Goal: Task Accomplishment & Management: Use online tool/utility

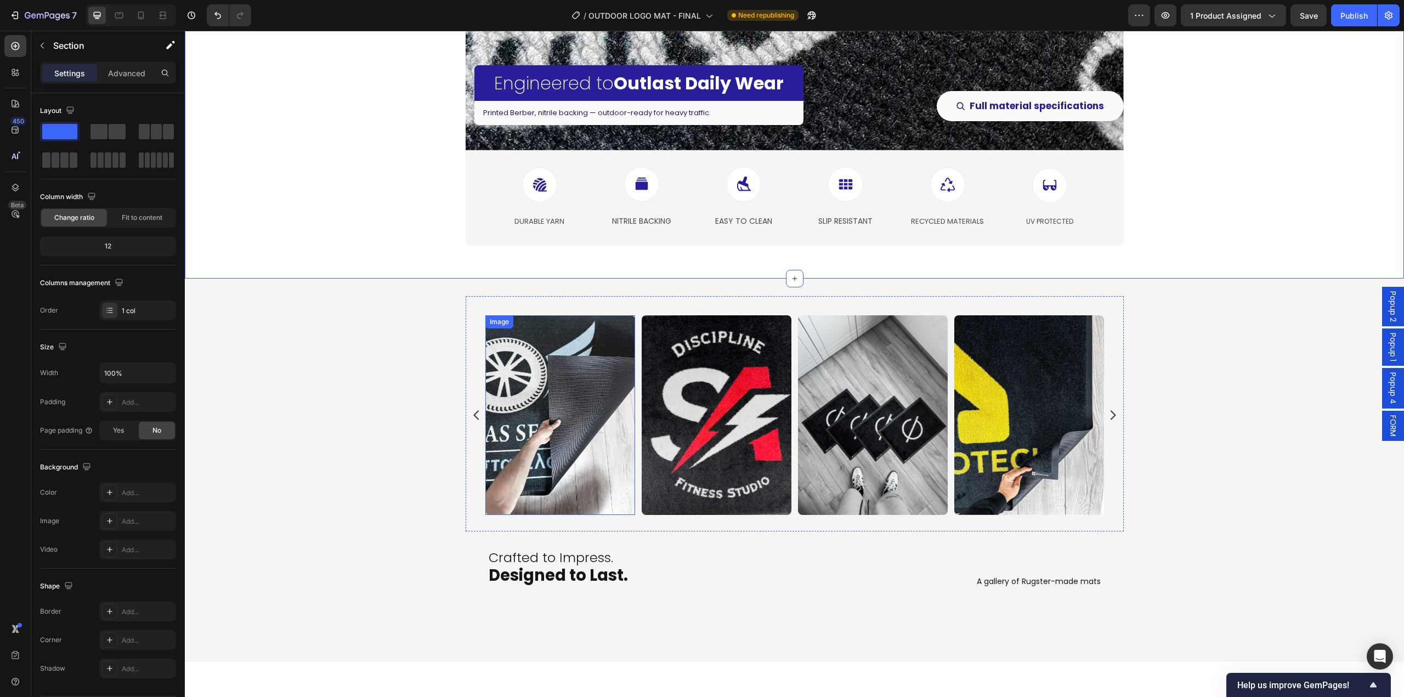
click at [565, 422] on img at bounding box center [560, 415] width 150 height 200
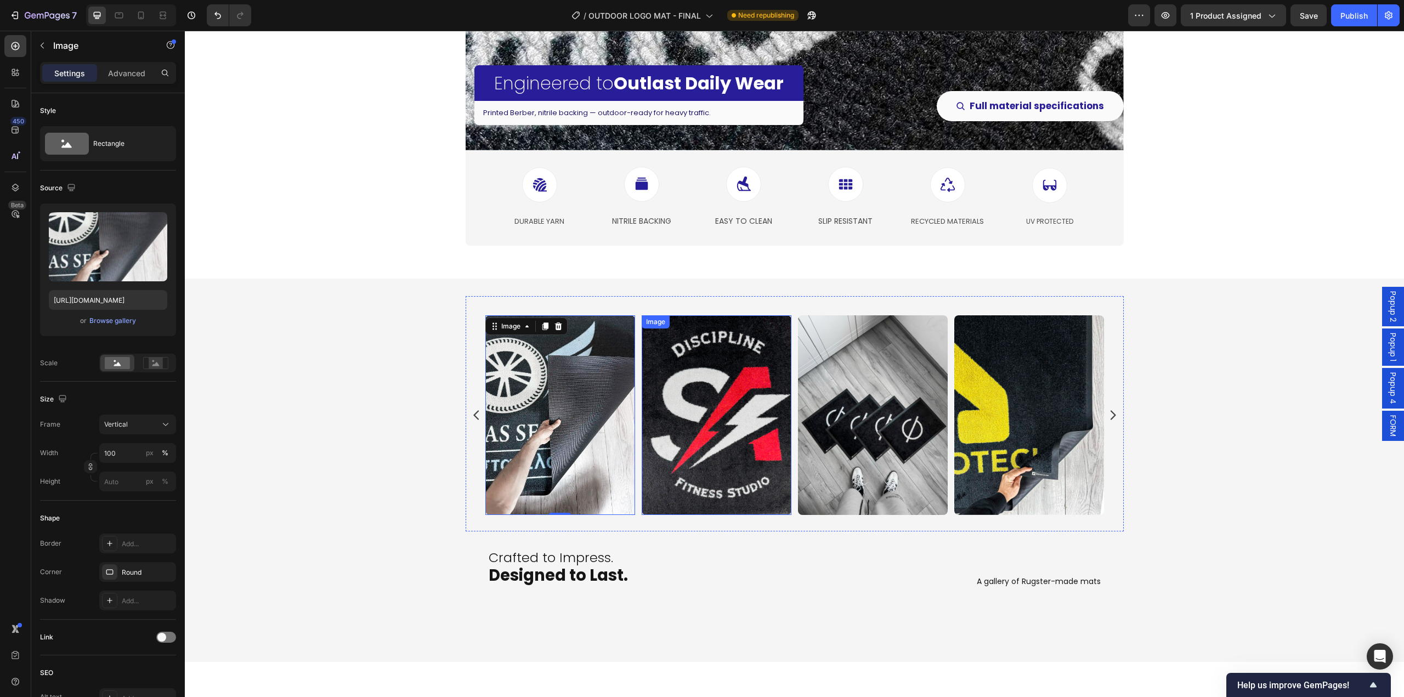
click at [712, 433] on img at bounding box center [717, 415] width 150 height 200
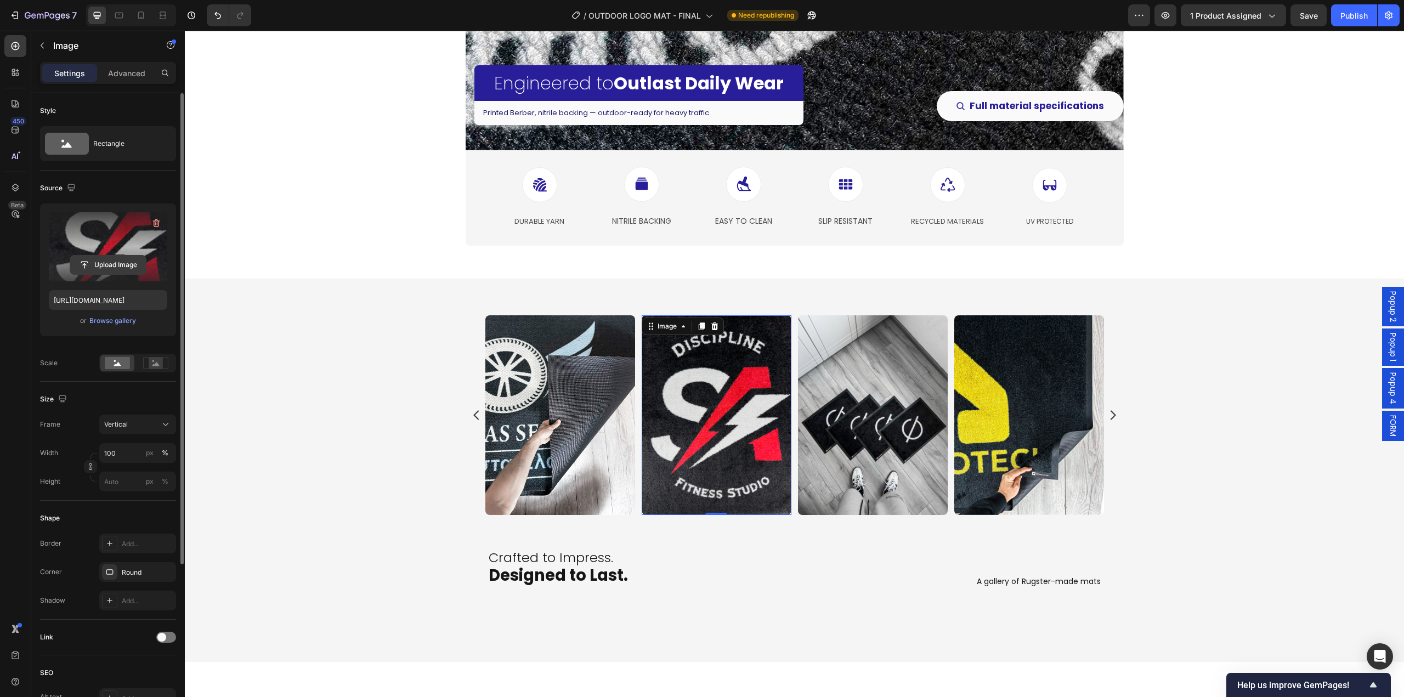
click at [121, 264] on input "file" at bounding box center [108, 265] width 76 height 19
type input "[URL][DOMAIN_NAME]"
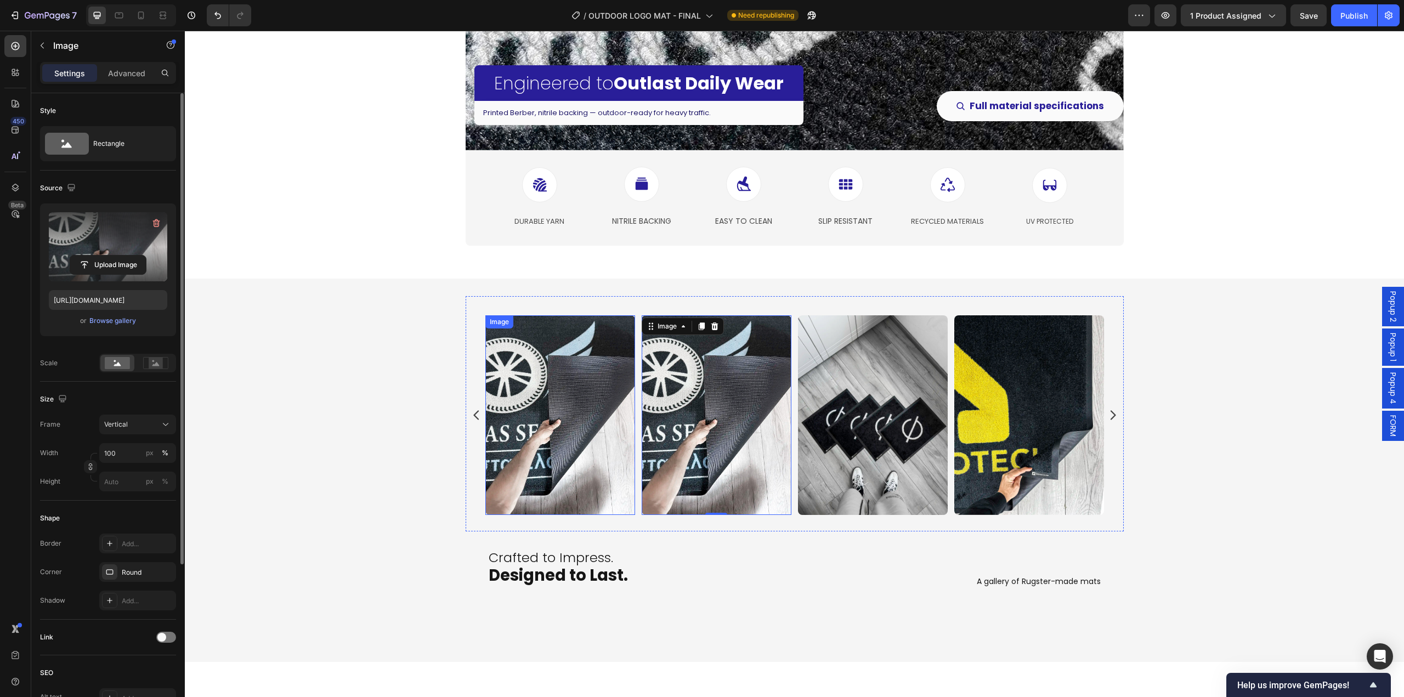
click at [574, 452] on img at bounding box center [560, 415] width 150 height 200
click at [82, 263] on input "file" at bounding box center [108, 265] width 76 height 19
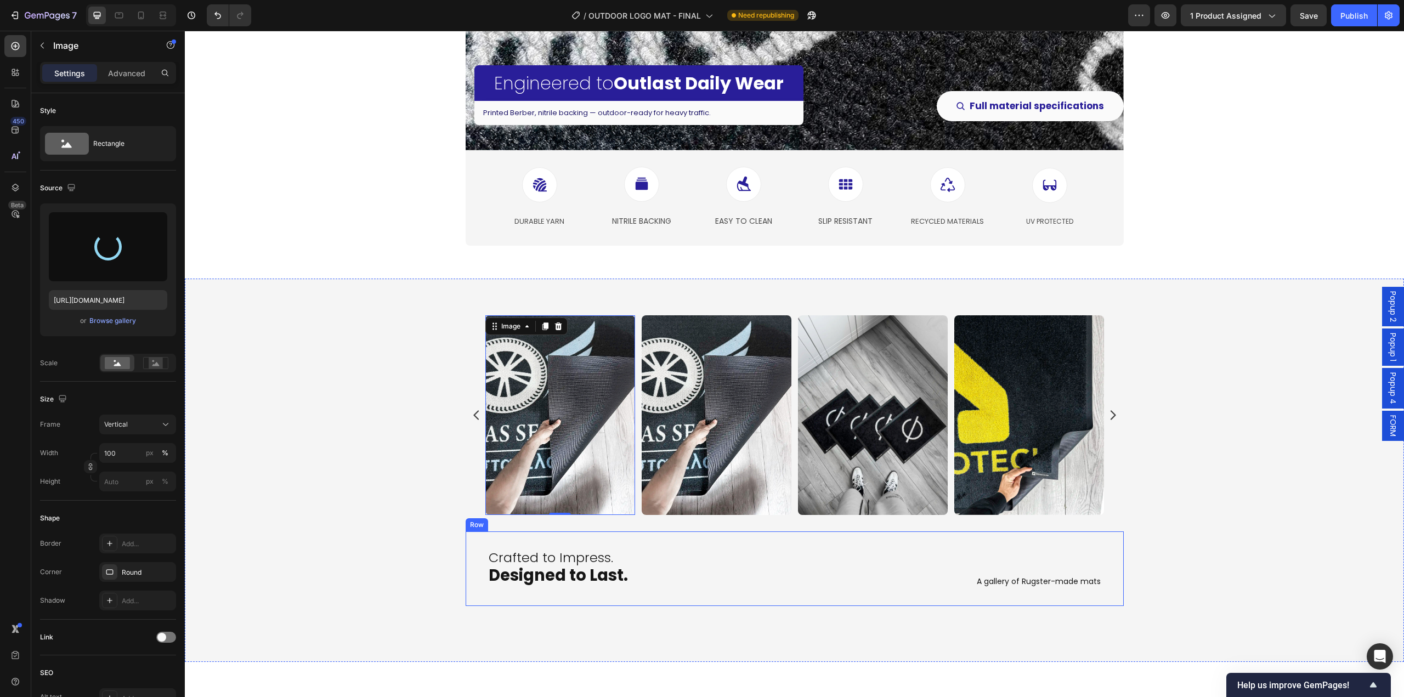
type input "[URL][DOMAIN_NAME]"
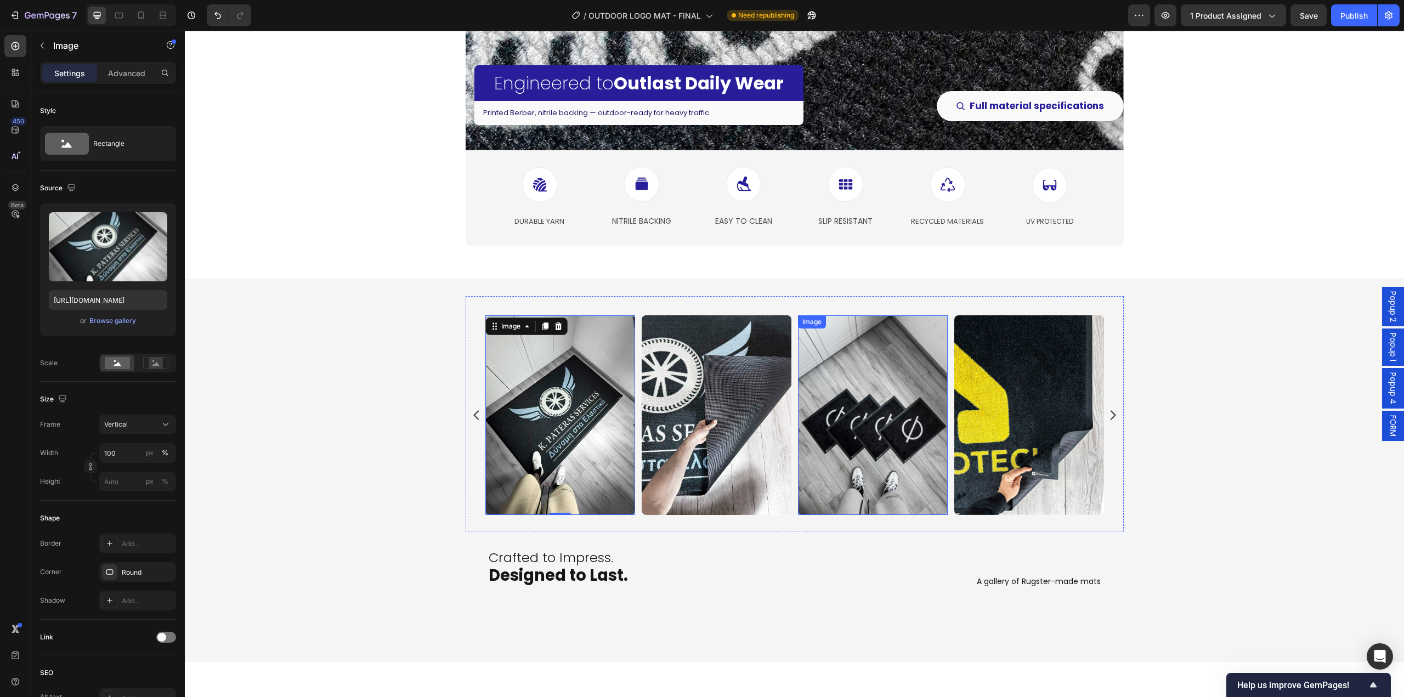
click at [876, 450] on img at bounding box center [873, 415] width 150 height 200
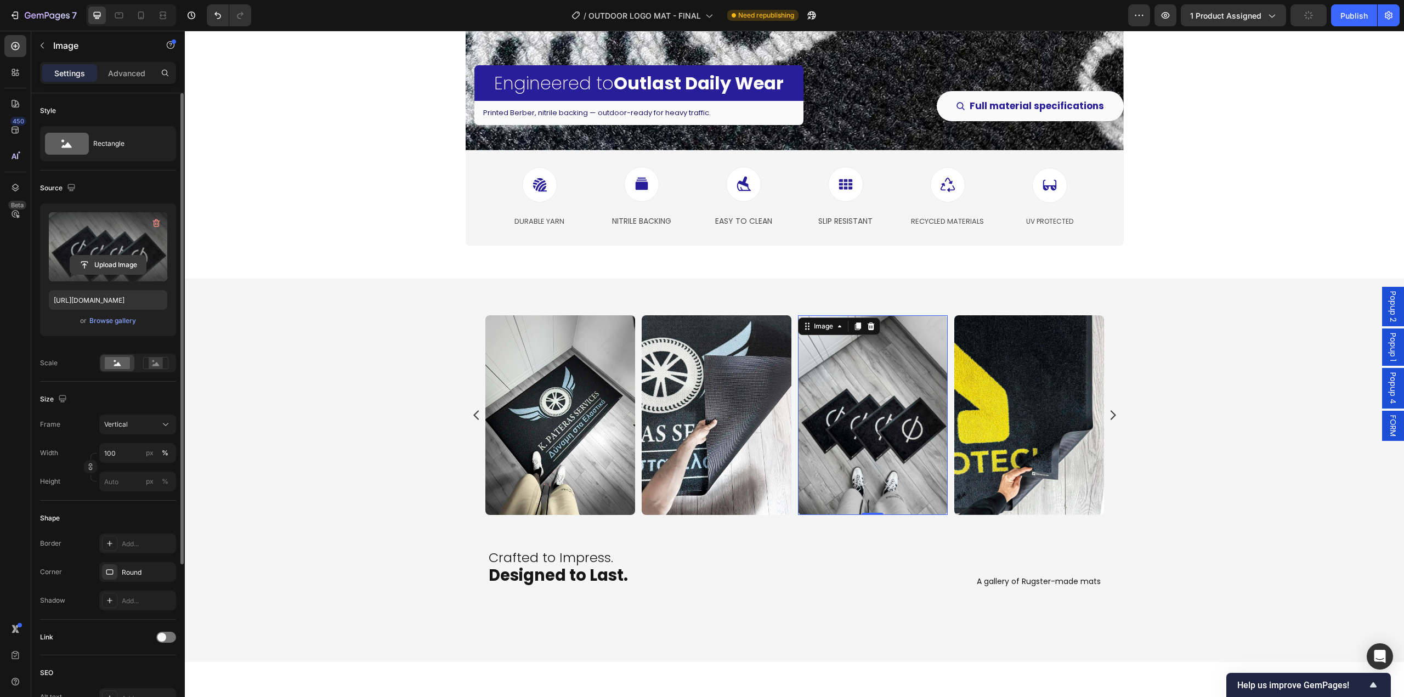
click at [105, 263] on input "file" at bounding box center [108, 265] width 76 height 19
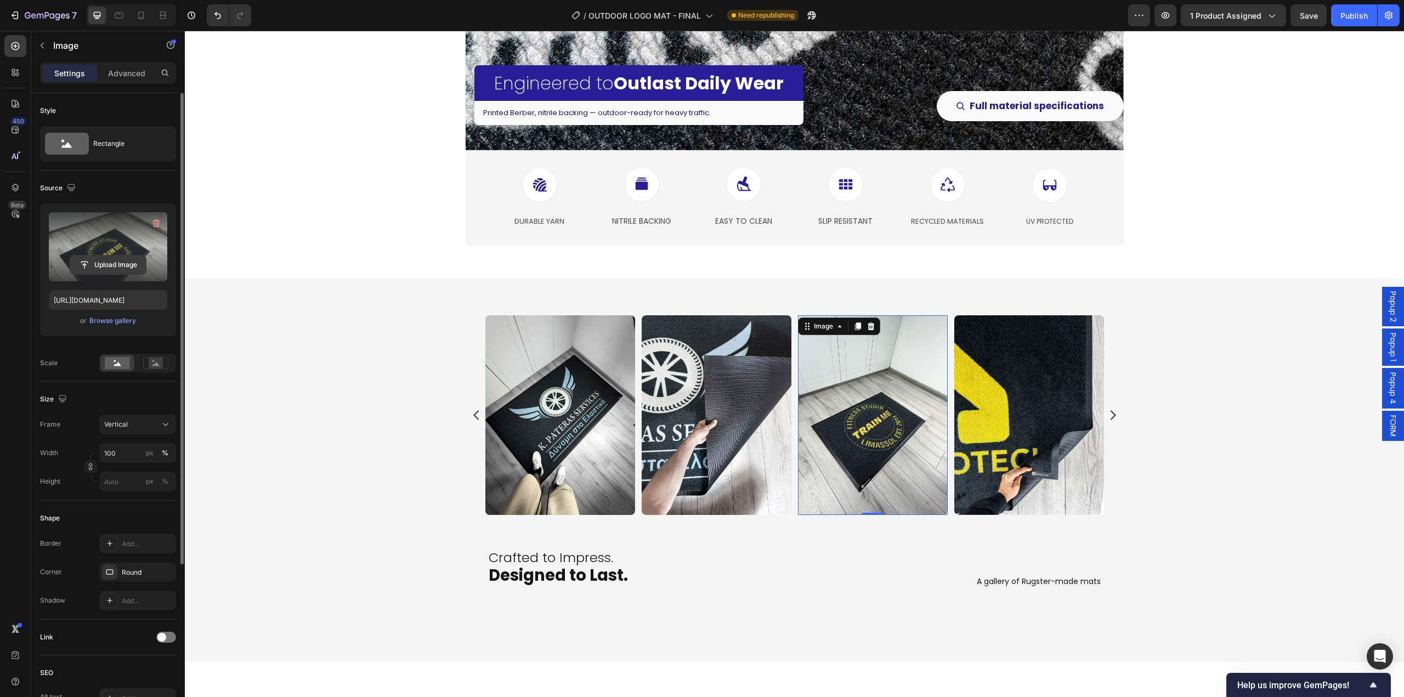
click at [124, 264] on input "file" at bounding box center [108, 265] width 76 height 19
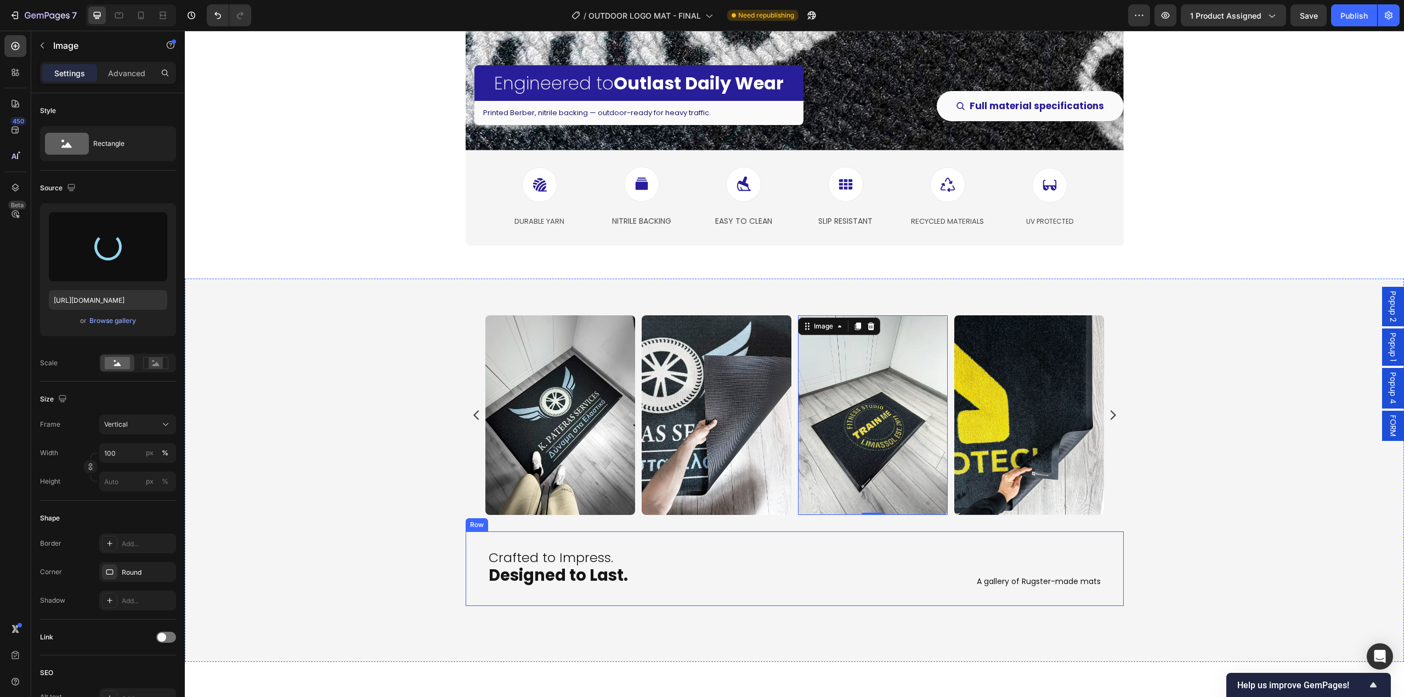
type input "[URL][DOMAIN_NAME]"
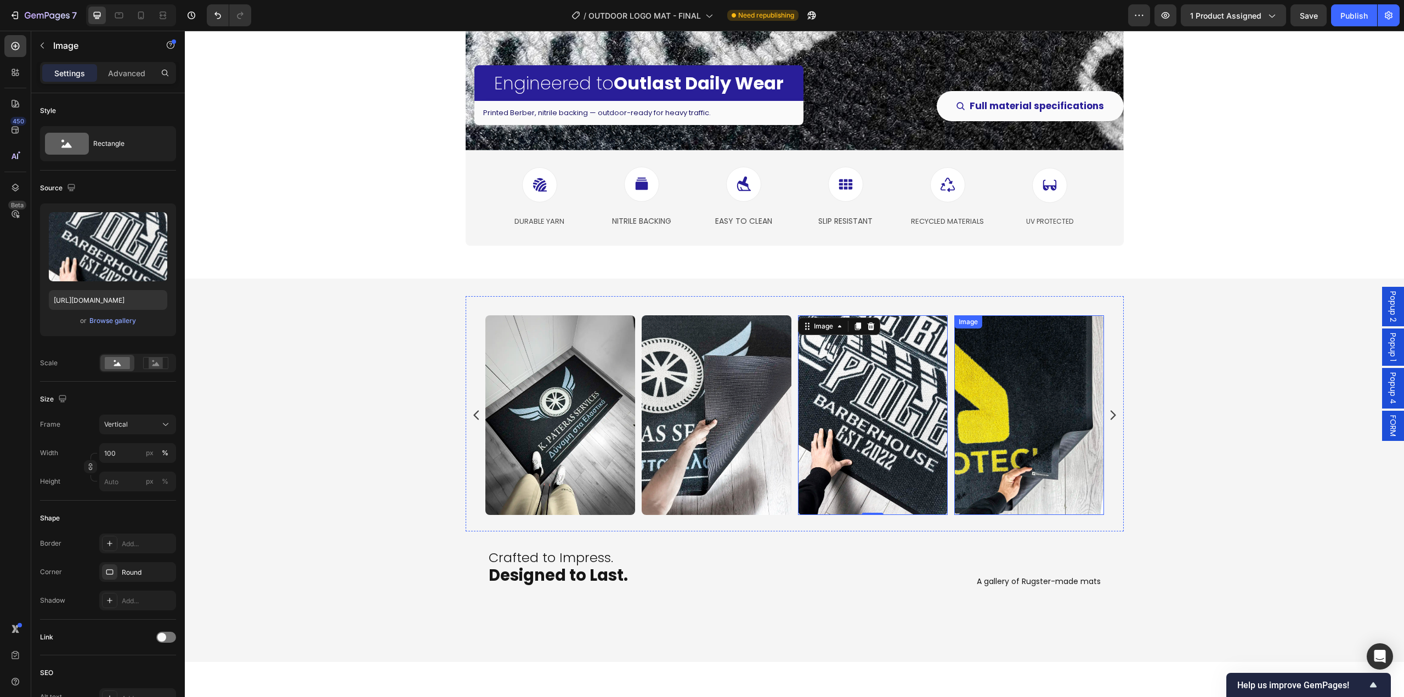
click at [1031, 475] on img at bounding box center [1029, 415] width 150 height 200
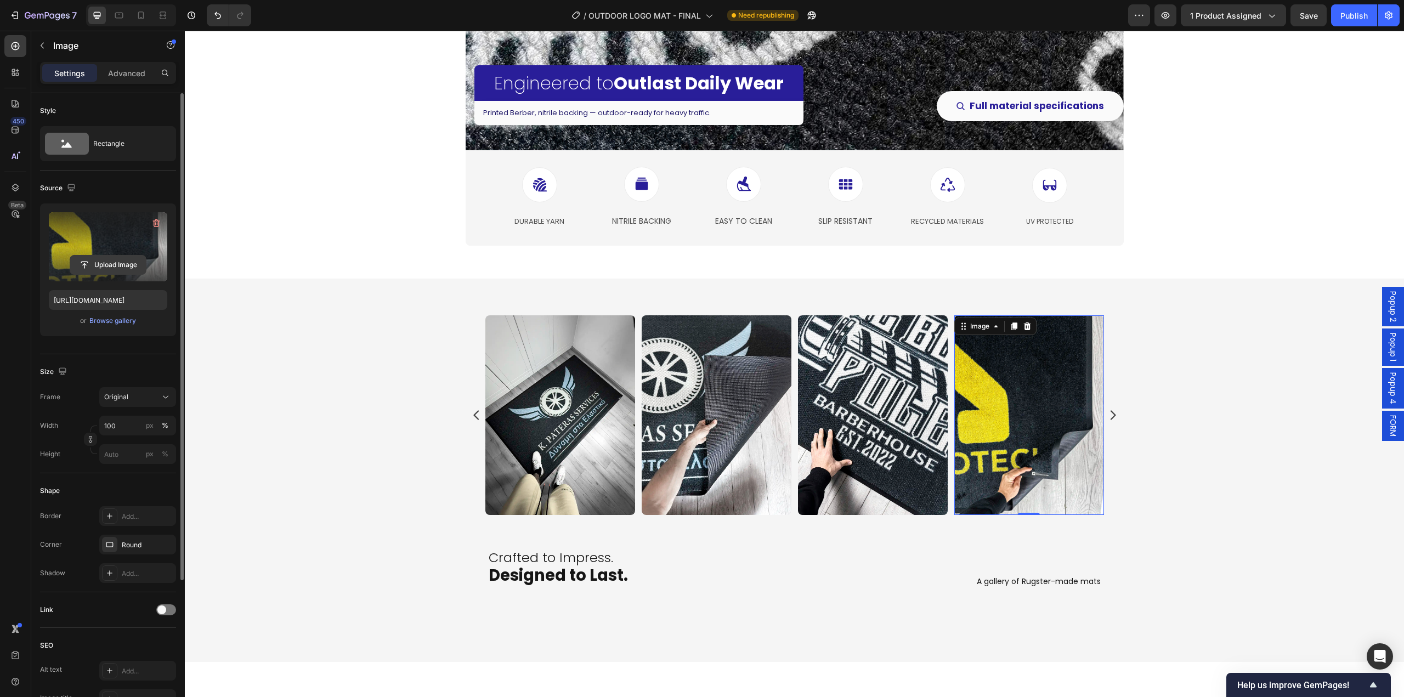
click at [104, 263] on input "file" at bounding box center [108, 265] width 76 height 19
type input "[URL][DOMAIN_NAME]"
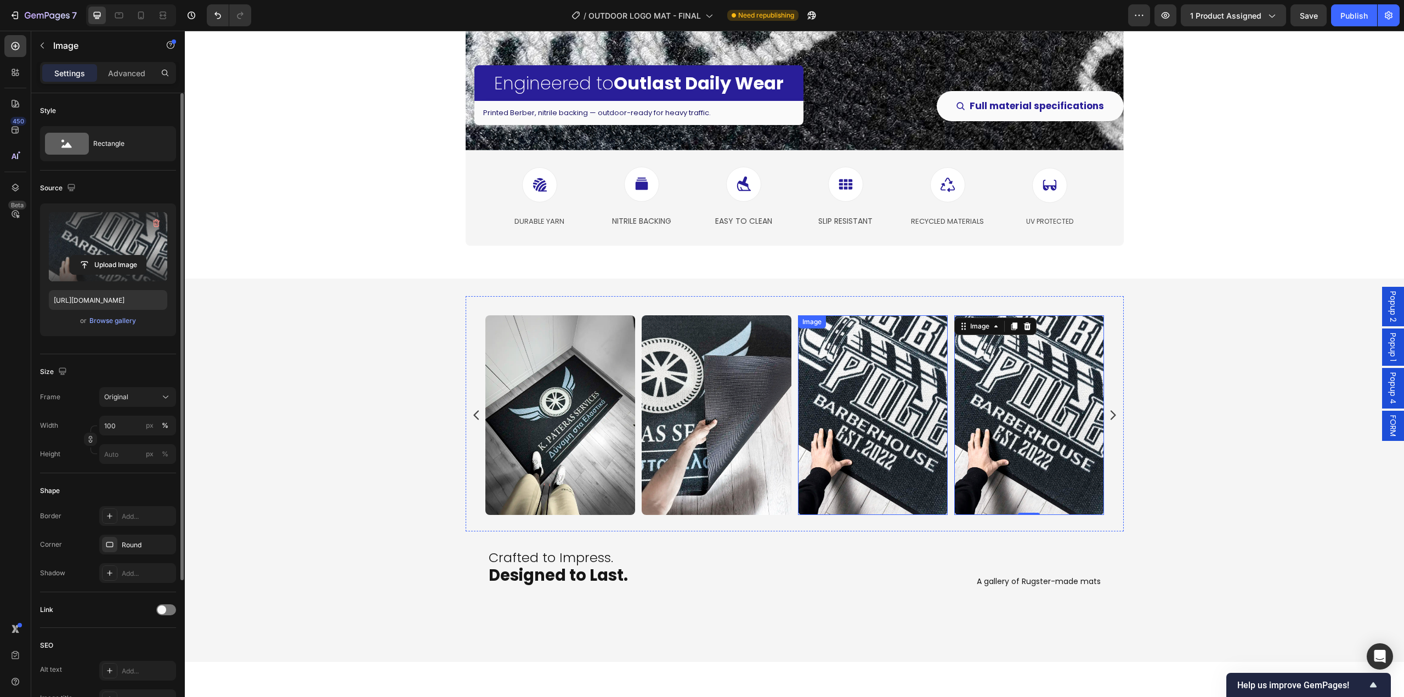
click at [890, 449] on img at bounding box center [873, 415] width 150 height 200
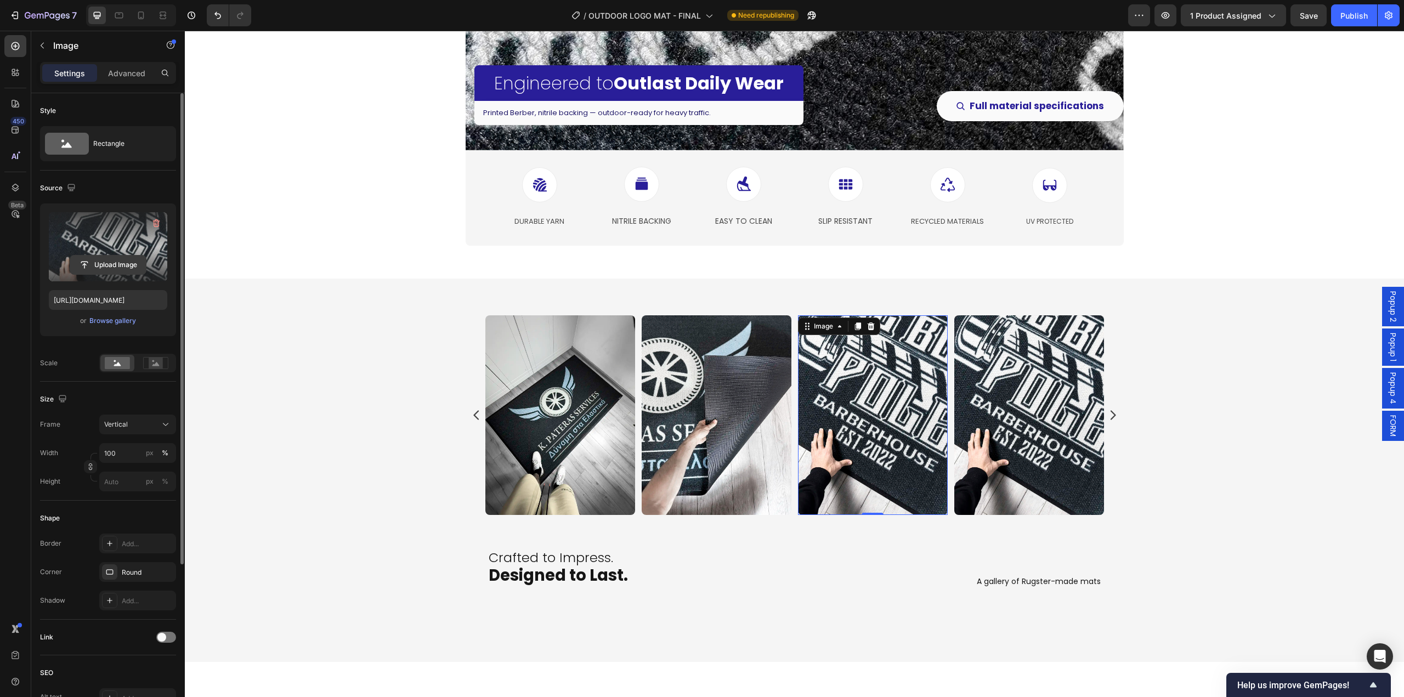
click at [115, 269] on input "file" at bounding box center [108, 265] width 76 height 19
type input "[URL][DOMAIN_NAME]"
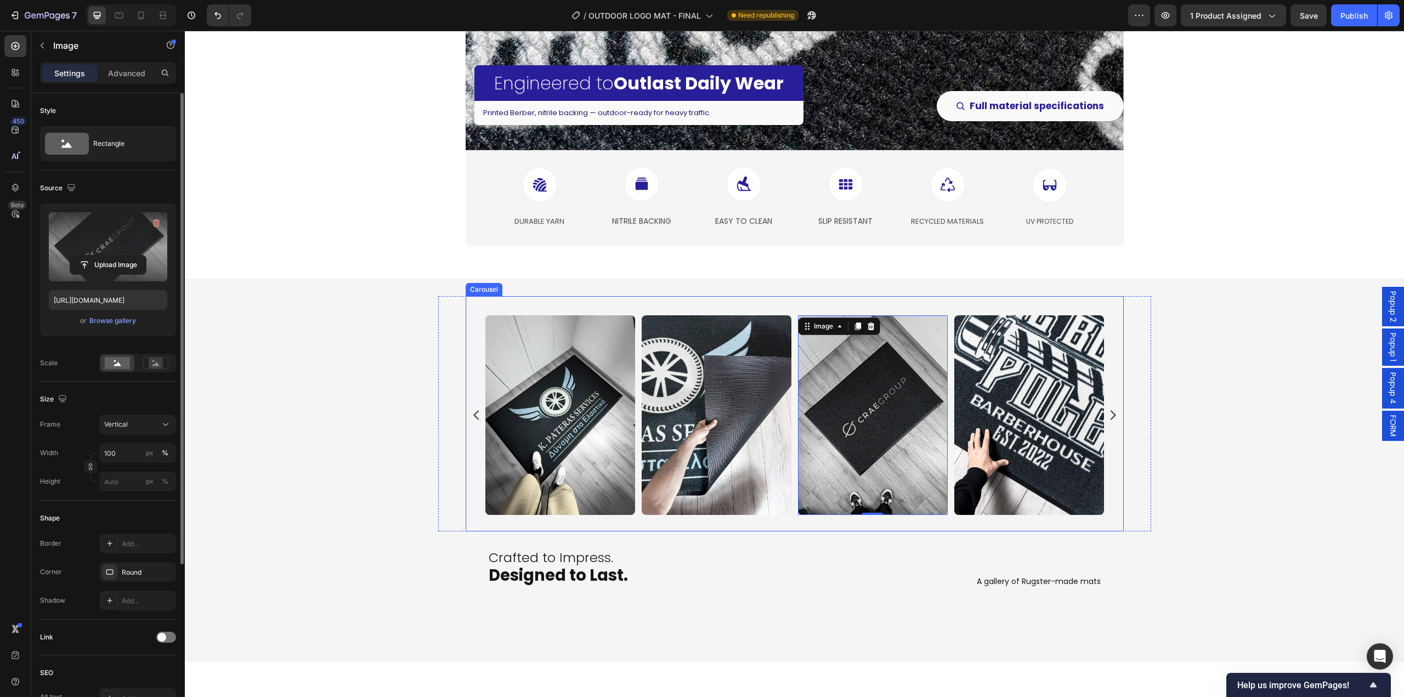
click at [1111, 417] on icon "Carousel Next Arrow" at bounding box center [1112, 415] width 13 height 13
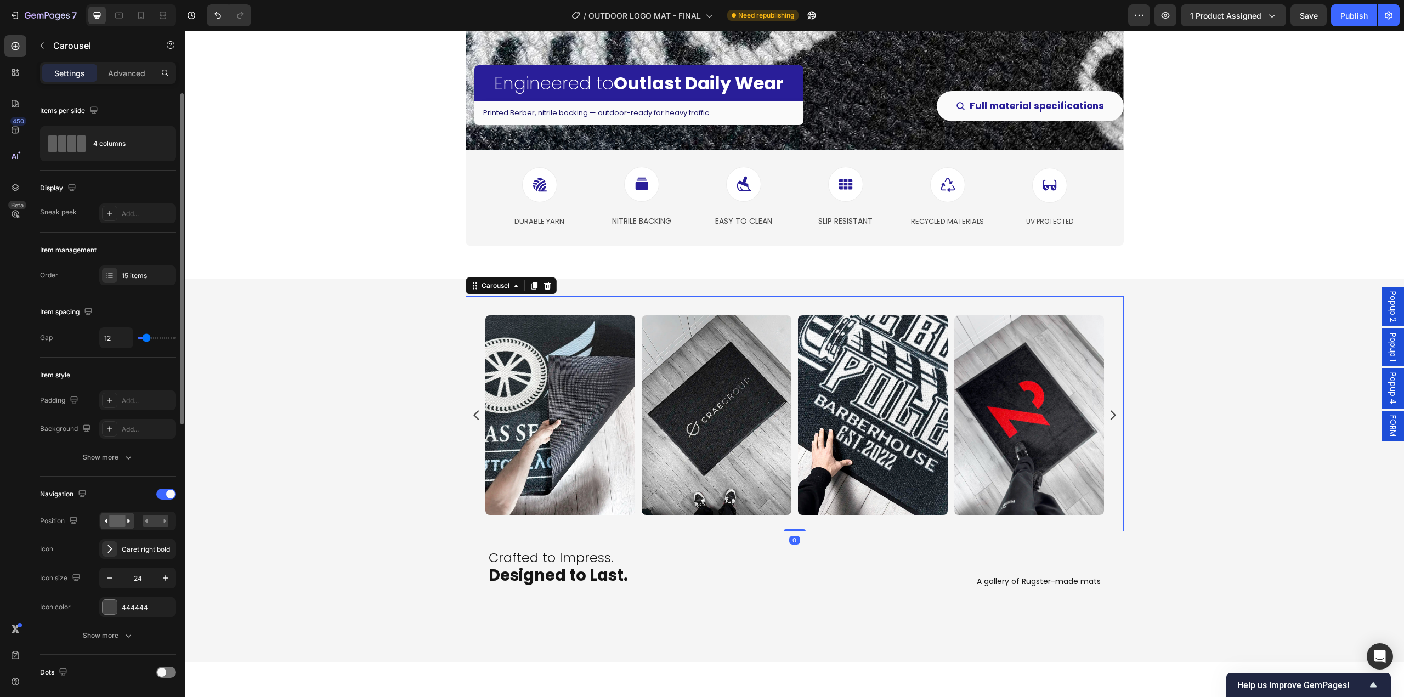
click at [1111, 417] on icon "Carousel Next Arrow" at bounding box center [1112, 415] width 13 height 13
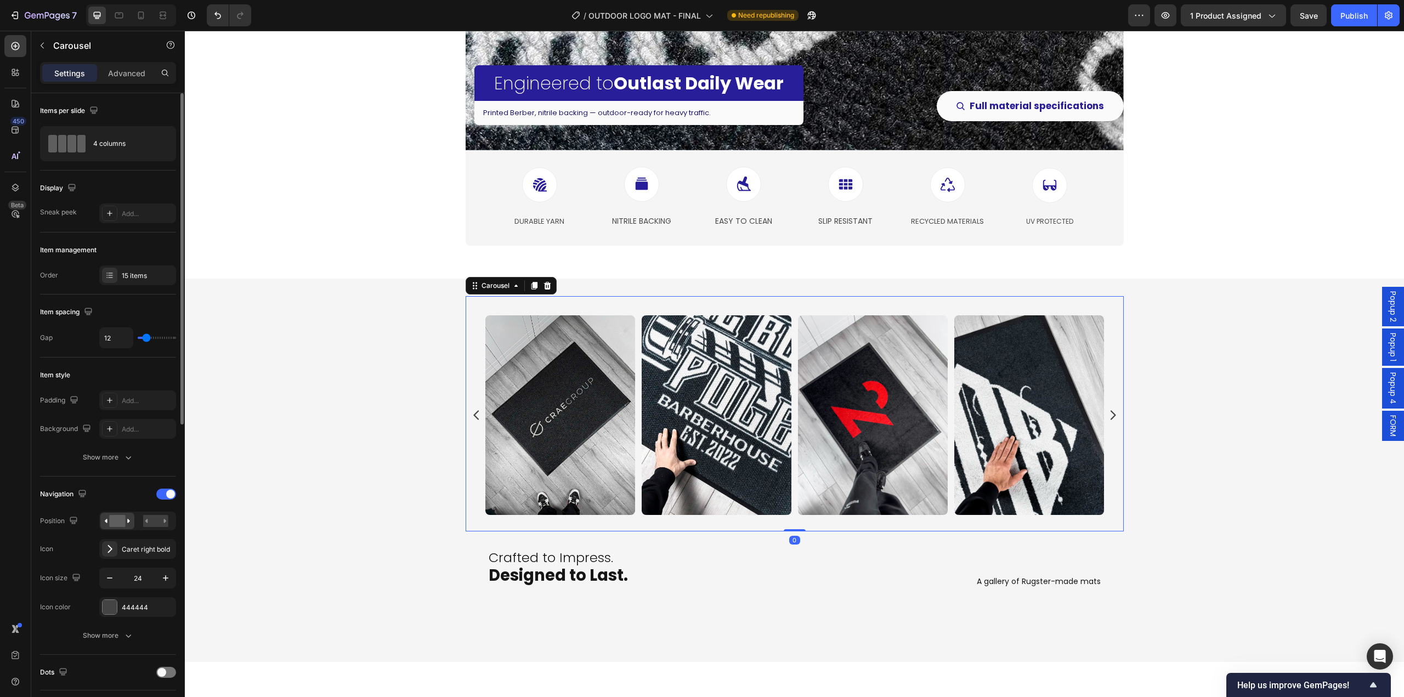
click at [1111, 417] on icon "Carousel Next Arrow" at bounding box center [1112, 415] width 13 height 13
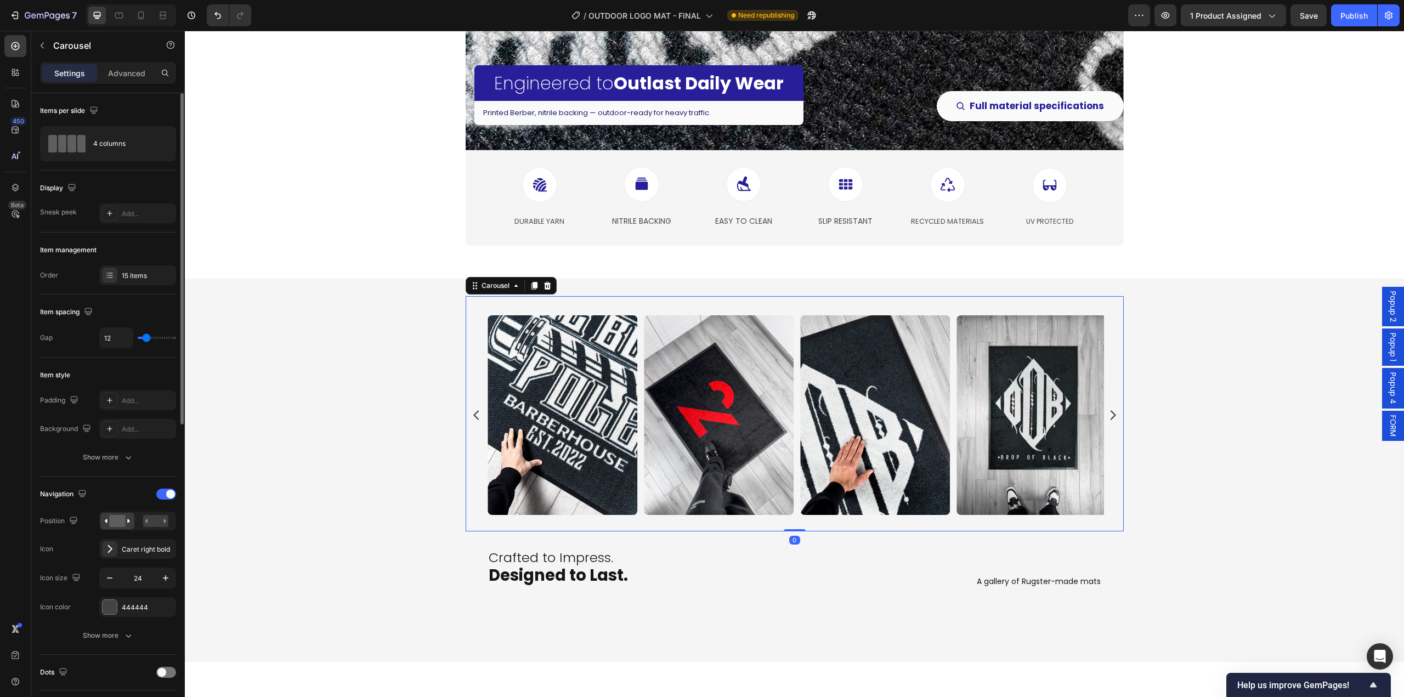
click at [1111, 417] on icon "Carousel Next Arrow" at bounding box center [1112, 415] width 13 height 13
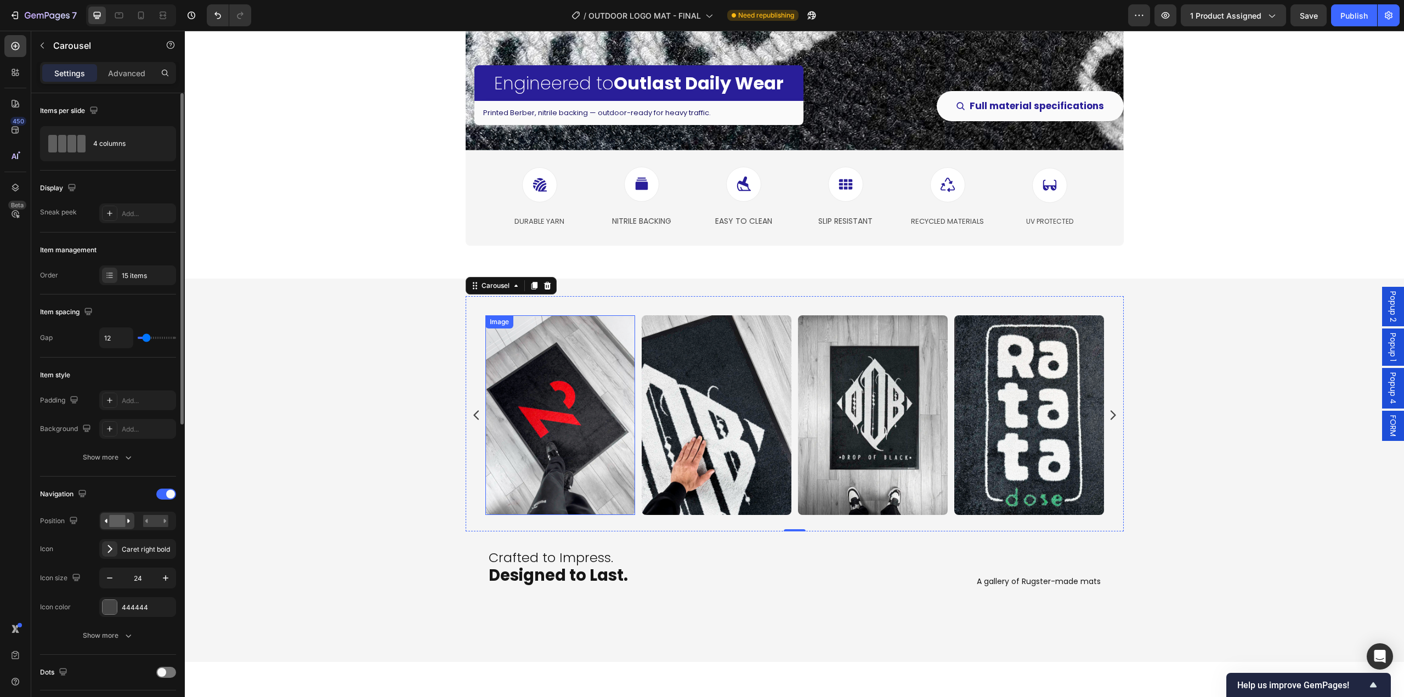
click at [533, 429] on img at bounding box center [560, 415] width 150 height 200
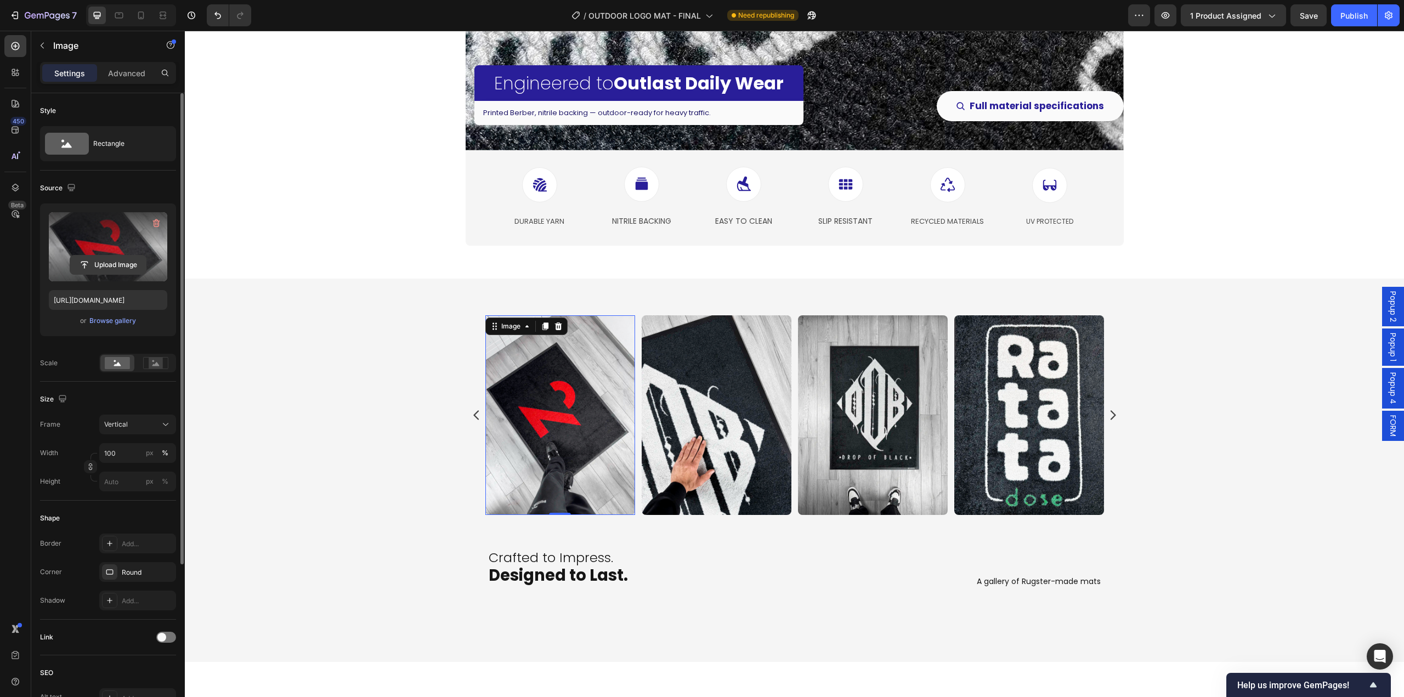
click at [121, 267] on input "file" at bounding box center [108, 265] width 76 height 19
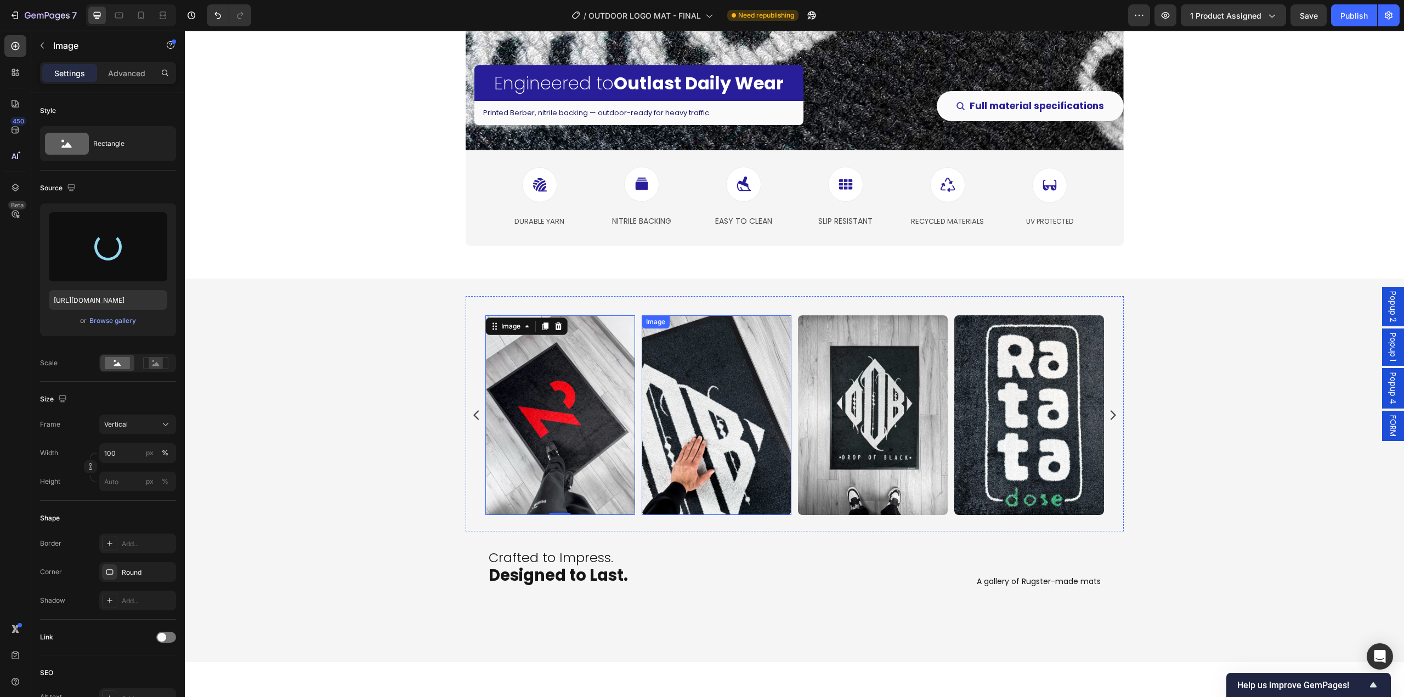
type input "[URL][DOMAIN_NAME]"
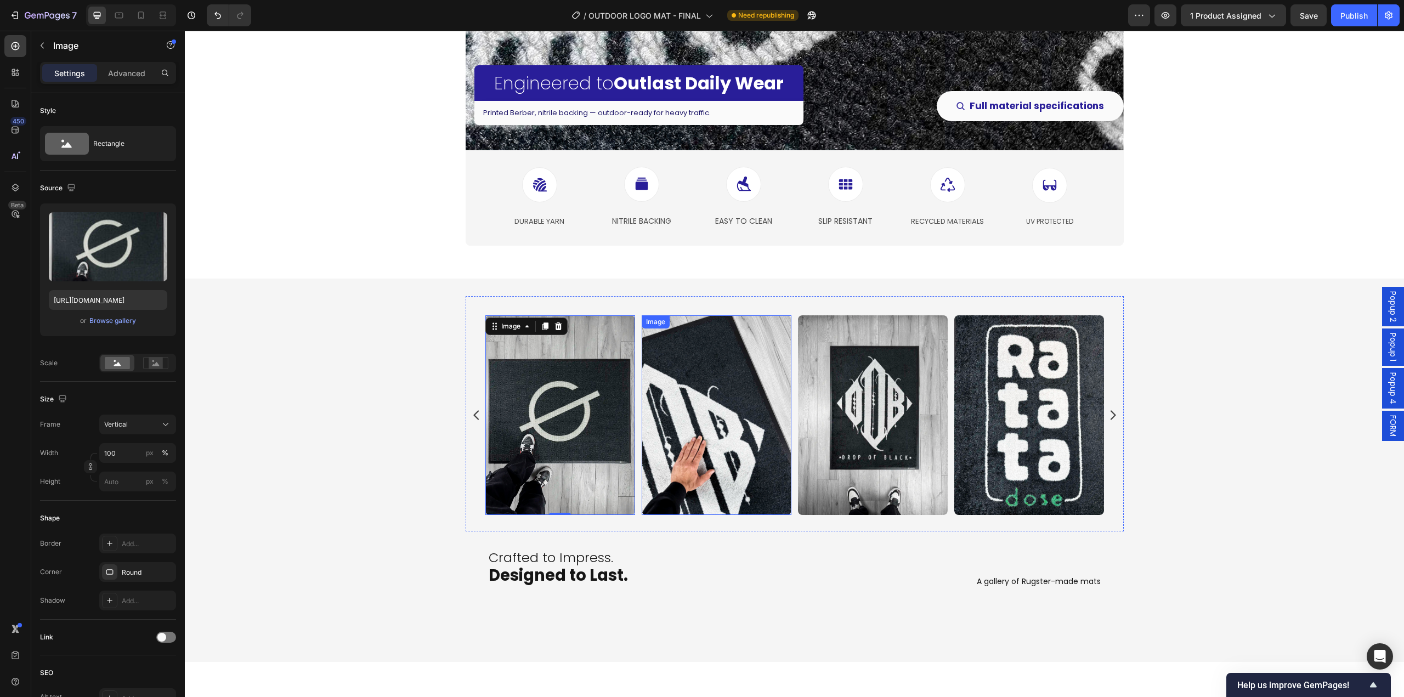
click at [733, 458] on img at bounding box center [717, 415] width 150 height 200
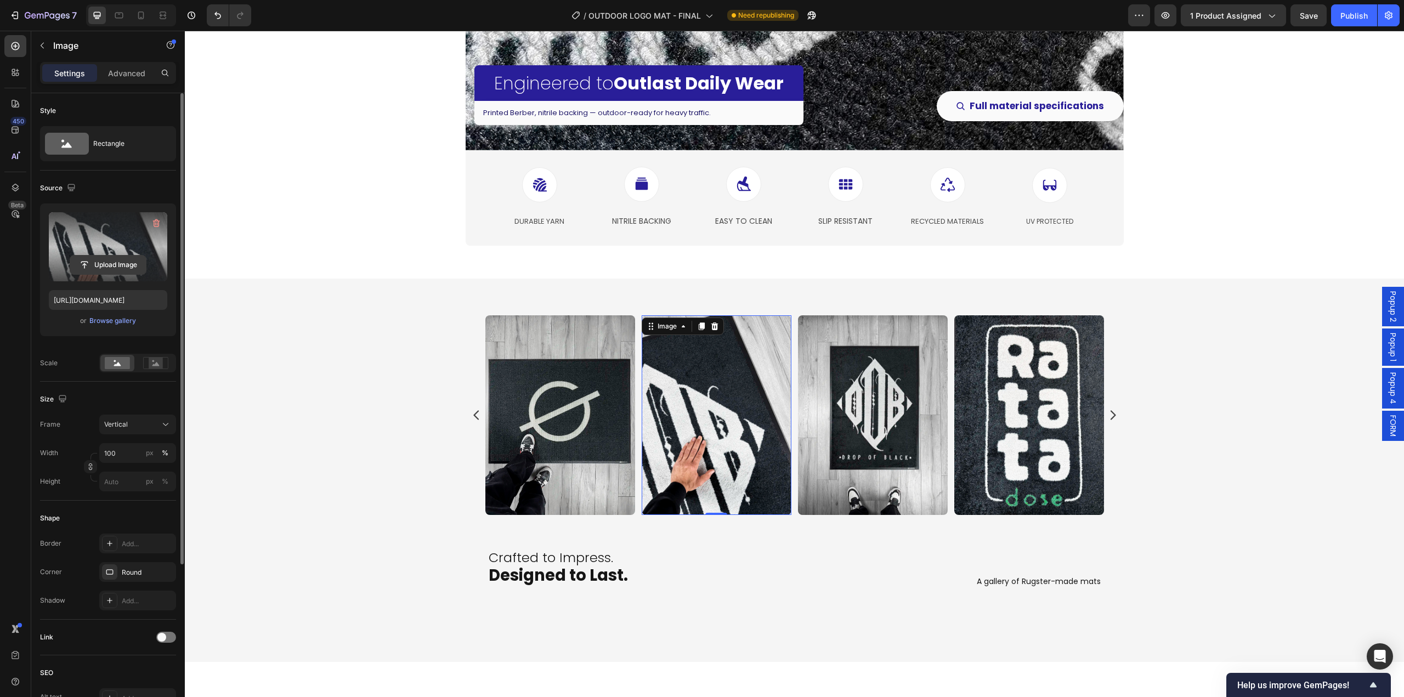
click at [102, 265] on input "file" at bounding box center [108, 265] width 76 height 19
type input "[URL][DOMAIN_NAME]"
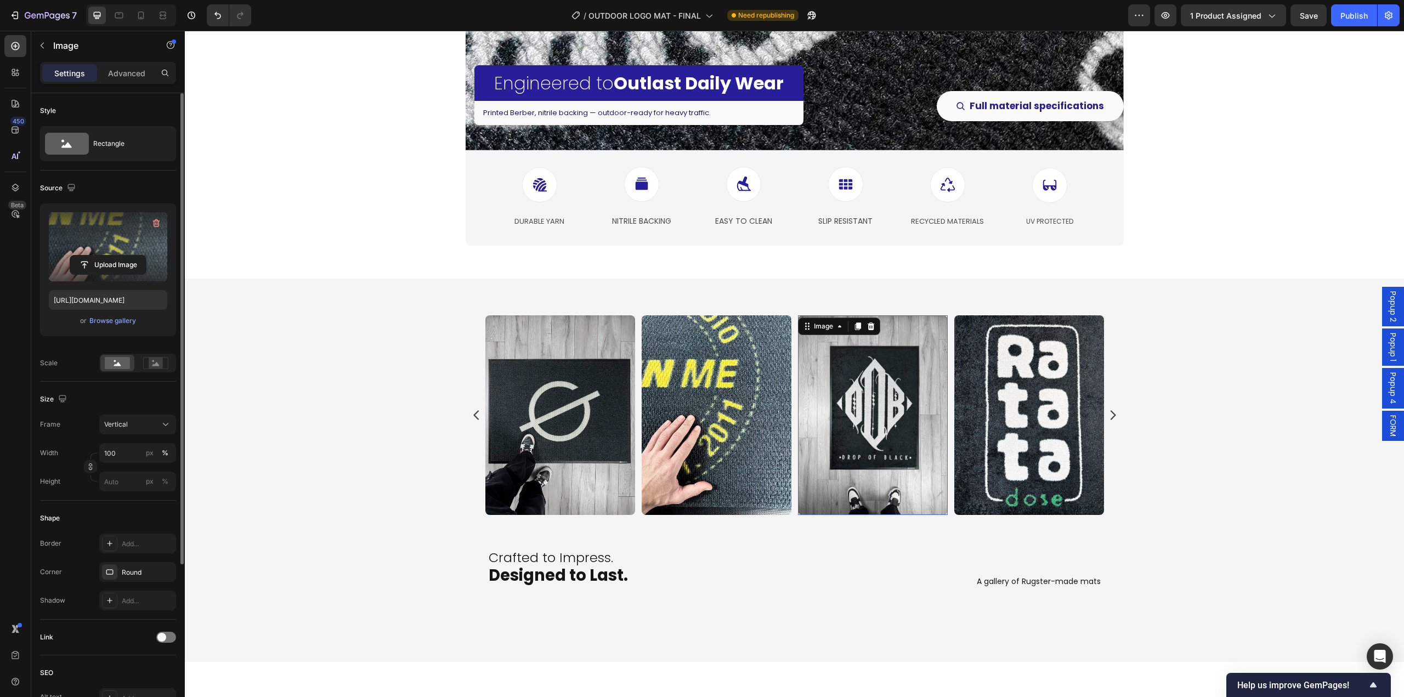
click at [891, 422] on img at bounding box center [873, 415] width 150 height 200
click at [120, 264] on input "file" at bounding box center [108, 265] width 76 height 19
type input "[URL][DOMAIN_NAME]"
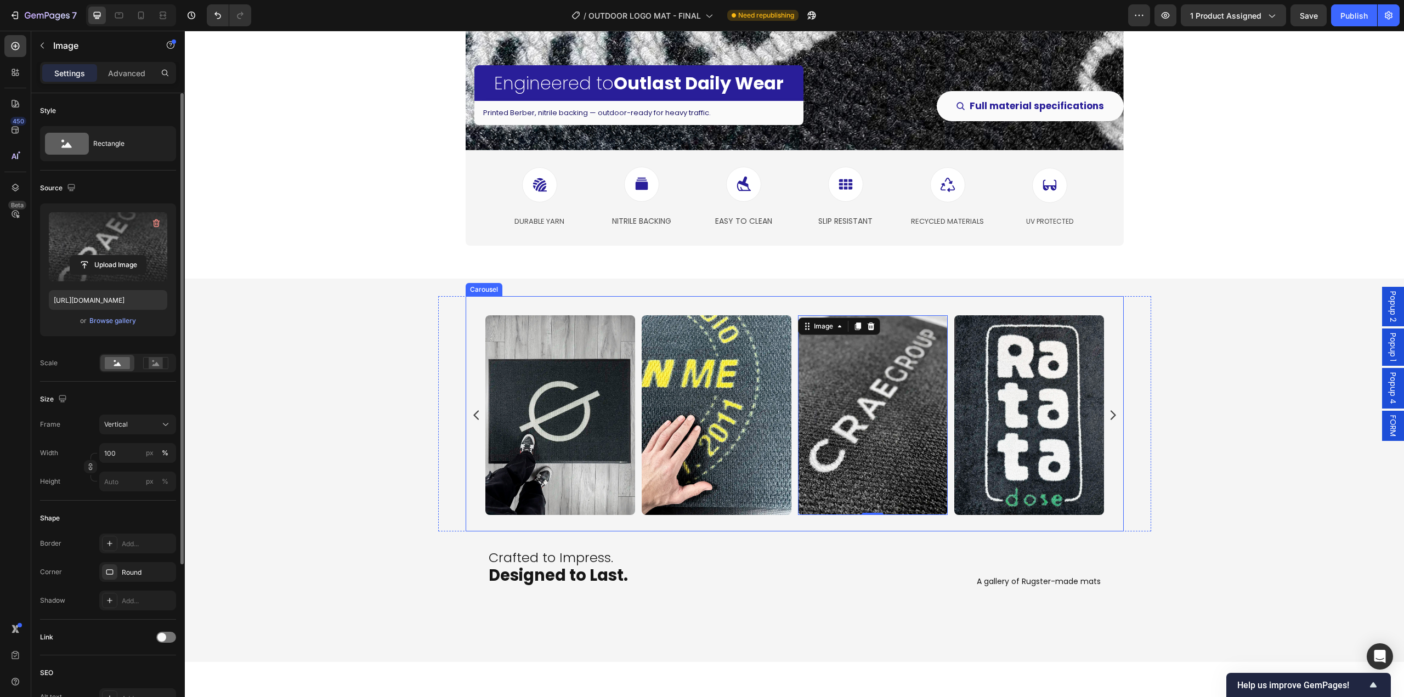
drag, startPoint x: 1088, startPoint y: 511, endPoint x: 1046, endPoint y: 497, distance: 44.1
click at [1088, 511] on img at bounding box center [1029, 415] width 150 height 200
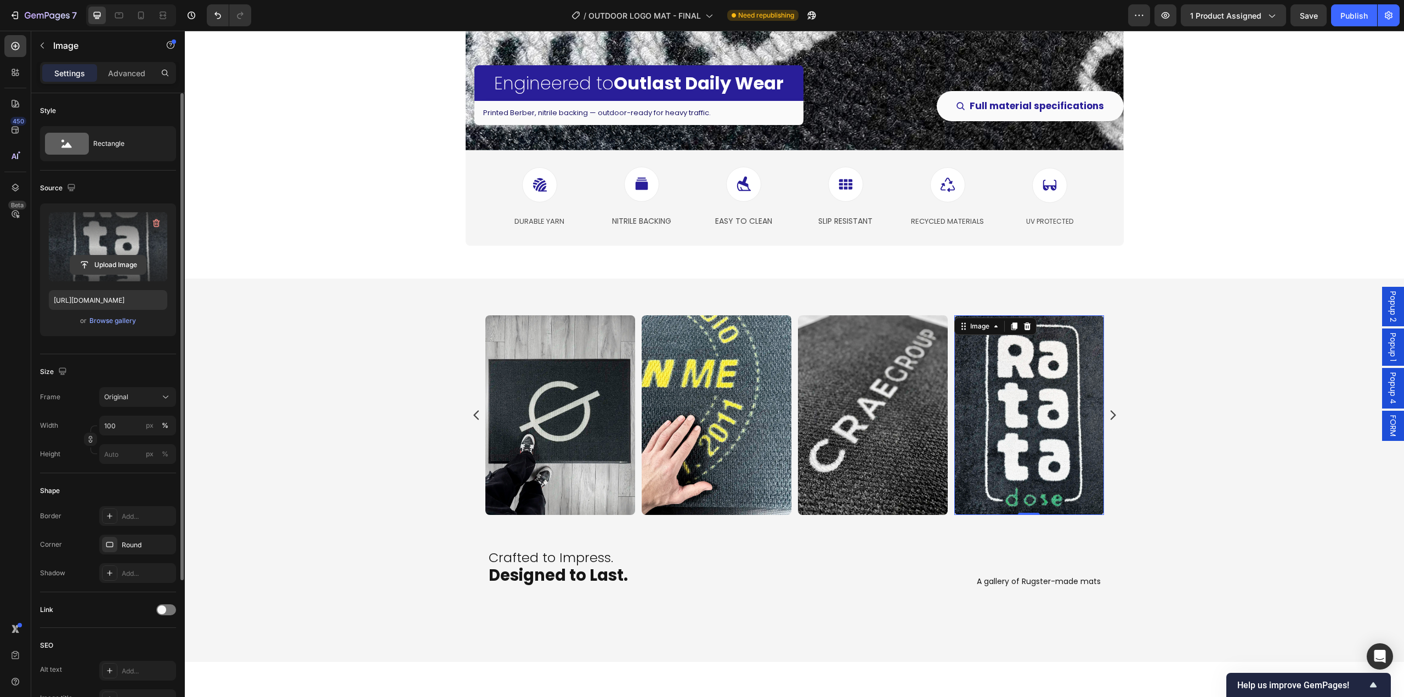
click at [137, 264] on input "file" at bounding box center [108, 265] width 76 height 19
type input "[URL][DOMAIN_NAME]"
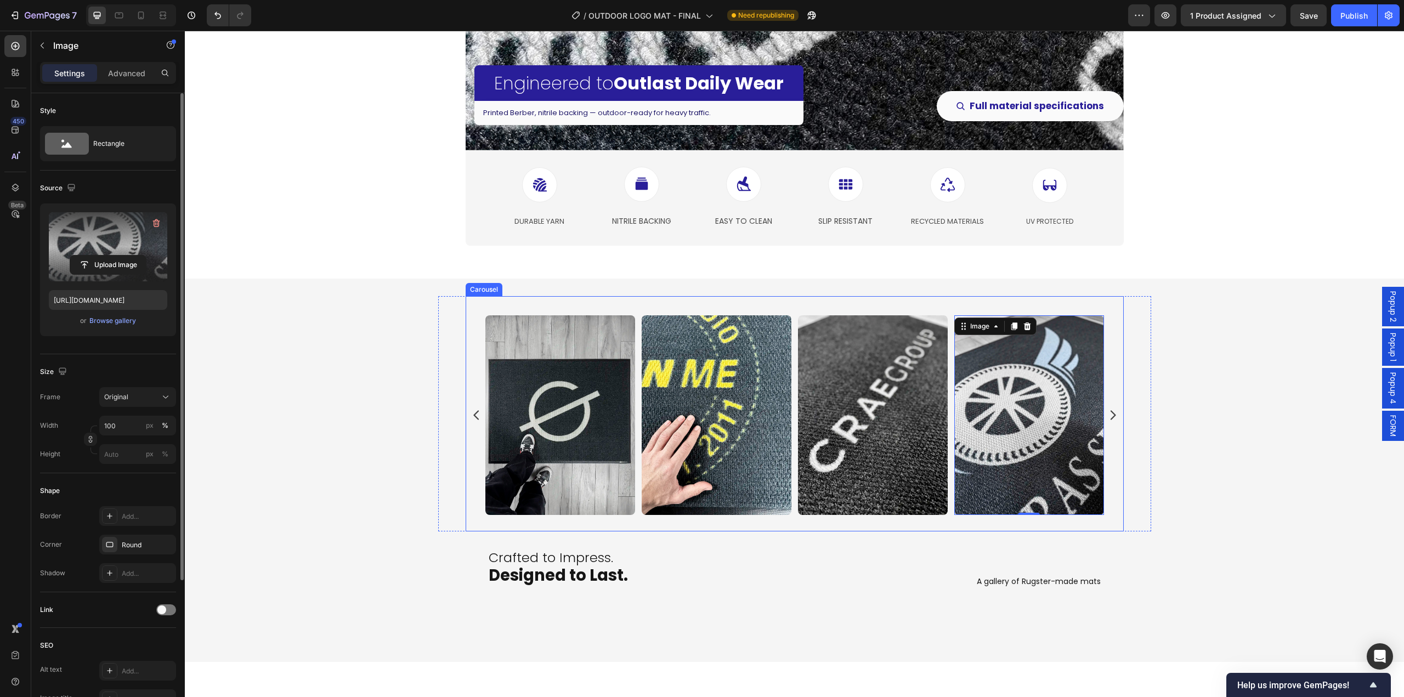
click at [1108, 415] on icon "Carousel Next Arrow" at bounding box center [1112, 415] width 13 height 13
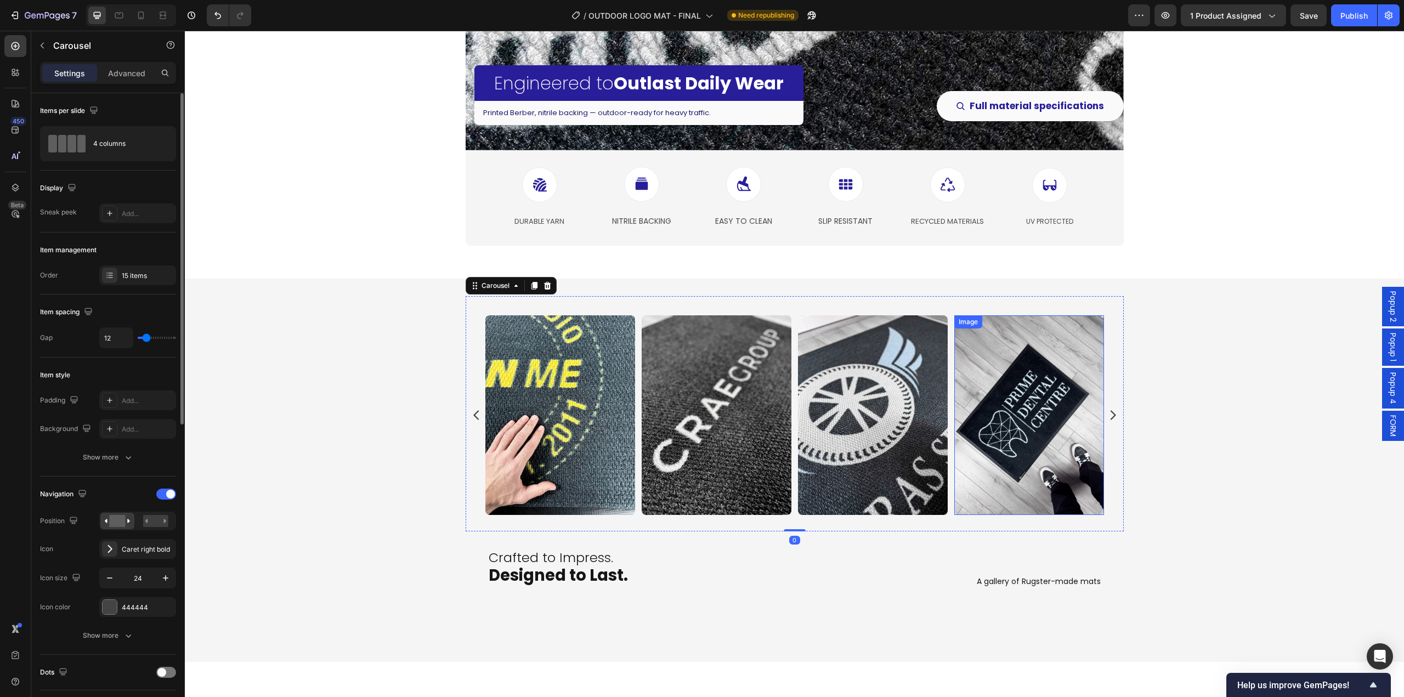
click at [1016, 453] on img at bounding box center [1029, 415] width 150 height 200
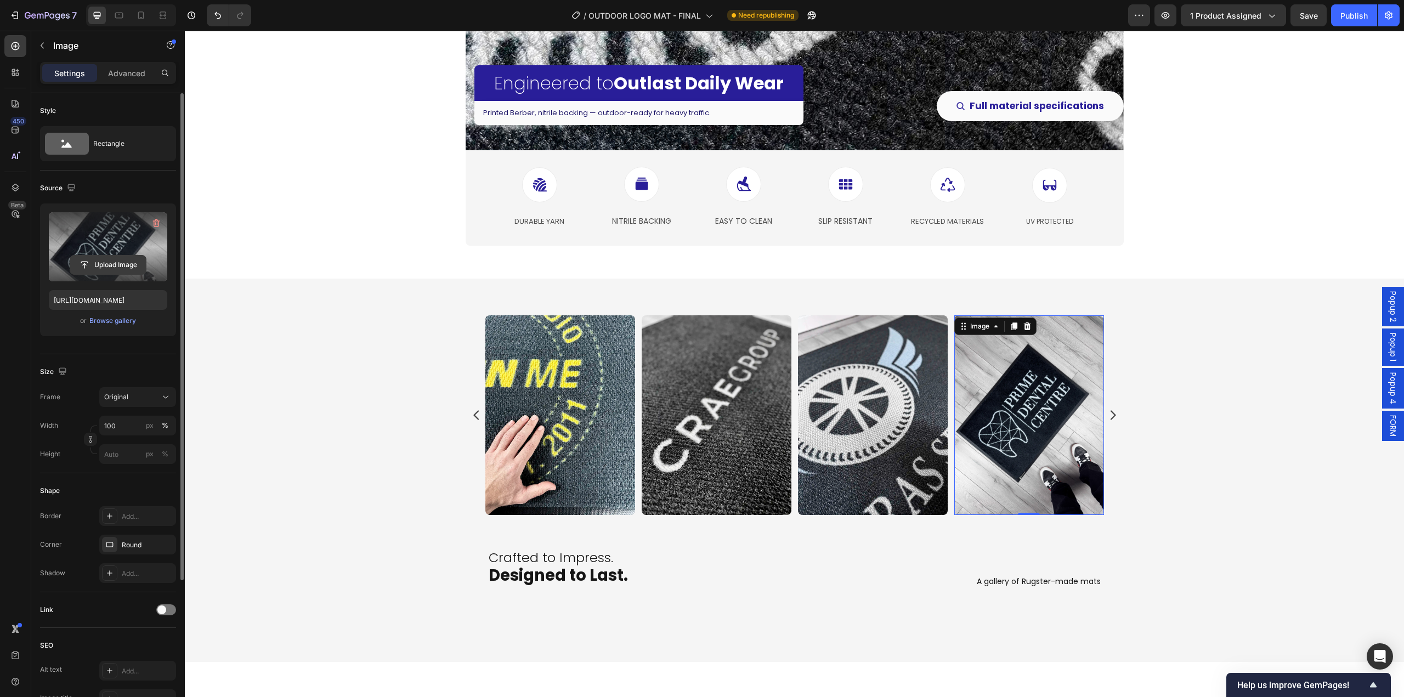
click at [115, 265] on input "file" at bounding box center [108, 265] width 76 height 19
type input "[URL][DOMAIN_NAME]"
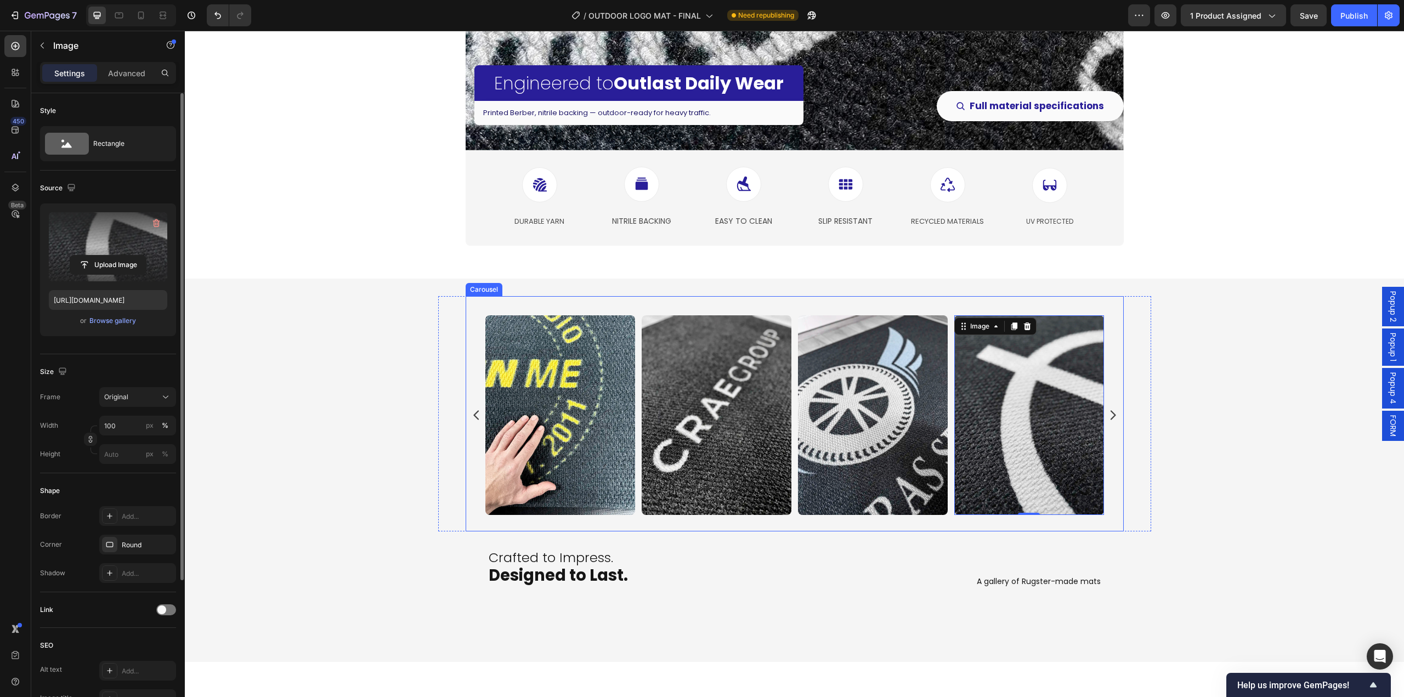
click at [1111, 416] on icon "Carousel Next Arrow" at bounding box center [1112, 415] width 13 height 13
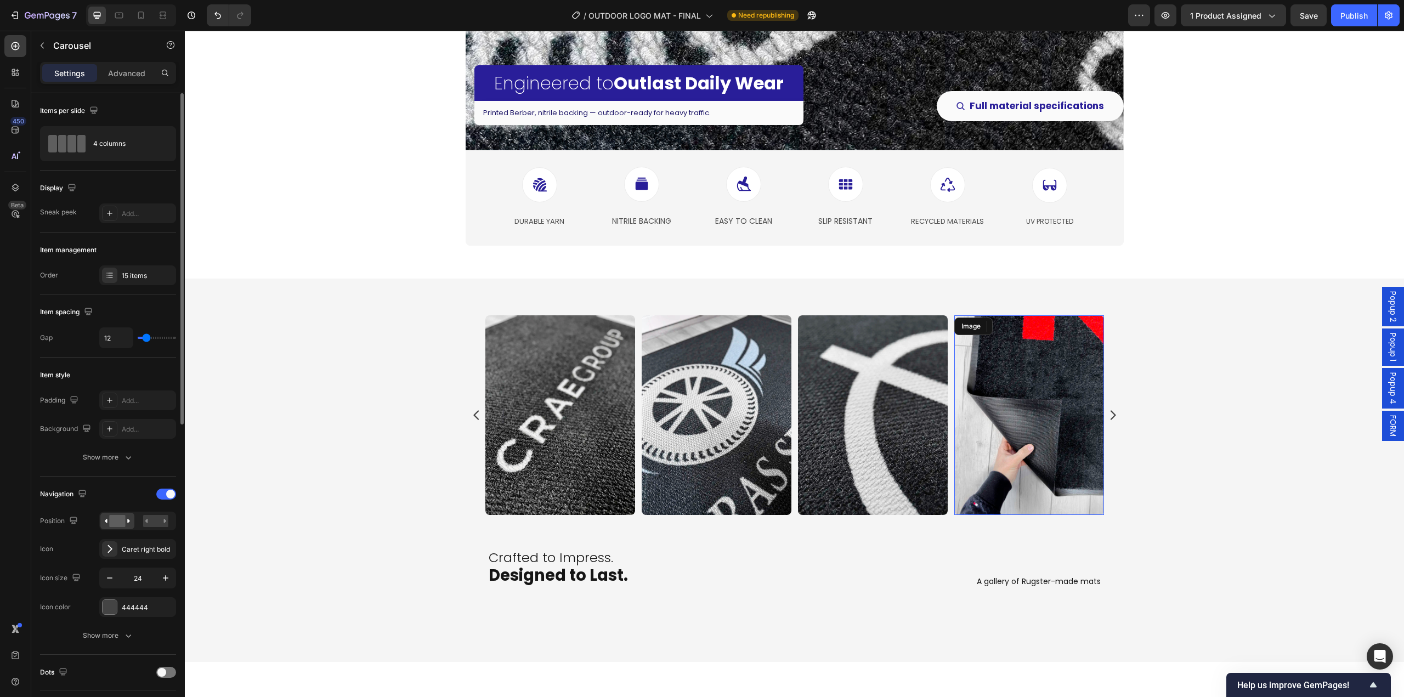
click at [1010, 478] on img at bounding box center [1029, 415] width 150 height 200
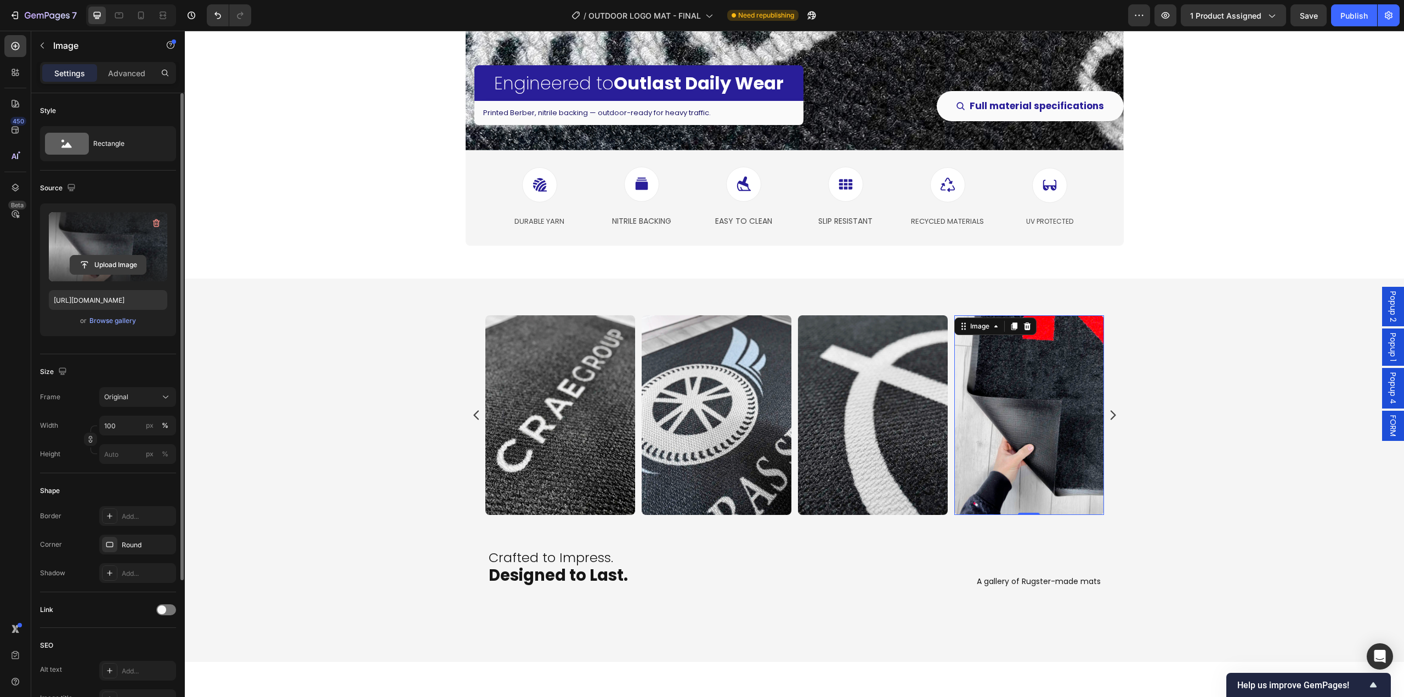
click at [115, 268] on input "file" at bounding box center [108, 265] width 76 height 19
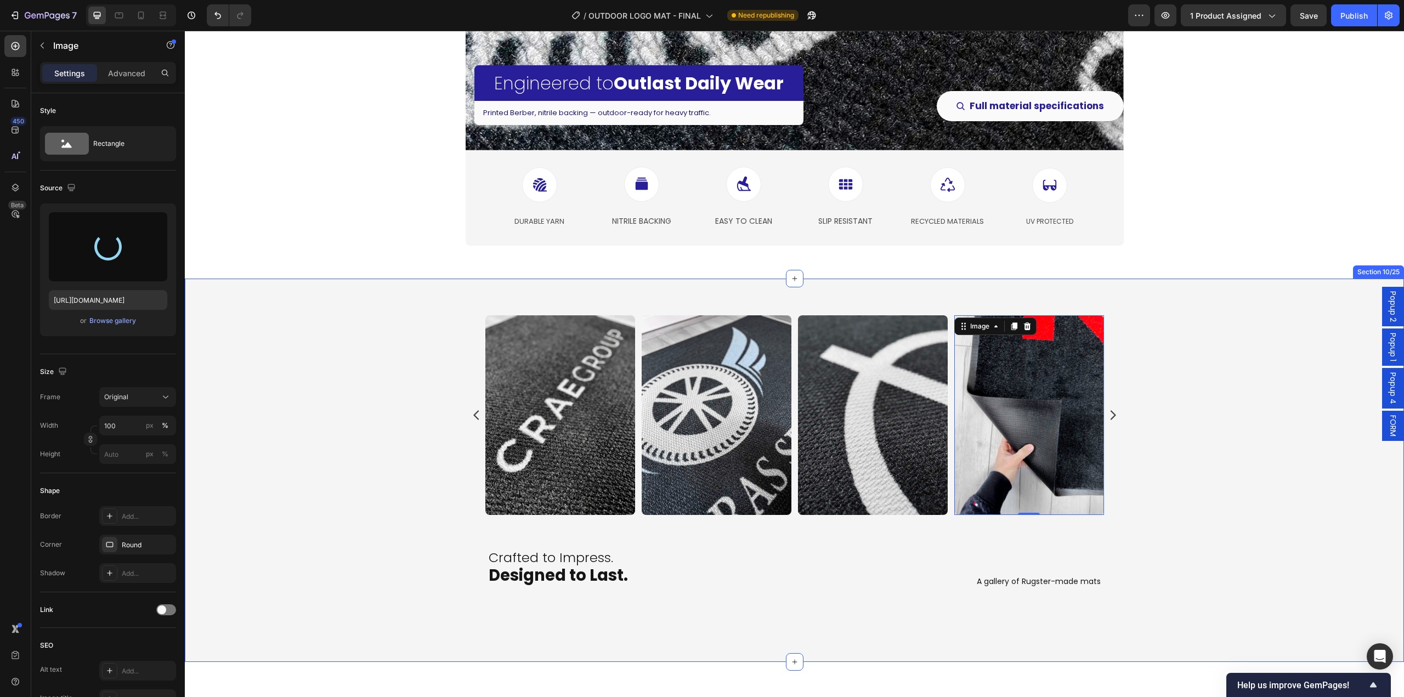
type input "[URL][DOMAIN_NAME]"
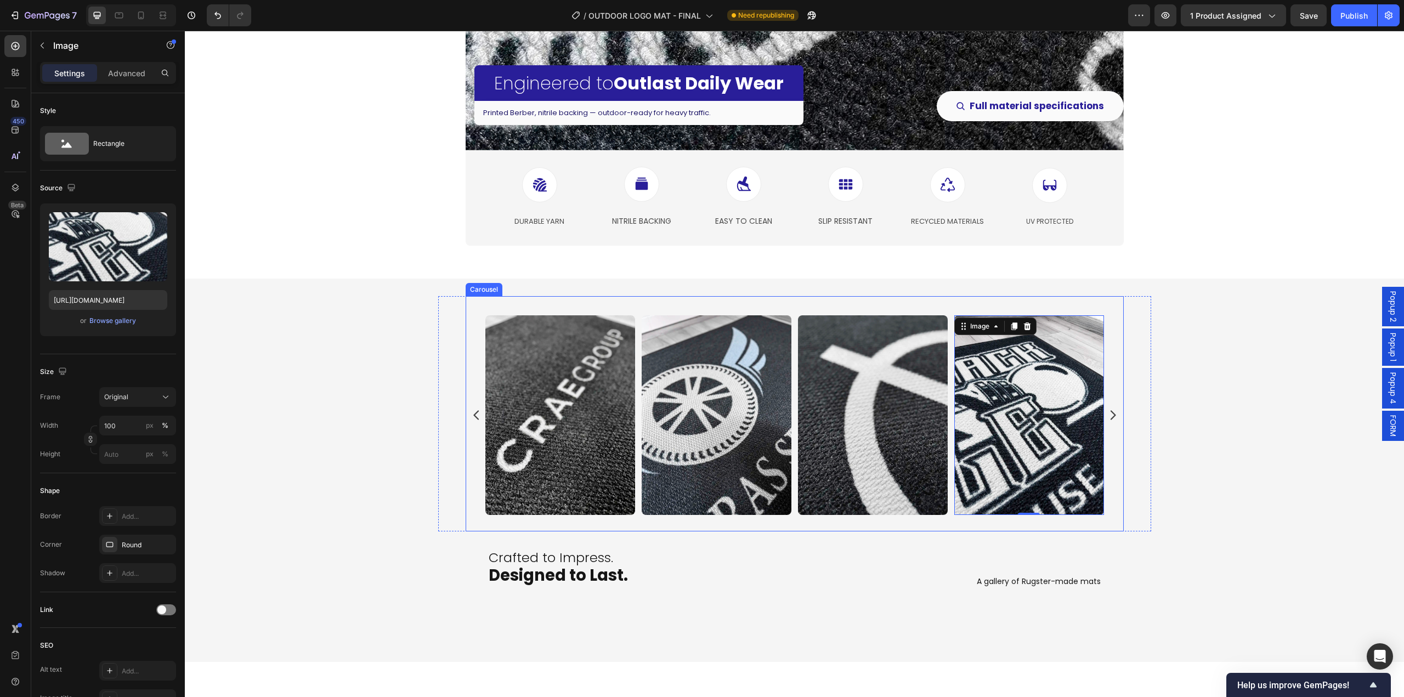
click at [1110, 411] on icon "Carousel Next Arrow" at bounding box center [1112, 415] width 13 height 13
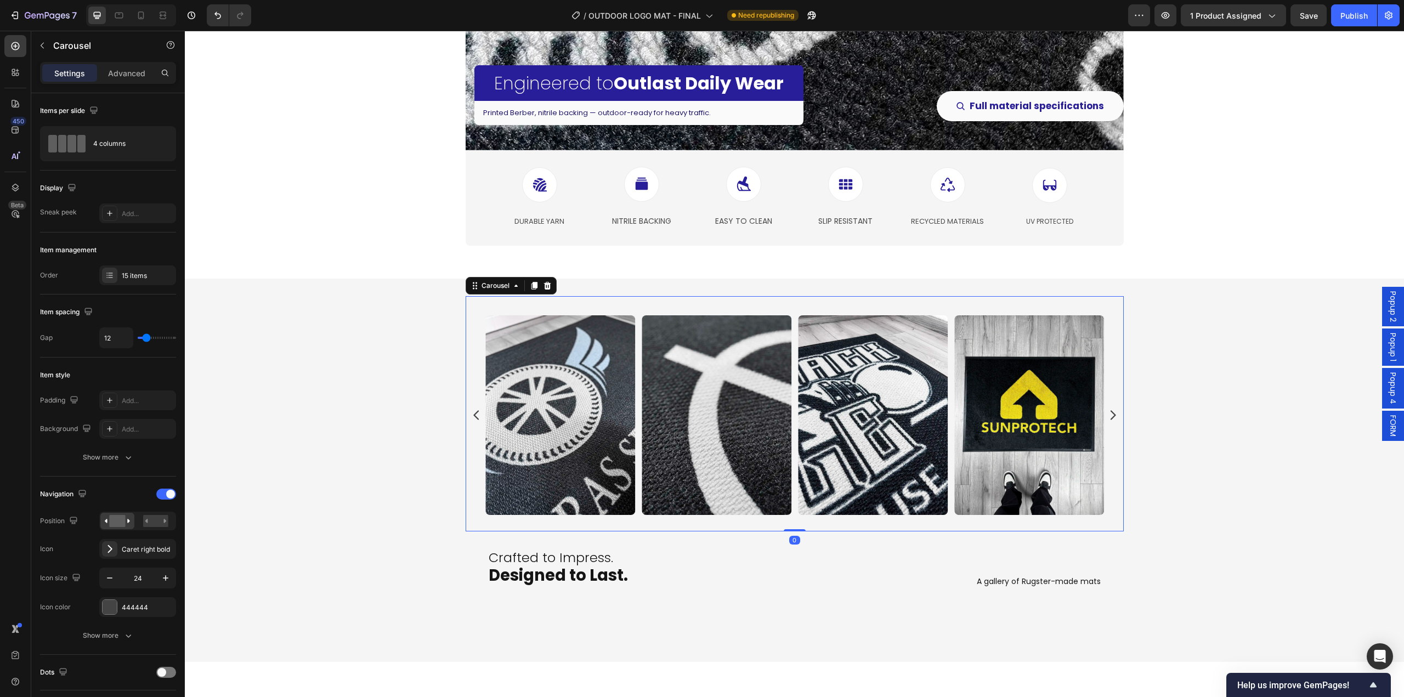
click at [1110, 411] on icon "Carousel Next Arrow" at bounding box center [1112, 415] width 13 height 13
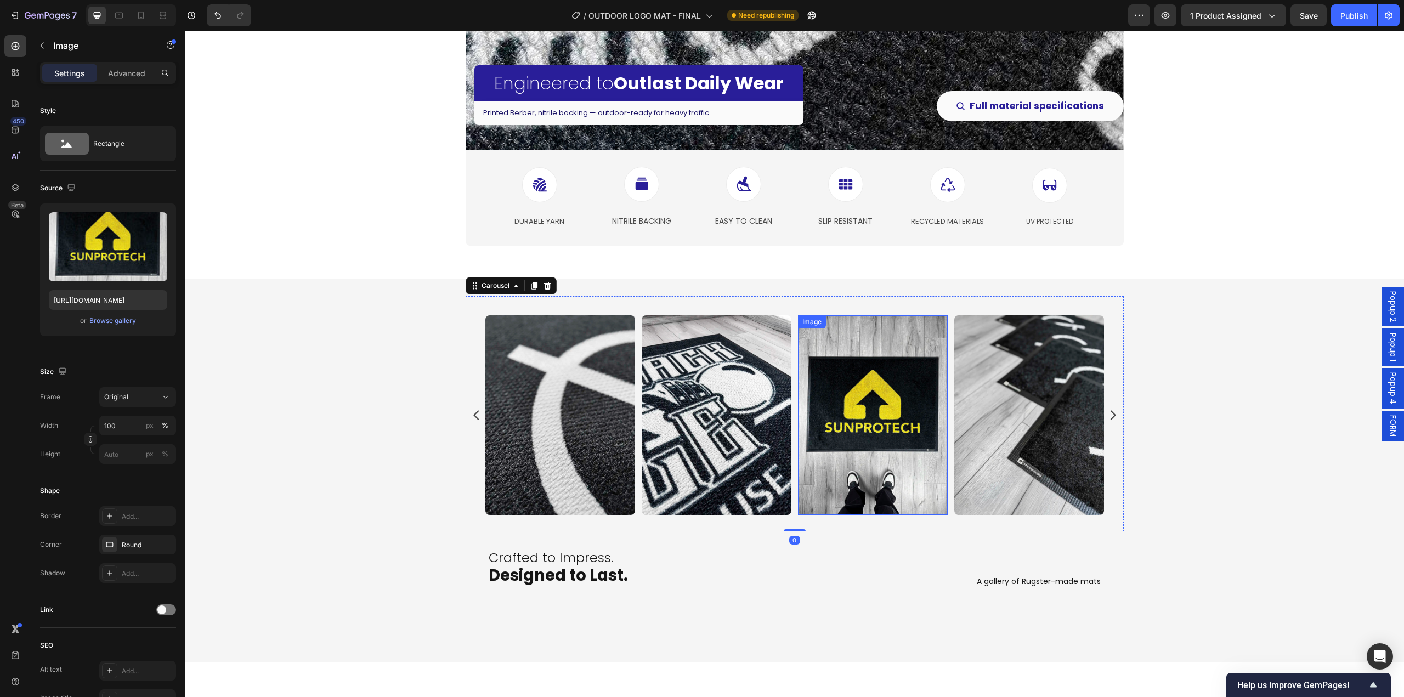
click at [870, 452] on img at bounding box center [873, 415] width 150 height 200
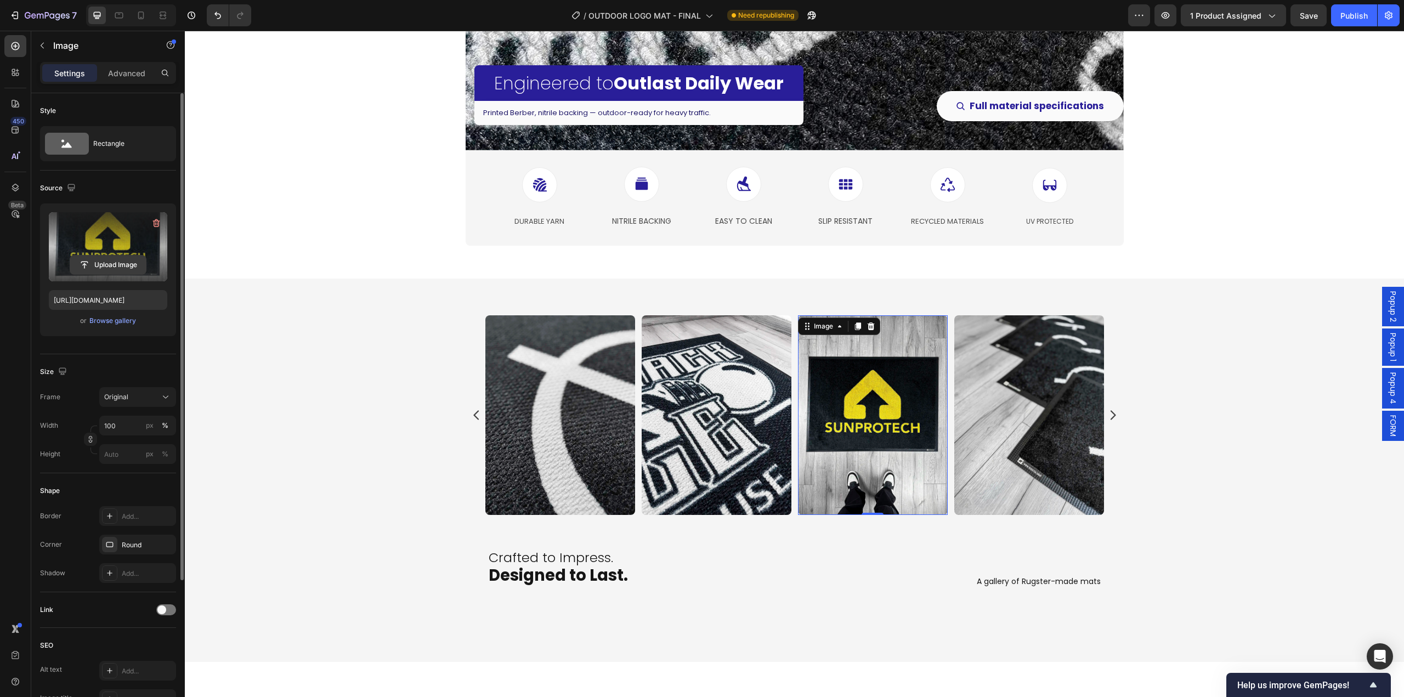
click at [115, 265] on input "file" at bounding box center [108, 265] width 76 height 19
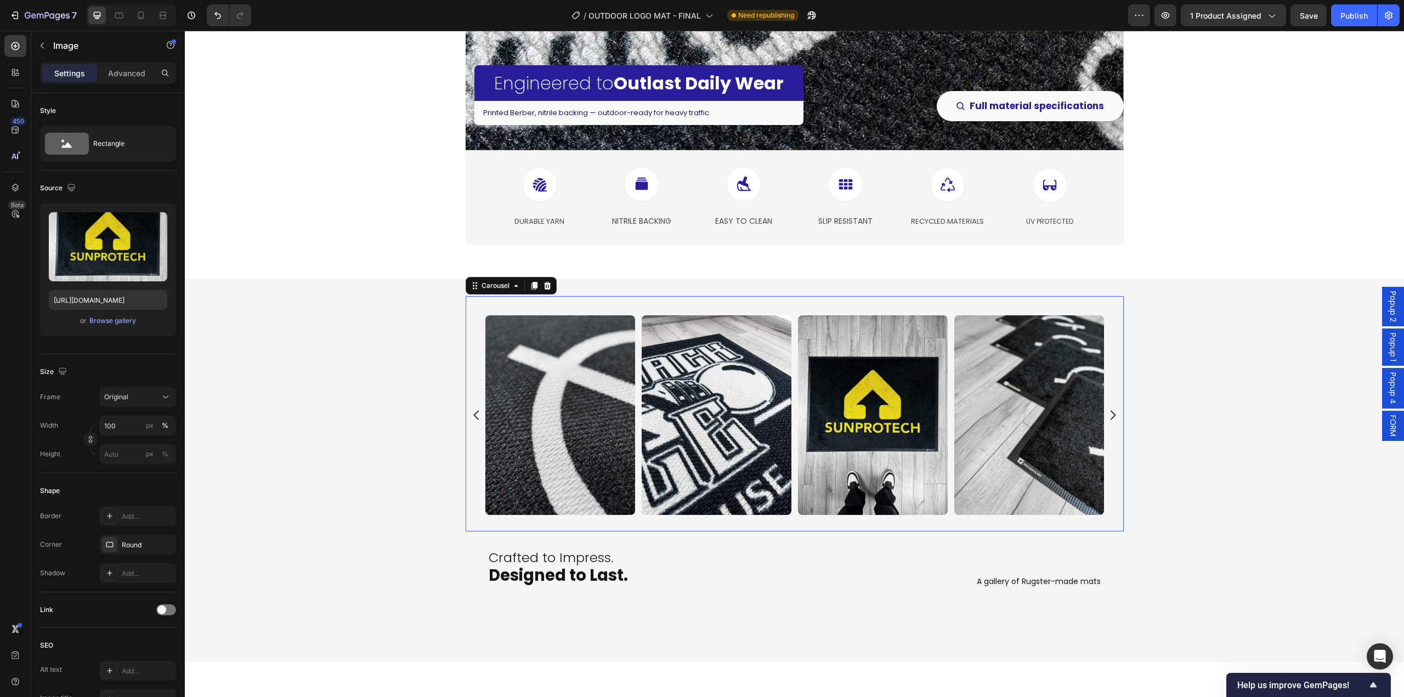
click at [520, 303] on div "Image Image Image Image Image Image Image Image Image Image Image Image Image I…" at bounding box center [795, 413] width 658 height 235
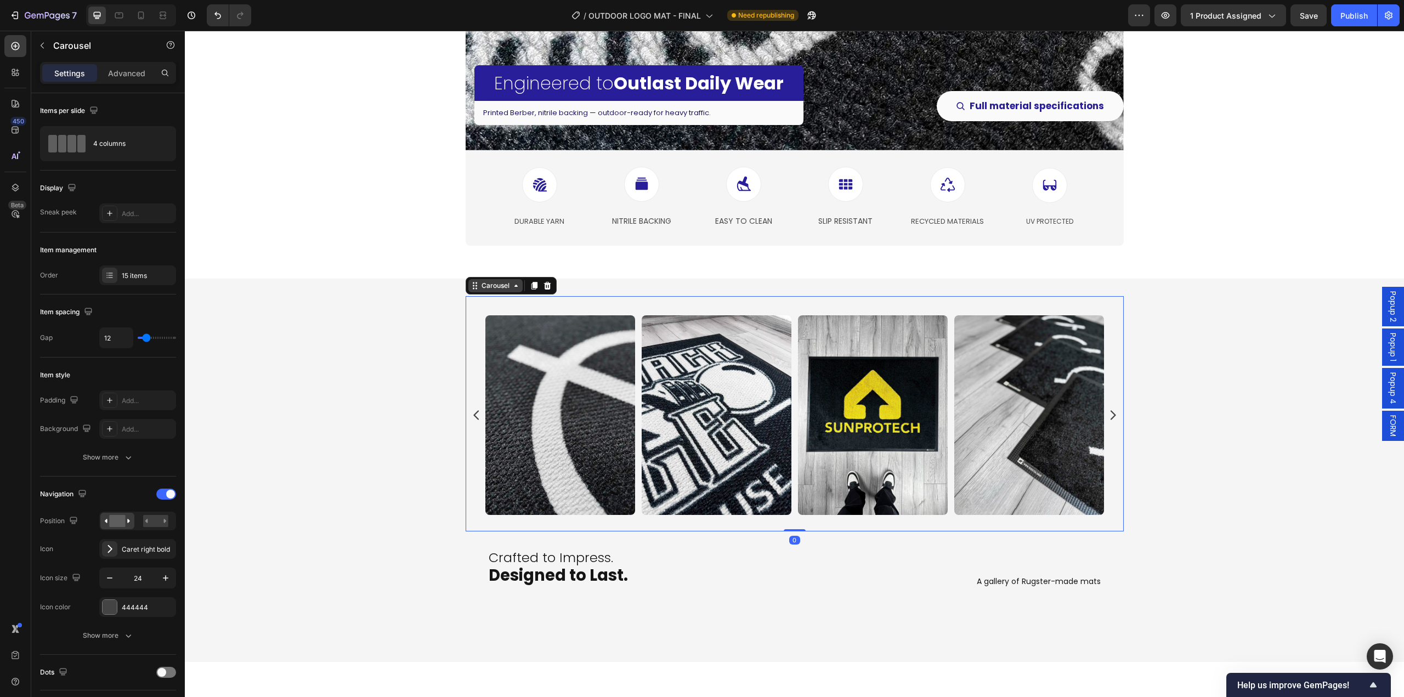
click at [495, 287] on div "Carousel" at bounding box center [495, 286] width 32 height 10
click at [483, 284] on div "Carousel" at bounding box center [495, 286] width 32 height 10
drag, startPoint x: 143, startPoint y: 278, endPoint x: 149, endPoint y: 279, distance: 6.1
click at [143, 278] on div "15 items" at bounding box center [148, 276] width 52 height 10
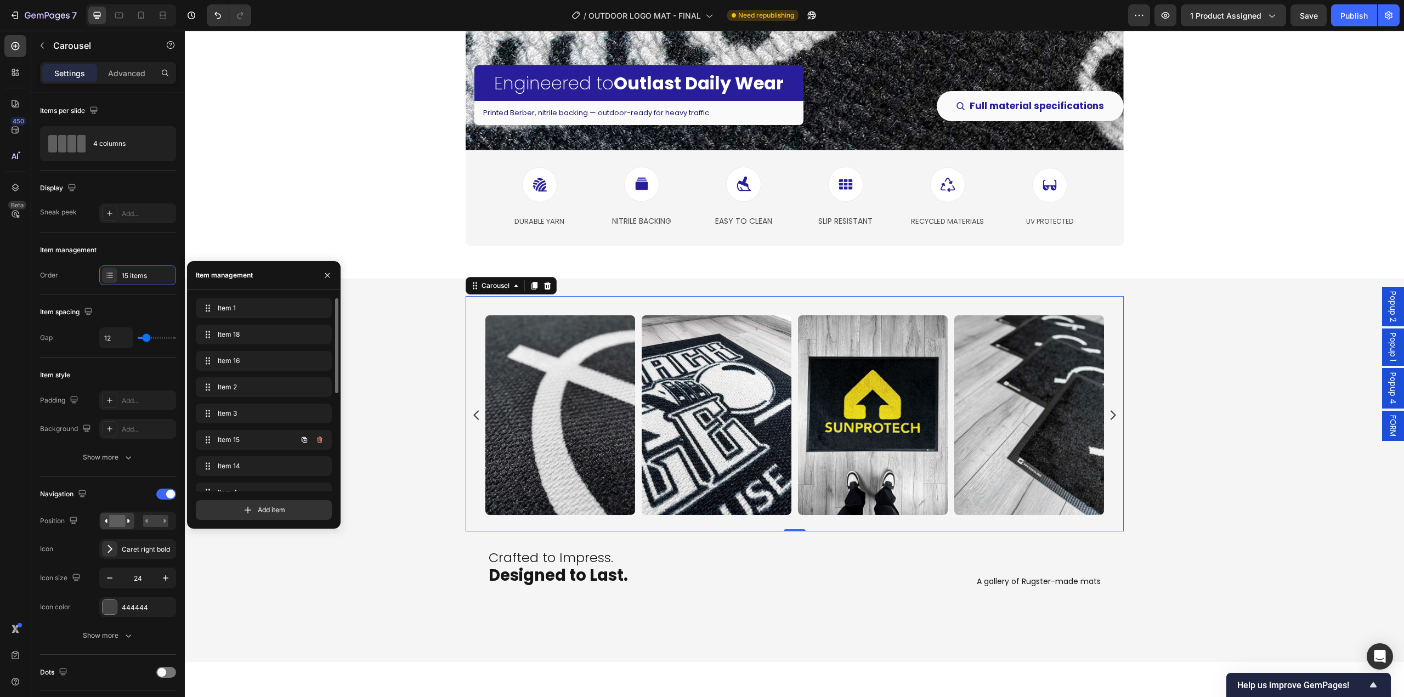
scroll to position [200, 0]
click at [322, 479] on icon "button" at bounding box center [319, 477] width 9 height 9
click at [319, 479] on div "Delete" at bounding box center [312, 477] width 20 height 10
click at [319, 475] on icon "button" at bounding box center [319, 477] width 5 height 7
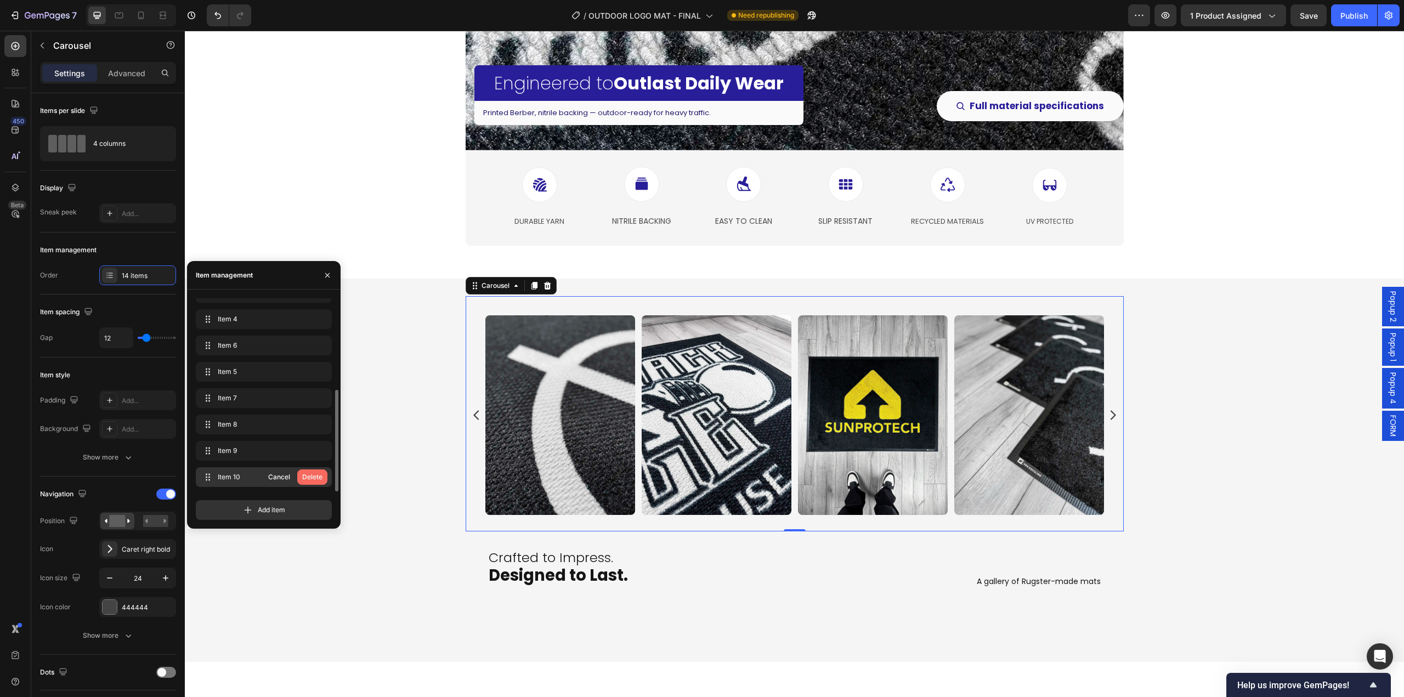
click at [314, 476] on div "Delete" at bounding box center [312, 477] width 20 height 10
click at [312, 477] on button "button" at bounding box center [304, 476] width 15 height 15
click at [322, 482] on button "button" at bounding box center [319, 476] width 15 height 15
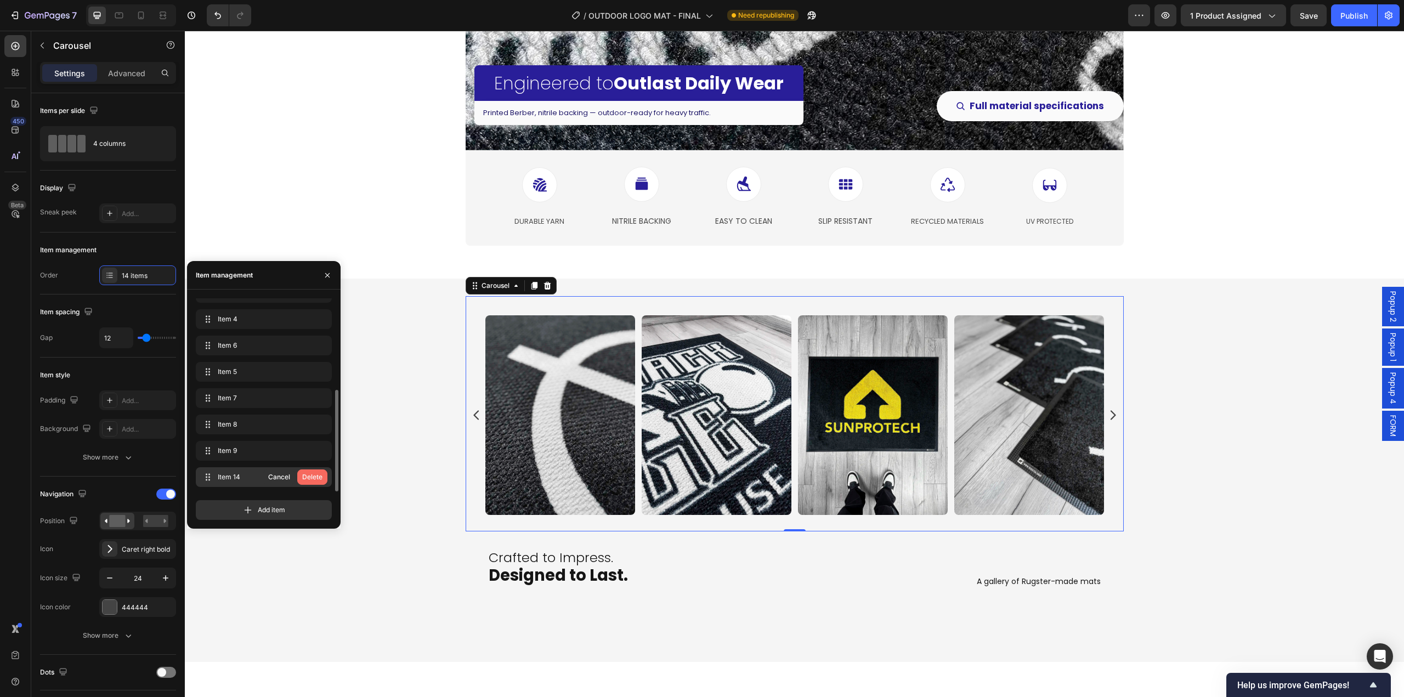
click at [319, 479] on div "Delete" at bounding box center [312, 477] width 20 height 10
click at [318, 477] on icon "button" at bounding box center [319, 477] width 5 height 7
click at [318, 478] on div "Delete" at bounding box center [312, 477] width 20 height 10
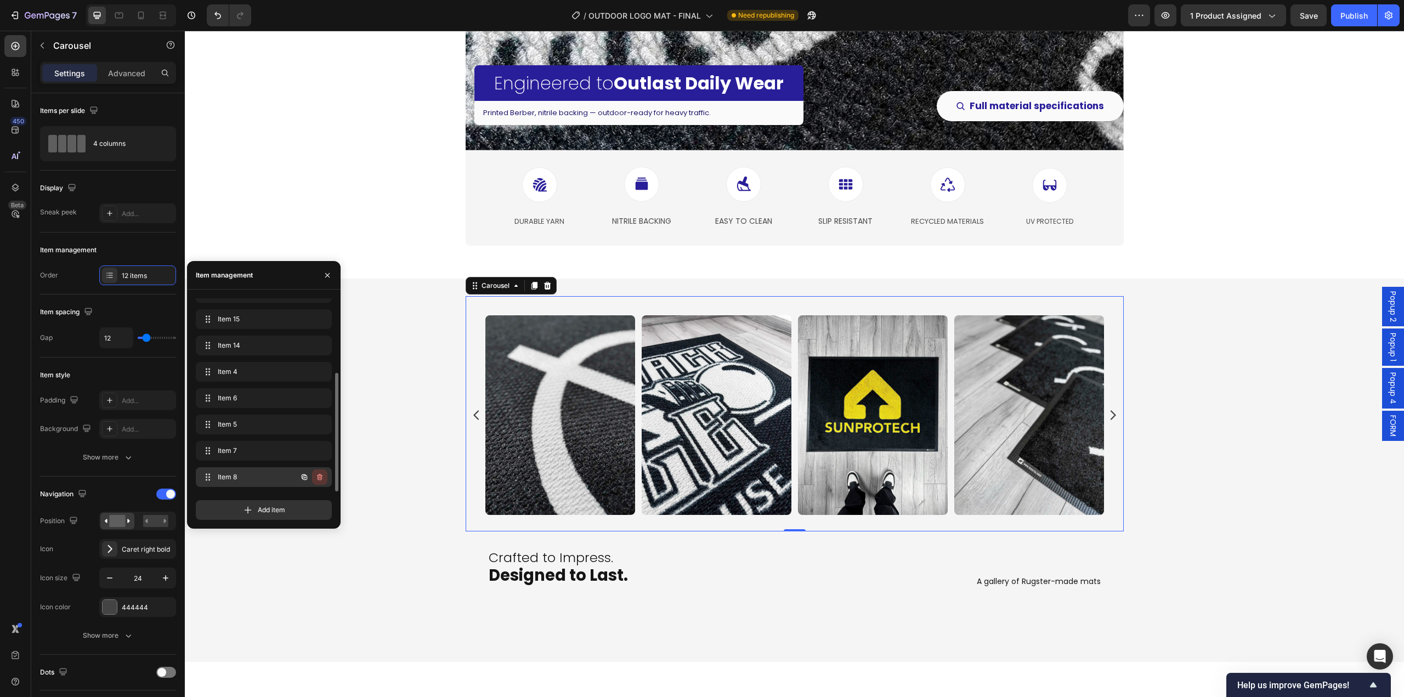
click at [318, 480] on icon "button" at bounding box center [319, 477] width 9 height 9
click at [318, 480] on div "Delete" at bounding box center [312, 477] width 20 height 10
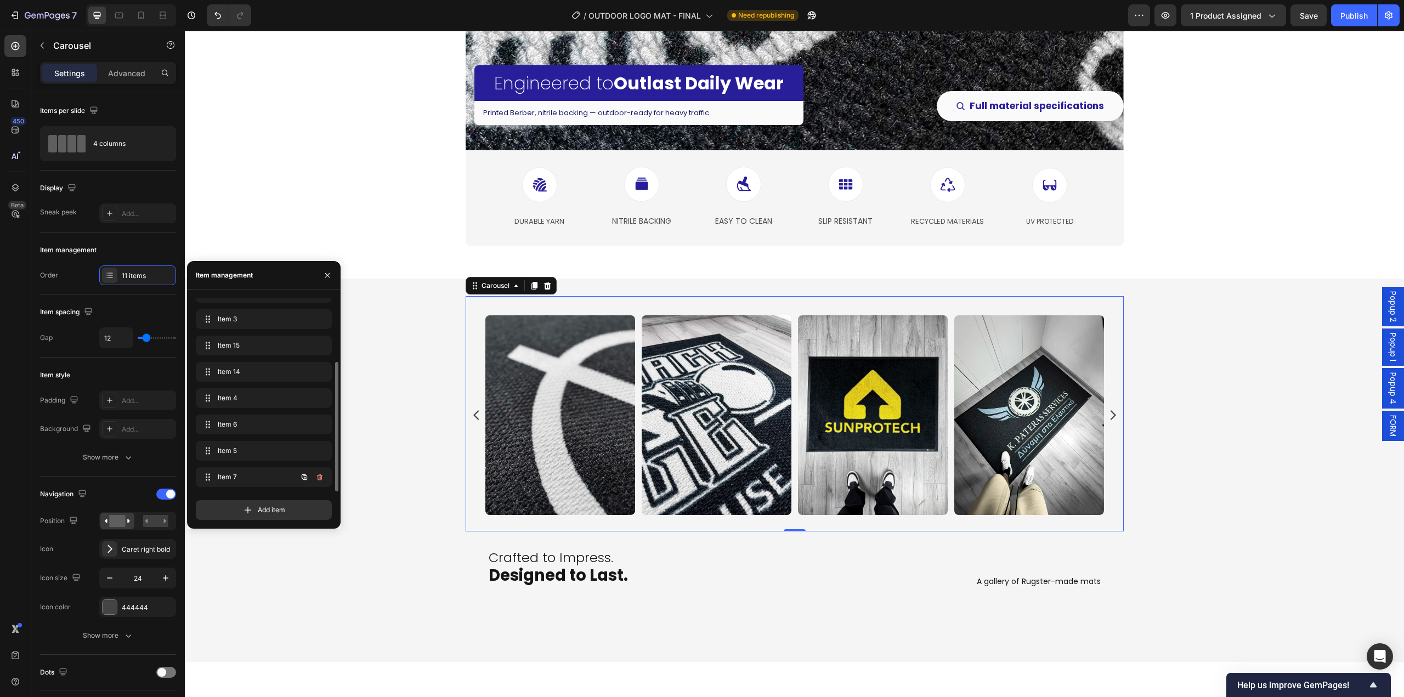
scroll to position [94, 0]
click at [318, 479] on icon "button" at bounding box center [319, 477] width 5 height 7
click at [318, 479] on div "Delete" at bounding box center [312, 477] width 20 height 10
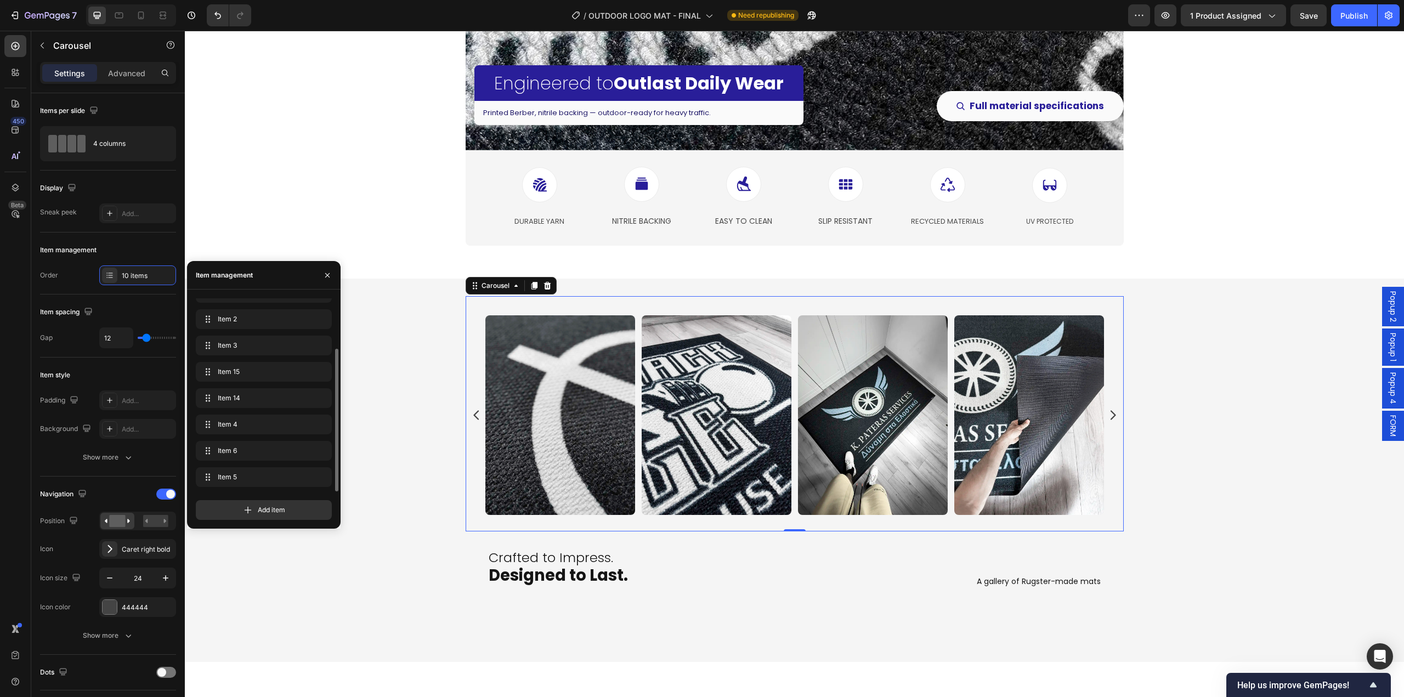
scroll to position [68, 0]
click at [1208, 475] on div "Image Image Image Image Image Image Image Image Image Image Carousel 0 Row Craf…" at bounding box center [794, 470] width 1219 height 348
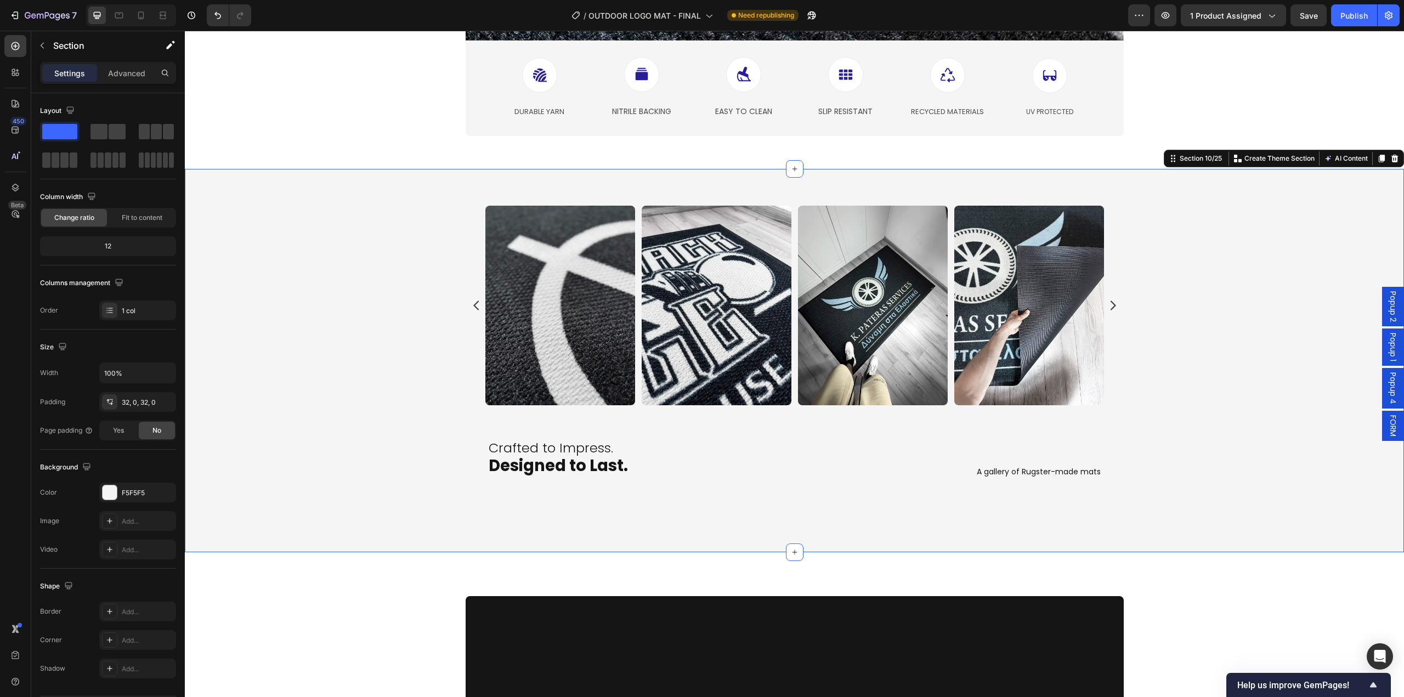
scroll to position [2249, 0]
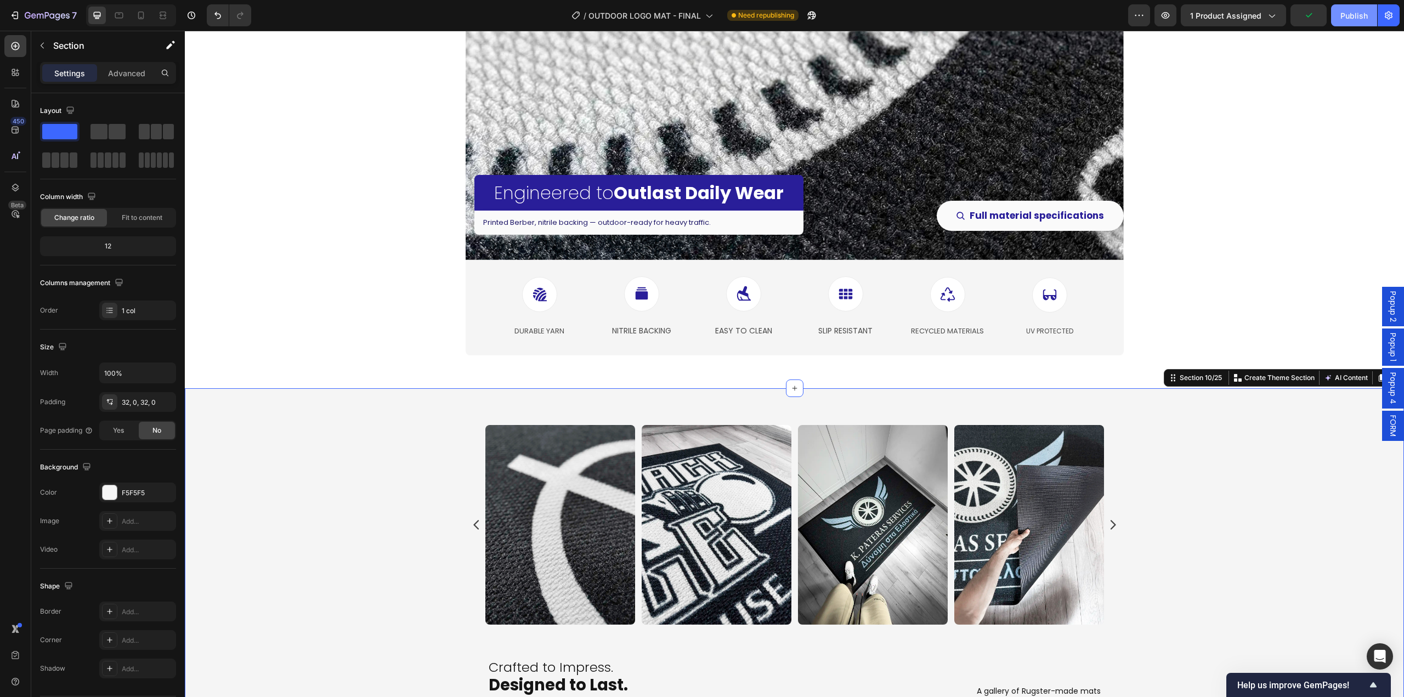
click at [1347, 22] on button "Publish" at bounding box center [1354, 15] width 46 height 22
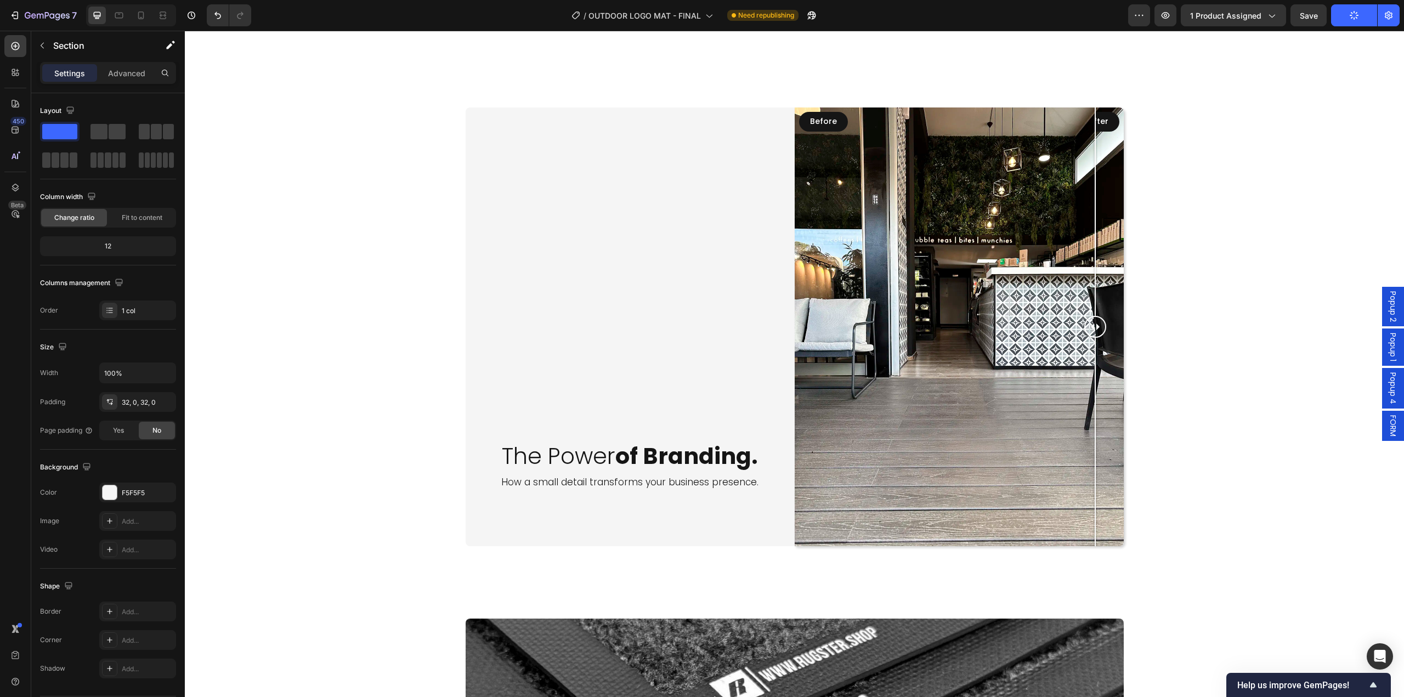
scroll to position [3455, 0]
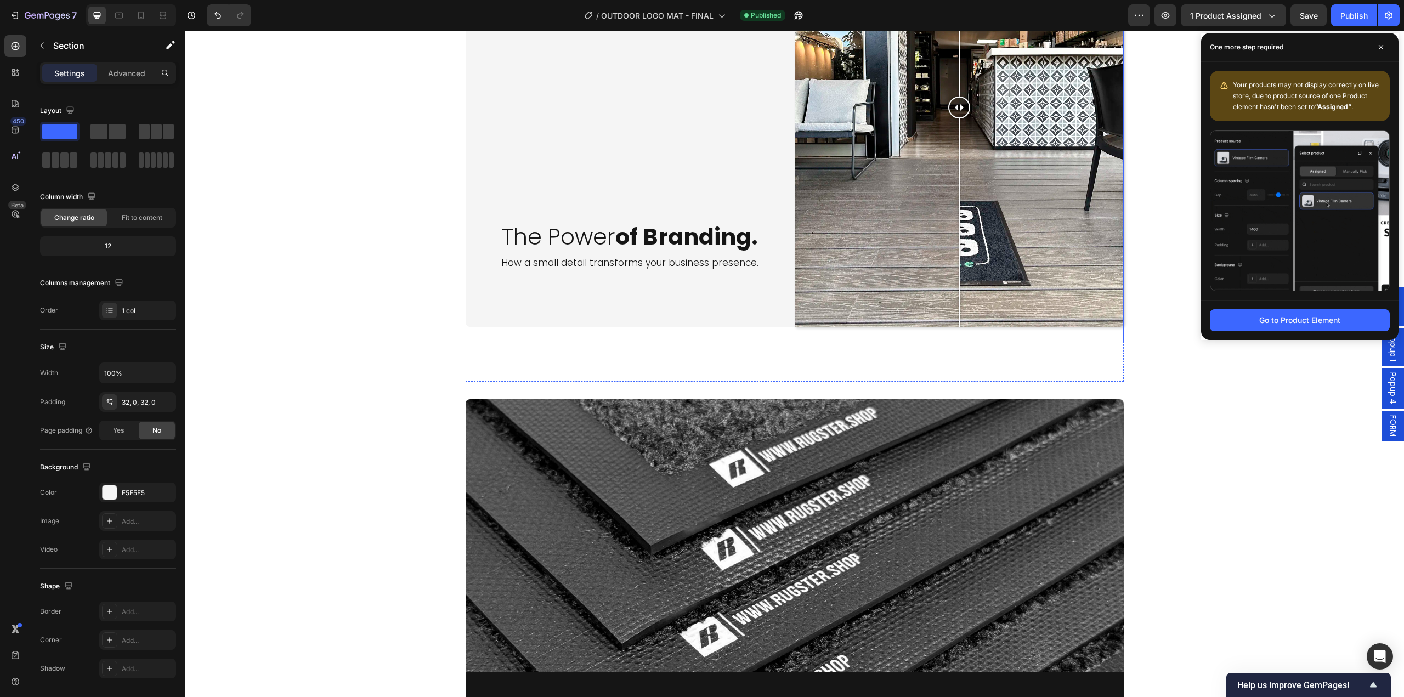
click at [960, 251] on div at bounding box center [959, 222] width 1 height 208
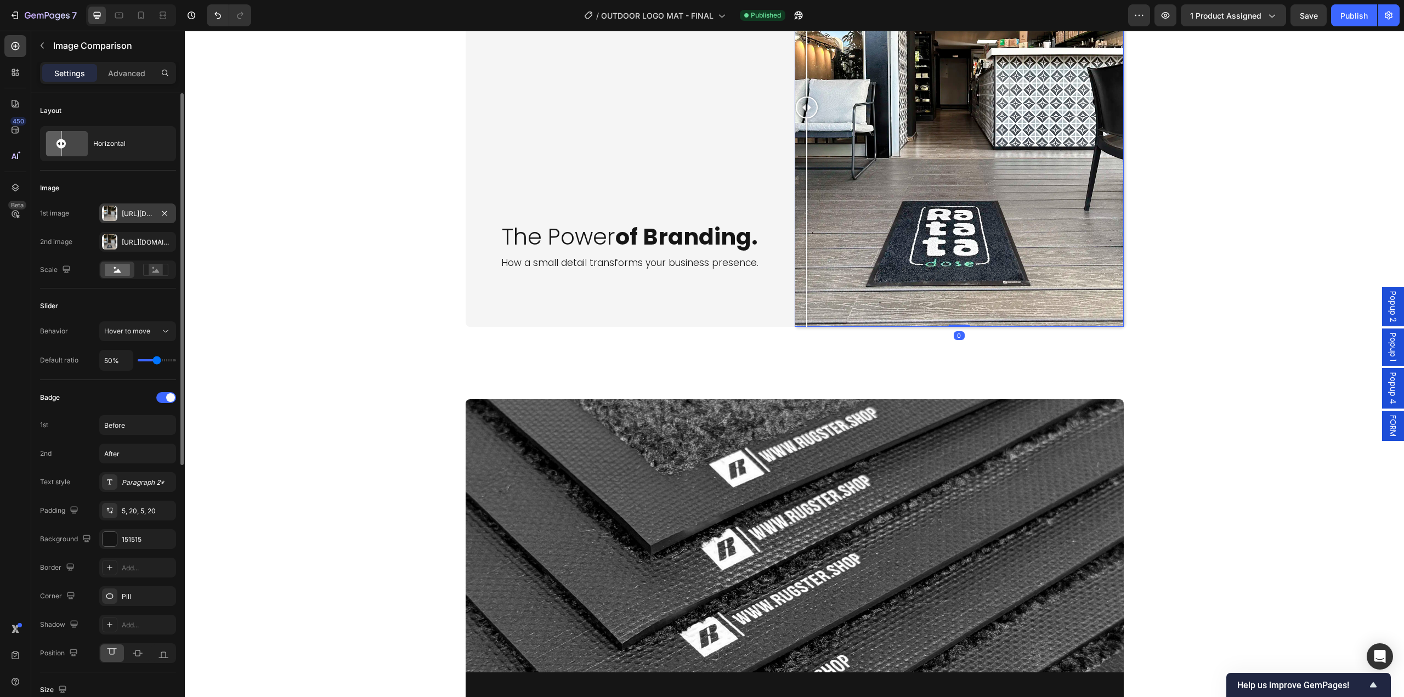
click at [127, 209] on div "[URL][DOMAIN_NAME]" at bounding box center [138, 214] width 32 height 10
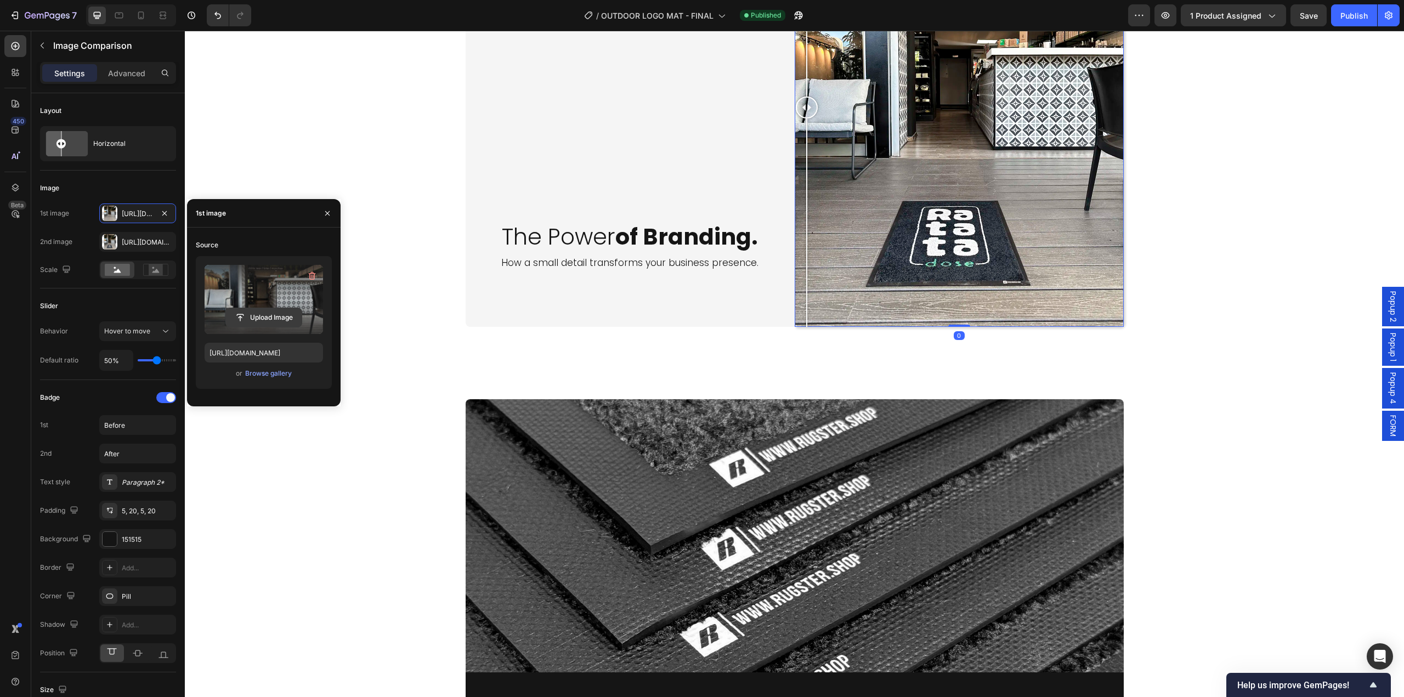
click at [263, 313] on input "file" at bounding box center [264, 317] width 76 height 19
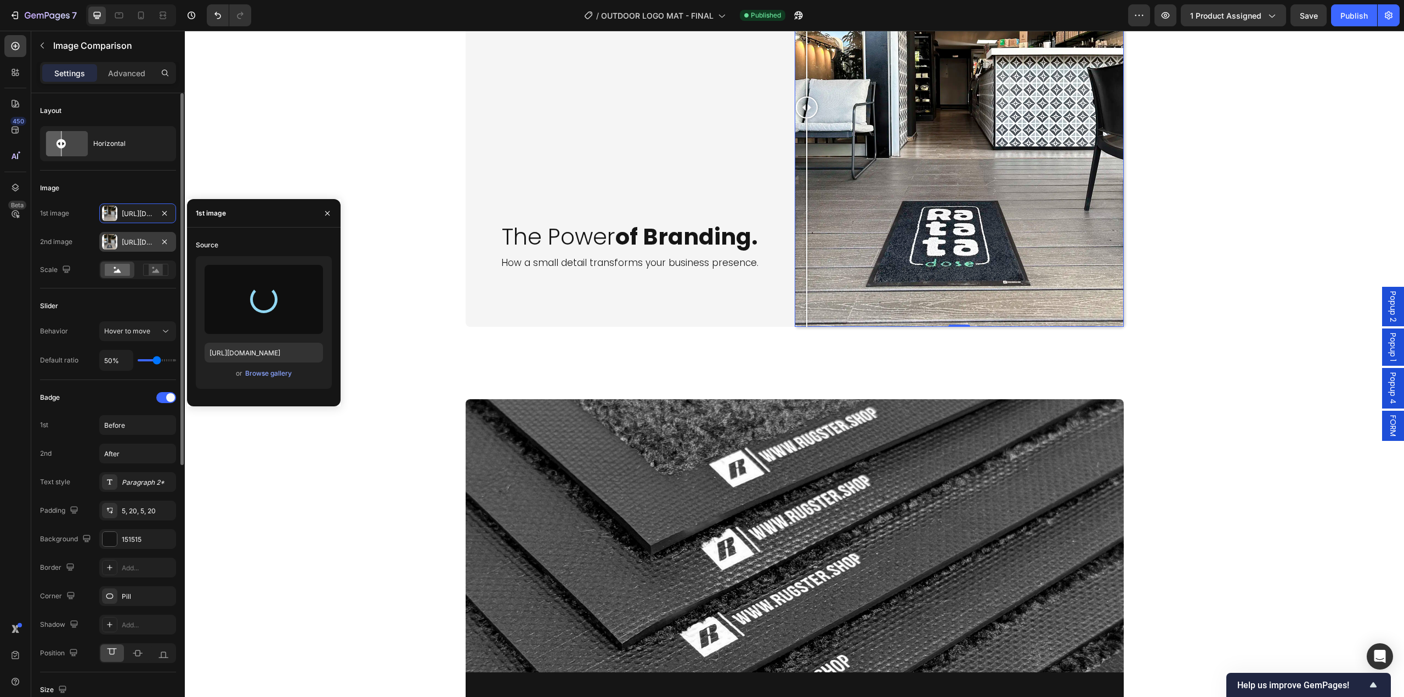
type input "[URL][DOMAIN_NAME]"
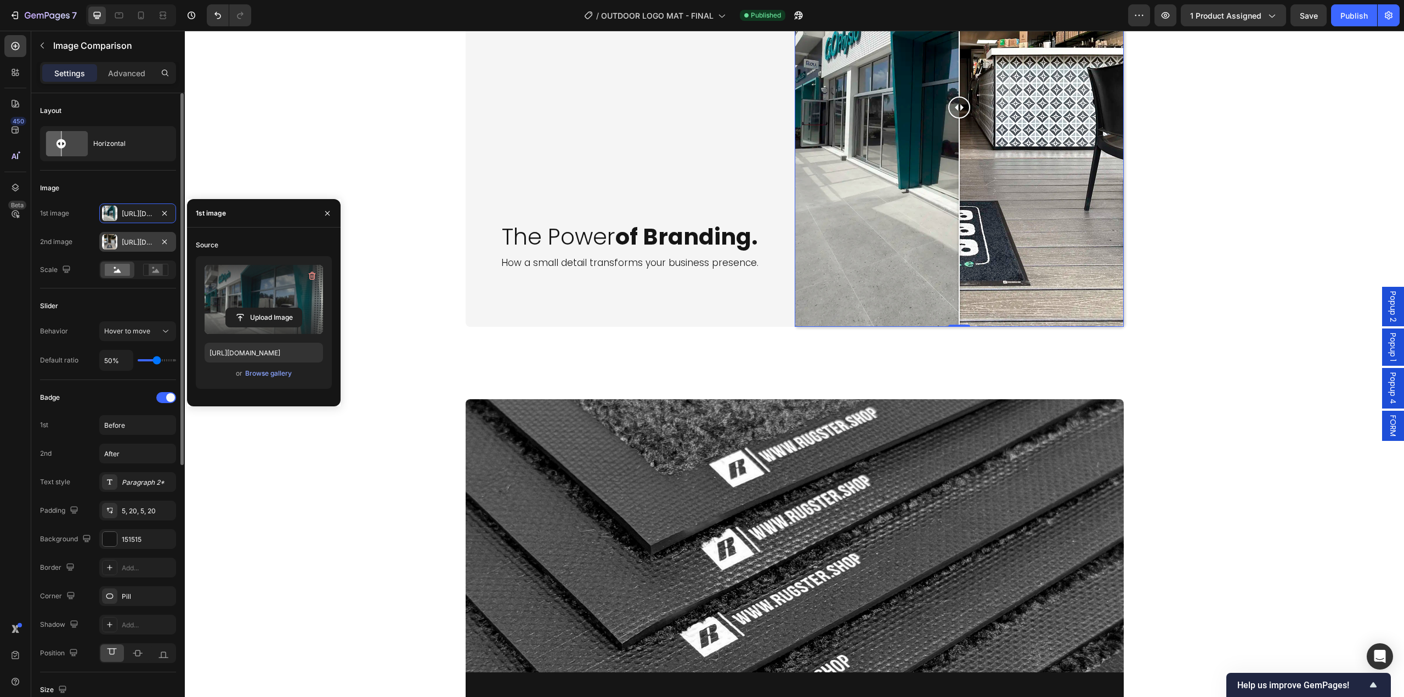
click at [139, 241] on div "[URL][DOMAIN_NAME]" at bounding box center [138, 242] width 32 height 10
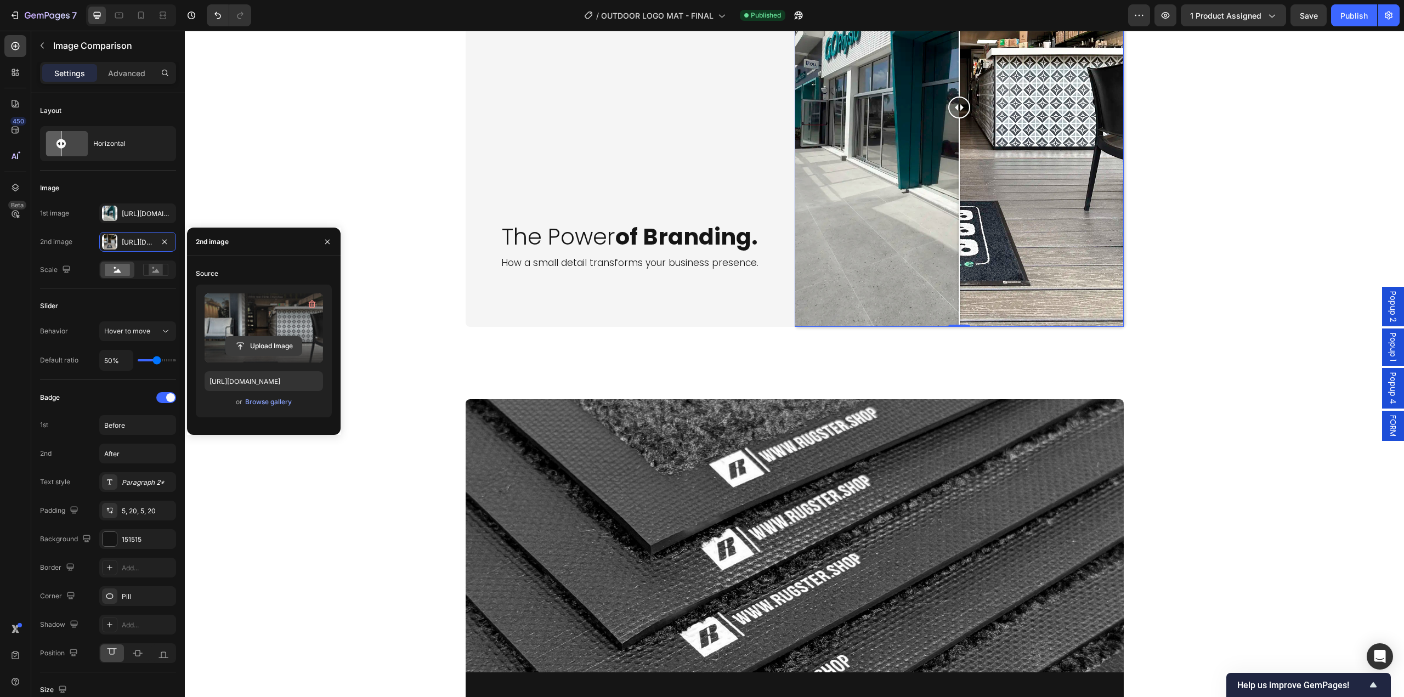
click at [258, 347] on input "file" at bounding box center [264, 346] width 76 height 19
type input "[URL][DOMAIN_NAME]"
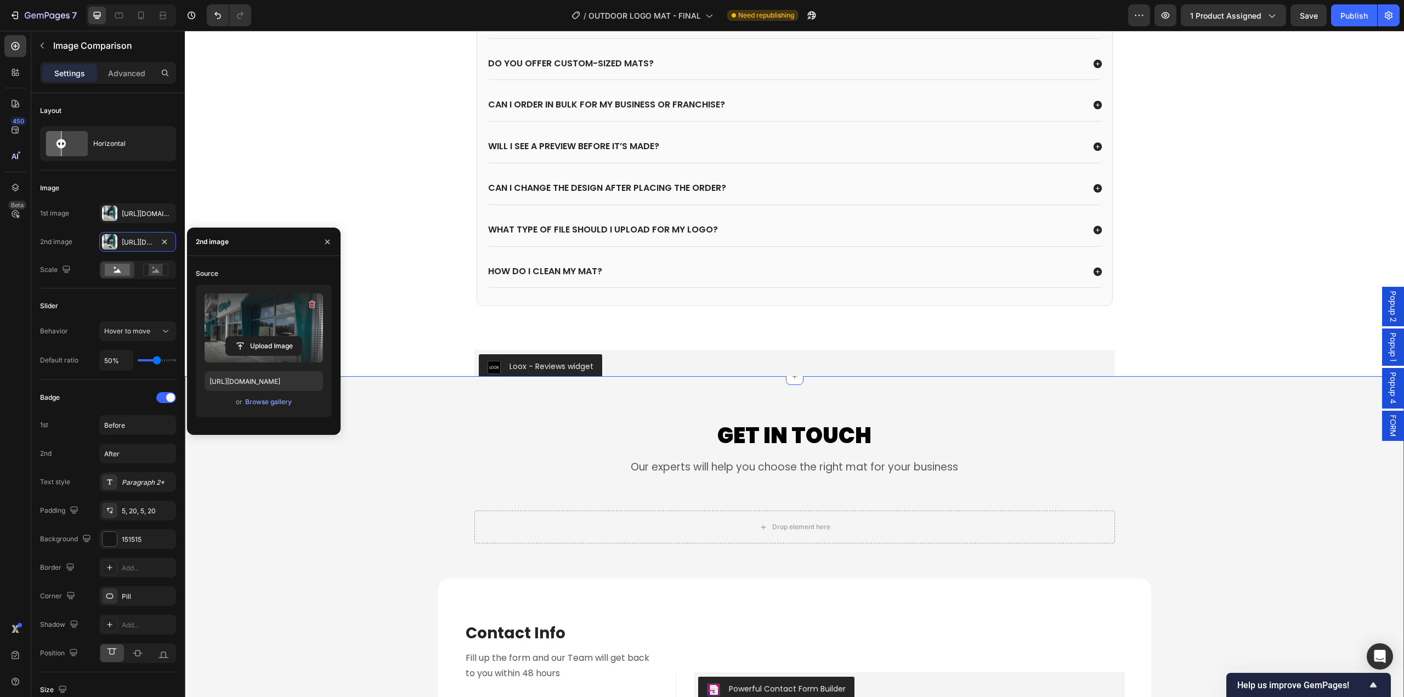
scroll to position [5155, 0]
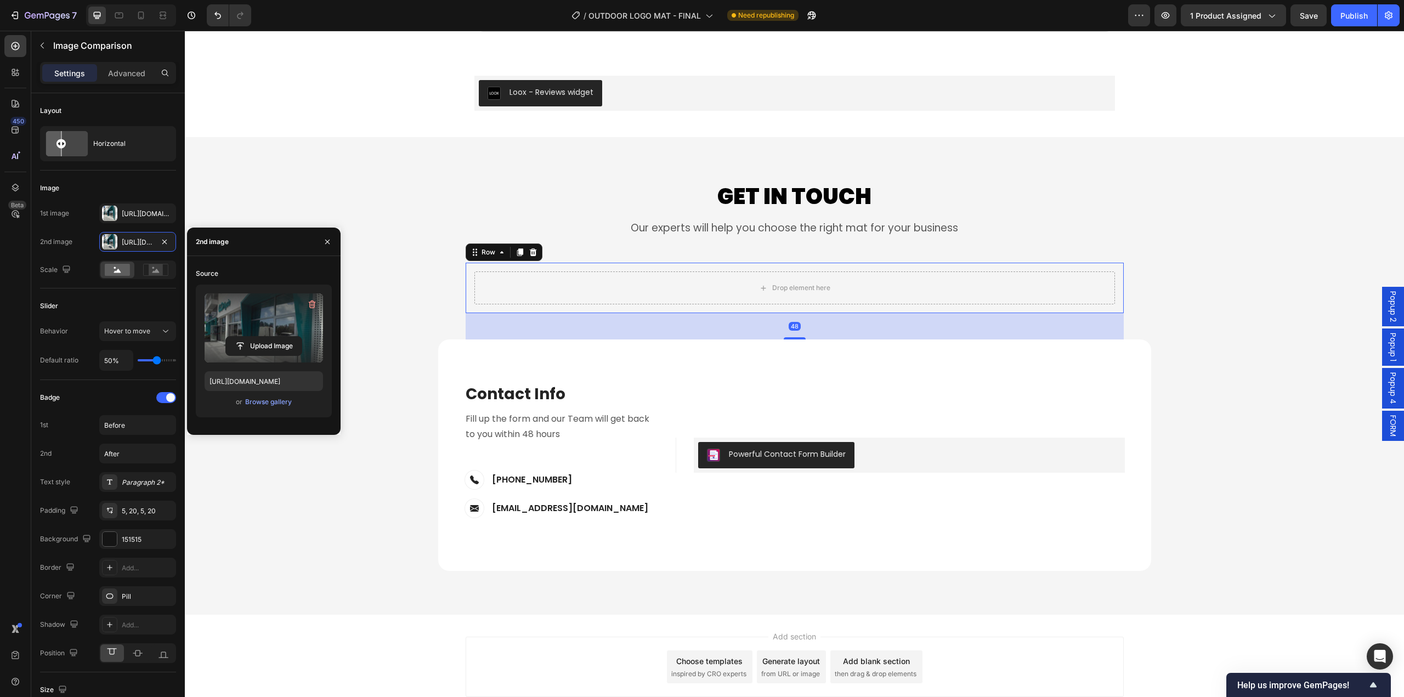
click at [984, 269] on div "Drop element here Row 48" at bounding box center [795, 288] width 658 height 50
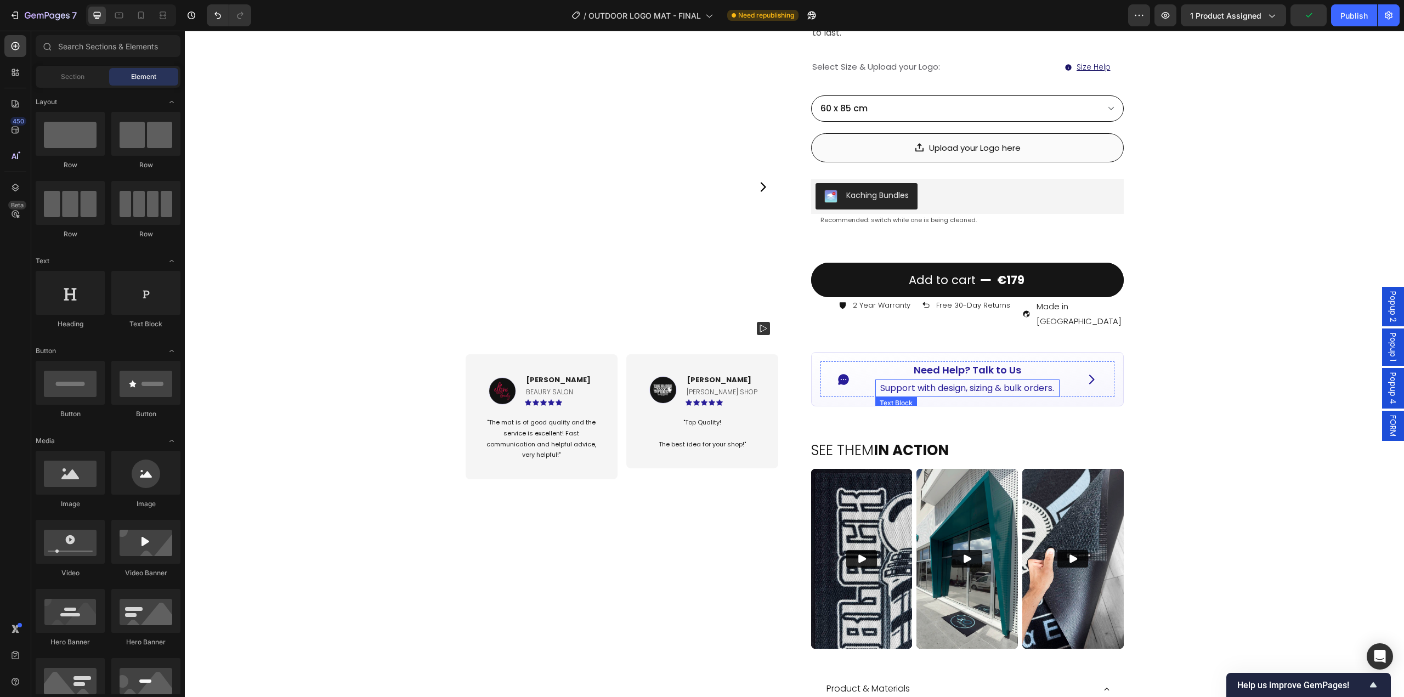
scroll to position [0, 0]
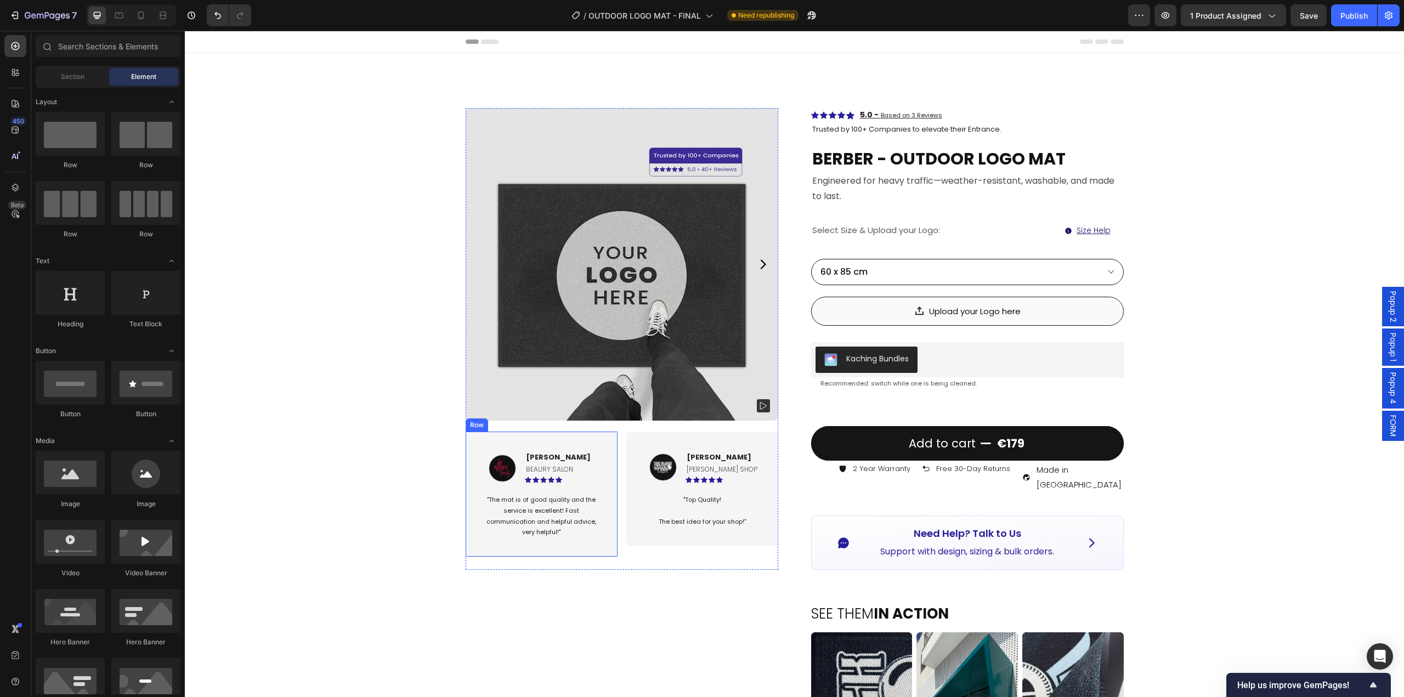
click at [609, 516] on div "Image [PERSON_NAME] Text block BEAURY SALON Text Block Icon Icon Icon Icon Icon…" at bounding box center [542, 494] width 152 height 125
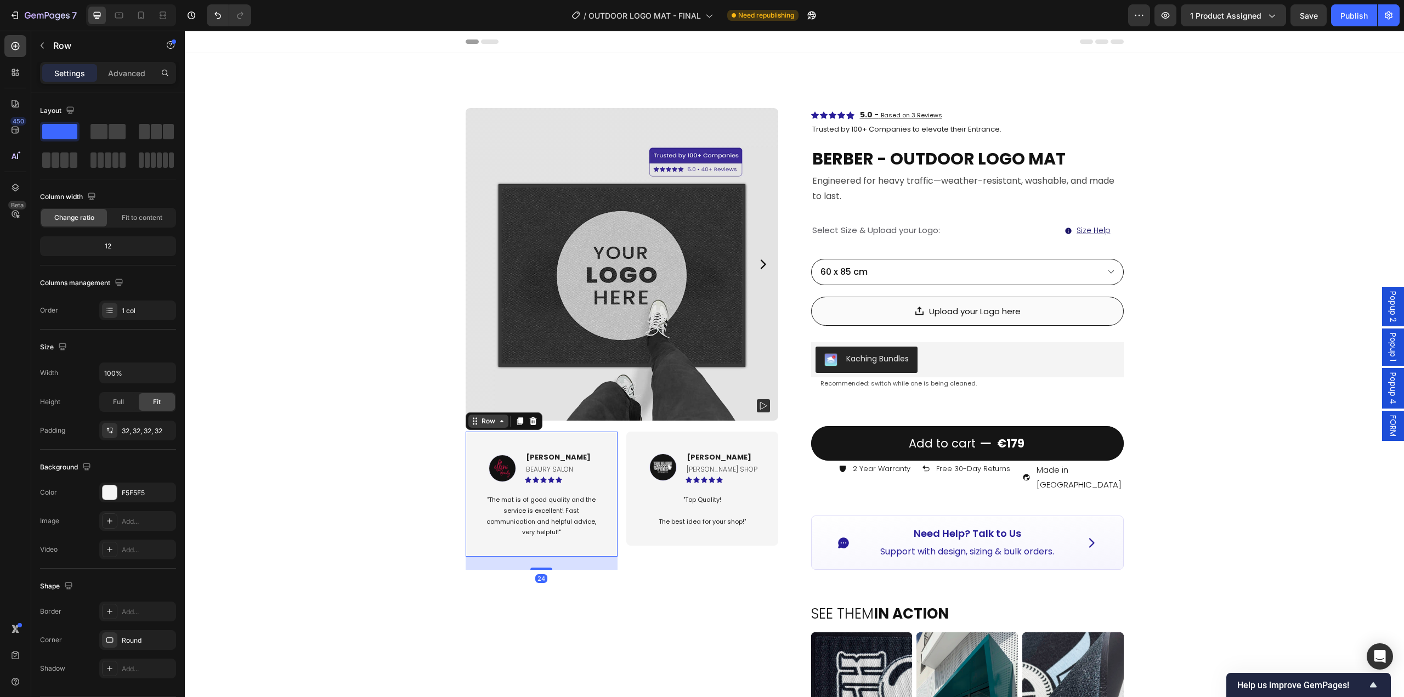
click at [497, 421] on icon at bounding box center [501, 421] width 9 height 9
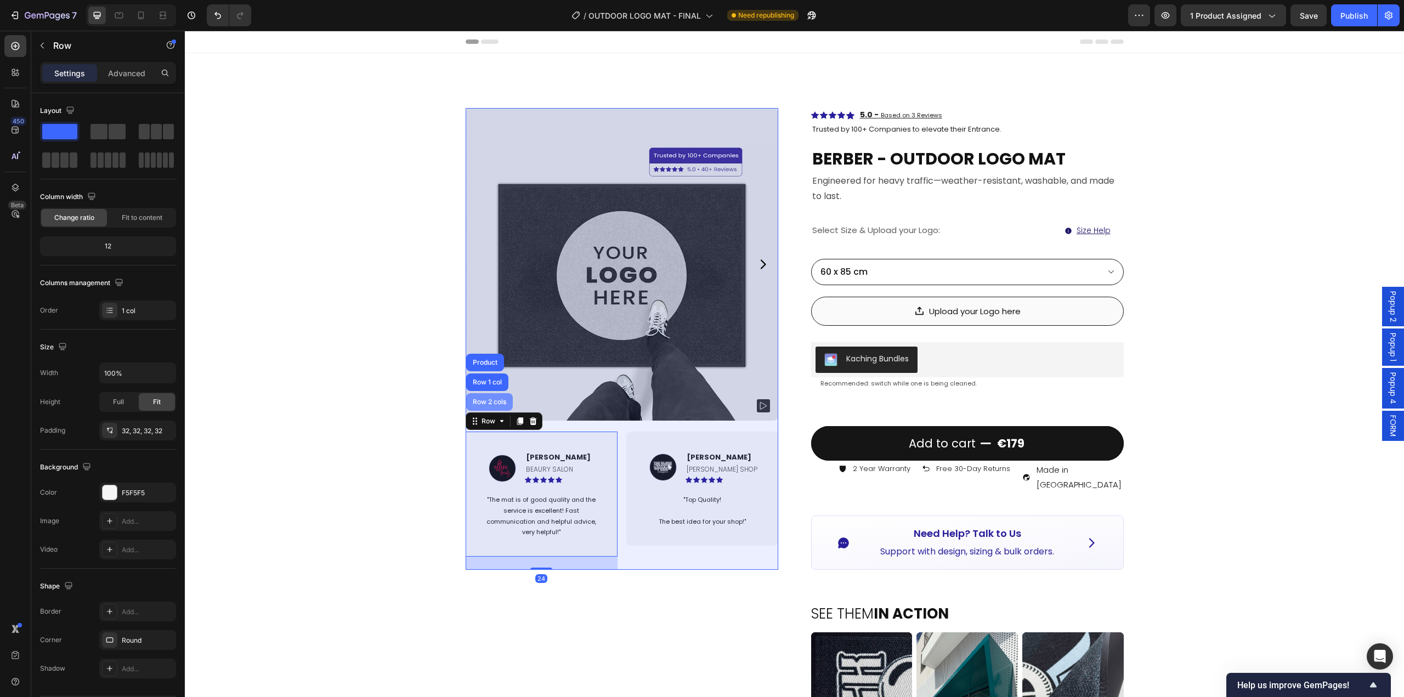
click at [496, 406] on div "Row 2 cols" at bounding box center [489, 402] width 47 height 18
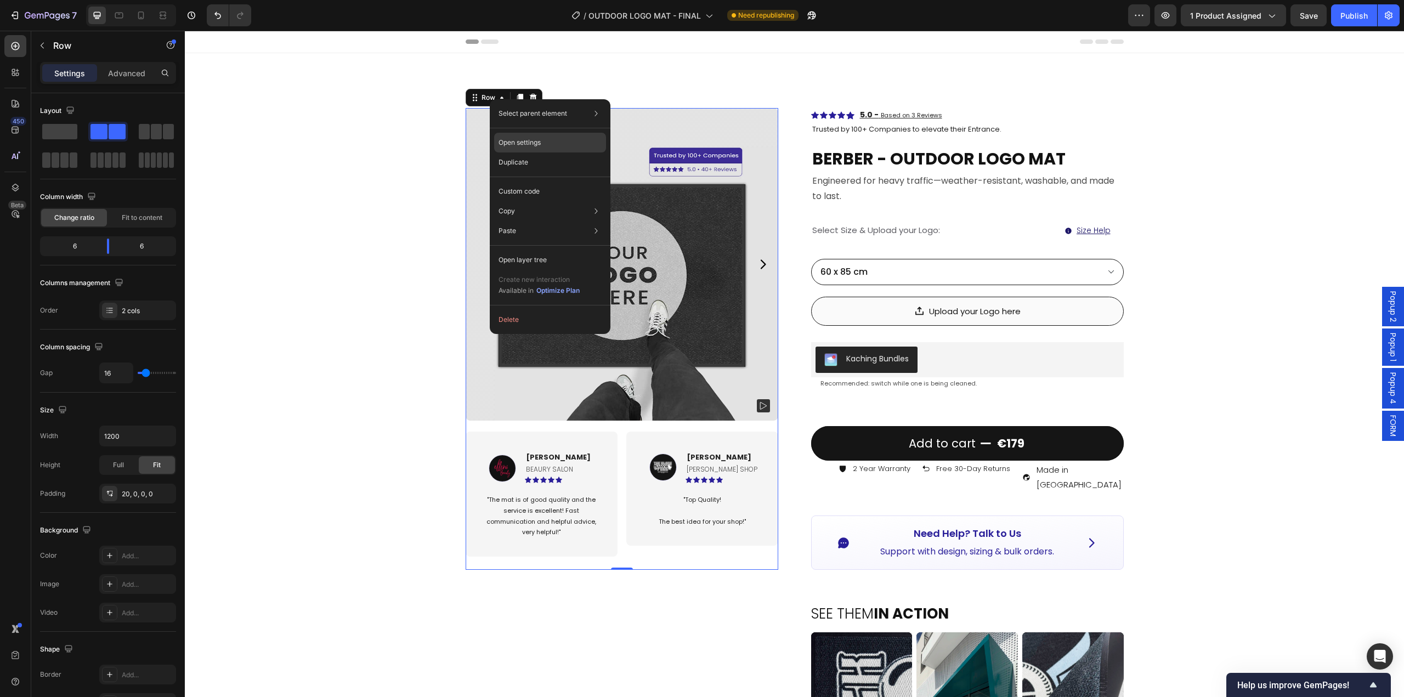
click at [541, 147] on p "Open settings" at bounding box center [520, 143] width 42 height 10
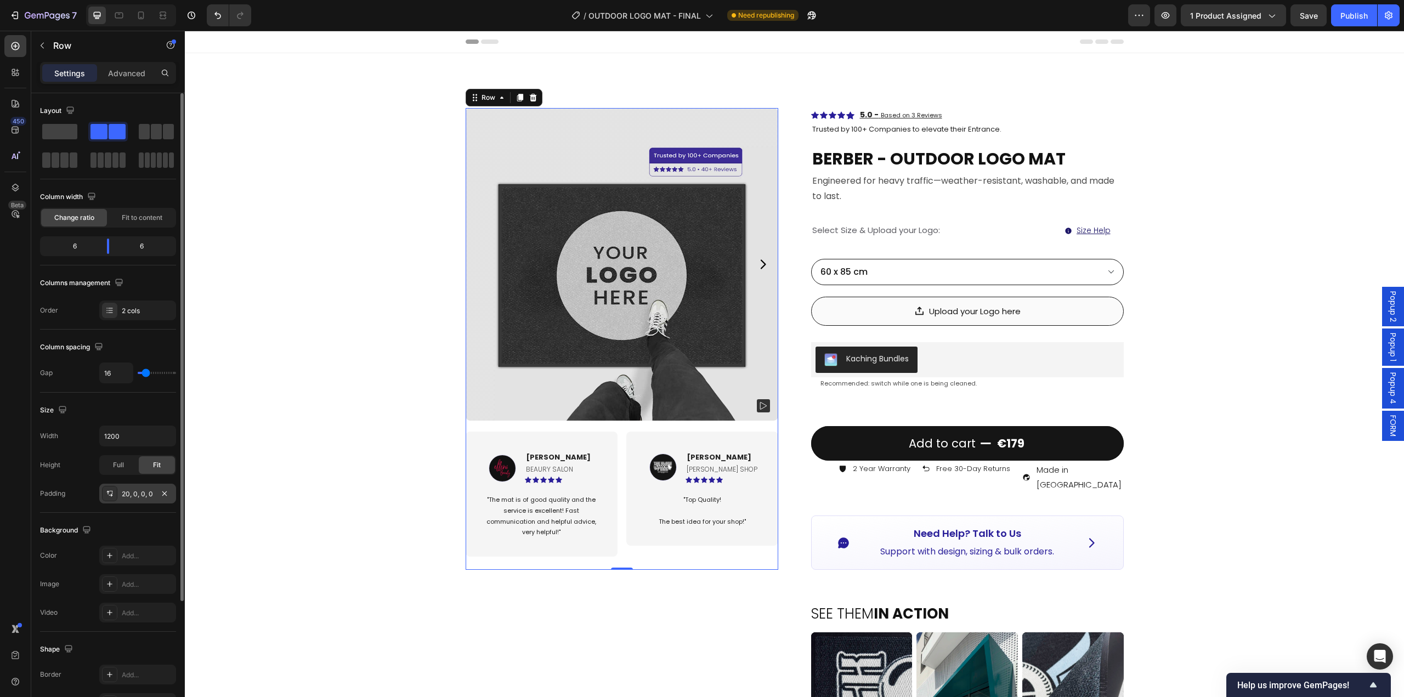
scroll to position [159, 0]
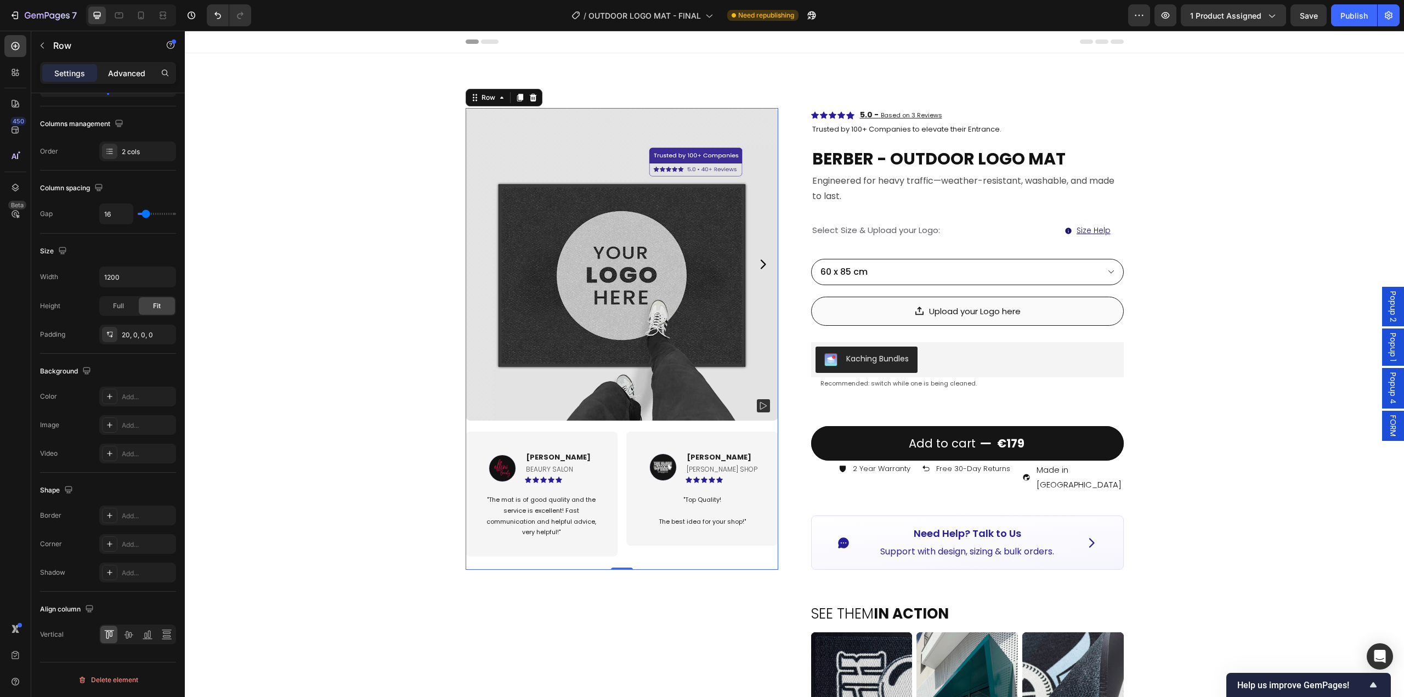
click at [135, 74] on p "Advanced" at bounding box center [126, 73] width 37 height 12
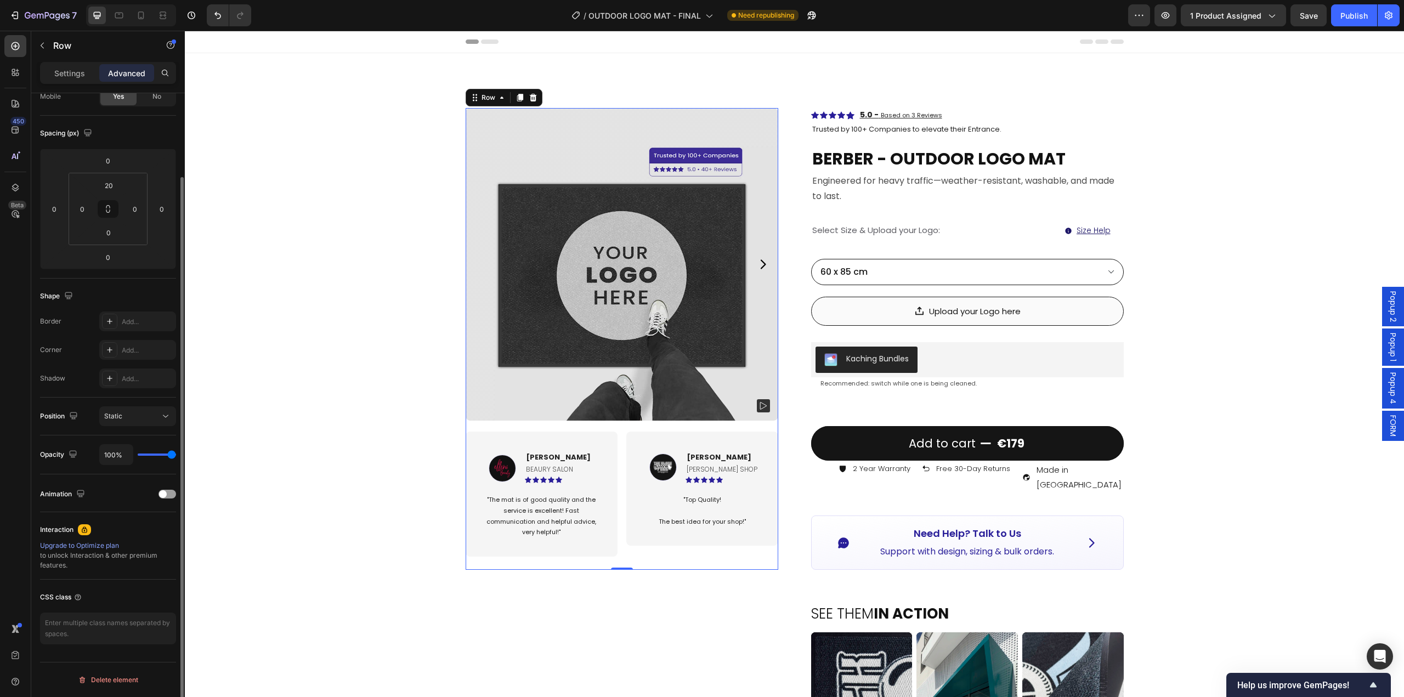
scroll to position [97, 0]
click at [73, 76] on p "Settings" at bounding box center [69, 73] width 31 height 12
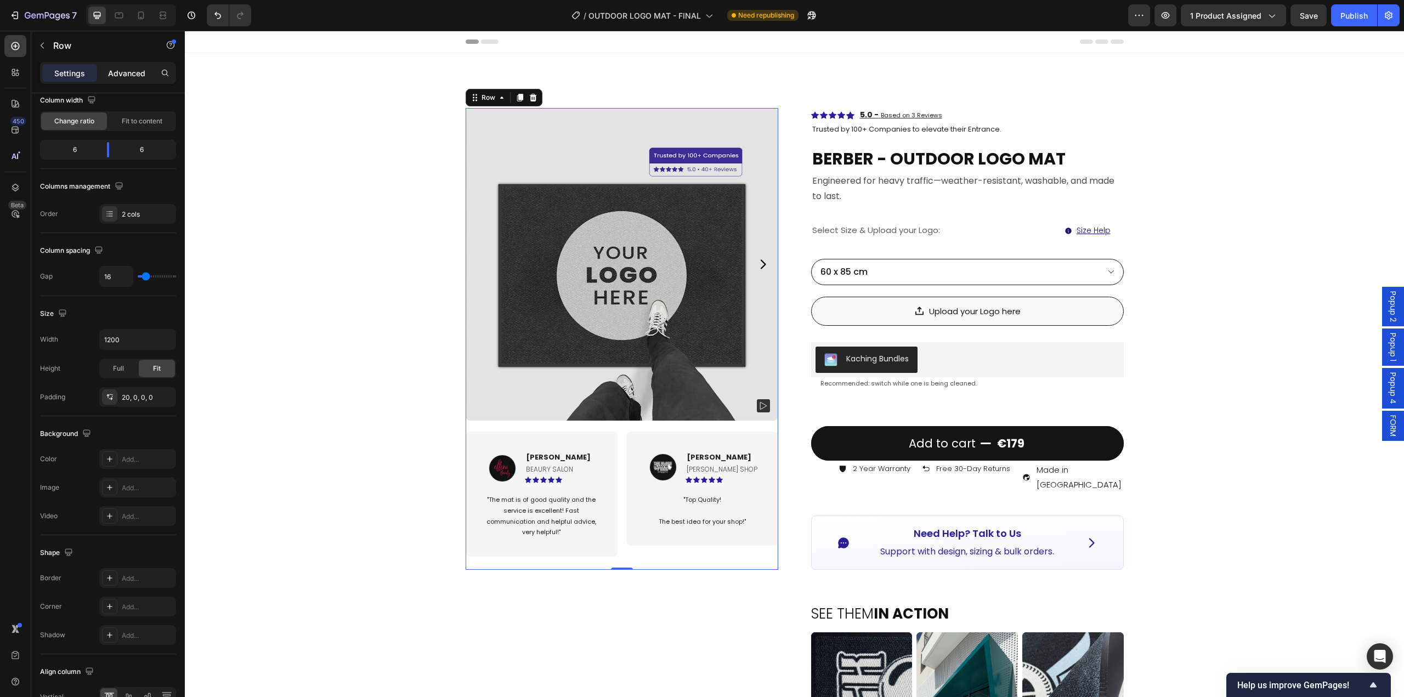
click at [133, 66] on div "Advanced" at bounding box center [126, 73] width 55 height 18
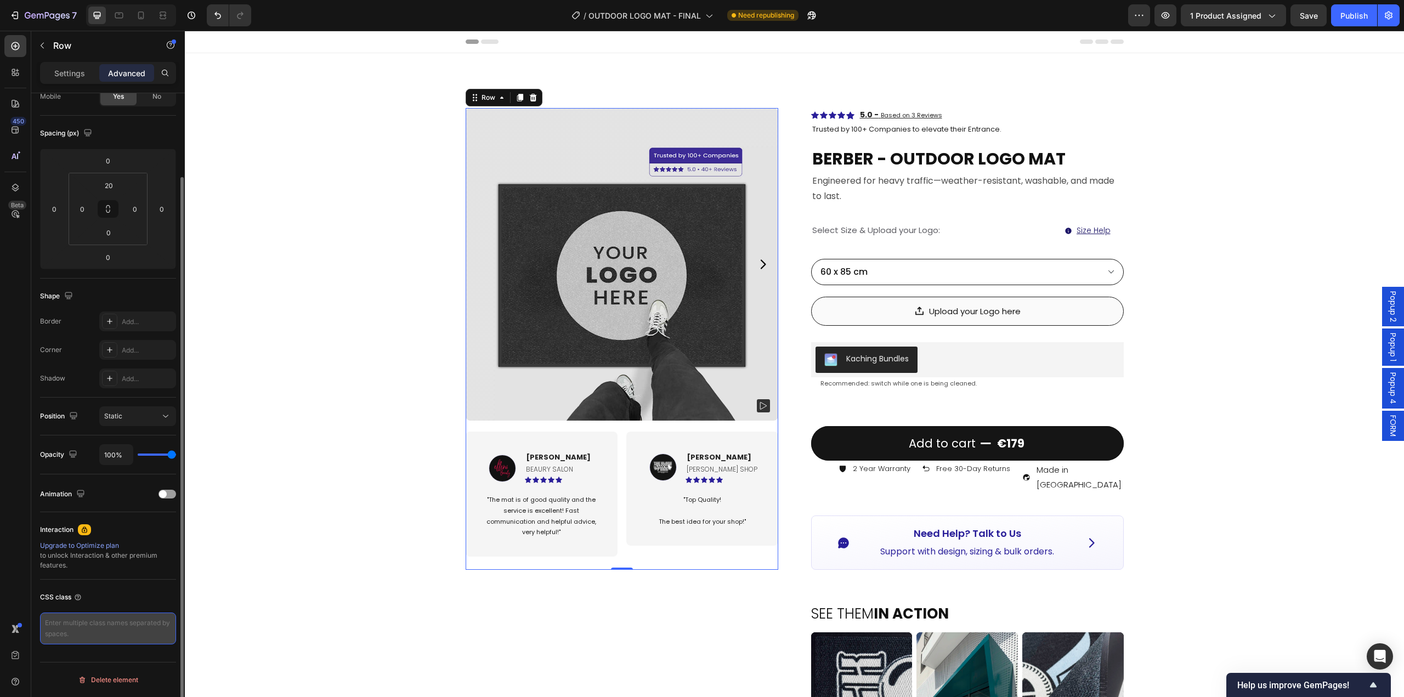
click at [99, 628] on textarea at bounding box center [108, 629] width 136 height 32
paste textarea "reviews-row"
type textarea "reviews-row"
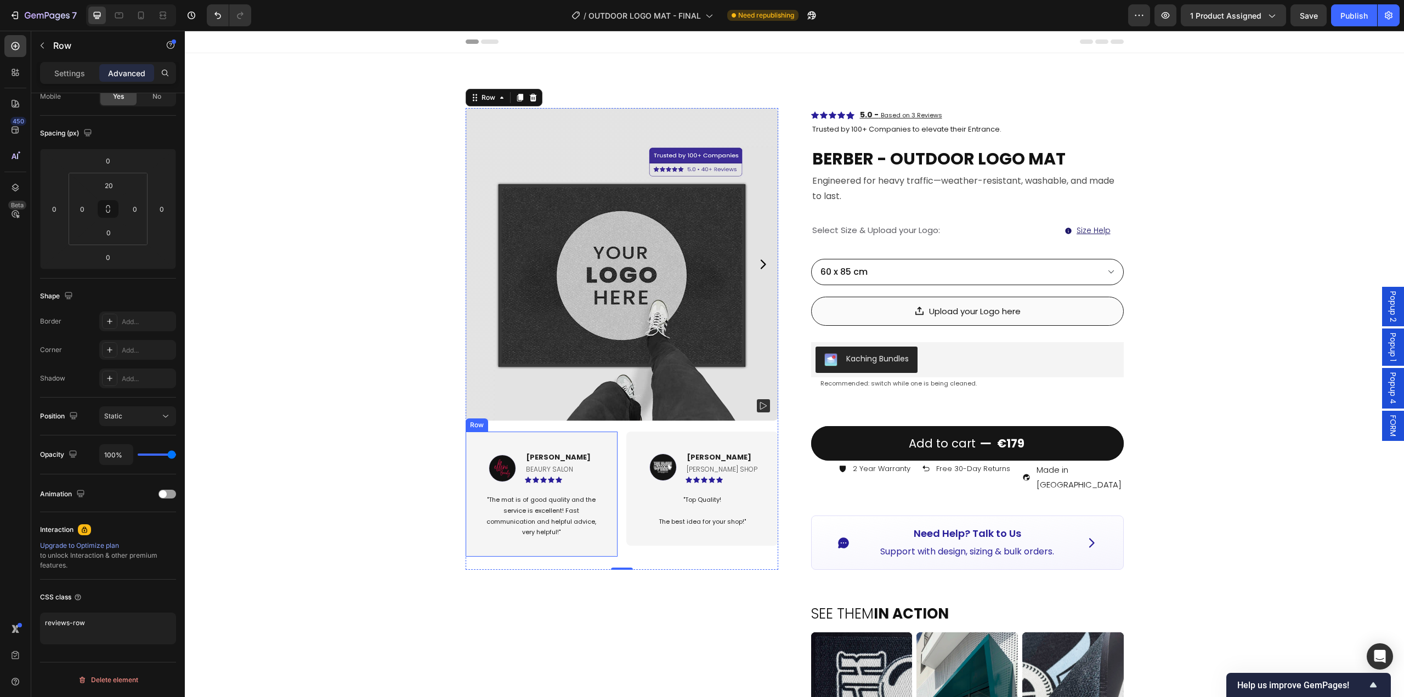
click at [598, 456] on div "Image [PERSON_NAME] Text block BEAURY SALON Text Block Icon Icon Icon Icon Icon…" at bounding box center [542, 494] width 152 height 125
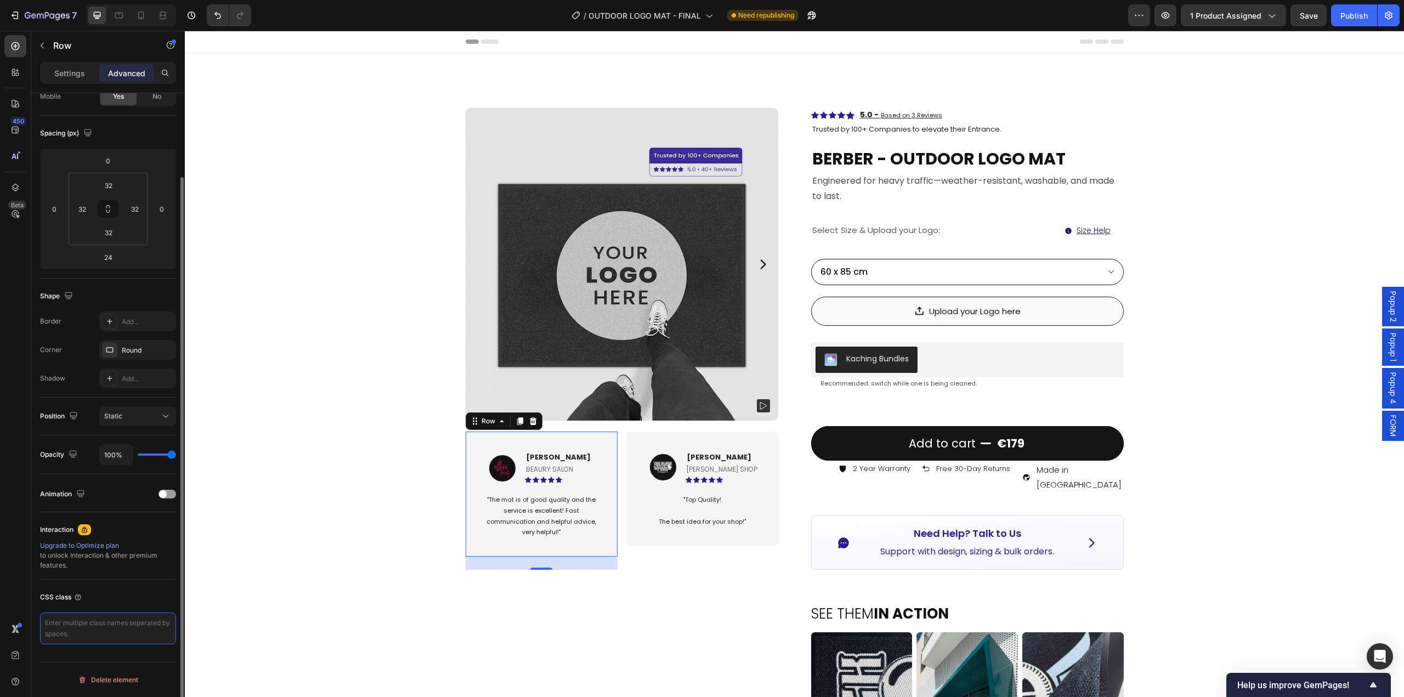
click at [113, 622] on textarea at bounding box center [108, 629] width 136 height 32
paste textarea "review-card"
type textarea "review-card"
click at [660, 543] on div "Image [PERSON_NAME] Text block [PERSON_NAME] SHOP Text Block Icon Icon Icon Ico…" at bounding box center [702, 489] width 152 height 114
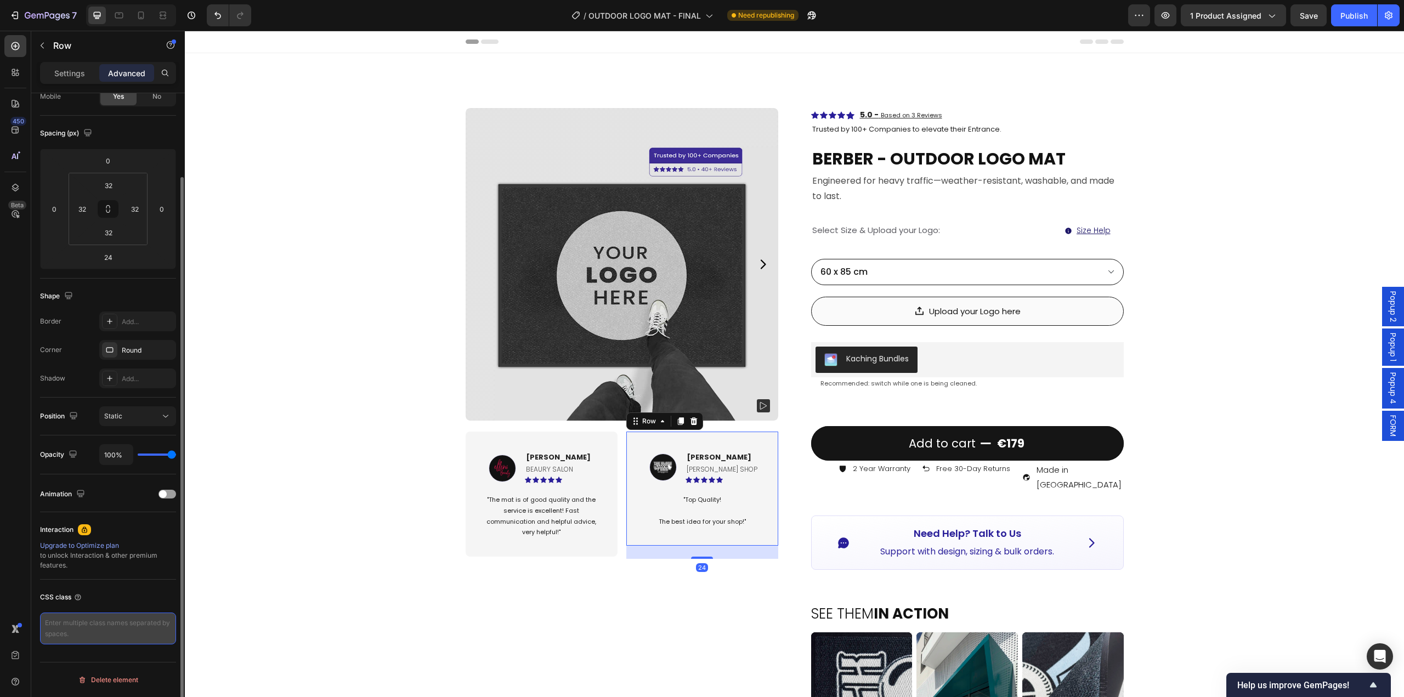
click at [75, 614] on textarea at bounding box center [108, 629] width 136 height 32
paste textarea "review-card"
type textarea "review-card"
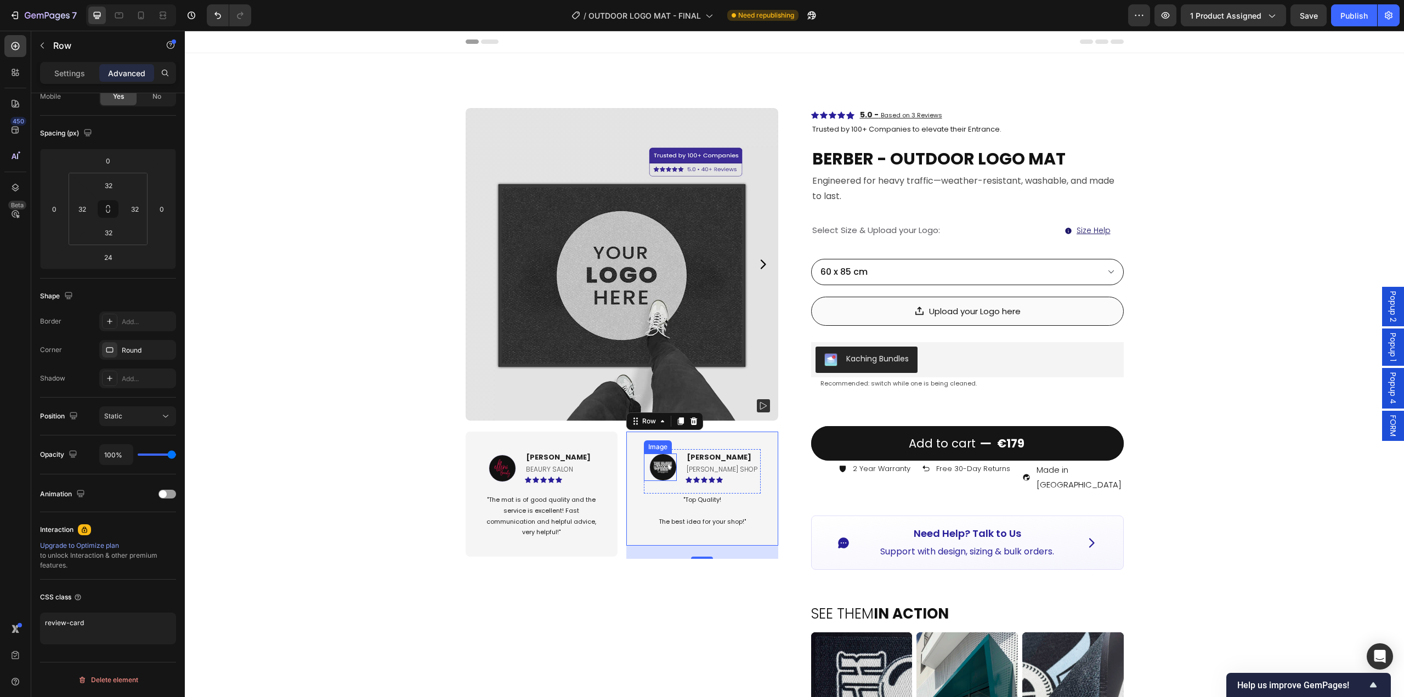
click at [652, 465] on img at bounding box center [662, 467] width 27 height 27
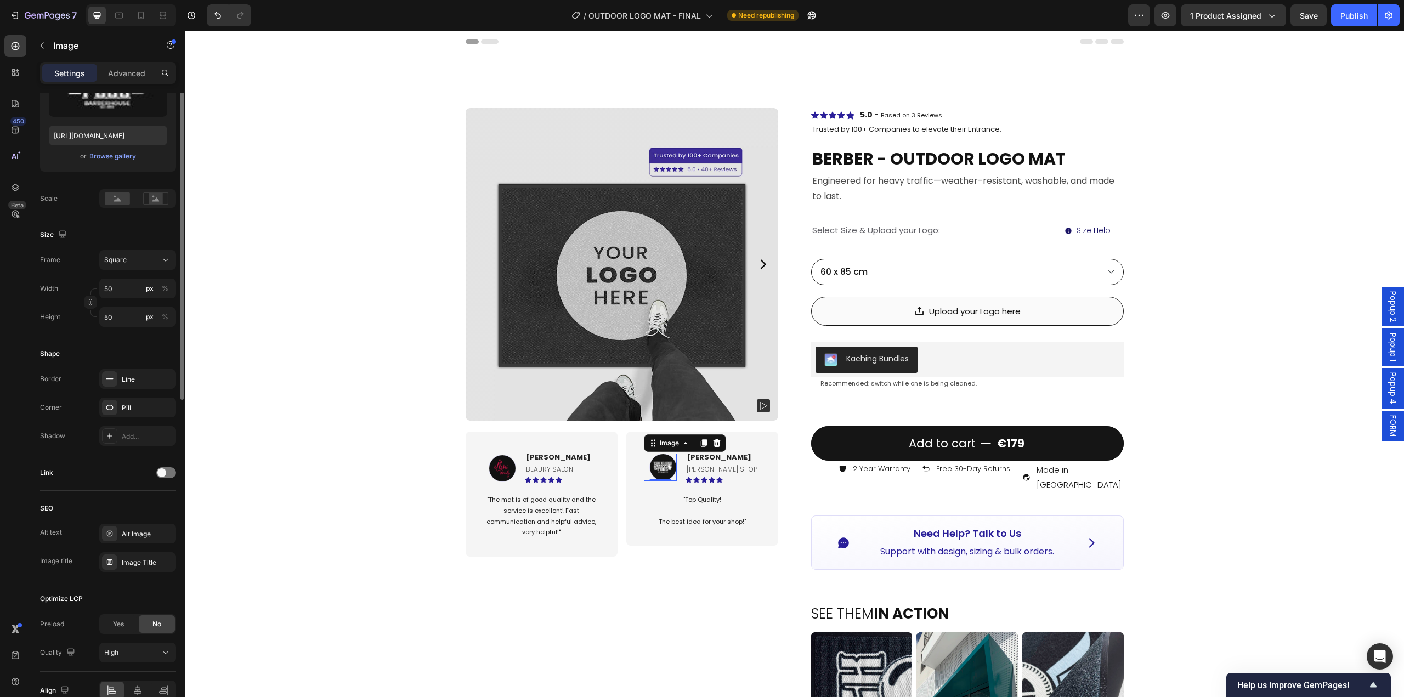
scroll to position [220, 0]
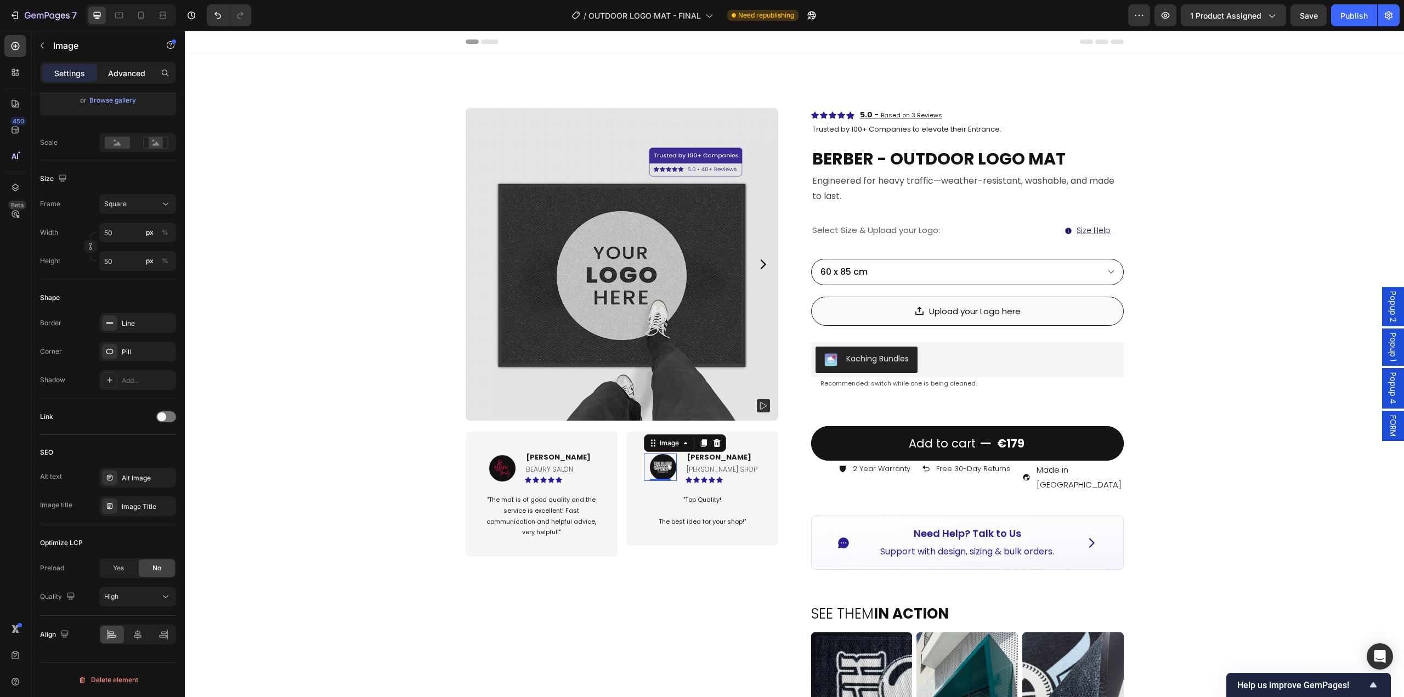
click at [125, 79] on div "Advanced" at bounding box center [126, 73] width 55 height 18
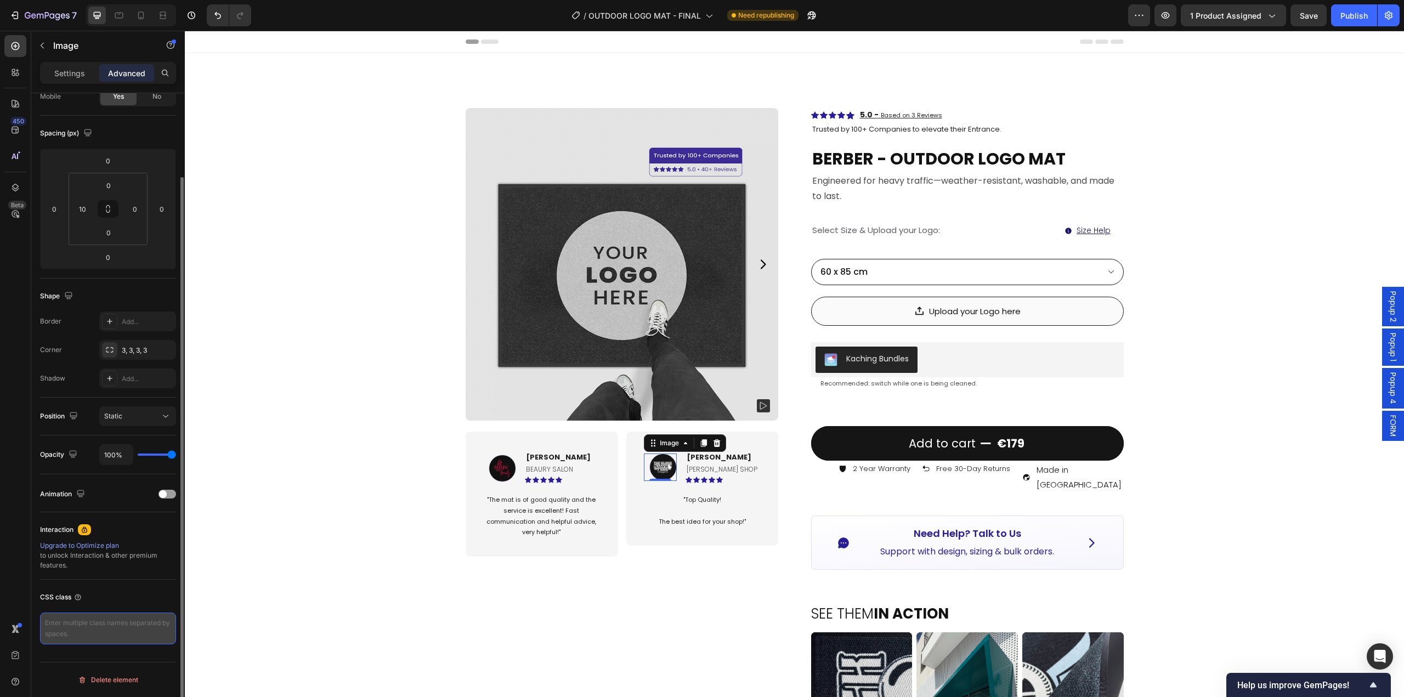
click at [106, 628] on textarea at bounding box center [108, 629] width 136 height 32
paste textarea "card-inner"
type textarea "card-inner"
click at [747, 457] on p "[PERSON_NAME]" at bounding box center [723, 457] width 73 height 11
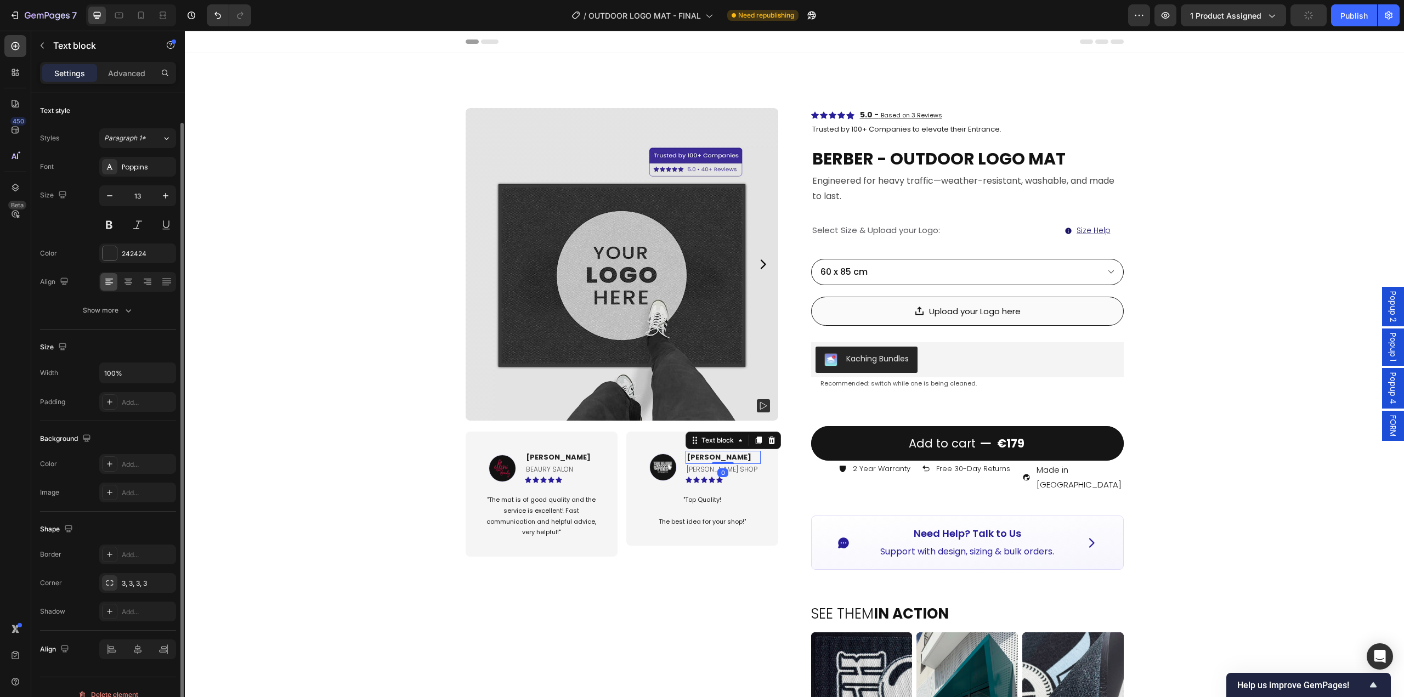
scroll to position [15, 0]
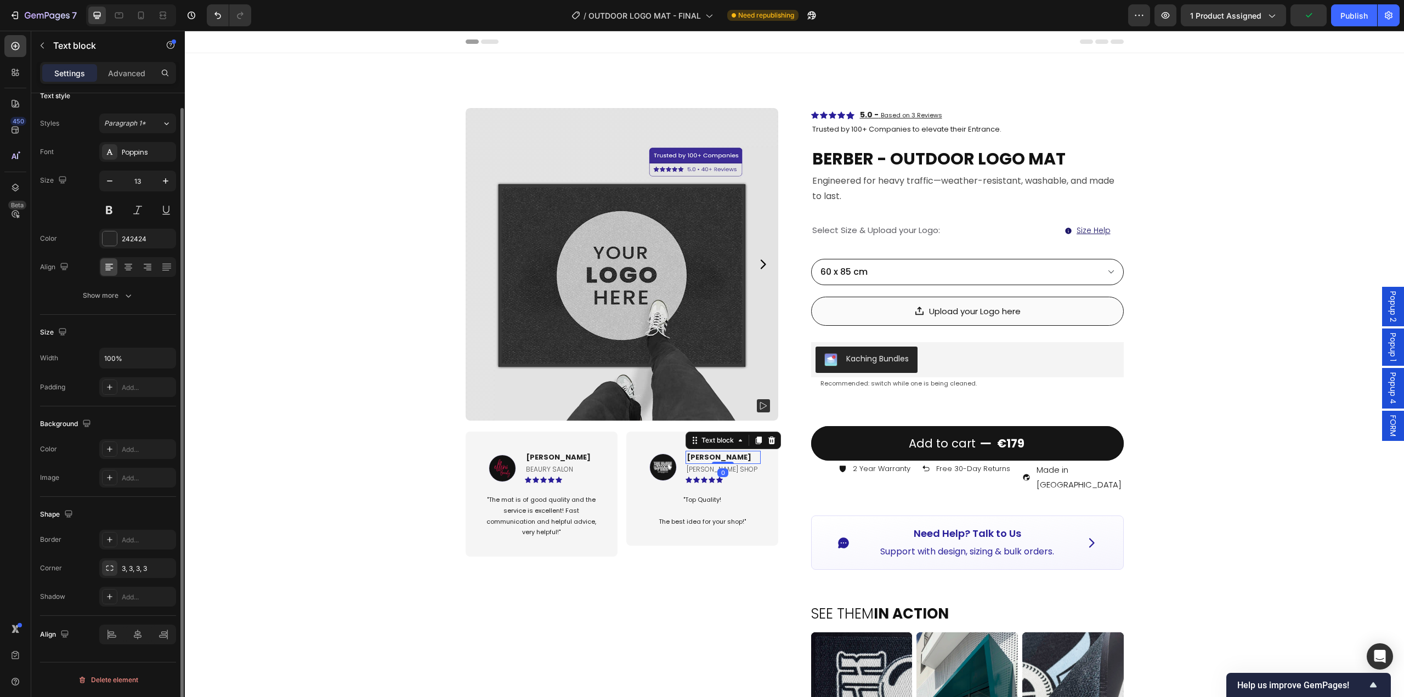
drag, startPoint x: 126, startPoint y: 75, endPoint x: 117, endPoint y: 109, distance: 35.1
click at [126, 75] on p "Advanced" at bounding box center [126, 73] width 37 height 12
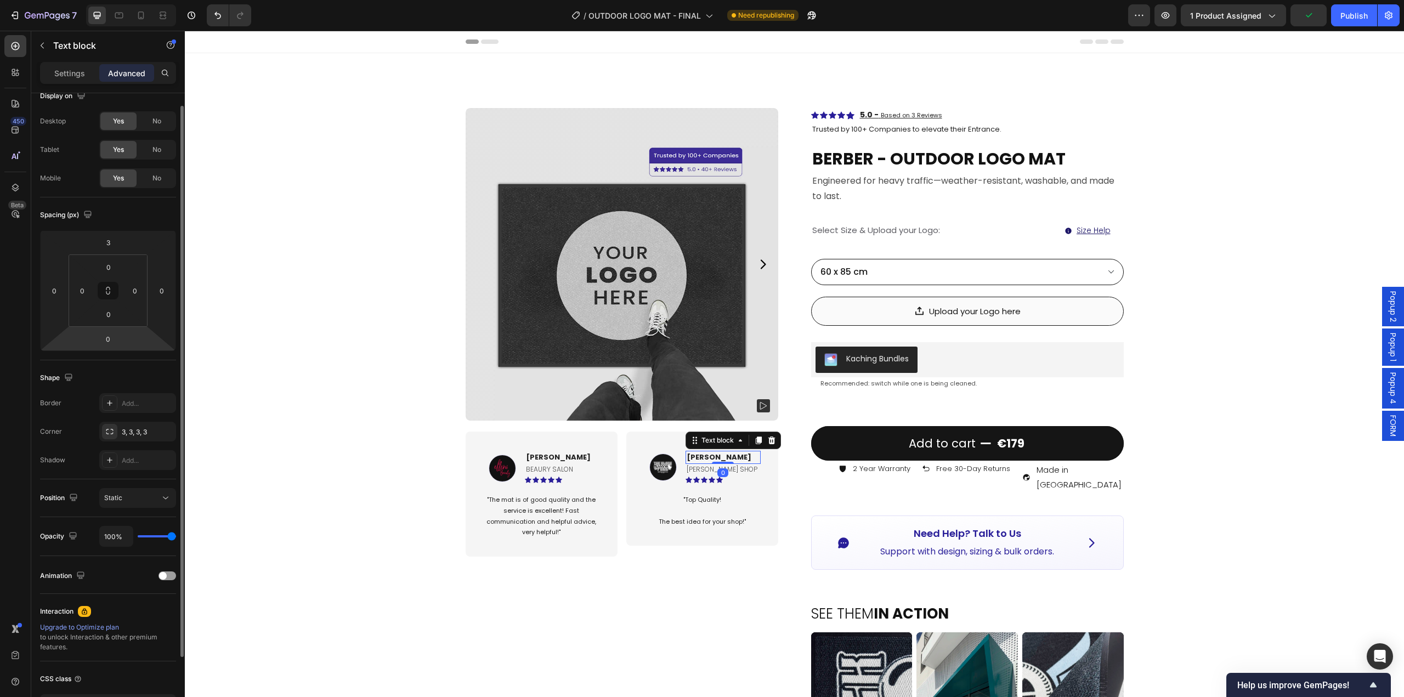
scroll to position [97, 0]
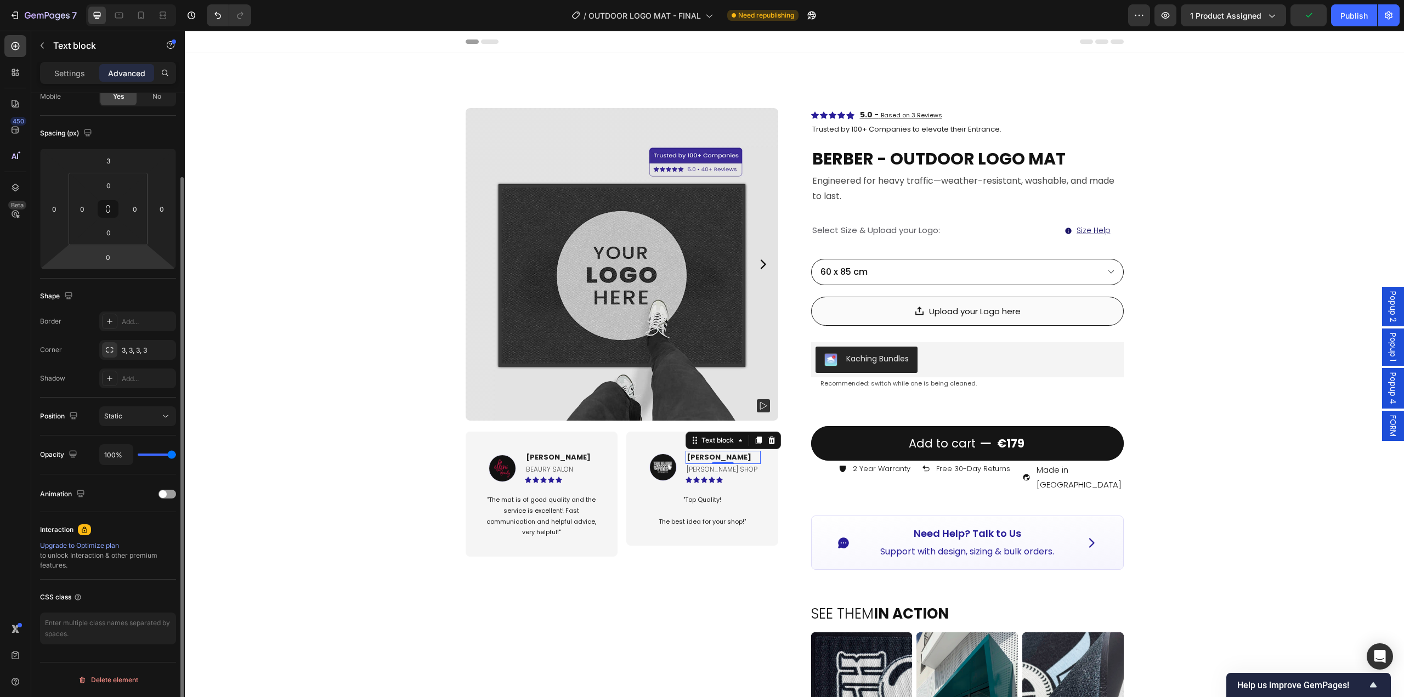
click at [120, 612] on div "CSS class" at bounding box center [108, 616] width 136 height 73
click at [114, 624] on textarea at bounding box center [108, 629] width 136 height 32
paste textarea "card-inner"
type textarea "card-inner"
click at [733, 473] on p "[PERSON_NAME] SHOP" at bounding box center [723, 469] width 73 height 12
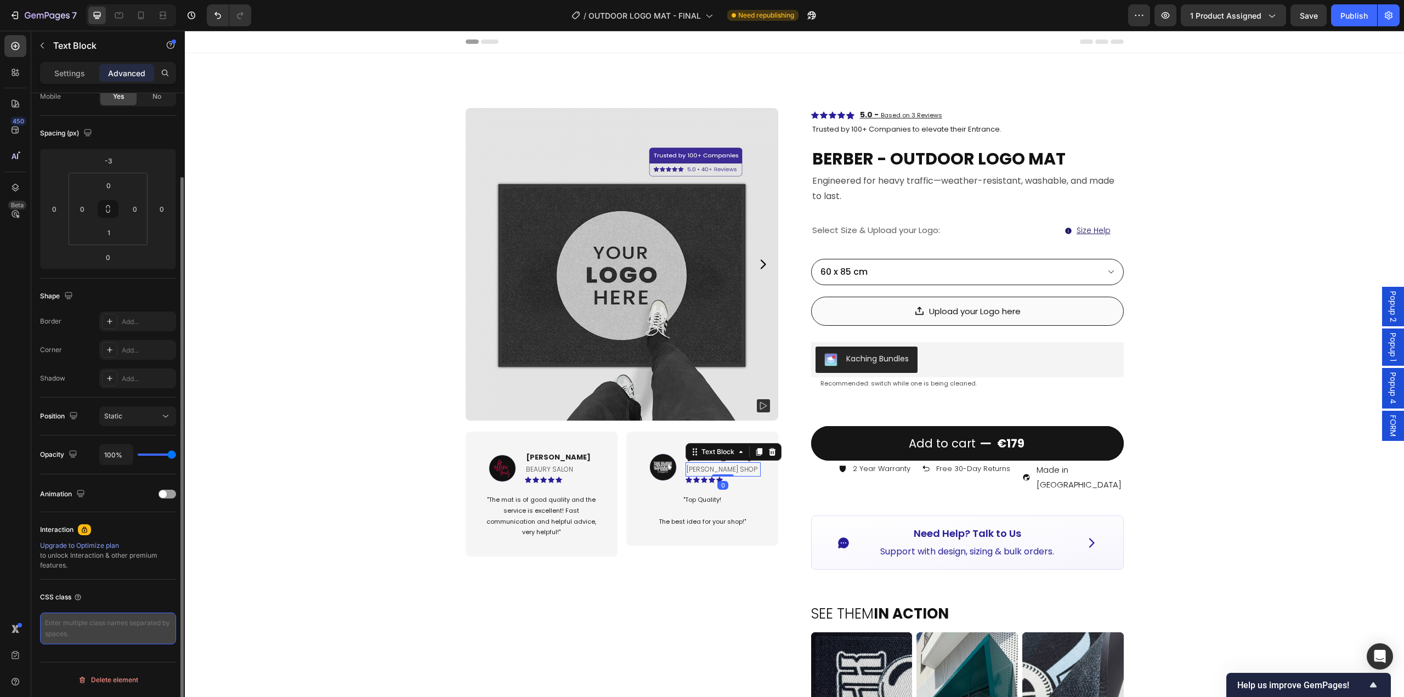
click at [83, 627] on textarea at bounding box center [108, 629] width 136 height 32
paste textarea "card-inner"
type textarea "card-inner"
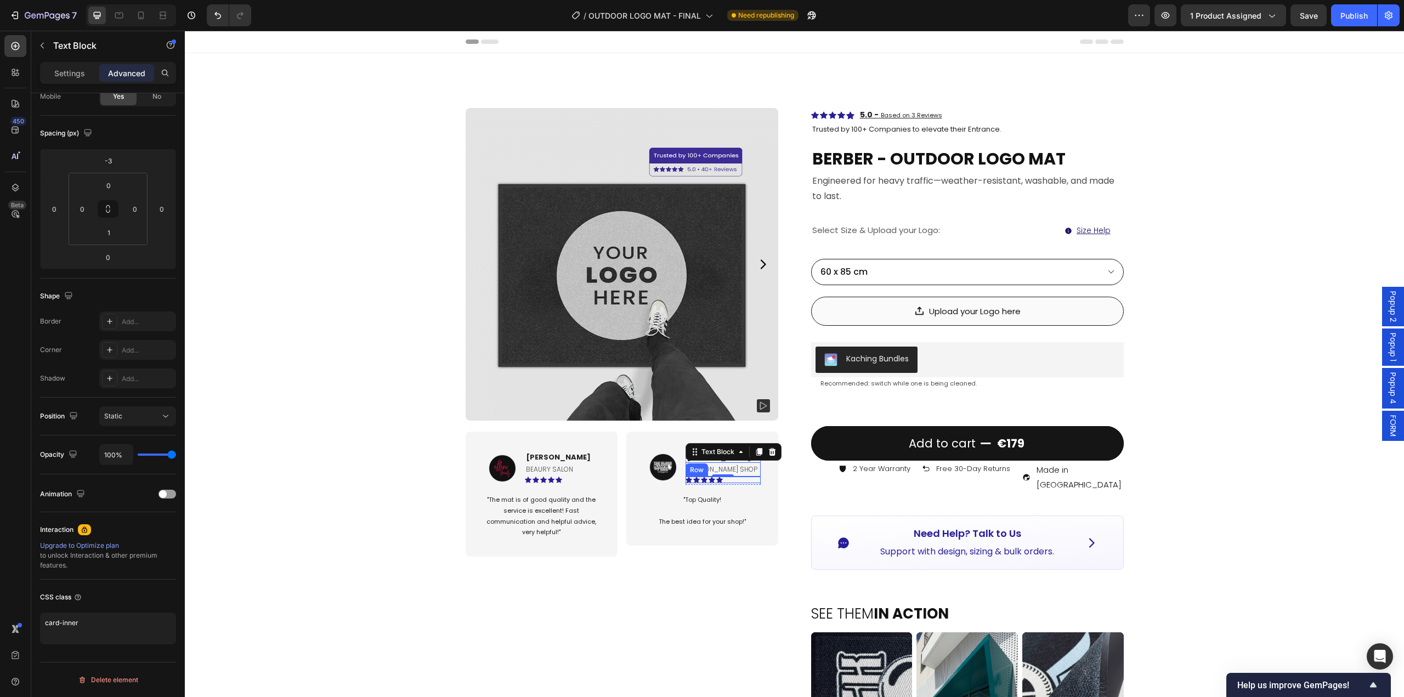
click at [737, 480] on div "Icon Icon Icon Icon Icon Row" at bounding box center [723, 480] width 75 height 7
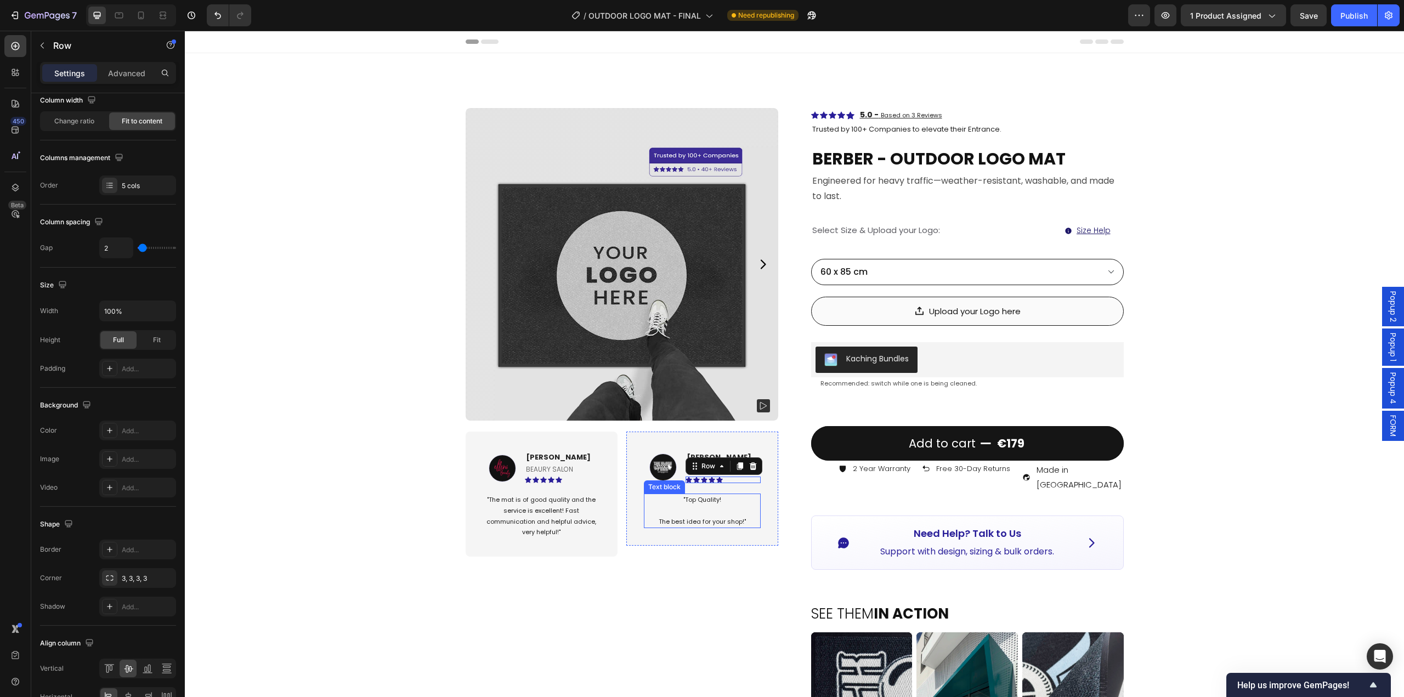
scroll to position [0, 0]
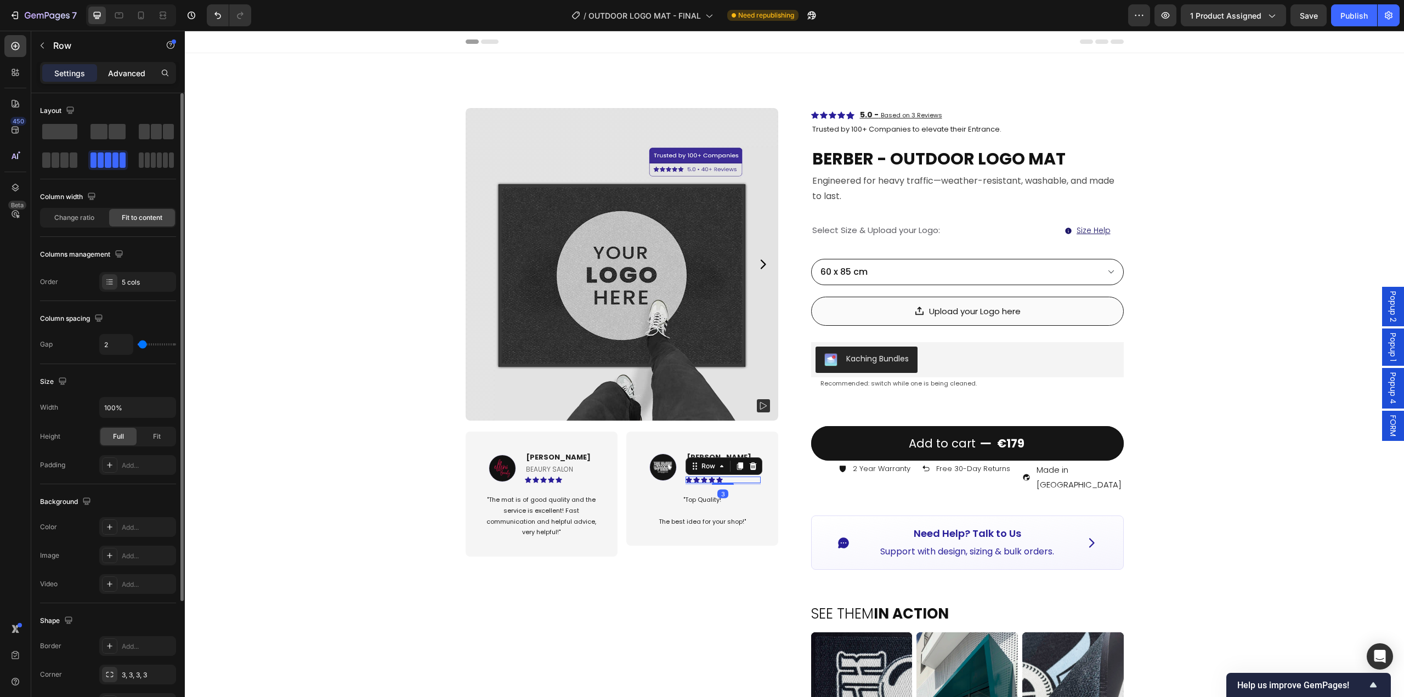
click at [130, 77] on p "Advanced" at bounding box center [126, 73] width 37 height 12
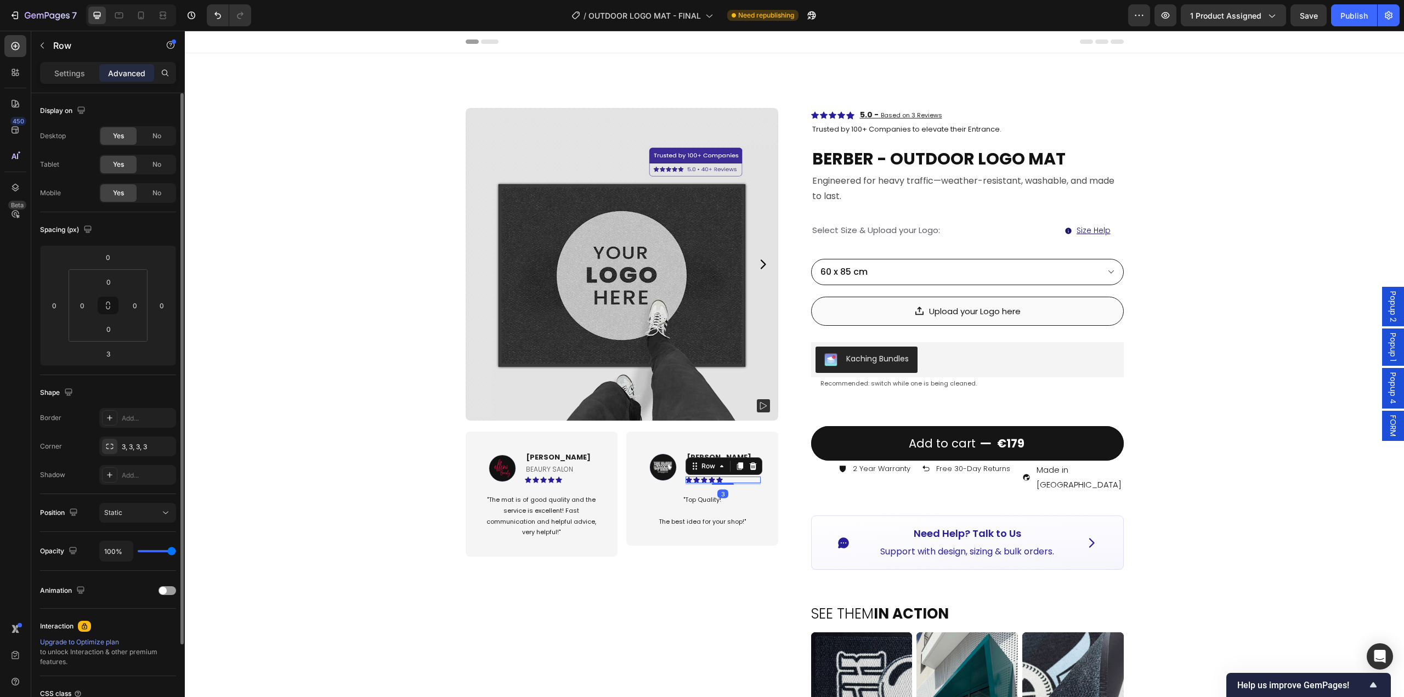
scroll to position [97, 0]
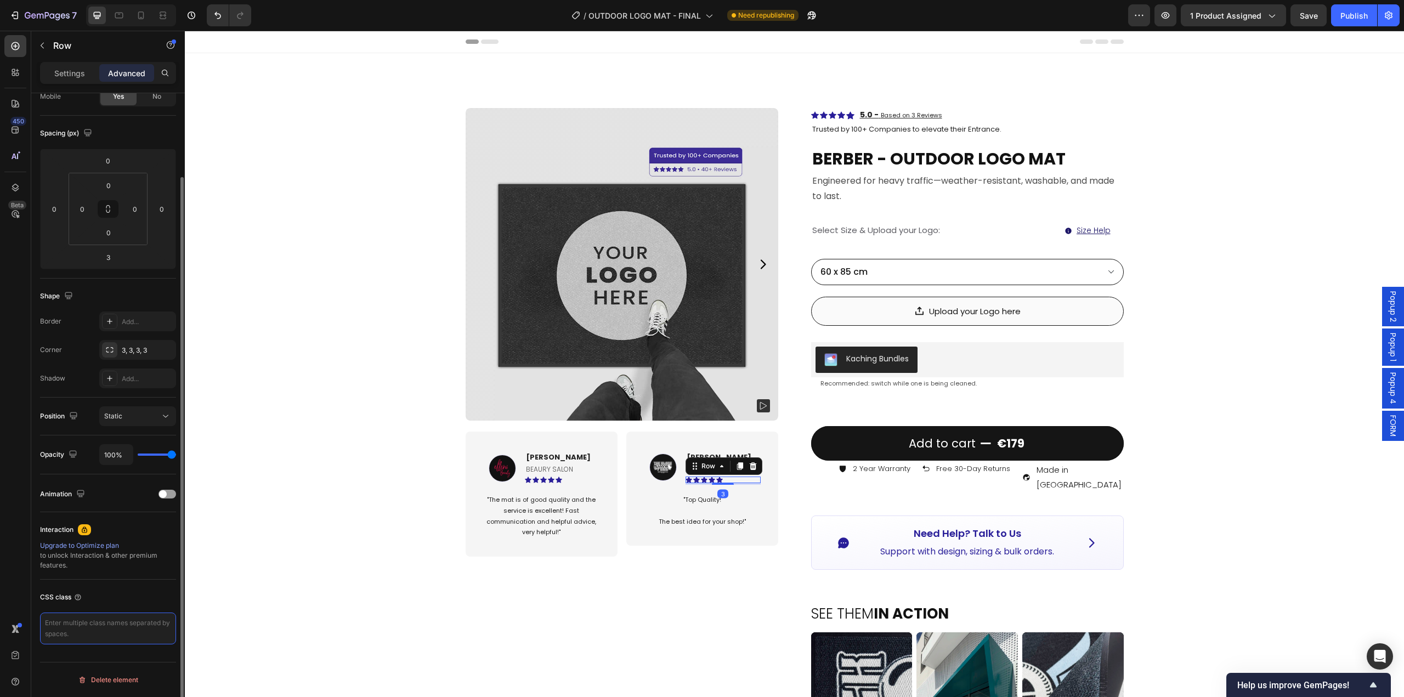
drag, startPoint x: 97, startPoint y: 624, endPoint x: 183, endPoint y: 619, distance: 86.8
click at [97, 624] on textarea at bounding box center [108, 629] width 136 height 32
paste textarea "card-inner"
type textarea "card-inner"
click at [726, 503] on p ""Top Quality! The best idea for your shop!"" at bounding box center [702, 511] width 115 height 32
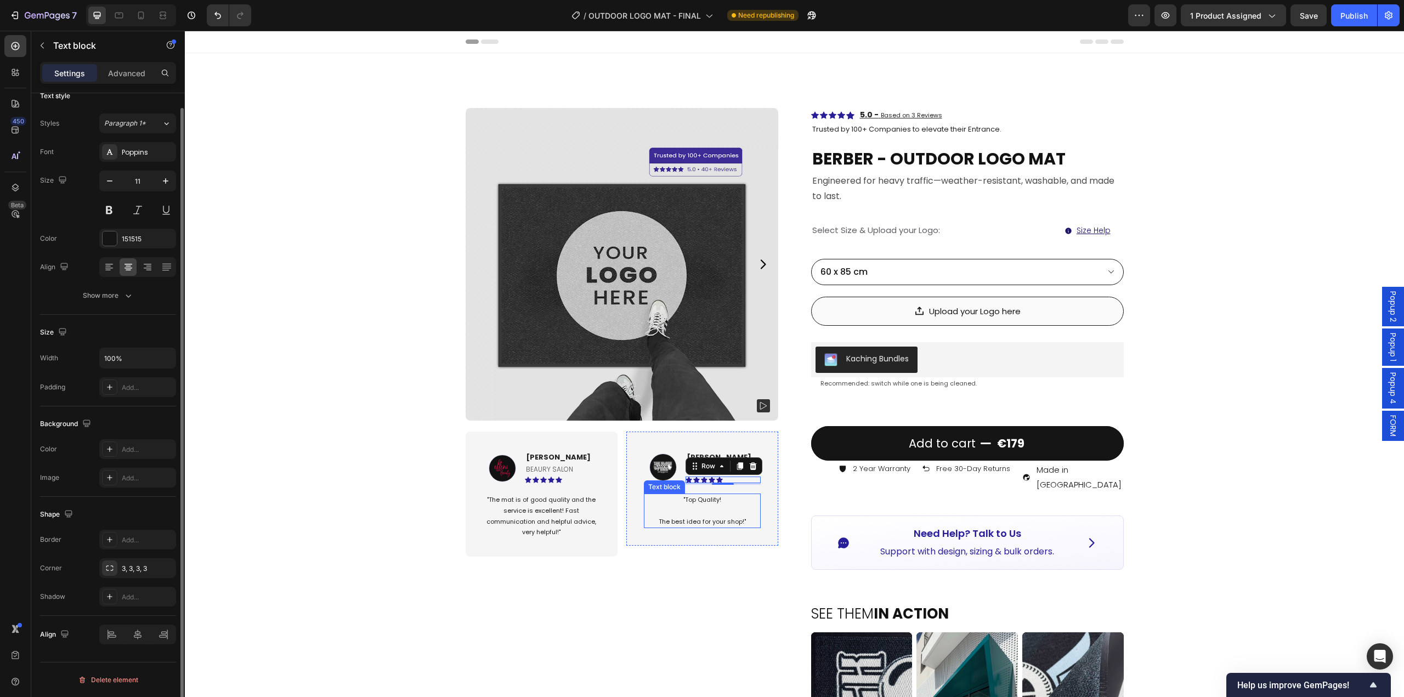
scroll to position [0, 0]
drag, startPoint x: 133, startPoint y: 71, endPoint x: 156, endPoint y: 392, distance: 321.7
click at [133, 72] on p "Advanced" at bounding box center [126, 73] width 37 height 12
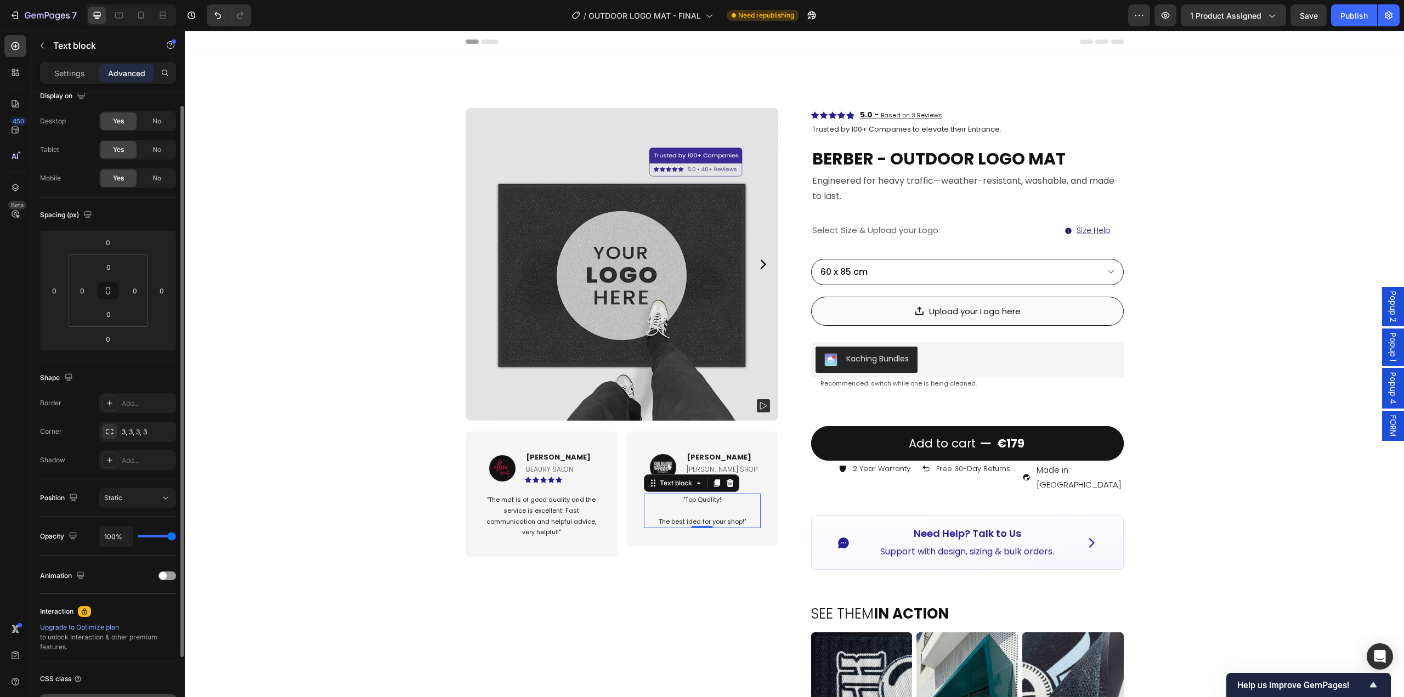
scroll to position [97, 0]
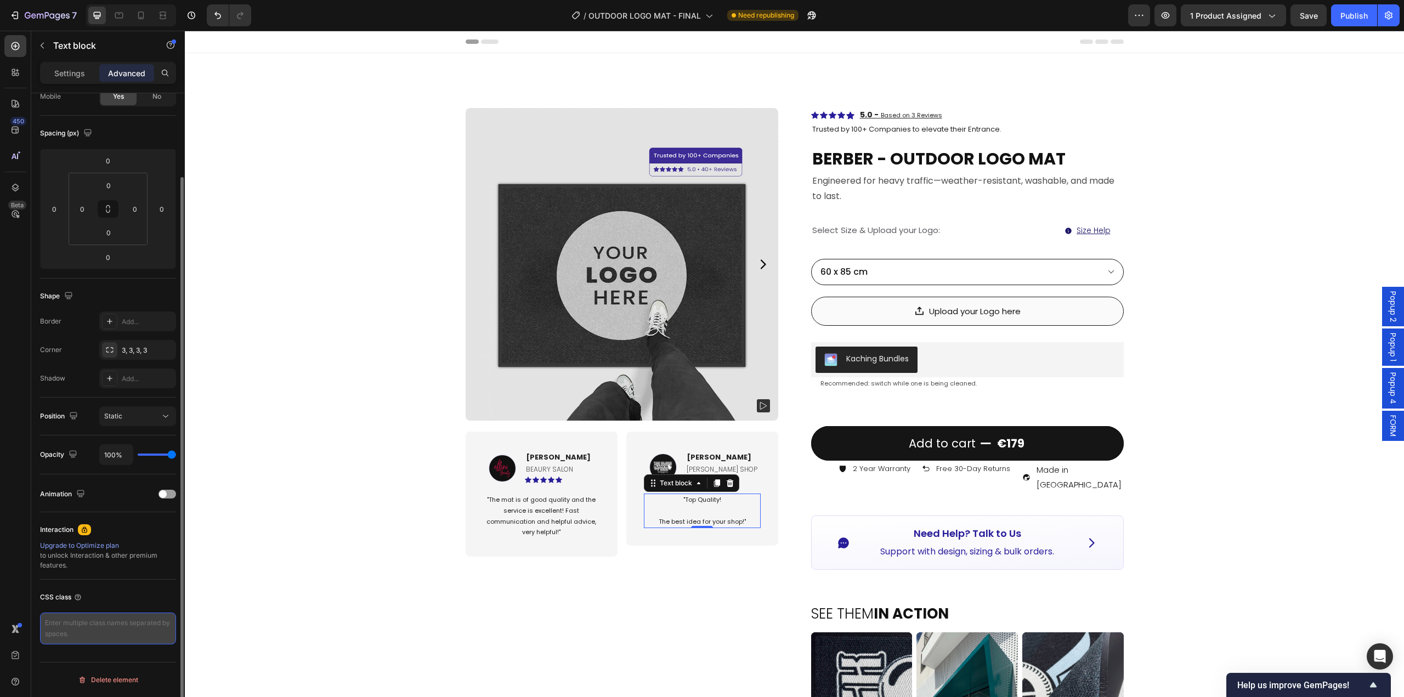
click at [115, 617] on textarea at bounding box center [108, 629] width 136 height 32
paste textarea "card-inner"
type textarea "card-inner"
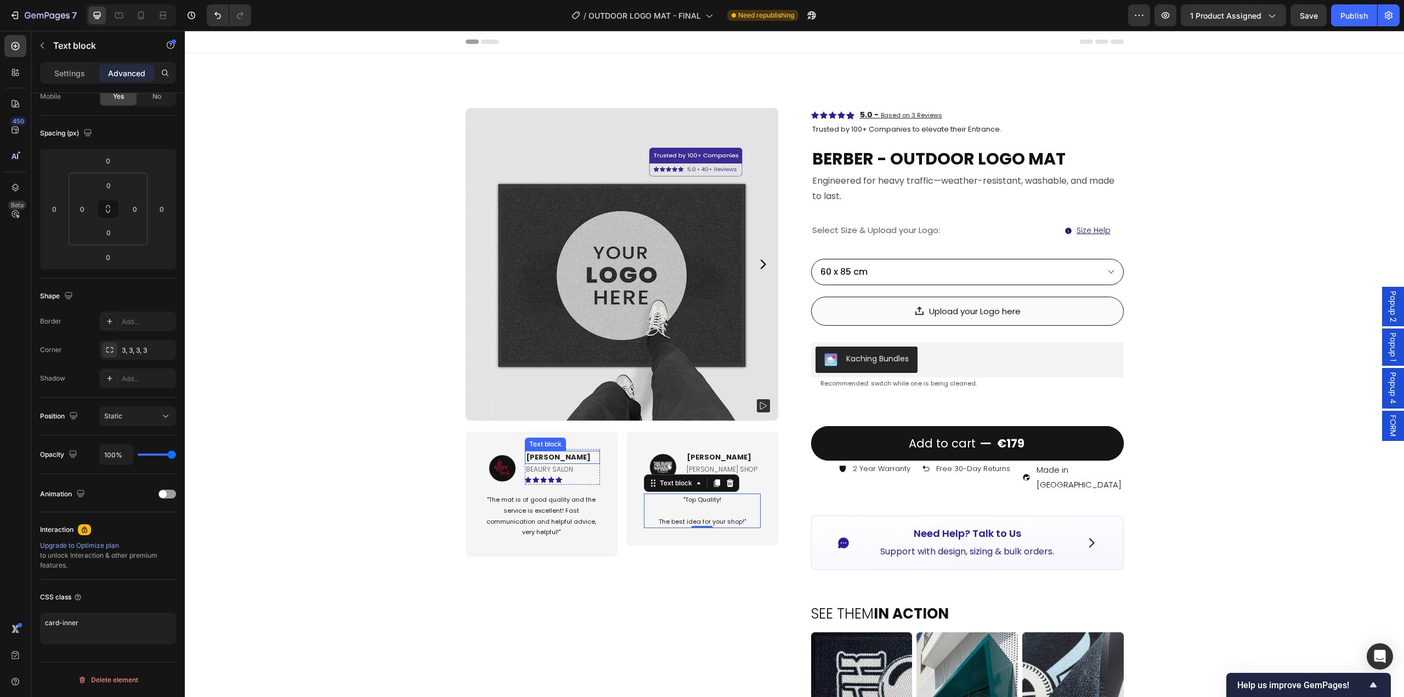
drag, startPoint x: 566, startPoint y: 459, endPoint x: 501, endPoint y: 460, distance: 64.7
click at [567, 459] on p "[PERSON_NAME]" at bounding box center [562, 457] width 73 height 11
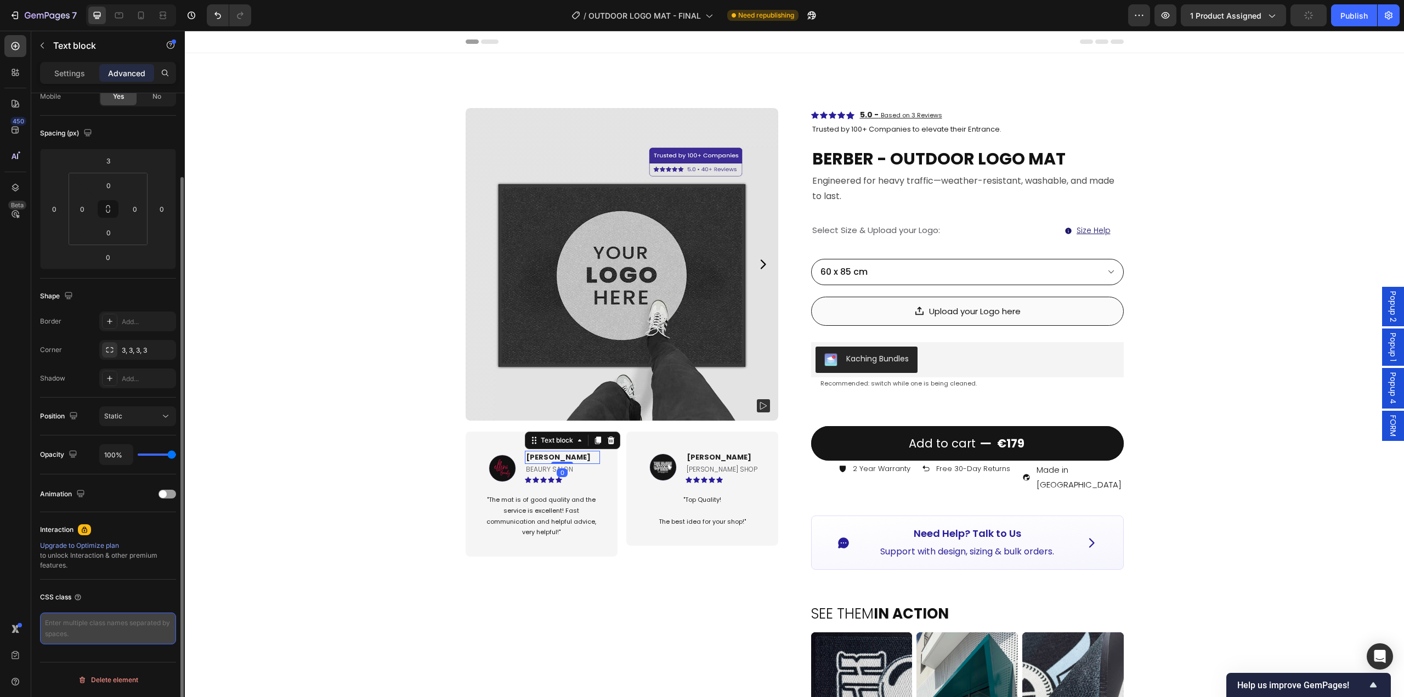
click at [93, 616] on textarea at bounding box center [108, 629] width 136 height 32
paste textarea "card-inner"
type textarea "card-inner"
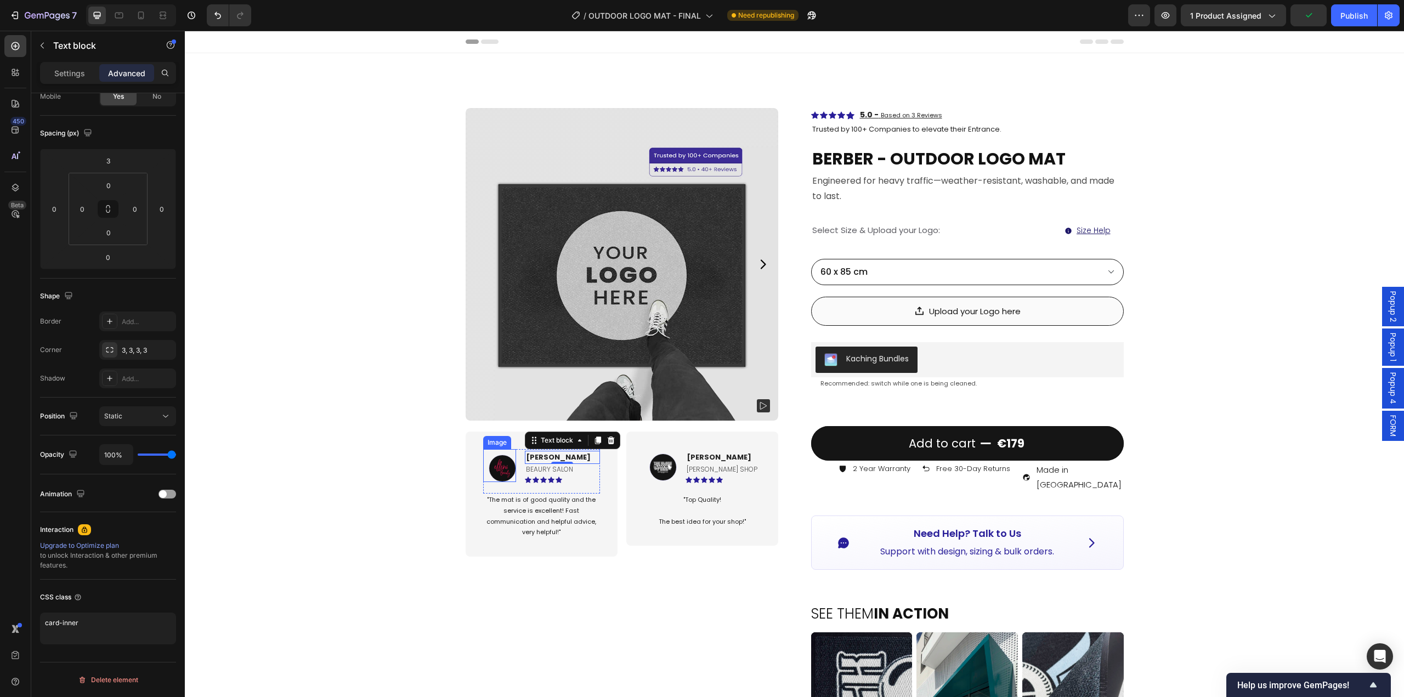
click at [499, 468] on img at bounding box center [502, 468] width 27 height 27
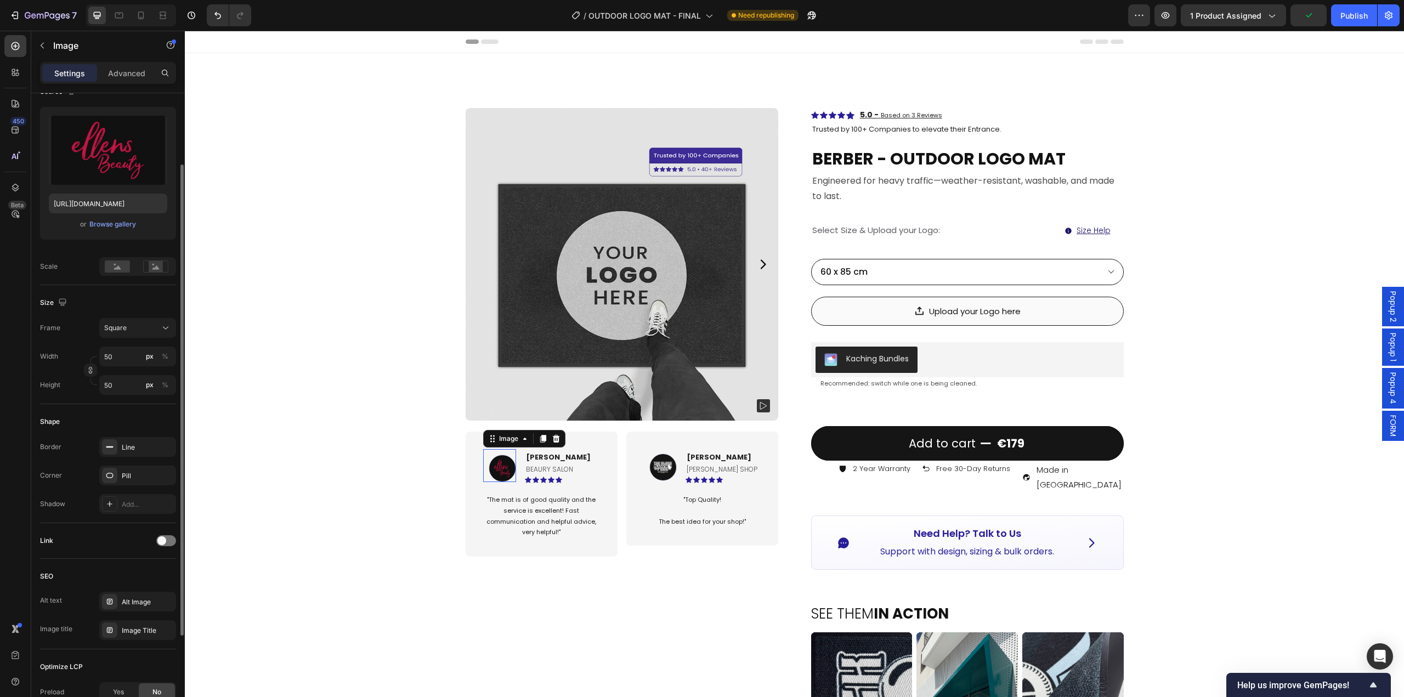
scroll to position [0, 0]
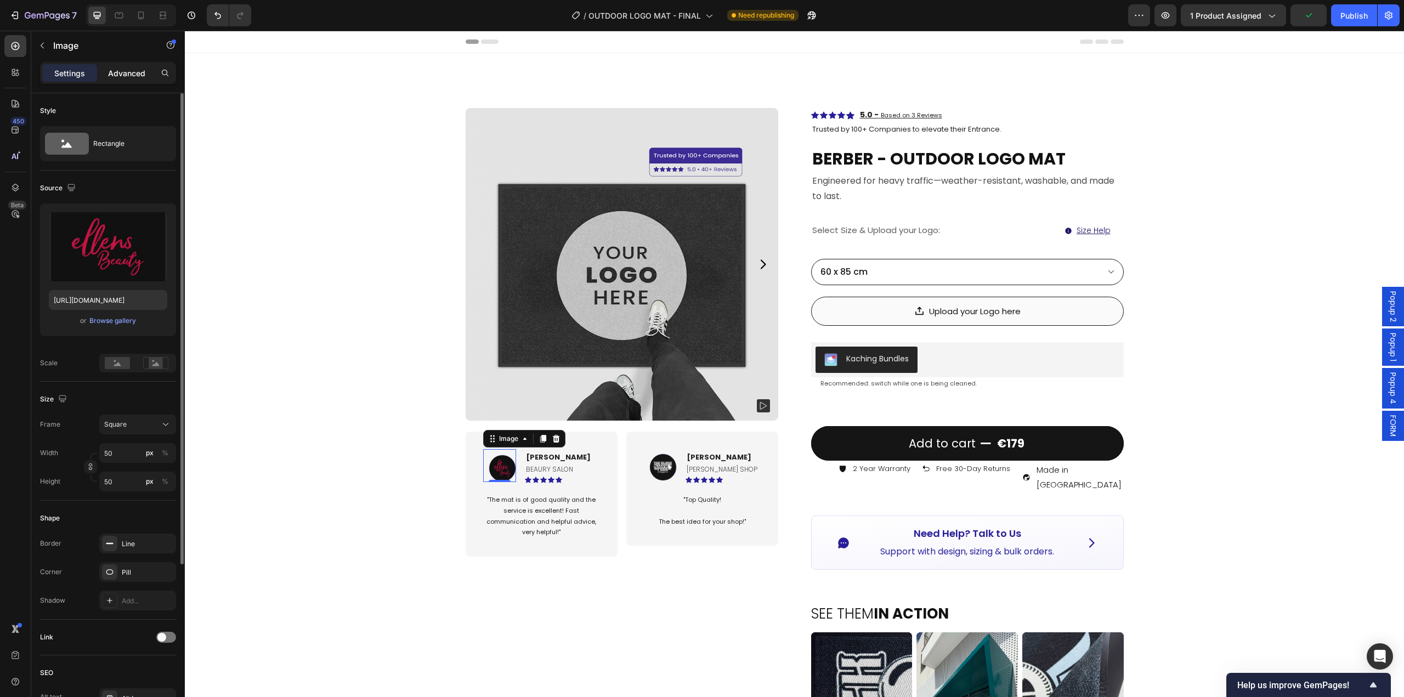
click at [134, 73] on p "Advanced" at bounding box center [126, 73] width 37 height 12
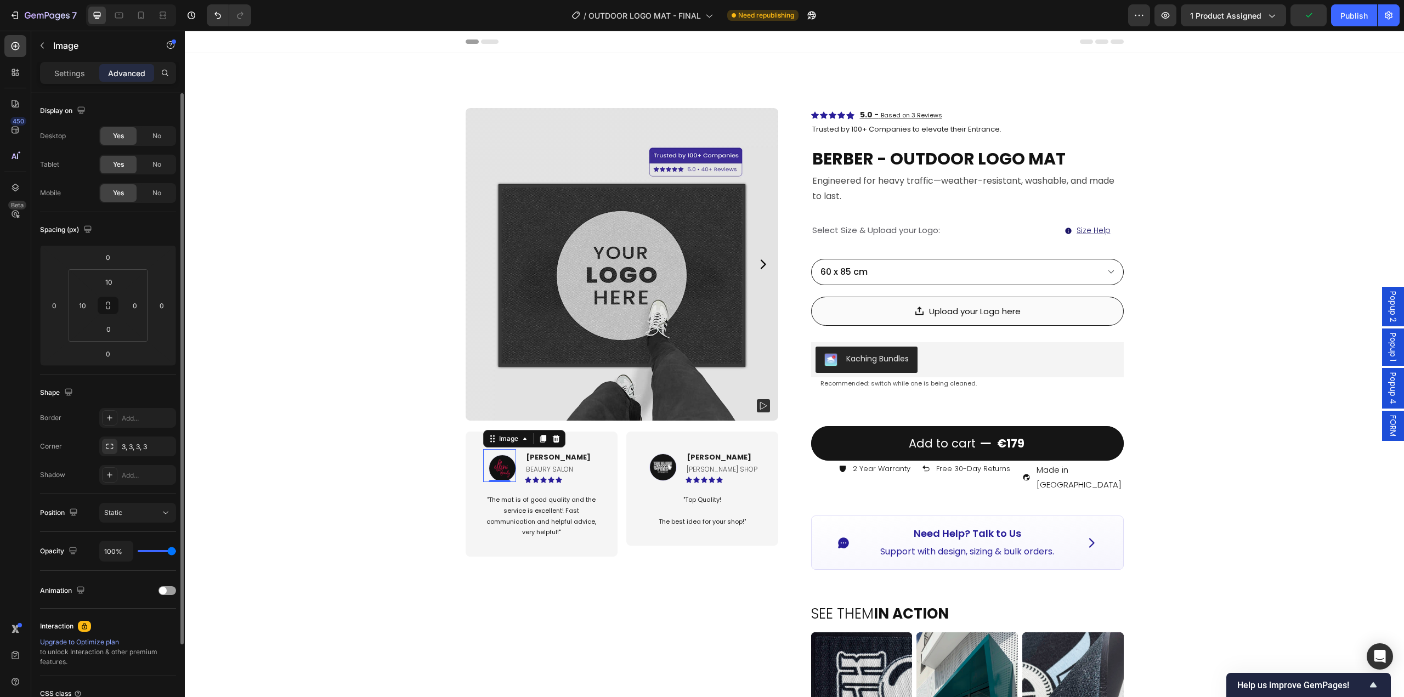
scroll to position [97, 0]
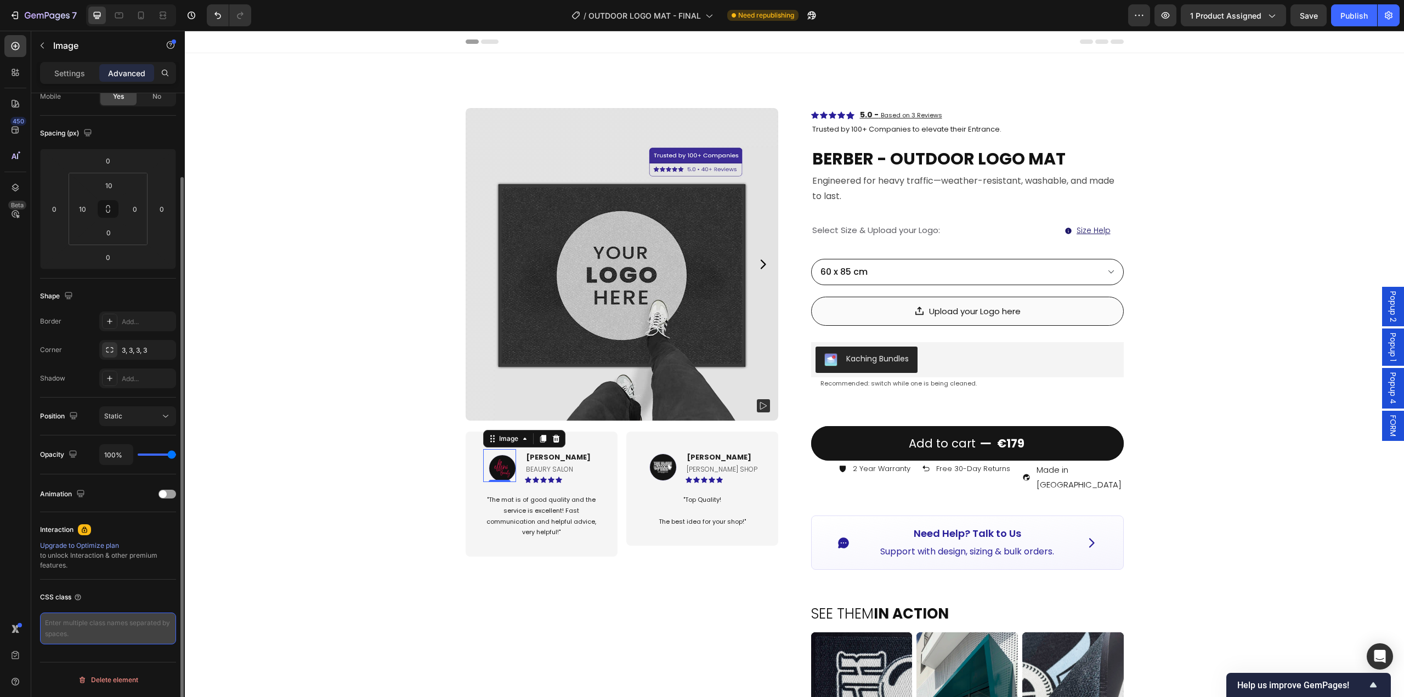
click at [117, 626] on textarea at bounding box center [108, 629] width 136 height 32
paste textarea "card-inner"
type textarea "card-inner"
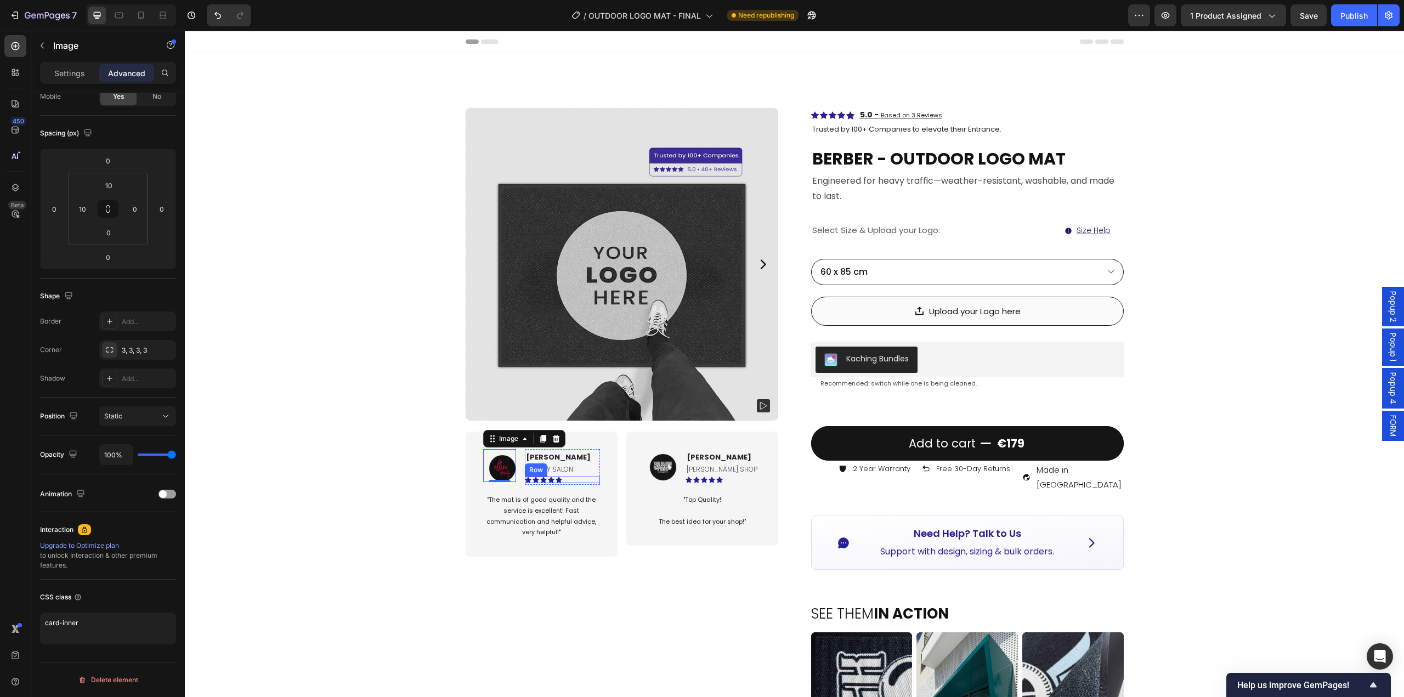
click at [573, 477] on div "Icon Icon Icon Icon Icon Row" at bounding box center [562, 480] width 75 height 7
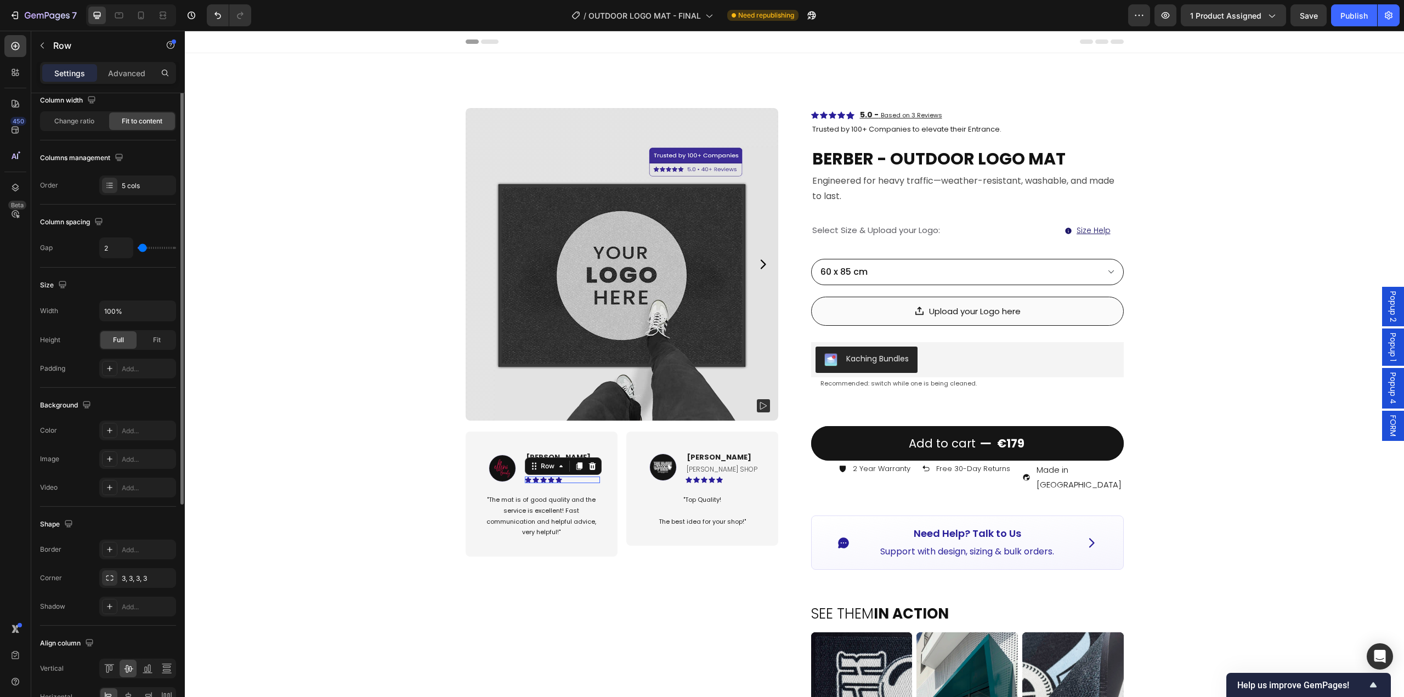
scroll to position [0, 0]
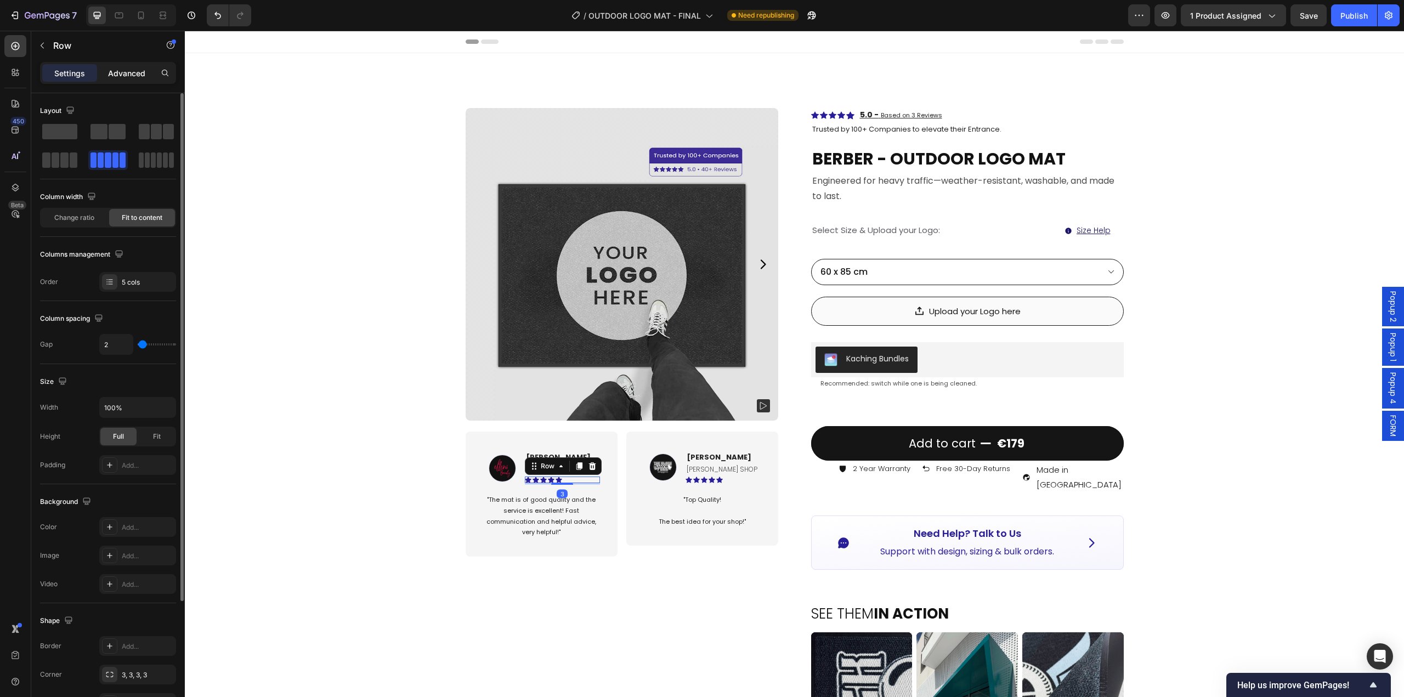
click at [128, 72] on p "Advanced" at bounding box center [126, 73] width 37 height 12
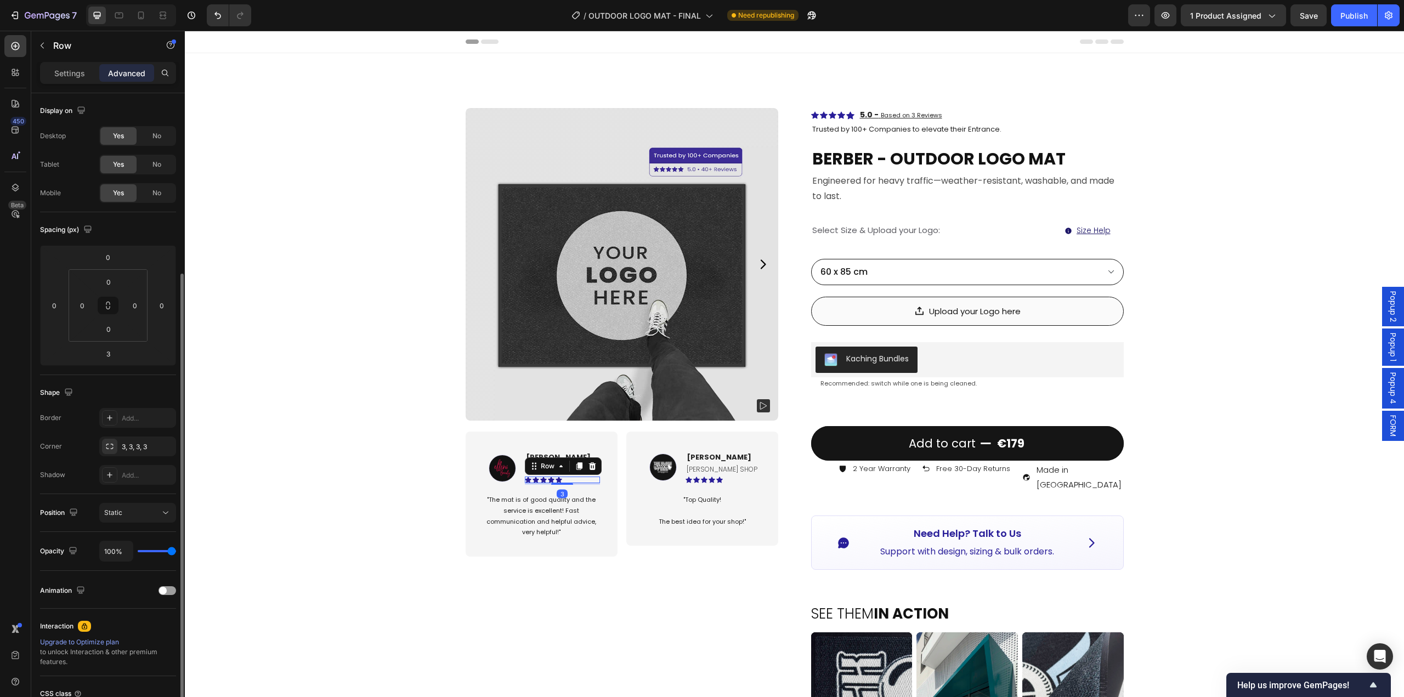
scroll to position [97, 0]
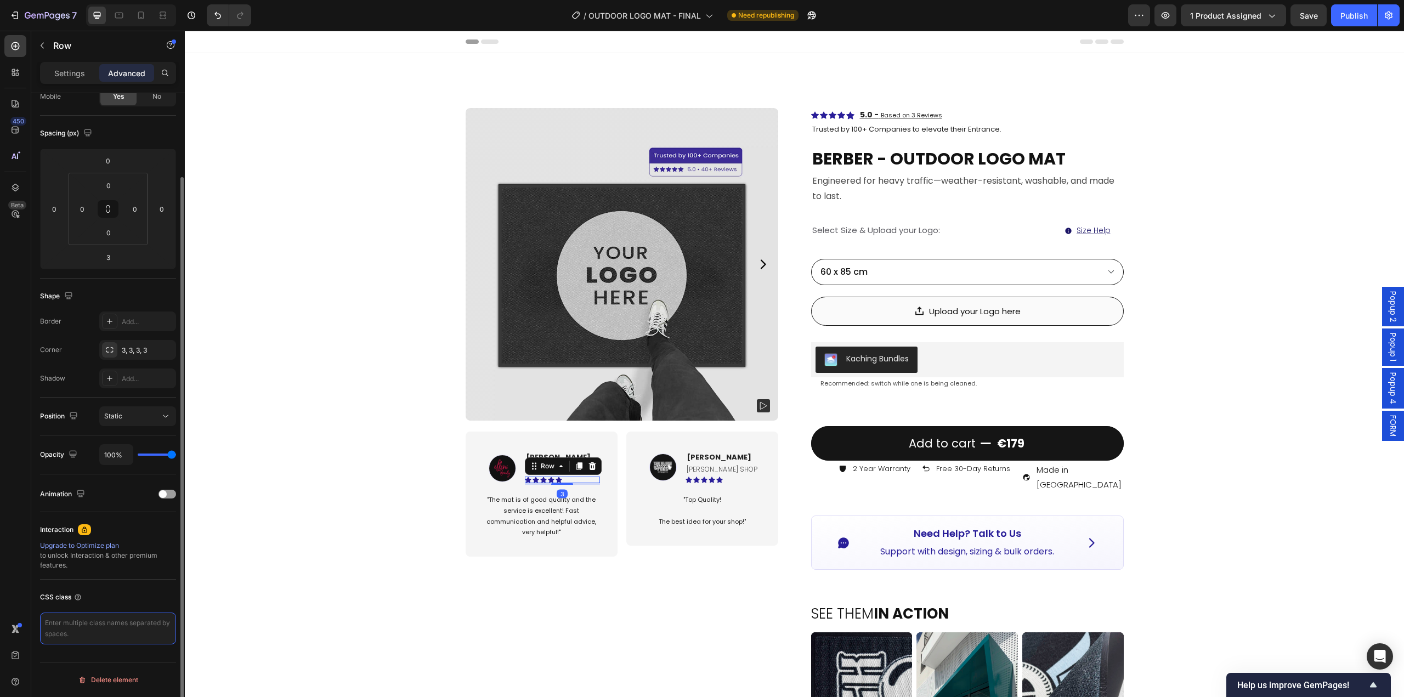
click at [108, 619] on textarea at bounding box center [108, 629] width 136 height 32
paste textarea "card-inner"
type textarea "card-inner"
click at [586, 507] on p ""The mat is of good quality and the service is excellent! Fast communication an…" at bounding box center [541, 516] width 115 height 43
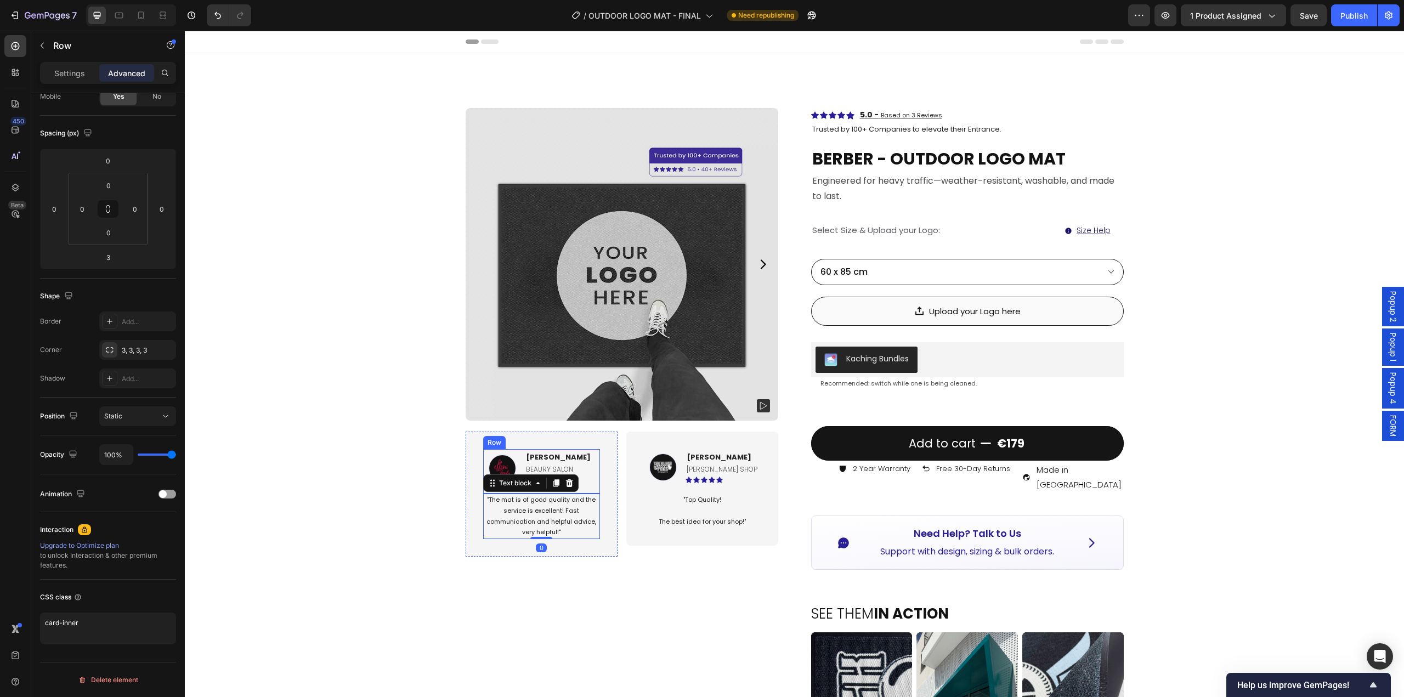
scroll to position [0, 0]
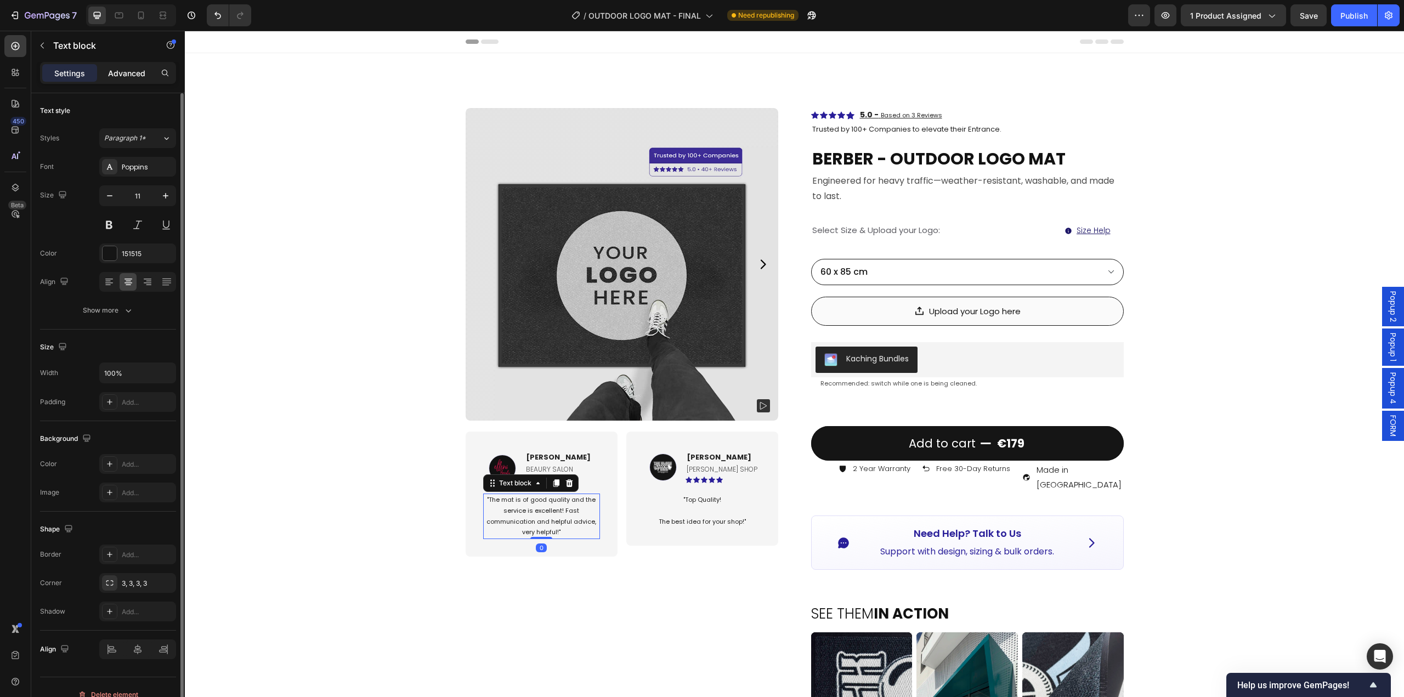
click at [131, 68] on p "Advanced" at bounding box center [126, 73] width 37 height 12
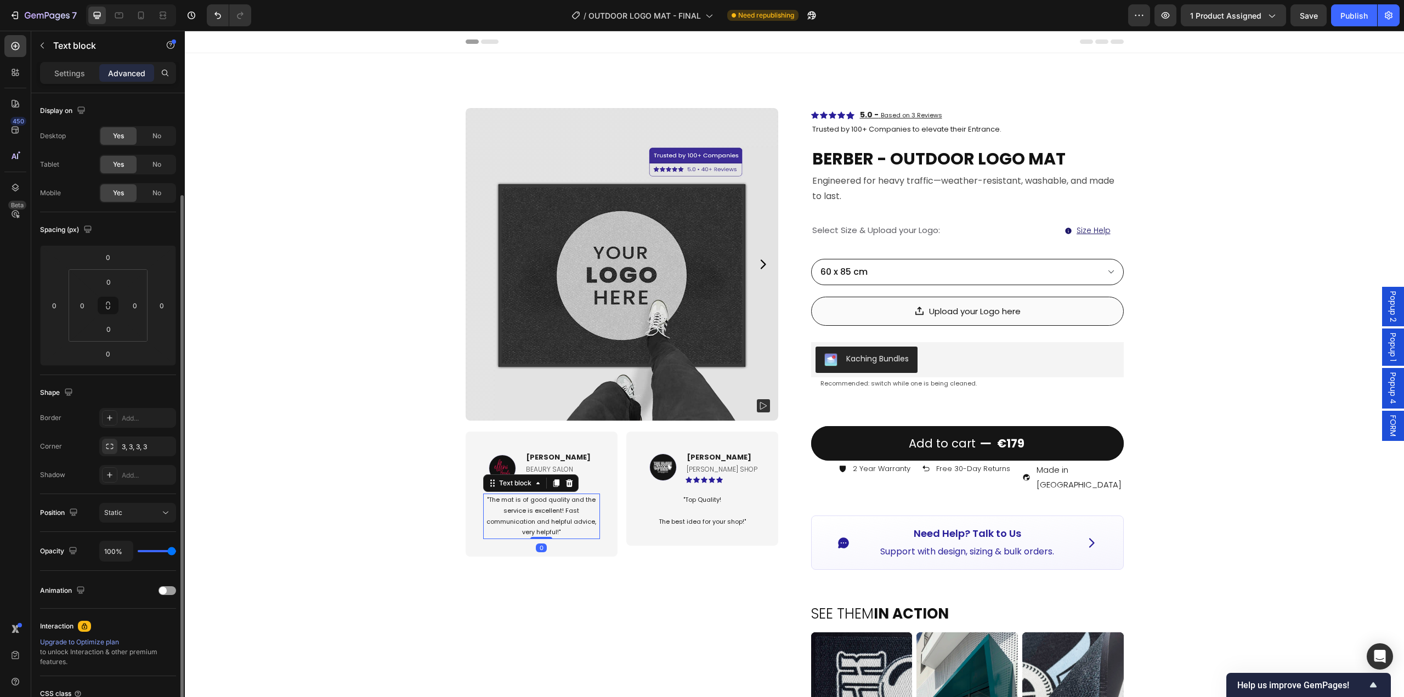
scroll to position [97, 0]
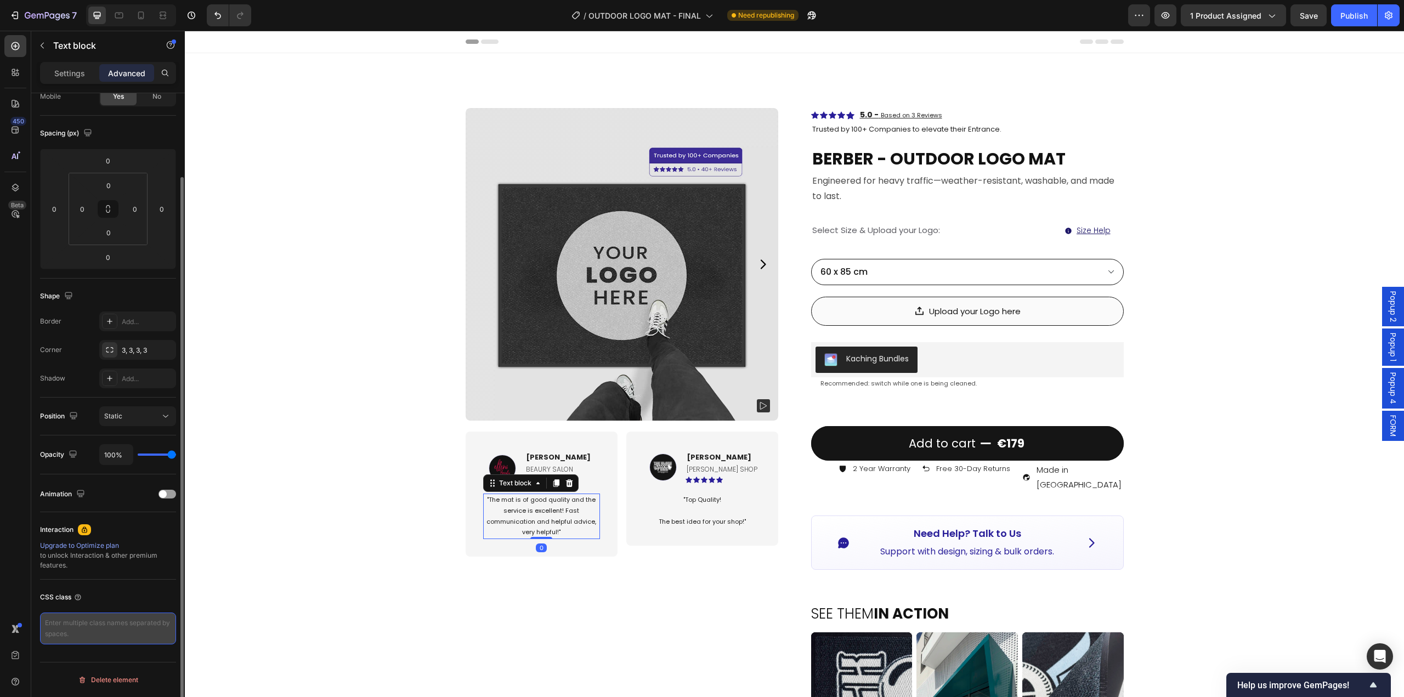
click at [100, 619] on textarea at bounding box center [108, 629] width 136 height 32
paste textarea "card-inner"
type textarea "card-inner"
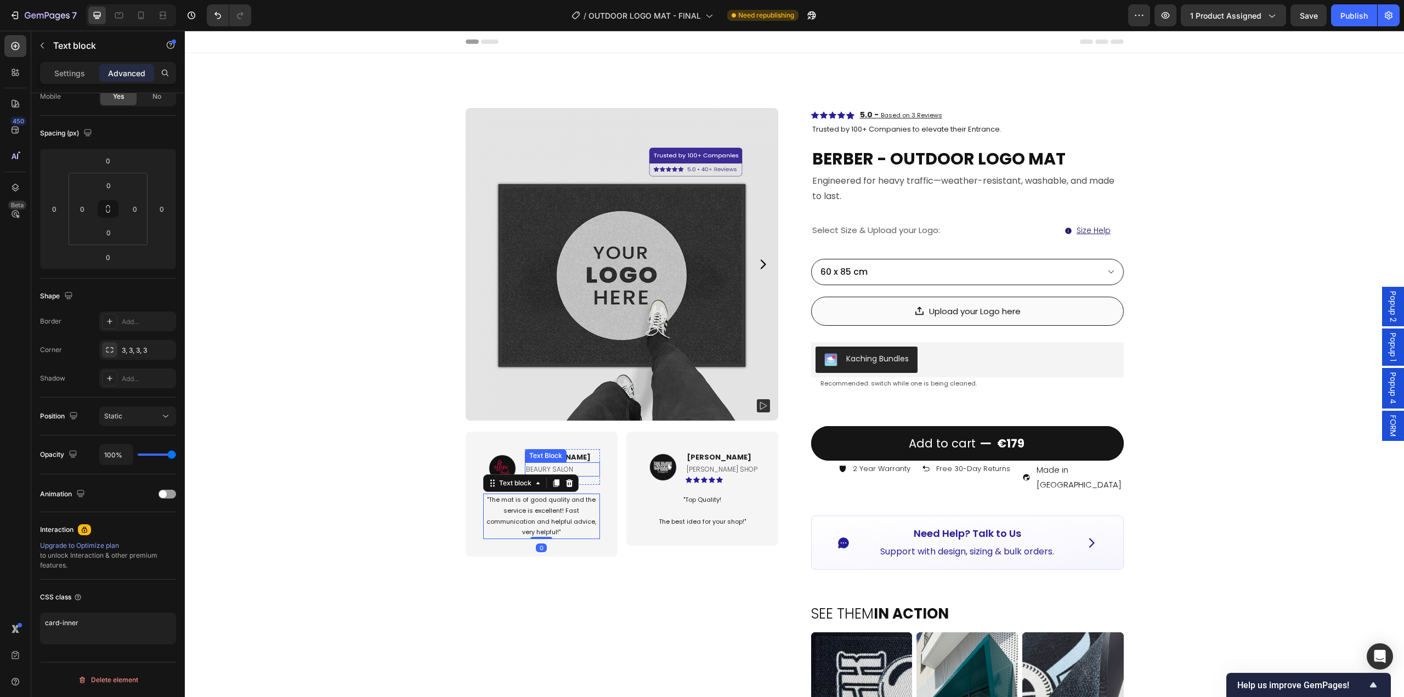
click at [556, 470] on p "BEAURY SALON" at bounding box center [562, 469] width 73 height 12
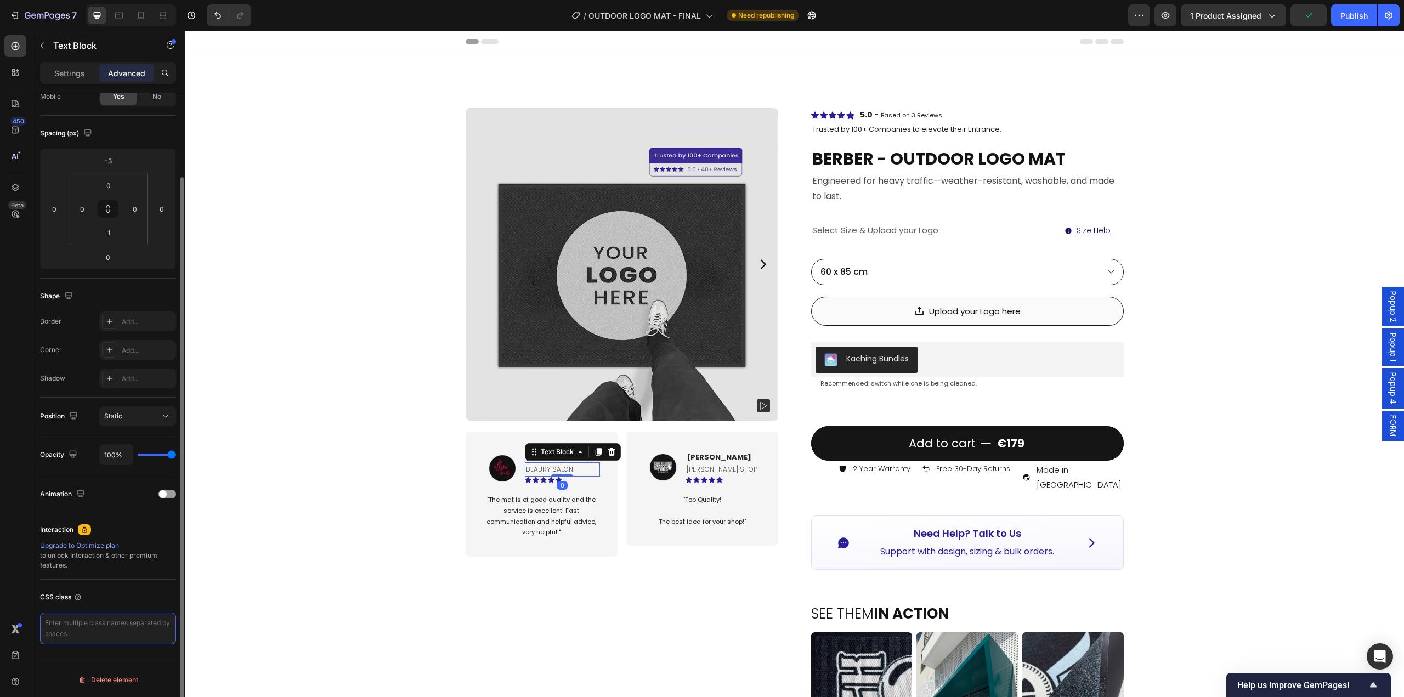
click at [108, 615] on textarea at bounding box center [108, 629] width 136 height 32
paste textarea "card-inner"
type textarea "card-inner"
click at [618, 524] on div "Image [PERSON_NAME] Text block BEAURY SALON Text Block 0 Icon Icon Icon Icon Ic…" at bounding box center [622, 495] width 313 height 149
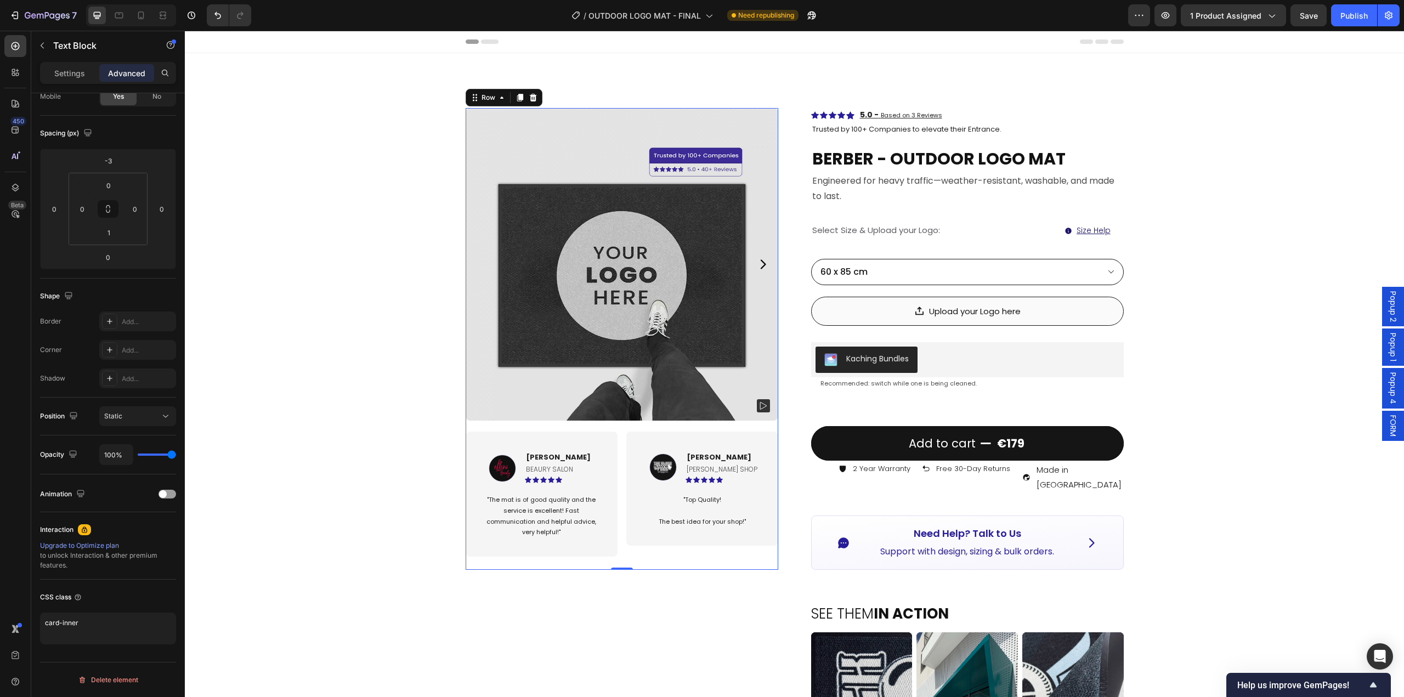
scroll to position [0, 0]
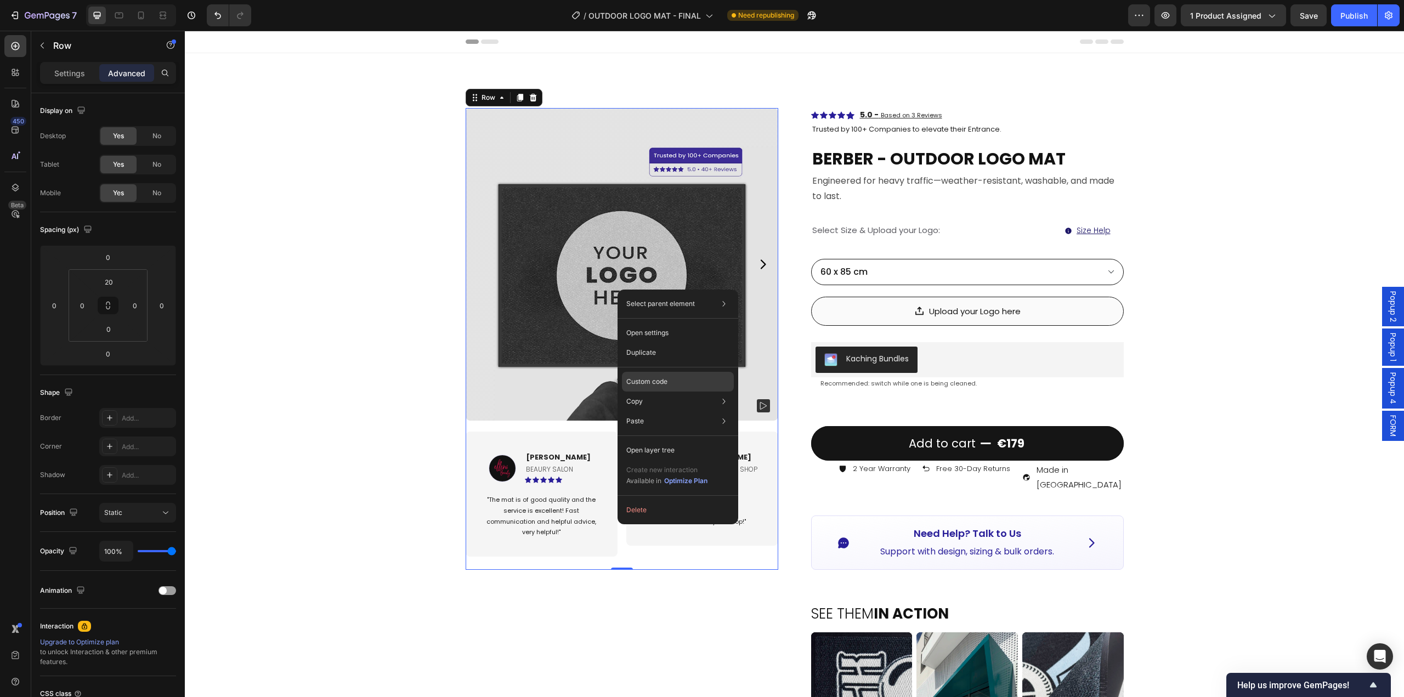
click at [654, 380] on p "Custom code" at bounding box center [646, 382] width 41 height 10
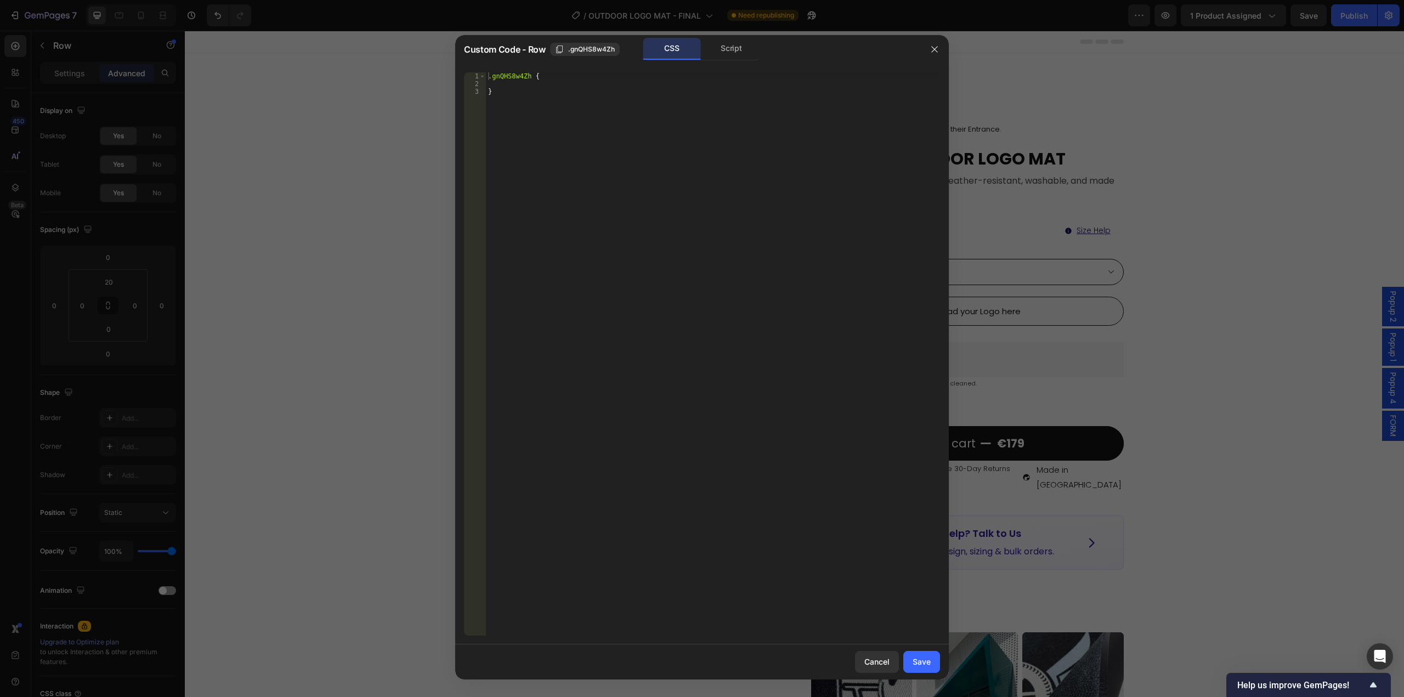
type textarea "}"
click at [569, 107] on div ".gnQHS8w4Zh { }" at bounding box center [713, 361] width 454 height 579
paste textarea
click at [491, 94] on div ".gnQHS8w4Zh { } display : flex ; gap : 24 px ; /* spacing between cards */ alig…" at bounding box center [713, 361] width 454 height 579
type textarea "display: flex;"
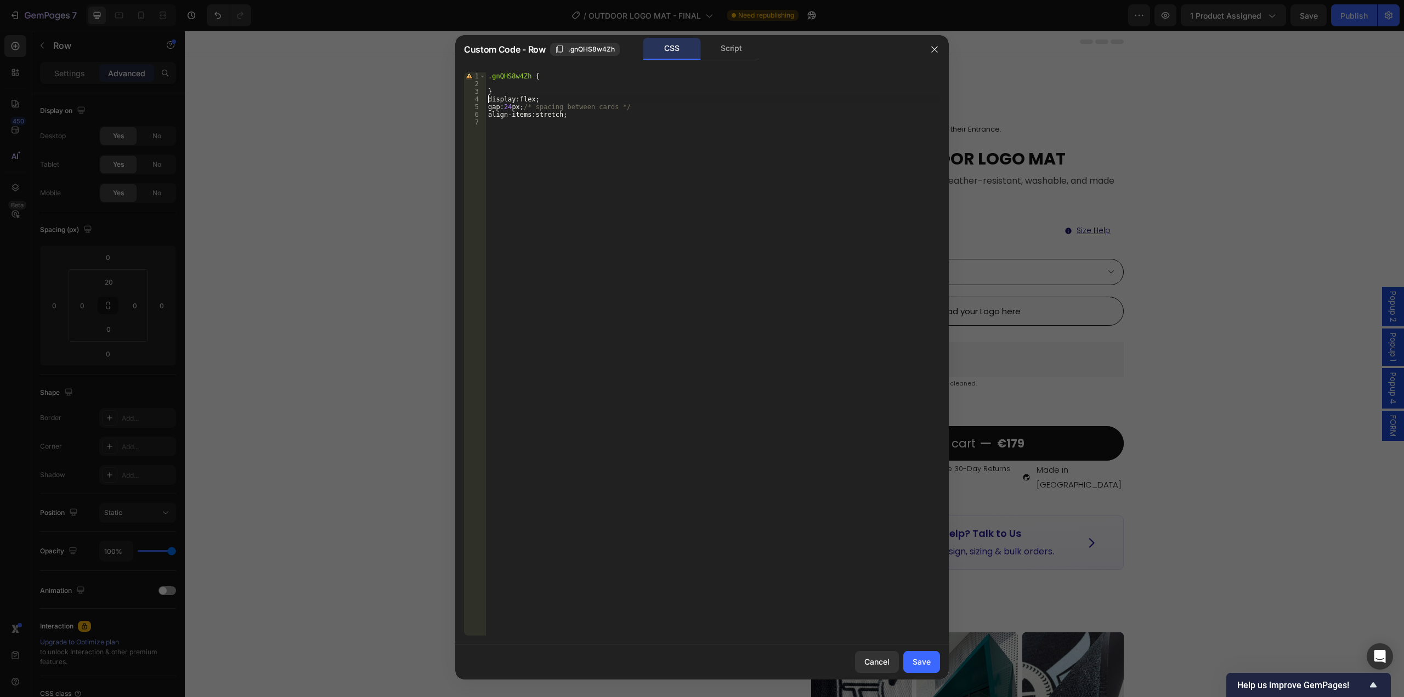
drag, startPoint x: 533, startPoint y: 200, endPoint x: 588, endPoint y: 239, distance: 68.5
click at [532, 200] on div ".gnQHS8w4Zh { } display : flex ; gap : 24 px ; /* spacing between cards */ alig…" at bounding box center [713, 361] width 454 height 579
drag, startPoint x: 913, startPoint y: 665, endPoint x: 601, endPoint y: 612, distance: 316.7
click at [913, 665] on div "Save" at bounding box center [922, 662] width 18 height 12
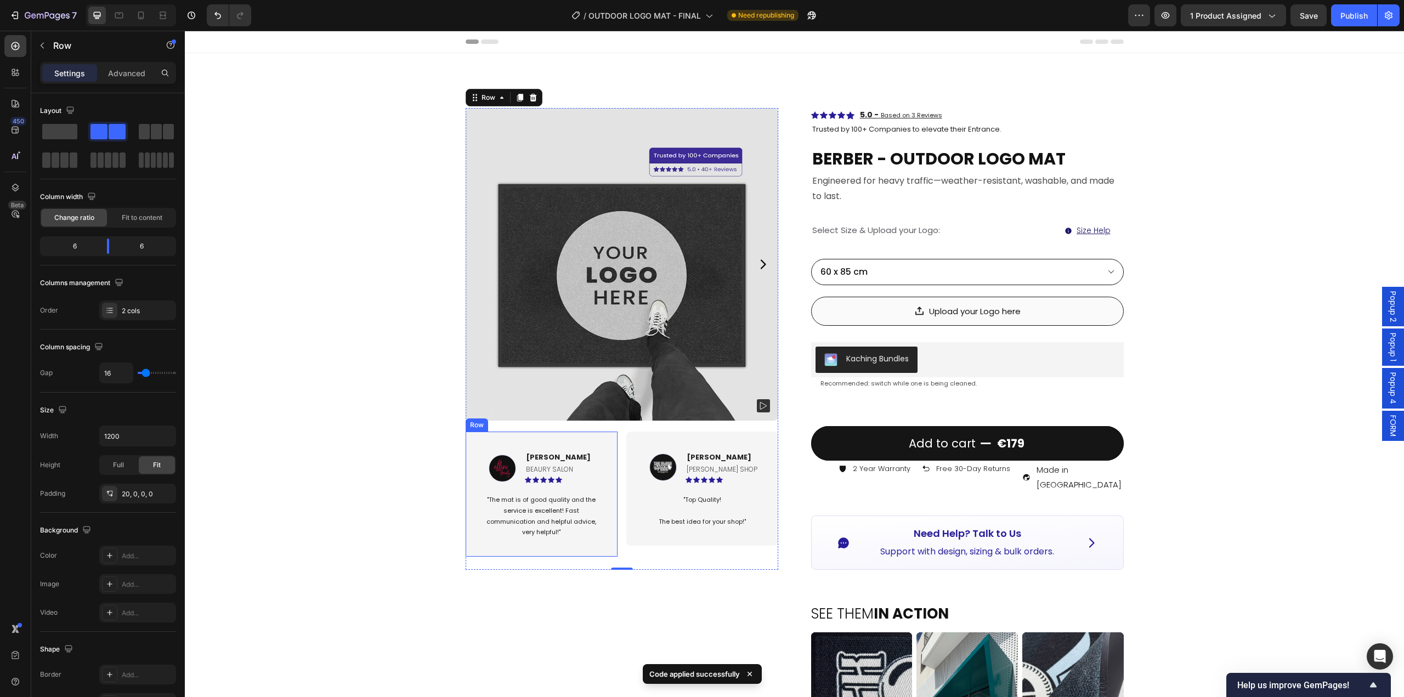
click at [603, 461] on div "Image [PERSON_NAME] Text block BEAURY SALON Text Block Icon Icon Icon Icon Icon…" at bounding box center [542, 494] width 152 height 125
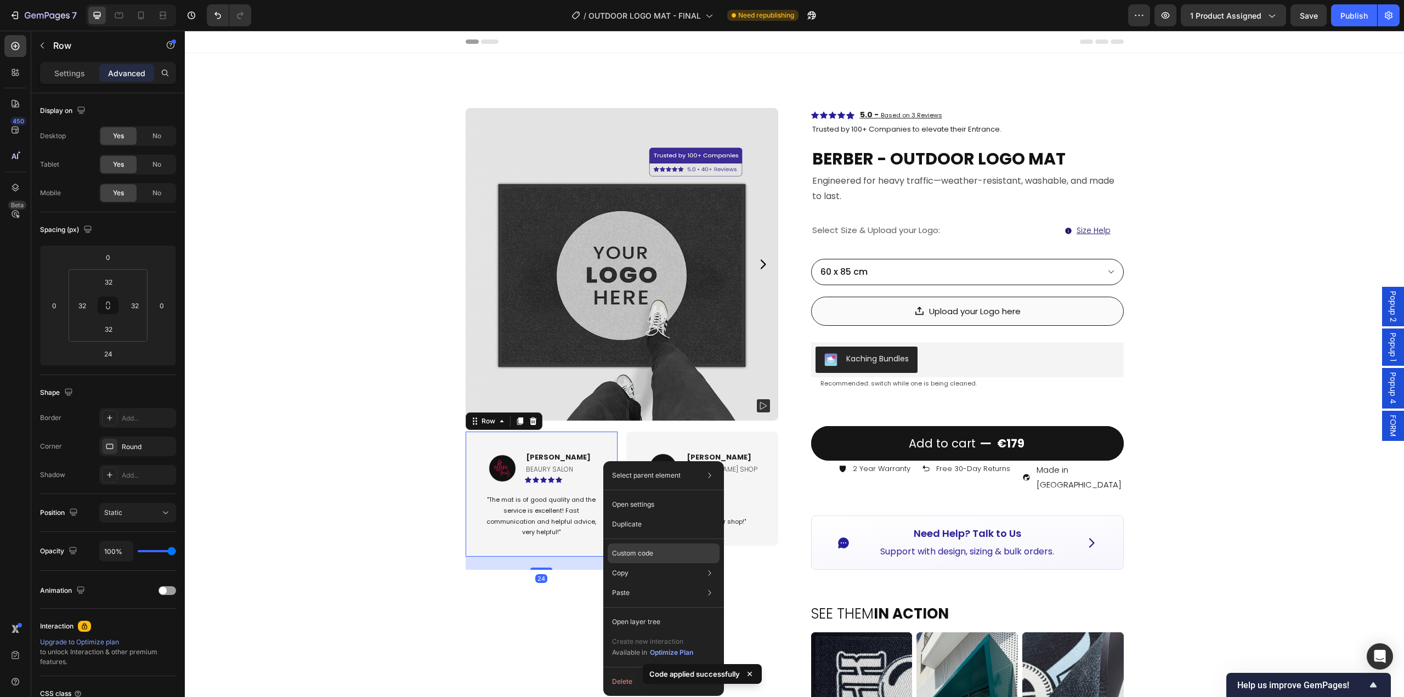
click at [642, 556] on p "Custom code" at bounding box center [632, 553] width 41 height 10
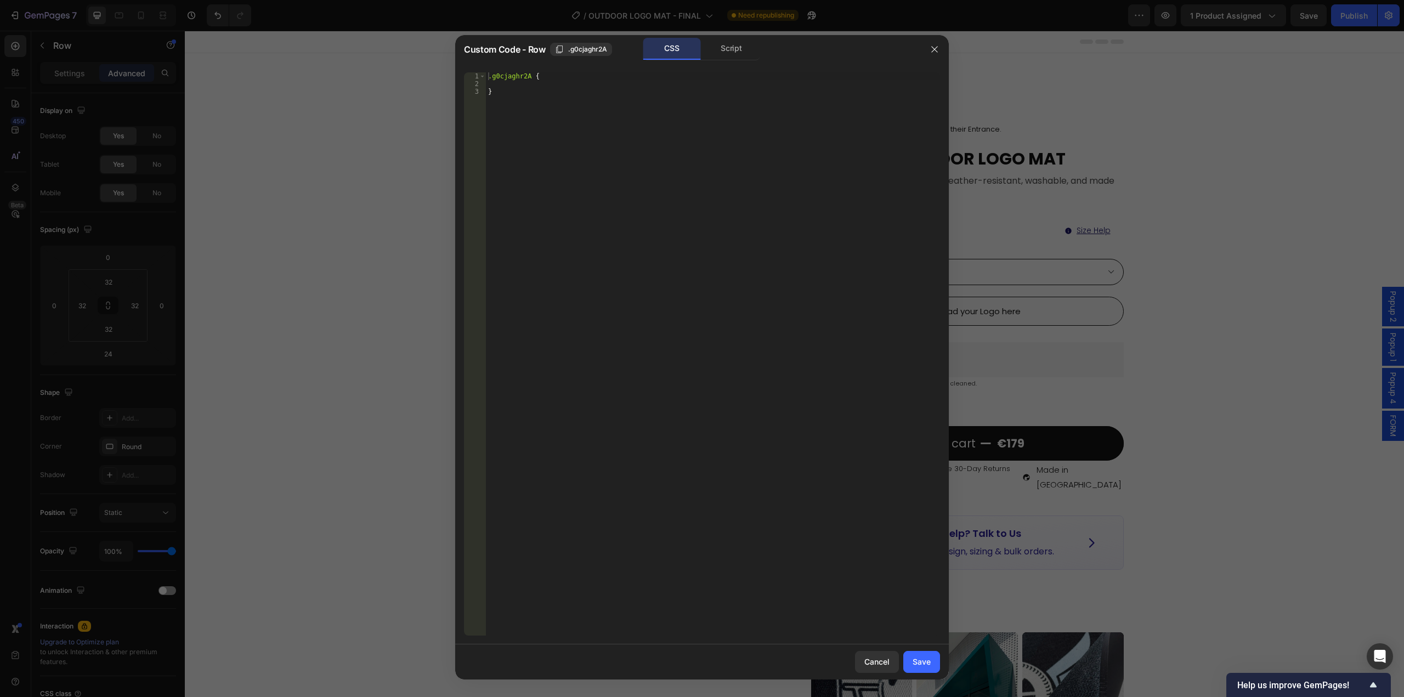
type textarea ".g0cjaghr2A {"
click at [551, 80] on div ".g0cjaghr2A { }" at bounding box center [713, 361] width 454 height 579
paste textarea
click at [602, 161] on div ".g0cjaghr2A { flex : 1 ; /* make both cards equal width */ display : flex ; fle…" at bounding box center [713, 361] width 454 height 579
type textarea "}"
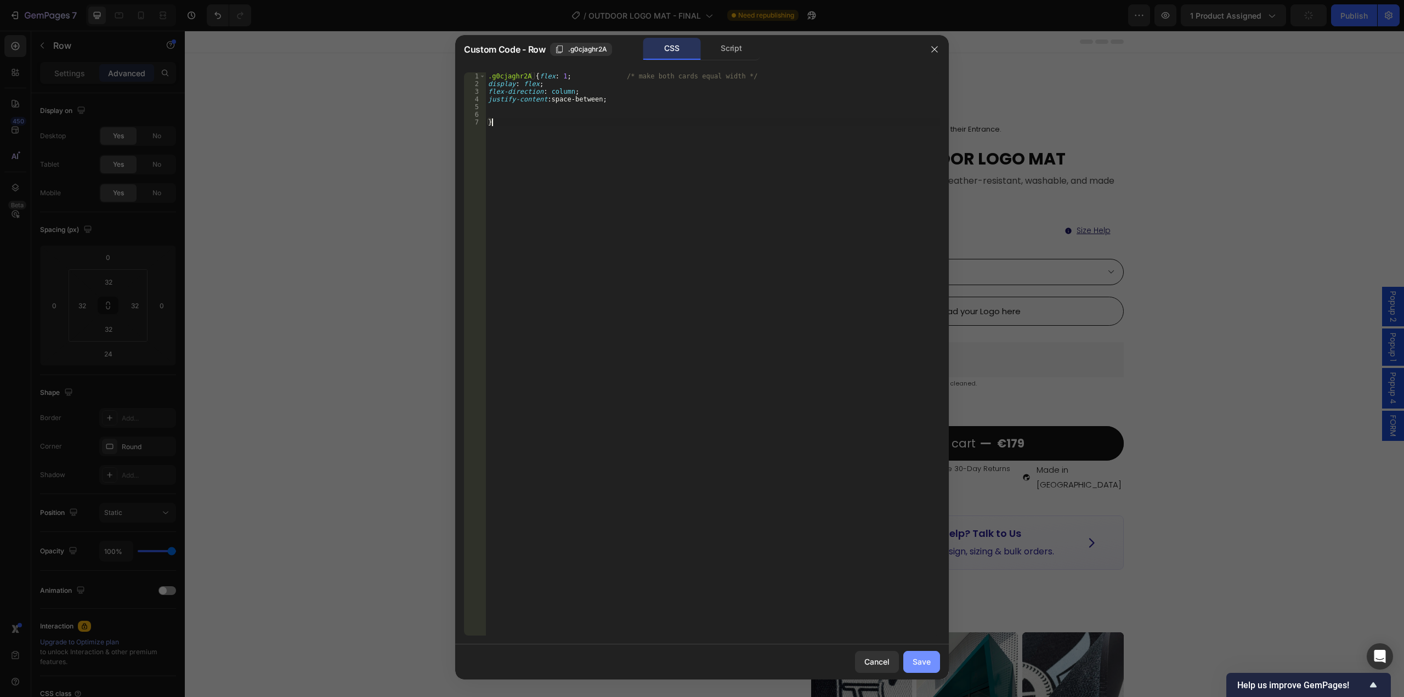
click at [920, 664] on div "Save" at bounding box center [922, 662] width 18 height 12
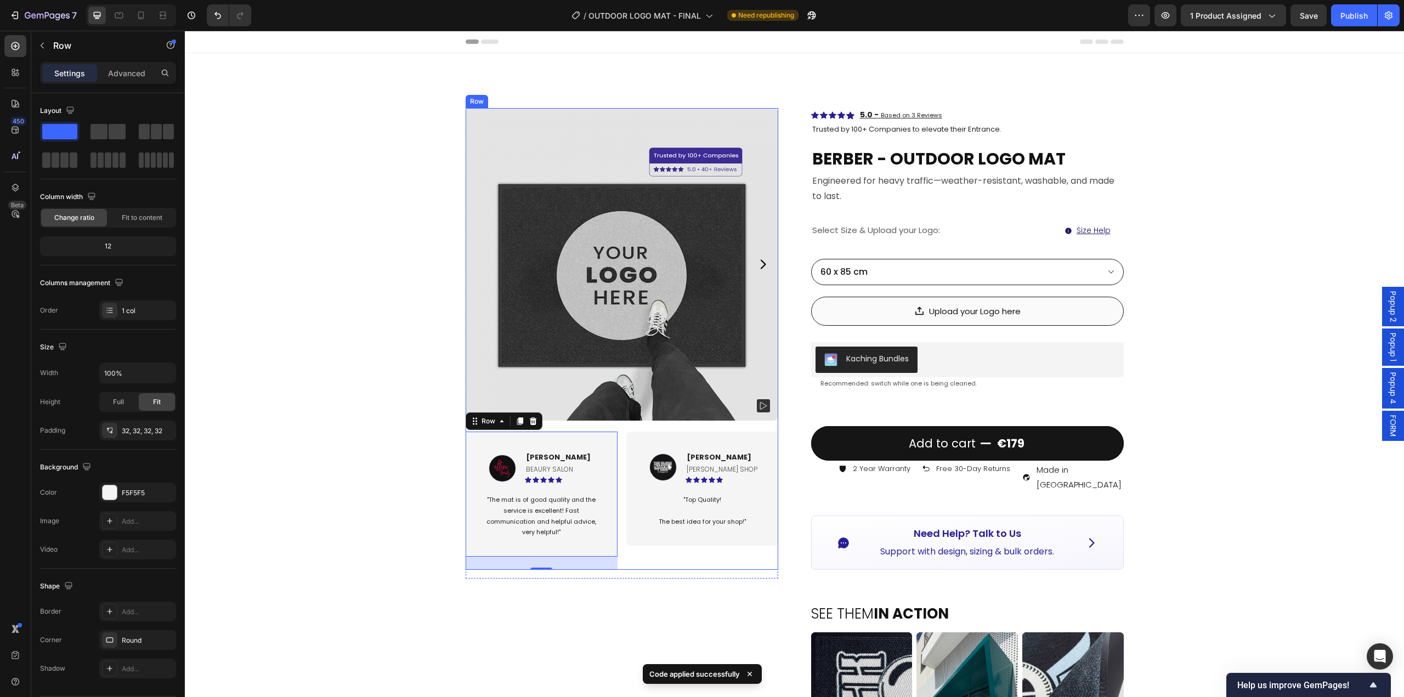
click at [618, 459] on div "Image [PERSON_NAME] Text block BEAURY SALON Text Block Icon Icon Icon Icon Icon…" at bounding box center [622, 495] width 313 height 149
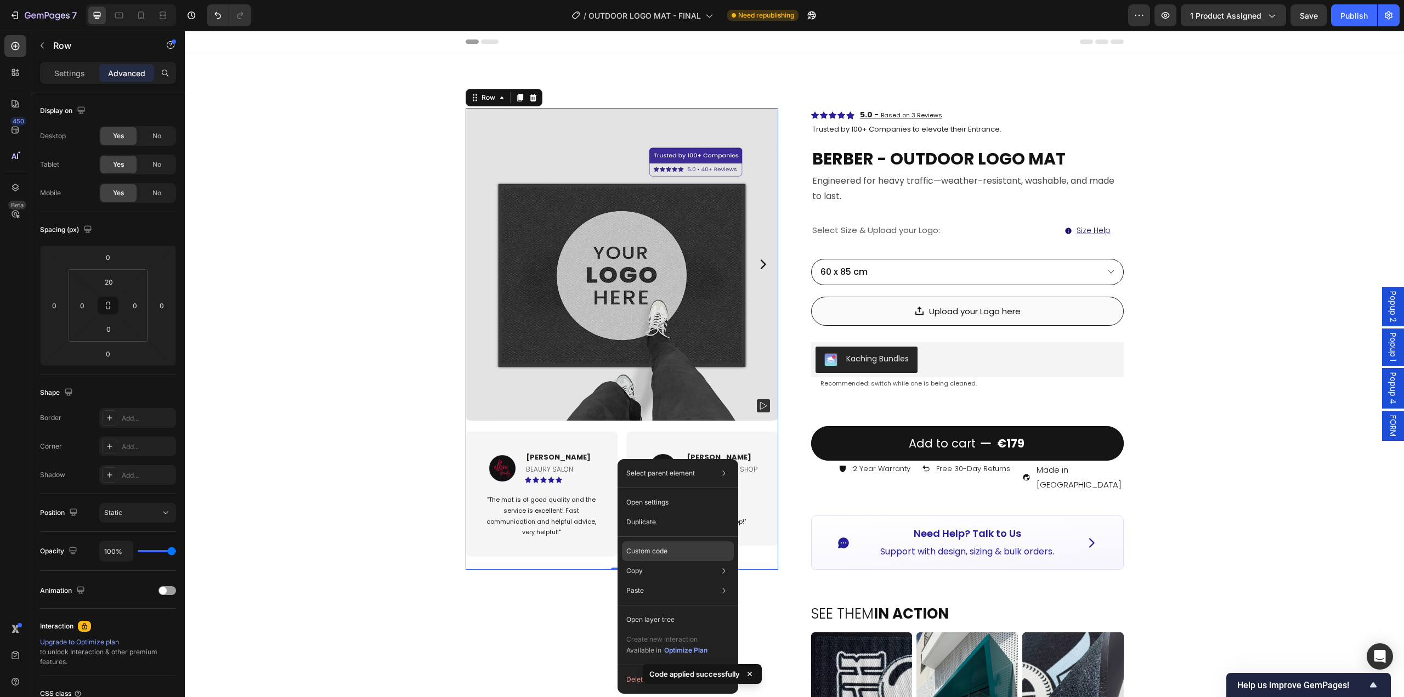
click at [659, 555] on p "Custom code" at bounding box center [646, 551] width 41 height 10
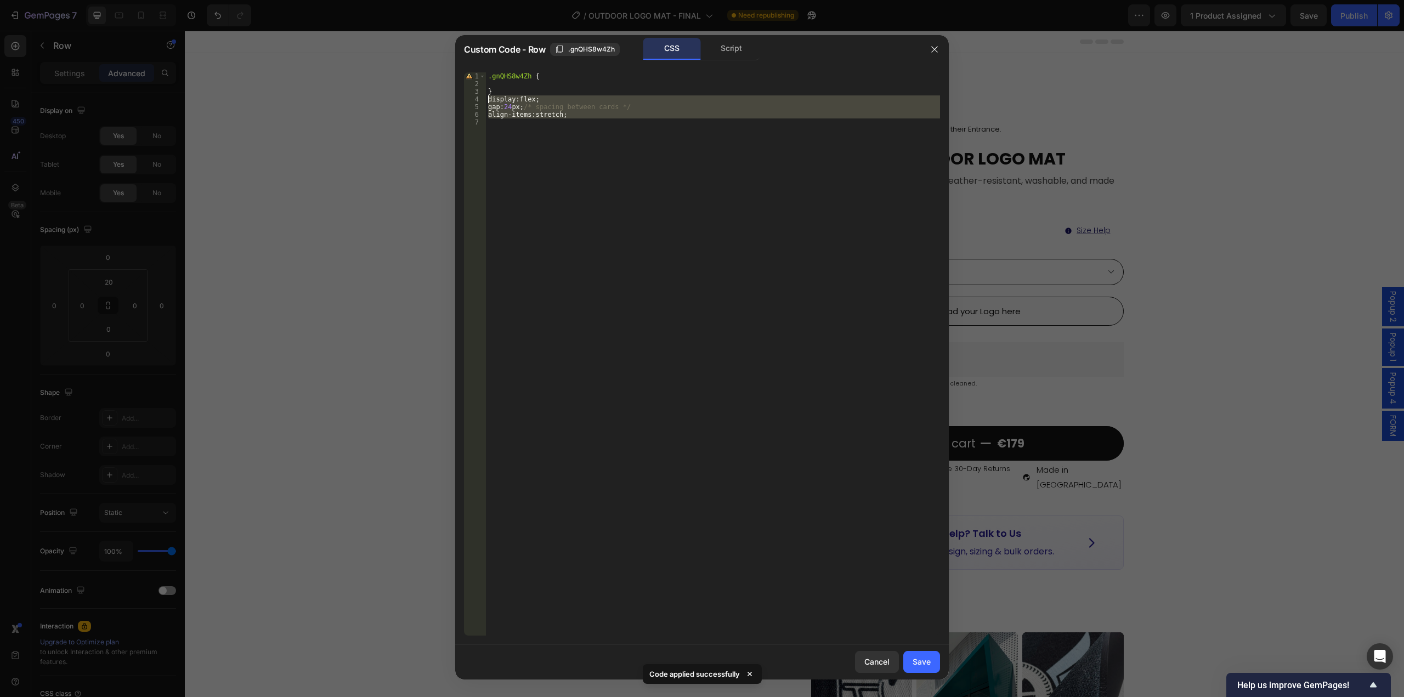
drag, startPoint x: 597, startPoint y: 126, endPoint x: 475, endPoint y: 102, distance: 123.6
click at [475, 102] on div "1 2 3 4 5 6 7 .gnQHS8w4Zh { } display : flex ; gap : 24 px ; /* spacing between…" at bounding box center [702, 353] width 476 height 563
type textarea "display: flex; gap: 24px; /* spacing between cards */"
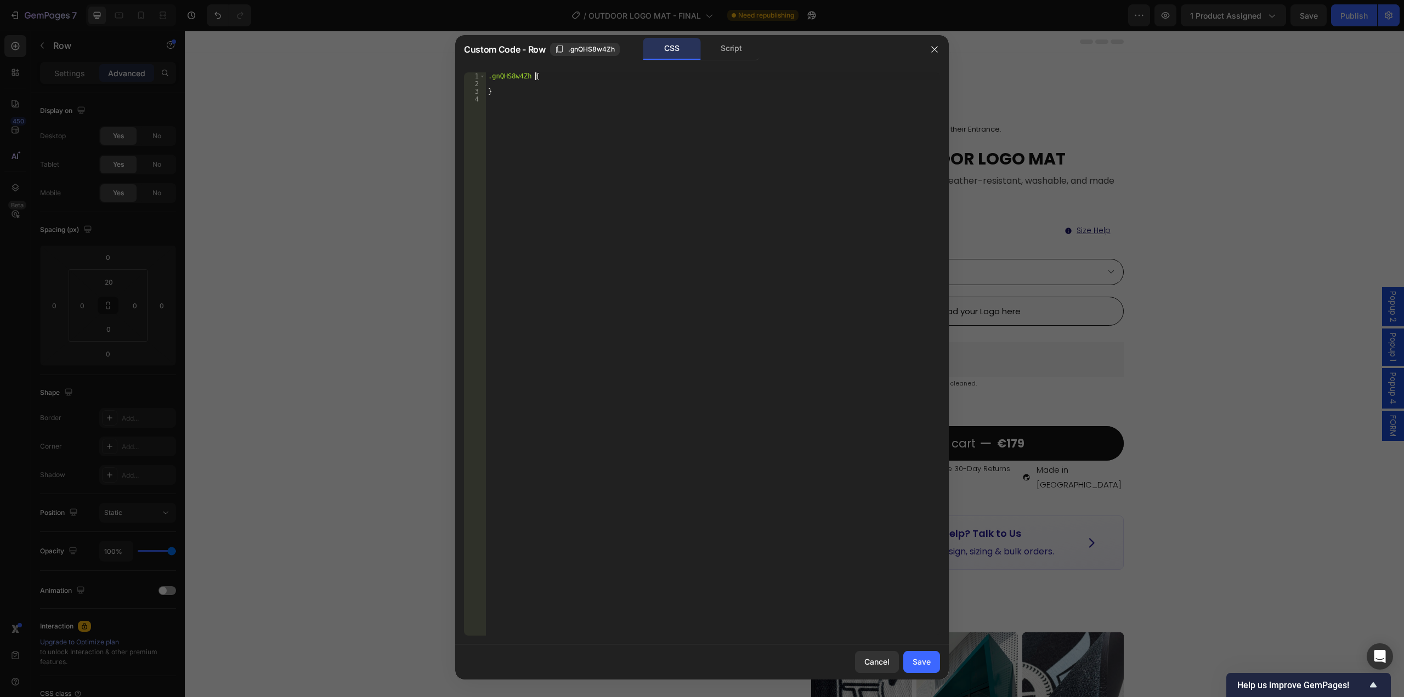
click at [541, 77] on div ".gnQHS8w4Zh { }" at bounding box center [713, 361] width 454 height 579
type textarea ".gnQHS8w4Zh {"
paste textarea
click at [923, 661] on div "Save" at bounding box center [922, 662] width 18 height 12
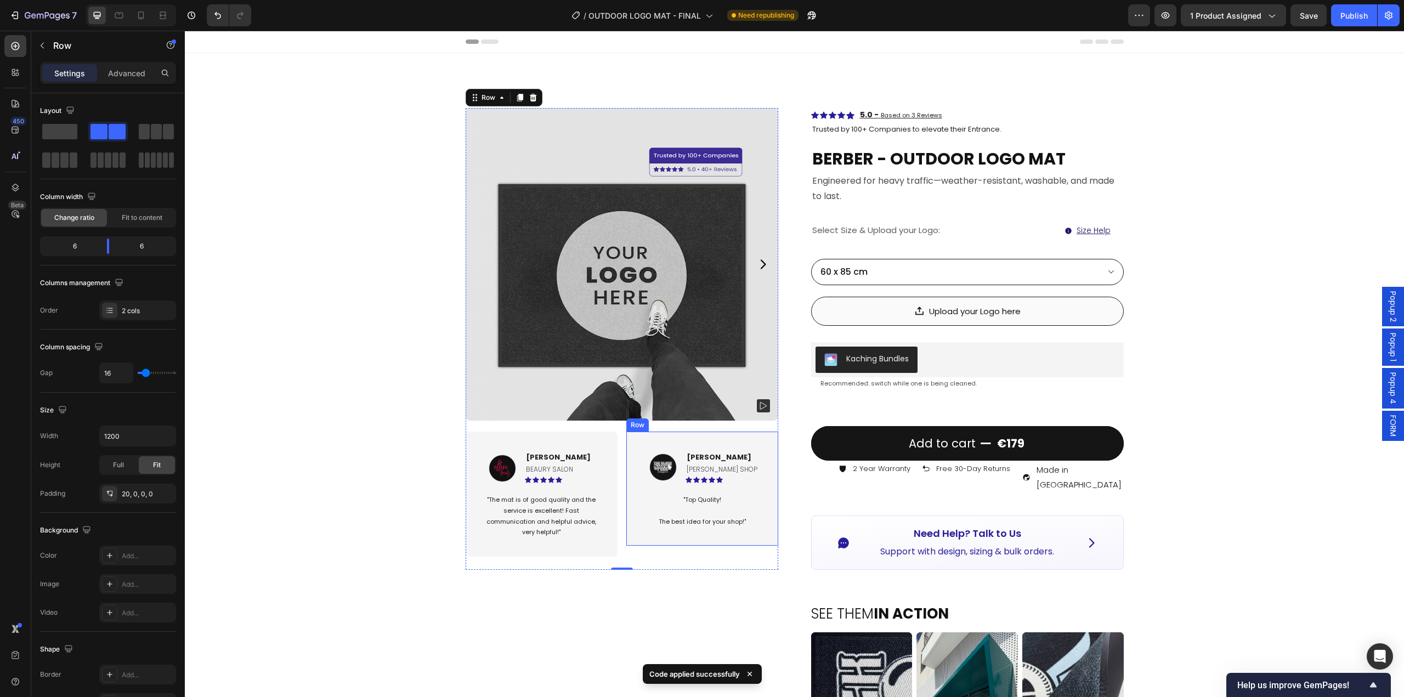
click at [665, 538] on div "Image [PERSON_NAME] Text block [PERSON_NAME] SHOP Text Block Icon Icon Icon Ico…" at bounding box center [702, 489] width 152 height 114
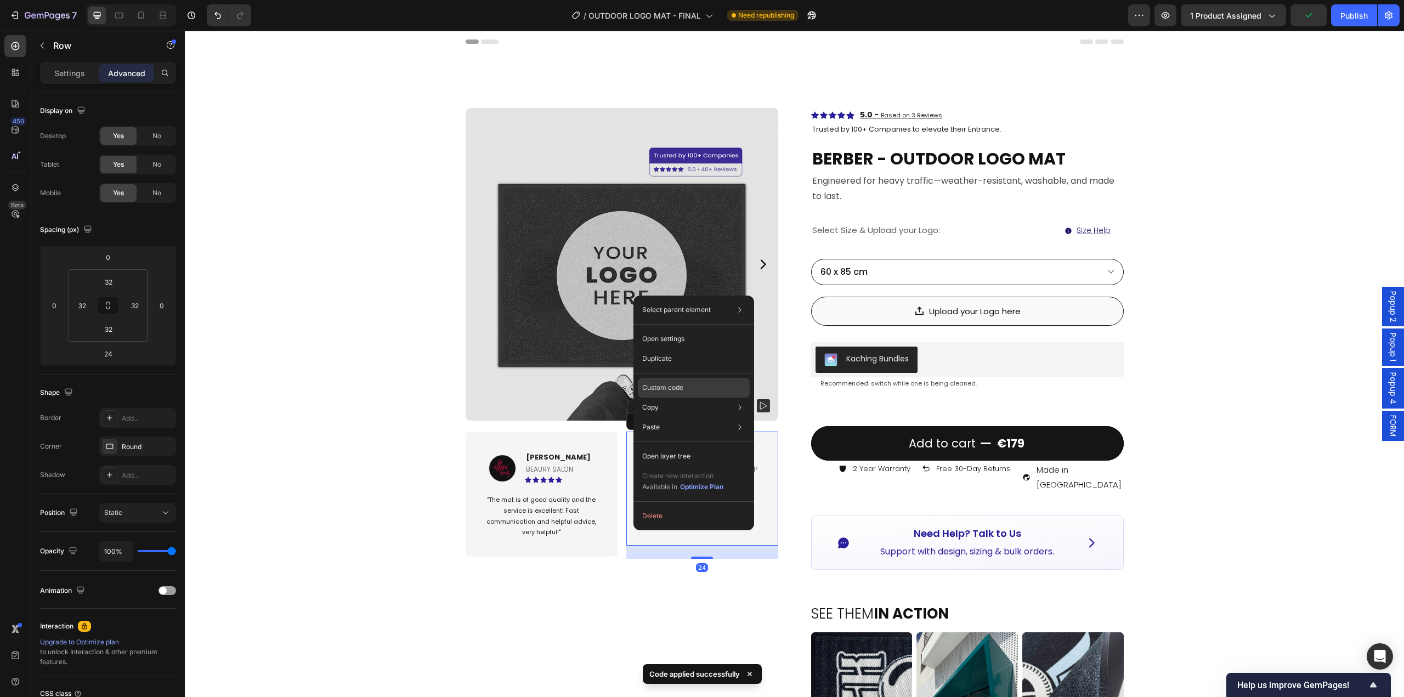
click at [682, 382] on div "Custom code" at bounding box center [694, 388] width 112 height 20
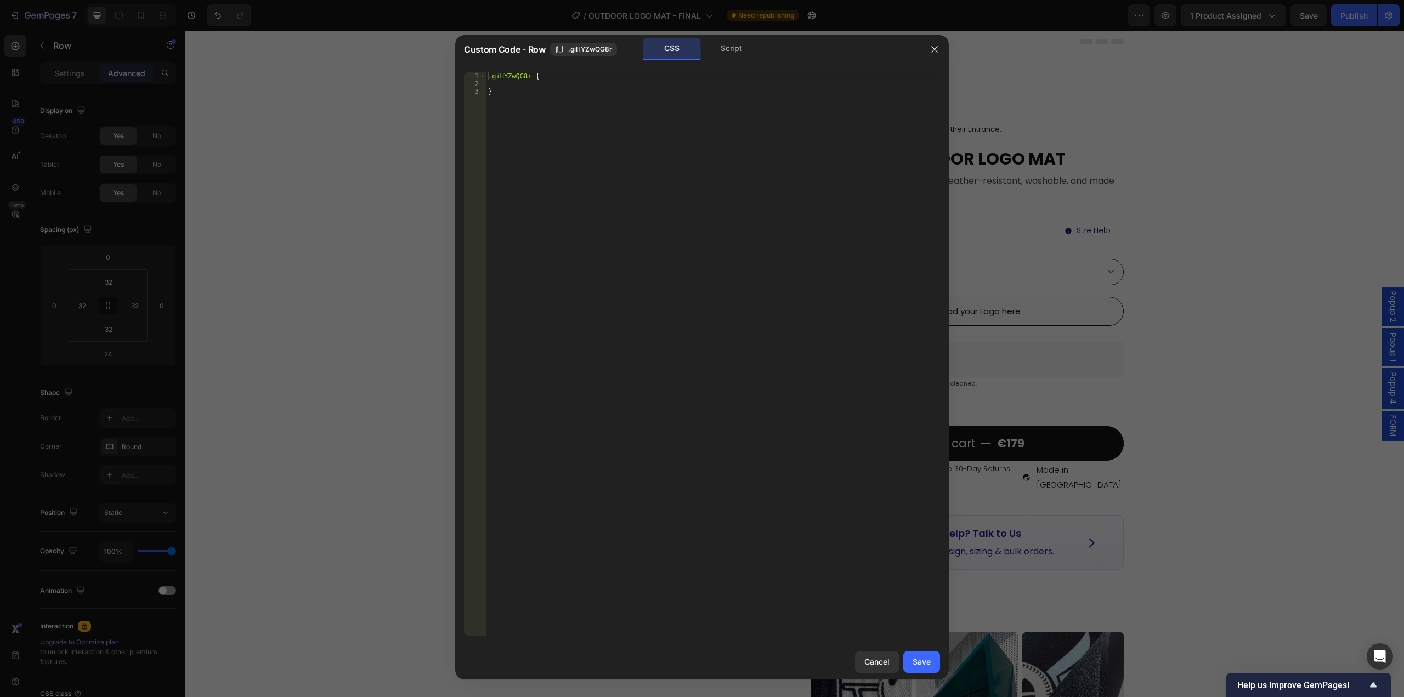
click at [634, 70] on div "1 2 3 .giHYZwQG8r { } ההההההההההההההההההההההההההההההההההההההההההההההההההההההההה…" at bounding box center [702, 354] width 494 height 581
type textarea ".giHYZwQG8r {"
click at [635, 79] on div ".giHYZwQG8r { }" at bounding box center [713, 361] width 454 height 579
paste textarea
drag, startPoint x: 911, startPoint y: 656, endPoint x: 757, endPoint y: 659, distance: 154.7
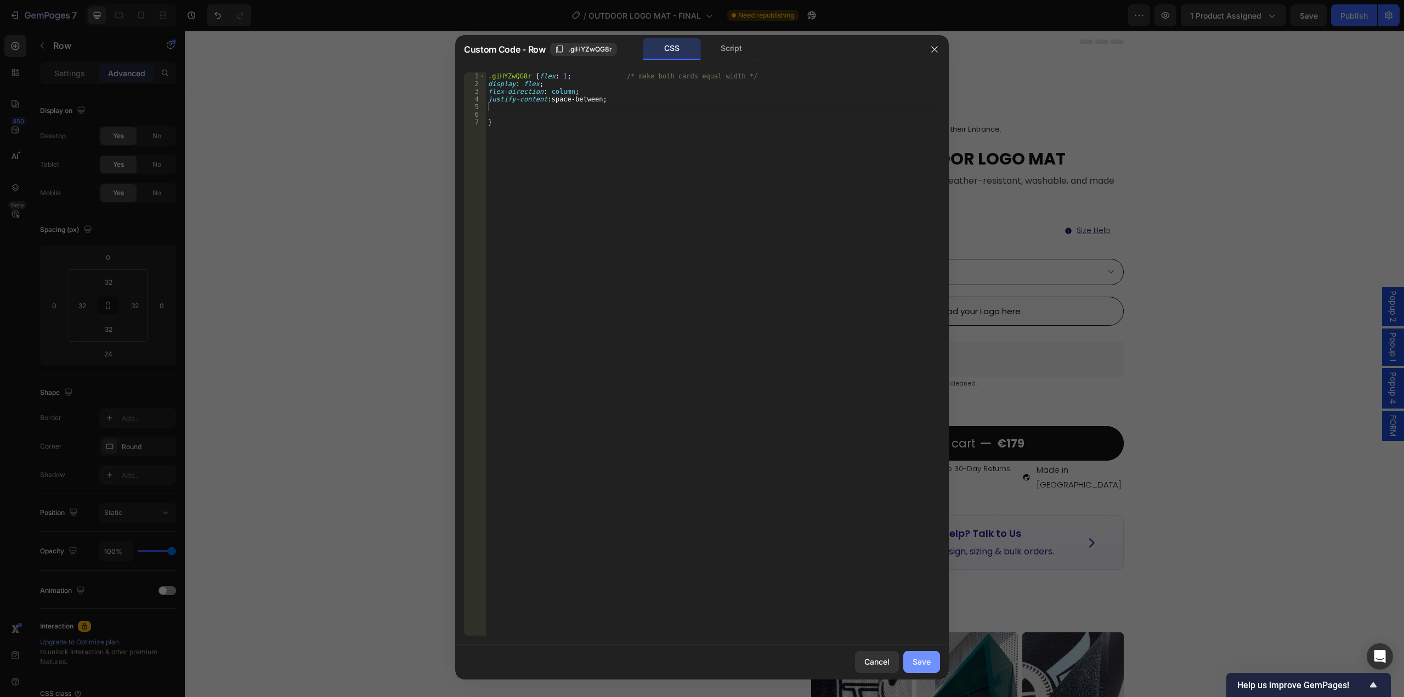
click at [911, 656] on button "Save" at bounding box center [921, 662] width 37 height 22
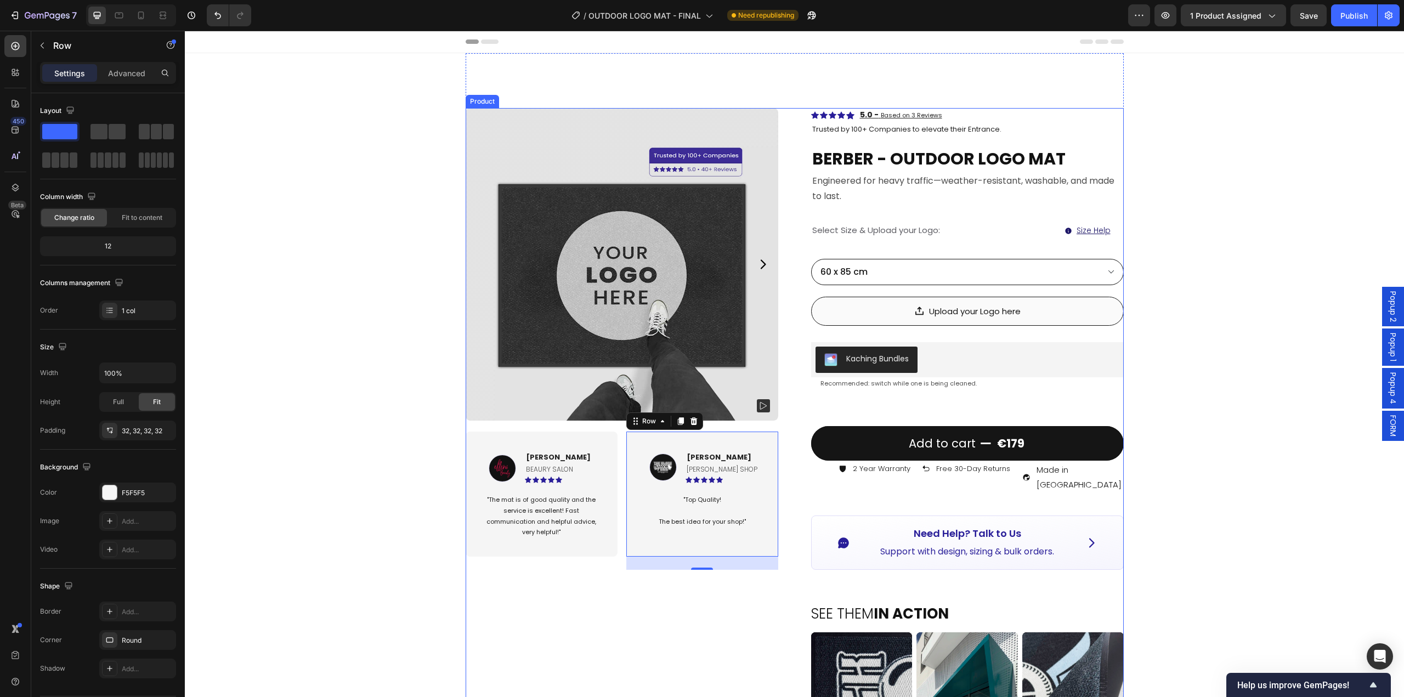
click at [536, 647] on div "Product Images Image [PERSON_NAME] Text block BEAURY SALON Text Block Icon Icon…" at bounding box center [622, 655] width 313 height 1095
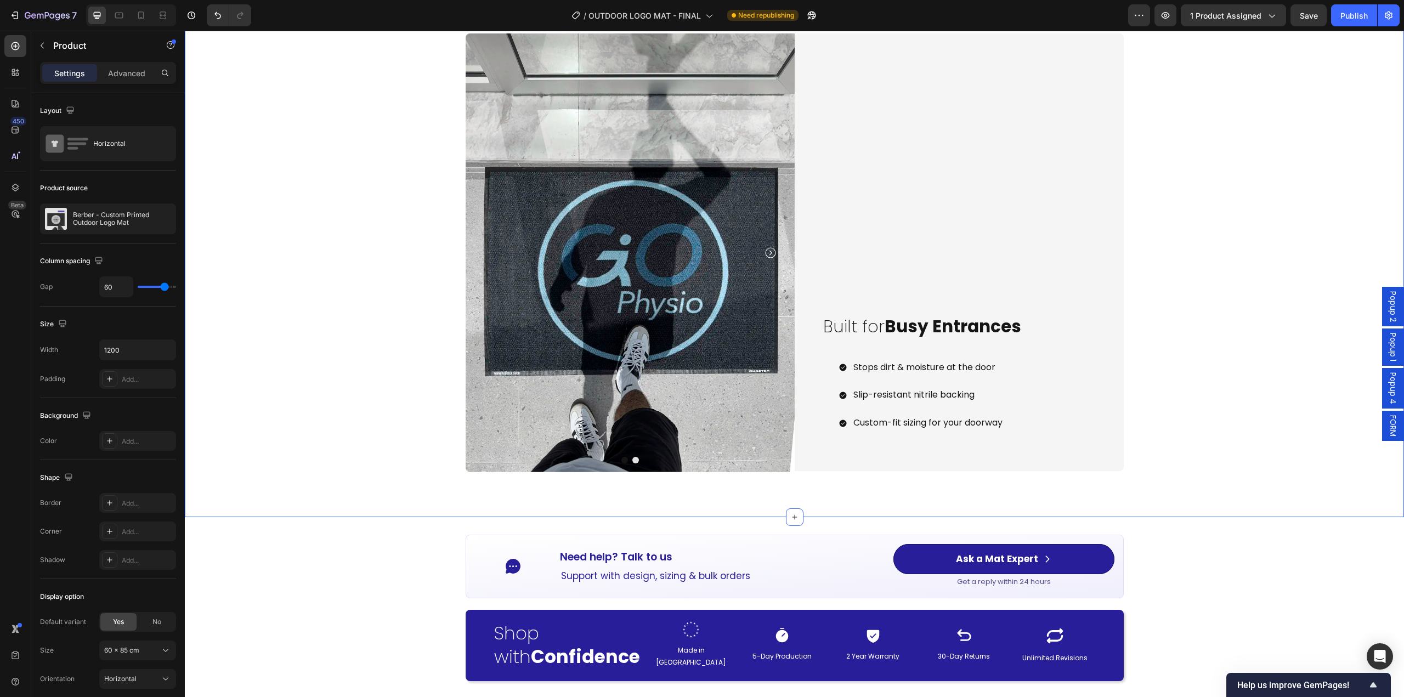
scroll to position [1152, 0]
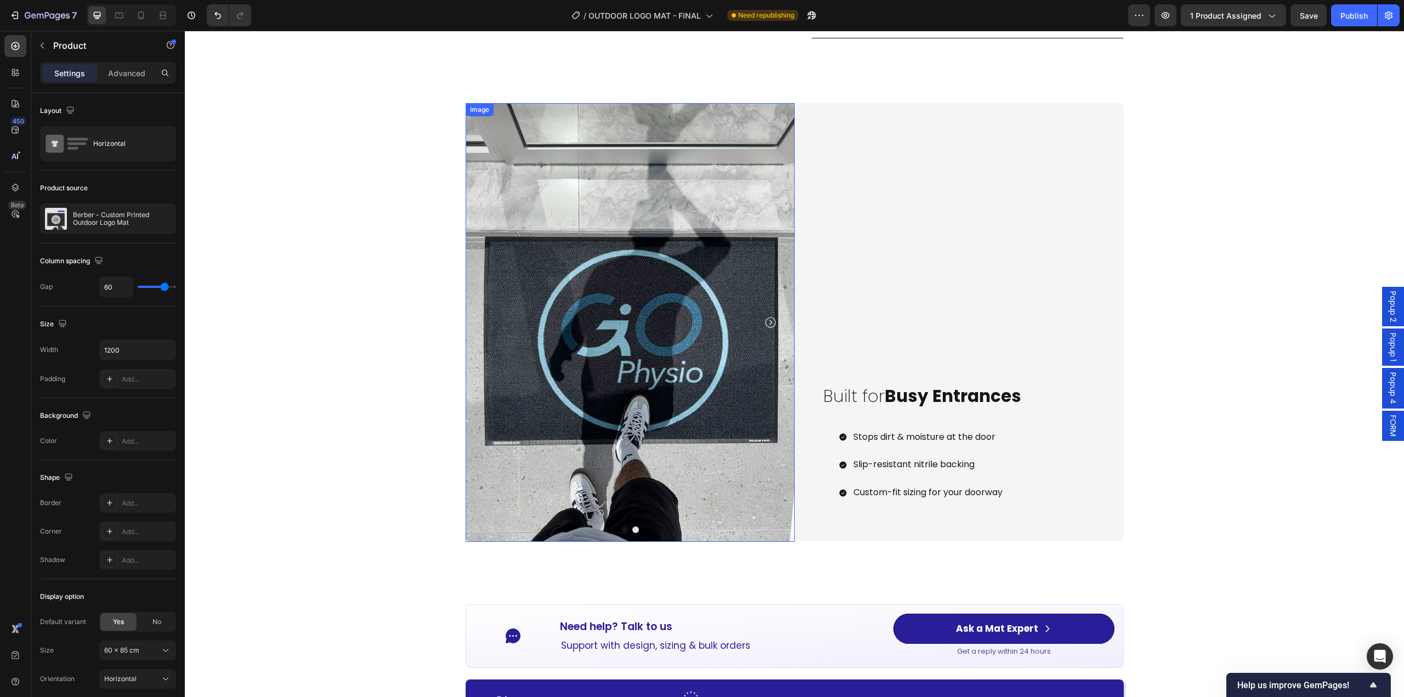
click at [627, 372] on img at bounding box center [630, 322] width 329 height 439
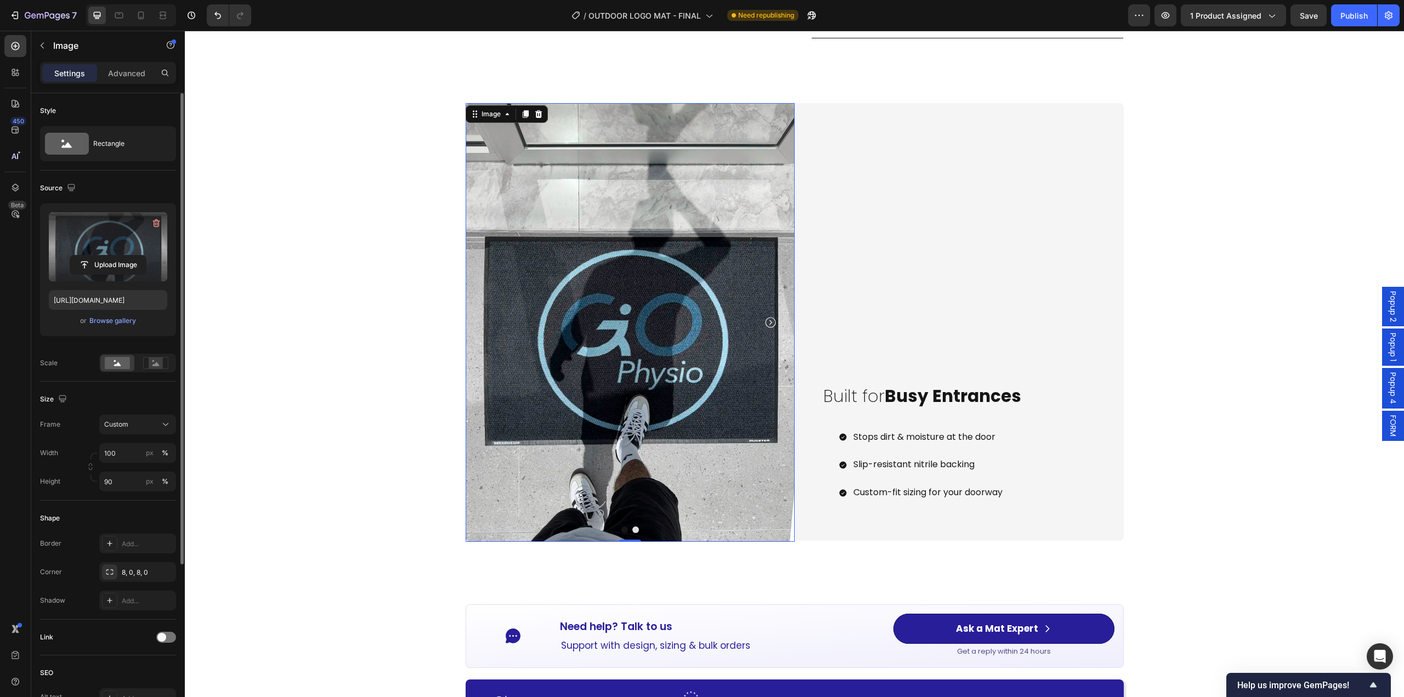
click at [112, 275] on label at bounding box center [108, 246] width 118 height 69
click at [112, 274] on input "file" at bounding box center [108, 265] width 76 height 19
type input "[URL][DOMAIN_NAME]"
click at [404, 427] on div "Image 0 Image Carousel Carousel Built for Busy Entrances Heading Stops dirt & m…" at bounding box center [794, 328] width 1219 height 483
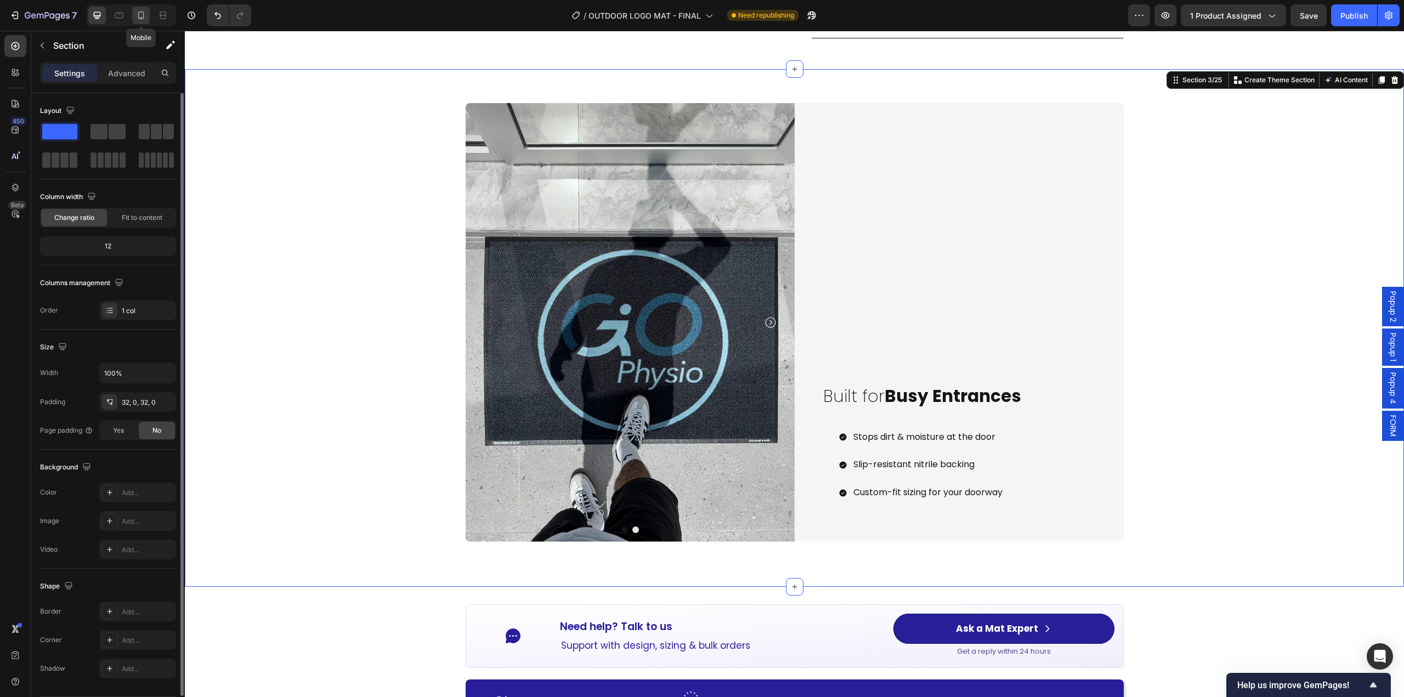
click at [143, 18] on icon at bounding box center [141, 16] width 6 height 8
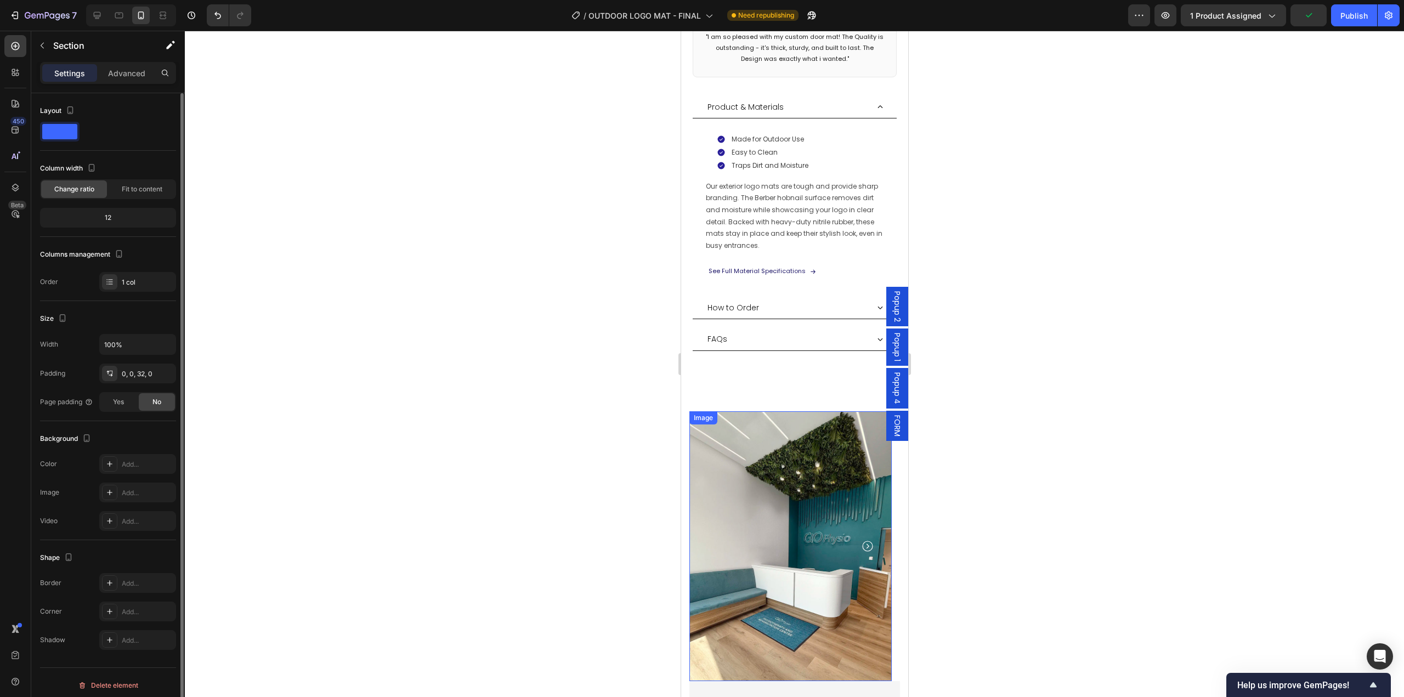
scroll to position [945, 0]
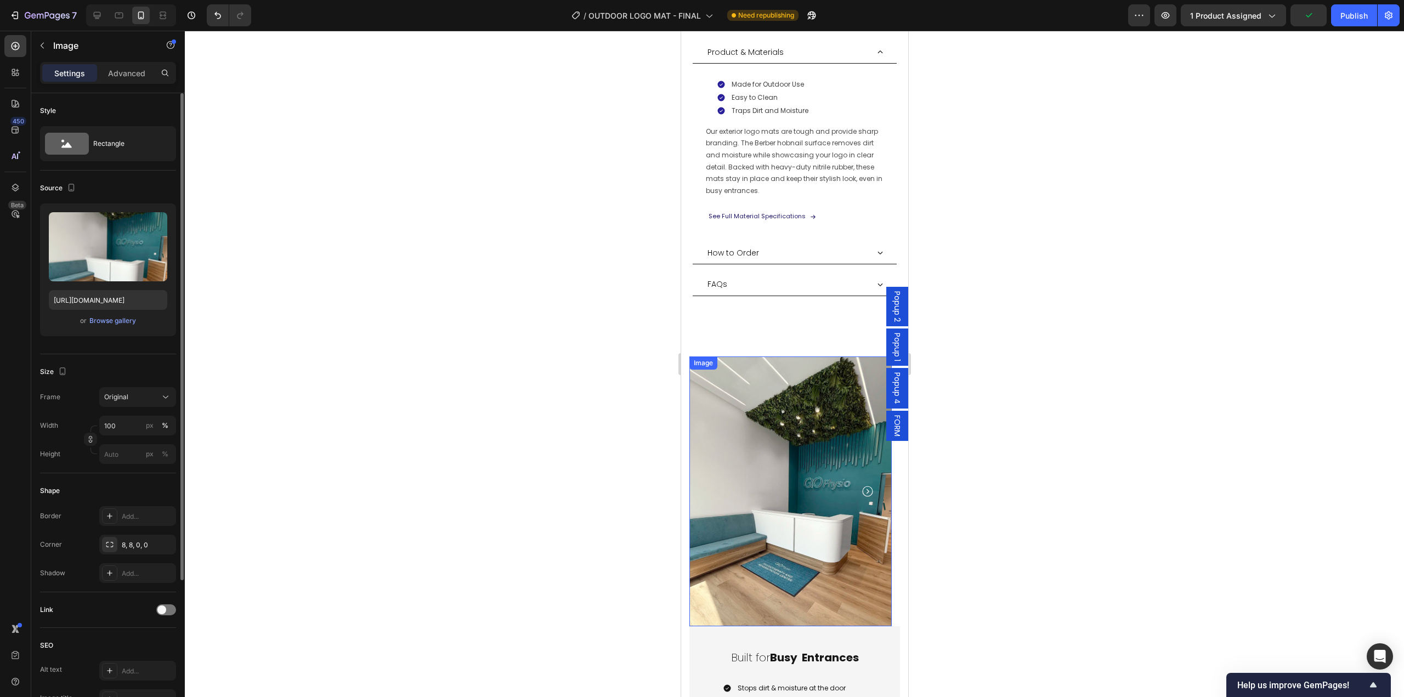
click at [799, 497] on img at bounding box center [790, 491] width 202 height 270
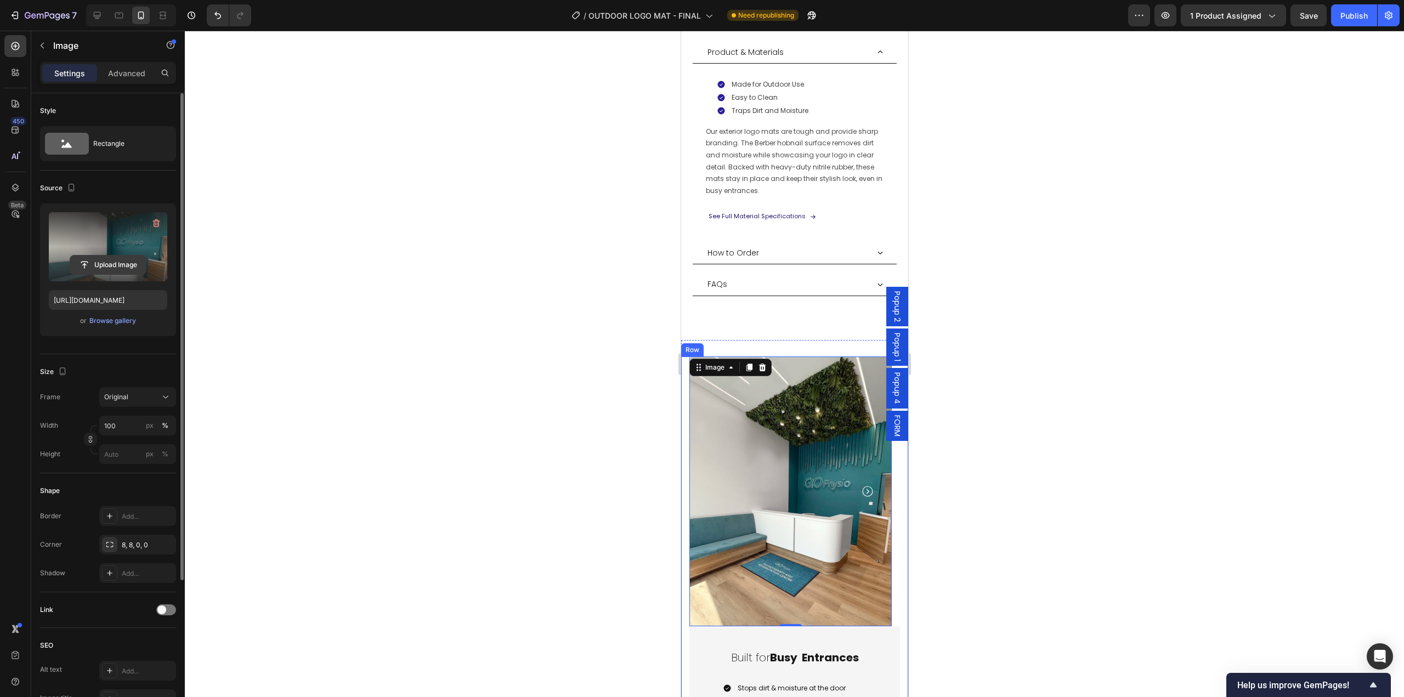
click at [123, 264] on input "file" at bounding box center [108, 265] width 76 height 19
click at [116, 324] on div "Browse gallery" at bounding box center [112, 321] width 47 height 10
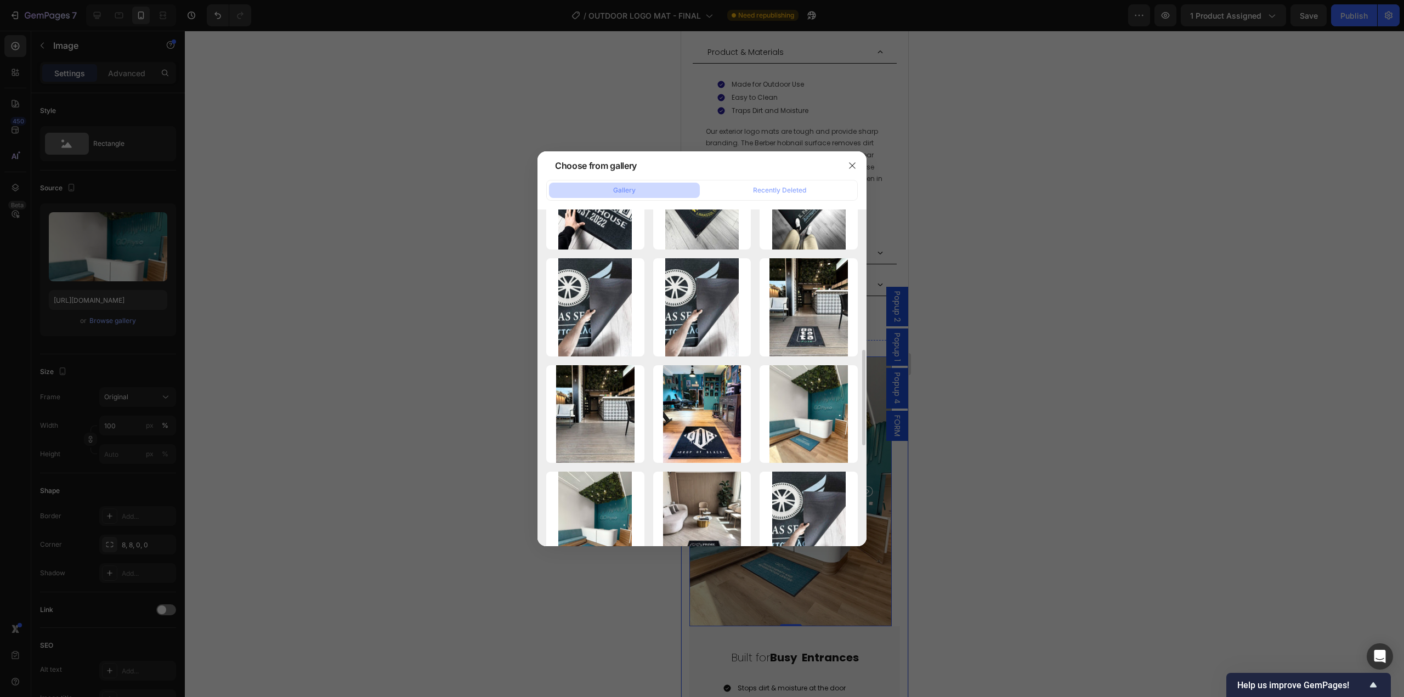
scroll to position [548, 0]
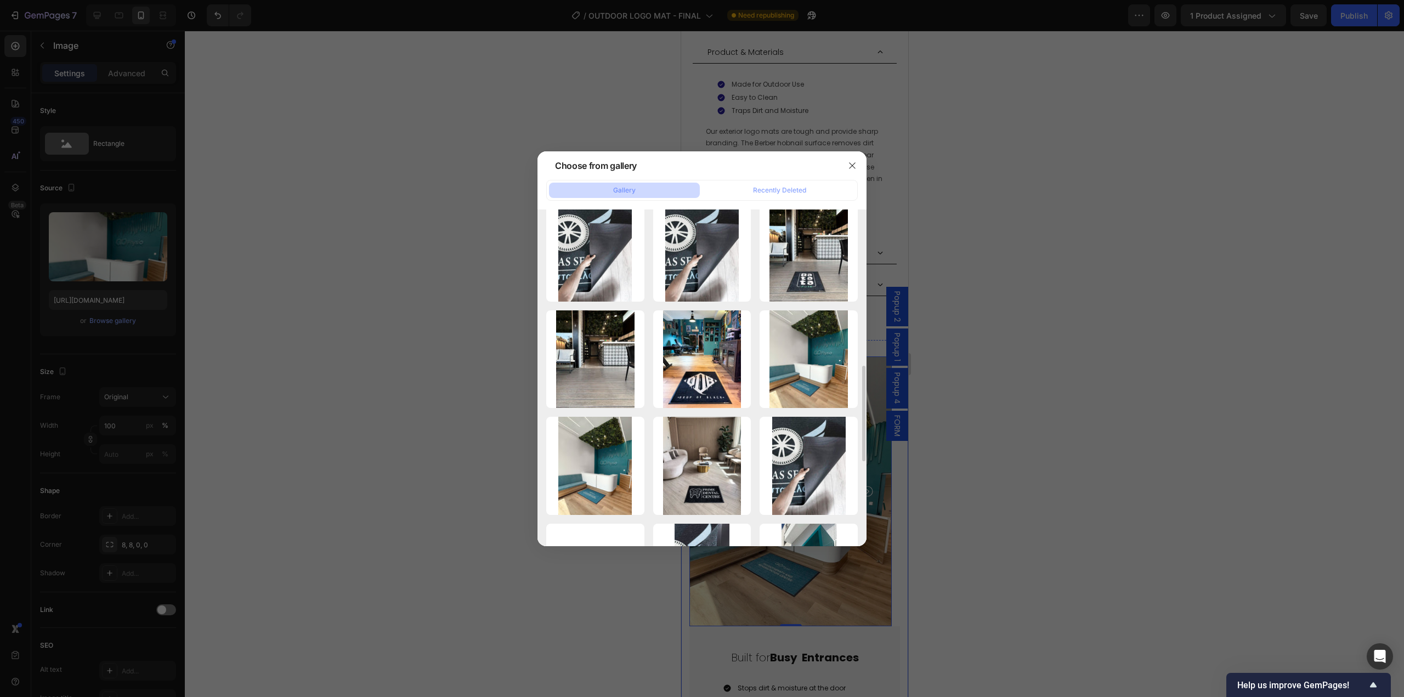
click at [1012, 475] on div at bounding box center [702, 348] width 1404 height 697
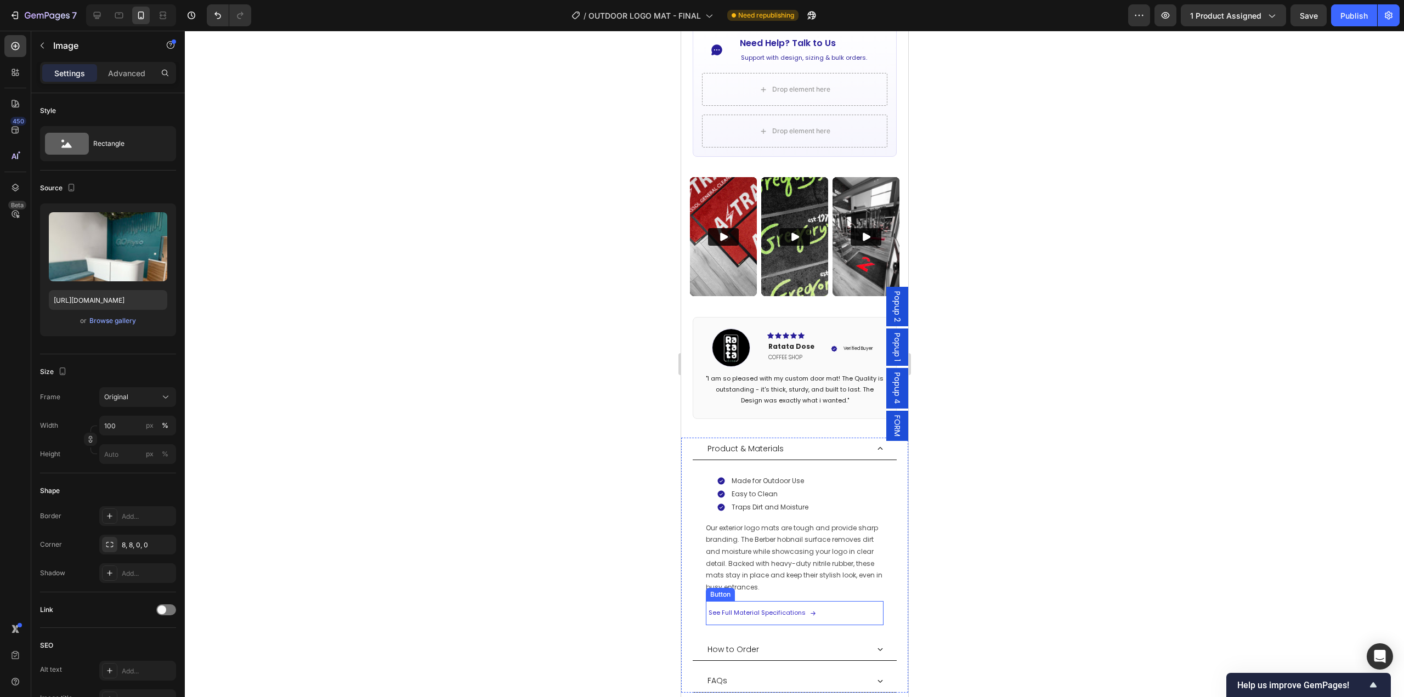
scroll to position [877, 0]
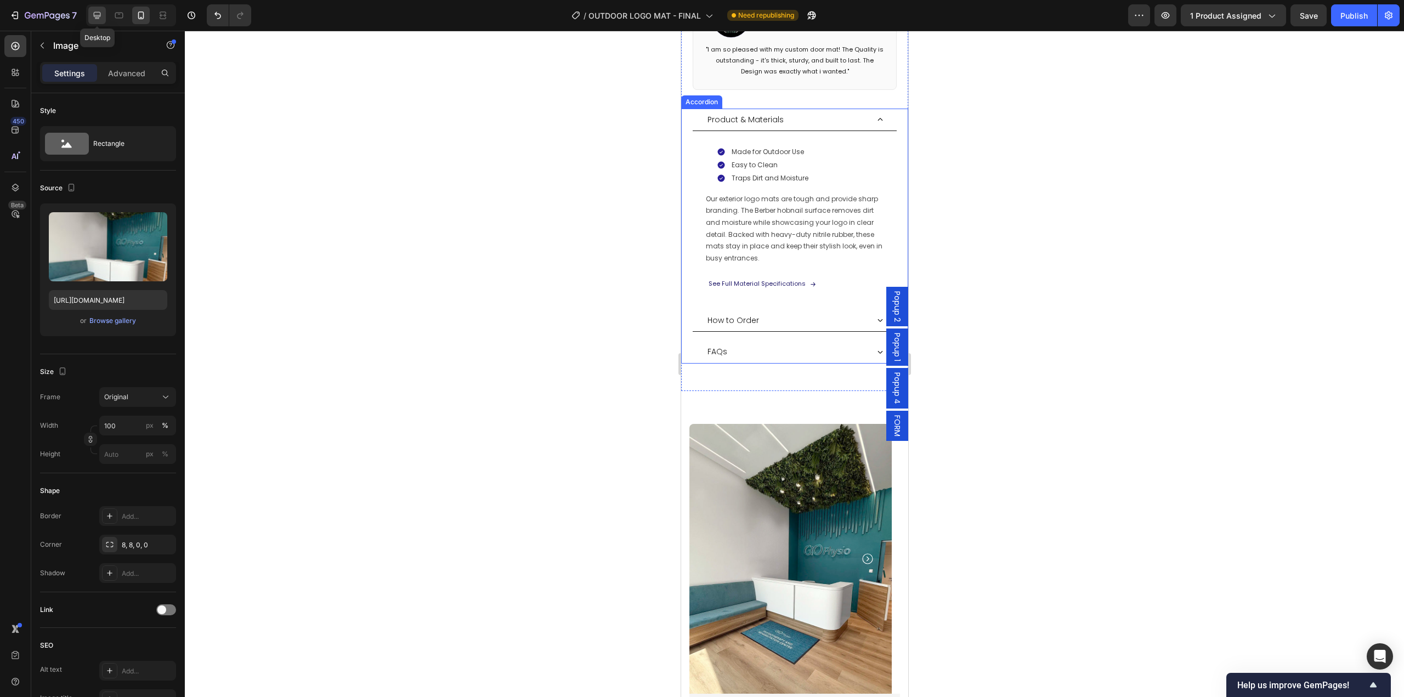
click at [98, 19] on icon at bounding box center [97, 15] width 7 height 7
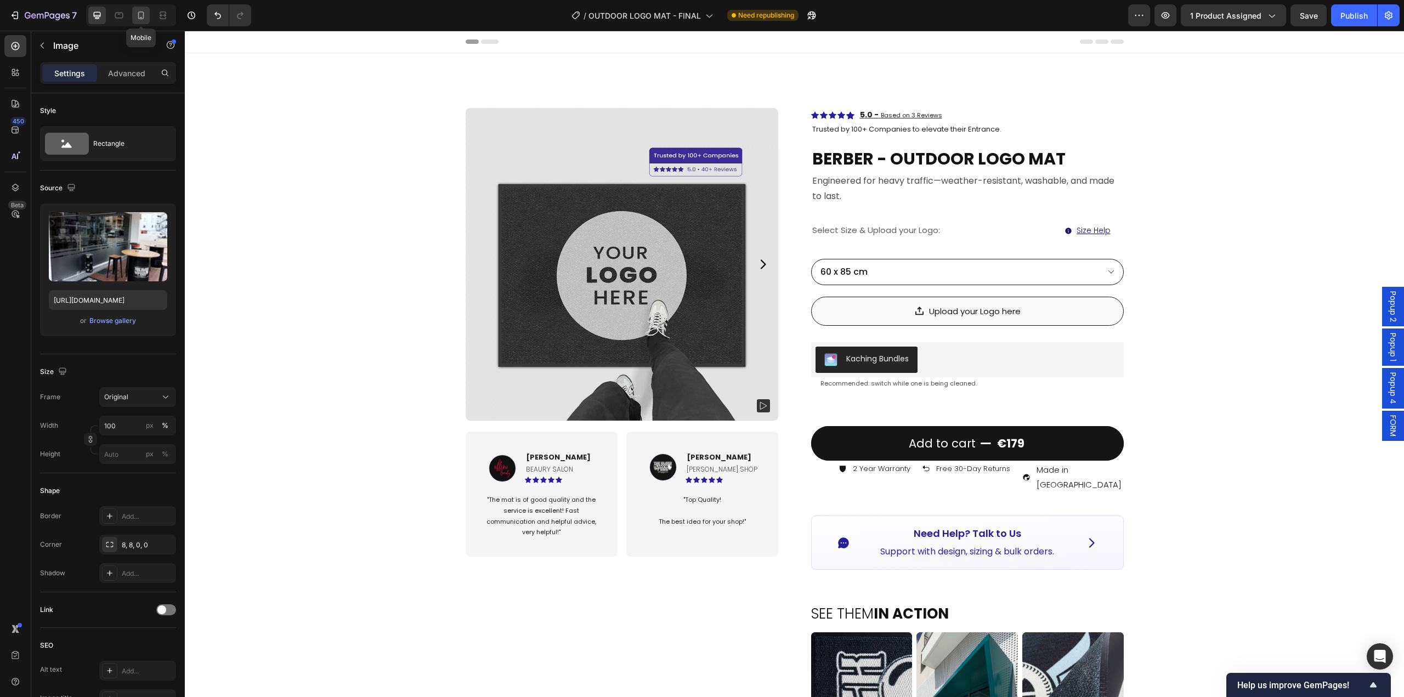
click at [140, 13] on icon at bounding box center [140, 15] width 11 height 11
type input "[URL][DOMAIN_NAME]"
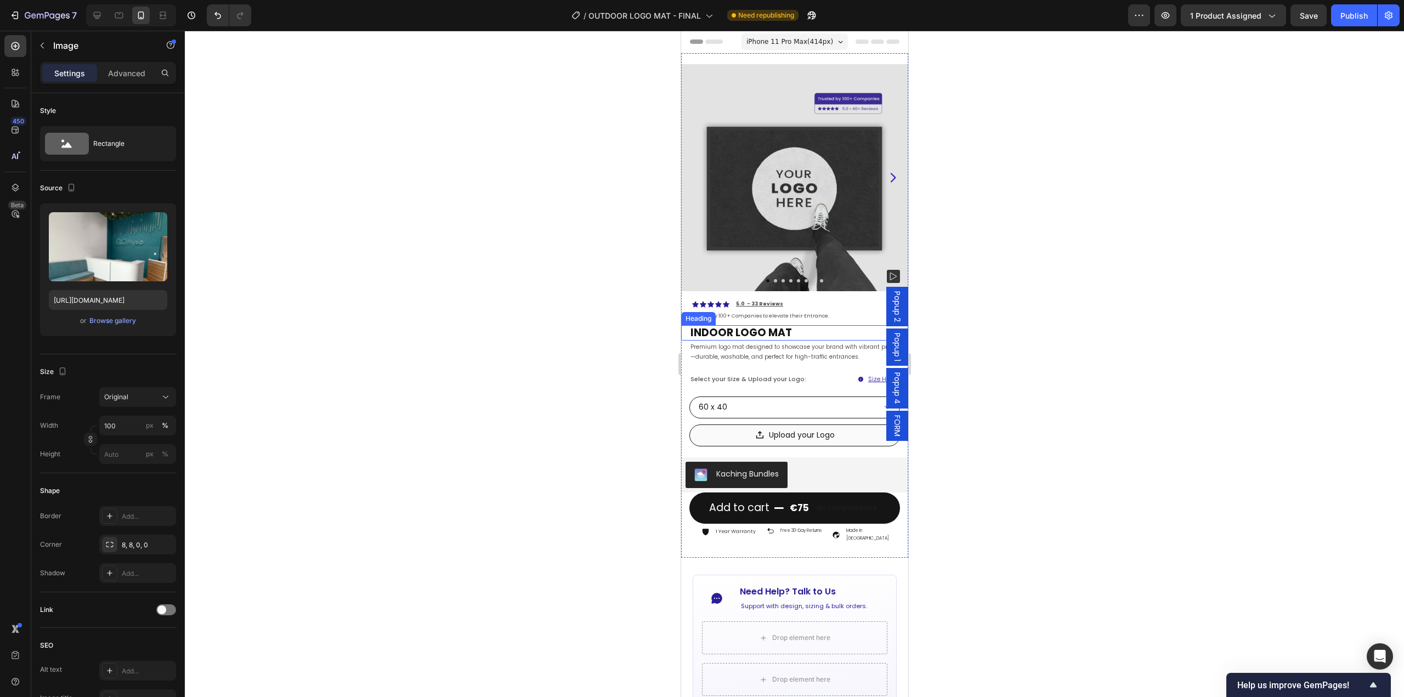
click at [786, 329] on h2 "INDOOR LOGO MAT" at bounding box center [798, 333] width 219 height 16
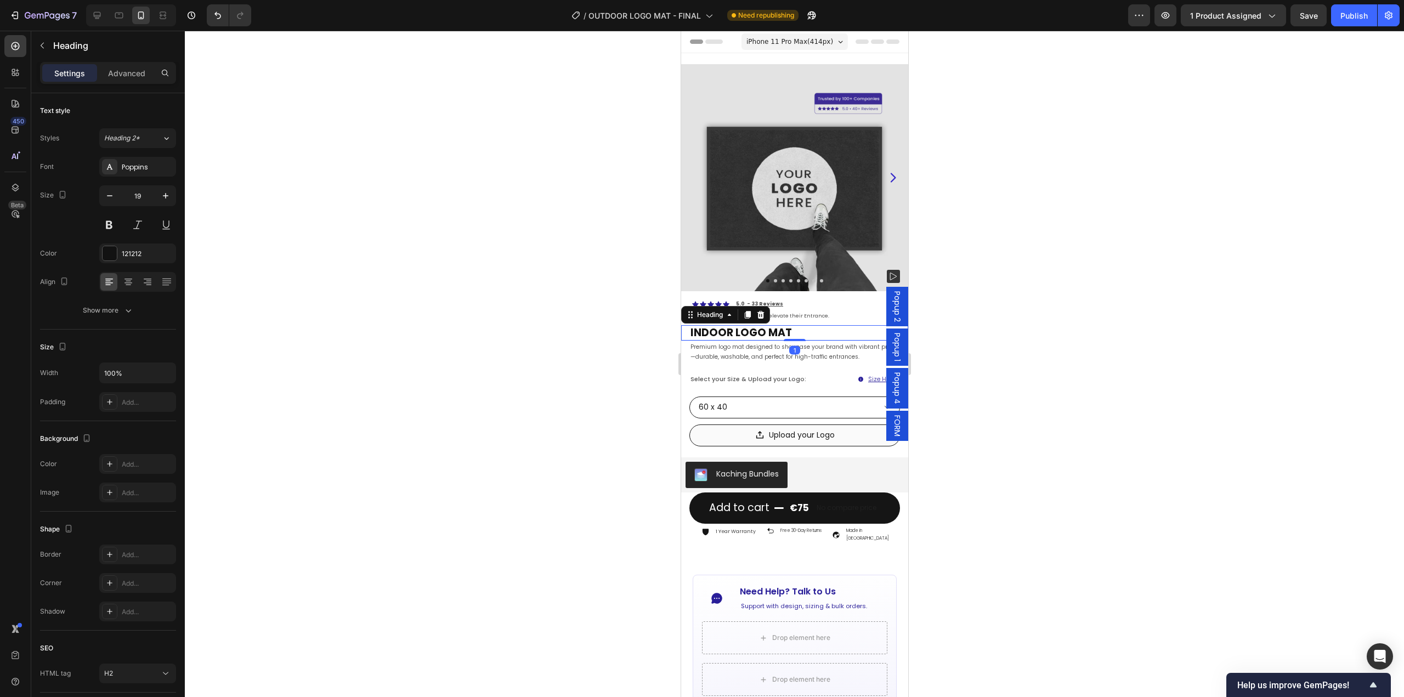
click at [786, 329] on h2 "INDOOR LOGO MAT" at bounding box center [798, 333] width 219 height 16
click at [786, 329] on p "INDOOR LOGO MAT" at bounding box center [798, 333] width 217 height 14
click at [978, 381] on div at bounding box center [794, 364] width 1219 height 666
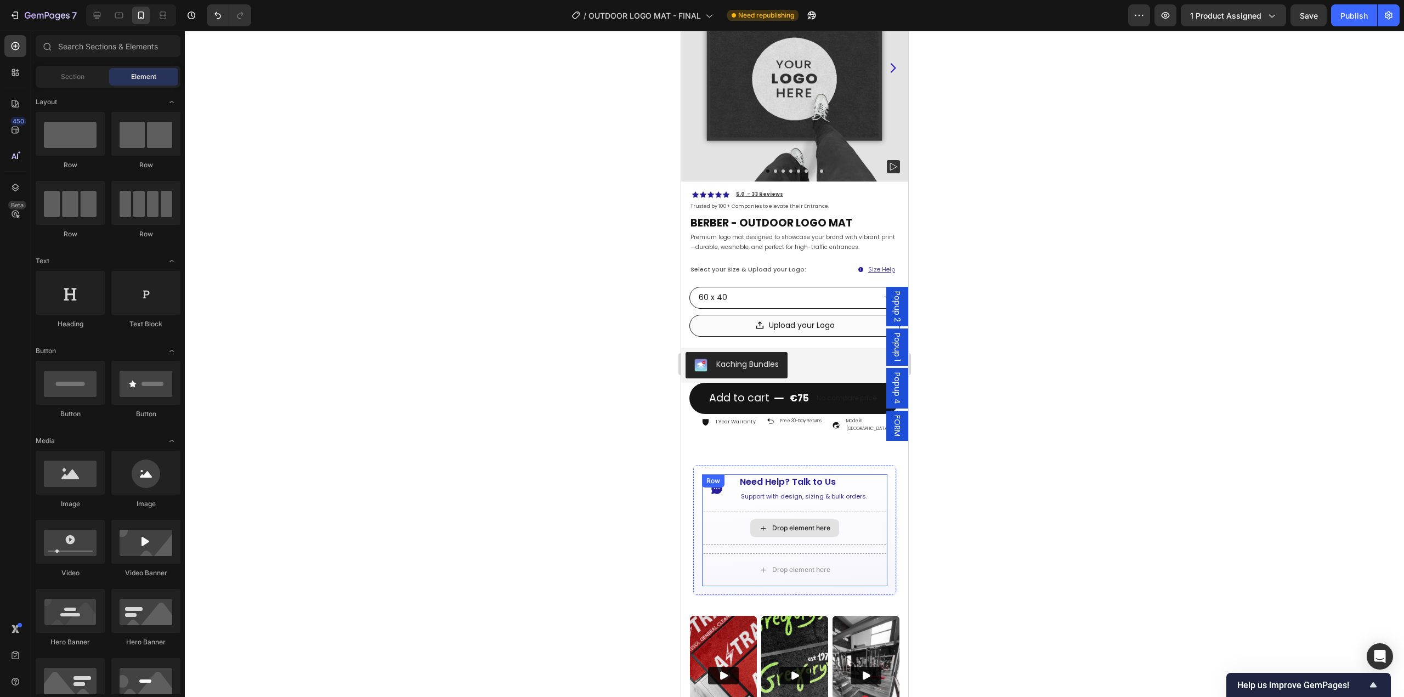
scroll to position [165, 0]
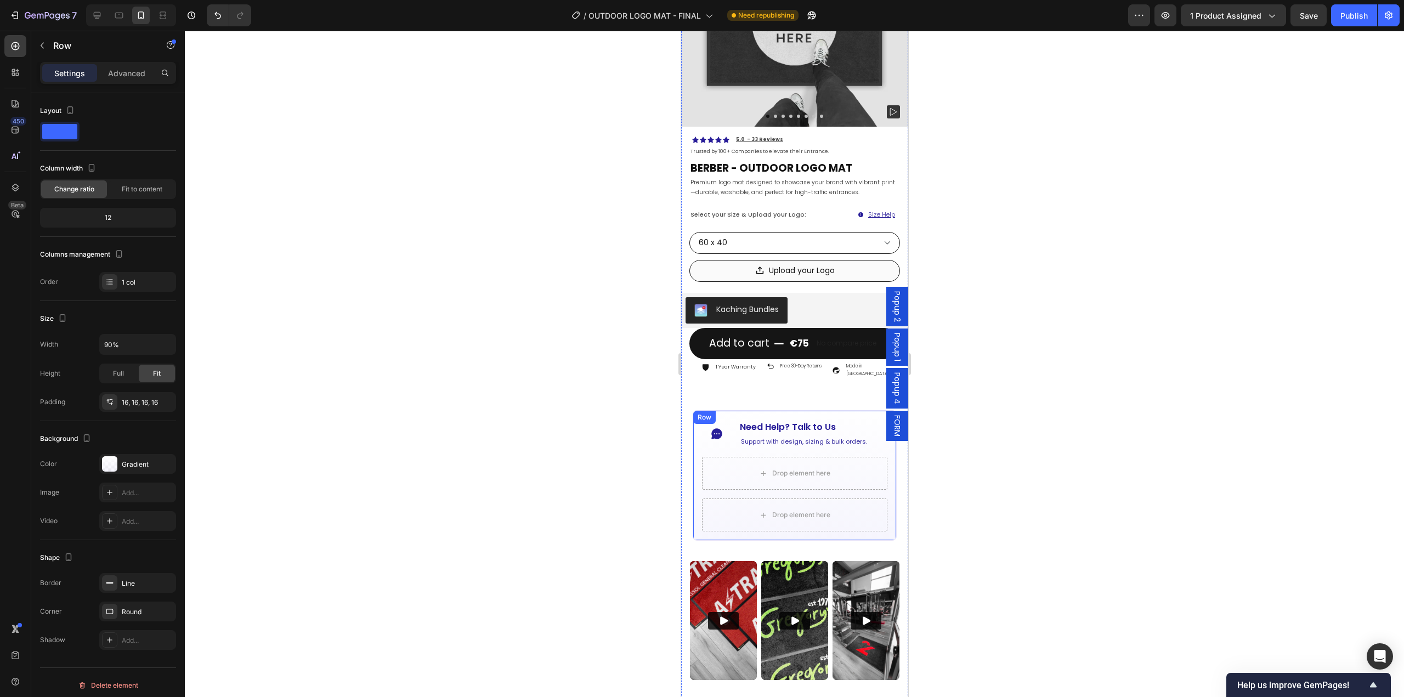
click at [698, 435] on div "Icon Need Help? Talk to Us Button Support with design, sizing & bulk orders. Te…" at bounding box center [794, 475] width 205 height 131
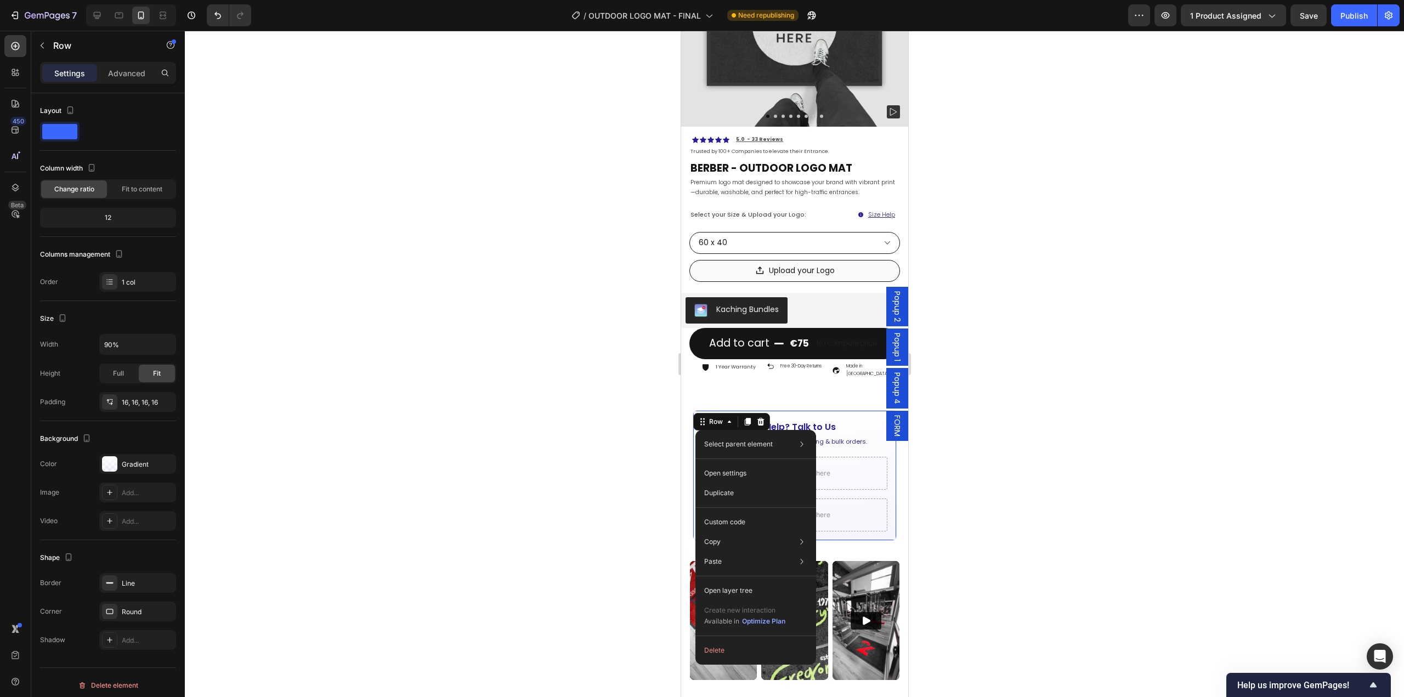
click at [891, 430] on span "FORM" at bounding box center [896, 425] width 11 height 21
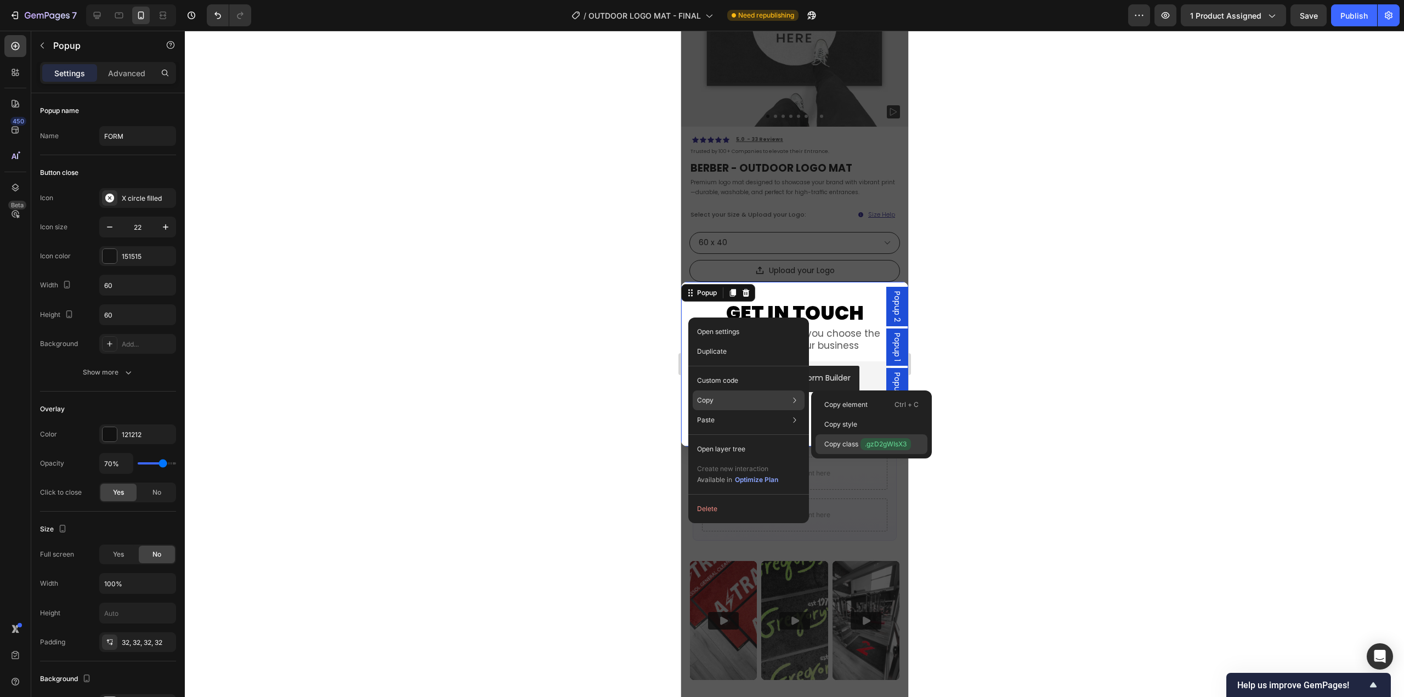
click at [856, 440] on p "Copy class .gzD2gWIsX3" at bounding box center [867, 444] width 87 height 12
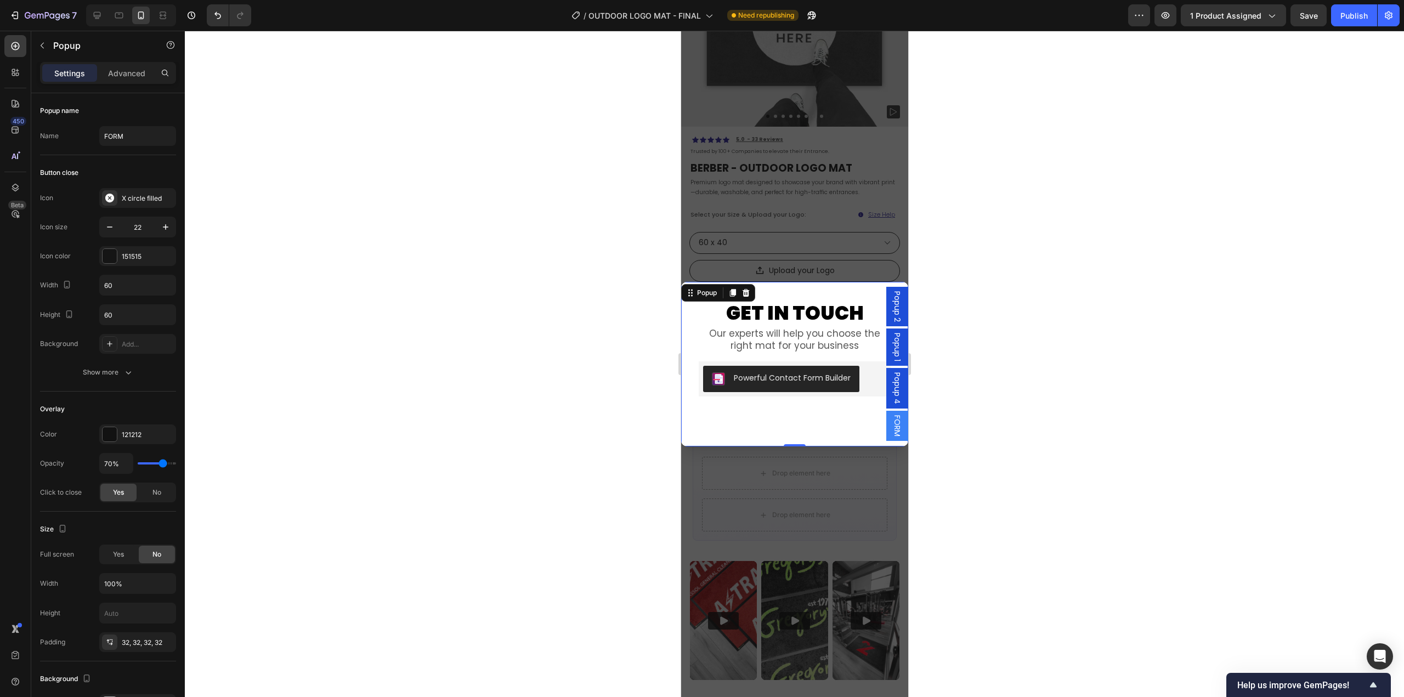
click at [981, 473] on div at bounding box center [794, 364] width 1219 height 666
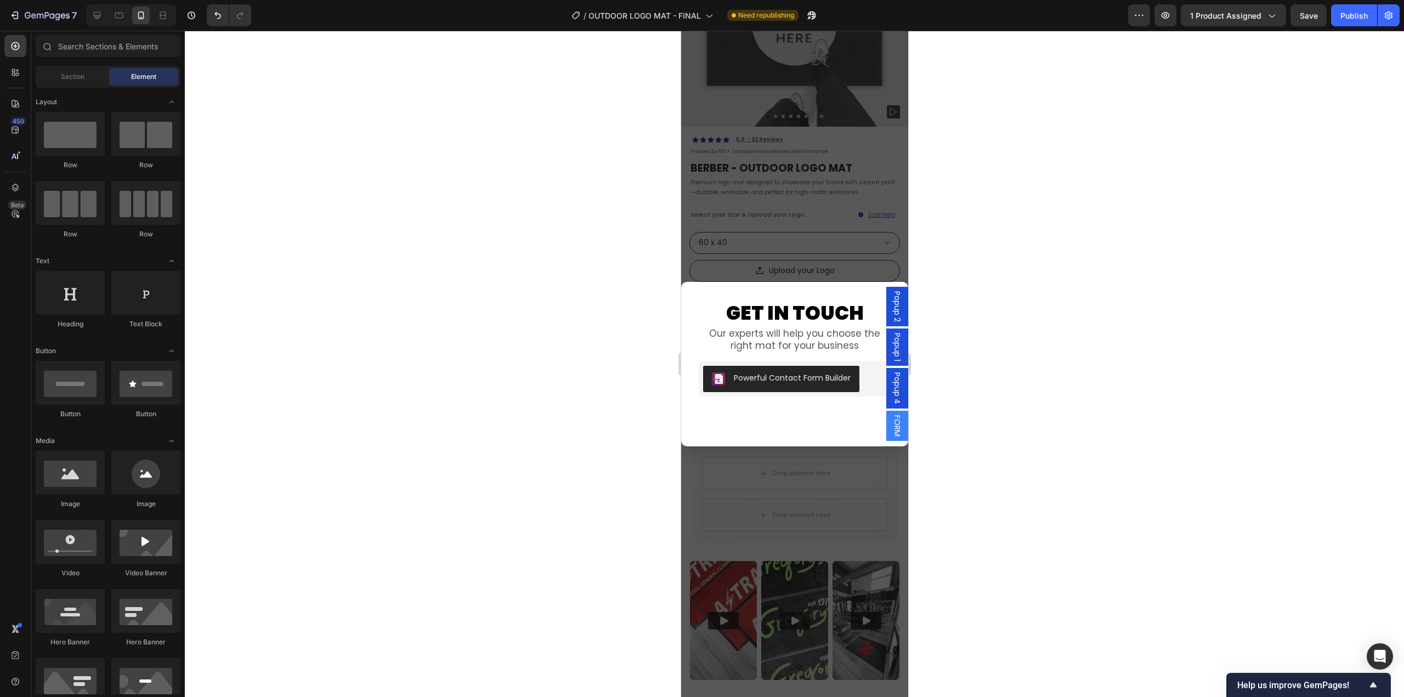
click at [826, 516] on div "Backdrop" at bounding box center [794, 364] width 227 height 666
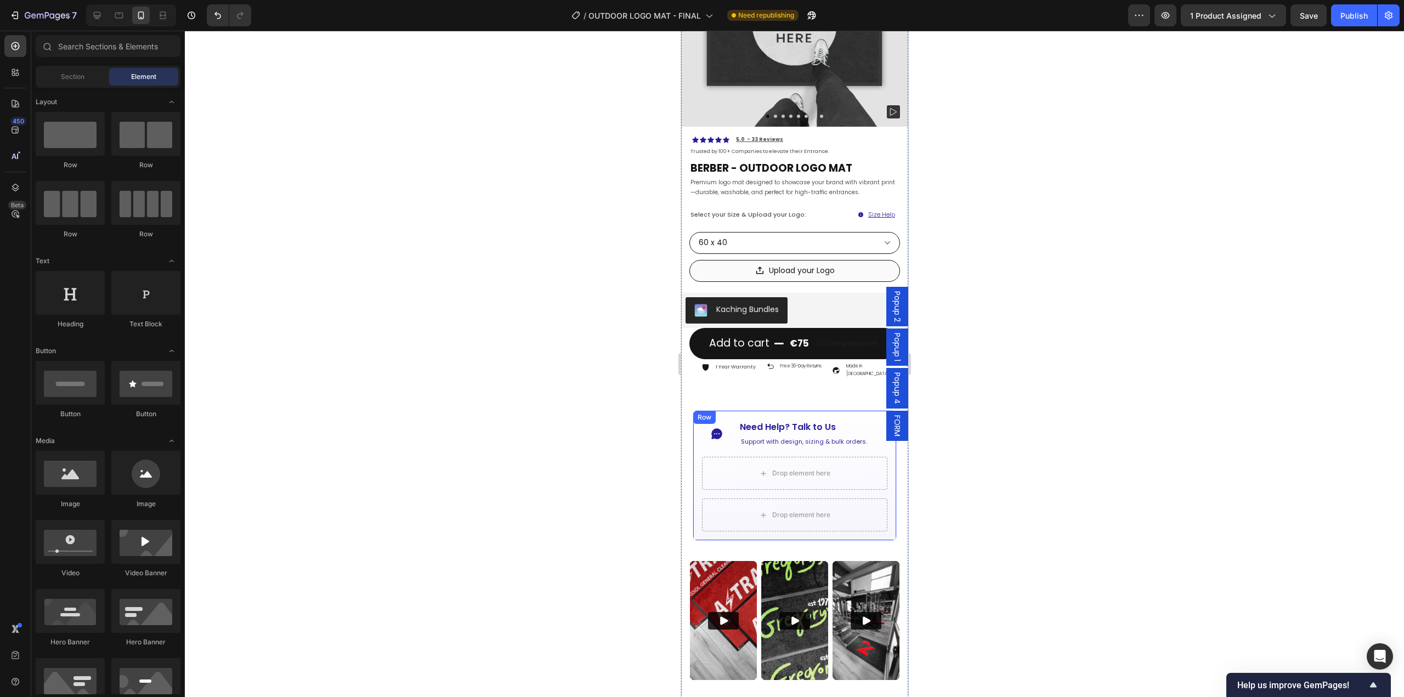
click at [698, 427] on div "Icon Need Help? Talk to Us Button Support with design, sizing & bulk orders. Te…" at bounding box center [794, 475] width 205 height 131
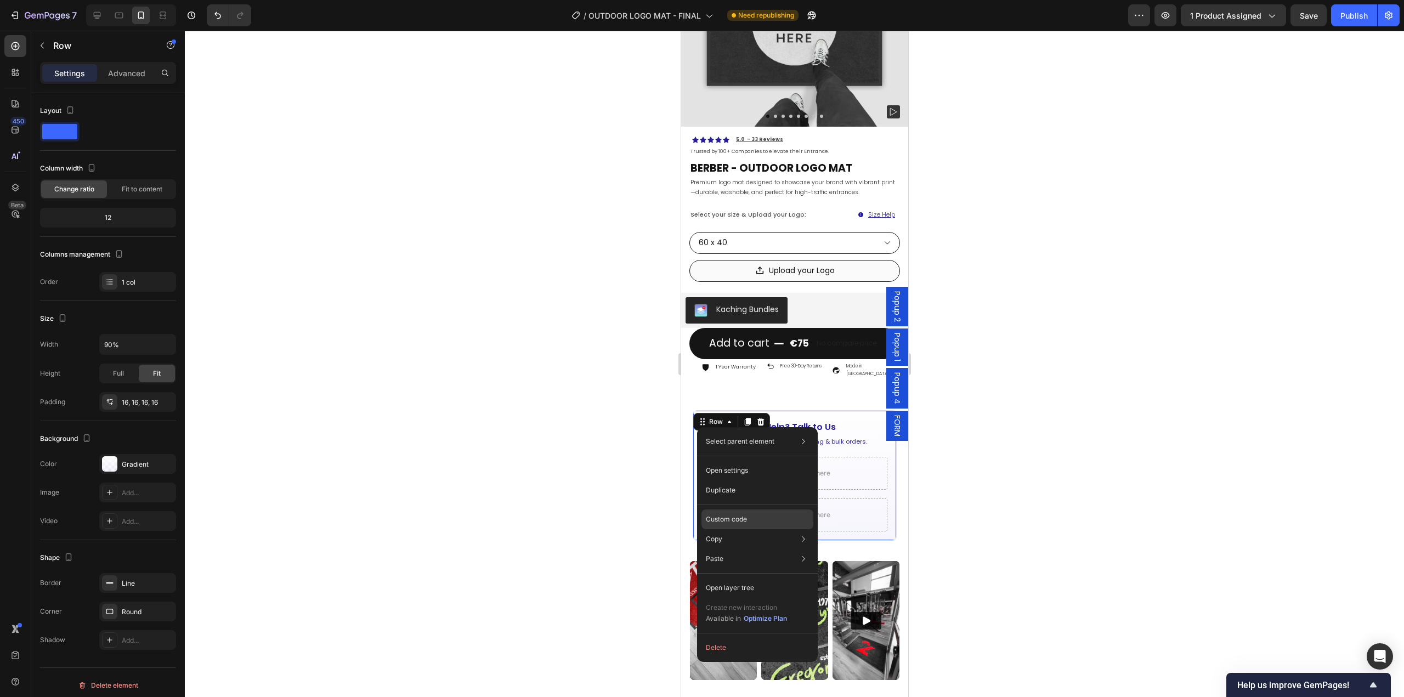
click at [744, 517] on p "Custom code" at bounding box center [726, 519] width 41 height 10
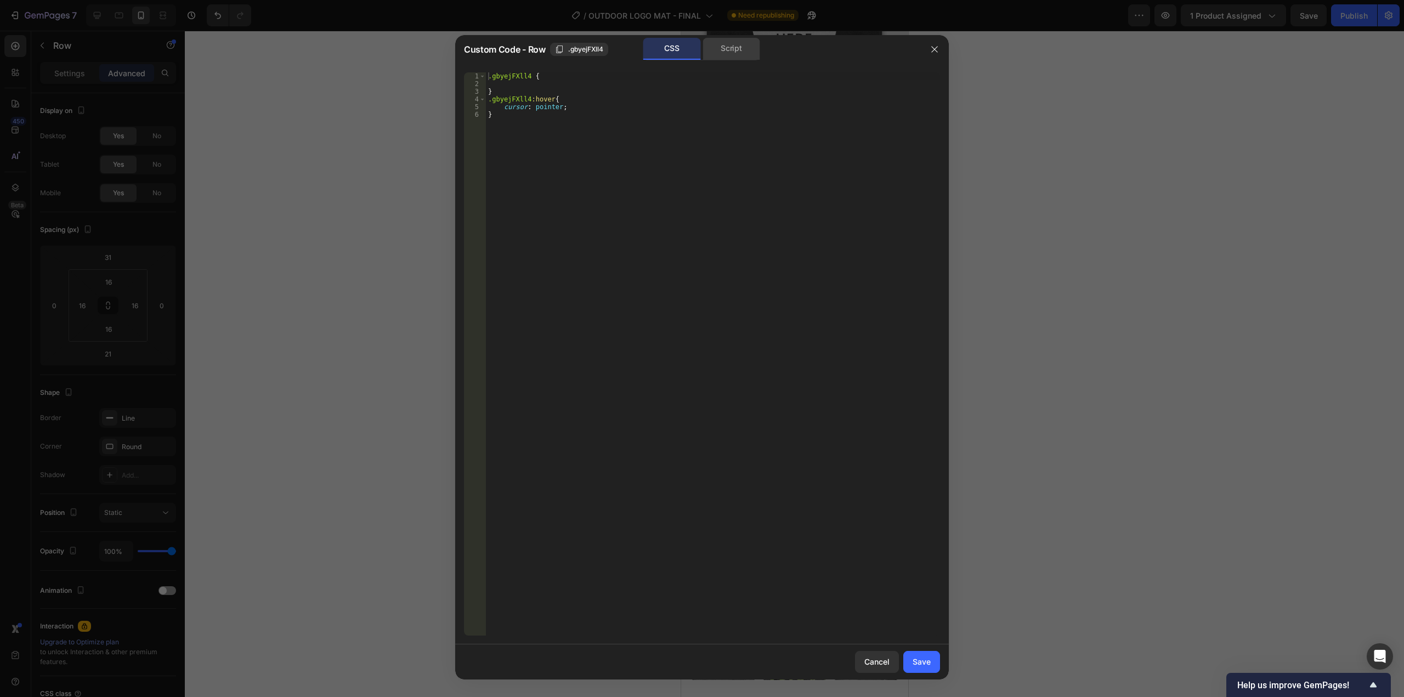
click at [731, 56] on div "Script" at bounding box center [732, 49] width 58 height 22
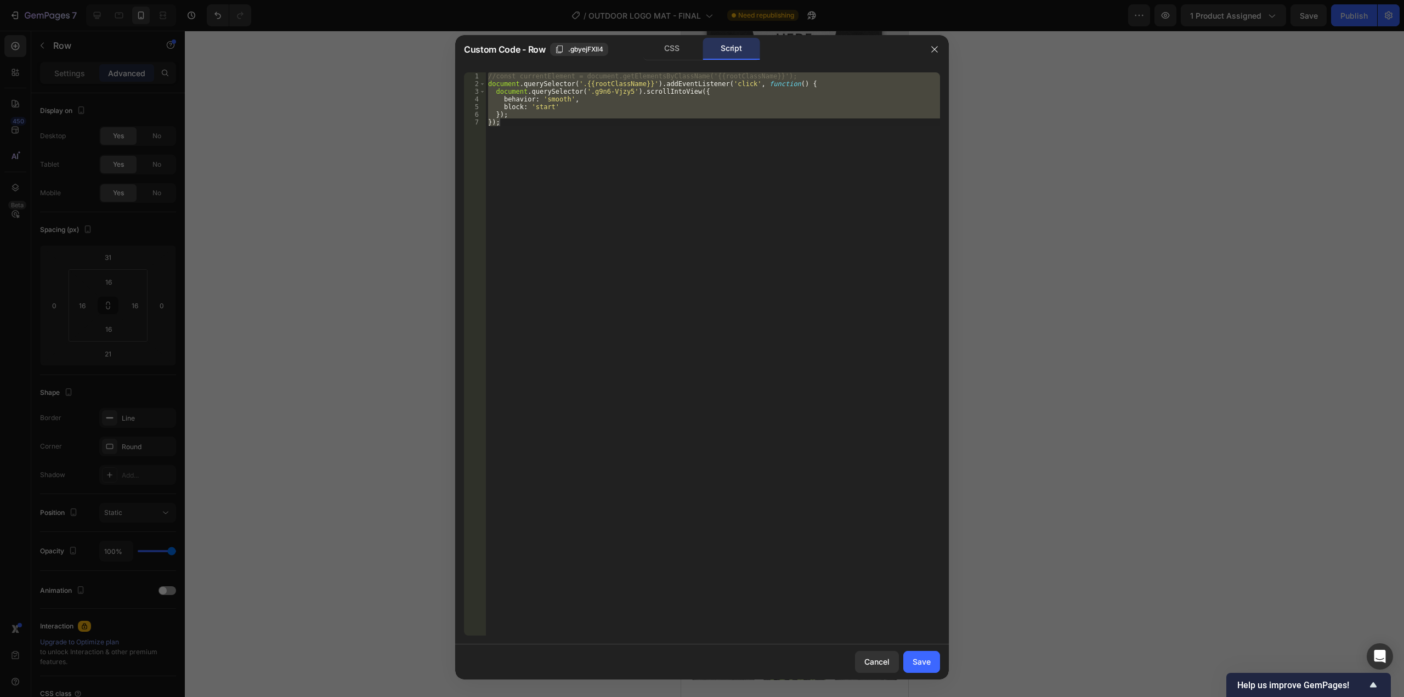
click at [627, 99] on div "//const currentElement = document.getElementsByClassName('{{rootClassName}}'); …" at bounding box center [713, 353] width 454 height 563
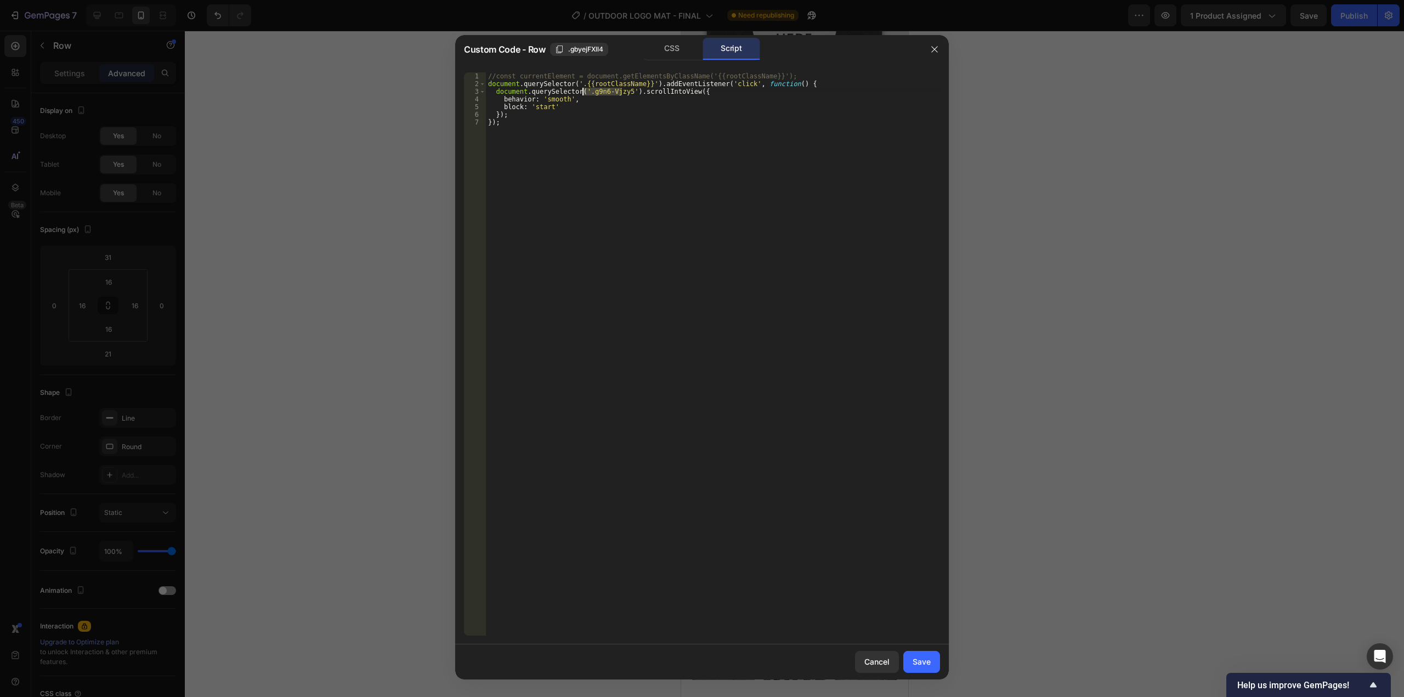
drag, startPoint x: 621, startPoint y: 90, endPoint x: 583, endPoint y: 93, distance: 37.9
click at [583, 93] on div "//const currentElement = document.getElementsByClassName('{{rootClassName}}'); …" at bounding box center [713, 361] width 454 height 579
paste textarea "zD2gWIsX3"
click at [586, 90] on div "//const currentElement = document.getElementsByClassName('{{rootClassName}}'); …" at bounding box center [713, 361] width 454 height 579
type textarea "document.querySelector('gzD2gWIsX3').scrollIntoView({"
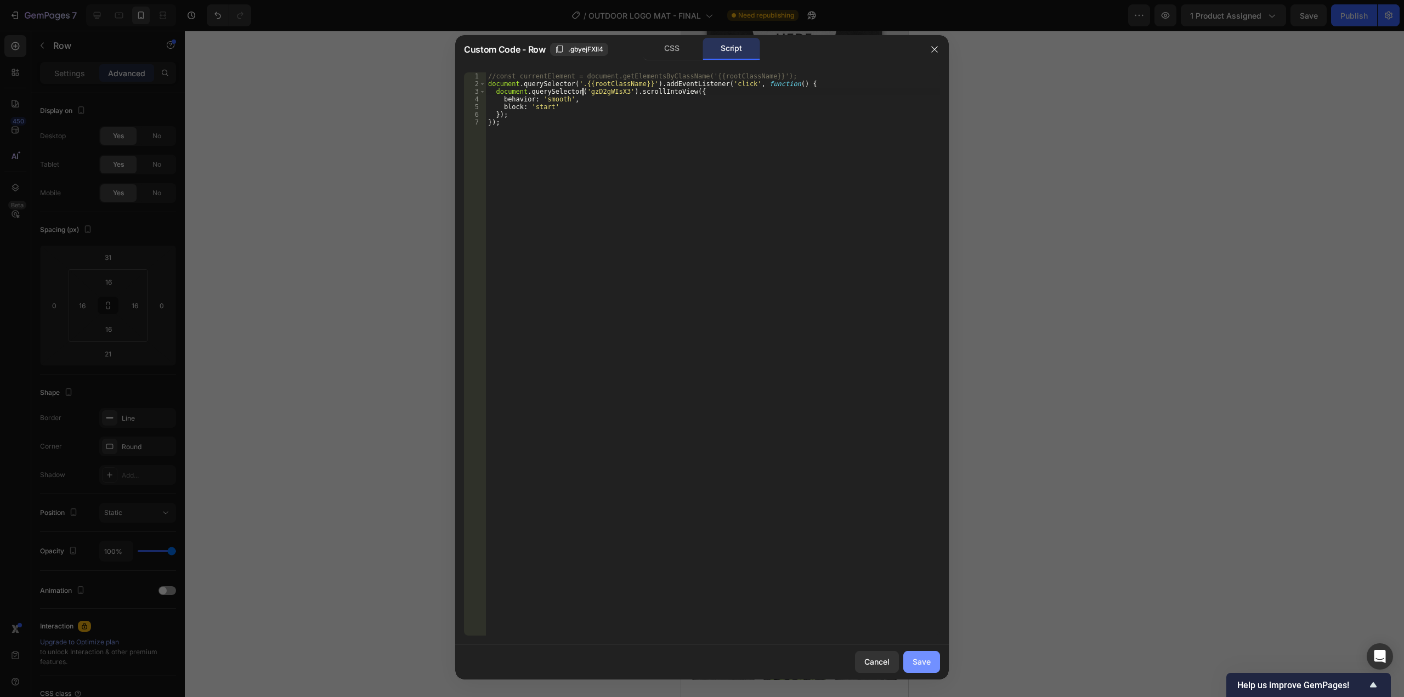
click at [920, 668] on button "Save" at bounding box center [921, 662] width 37 height 22
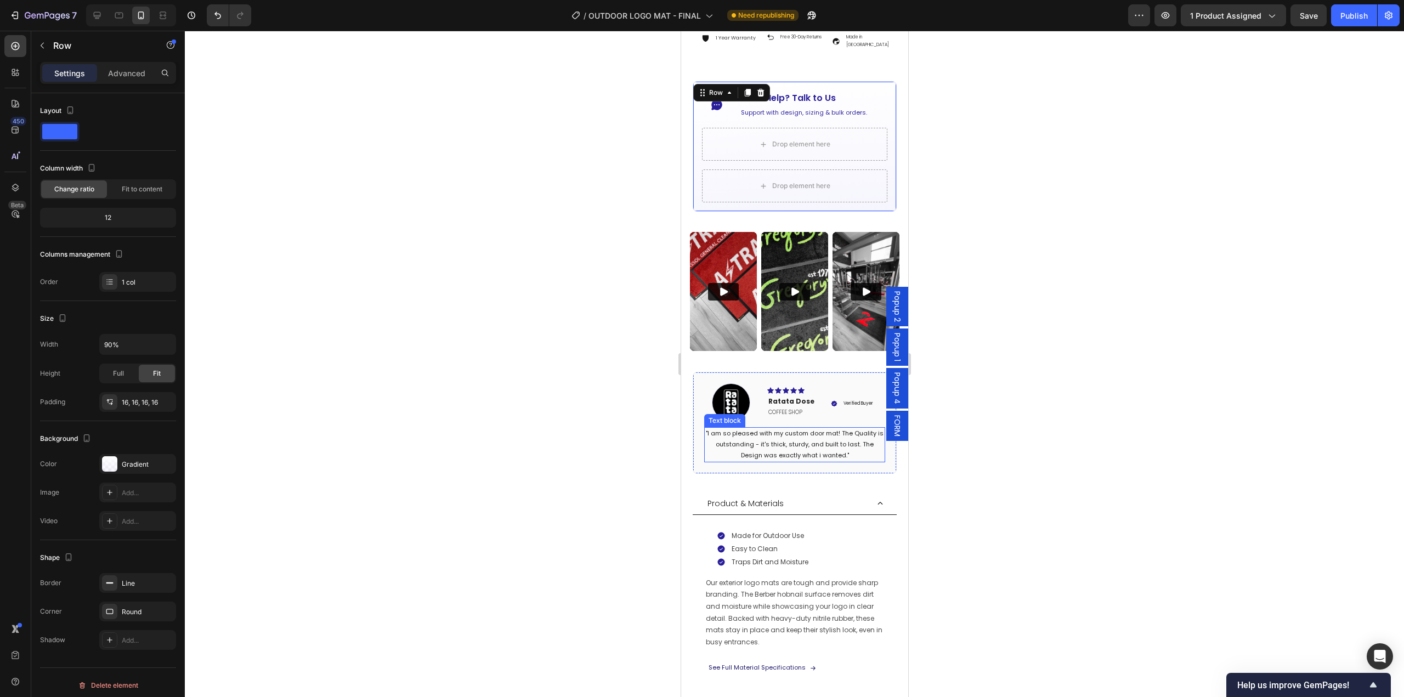
scroll to position [548, 0]
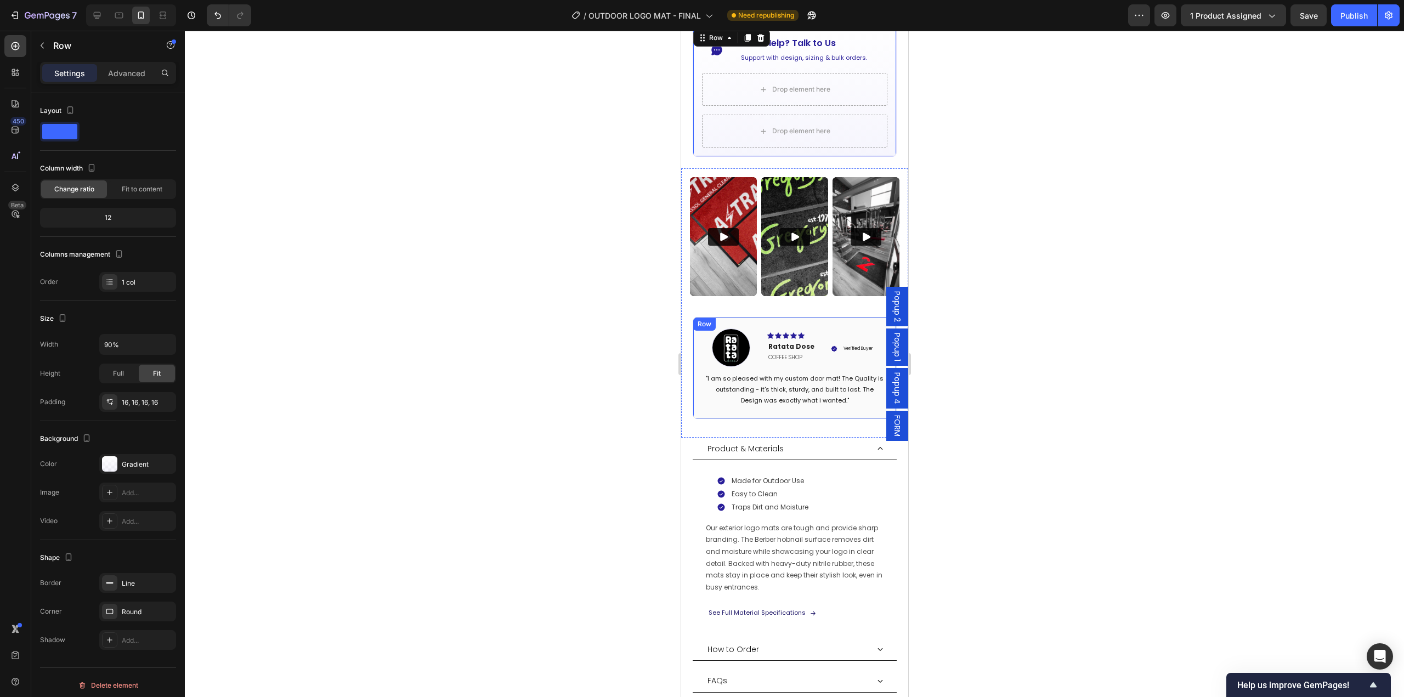
click at [707, 394] on div "Image Icon Icon Icon Icon Icon Row Ratata Dose Text block COFFEE SHOP Text Bloc…" at bounding box center [794, 367] width 205 height 101
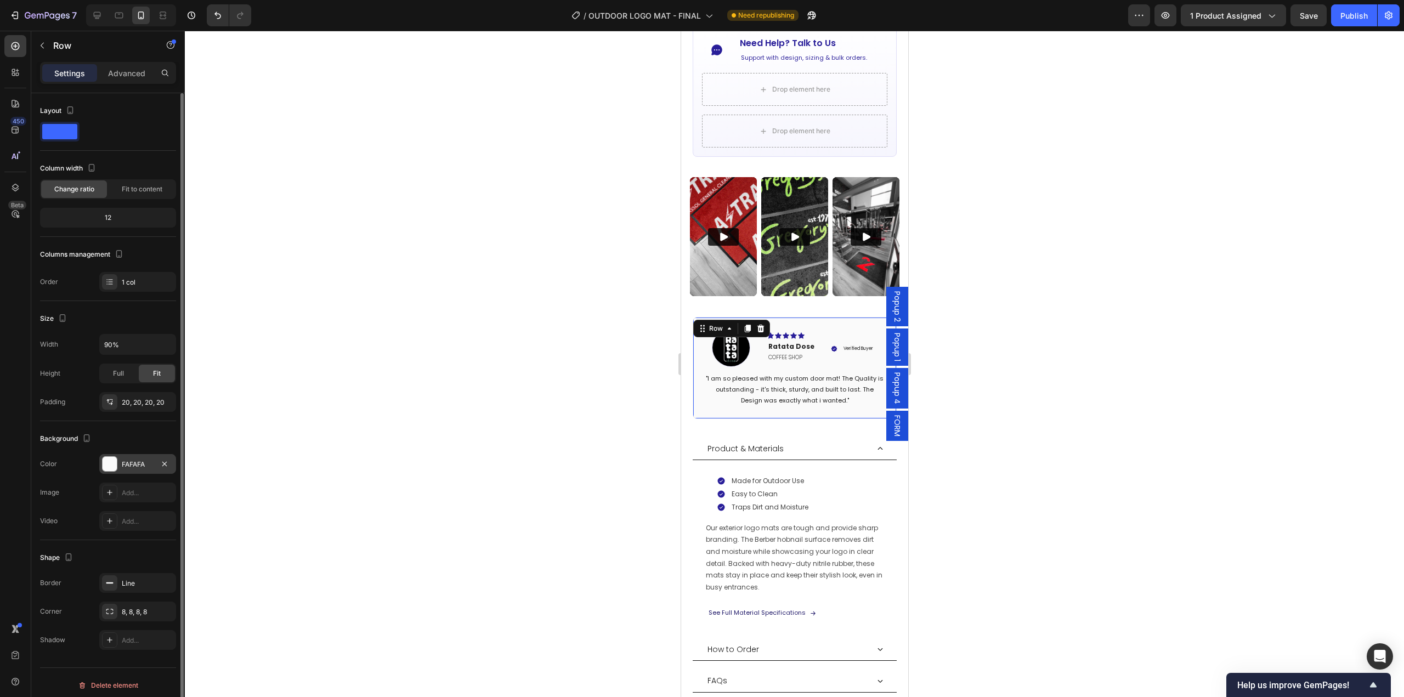
click at [117, 471] on div "FAFAFA" at bounding box center [137, 464] width 77 height 20
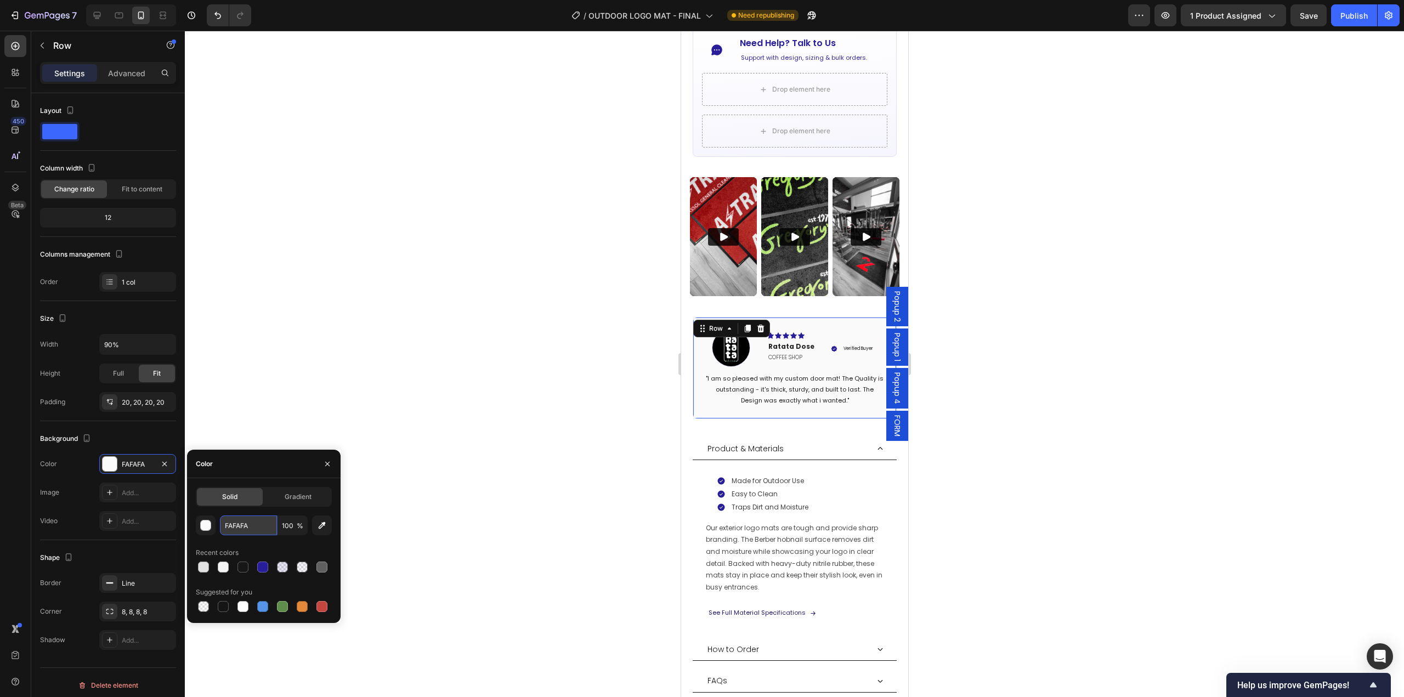
click at [256, 523] on input "FAFAFA" at bounding box center [248, 526] width 57 height 20
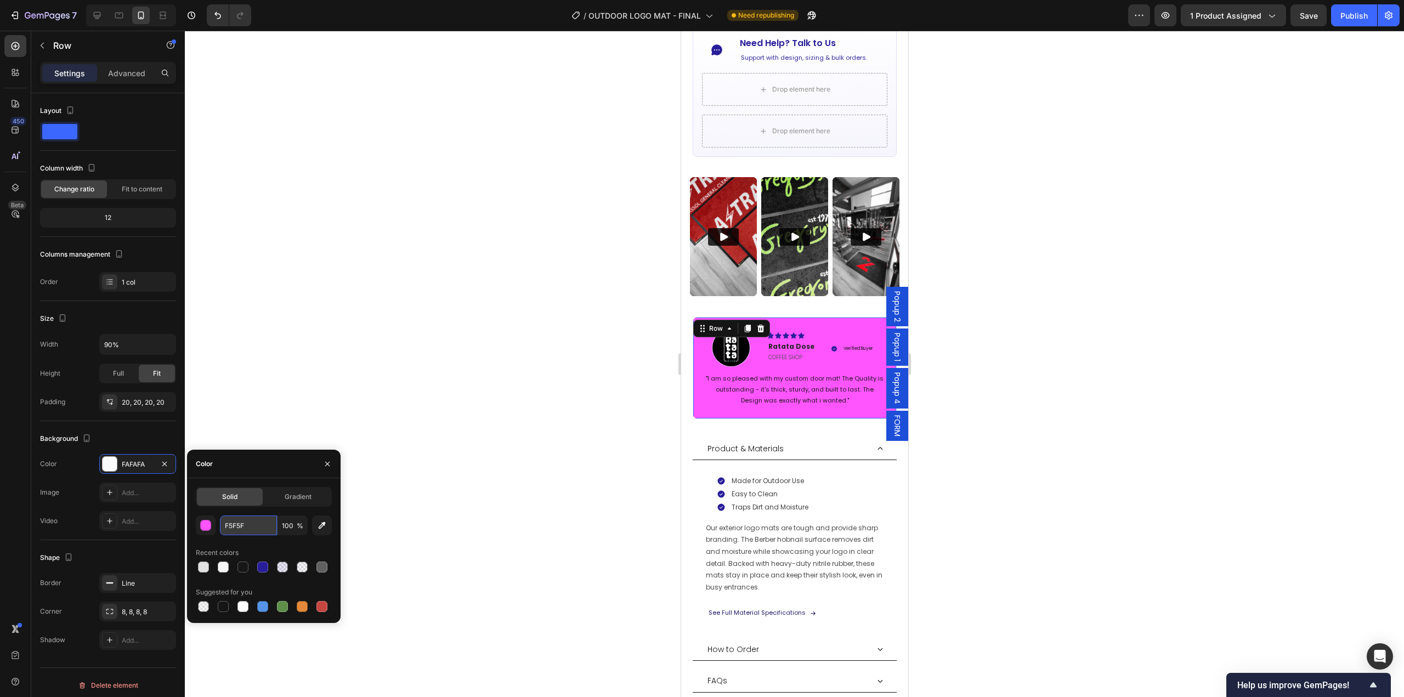
type input "F5F5F5"
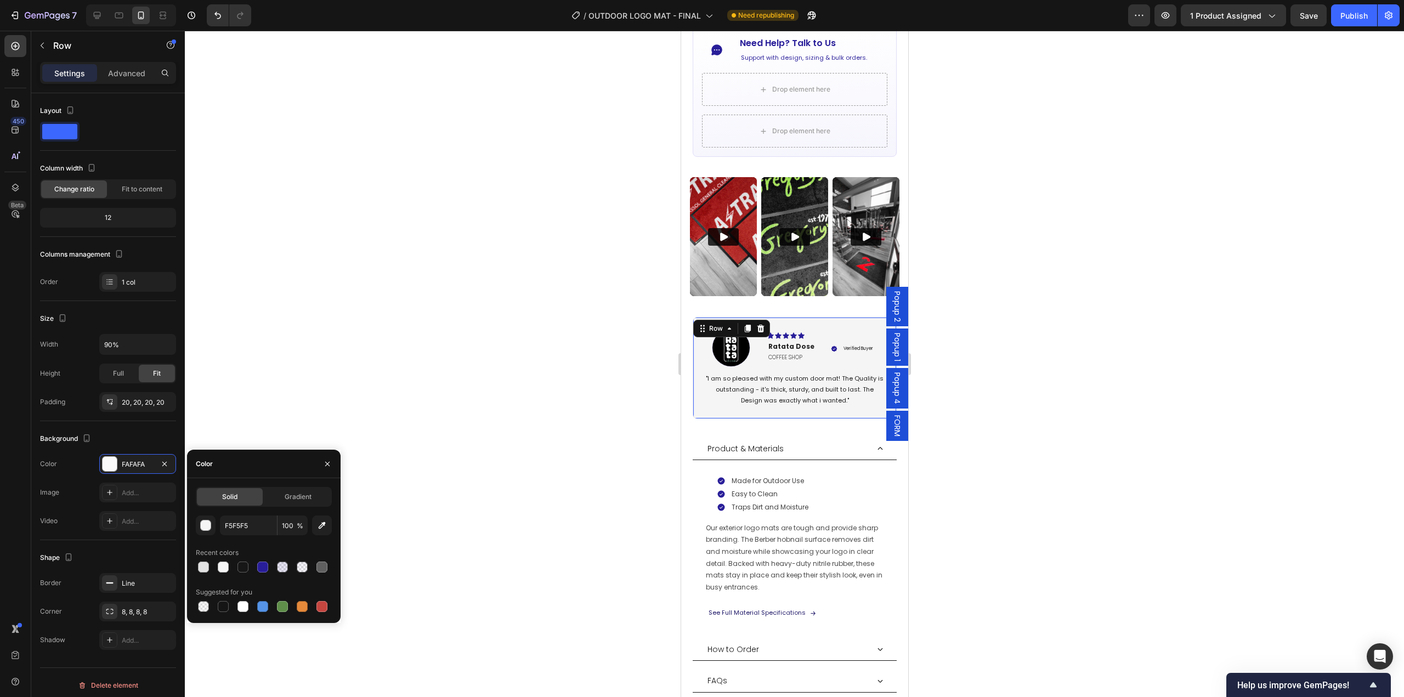
drag, startPoint x: 141, startPoint y: 545, endPoint x: 1023, endPoint y: 533, distance: 882.0
click at [0, 0] on icon "button" at bounding box center [0, 0] width 0 height 0
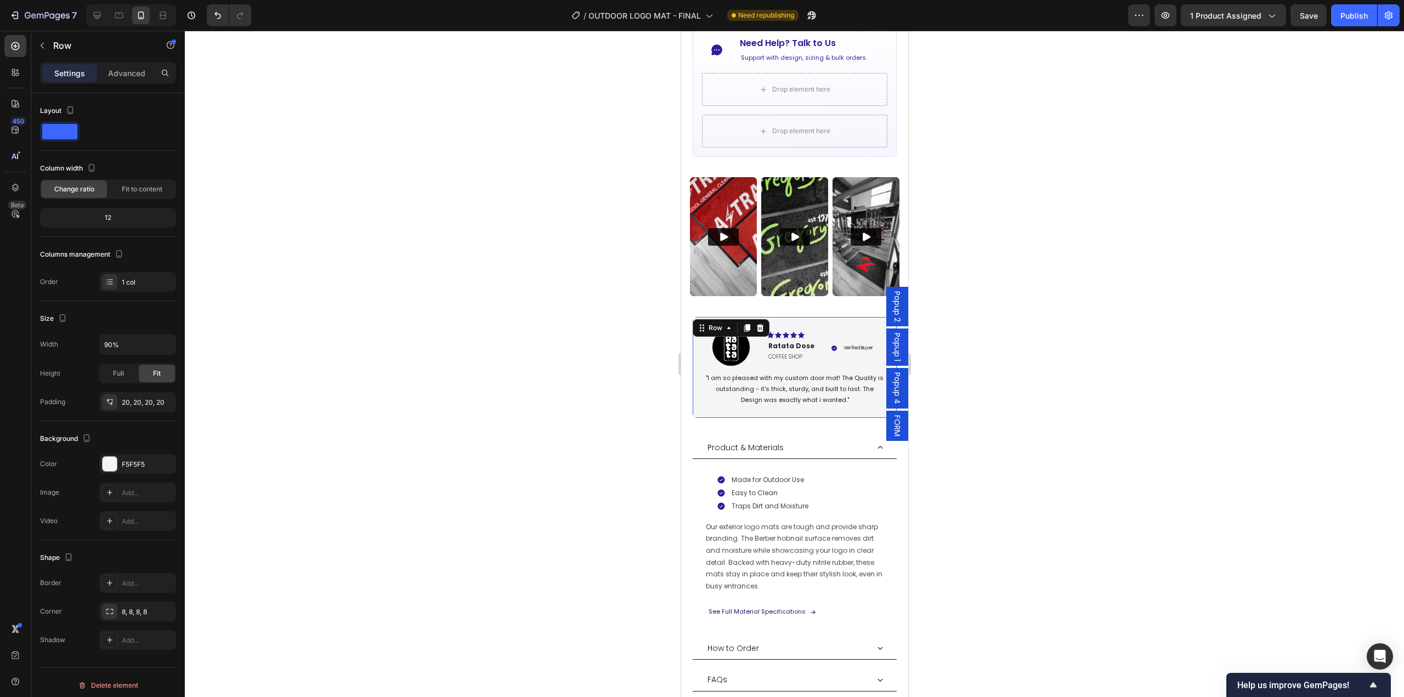
click at [1045, 519] on div at bounding box center [794, 364] width 1219 height 666
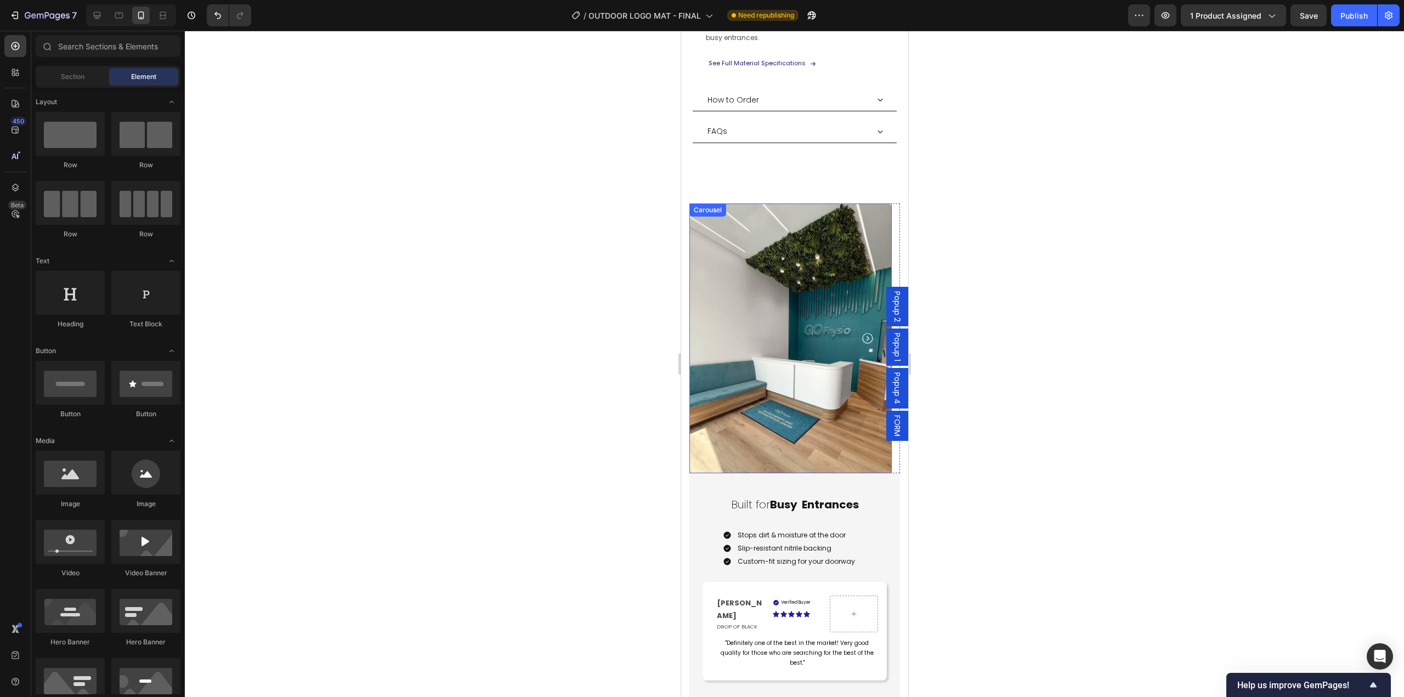
scroll to position [1207, 0]
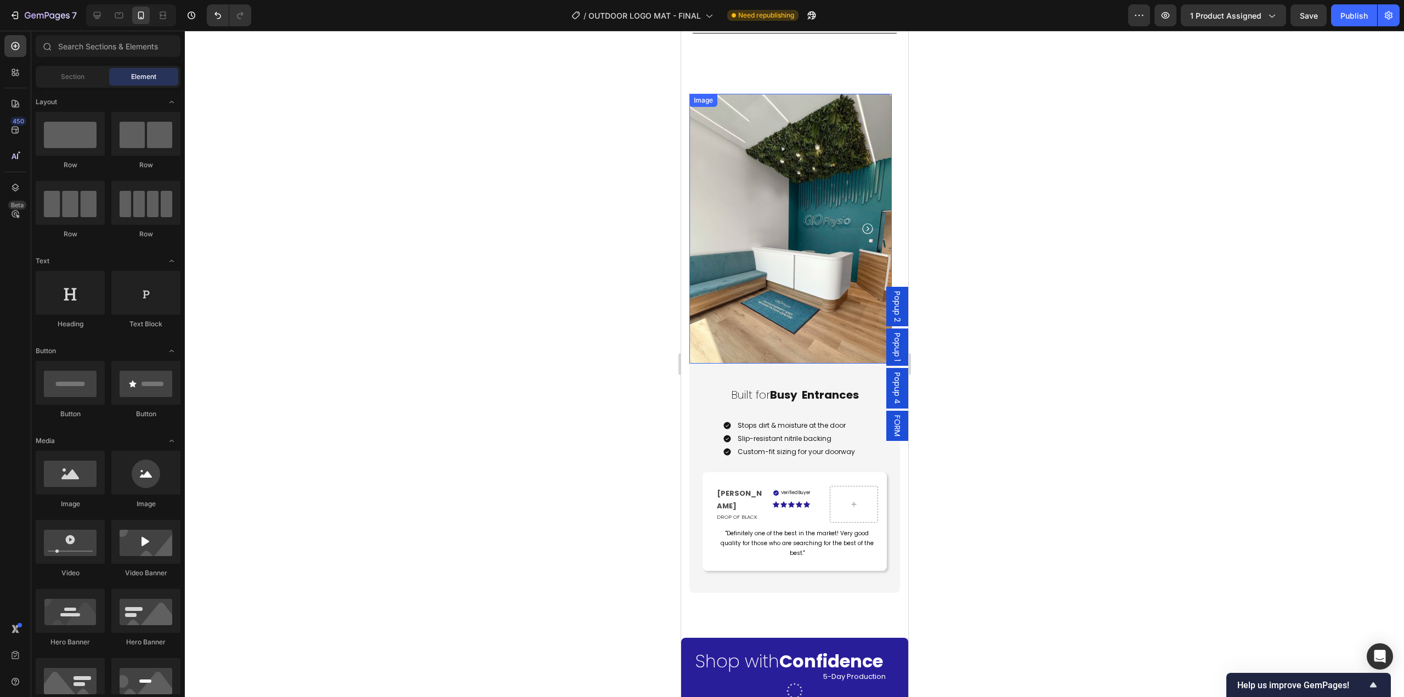
click at [800, 288] on img at bounding box center [790, 229] width 202 height 270
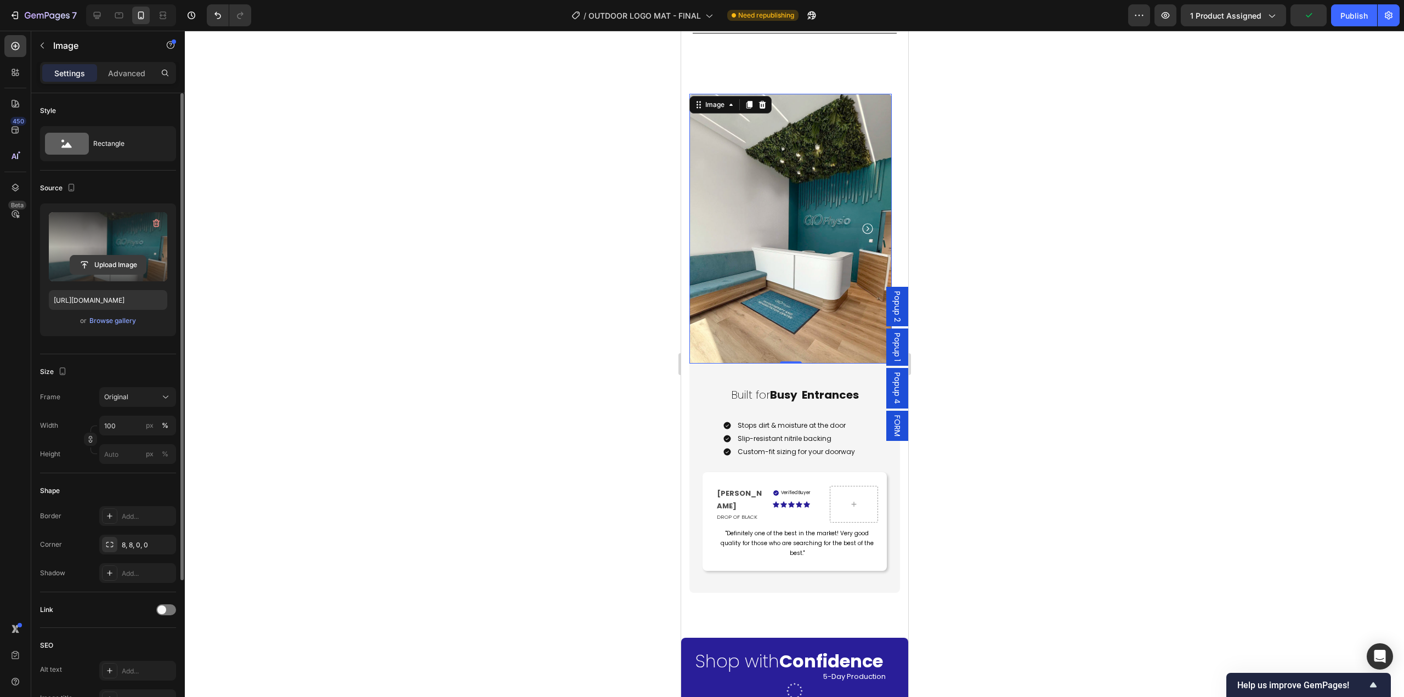
click at [124, 262] on input "file" at bounding box center [108, 265] width 76 height 19
type input "[URL][DOMAIN_NAME]"
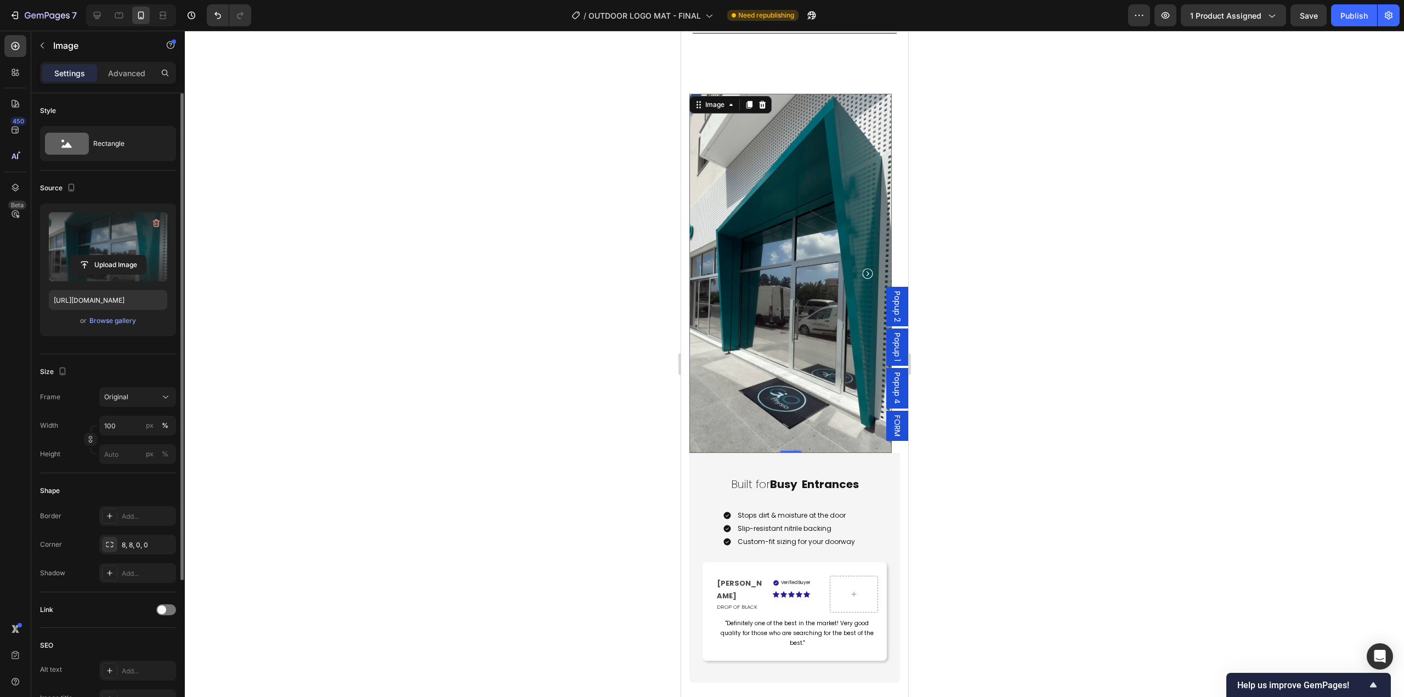
click at [992, 312] on div at bounding box center [794, 364] width 1219 height 666
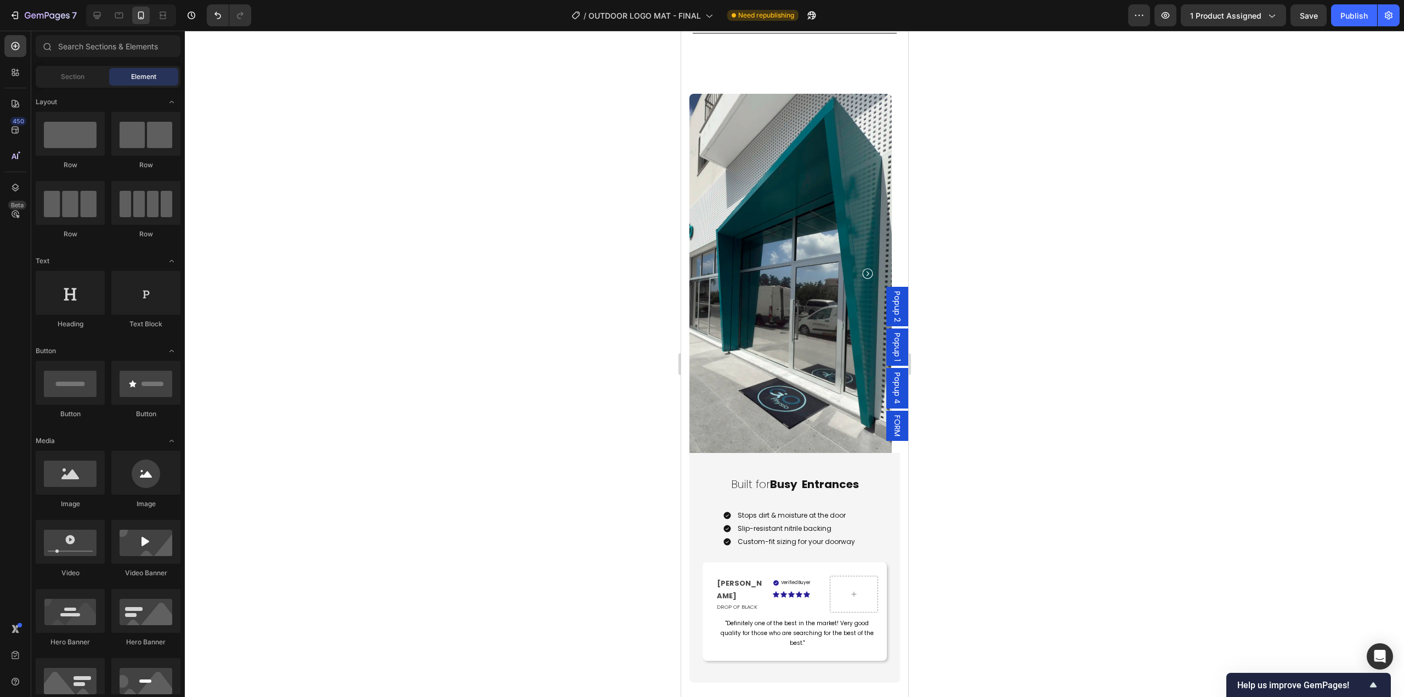
click at [762, 321] on img at bounding box center [790, 274] width 202 height 360
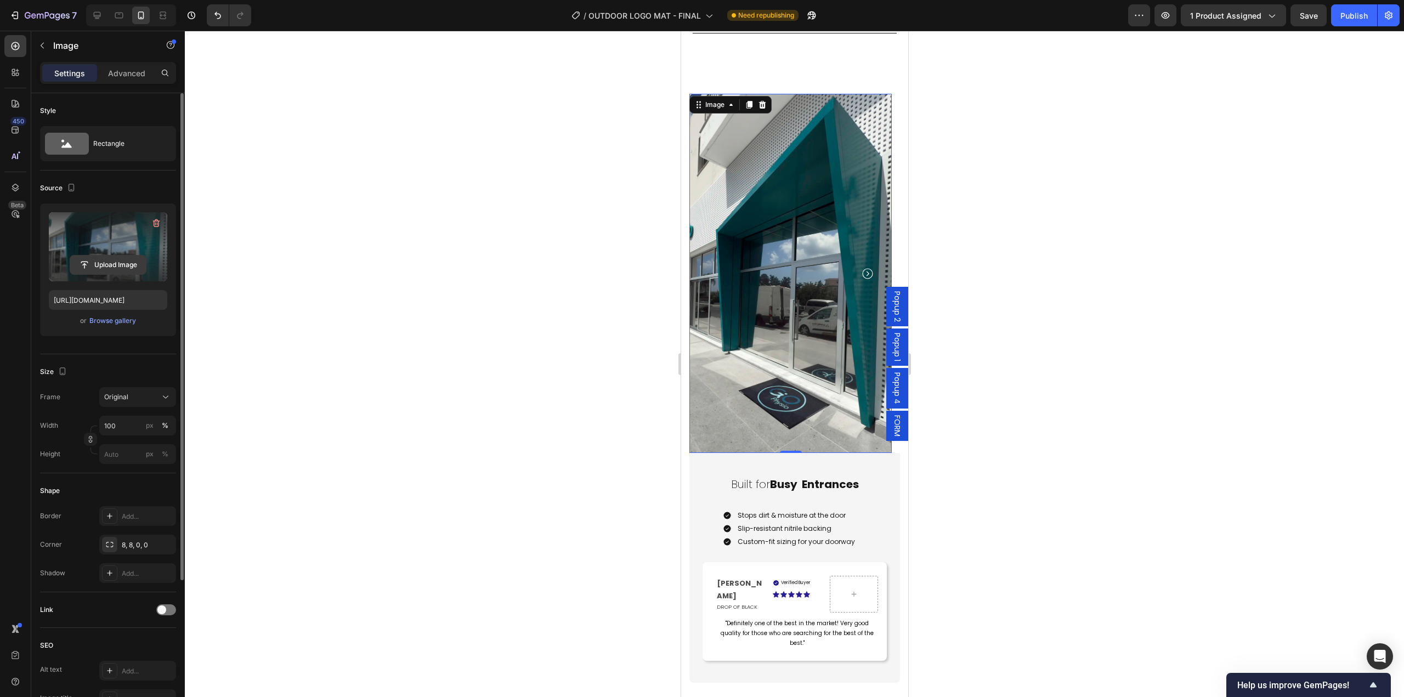
click at [108, 268] on input "file" at bounding box center [108, 265] width 76 height 19
type input "[URL][DOMAIN_NAME]"
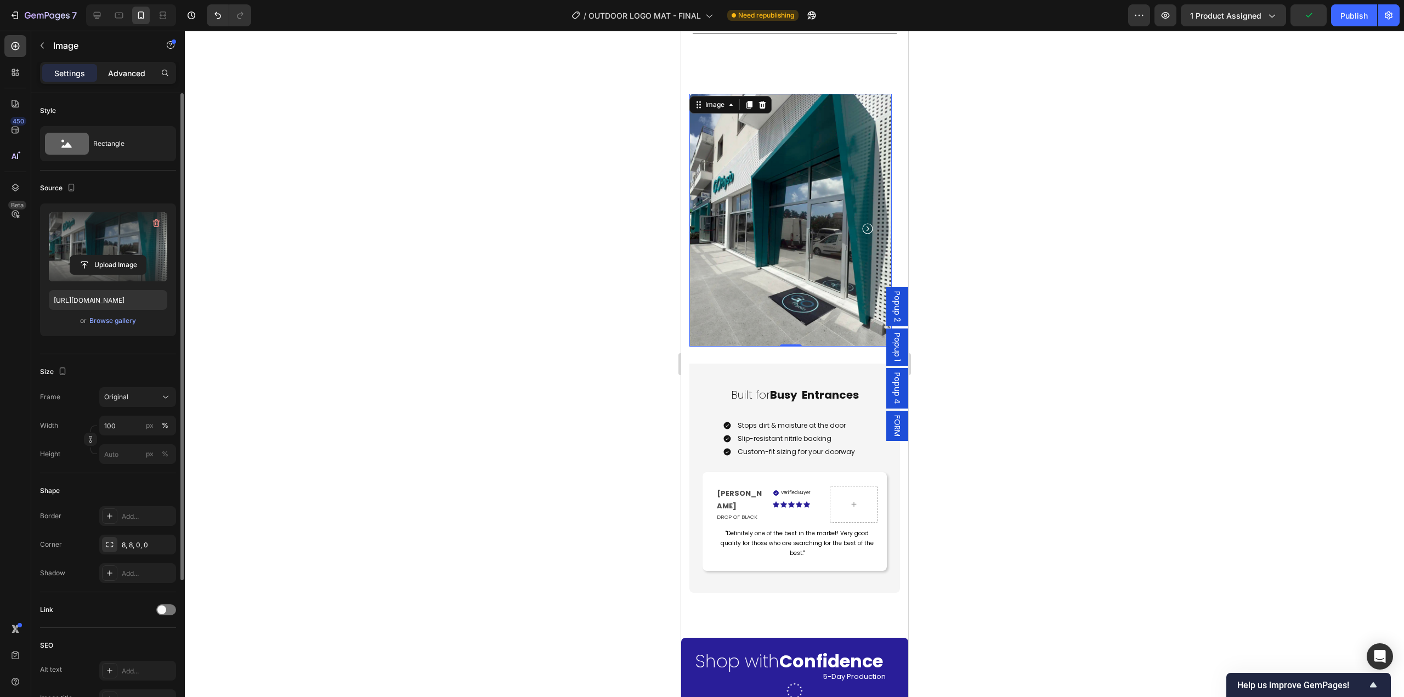
click at [128, 76] on p "Advanced" at bounding box center [126, 73] width 37 height 12
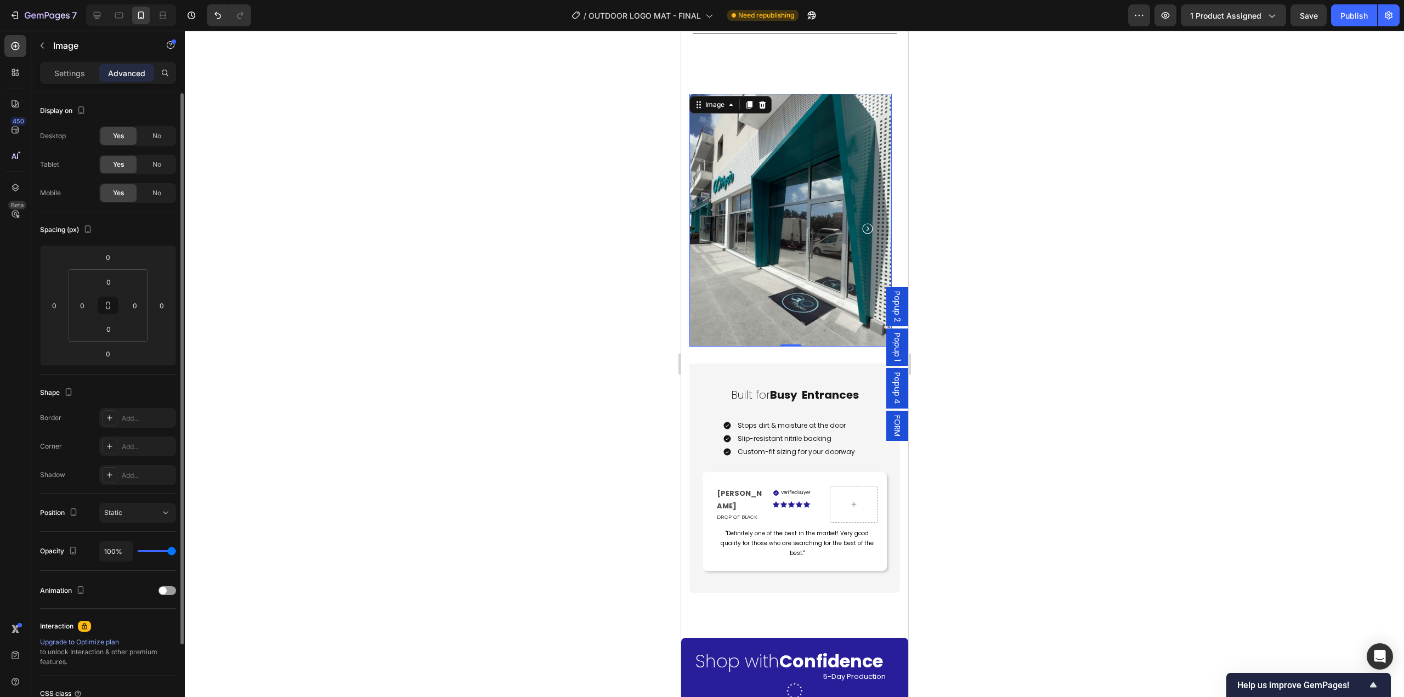
click at [809, 286] on img at bounding box center [790, 220] width 202 height 253
click at [987, 376] on div at bounding box center [794, 364] width 1219 height 666
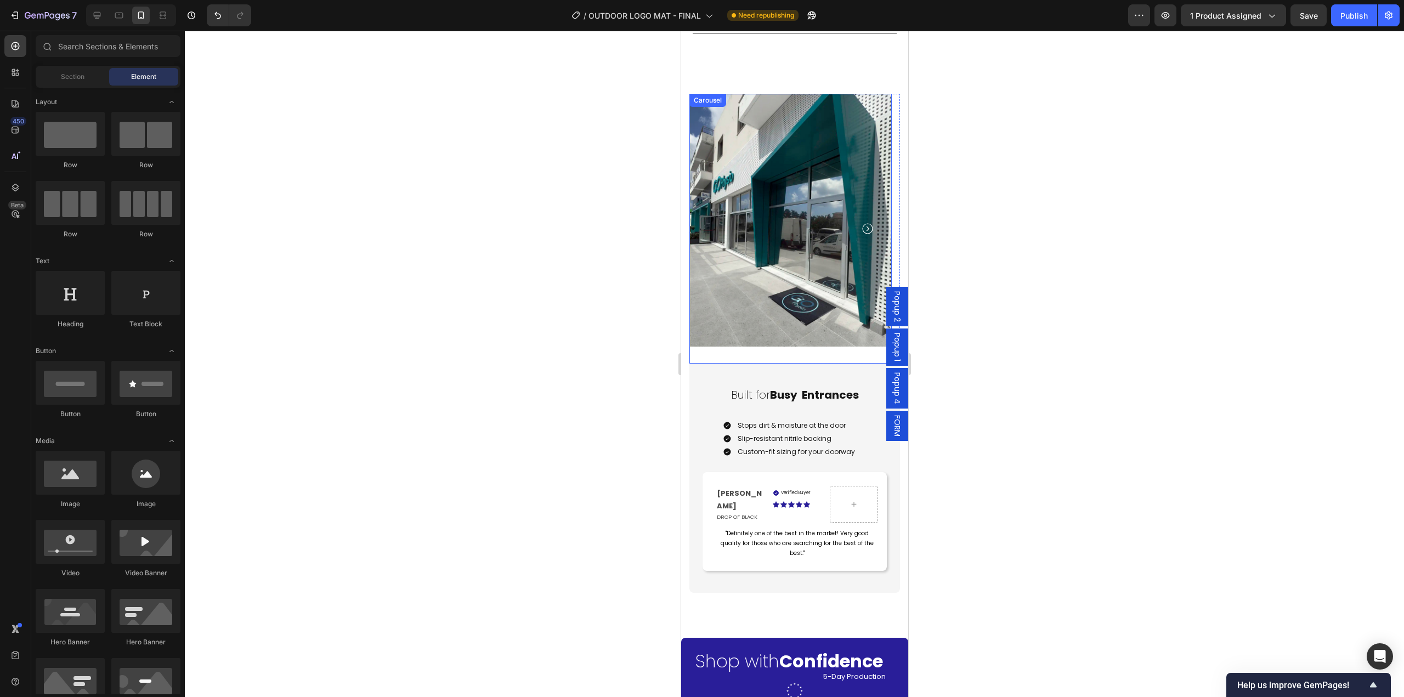
click at [786, 336] on div "Image" at bounding box center [790, 229] width 202 height 270
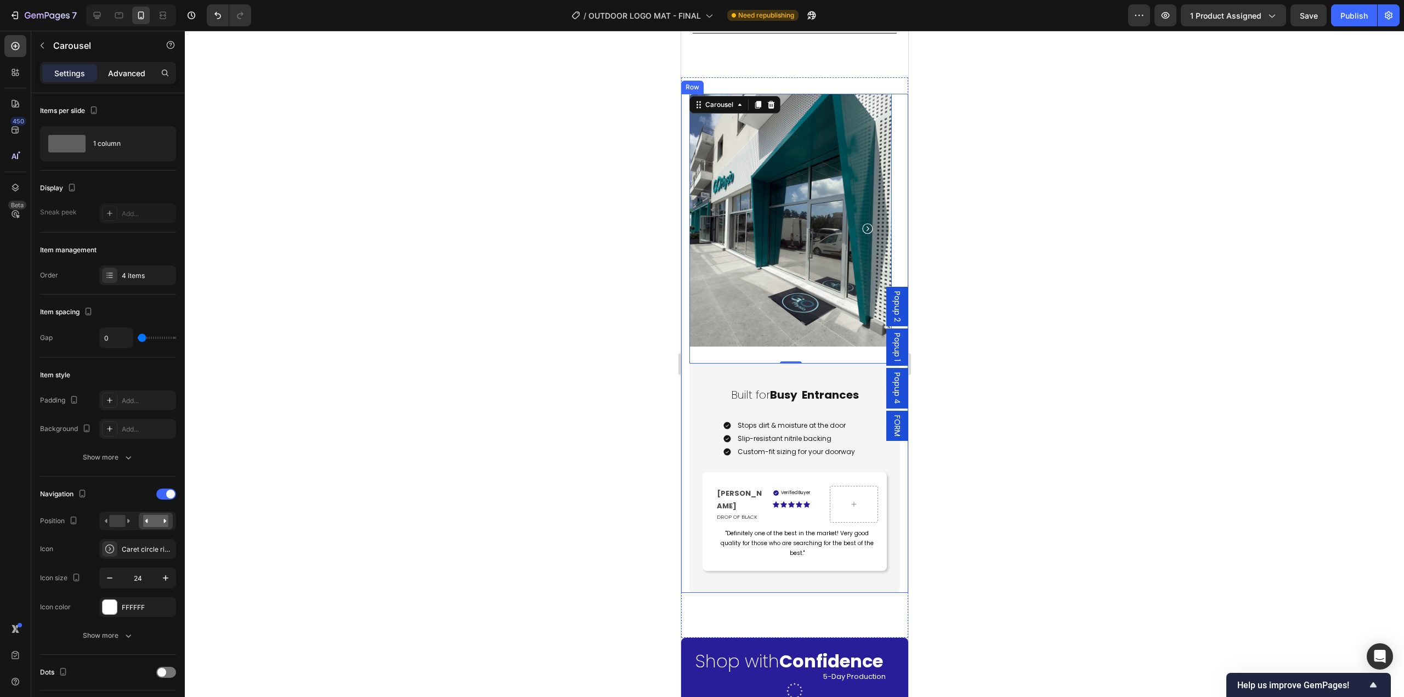
click at [128, 74] on p "Advanced" at bounding box center [126, 73] width 37 height 12
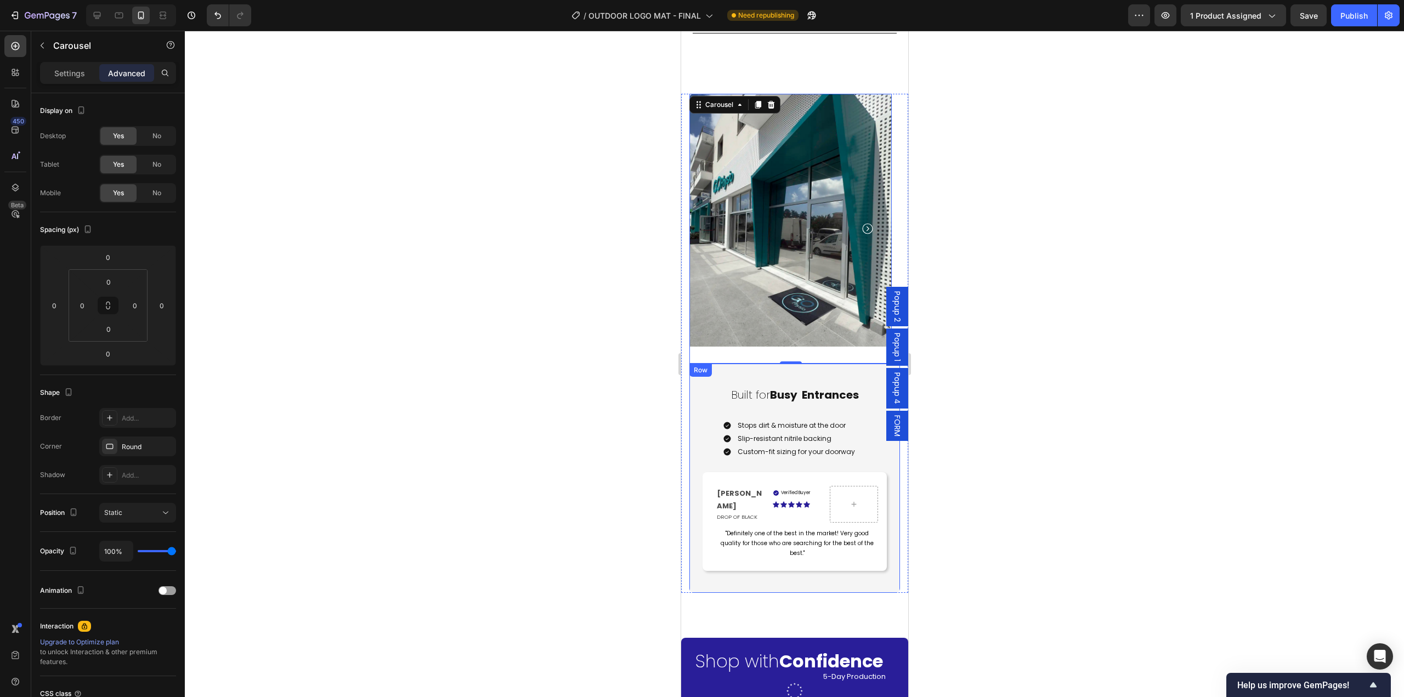
click at [792, 364] on div "Built for Busy Entrances Heading Stops dirt & moisture at the door Slip-resista…" at bounding box center [794, 478] width 211 height 229
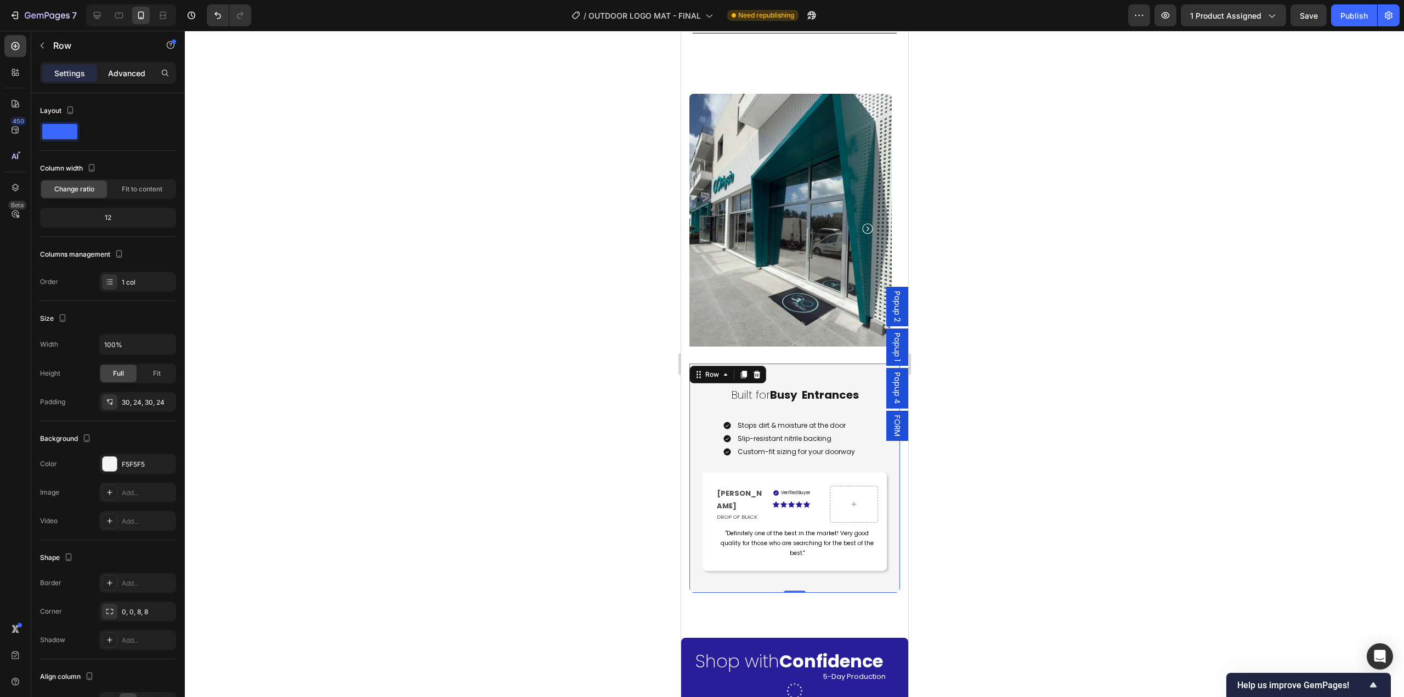
click at [124, 69] on p "Advanced" at bounding box center [126, 73] width 37 height 12
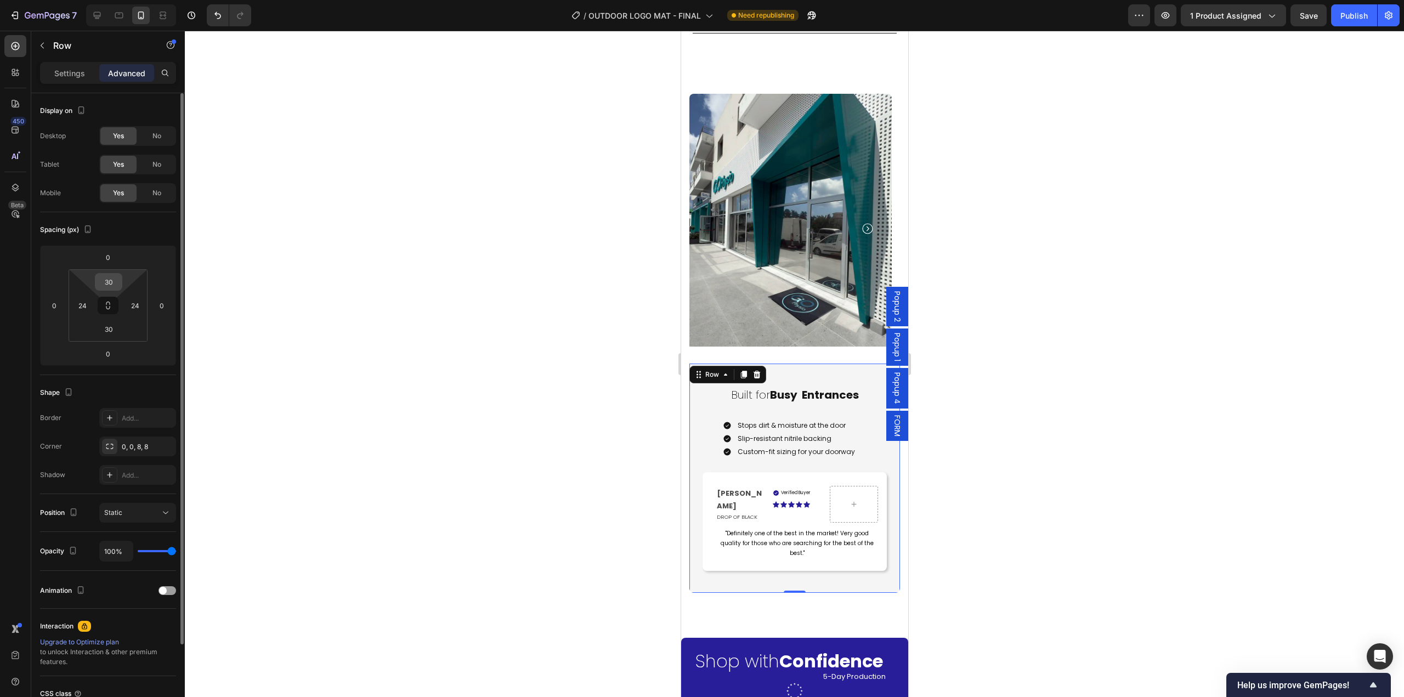
click at [116, 287] on input "30" at bounding box center [109, 282] width 22 height 16
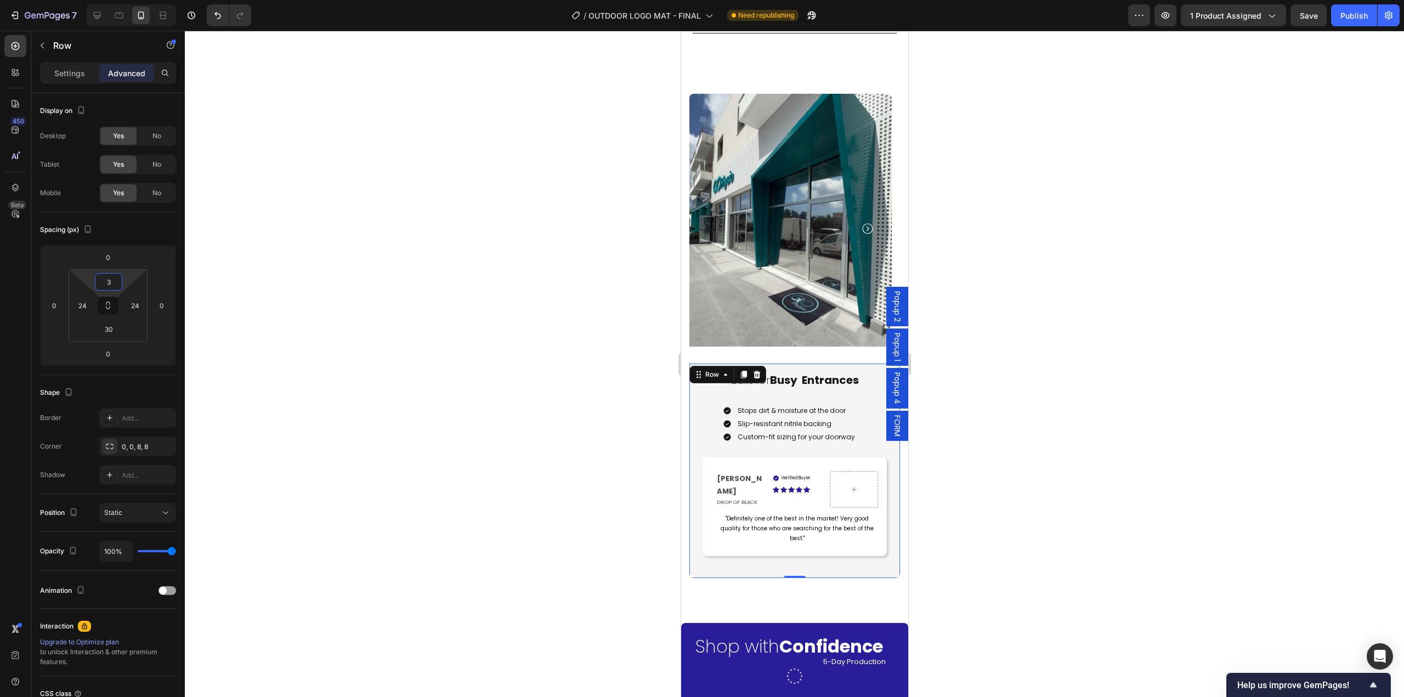
type input "30"
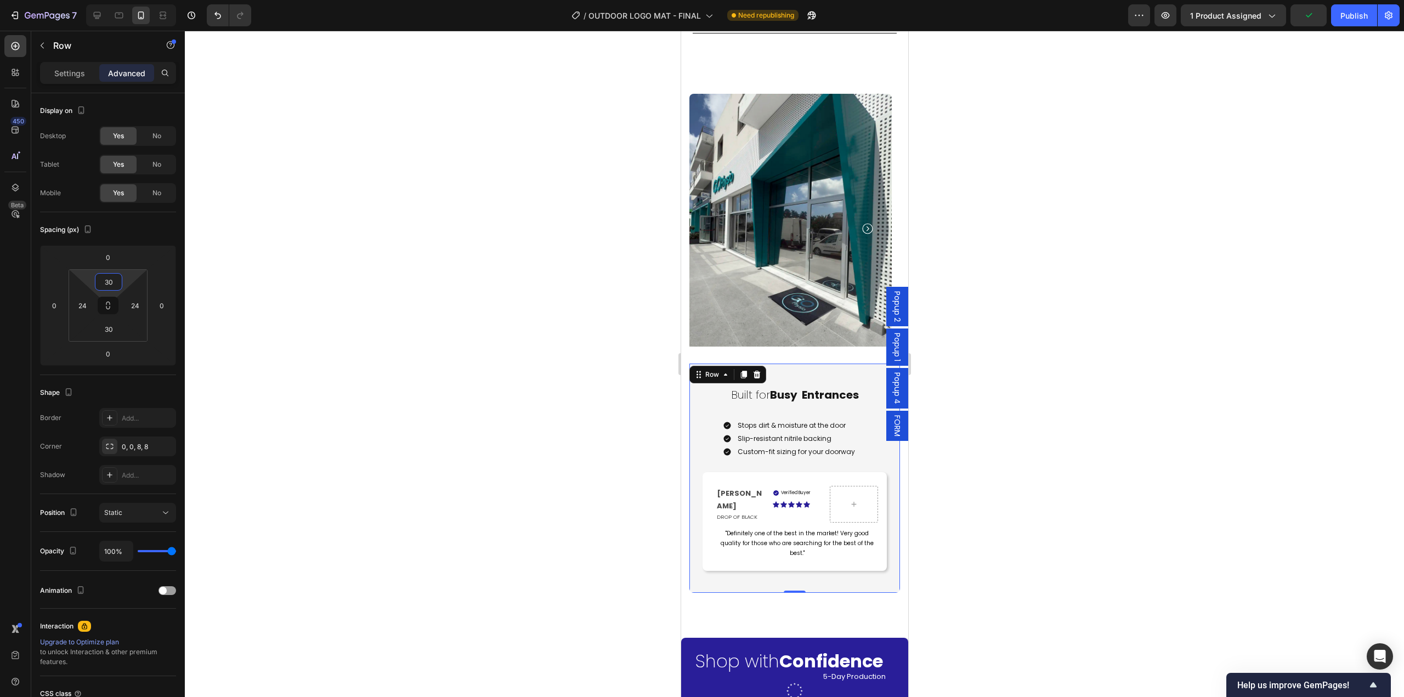
click at [982, 512] on div at bounding box center [794, 364] width 1219 height 666
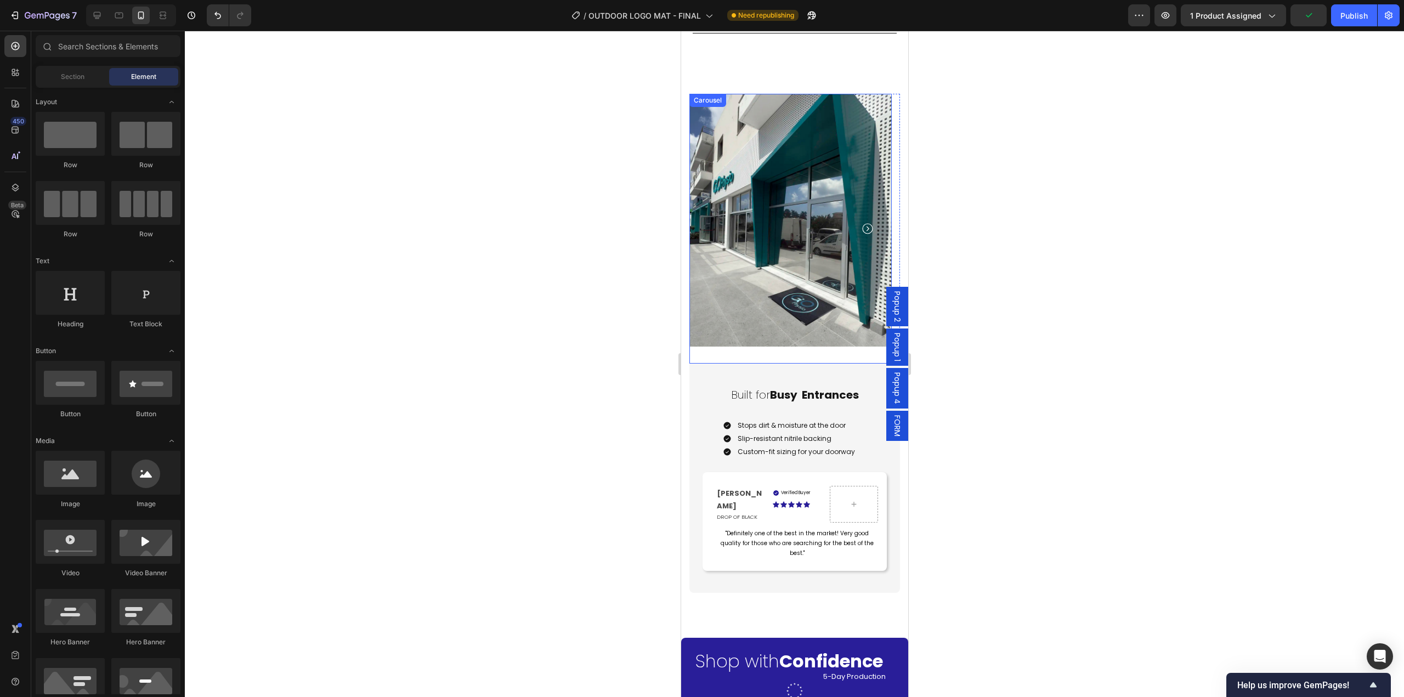
click at [784, 333] on div "Image" at bounding box center [790, 229] width 202 height 270
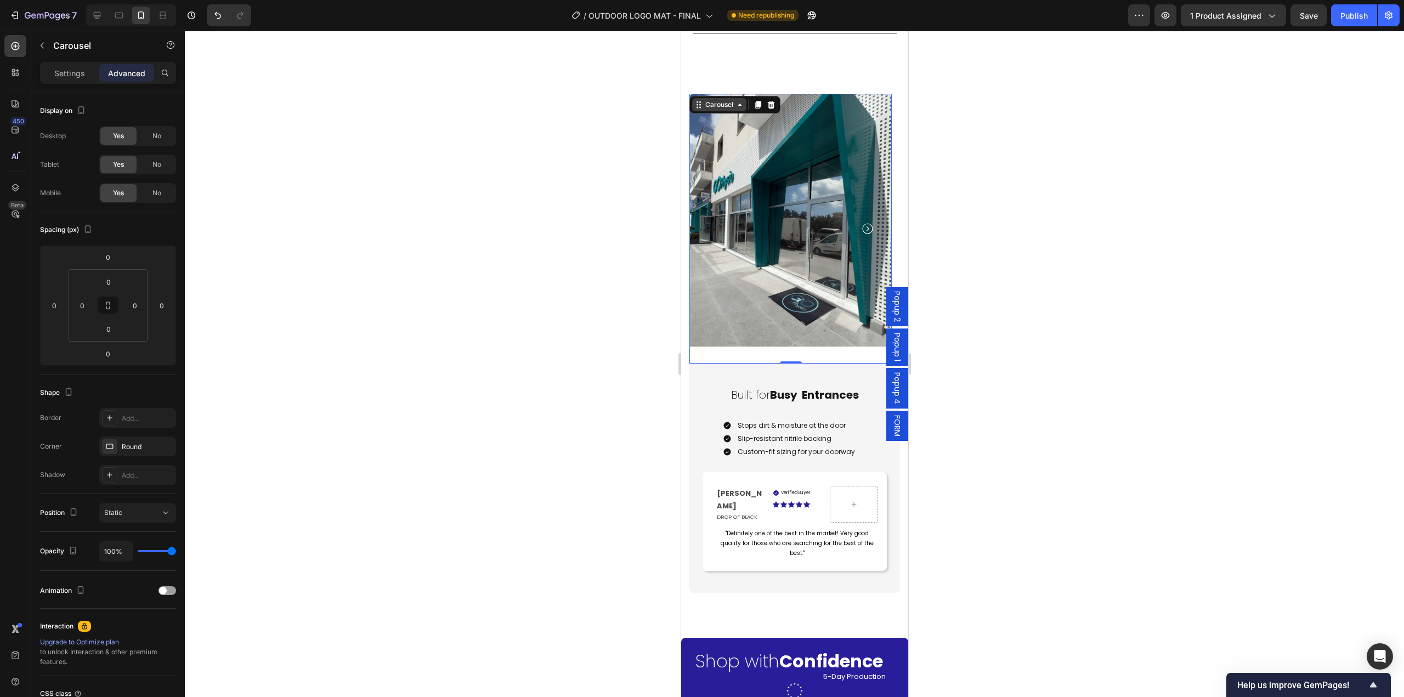
click at [727, 100] on div "Carousel" at bounding box center [719, 105] width 32 height 10
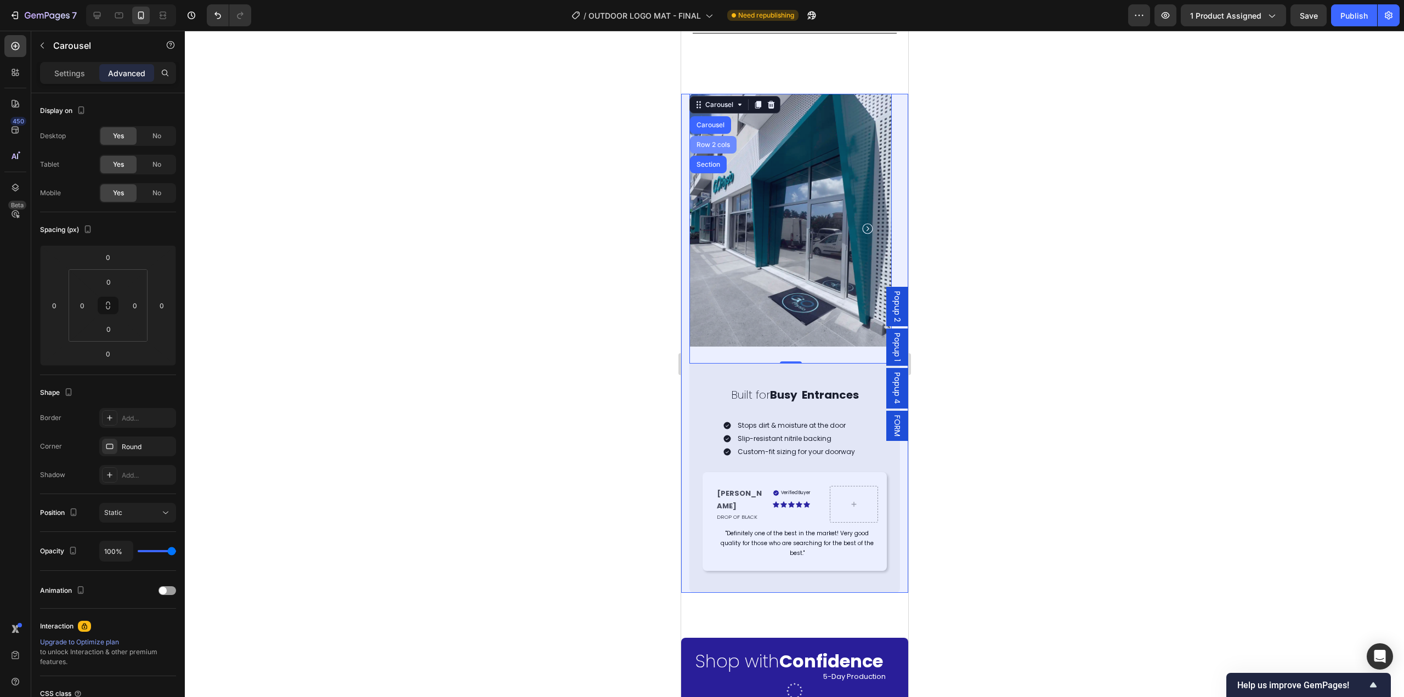
click at [717, 141] on div "Row 2 cols" at bounding box center [713, 144] width 38 height 7
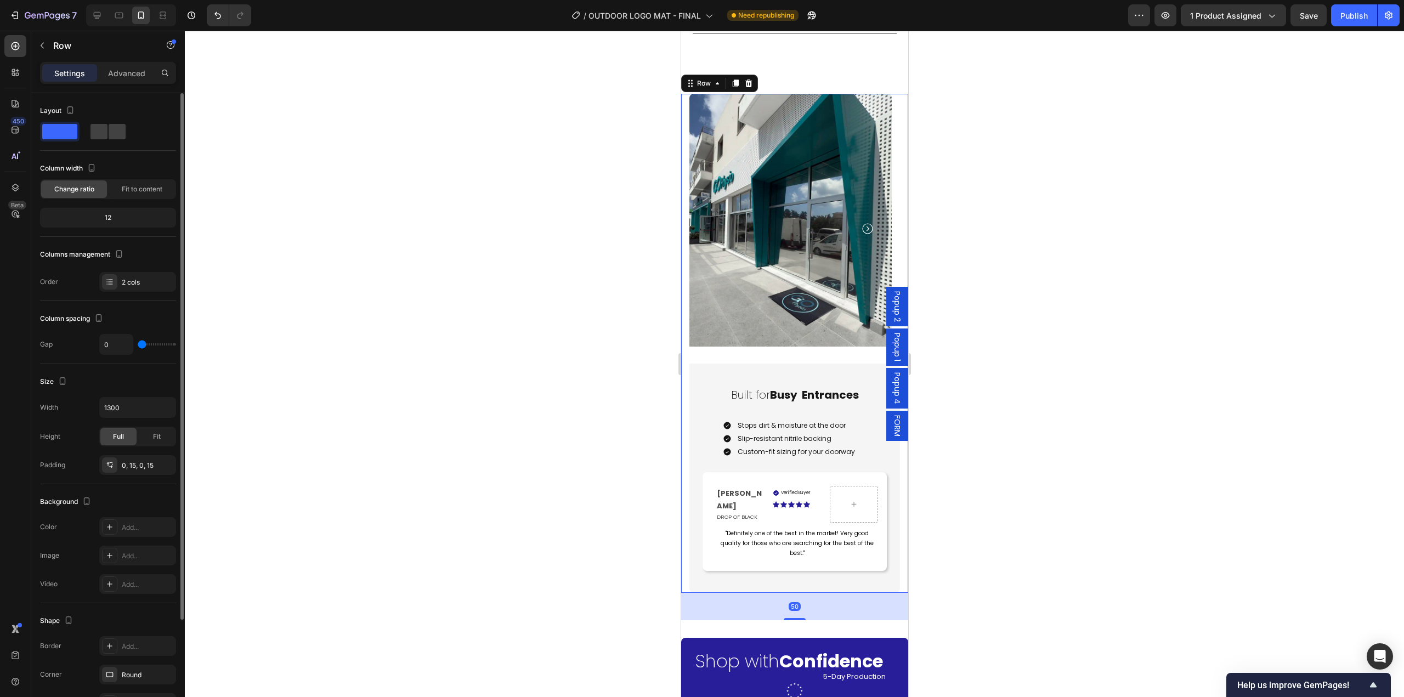
type input "27"
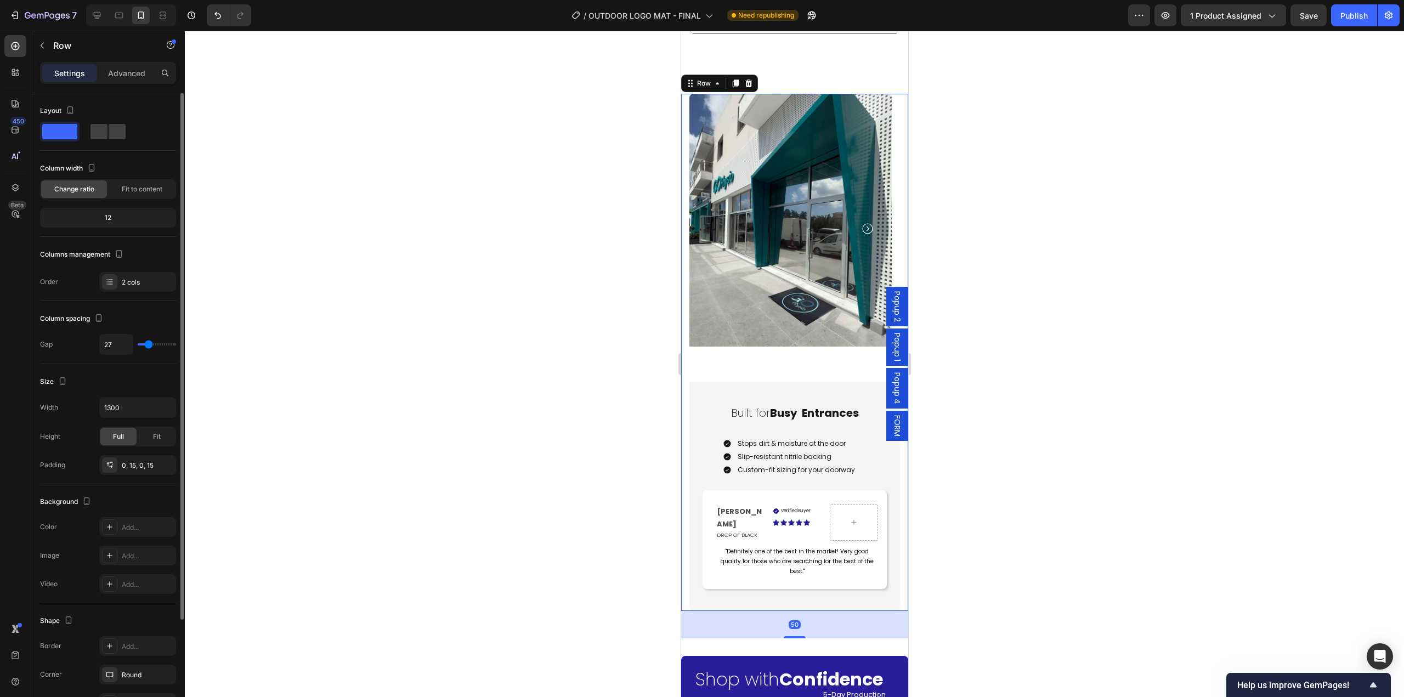
type input "33"
type input "40"
type input "47"
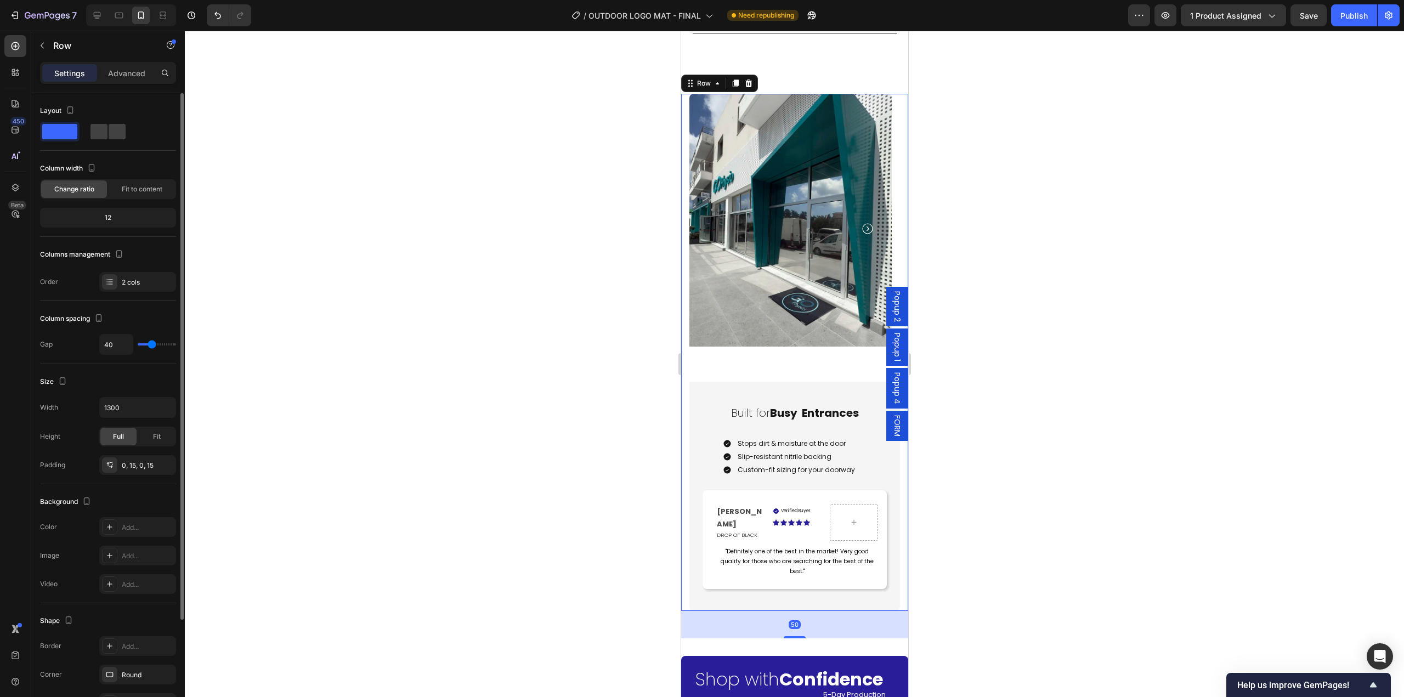
type input "47"
type input "51"
type input "60"
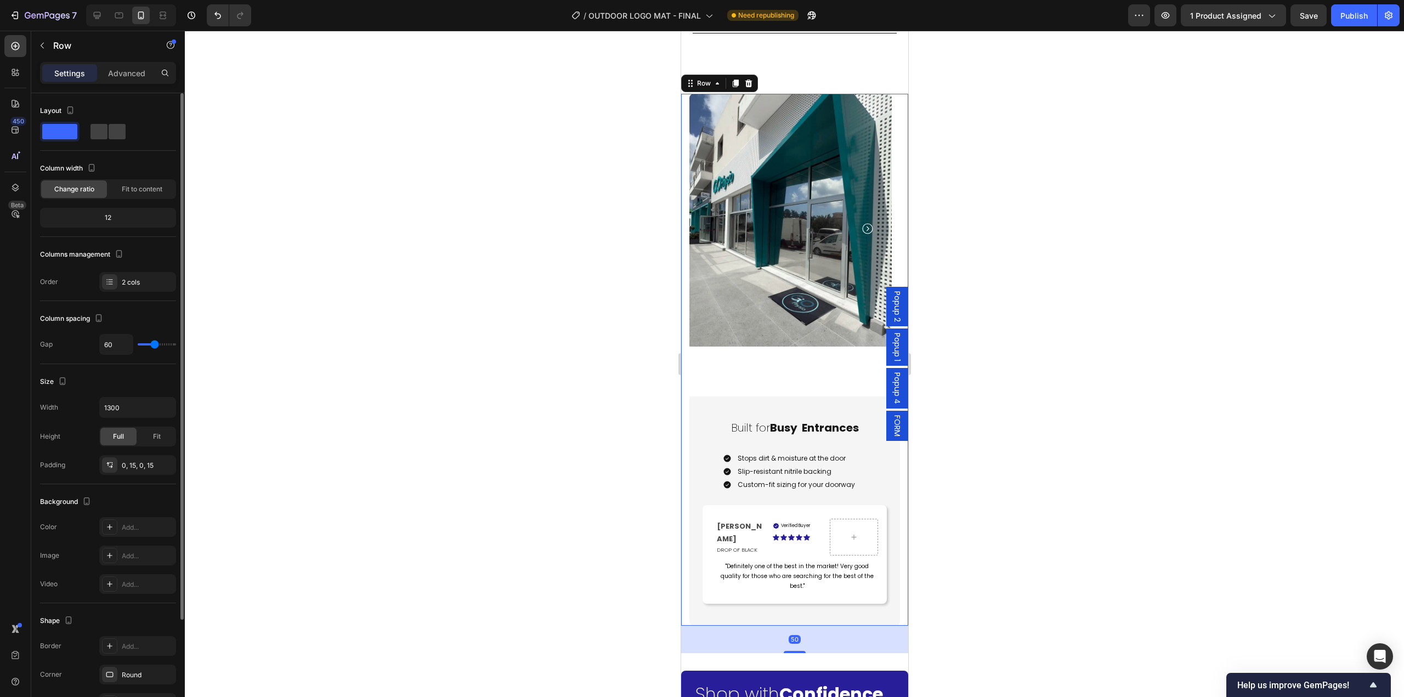
type input "60"
type input "67"
type input "71"
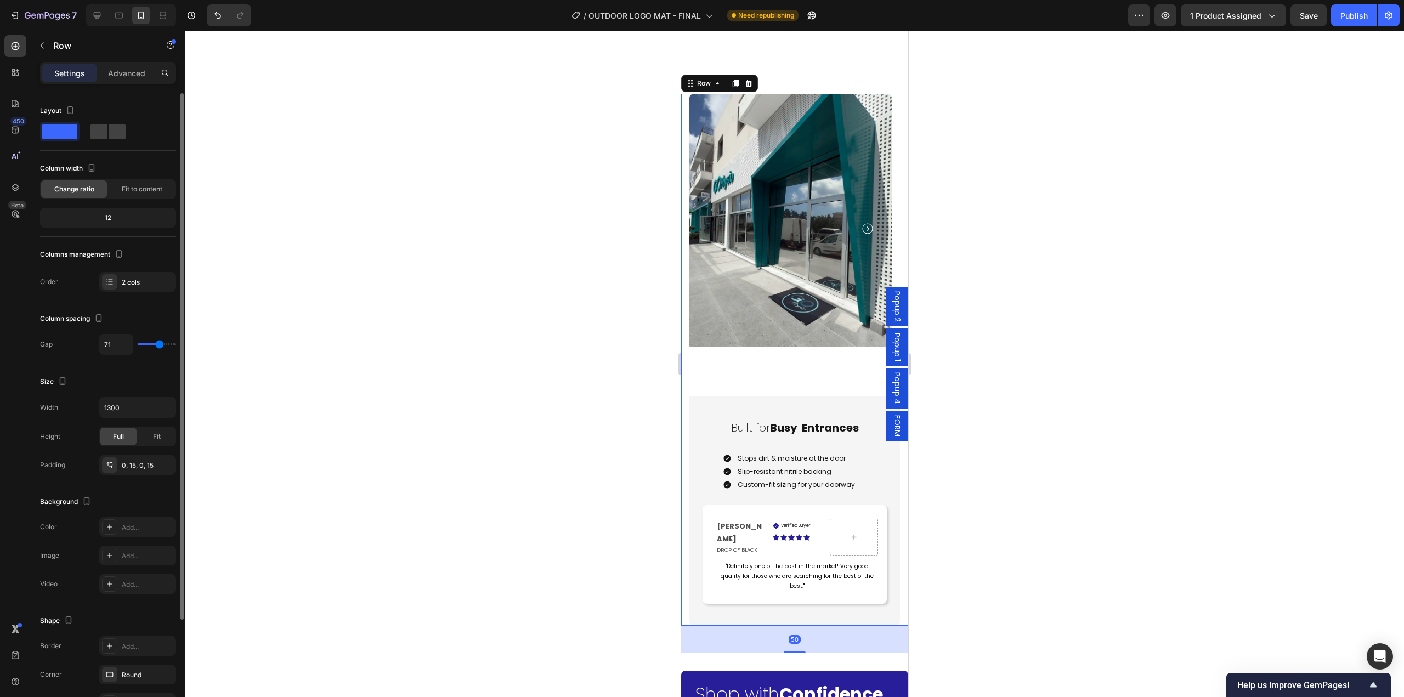
type input "0"
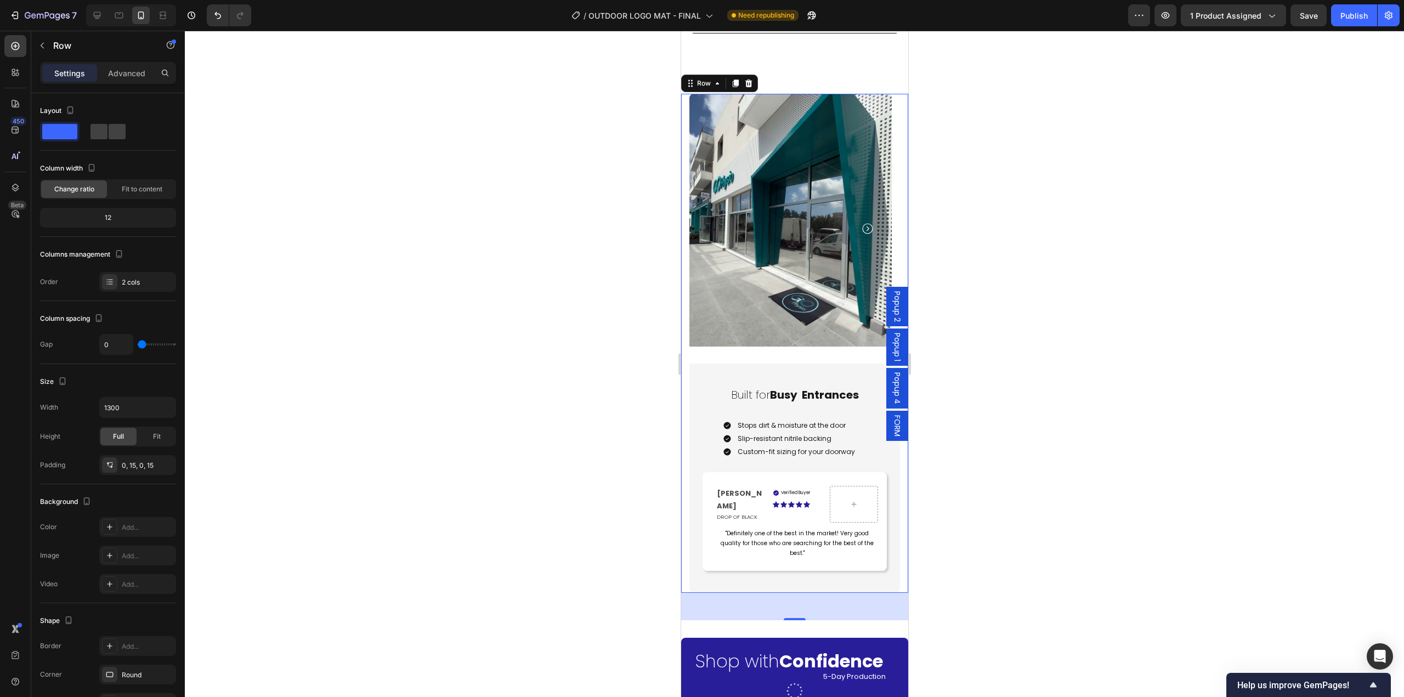
drag, startPoint x: 140, startPoint y: 343, endPoint x: 0, endPoint y: 341, distance: 140.4
click at [138, 343] on input "range" at bounding box center [157, 344] width 38 height 2
click at [1022, 469] on div at bounding box center [794, 364] width 1219 height 666
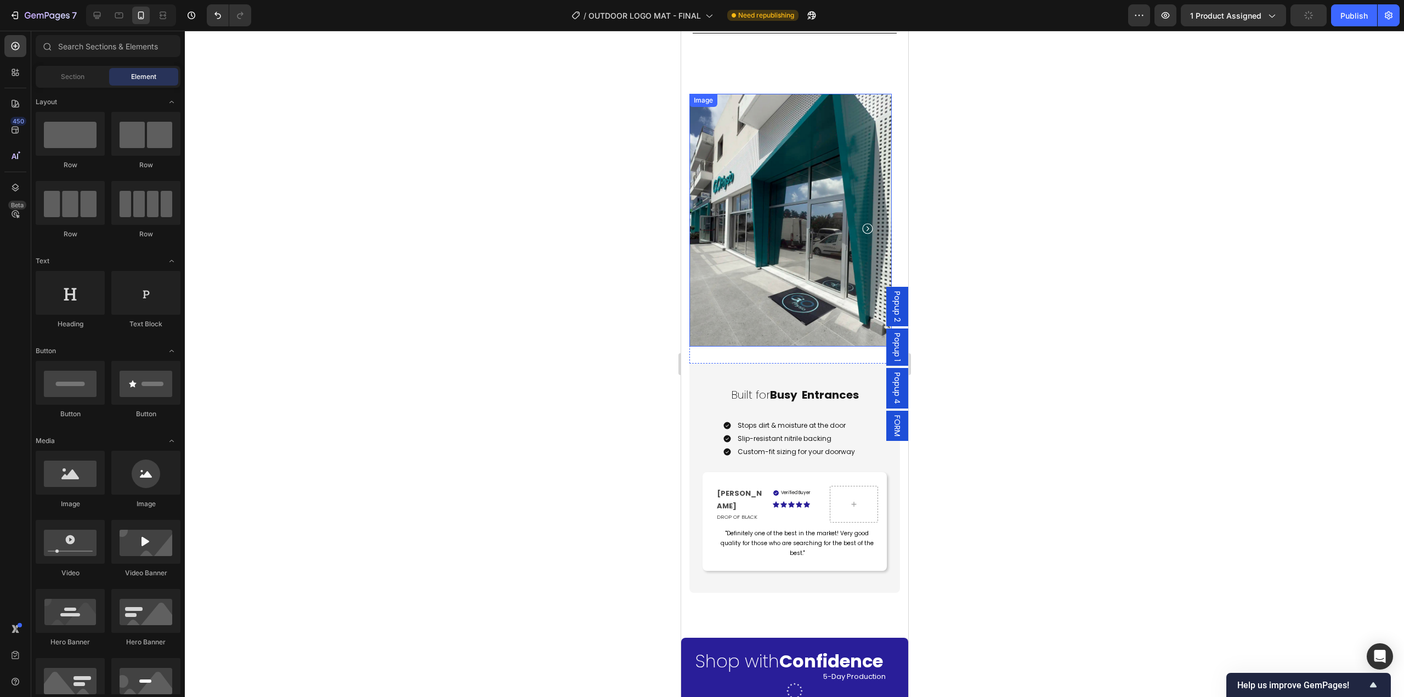
click at [813, 322] on img at bounding box center [790, 220] width 202 height 253
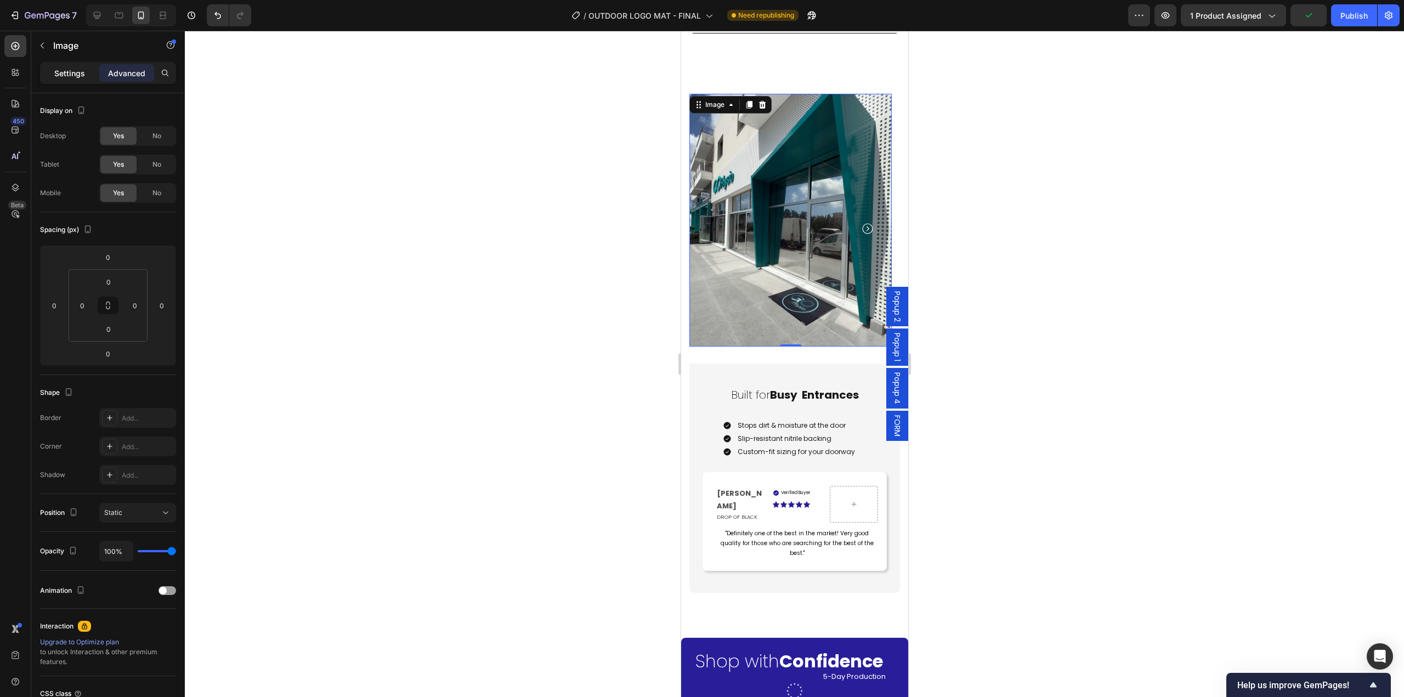
click at [77, 76] on p "Settings" at bounding box center [69, 73] width 31 height 12
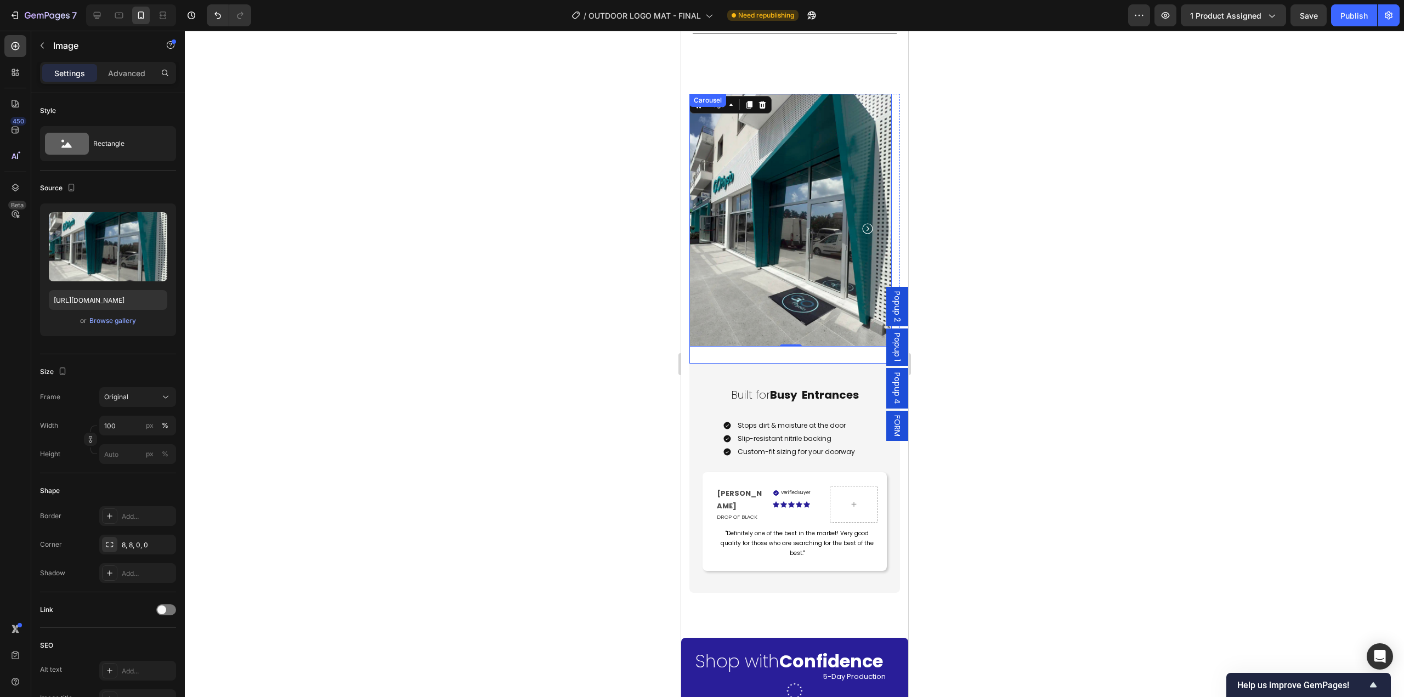
click at [782, 341] on div "Image 0" at bounding box center [790, 229] width 202 height 270
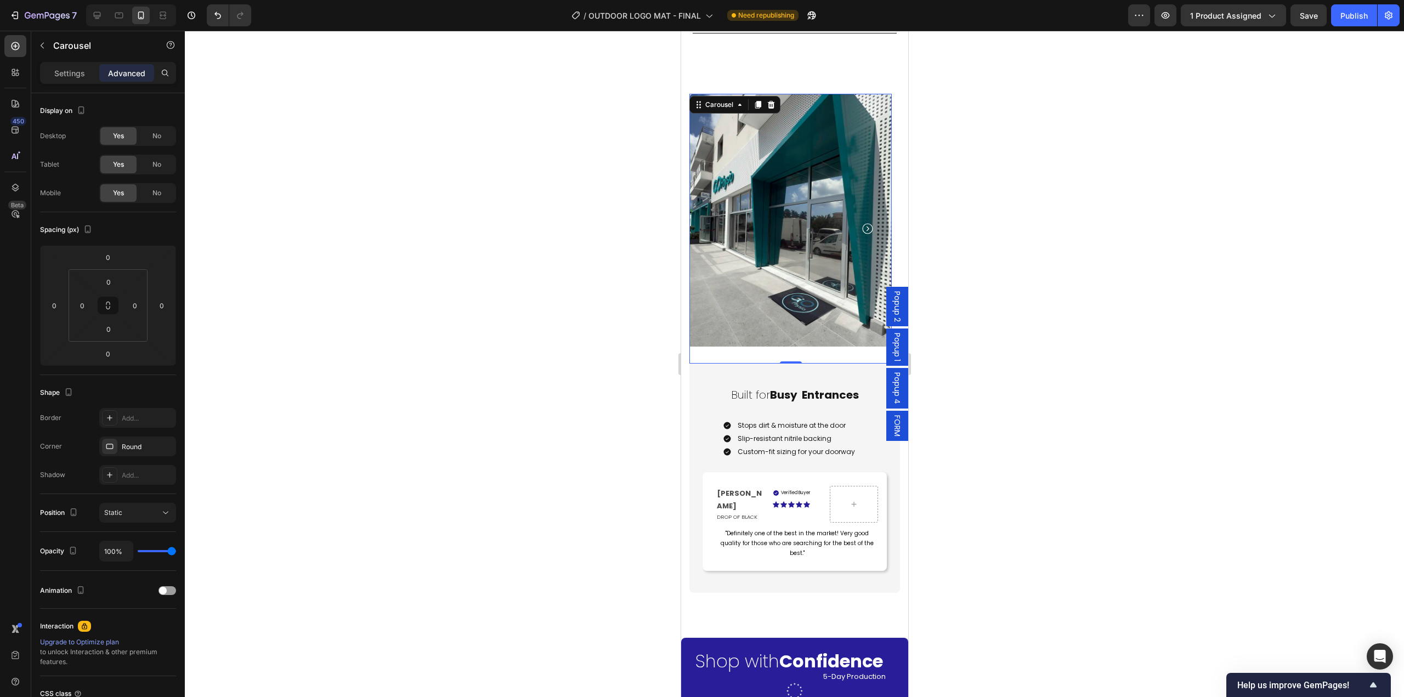
click at [975, 415] on div at bounding box center [794, 364] width 1219 height 666
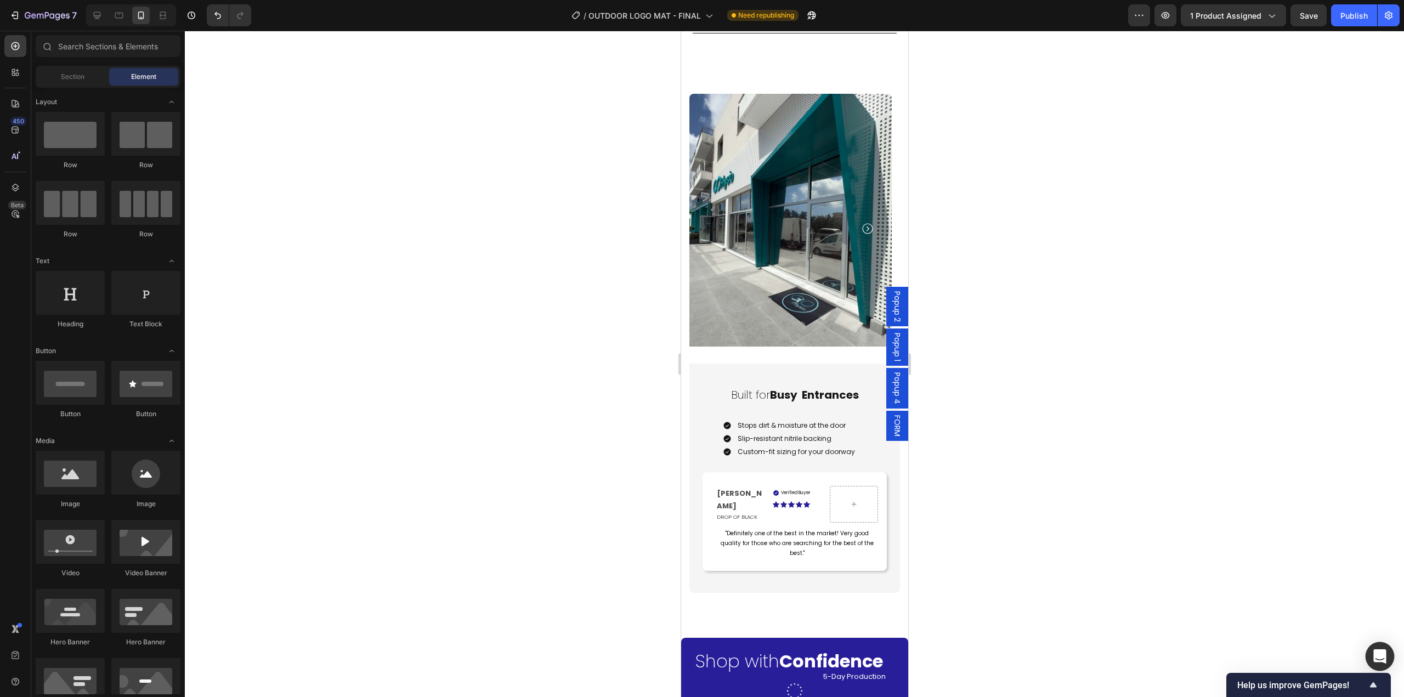
click at [1379, 661] on icon "Open Intercom Messenger" at bounding box center [1380, 656] width 14 height 14
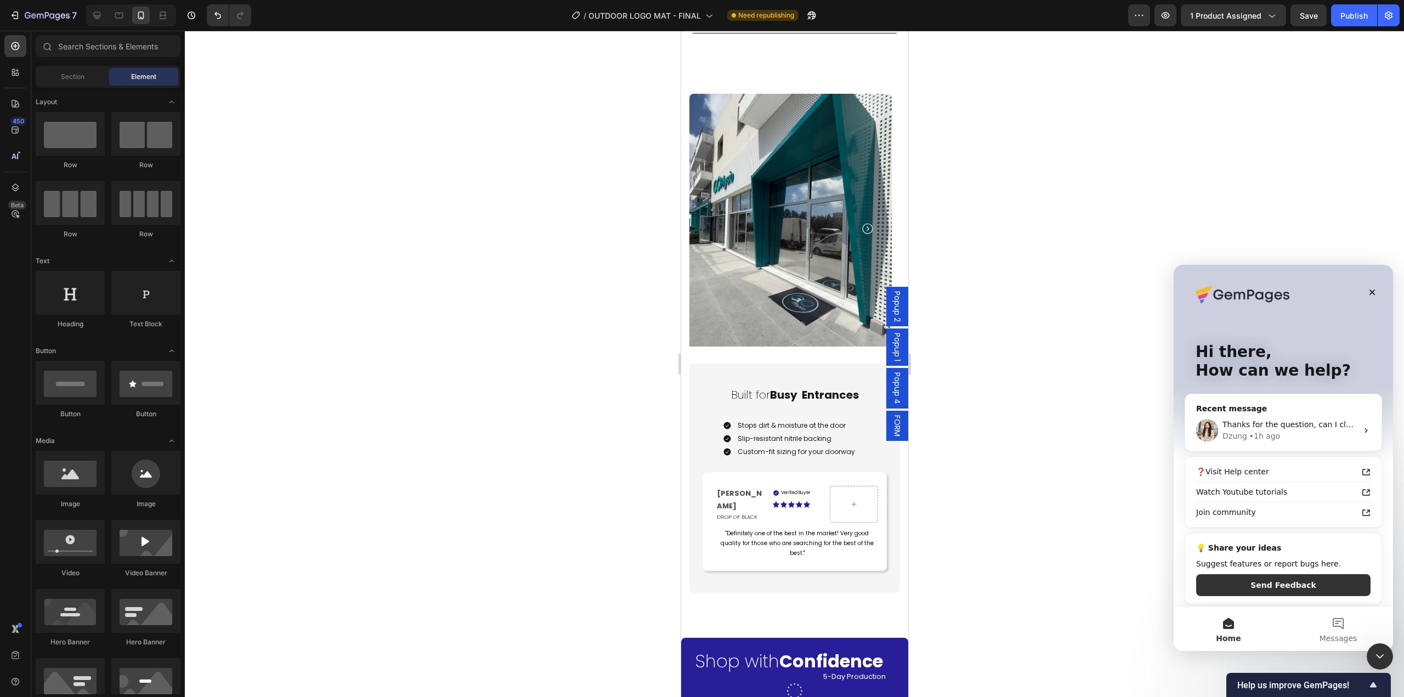
scroll to position [0, 0]
click at [1262, 434] on div "• 1h ago" at bounding box center [1264, 437] width 31 height 12
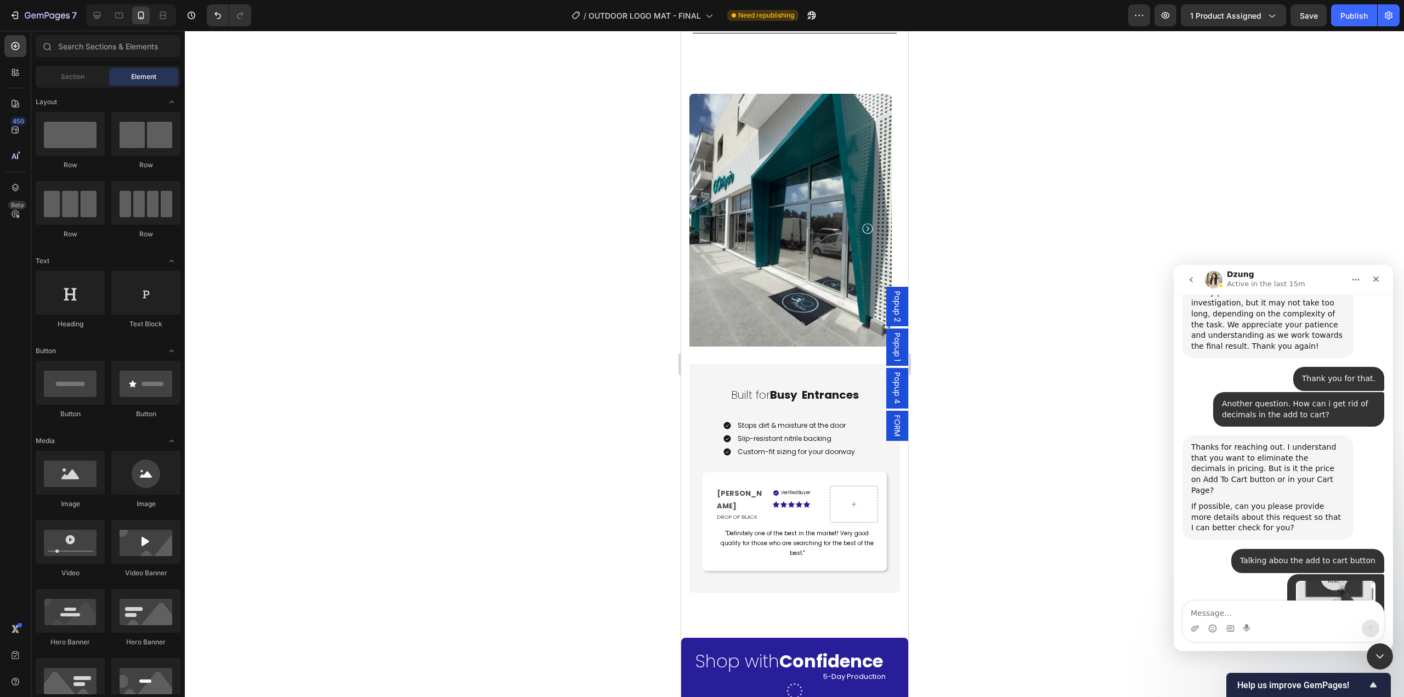
scroll to position [12312, 0]
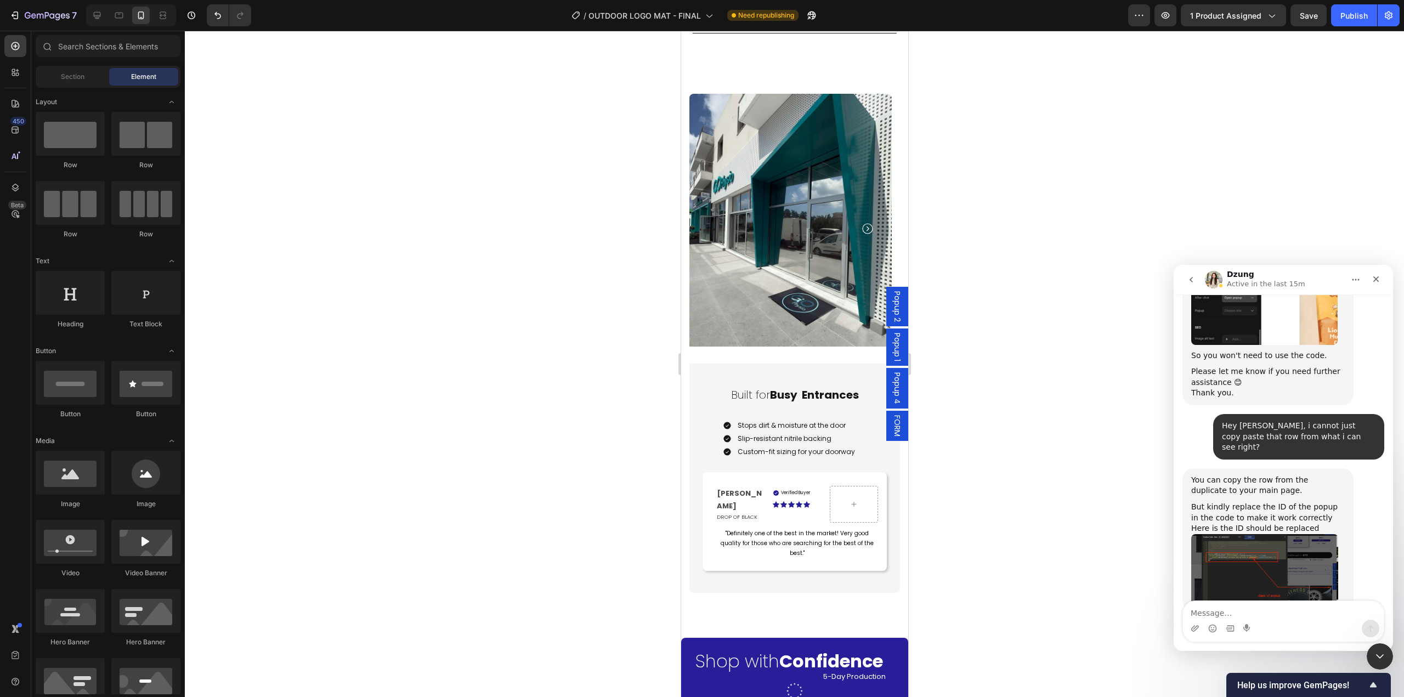
click at [1252, 614] on textarea "Message…" at bounding box center [1283, 610] width 201 height 19
type textarea "i"
type textarea "It is okay i managed to navigate that"
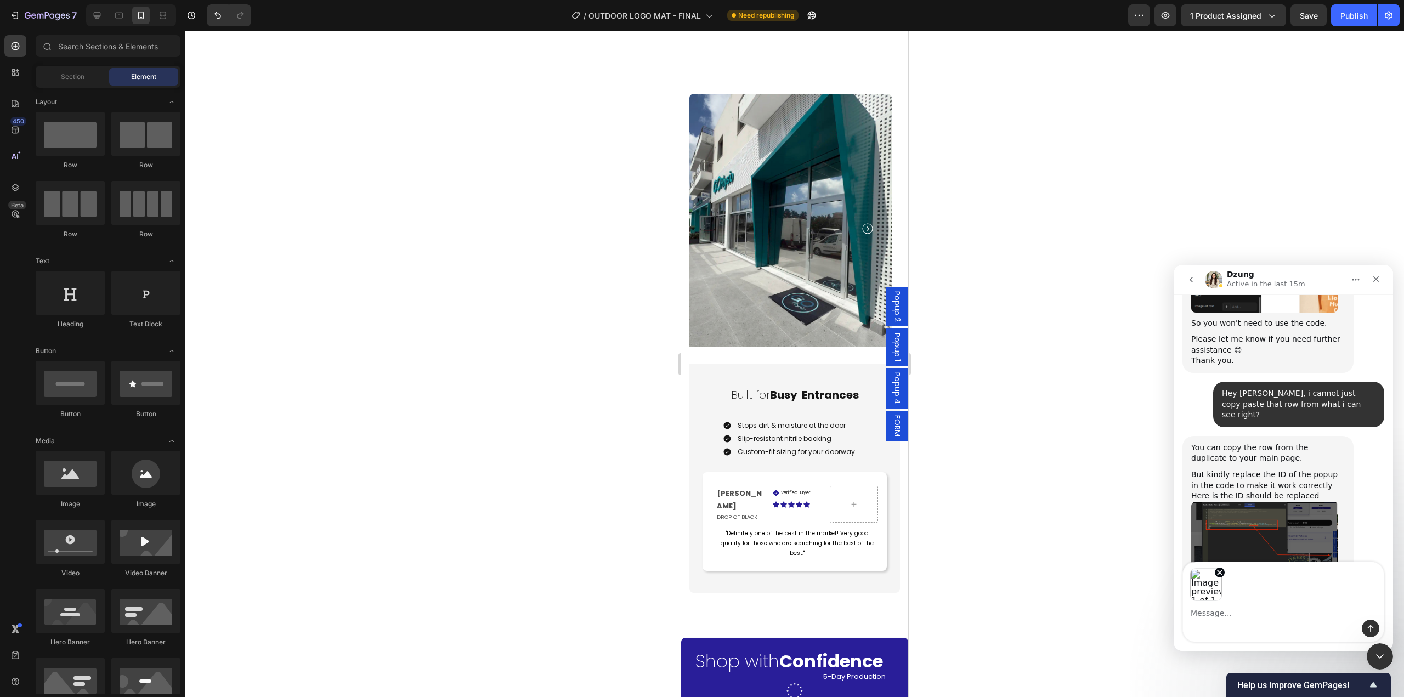
scroll to position [12384, 0]
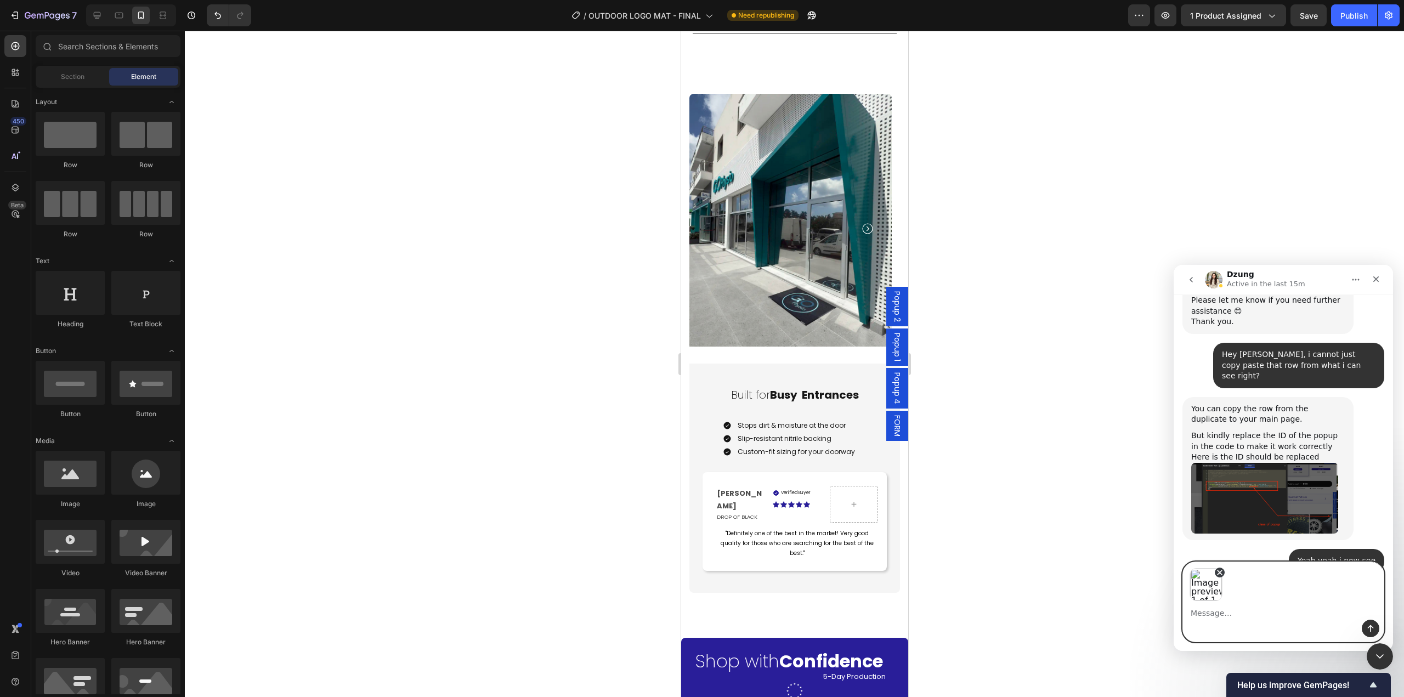
click at [1219, 573] on icon "Remove image 1" at bounding box center [1220, 572] width 4 height 4
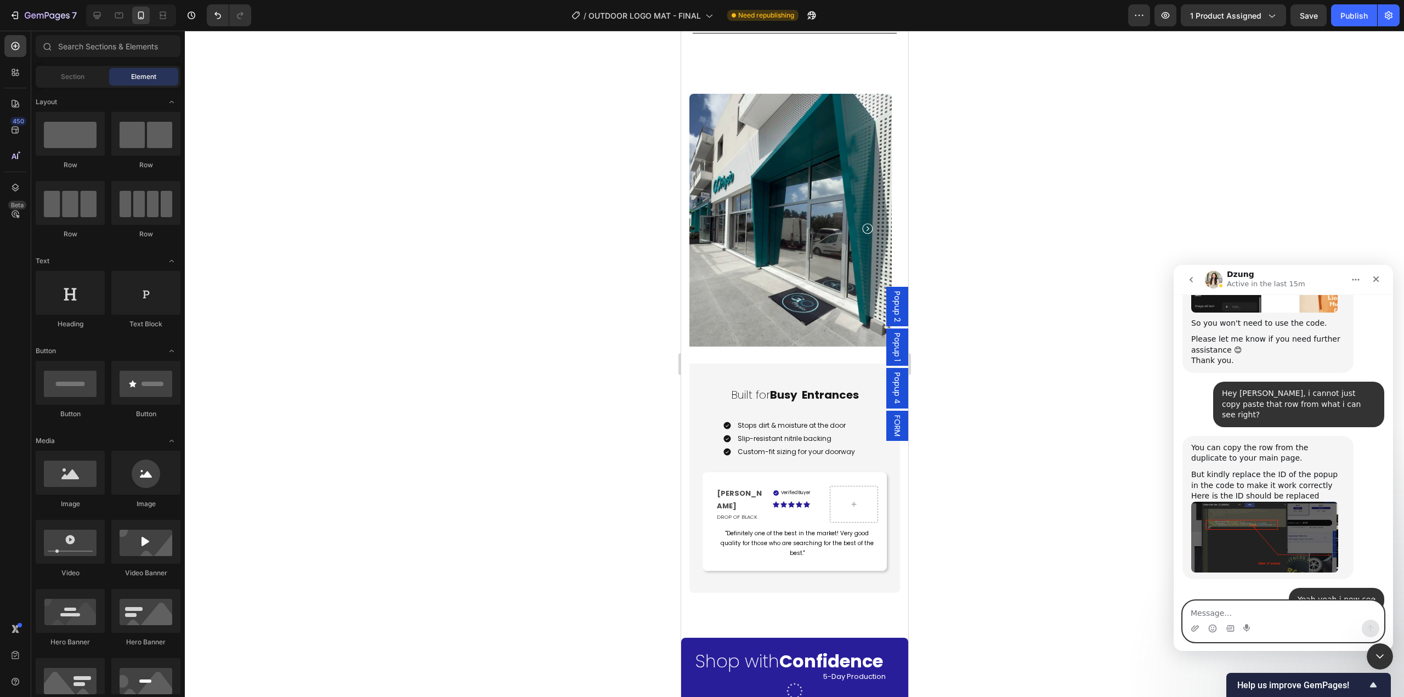
click at [1208, 612] on textarea "Message…" at bounding box center [1283, 610] width 201 height 19
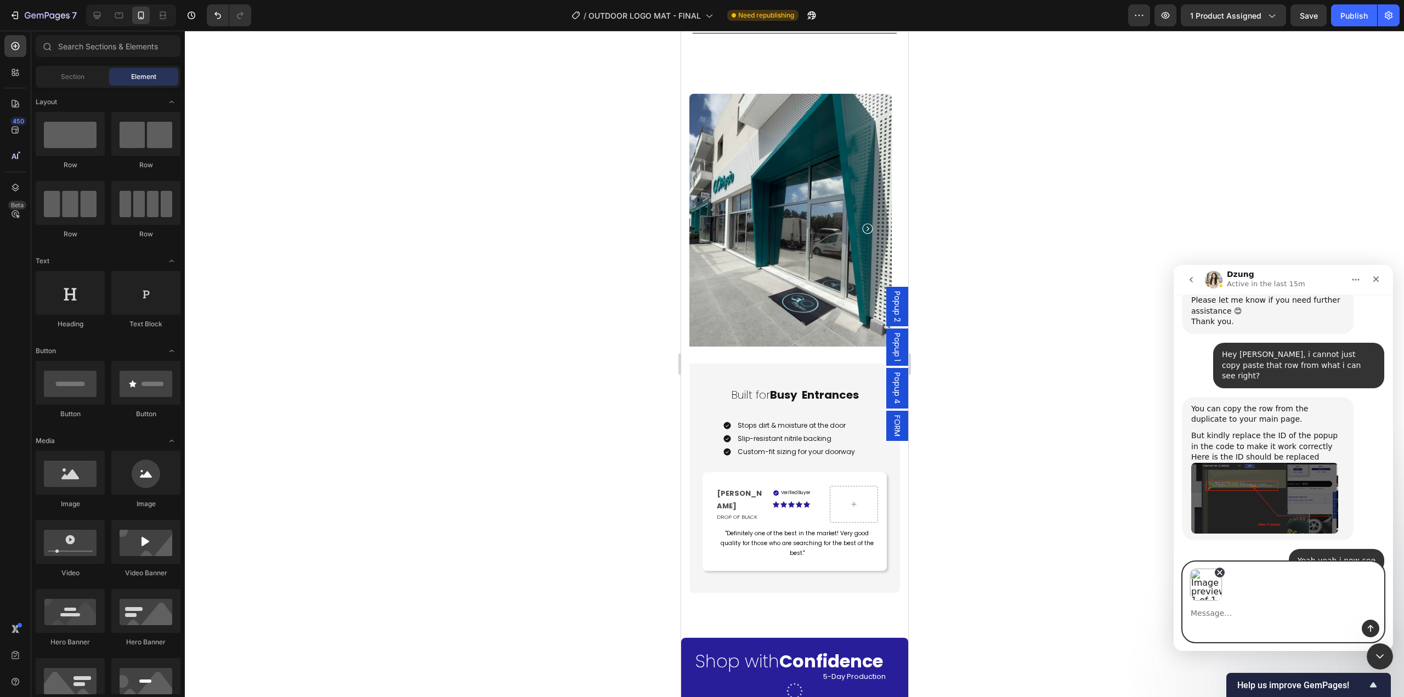
click at [1222, 569] on icon "Remove image 1" at bounding box center [1219, 572] width 9 height 9
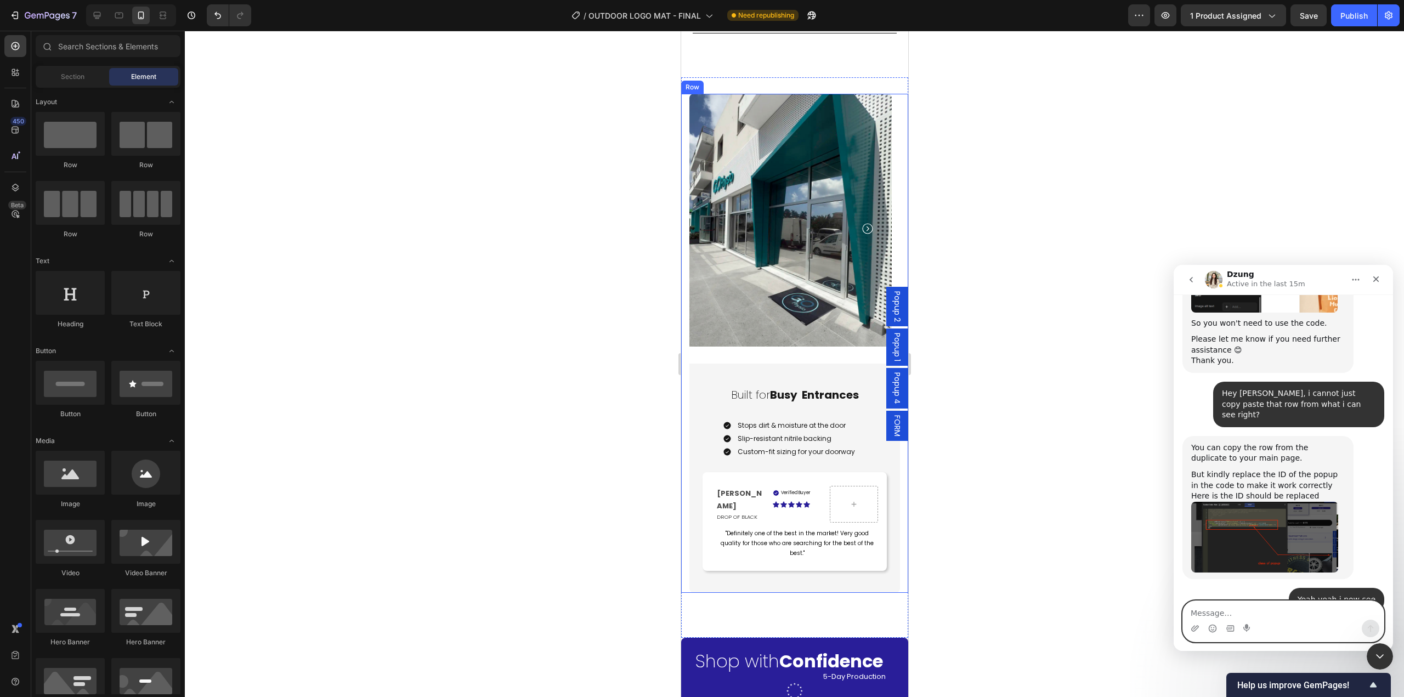
click at [1245, 608] on textarea "Message…" at bounding box center [1283, 610] width 201 height 19
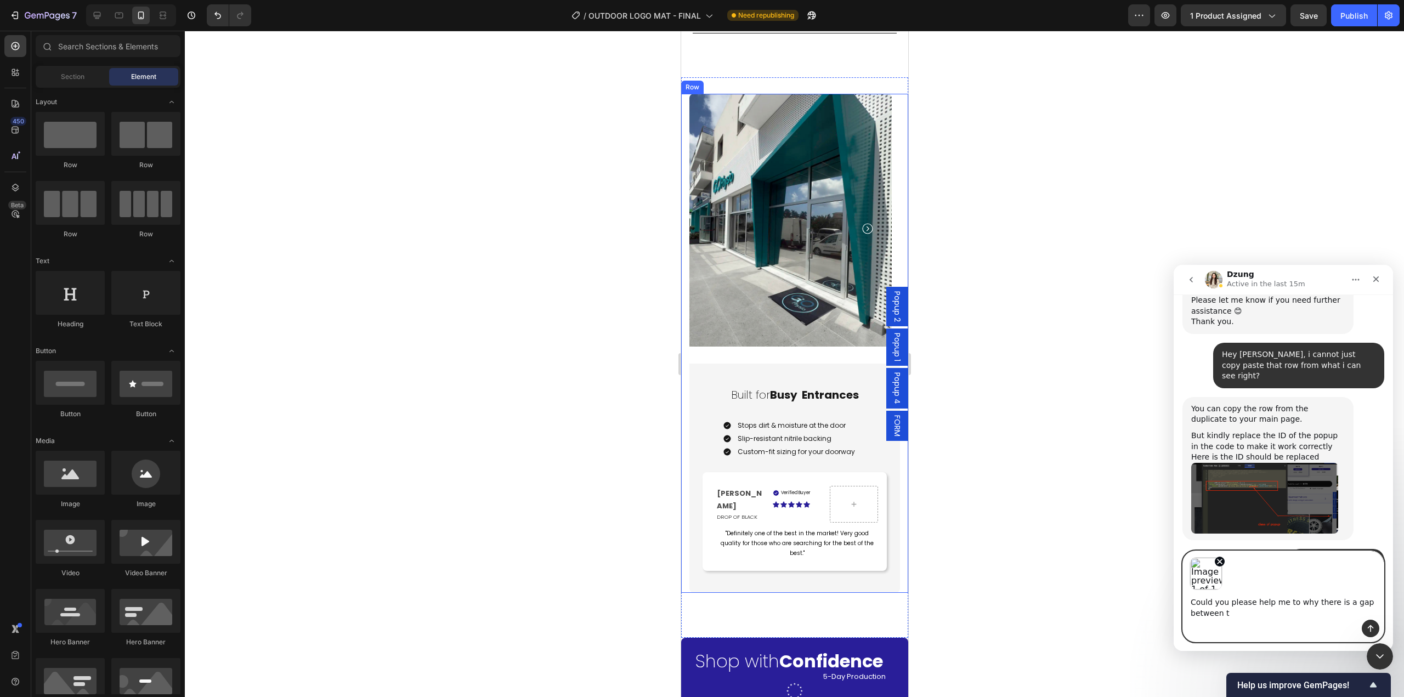
scroll to position [12395, 0]
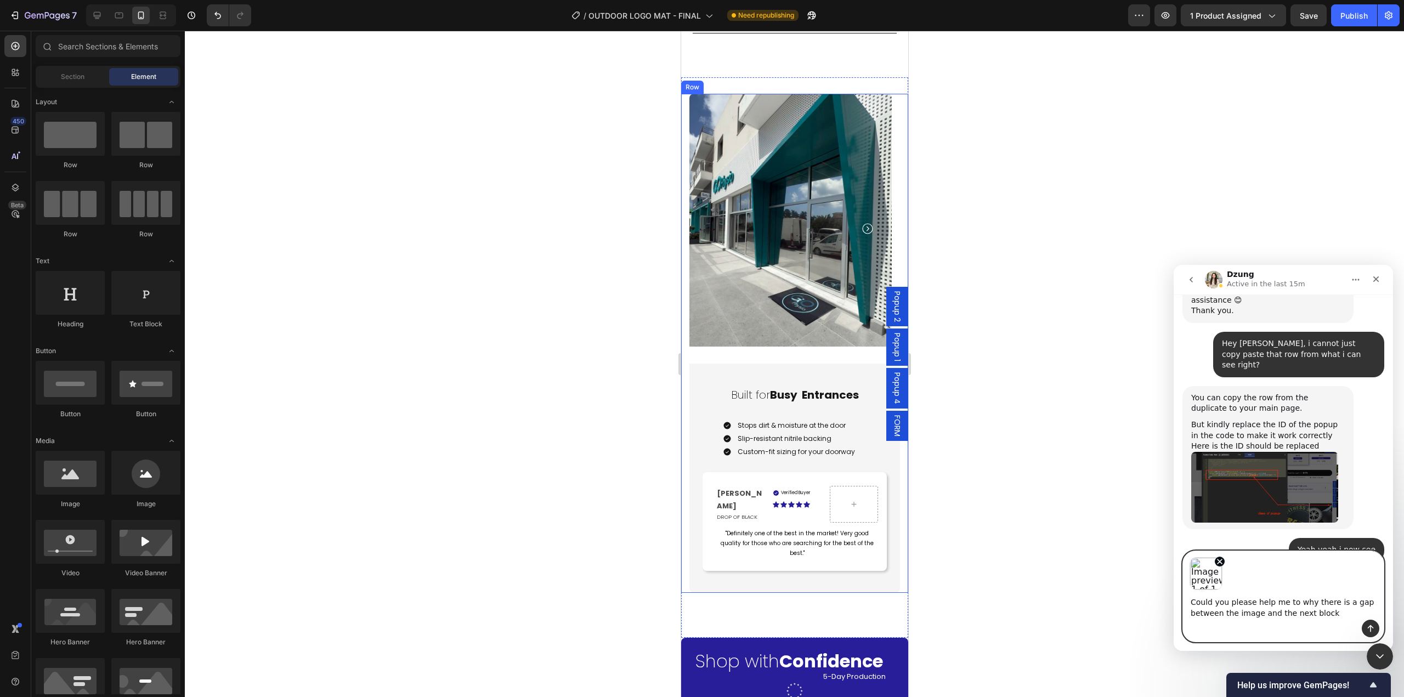
type textarea "Could you please help me to why there is a gap between the image and the next b…"
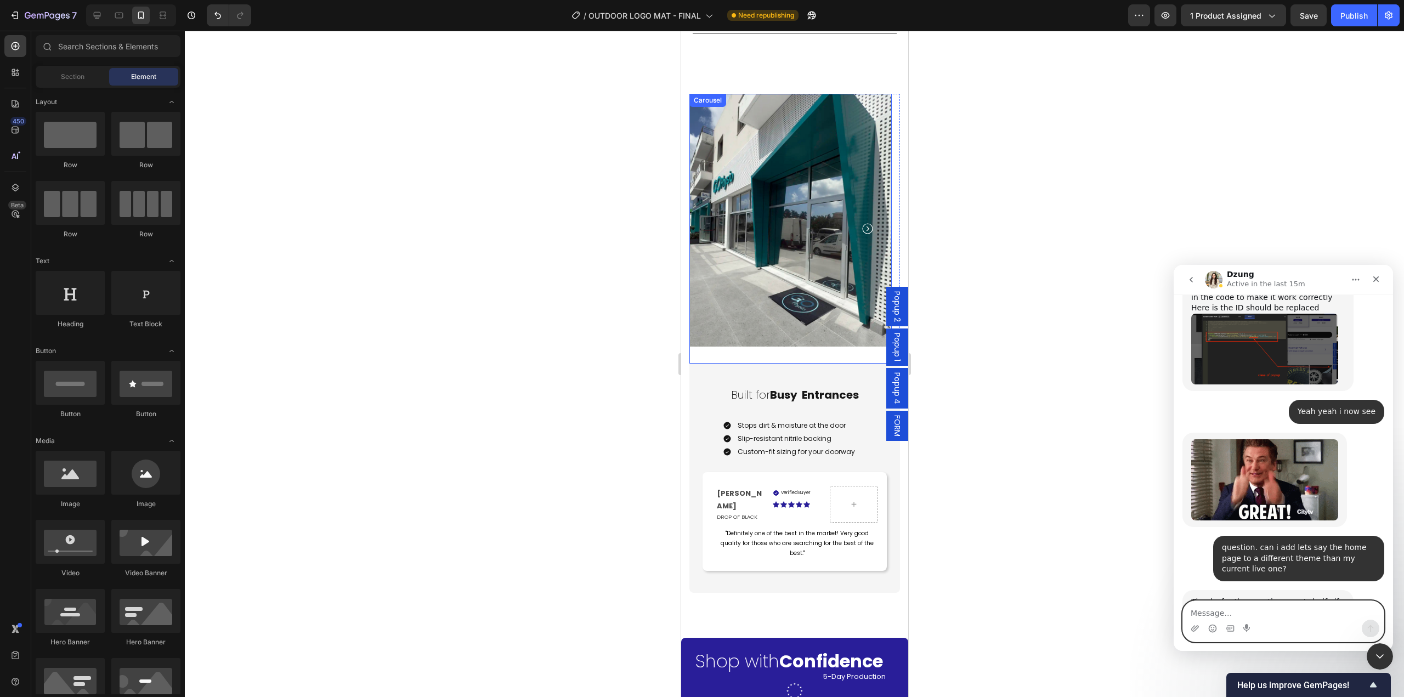
click at [754, 336] on div "Image" at bounding box center [790, 229] width 202 height 270
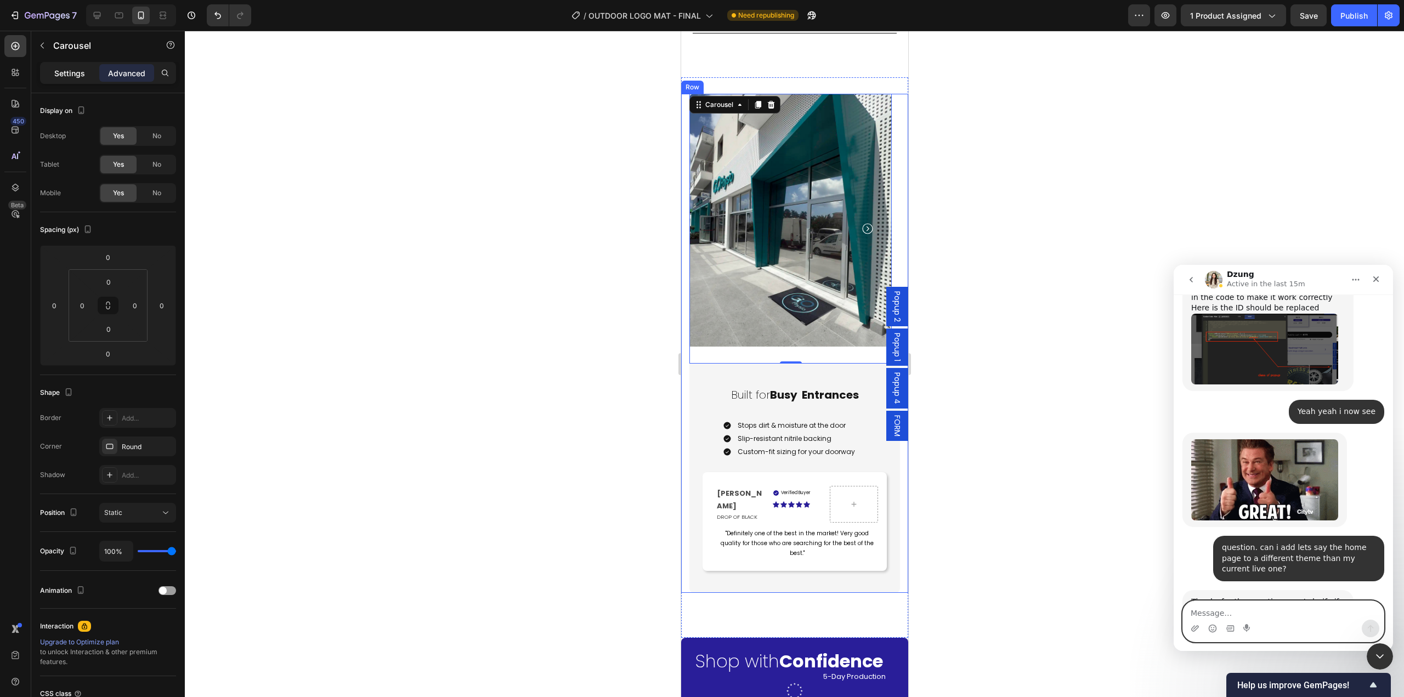
click at [78, 73] on p "Settings" at bounding box center [69, 73] width 31 height 12
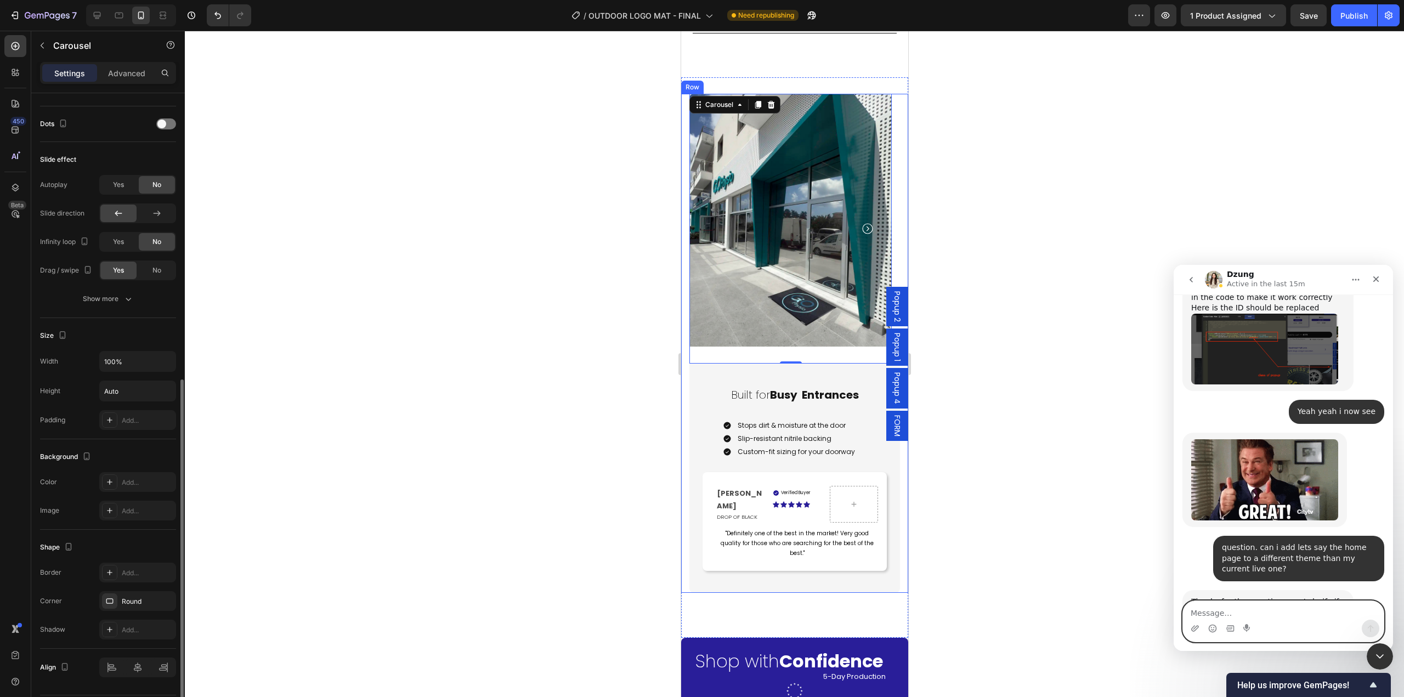
scroll to position [581, 0]
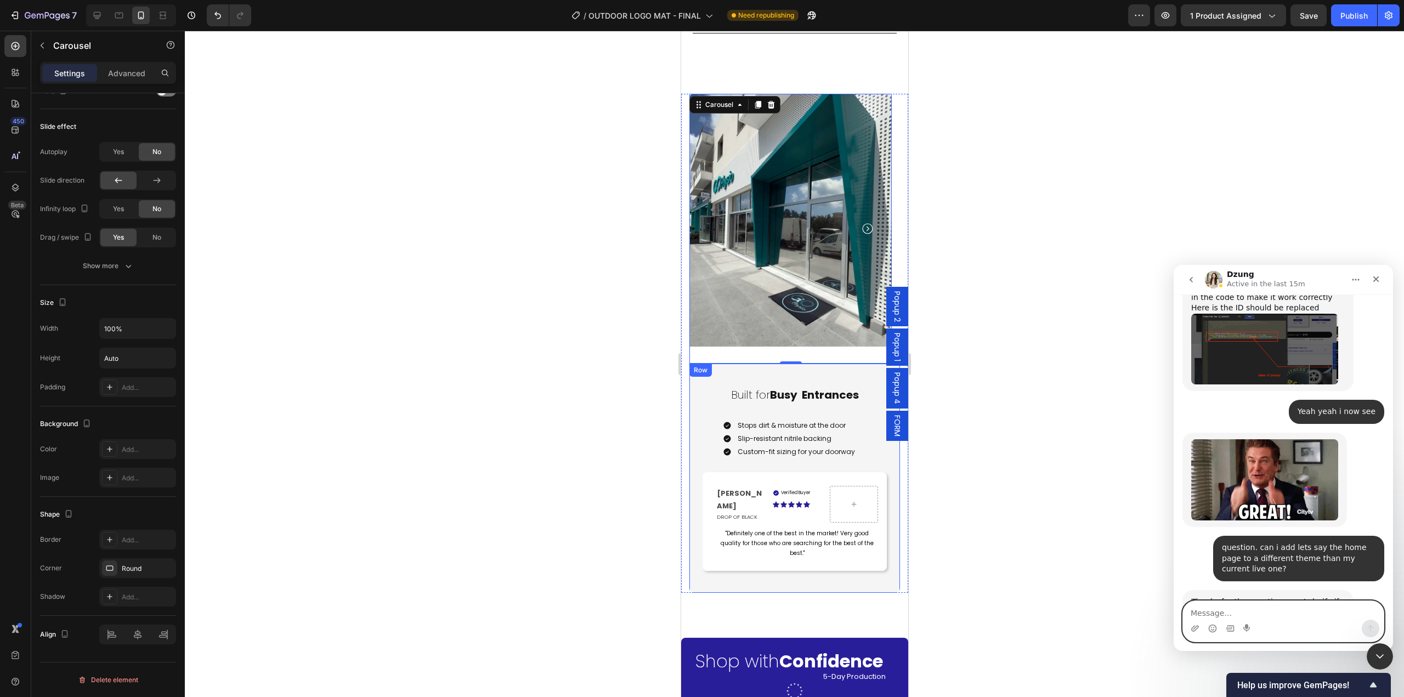
click at [794, 364] on div "Built for Busy Entrances Heading Stops dirt & moisture at the door Slip-resista…" at bounding box center [794, 478] width 211 height 229
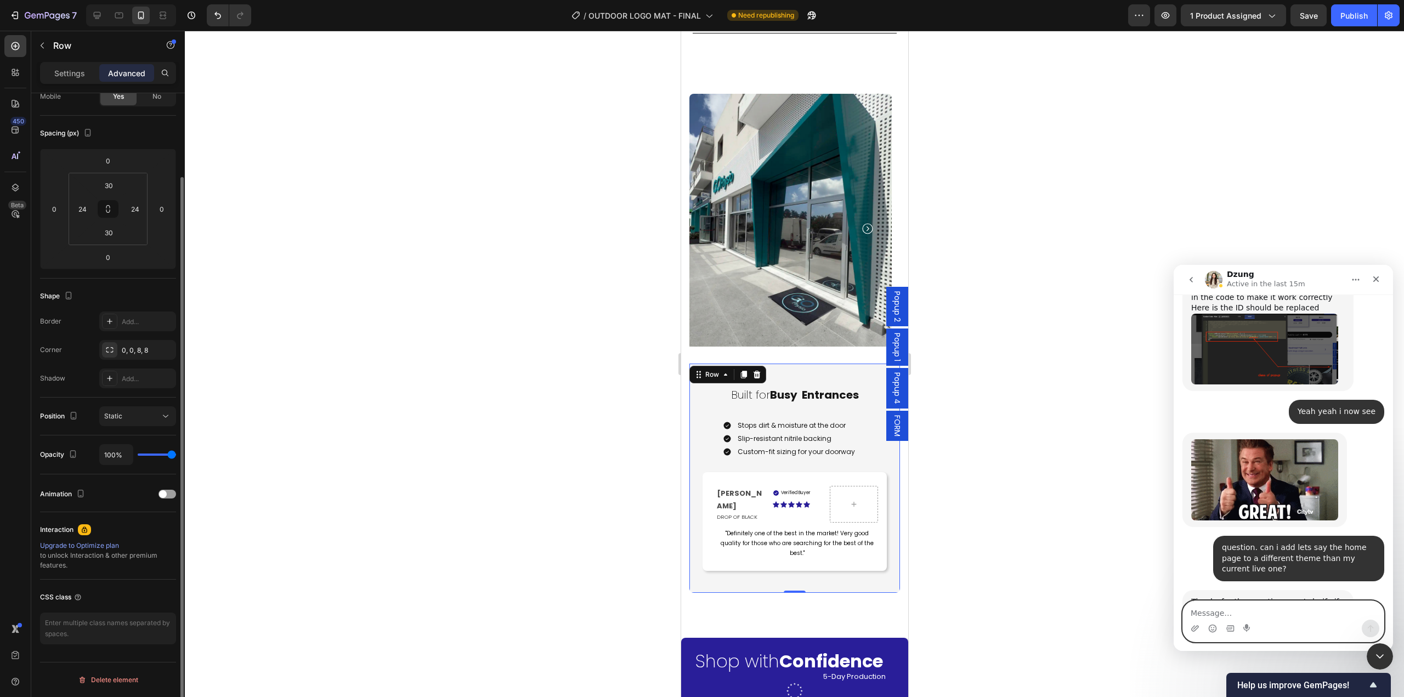
scroll to position [0, 0]
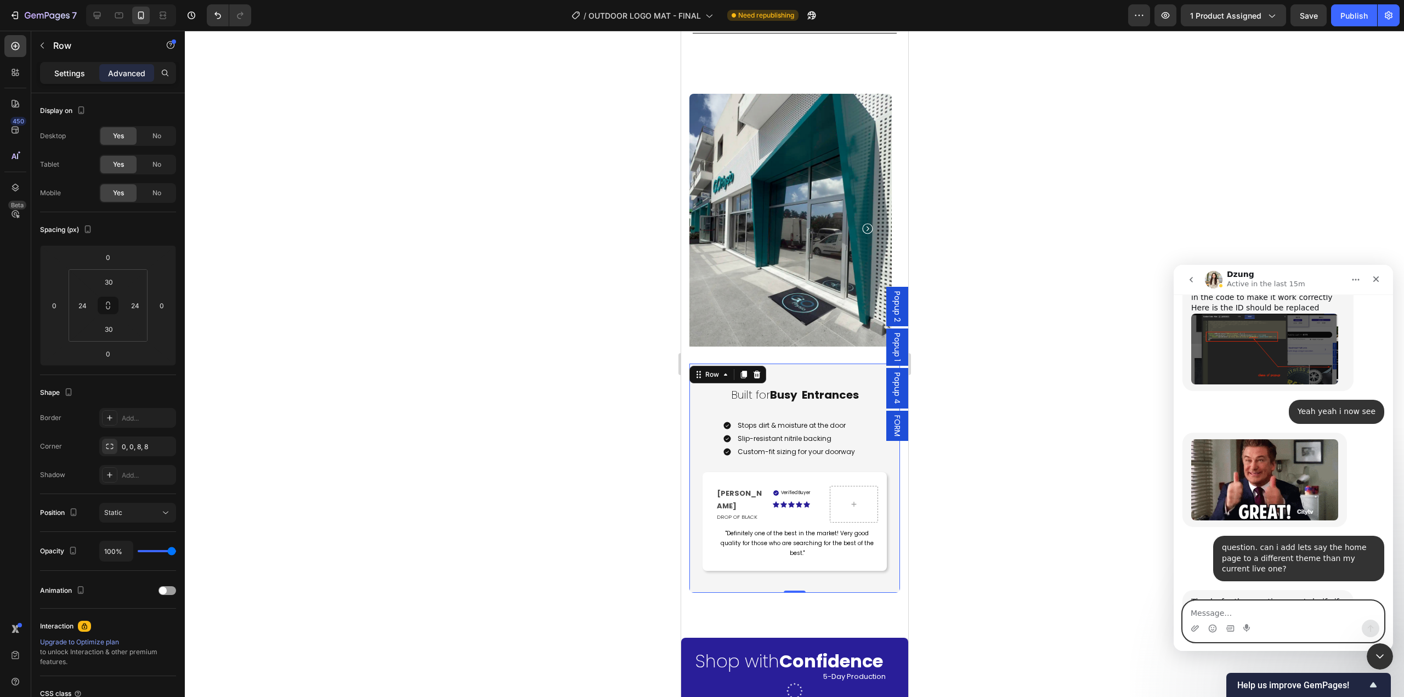
click at [73, 80] on div "Settings" at bounding box center [69, 73] width 55 height 18
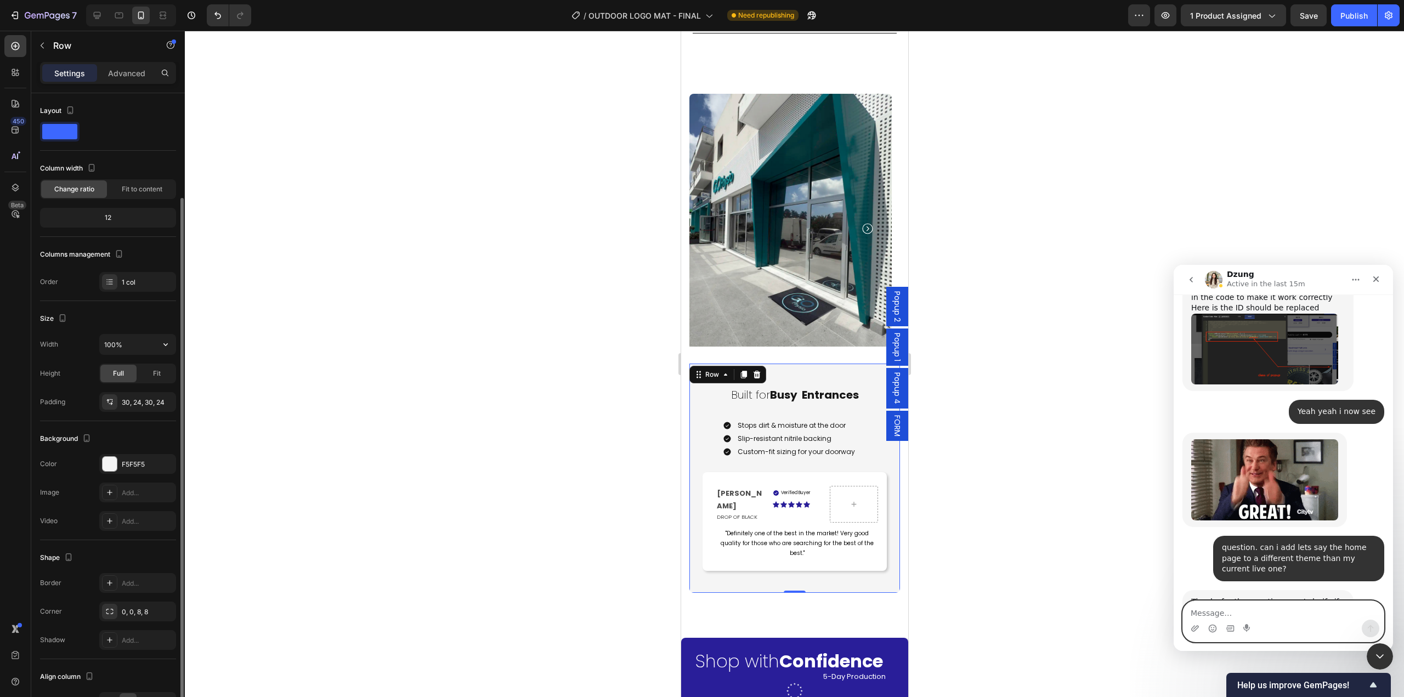
scroll to position [55, 0]
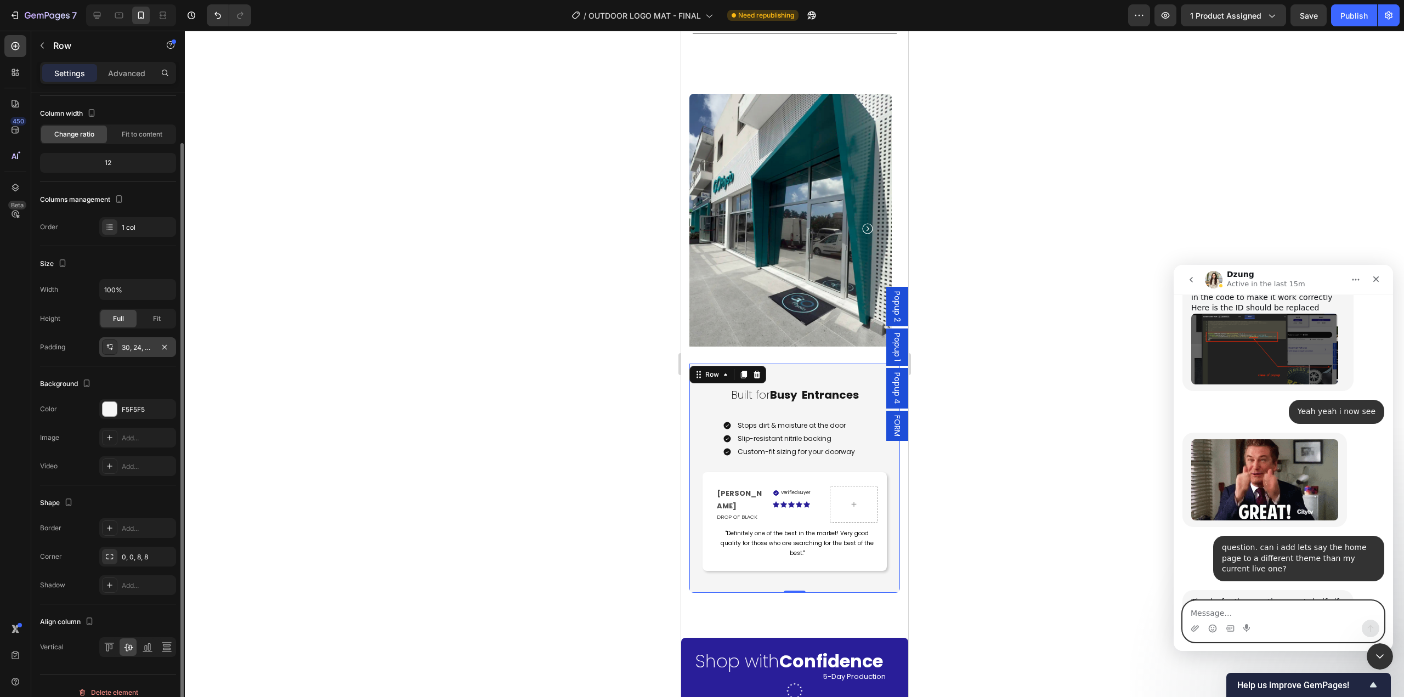
click at [138, 352] on div "30, 24, 30, 24" at bounding box center [138, 348] width 32 height 10
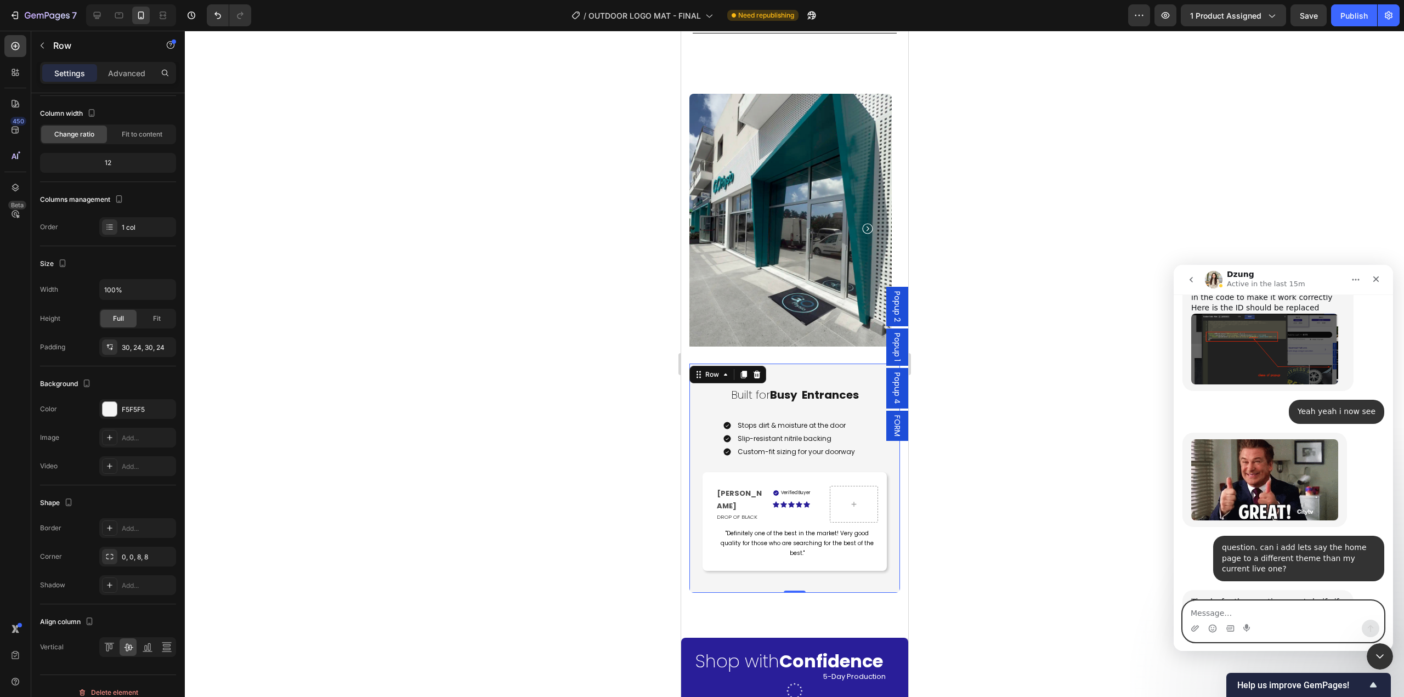
click at [443, 485] on div at bounding box center [794, 364] width 1219 height 666
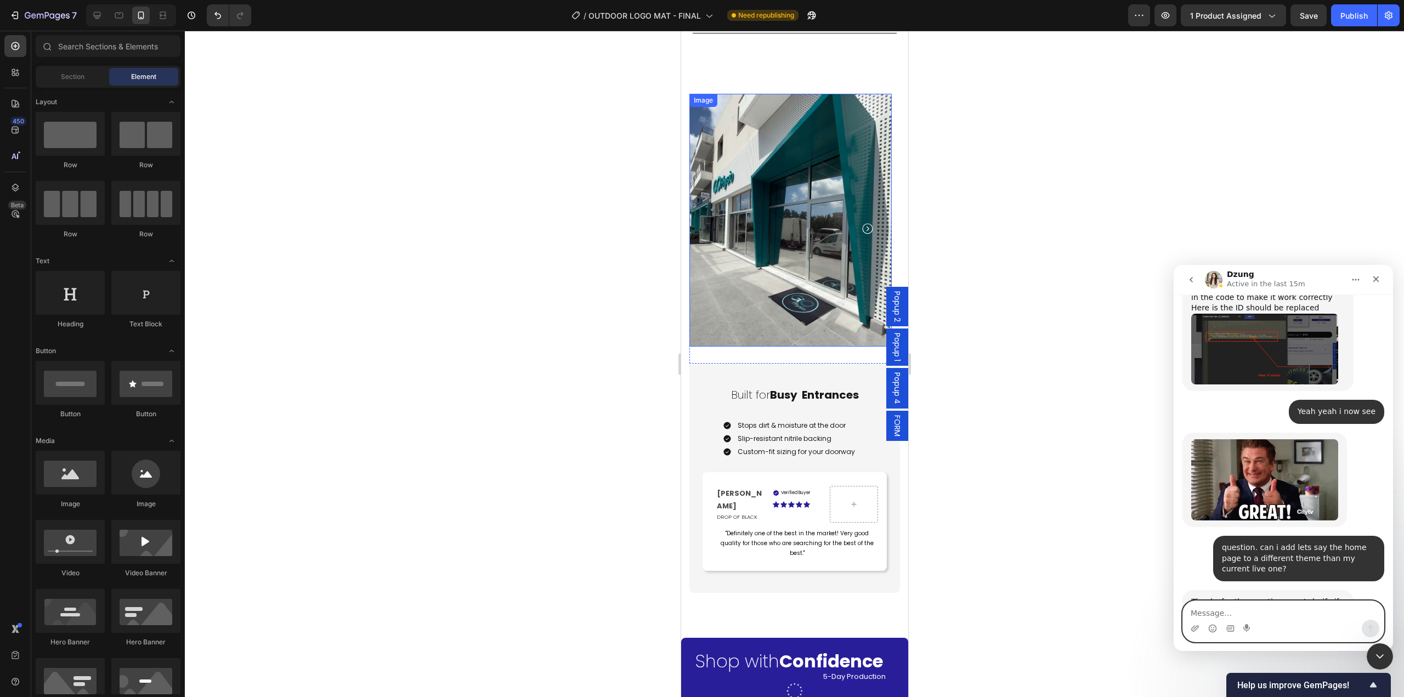
click at [840, 303] on img at bounding box center [790, 220] width 202 height 253
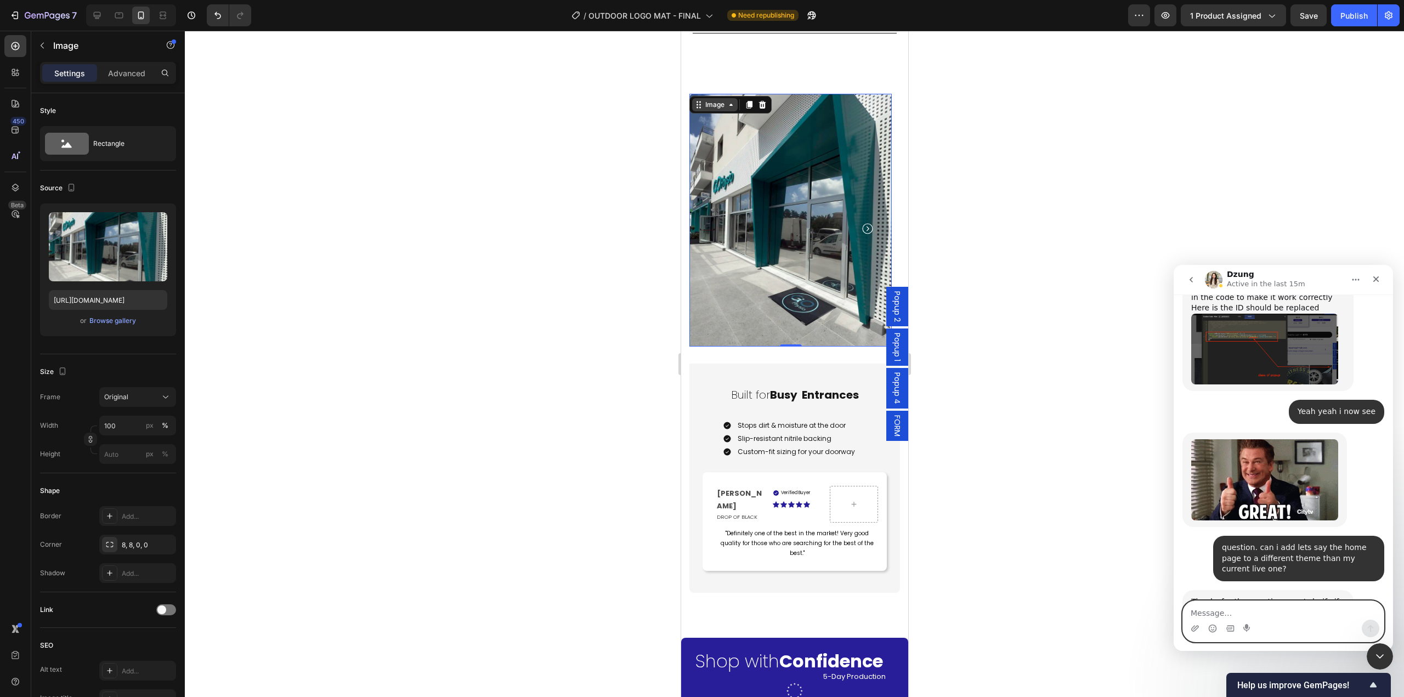
click at [726, 100] on icon at bounding box center [730, 104] width 9 height 9
click at [869, 222] on icon "Carousel Next Arrow" at bounding box center [866, 228] width 13 height 13
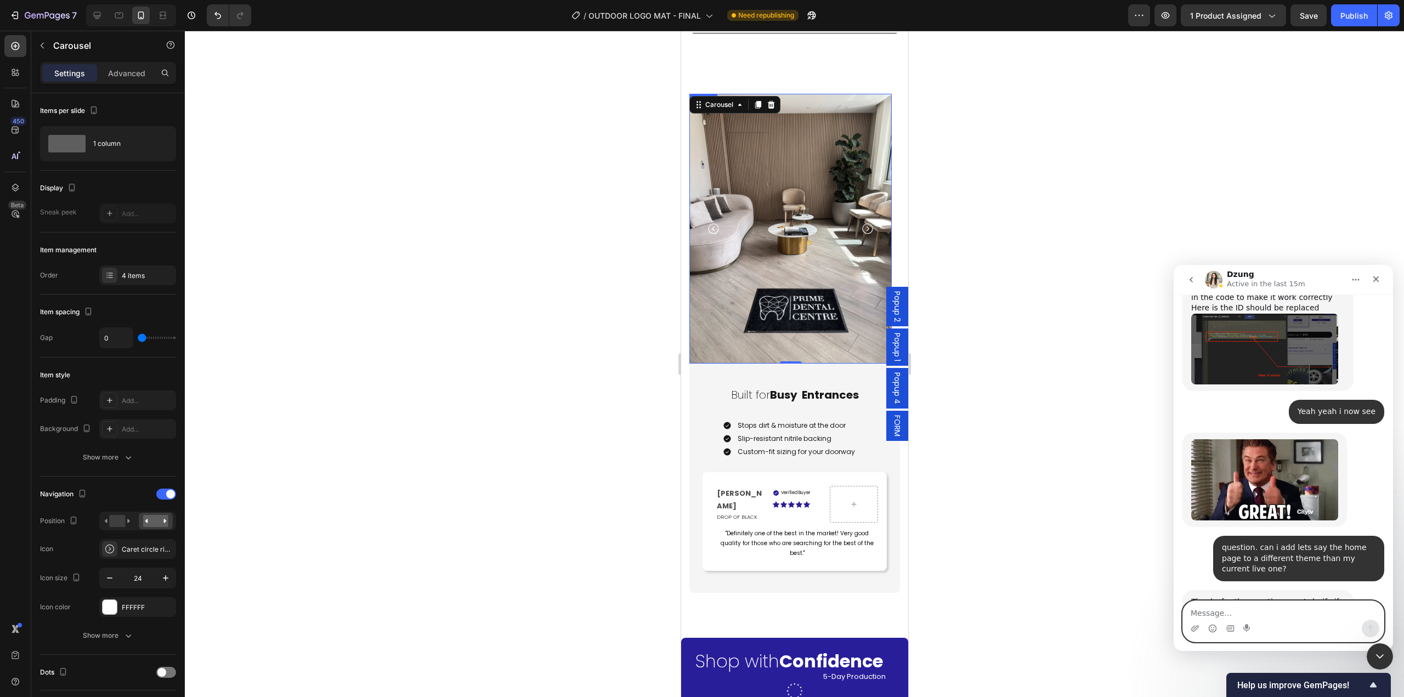
click at [773, 265] on img at bounding box center [790, 229] width 202 height 270
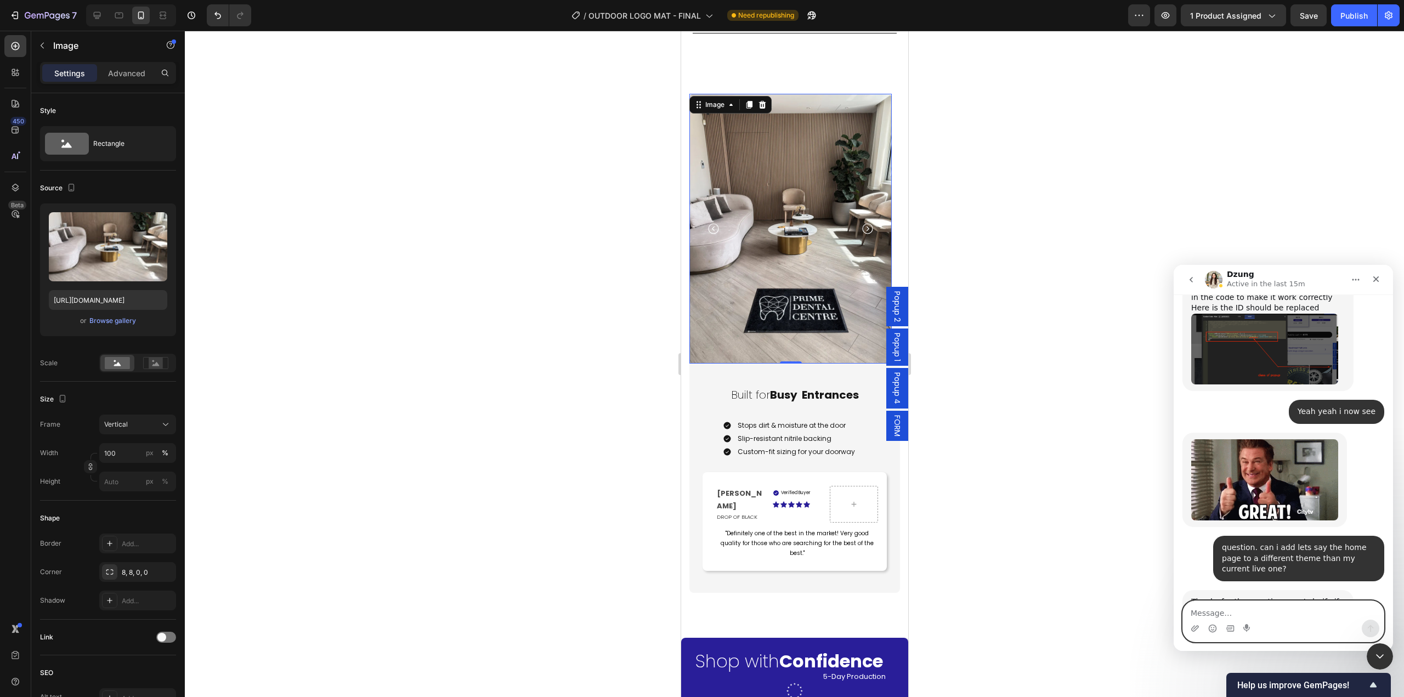
click at [1230, 615] on textarea "Message…" at bounding box center [1283, 610] width 201 height 19
type textarea "No nevermind i found out"
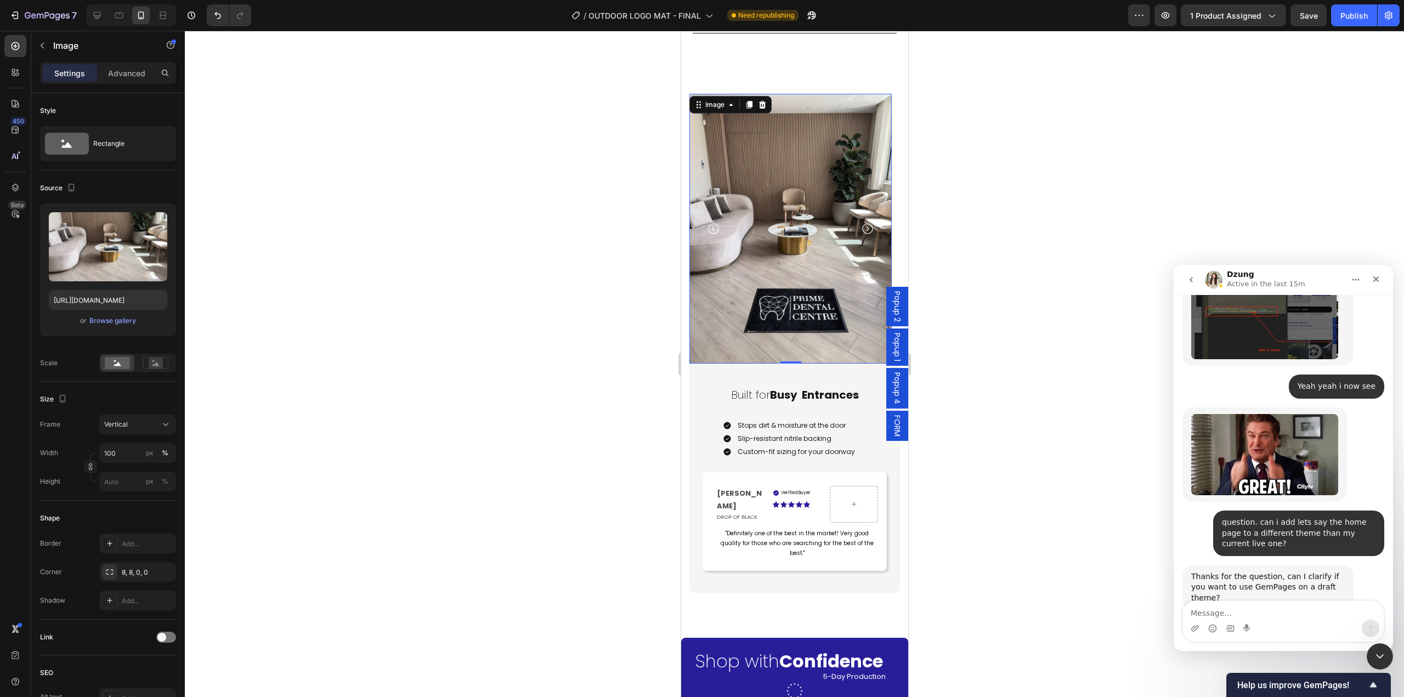
click at [818, 280] on img at bounding box center [790, 229] width 202 height 270
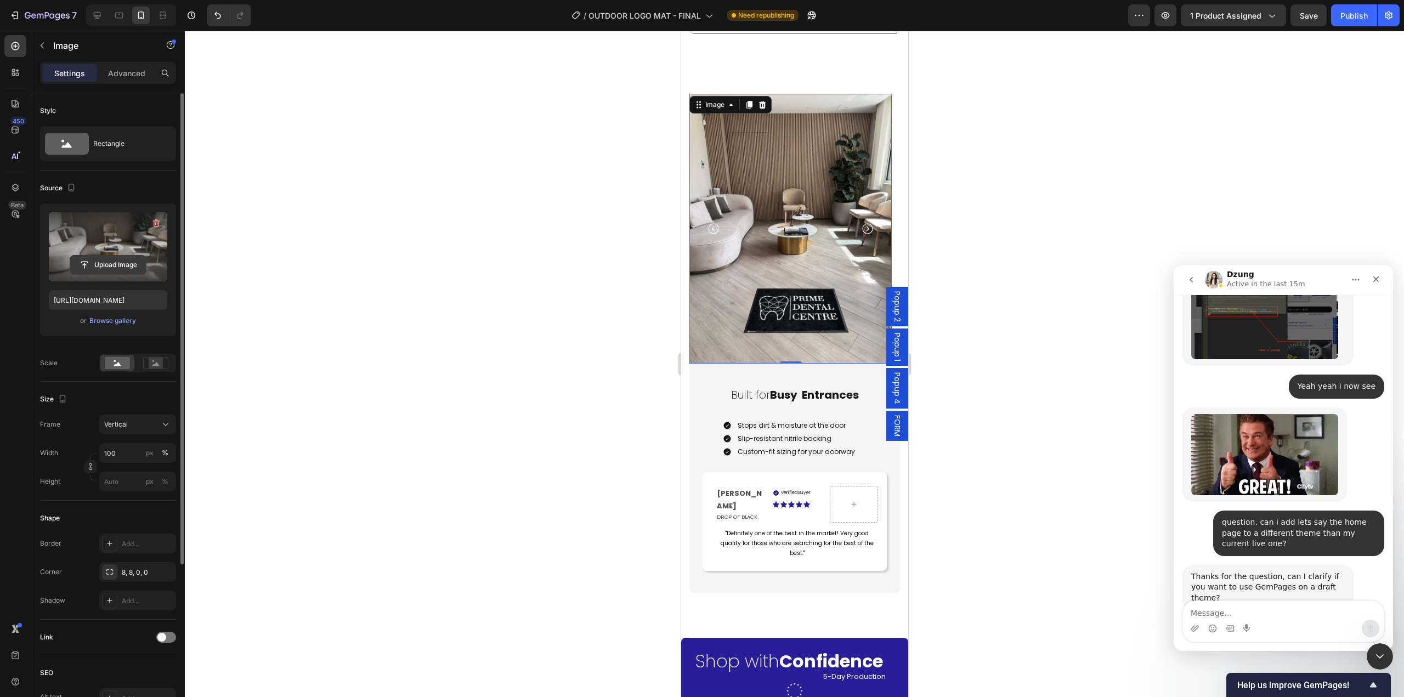
click at [101, 268] on input "file" at bounding box center [108, 265] width 76 height 19
type input "[URL][DOMAIN_NAME]"
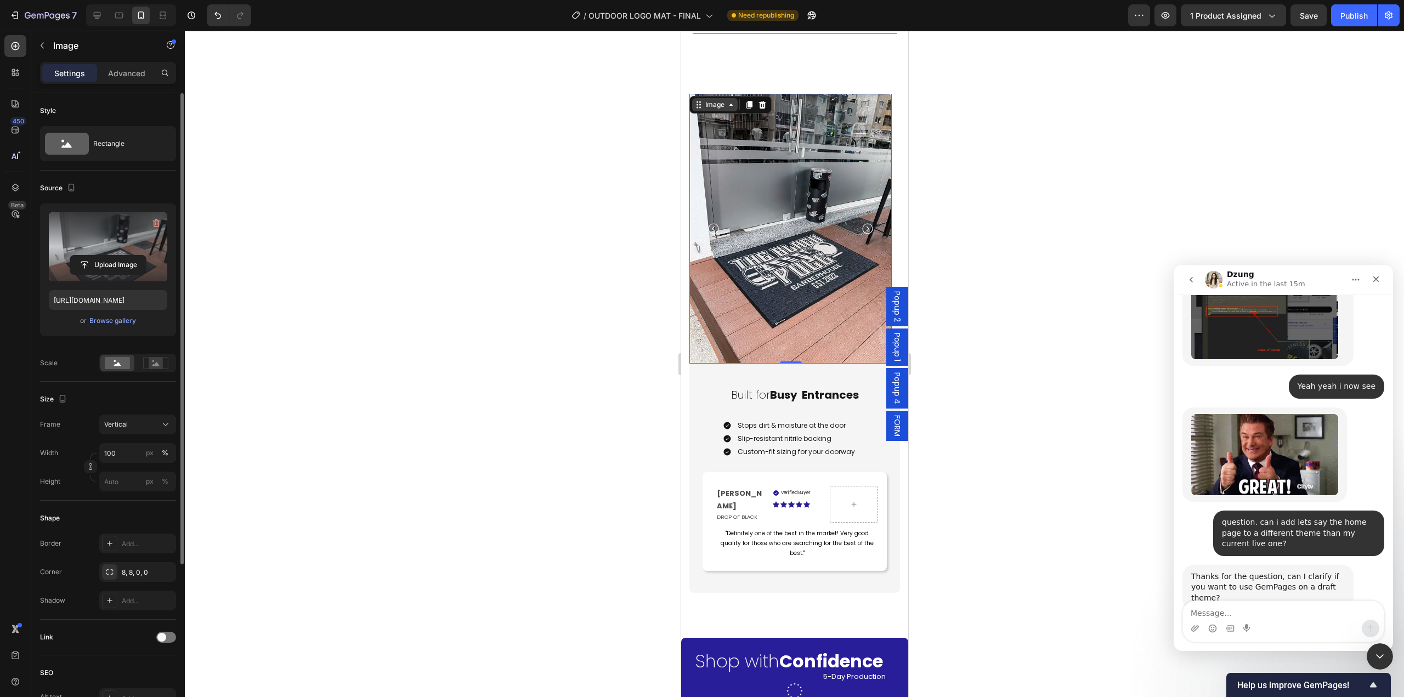
click at [718, 100] on div "Image" at bounding box center [715, 105] width 24 height 10
click at [1022, 244] on div at bounding box center [794, 364] width 1219 height 666
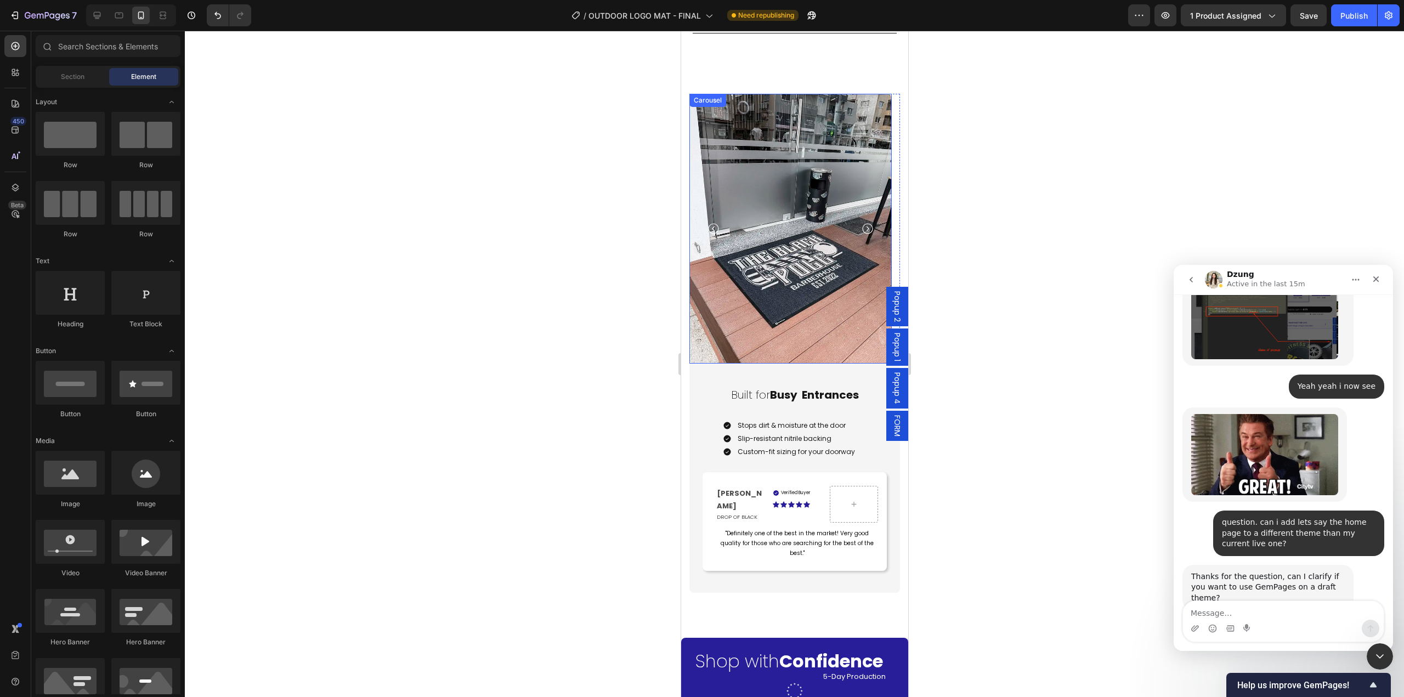
click at [715, 222] on icon "Carousel Back Arrow" at bounding box center [712, 228] width 13 height 13
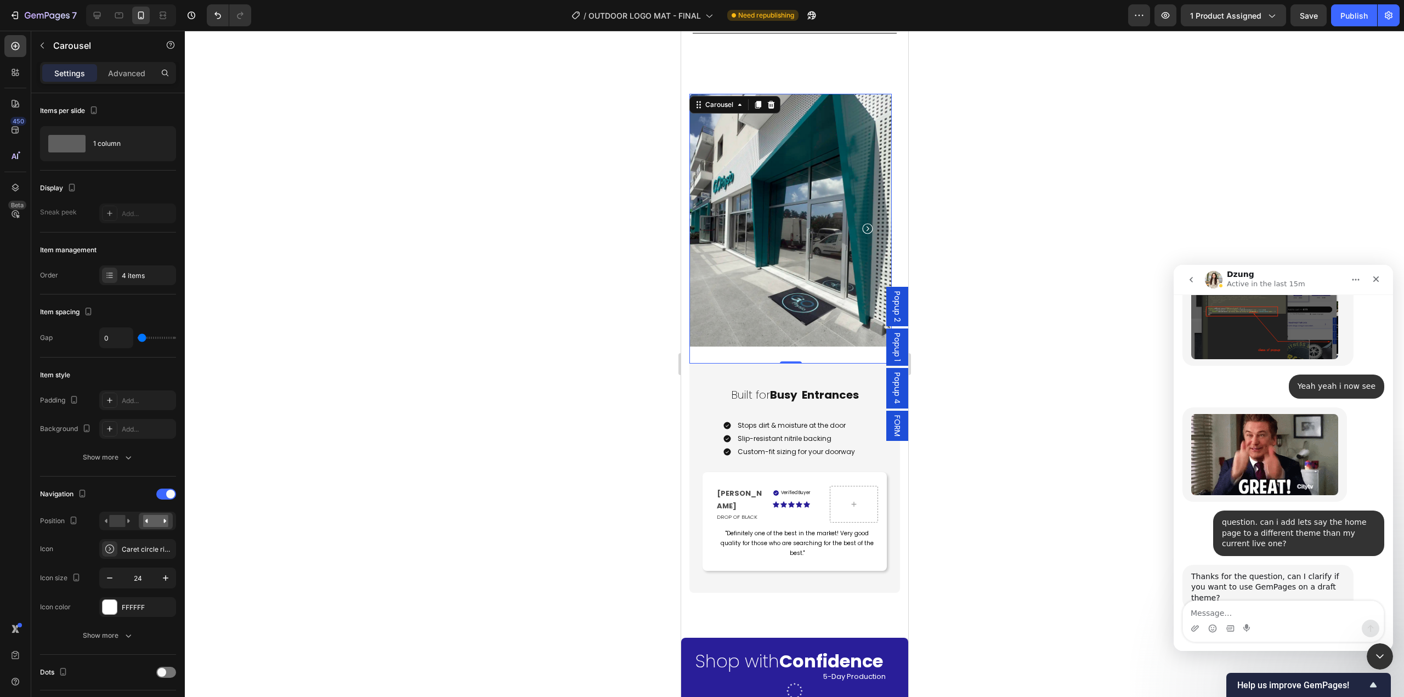
click at [867, 223] on icon "Carousel Next Arrow" at bounding box center [867, 228] width 10 height 10
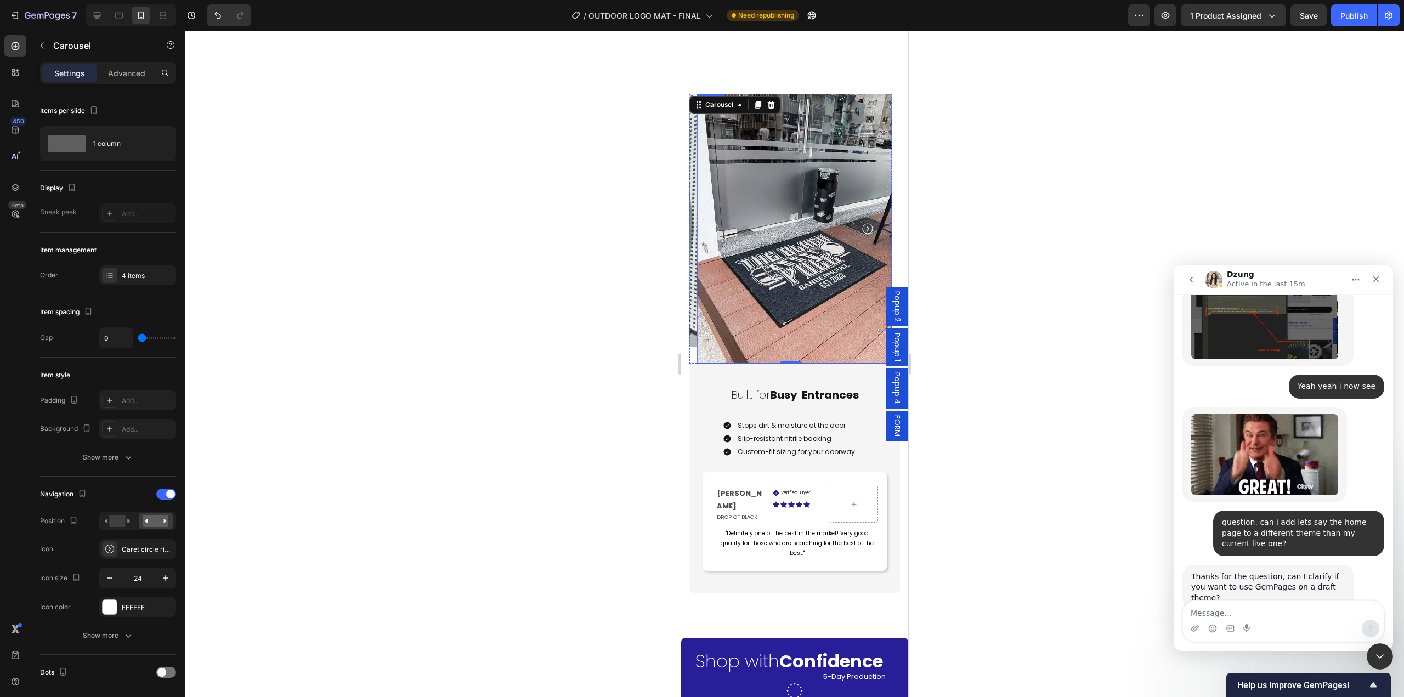
click at [813, 245] on img at bounding box center [798, 229] width 202 height 270
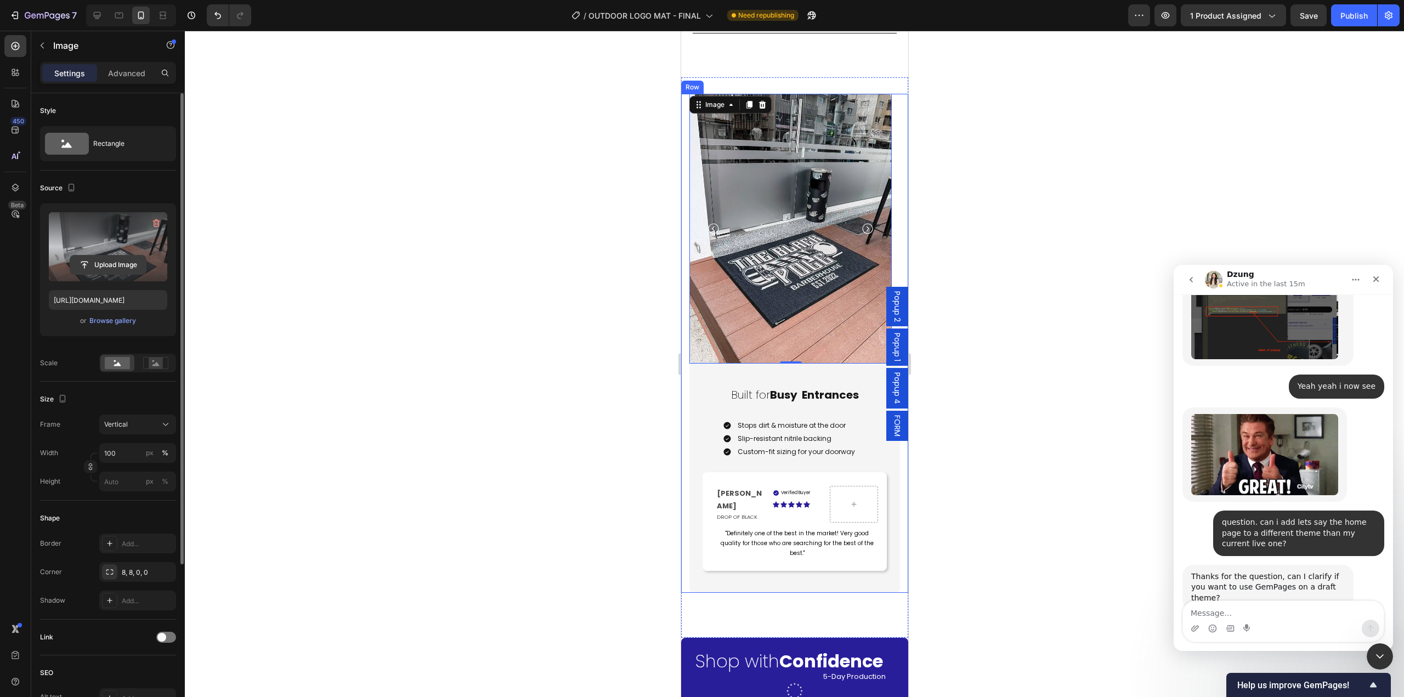
click at [100, 267] on input "file" at bounding box center [108, 265] width 76 height 19
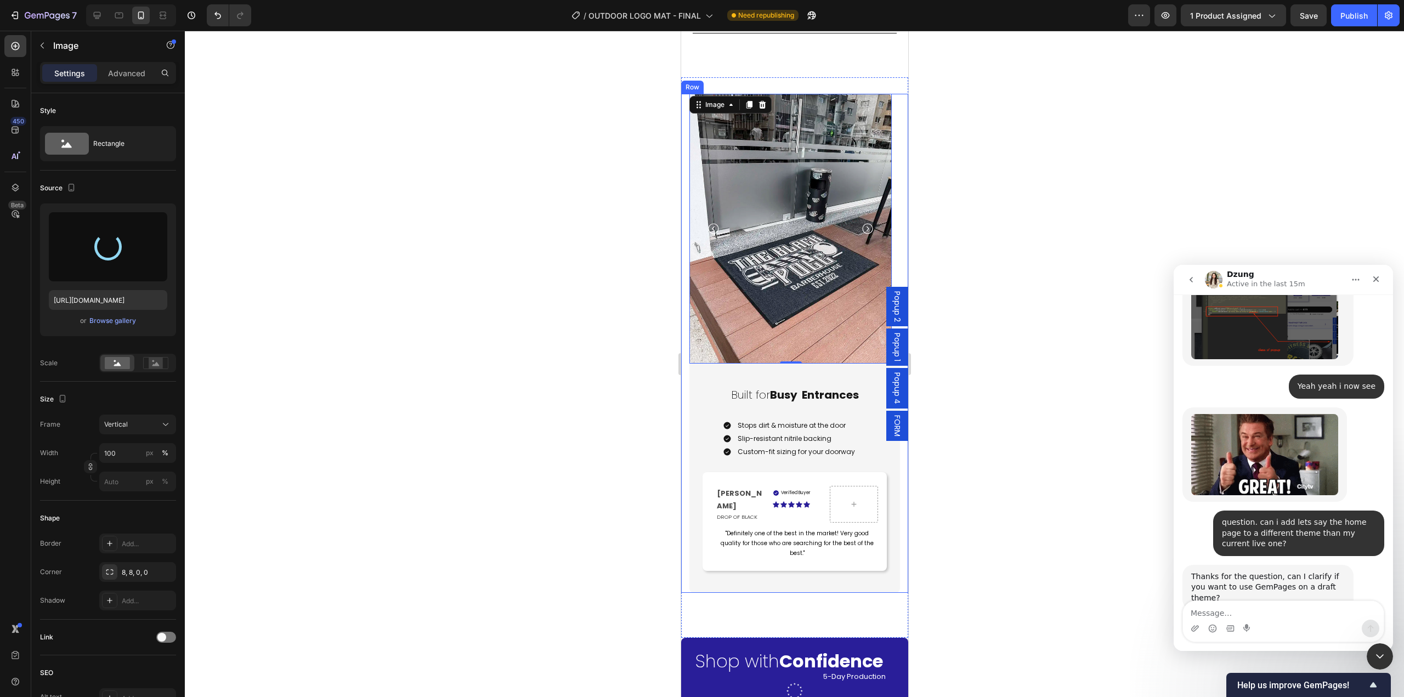
type input "[URL][DOMAIN_NAME]"
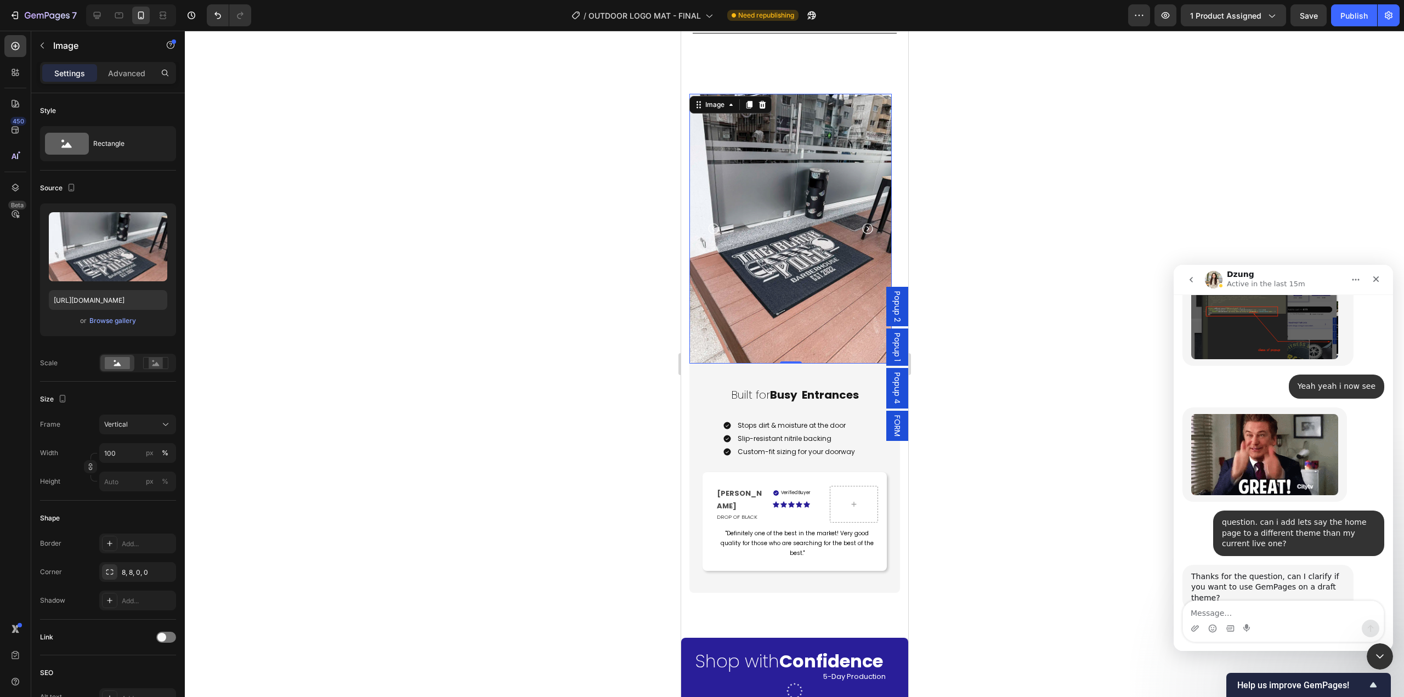
click at [714, 222] on icon "Carousel Back Arrow" at bounding box center [712, 228] width 13 height 13
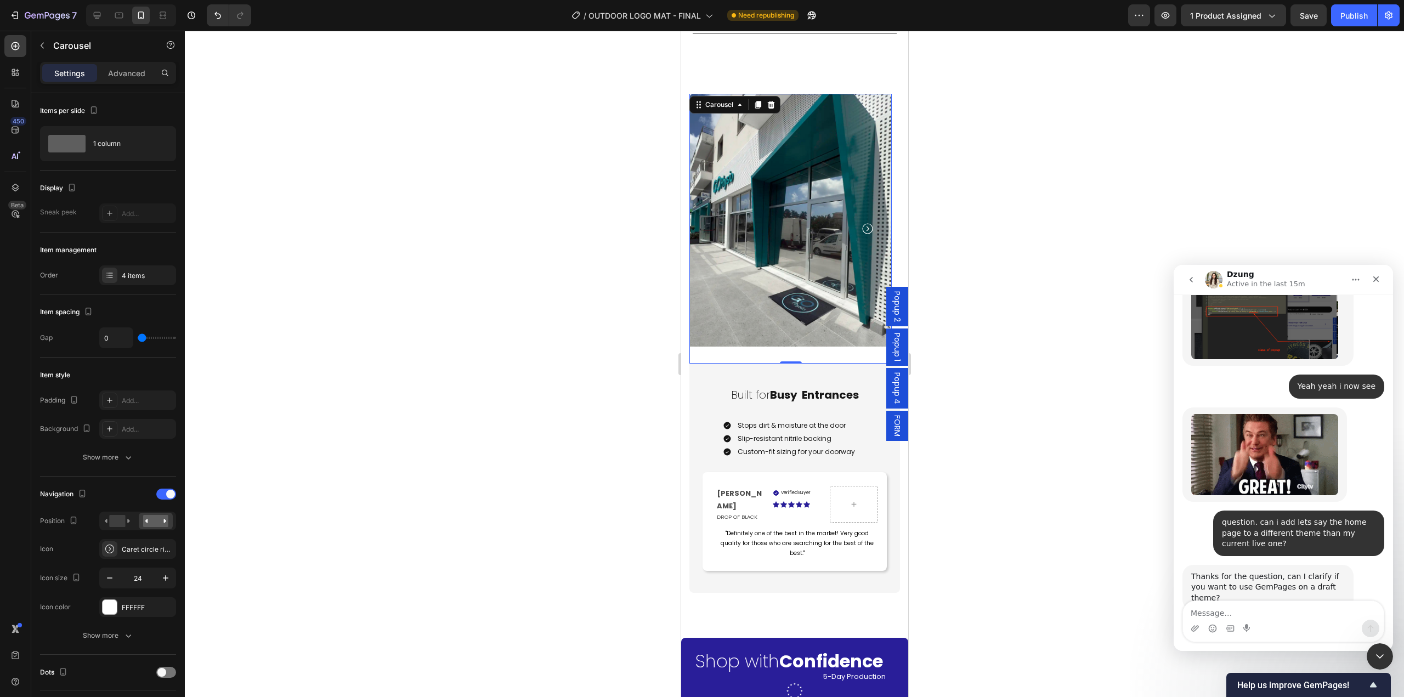
click at [866, 222] on icon "Carousel Next Arrow" at bounding box center [866, 228] width 13 height 13
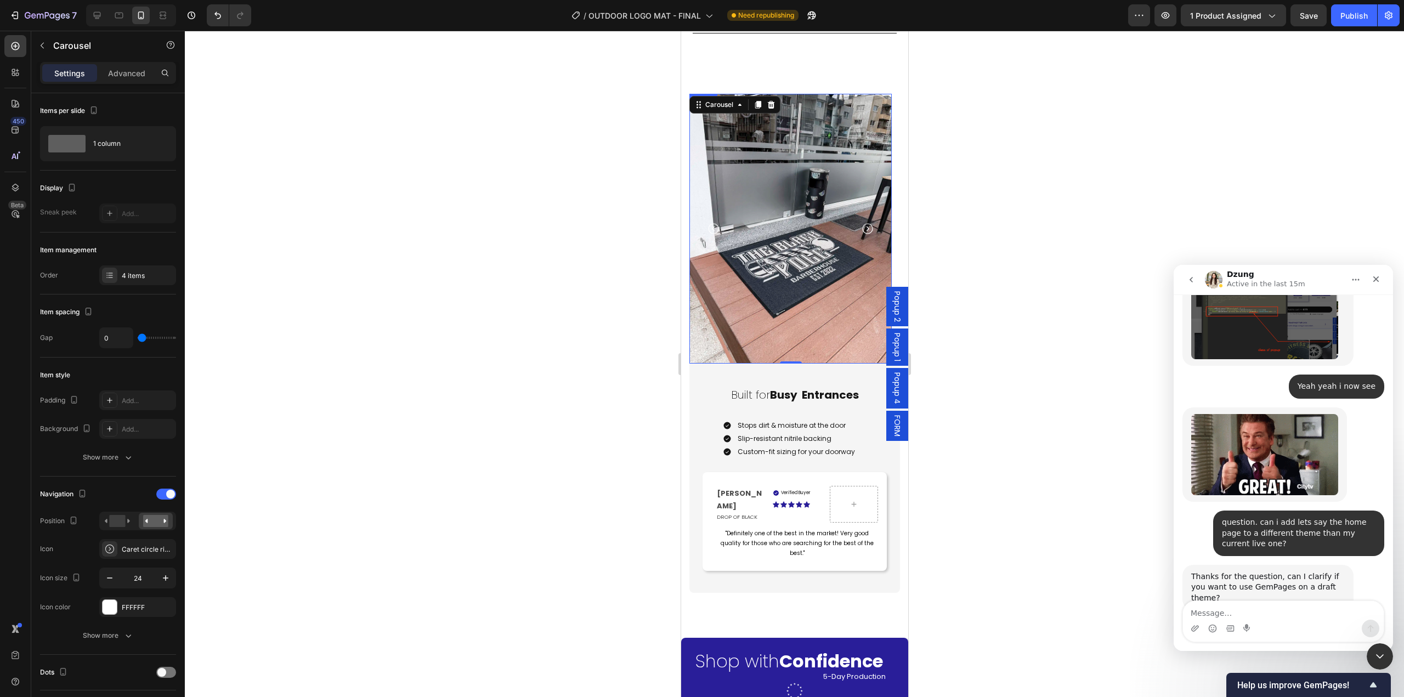
click at [763, 260] on img at bounding box center [790, 229] width 202 height 270
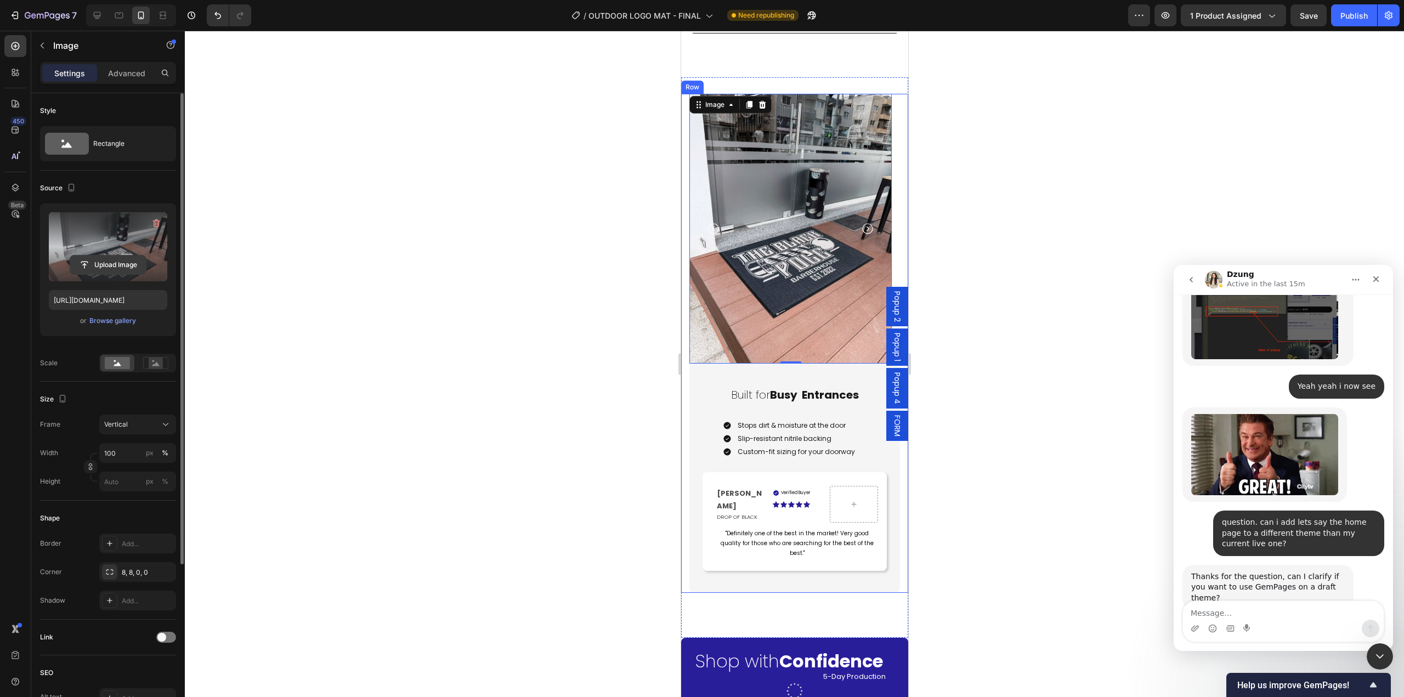
click at [122, 269] on input "file" at bounding box center [108, 265] width 76 height 19
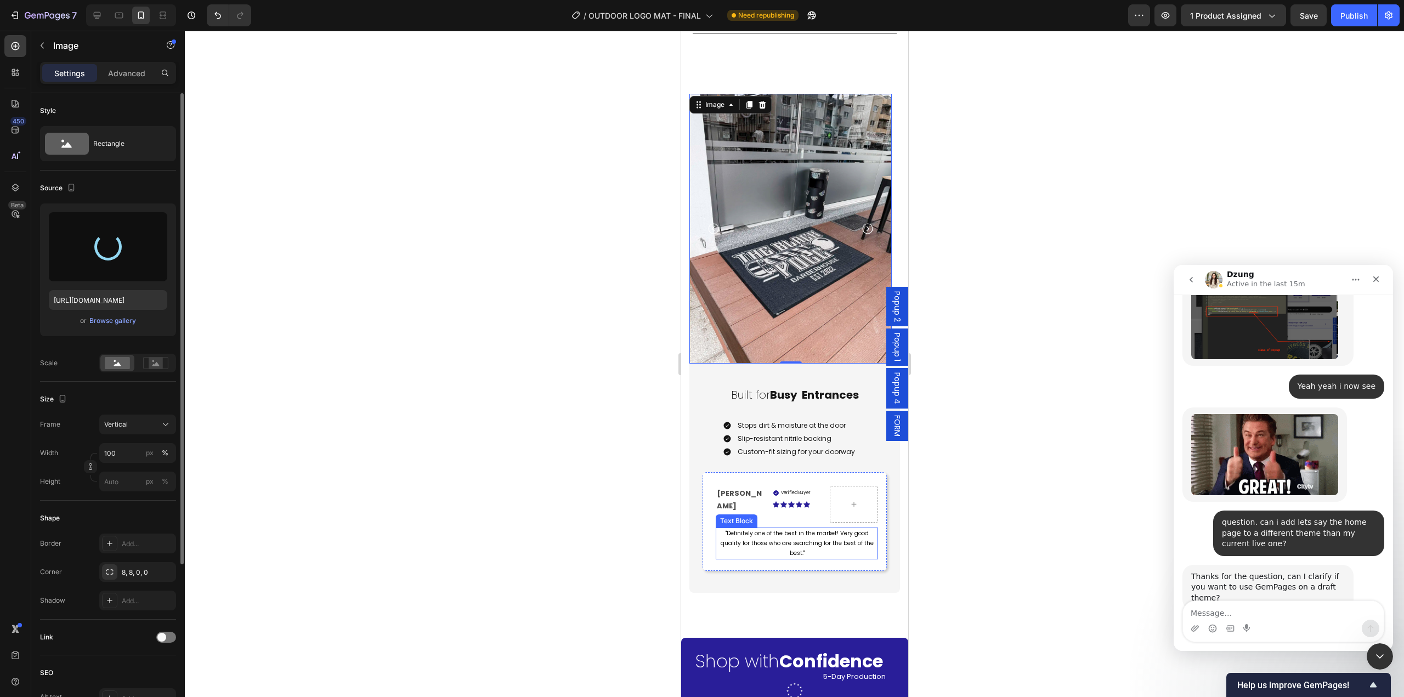
type input "[URL][DOMAIN_NAME]"
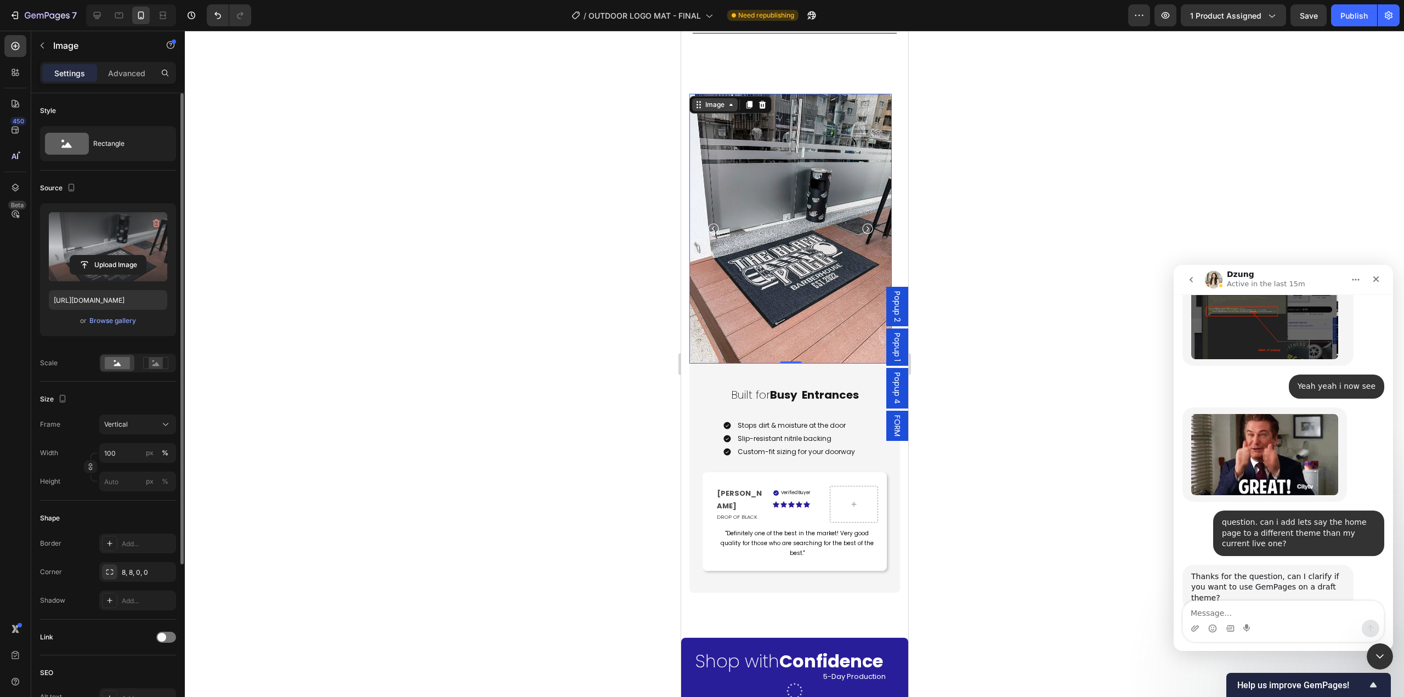
click at [715, 100] on div "Image" at bounding box center [715, 105] width 24 height 10
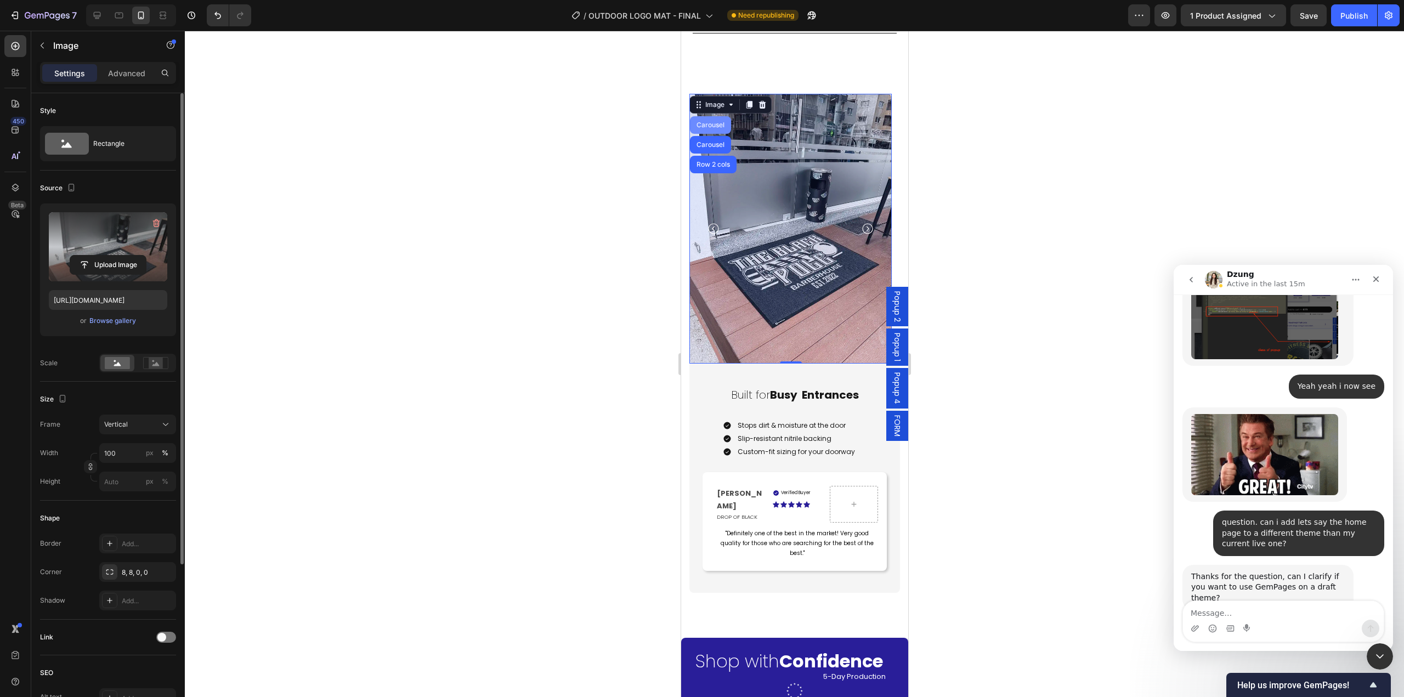
click at [711, 122] on div "Carousel" at bounding box center [710, 125] width 32 height 7
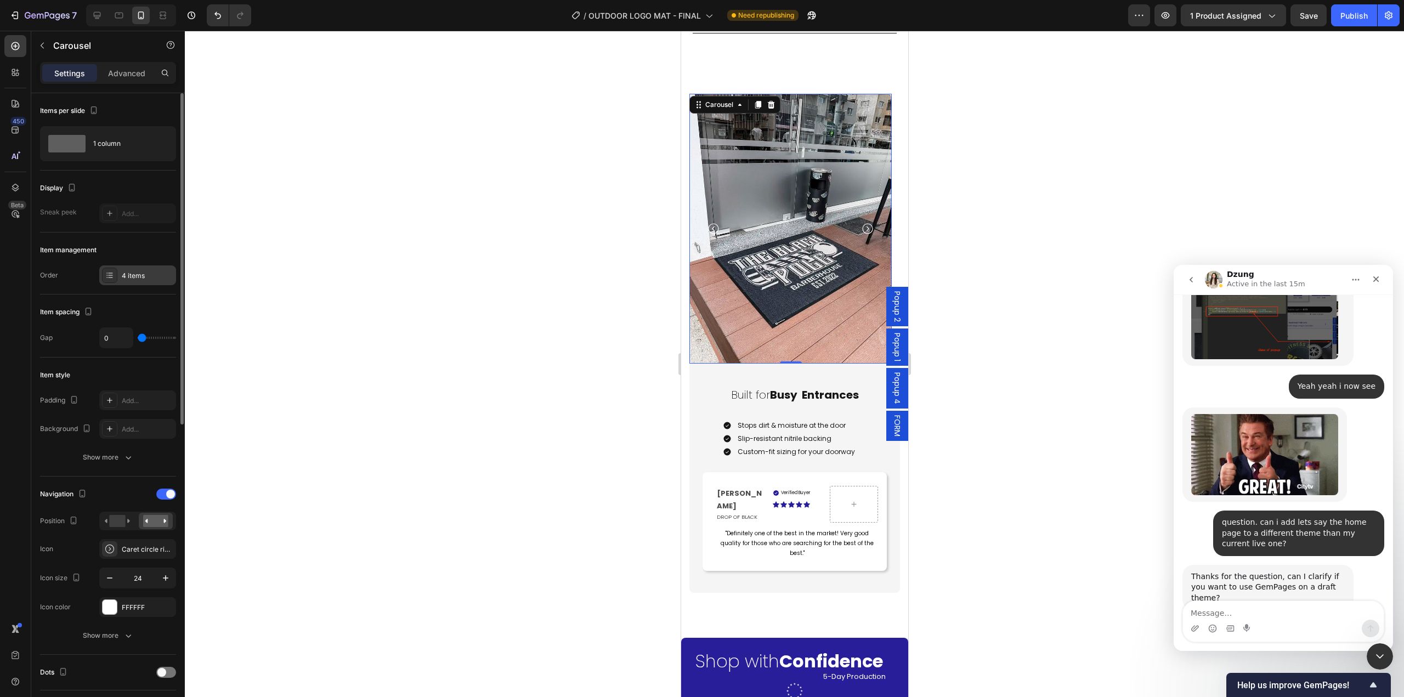
click at [106, 269] on div at bounding box center [109, 275] width 15 height 15
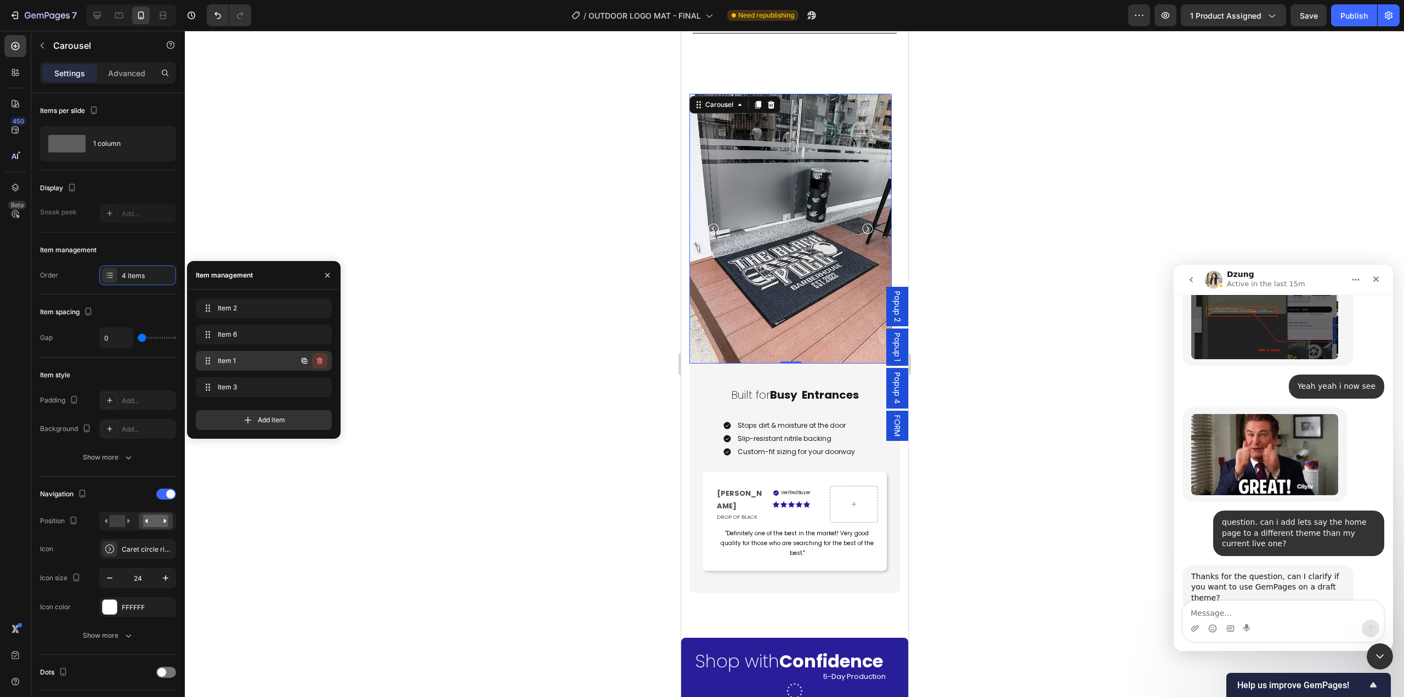
click at [319, 358] on icon "button" at bounding box center [319, 360] width 9 height 9
click at [320, 360] on div "Delete" at bounding box center [312, 361] width 20 height 10
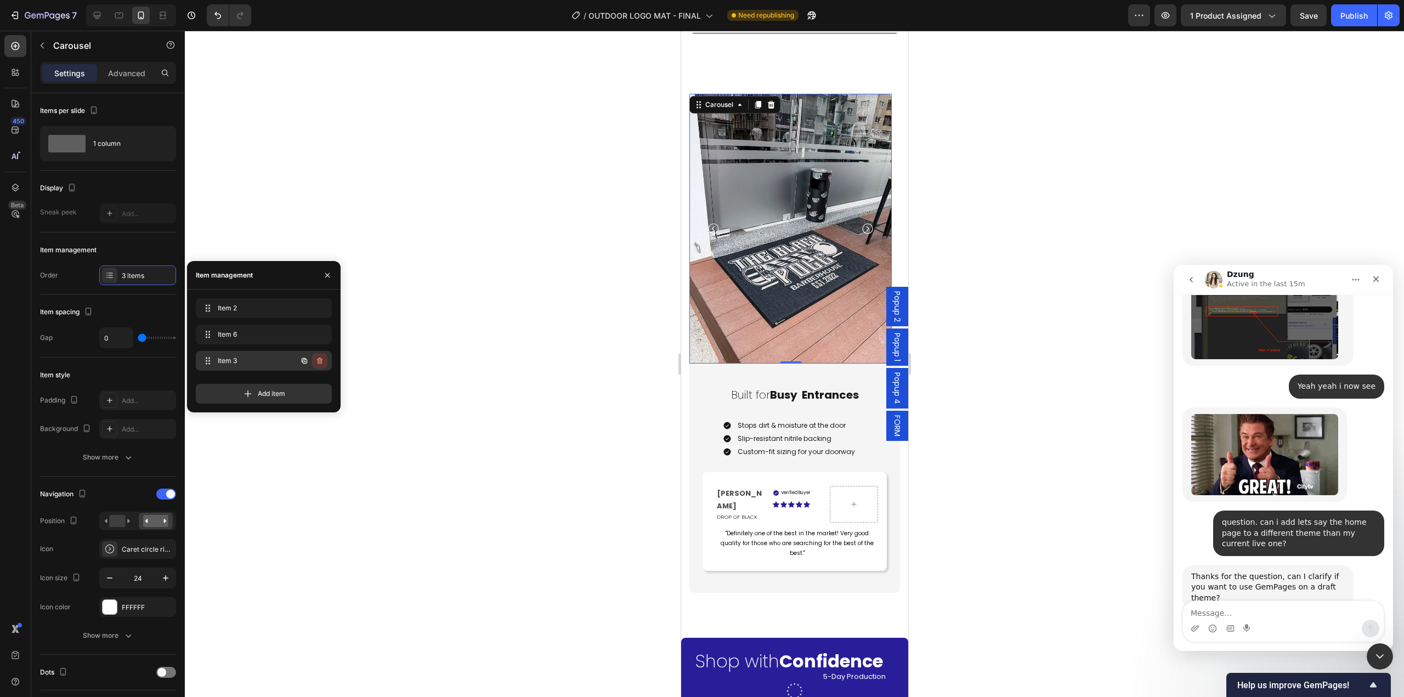
click at [318, 363] on icon "button" at bounding box center [319, 361] width 5 height 7
click at [318, 363] on div "Delete" at bounding box center [312, 361] width 20 height 10
click at [771, 252] on img at bounding box center [790, 229] width 202 height 270
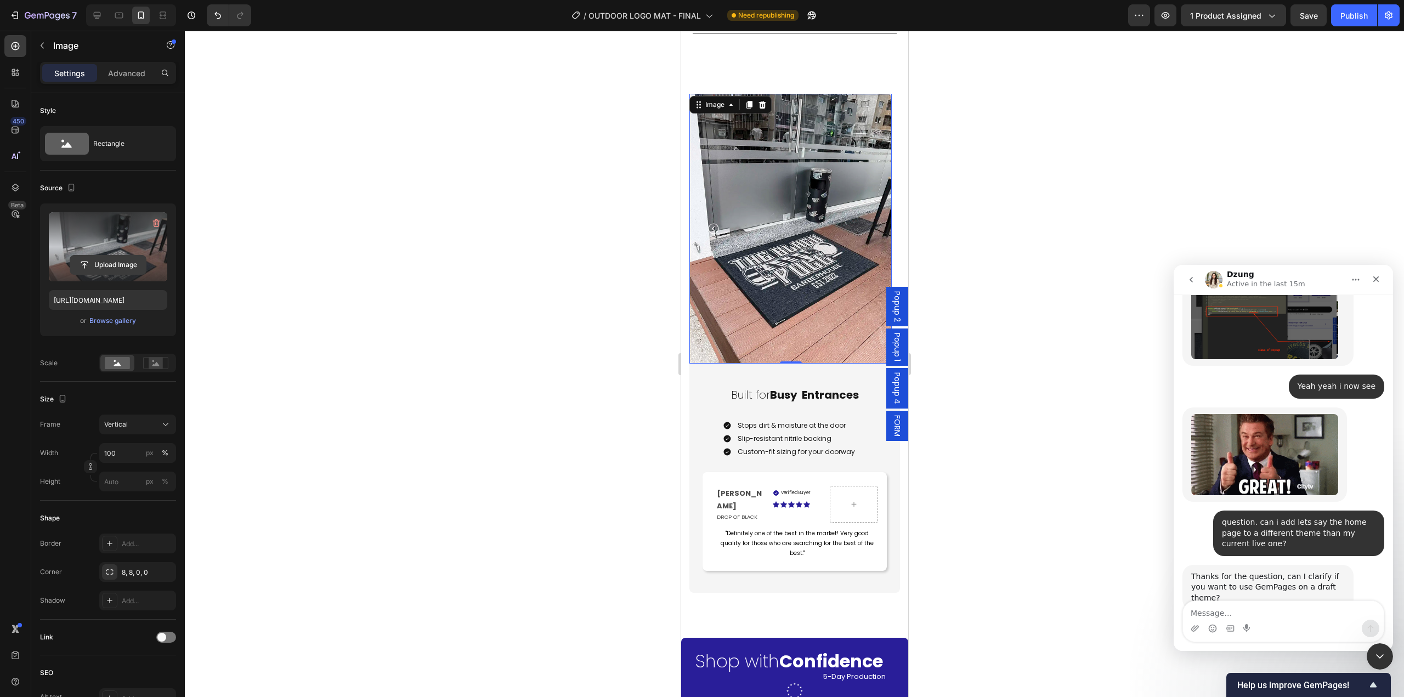
click at [117, 271] on input "file" at bounding box center [108, 265] width 76 height 19
type input "[URL][DOMAIN_NAME]"
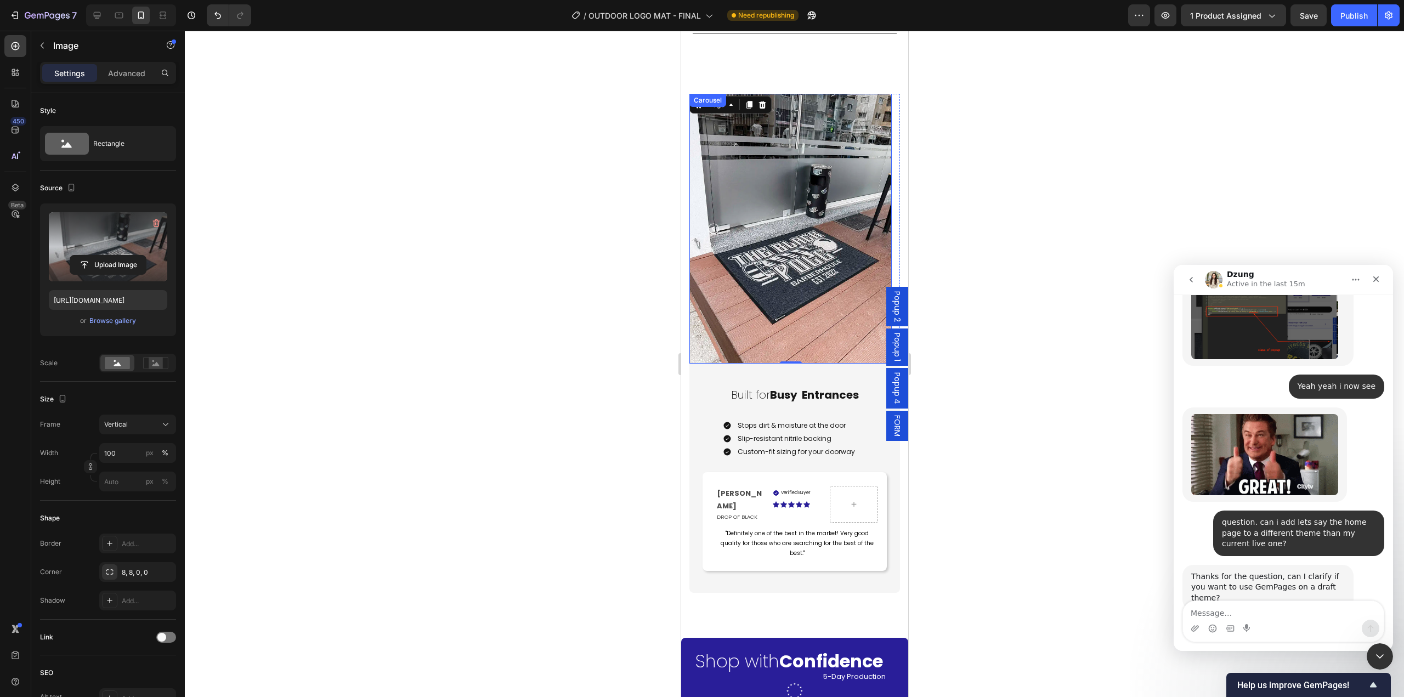
click at [712, 222] on icon "Carousel Back Arrow" at bounding box center [712, 228] width 13 height 13
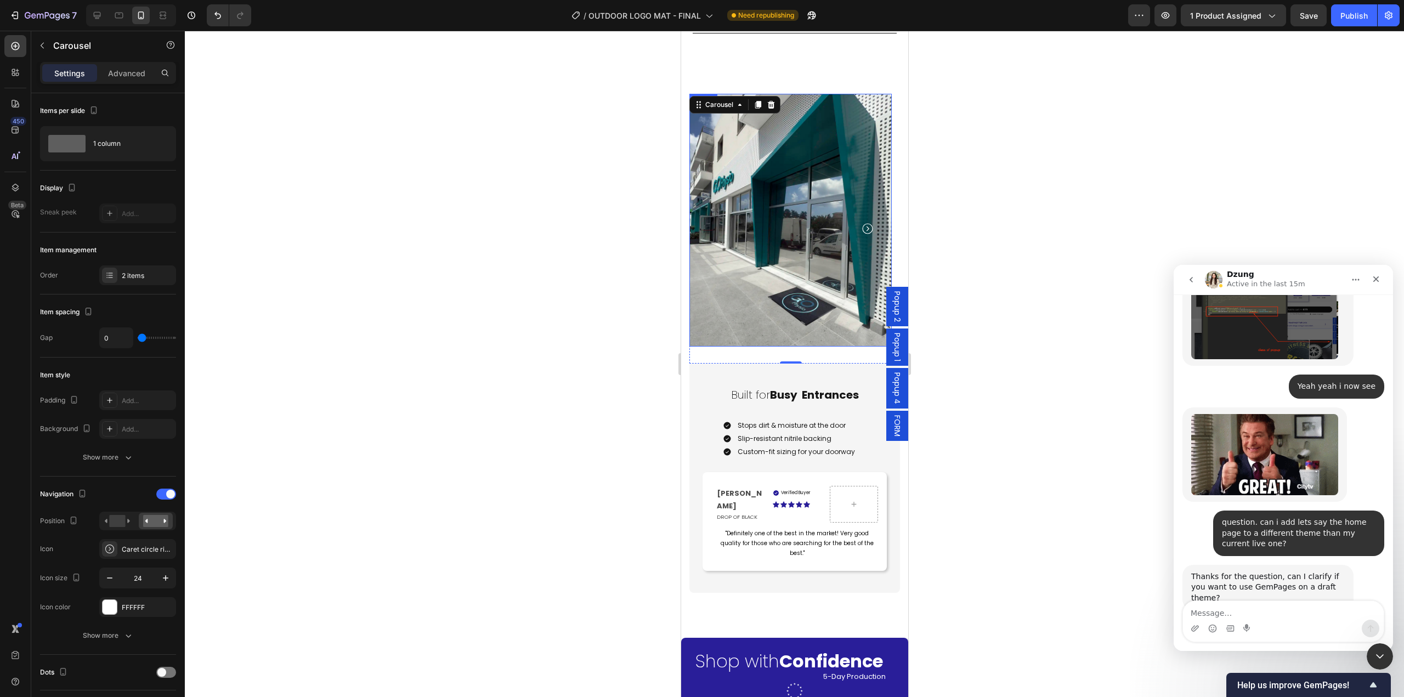
click at [801, 257] on img at bounding box center [790, 220] width 202 height 253
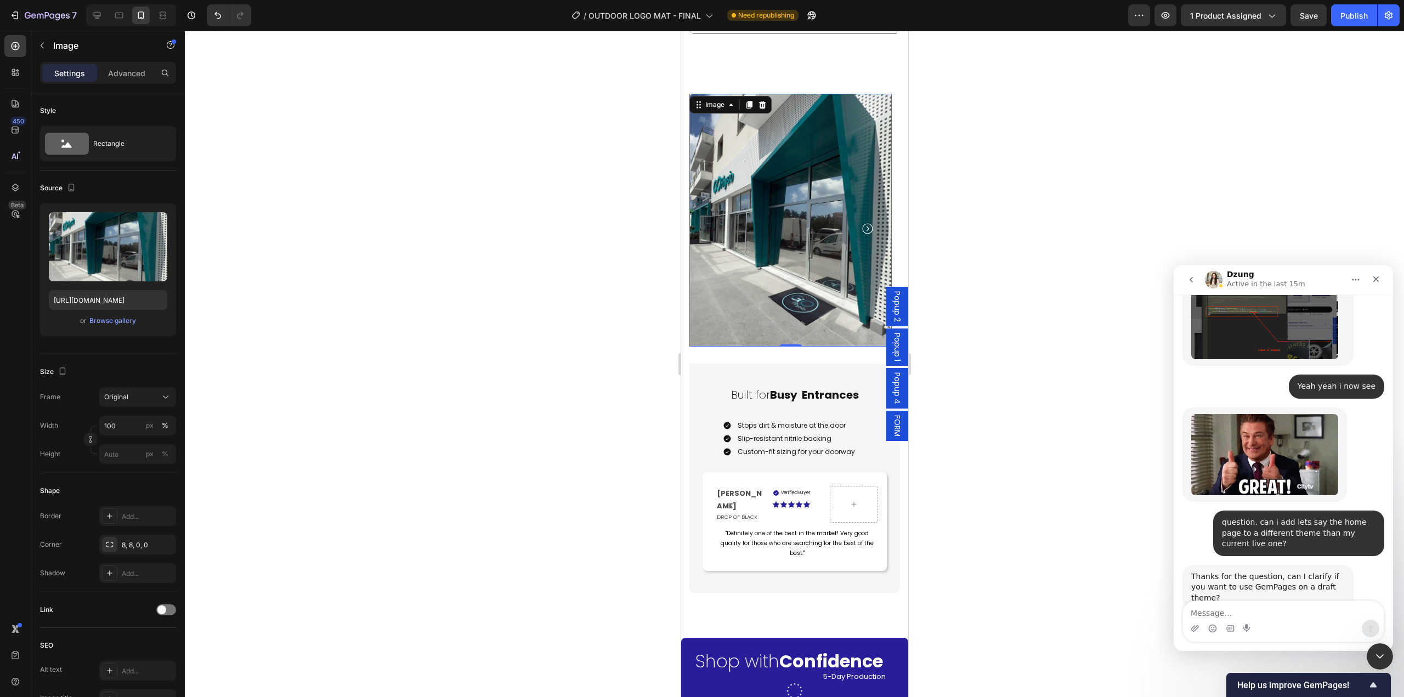
drag, startPoint x: 803, startPoint y: 234, endPoint x: 768, endPoint y: 250, distance: 39.0
click at [802, 234] on img at bounding box center [790, 220] width 202 height 253
click at [161, 397] on icon at bounding box center [165, 397] width 11 height 11
click at [863, 222] on icon "Carousel Next Arrow" at bounding box center [866, 228] width 13 height 13
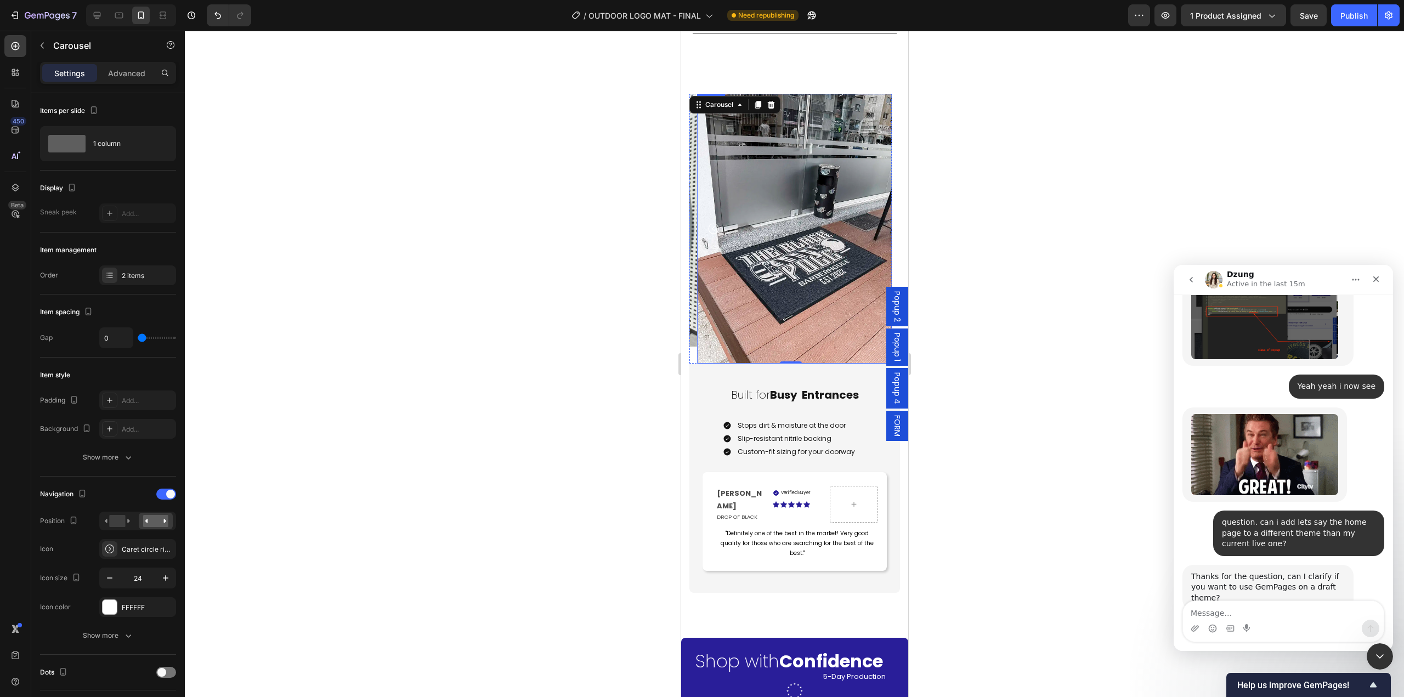
click at [792, 269] on img at bounding box center [798, 229] width 202 height 270
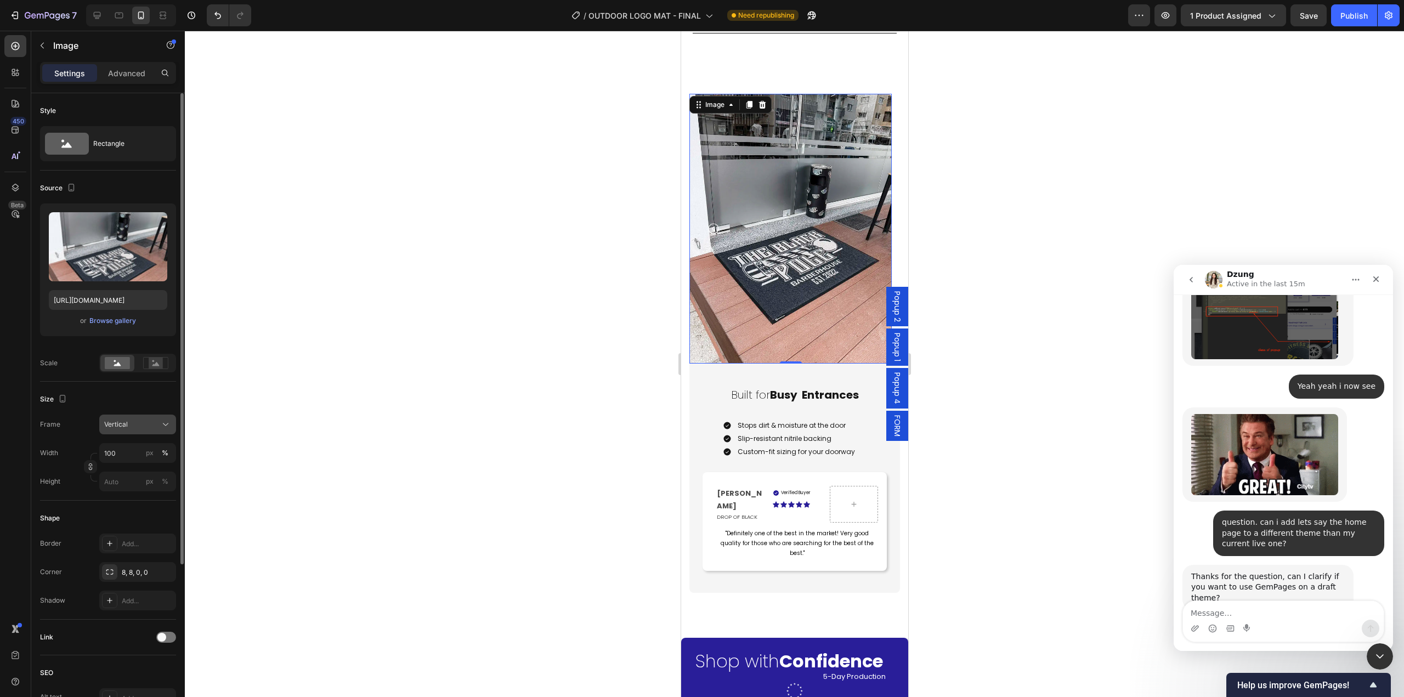
click at [140, 425] on div "Vertical" at bounding box center [131, 425] width 54 height 10
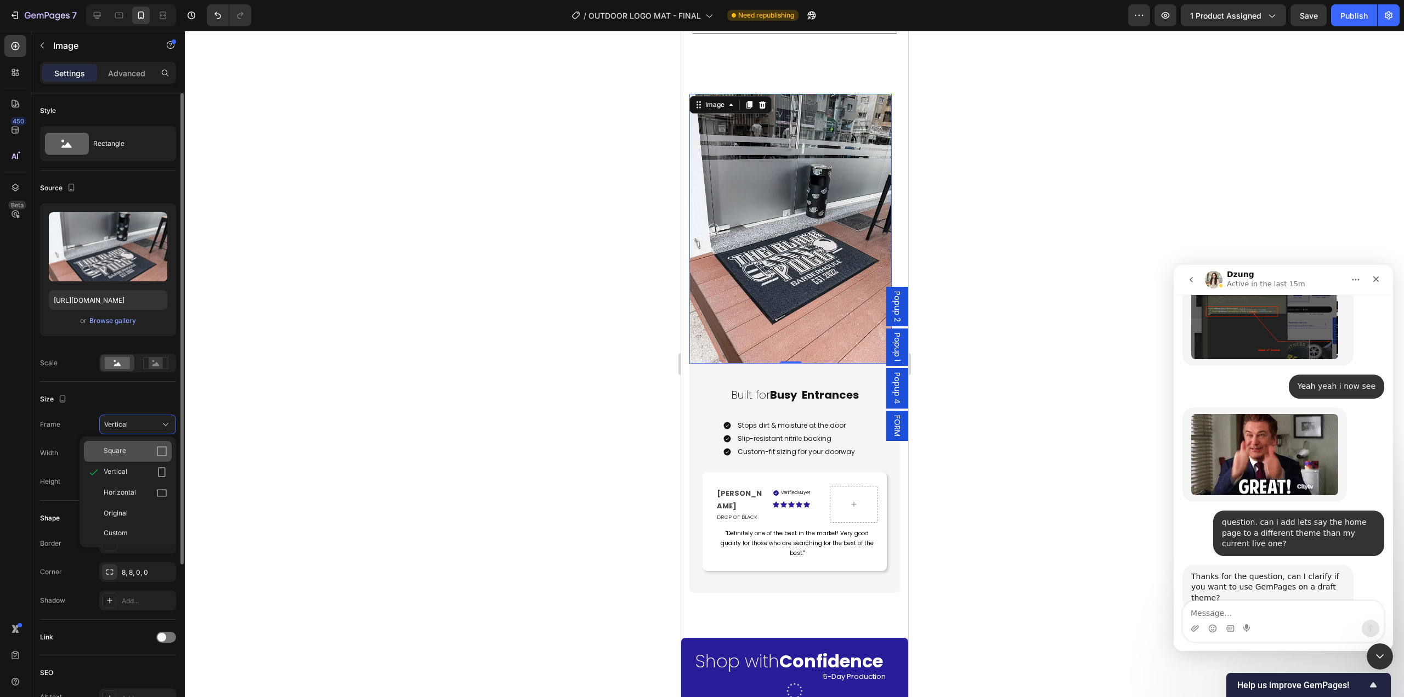
click at [132, 453] on div "Square" at bounding box center [136, 451] width 64 height 11
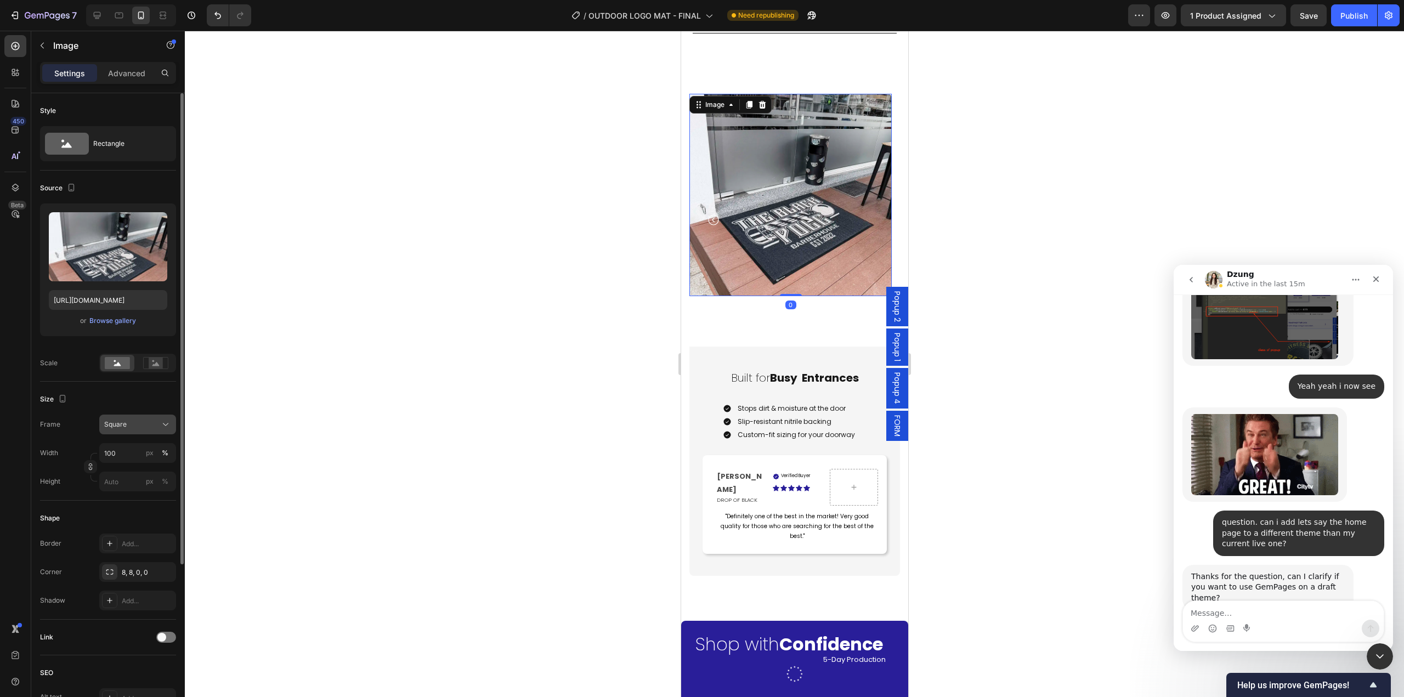
click at [145, 420] on div "Square" at bounding box center [131, 425] width 54 height 10
click at [150, 518] on div "Original" at bounding box center [136, 513] width 64 height 10
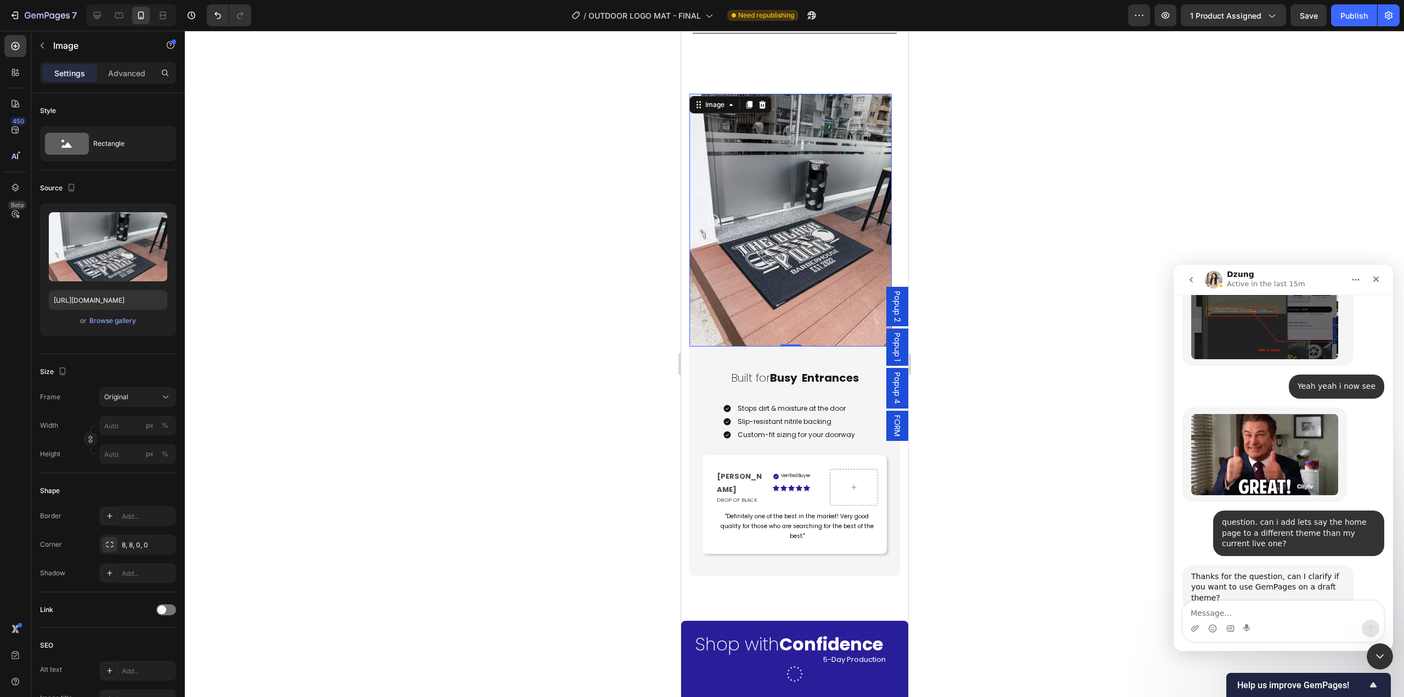
click at [1061, 346] on div at bounding box center [794, 364] width 1219 height 666
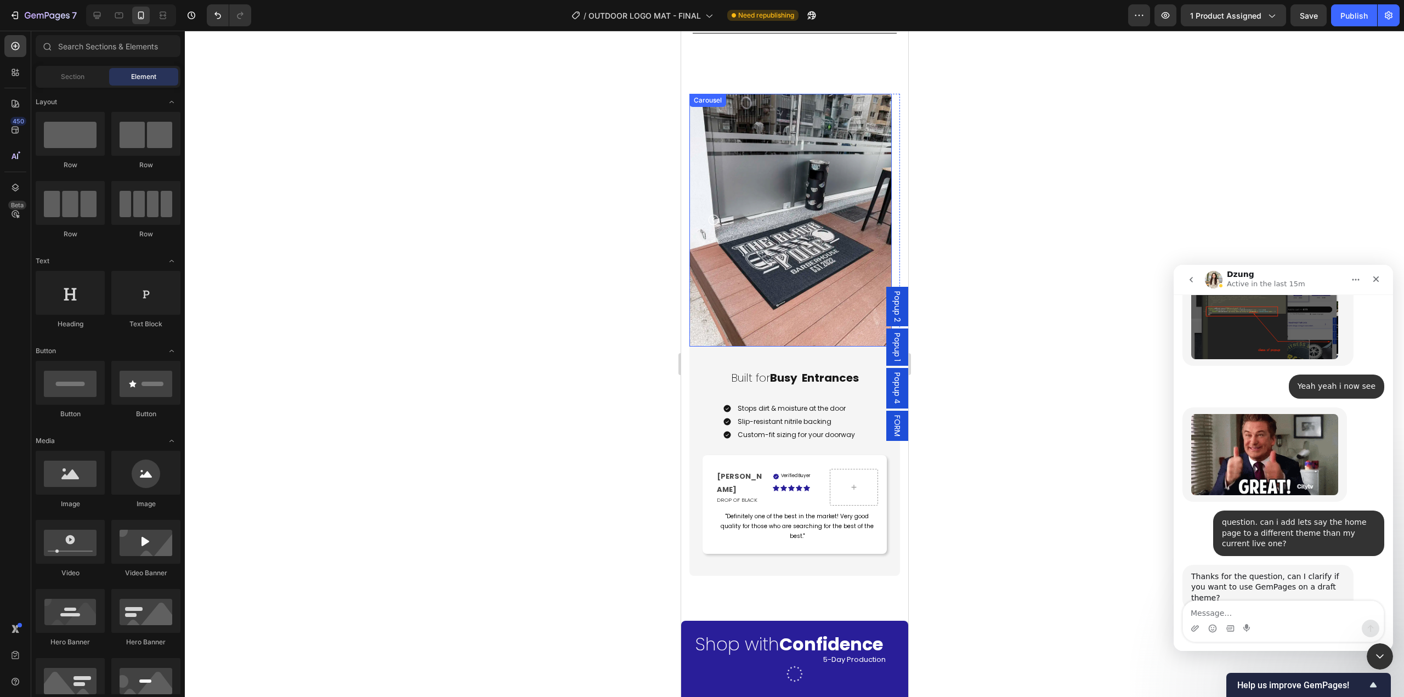
click at [710, 213] on icon "Carousel Back Arrow" at bounding box center [712, 219] width 13 height 13
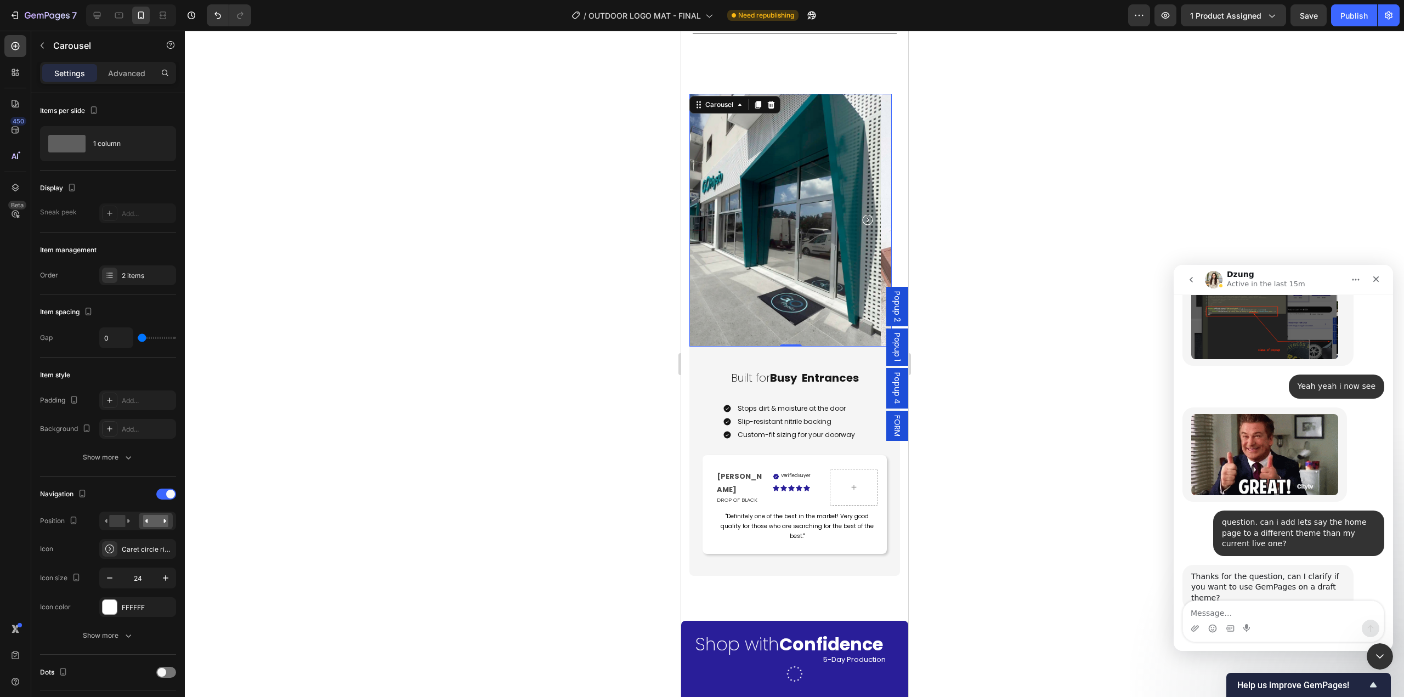
click at [1007, 322] on div at bounding box center [794, 364] width 1219 height 666
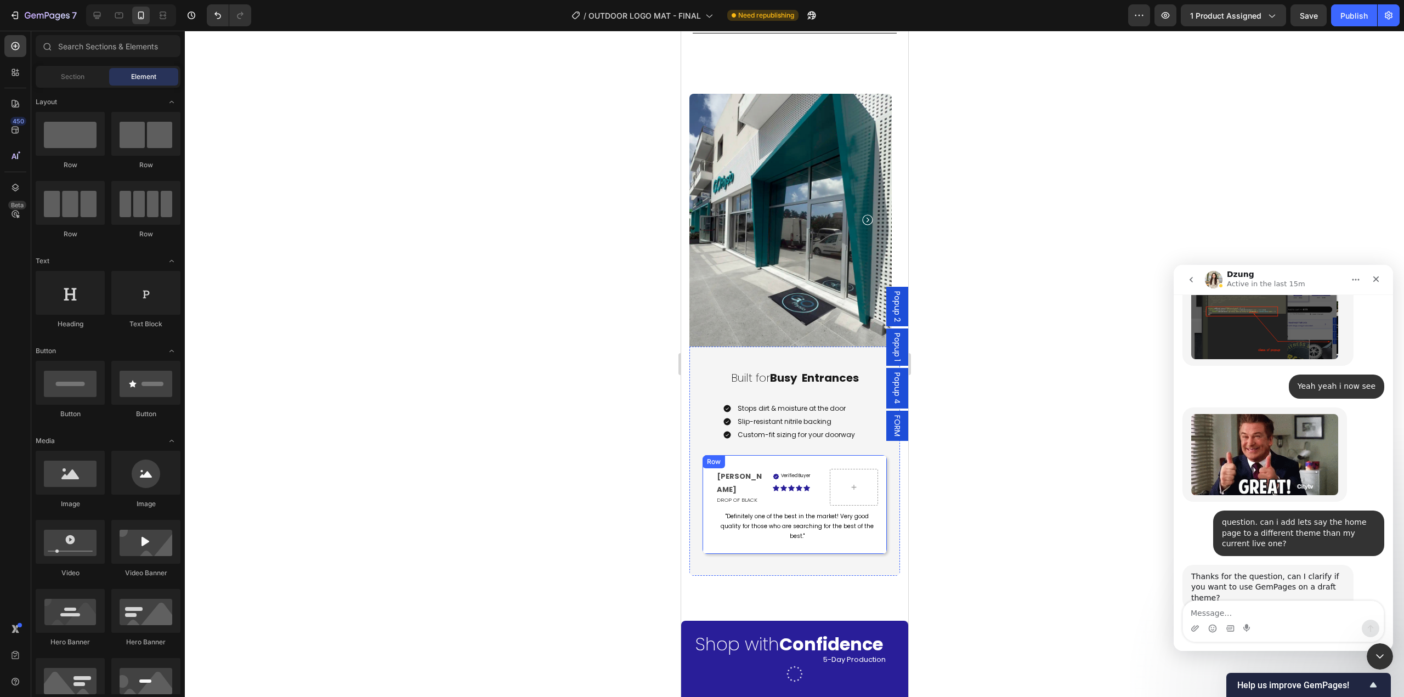
click at [703, 520] on div "[PERSON_NAME] Text Block DROP OF BLACK Text Block Verified Buyer Item List Icon…" at bounding box center [794, 504] width 184 height 99
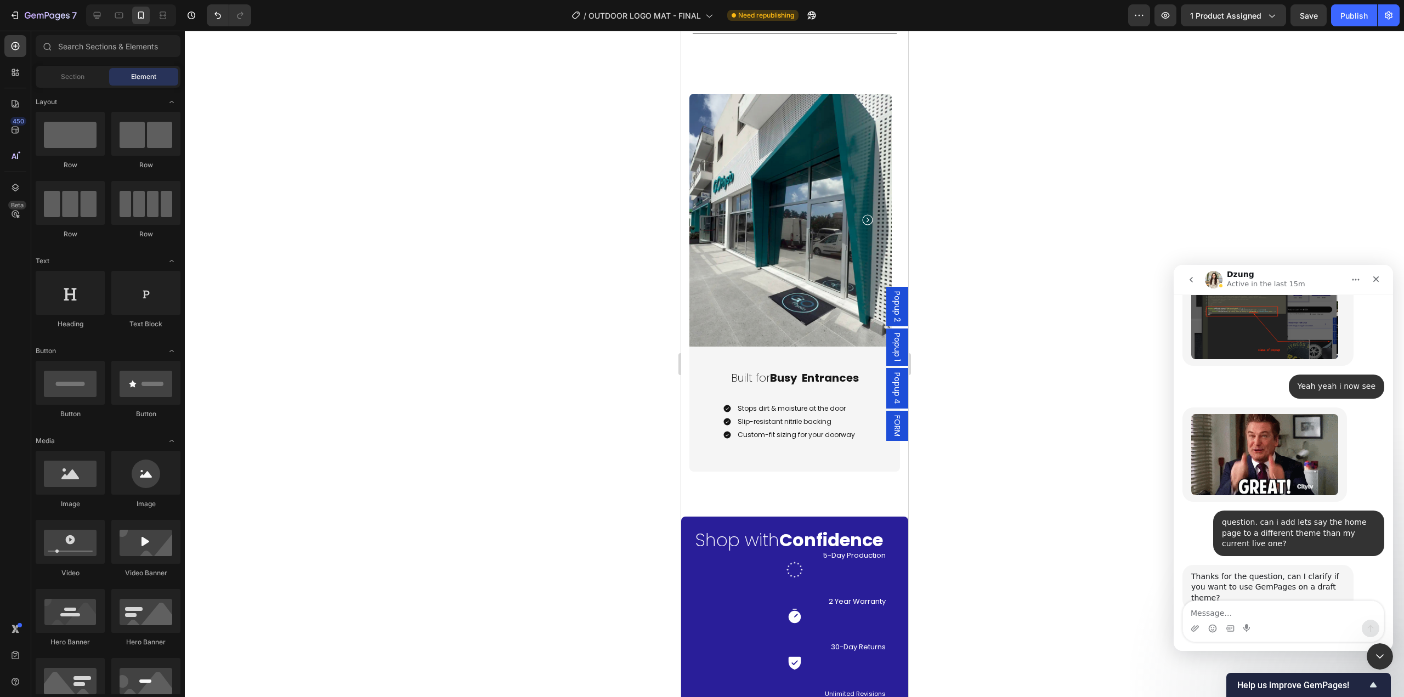
click at [1066, 475] on div at bounding box center [794, 364] width 1219 height 666
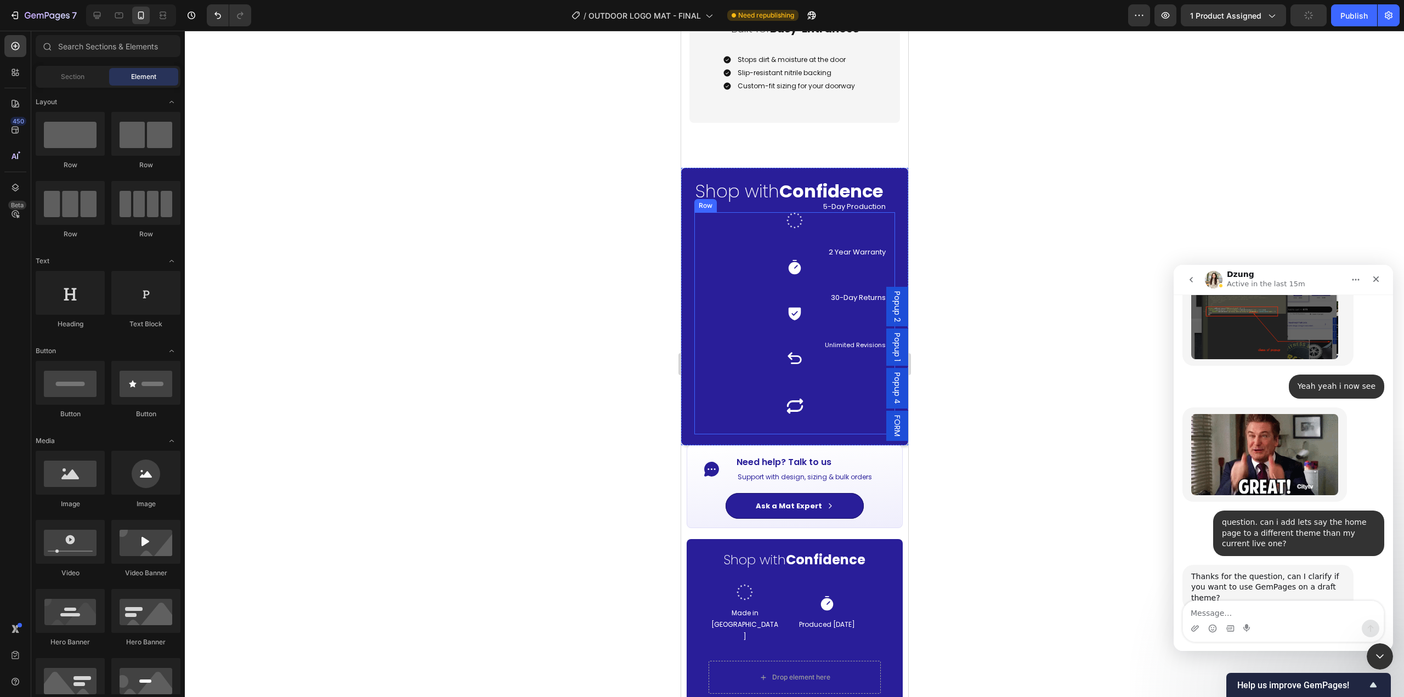
scroll to position [1481, 0]
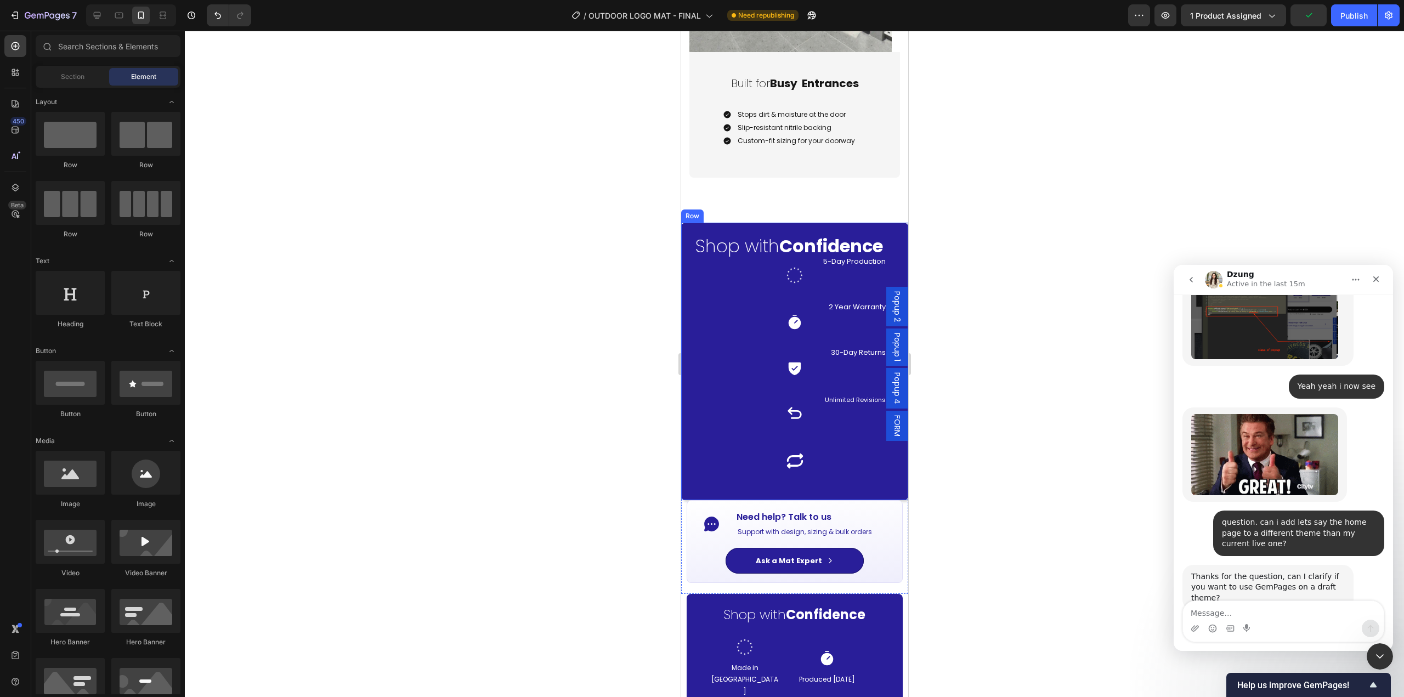
click at [691, 500] on div "Shop with Confidence Heading Image Made in [GEOGRAPHIC_DATA] Text Block Icon 5-…" at bounding box center [794, 362] width 227 height 278
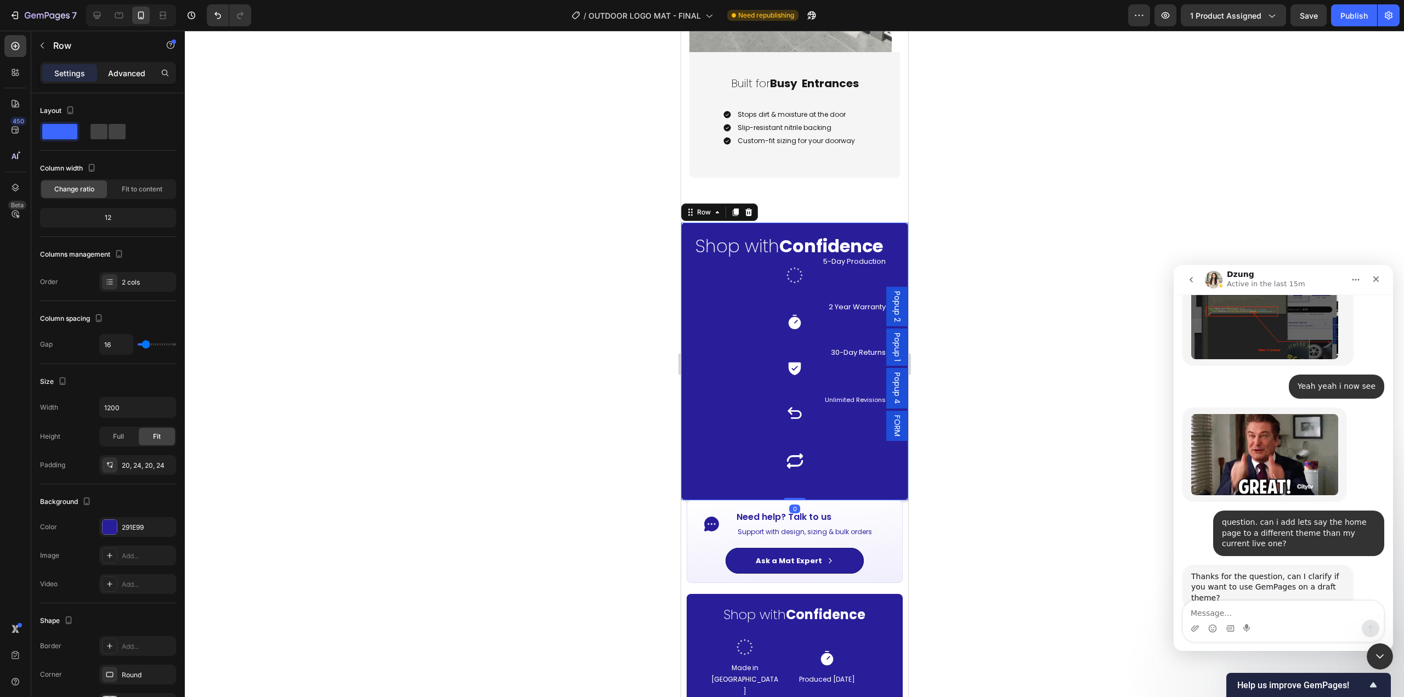
click at [117, 67] on p "Advanced" at bounding box center [126, 73] width 37 height 12
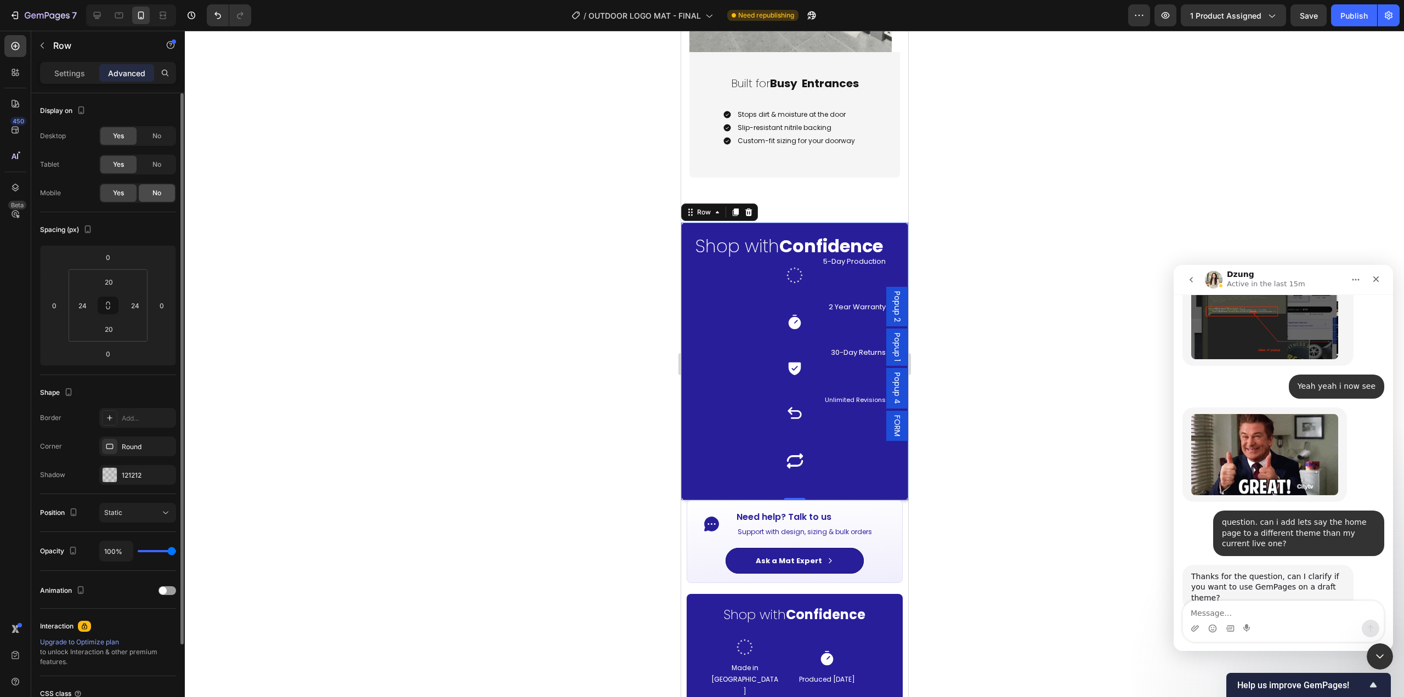
click at [148, 191] on div "No" at bounding box center [157, 193] width 36 height 18
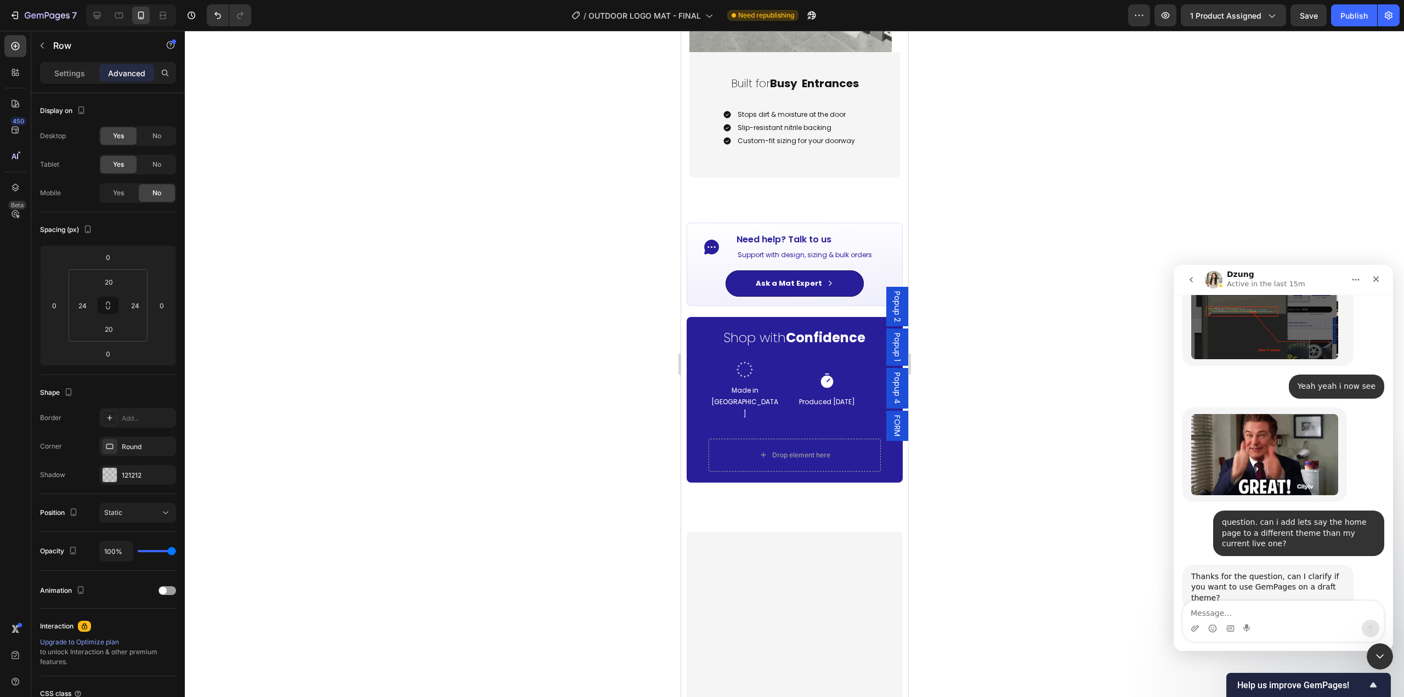
drag, startPoint x: 1027, startPoint y: 281, endPoint x: 977, endPoint y: 281, distance: 49.4
click at [1024, 281] on div at bounding box center [794, 364] width 1219 height 666
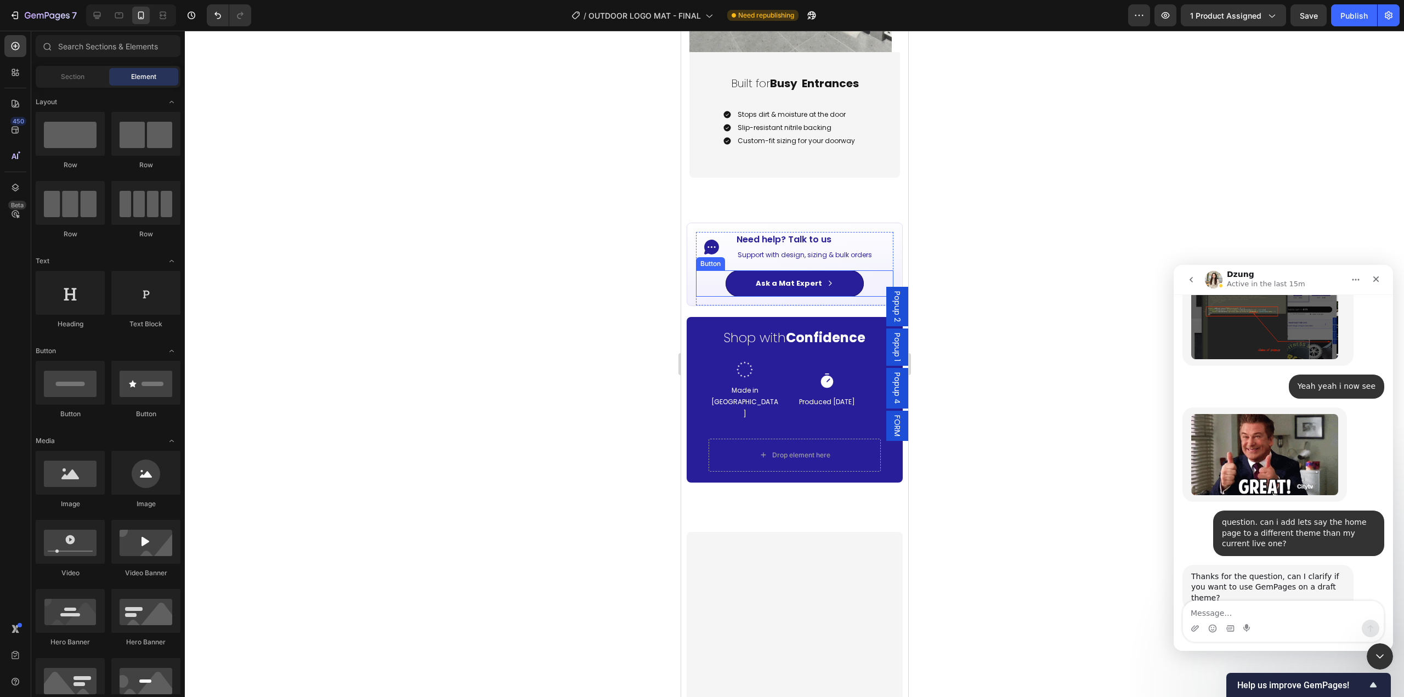
click at [826, 283] on icon at bounding box center [829, 283] width 7 height 7
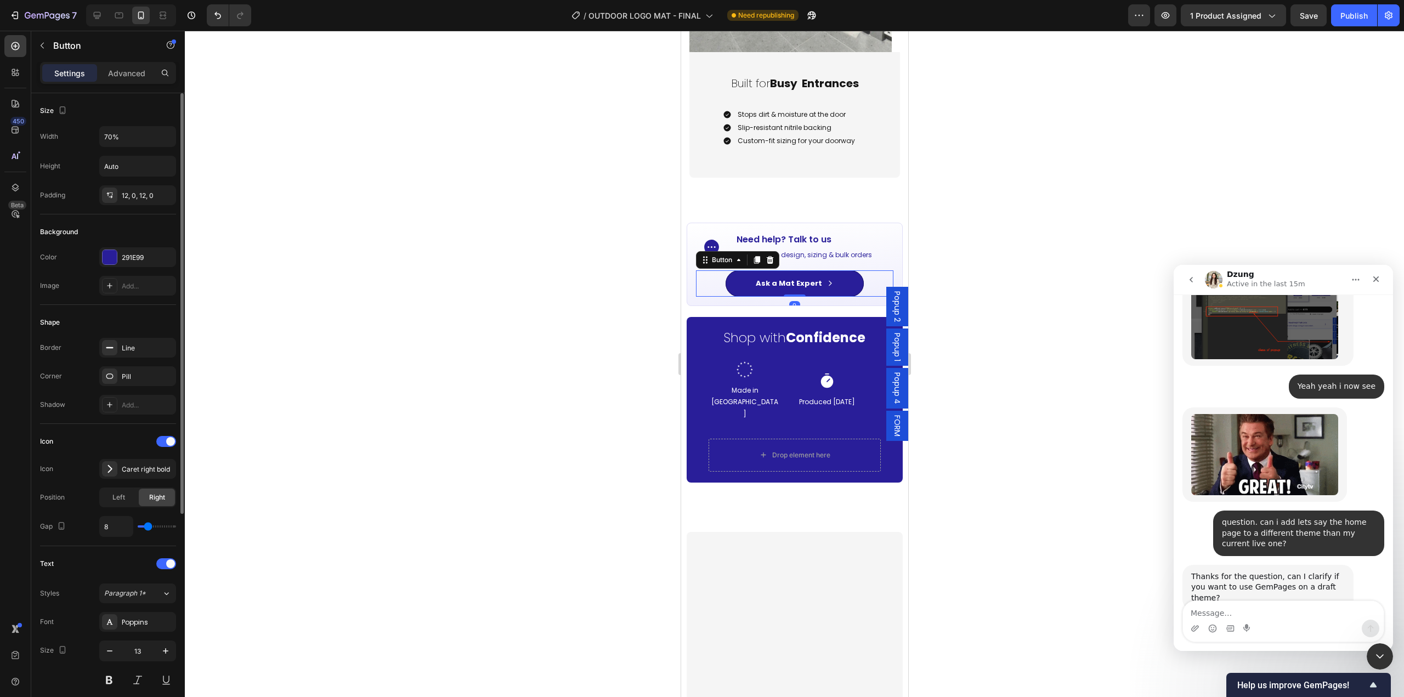
scroll to position [295, 0]
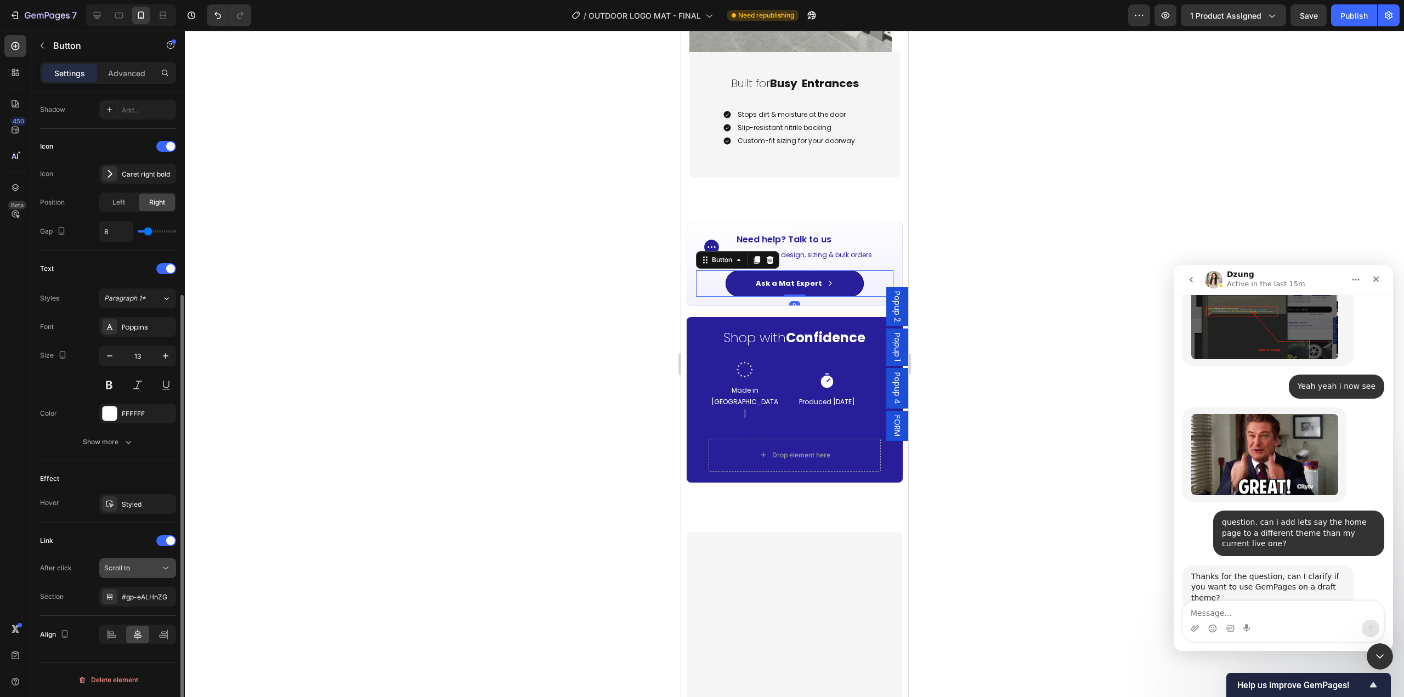
click at [149, 565] on div "Scroll to" at bounding box center [132, 568] width 56 height 10
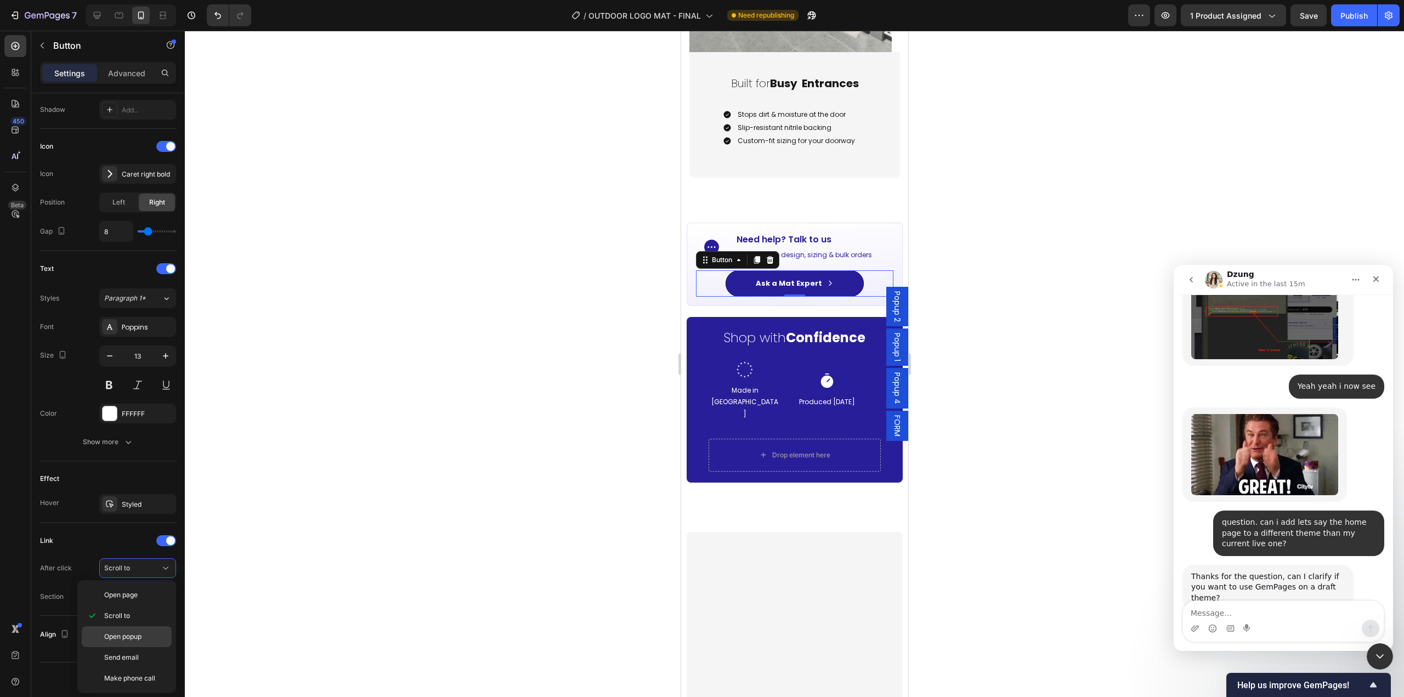
click at [129, 643] on div "Open popup" at bounding box center [127, 636] width 90 height 21
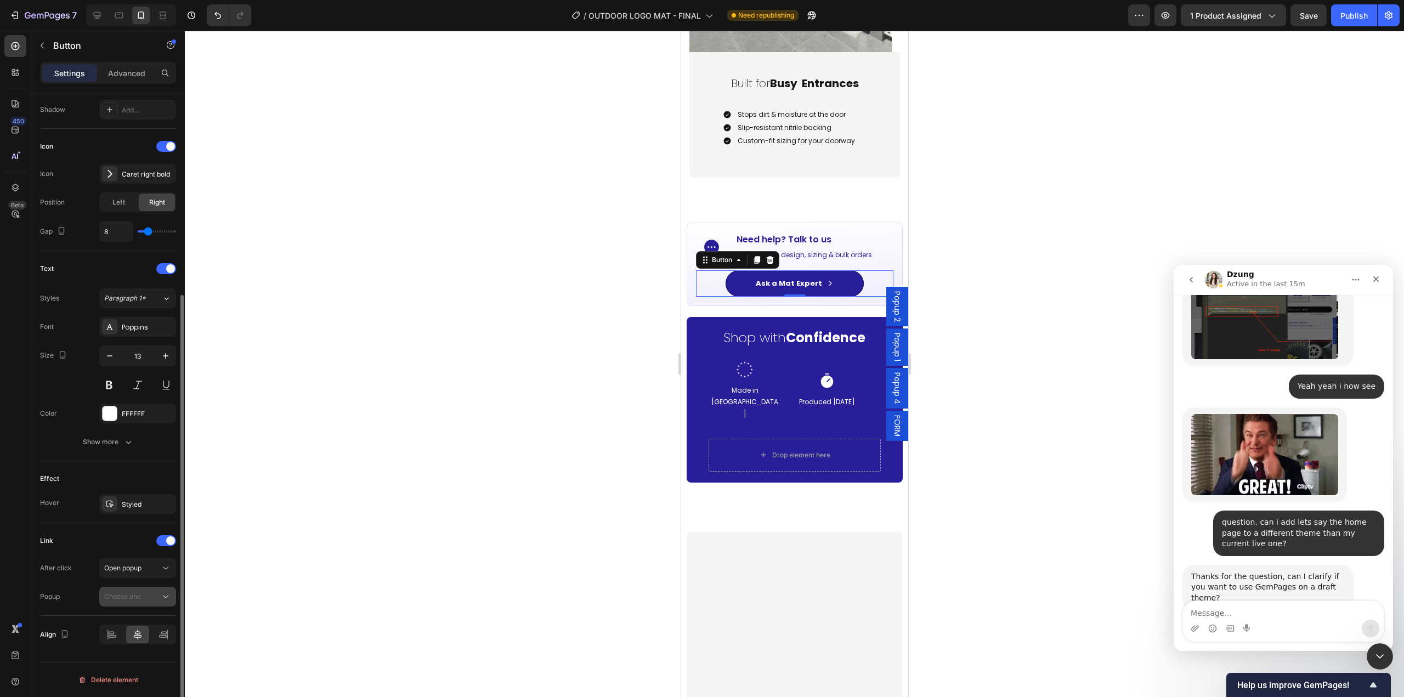
click at [156, 605] on button "Choose one" at bounding box center [137, 597] width 77 height 20
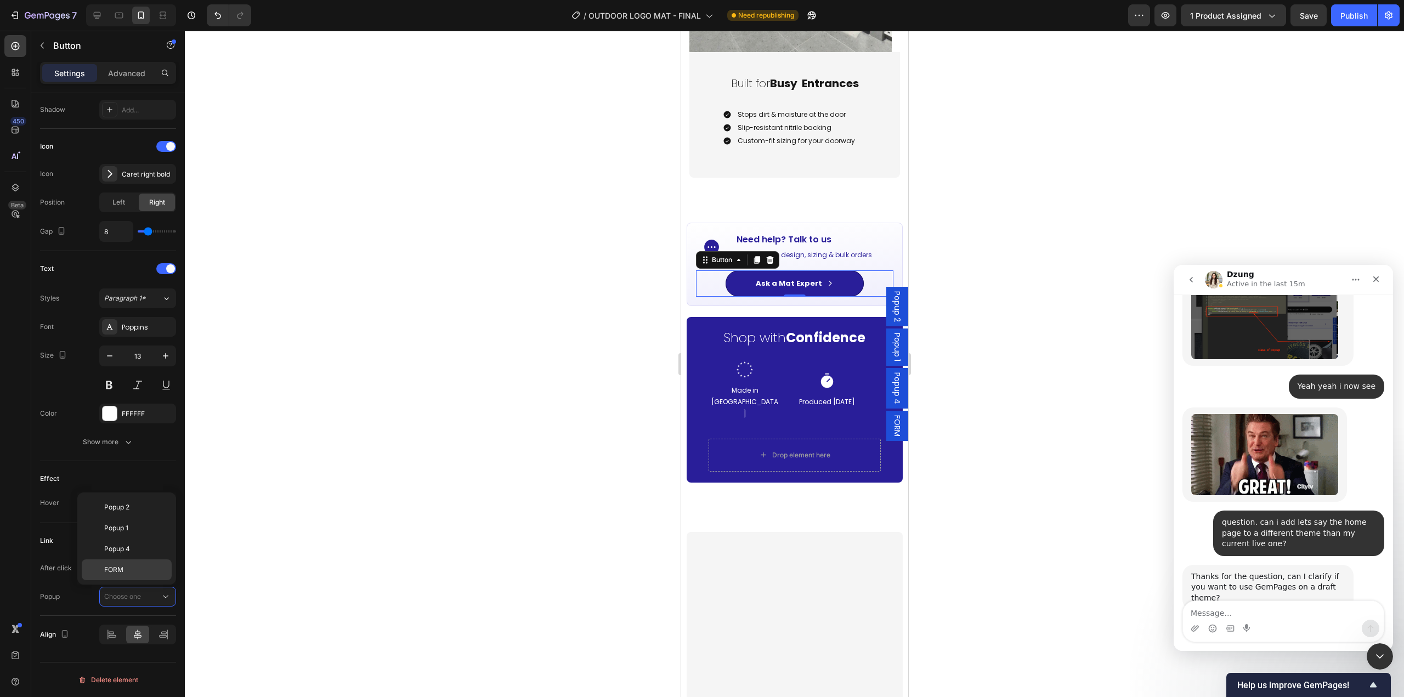
click at [137, 573] on p "FORM" at bounding box center [135, 570] width 63 height 10
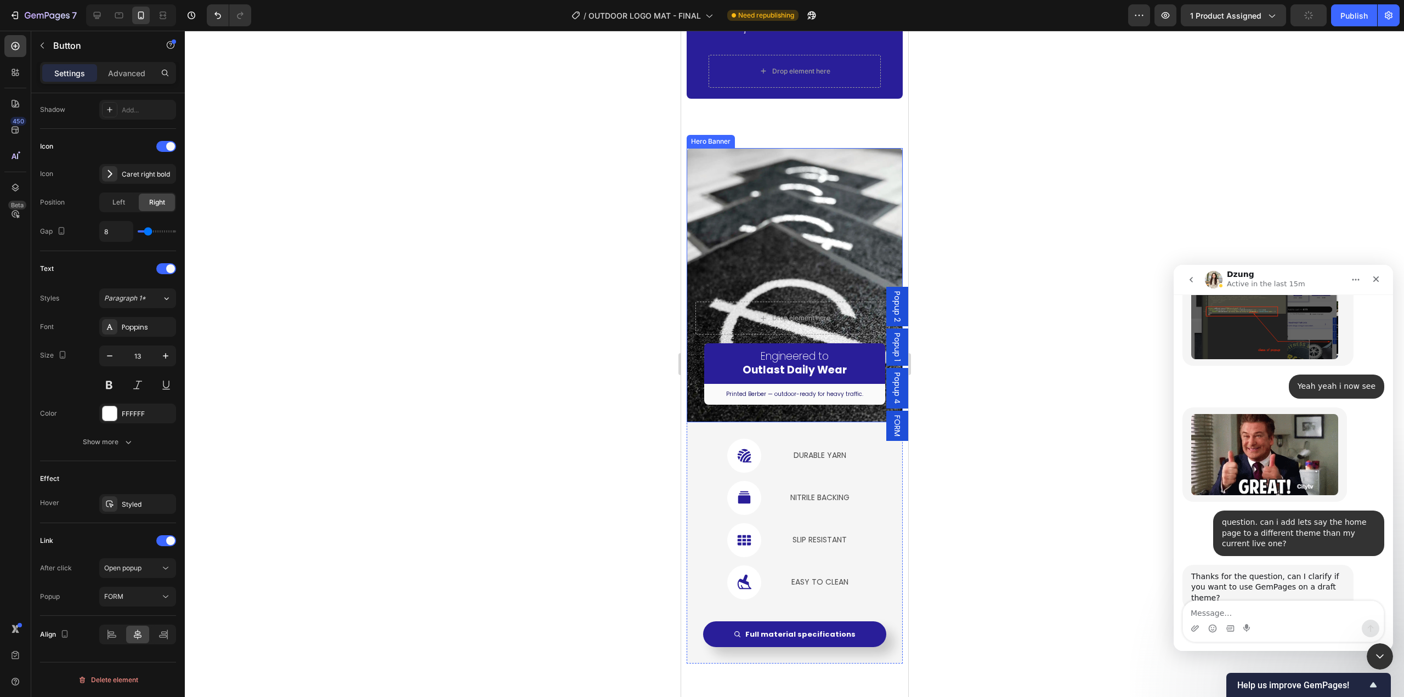
scroll to position [1700, 0]
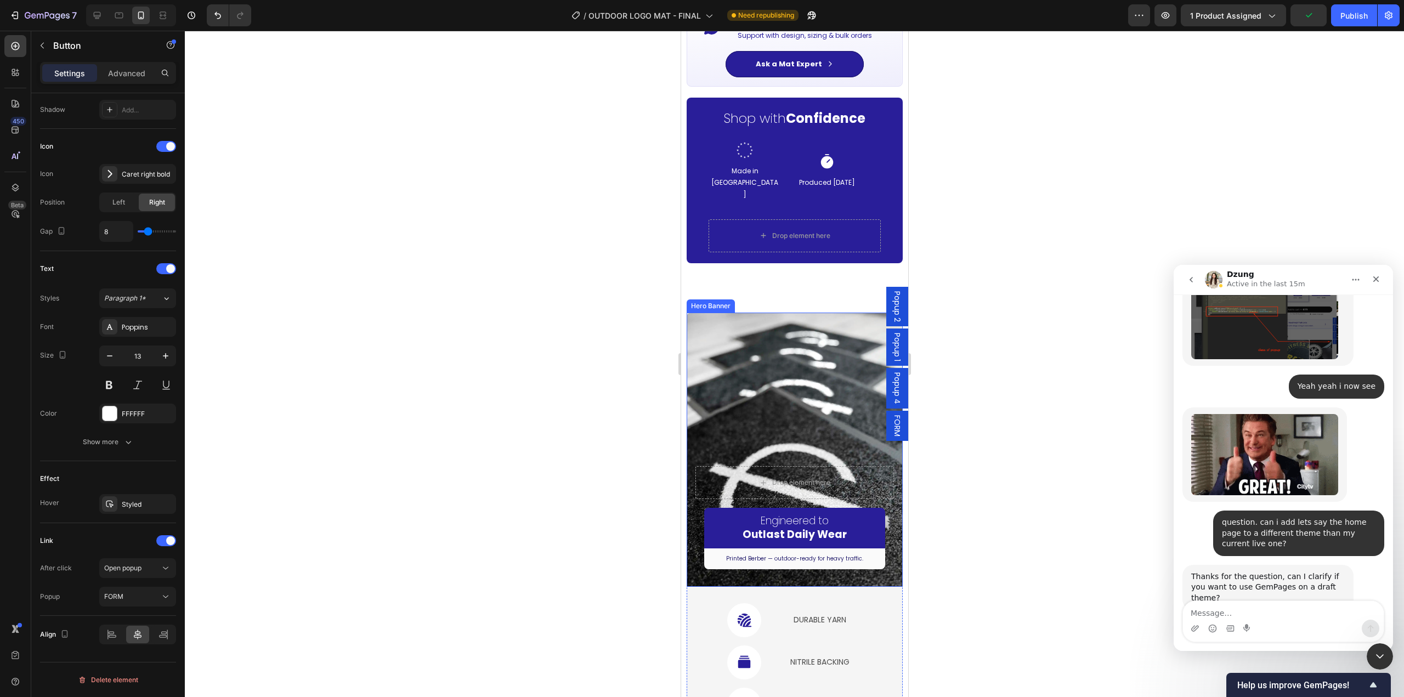
click at [798, 363] on div "Overlay" at bounding box center [794, 450] width 216 height 274
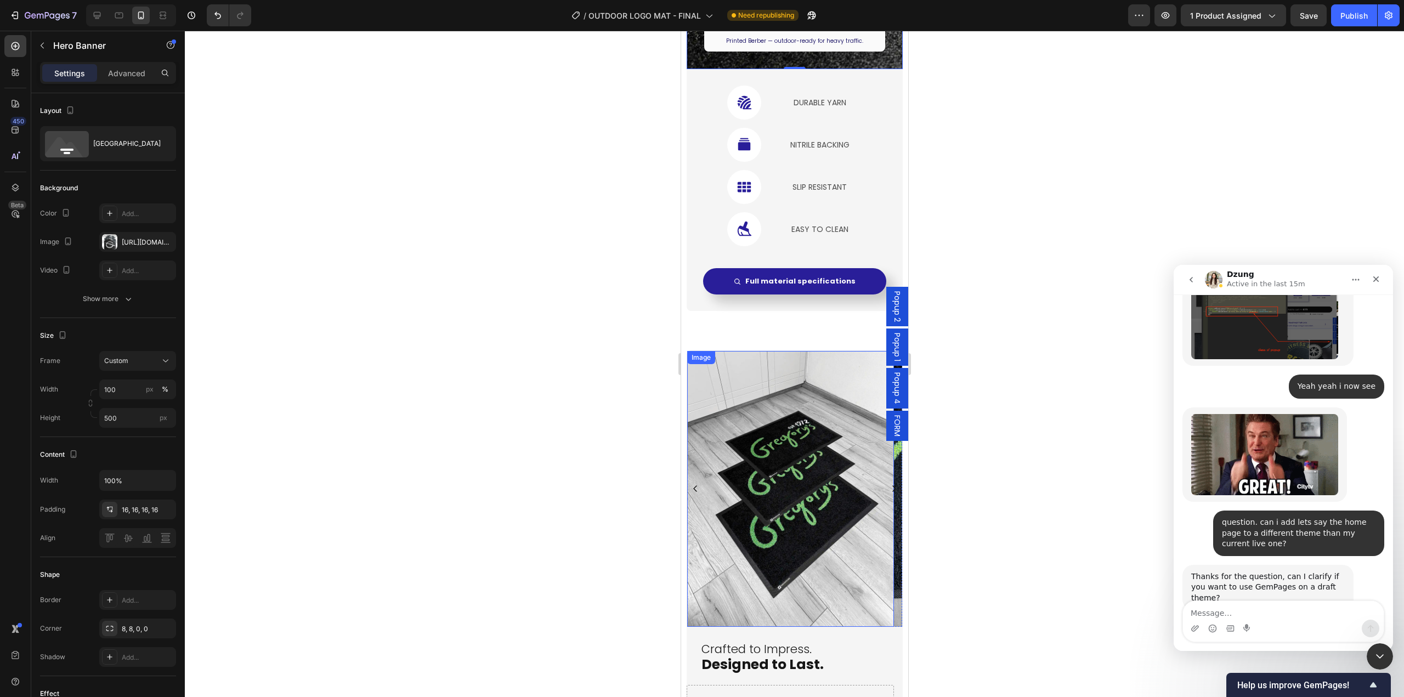
scroll to position [2249, 0]
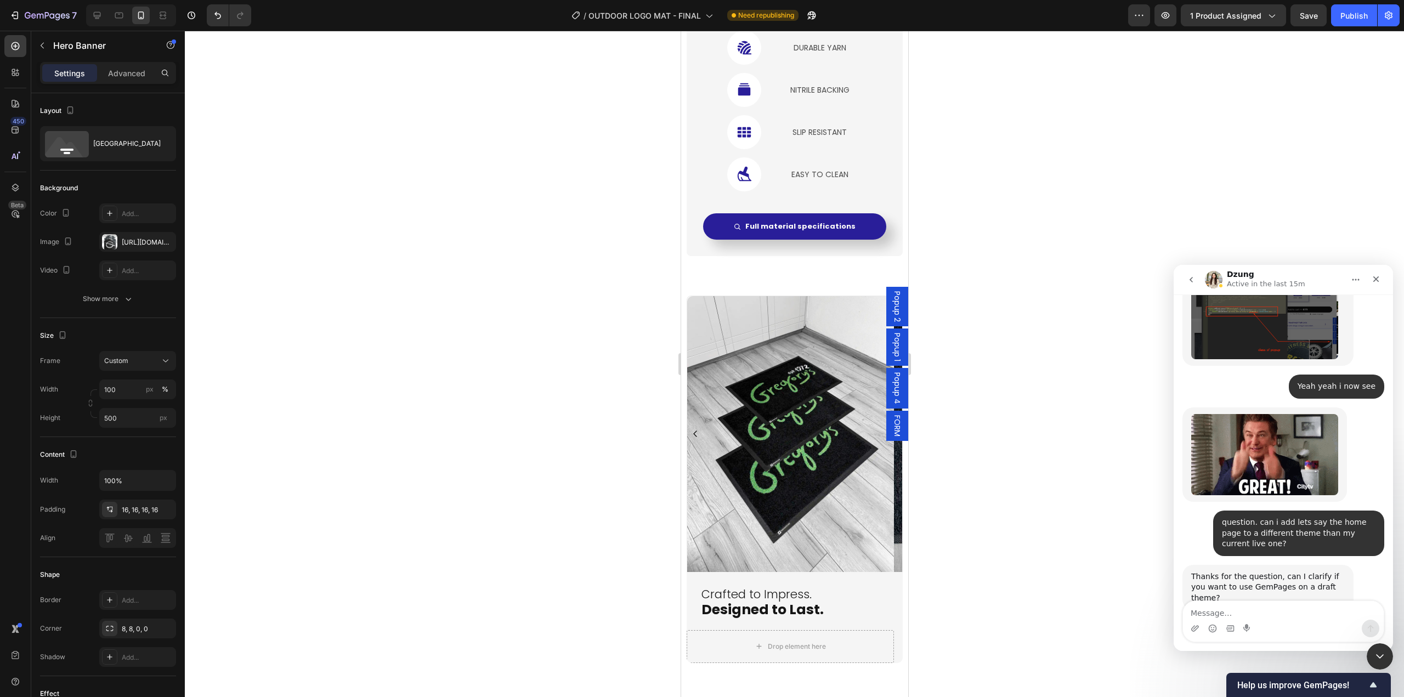
click at [891, 395] on span "Popup 4" at bounding box center [896, 388] width 11 height 32
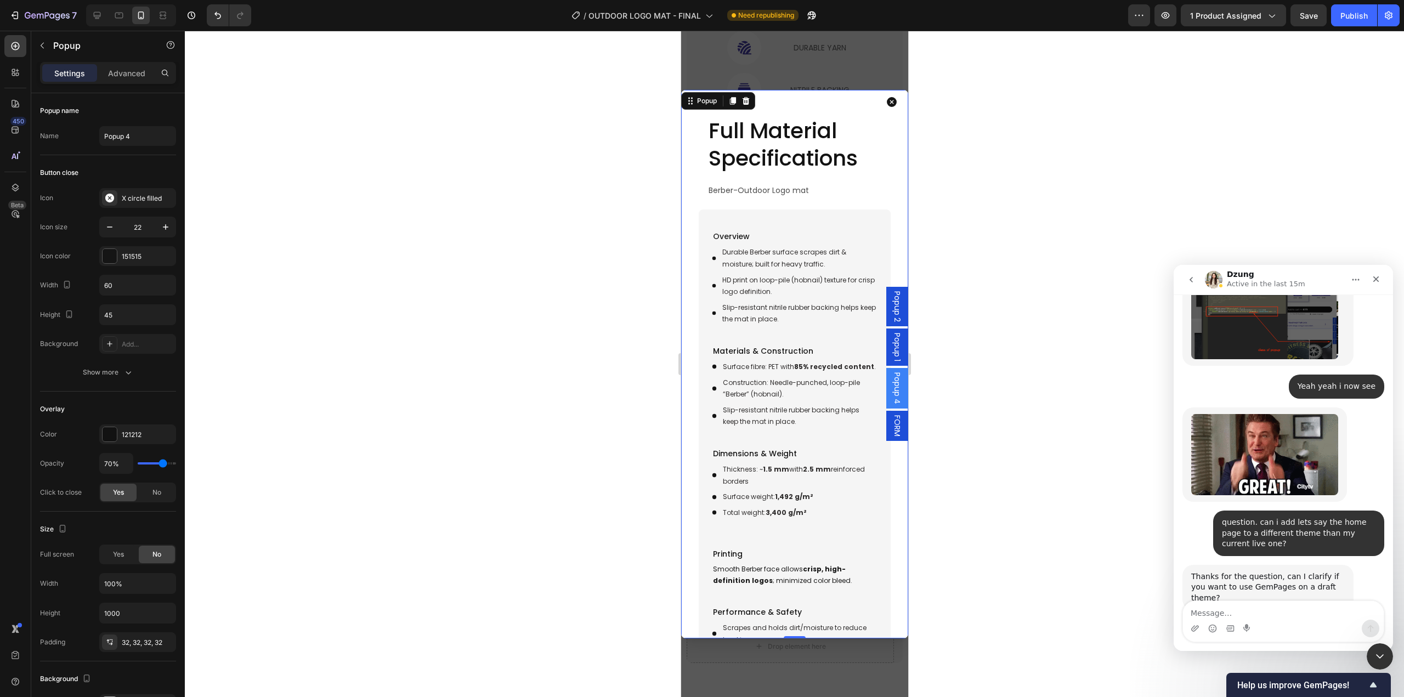
click at [688, 522] on div "Full Material Specifications Heading Berber-Outdoor Logo mat Text Block Row Ove…" at bounding box center [794, 364] width 227 height 548
click at [886, 105] on icon "Dialog content" at bounding box center [891, 102] width 10 height 10
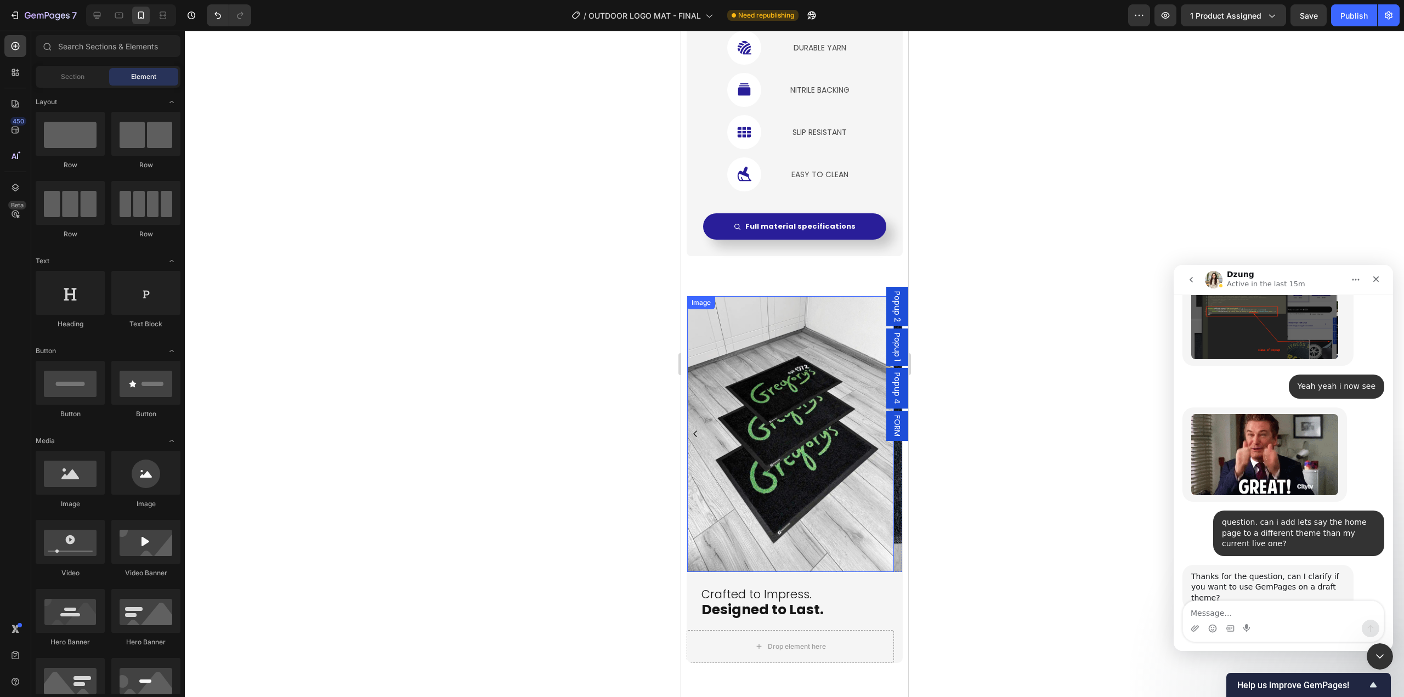
scroll to position [2413, 0]
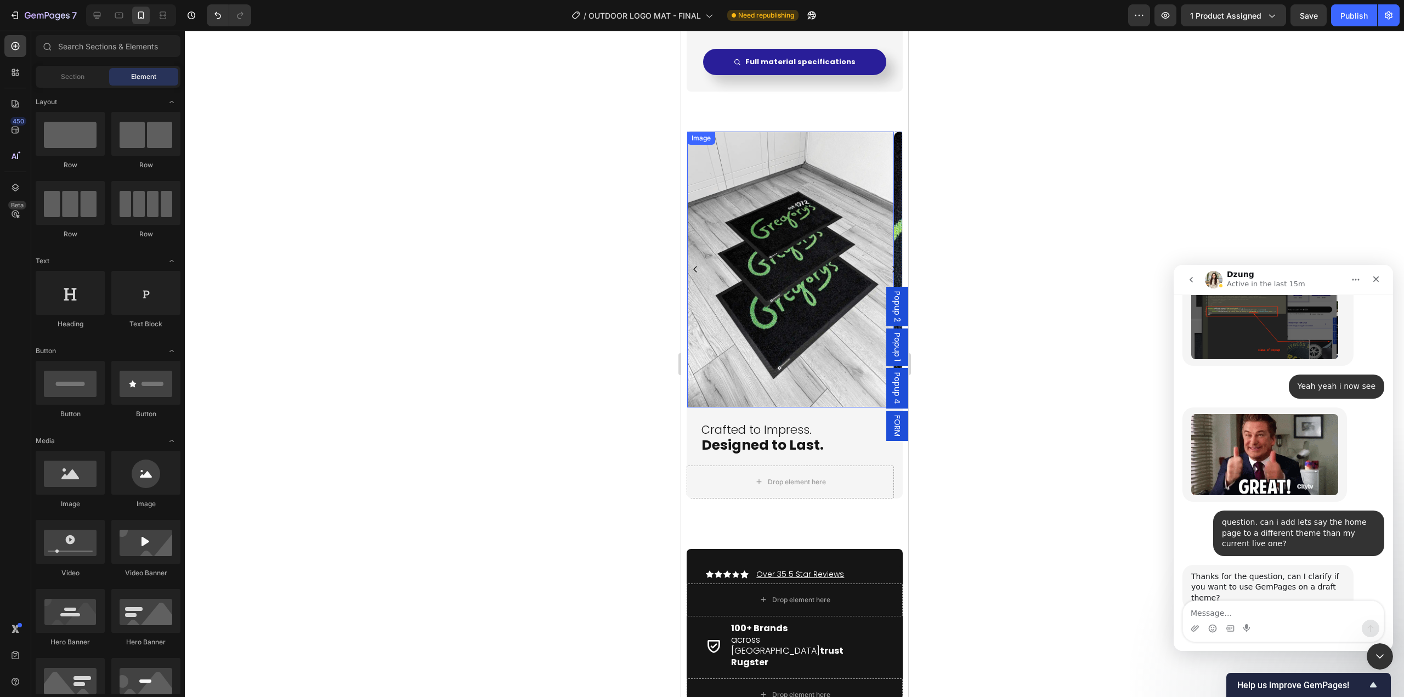
click at [798, 374] on img at bounding box center [790, 270] width 207 height 276
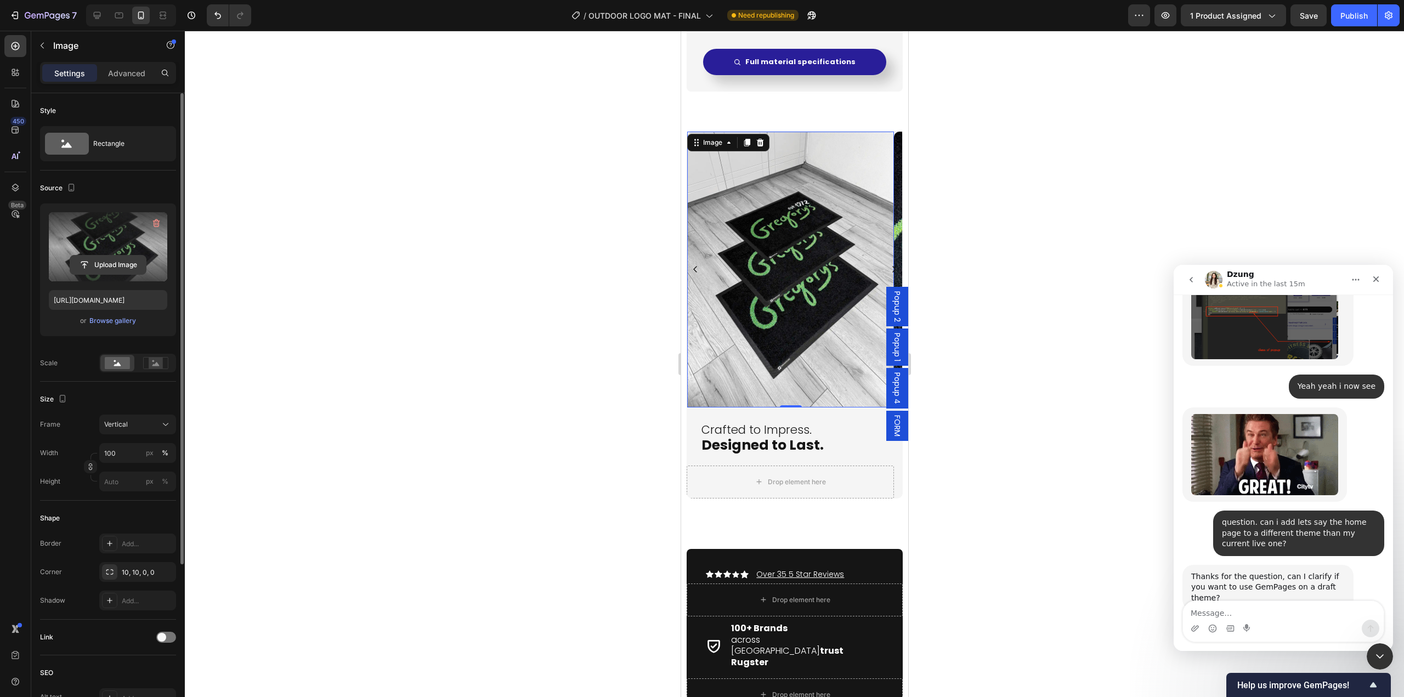
click at [124, 267] on input "file" at bounding box center [108, 265] width 76 height 19
type input "[URL][DOMAIN_NAME]"
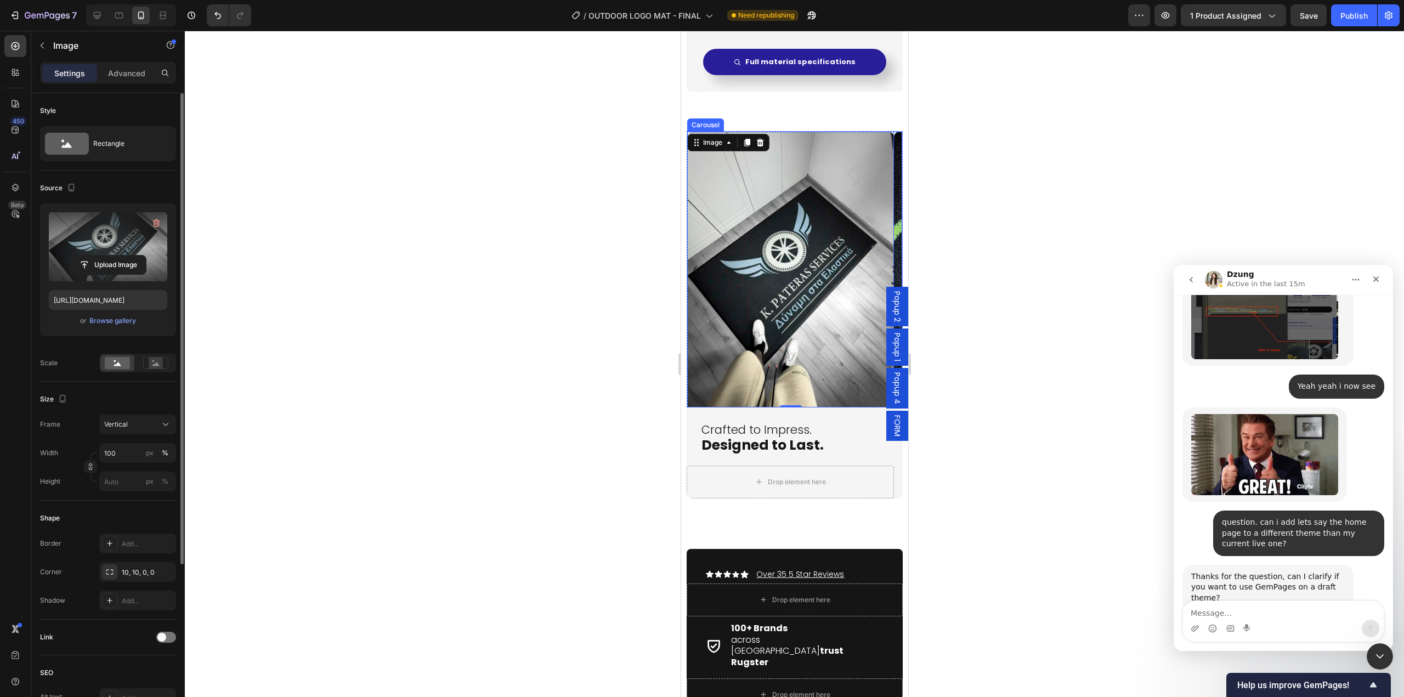
click at [889, 270] on icon "Carousel Next Arrow" at bounding box center [893, 269] width 9 height 9
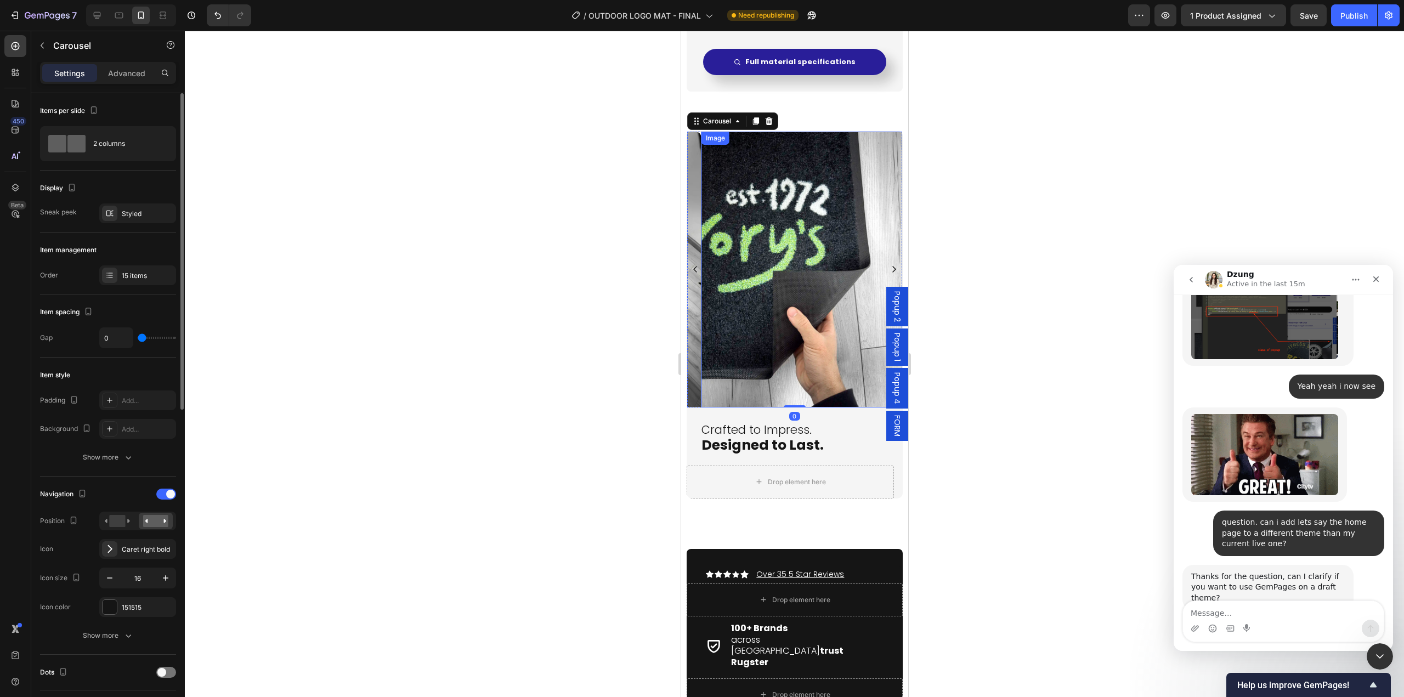
click at [821, 299] on img at bounding box center [804, 270] width 207 height 276
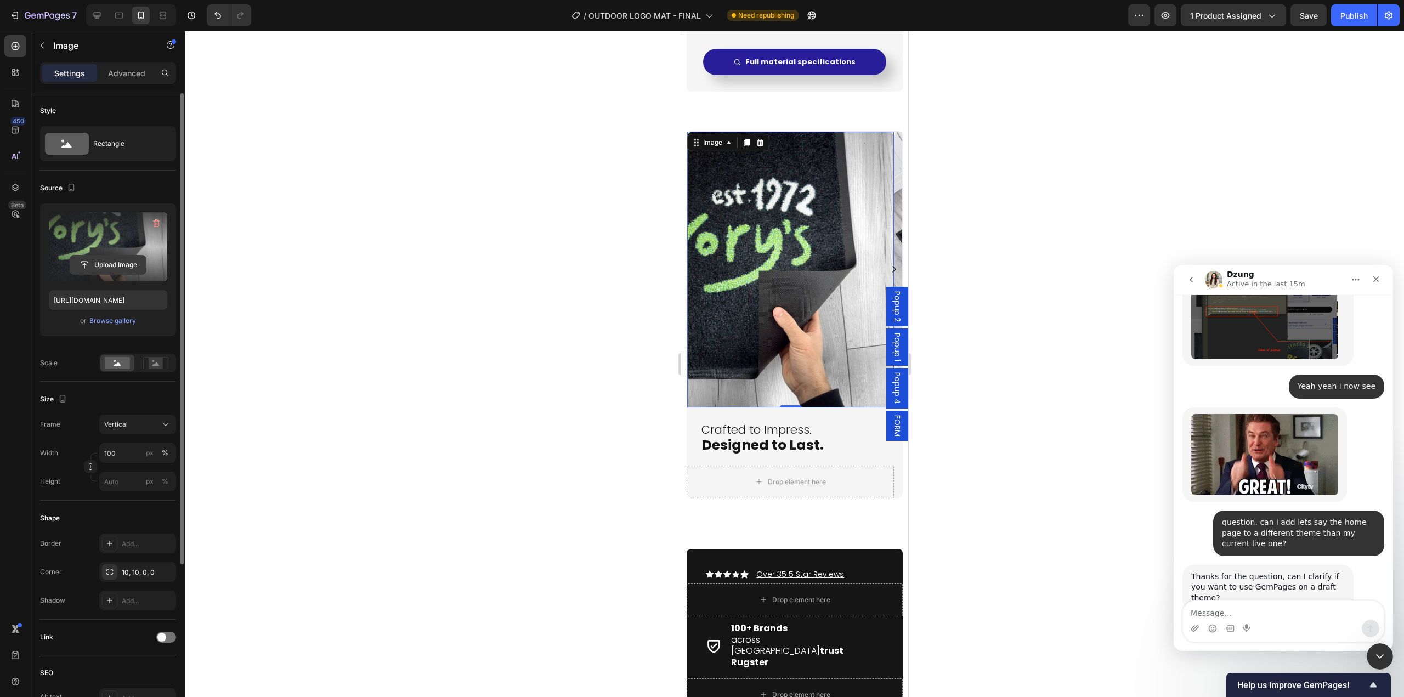
click at [88, 264] on input "file" at bounding box center [108, 265] width 76 height 19
type input "[URL][DOMAIN_NAME]"
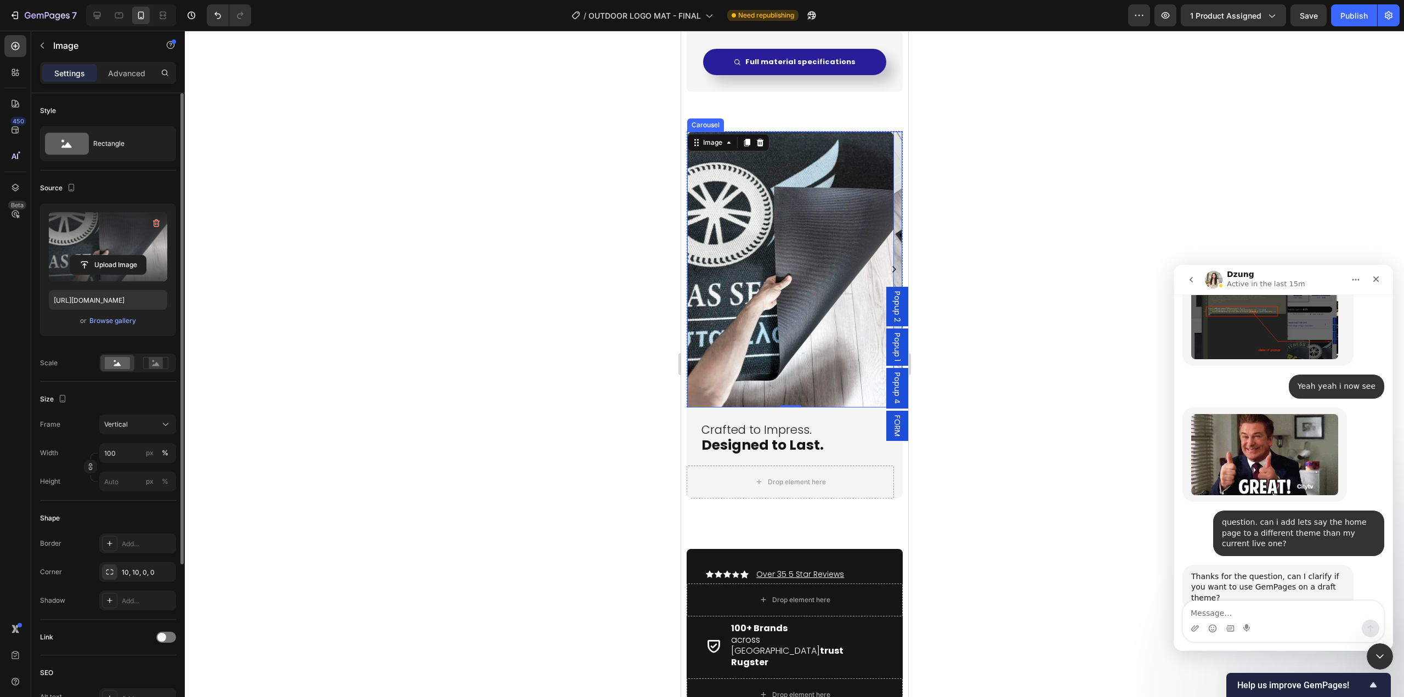
click at [889, 269] on icon "Carousel Next Arrow" at bounding box center [893, 269] width 9 height 9
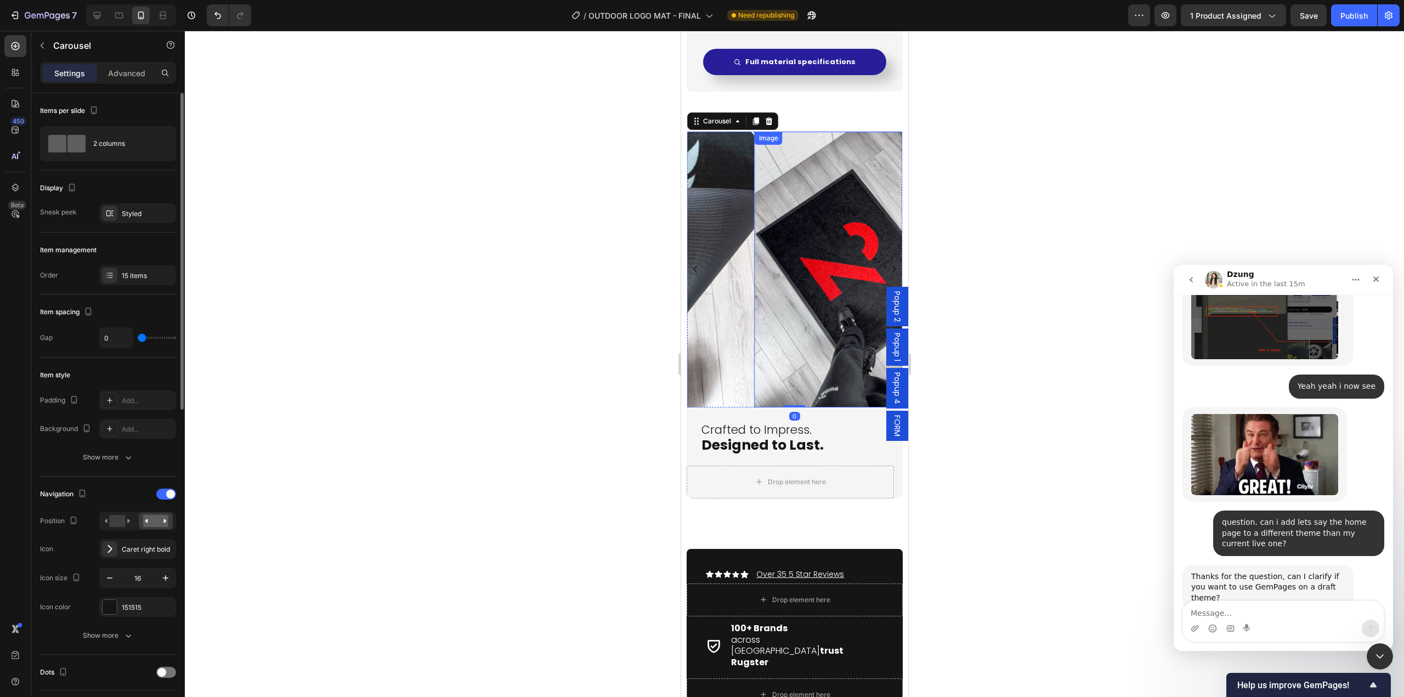
click at [786, 311] on img at bounding box center [857, 270] width 207 height 276
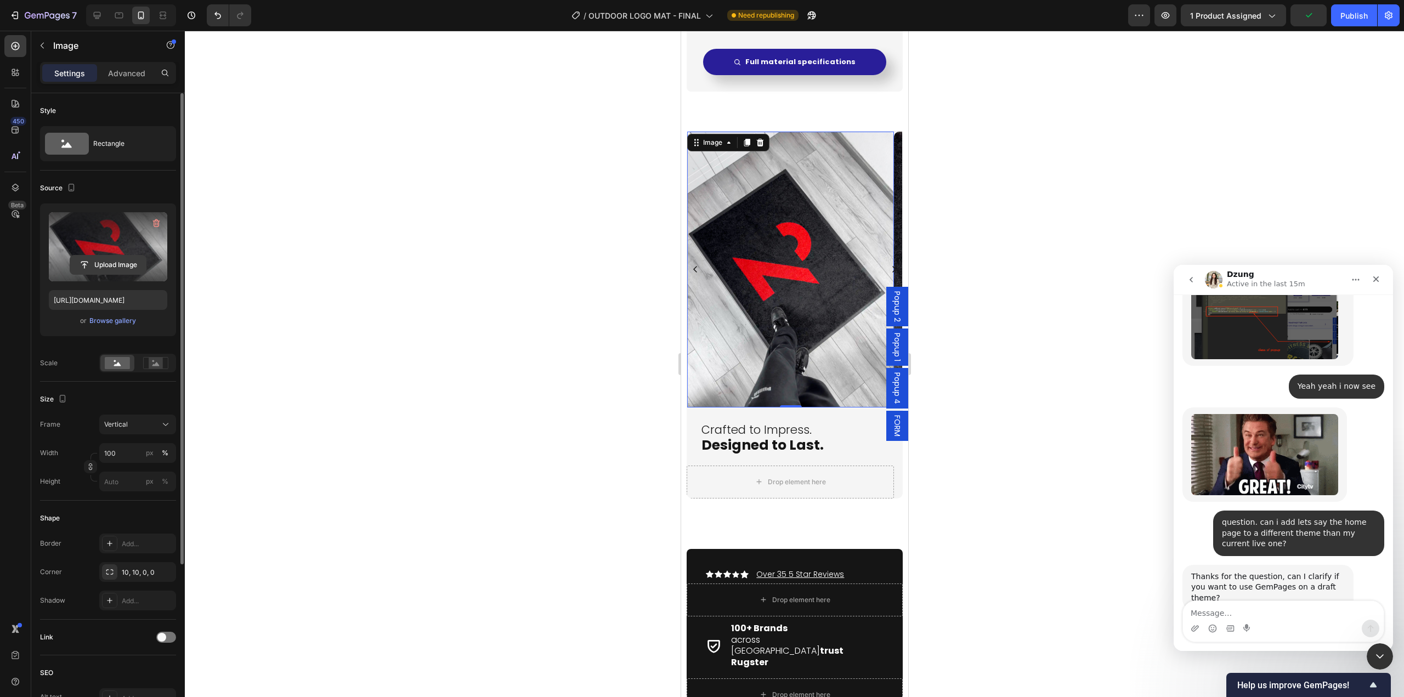
click at [114, 274] on button "Upload Image" at bounding box center [108, 265] width 77 height 20
click at [85, 265] on input "file" at bounding box center [108, 265] width 76 height 19
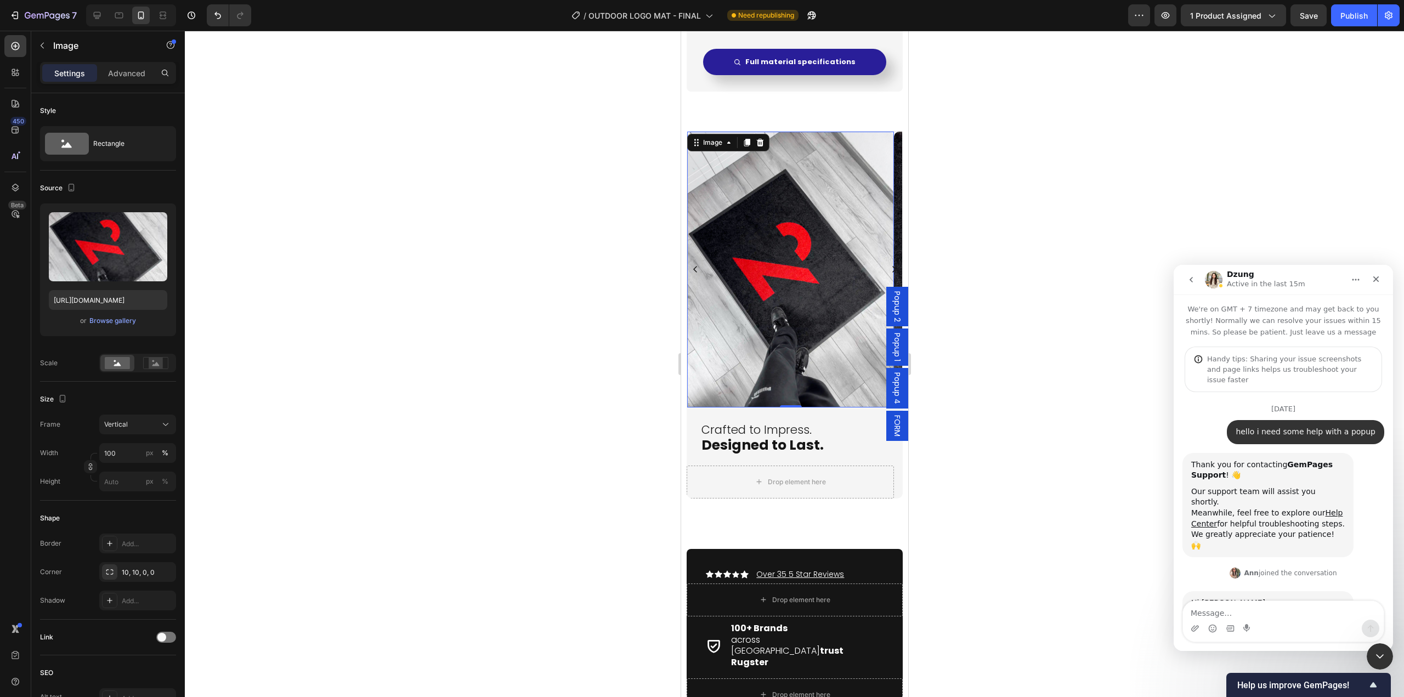
scroll to position [12558, 0]
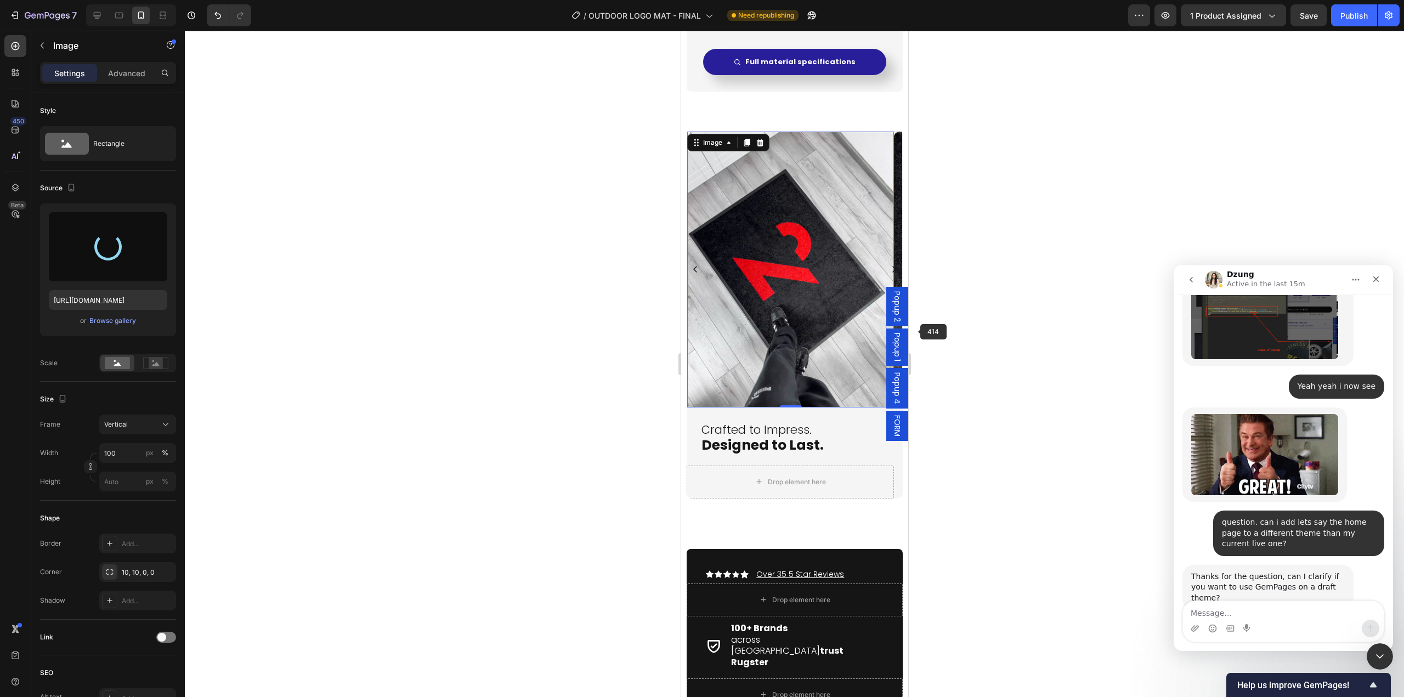
type input "[URL][DOMAIN_NAME]"
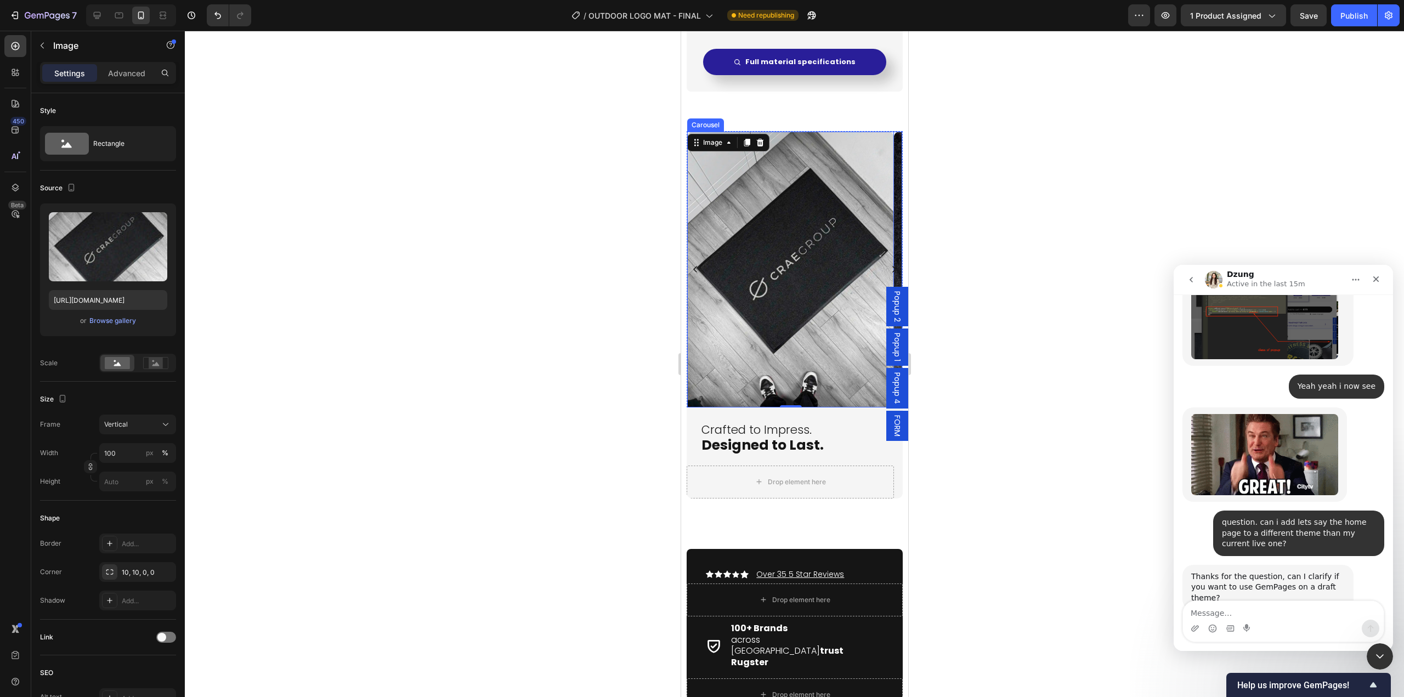
click at [889, 270] on icon "Carousel Next Arrow" at bounding box center [893, 269] width 9 height 9
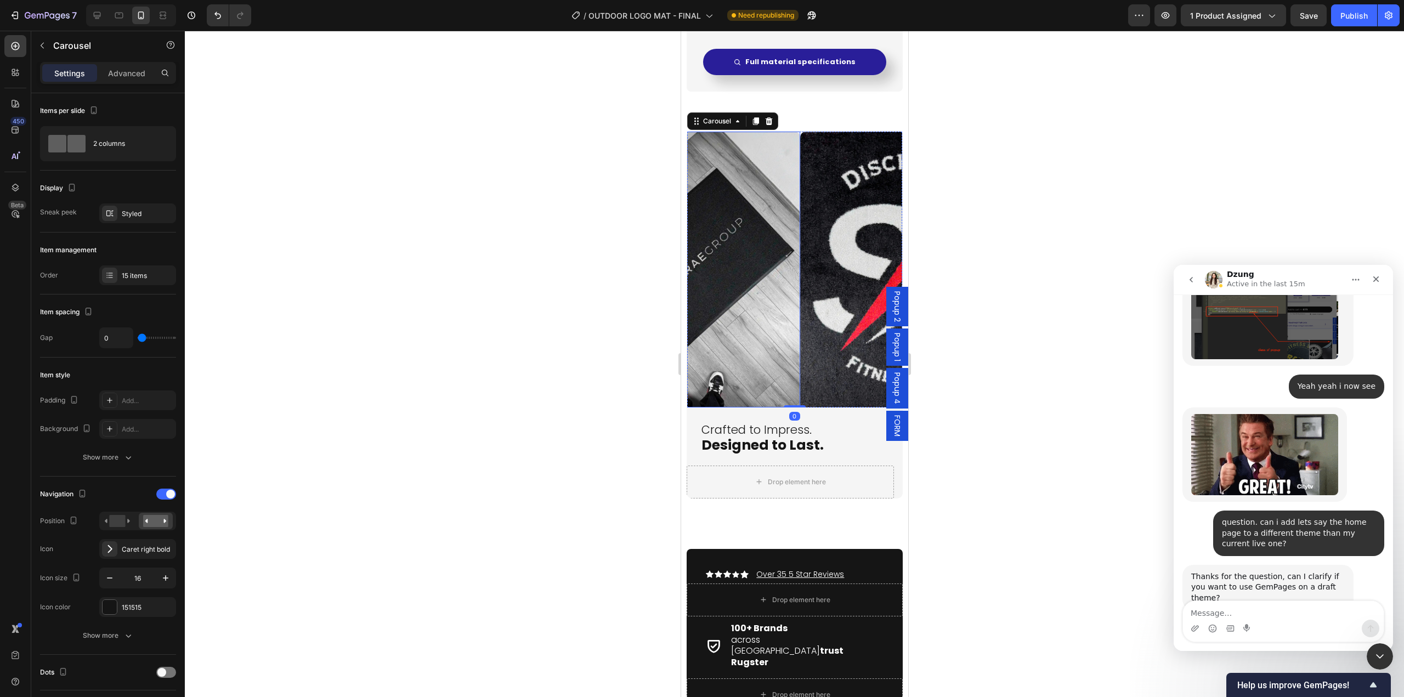
click at [800, 315] on img at bounding box center [903, 270] width 207 height 276
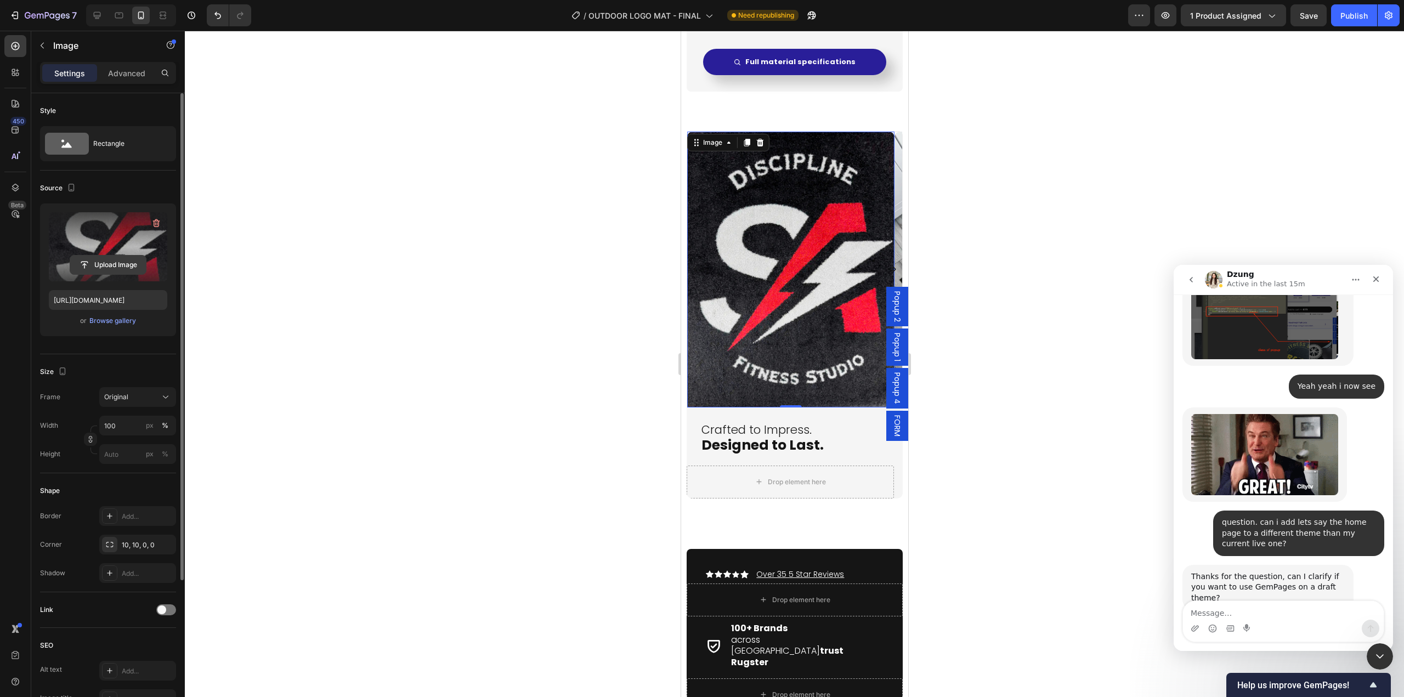
click at [106, 267] on input "file" at bounding box center [108, 265] width 76 height 19
type input "[URL][DOMAIN_NAME]"
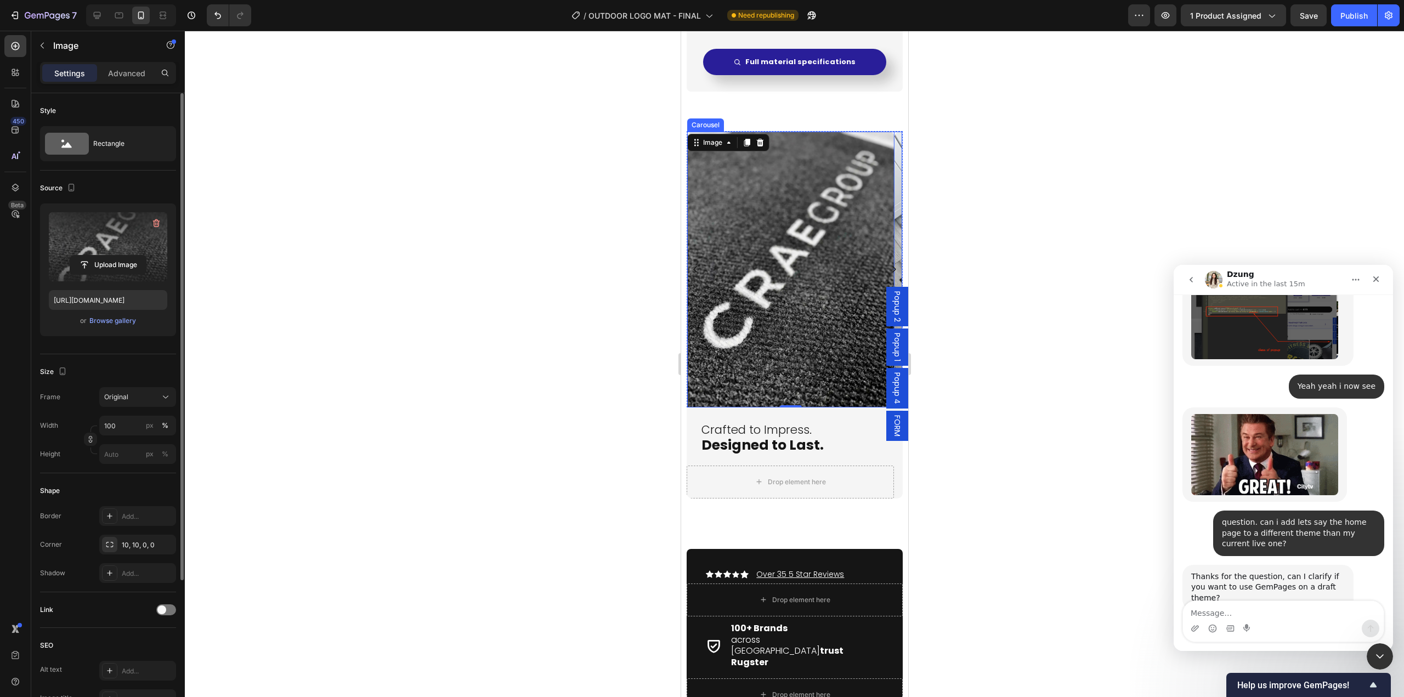
click at [889, 271] on icon "Carousel Next Arrow" at bounding box center [893, 269] width 9 height 9
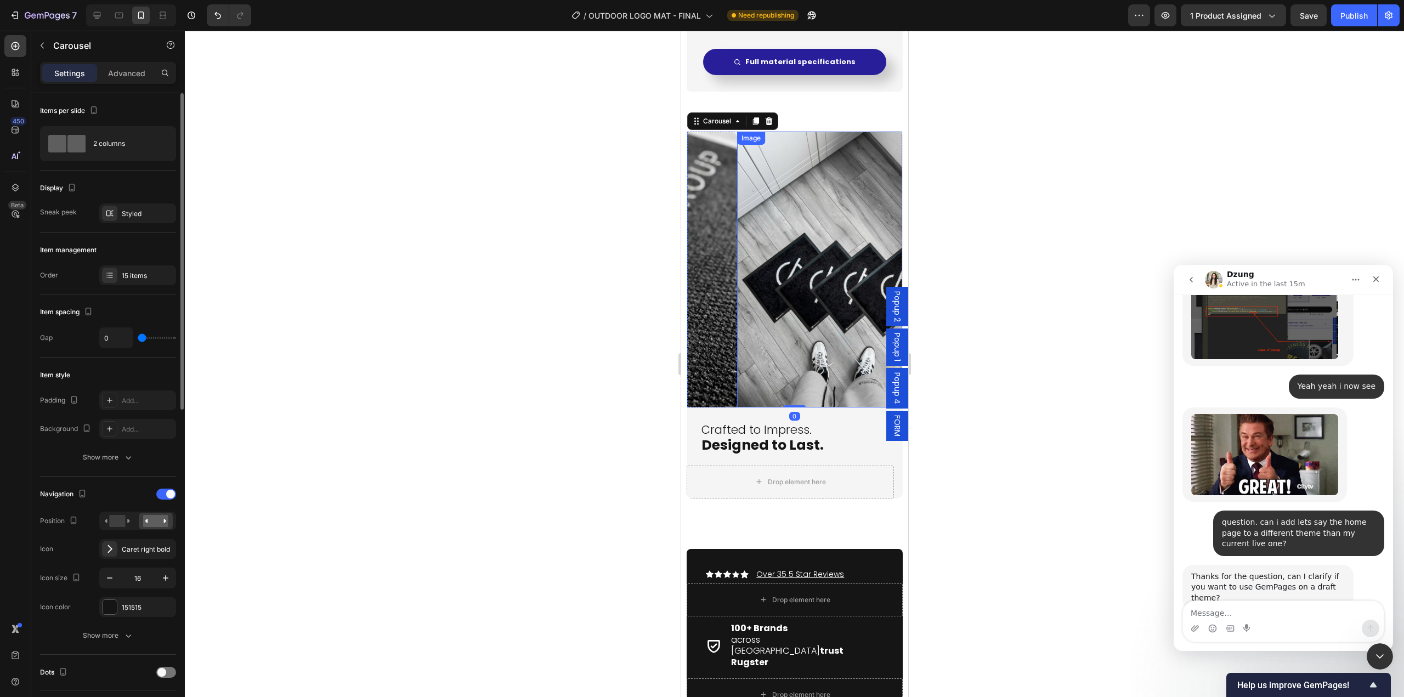
click at [818, 344] on img at bounding box center [840, 270] width 207 height 276
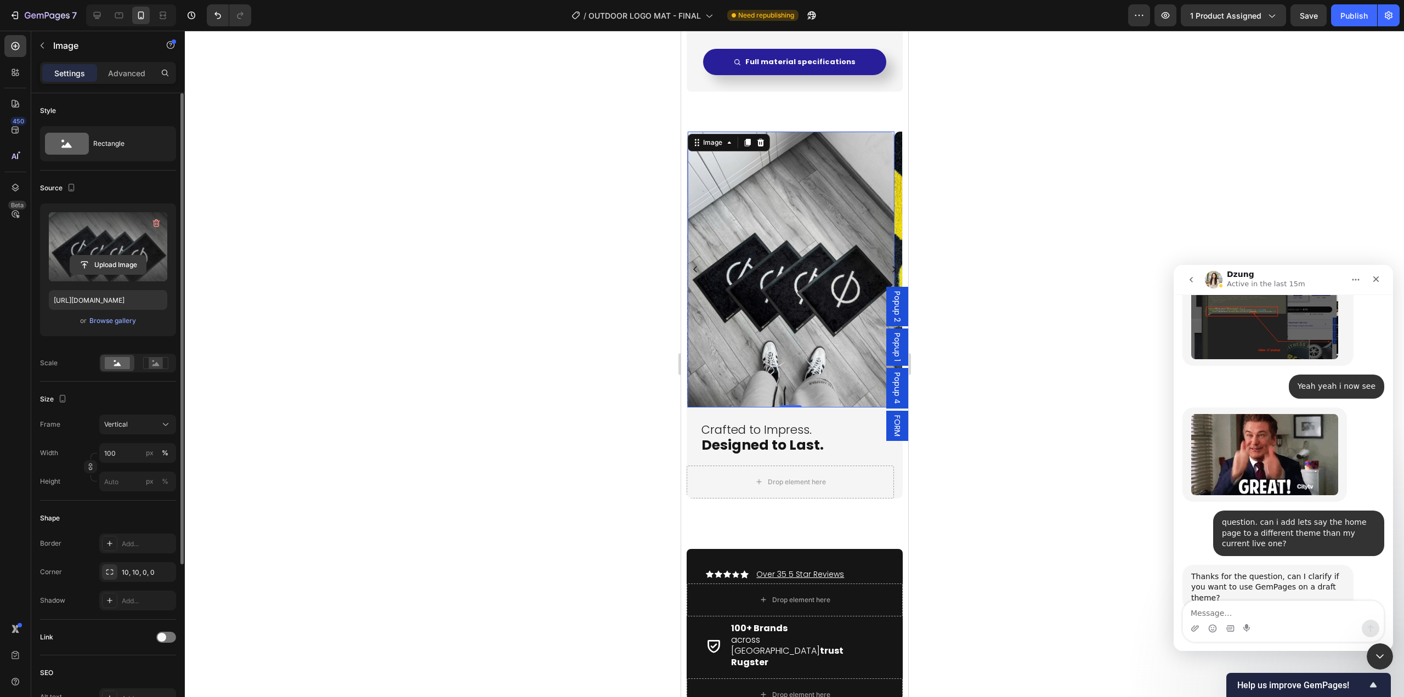
click at [126, 266] on input "file" at bounding box center [108, 265] width 76 height 19
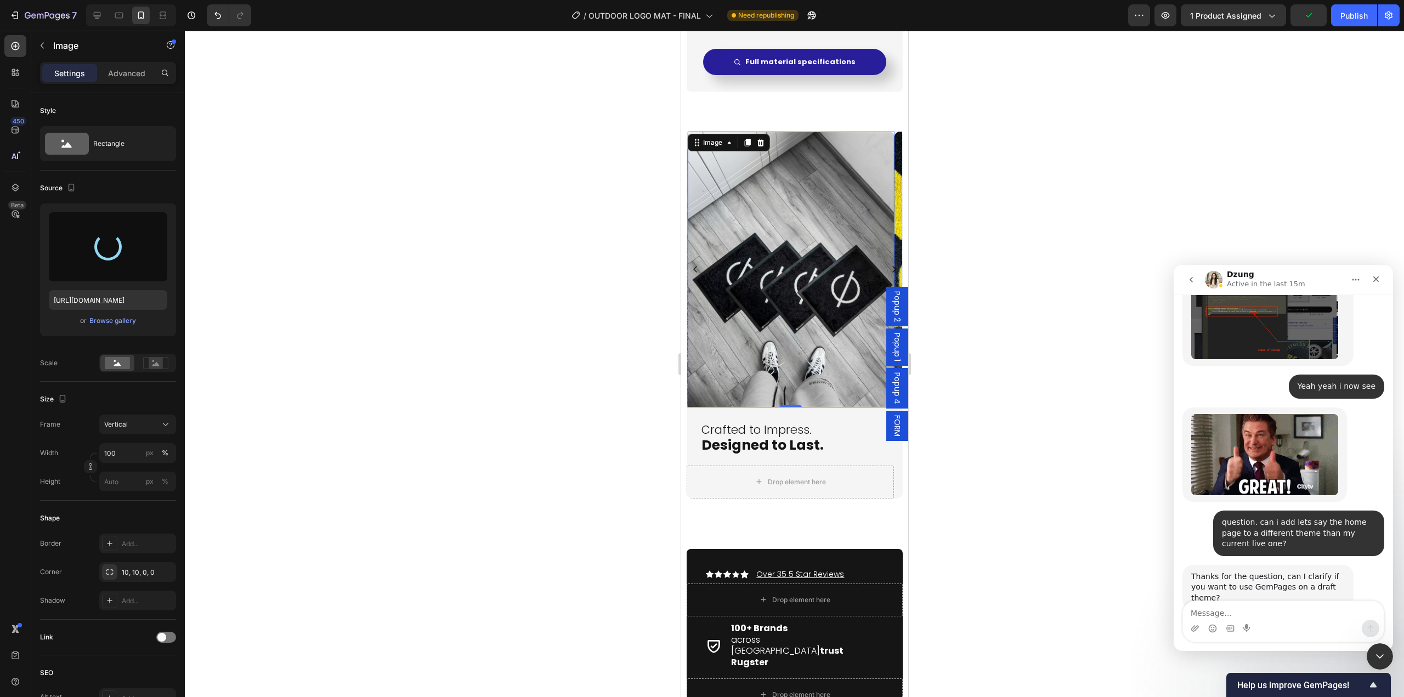
type input "[URL][DOMAIN_NAME]"
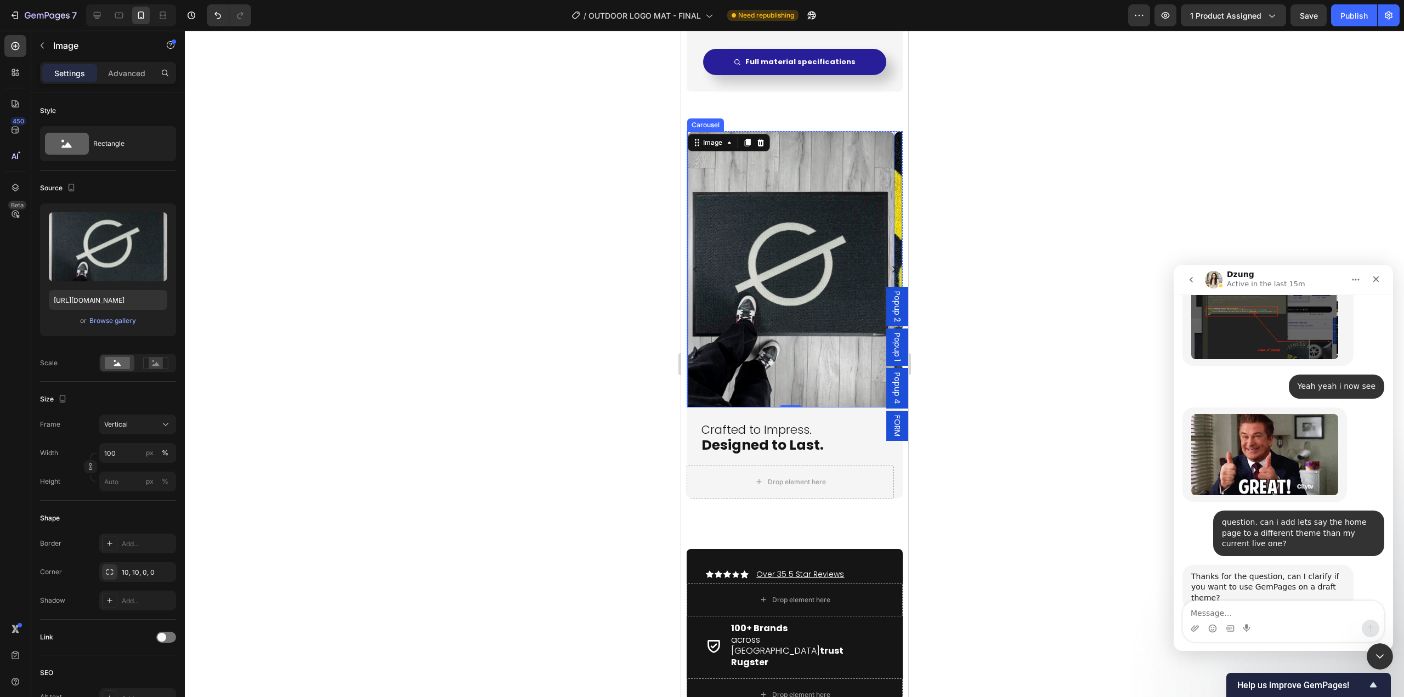
click at [889, 268] on icon "Carousel Next Arrow" at bounding box center [893, 269] width 9 height 9
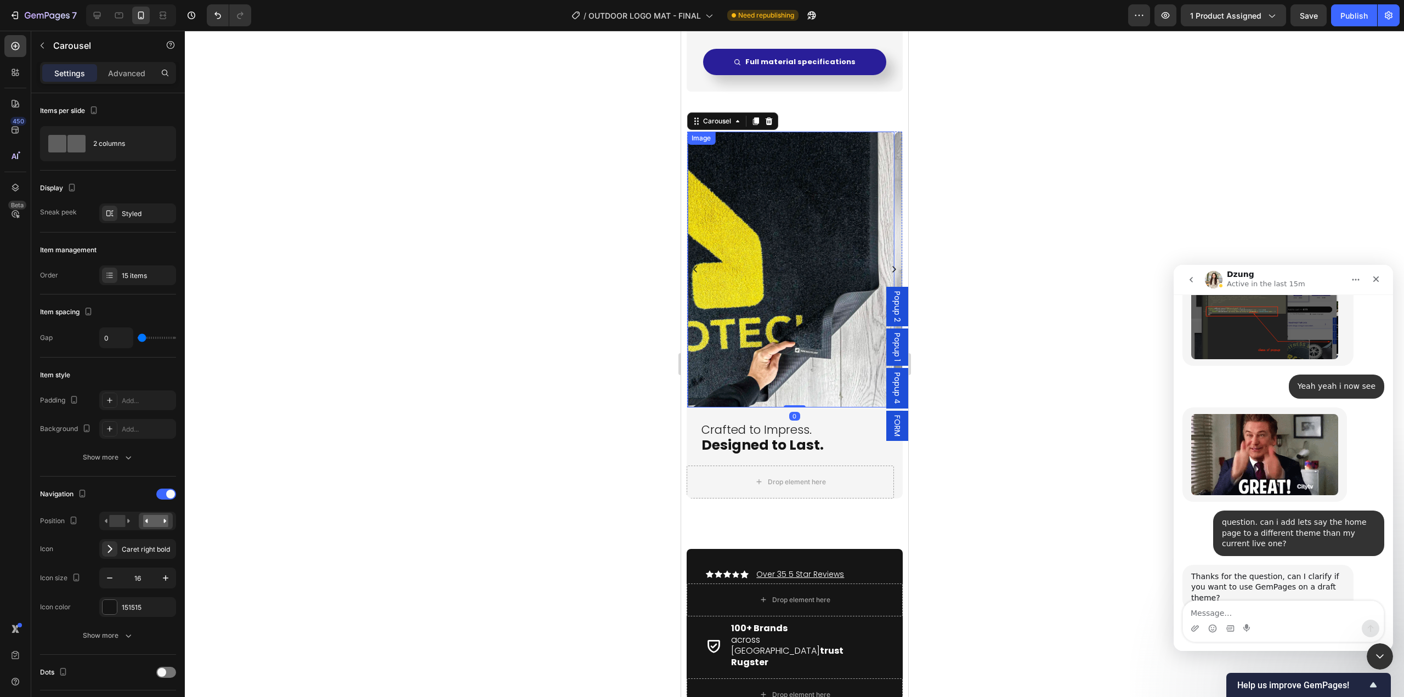
click at [741, 296] on img at bounding box center [790, 270] width 207 height 276
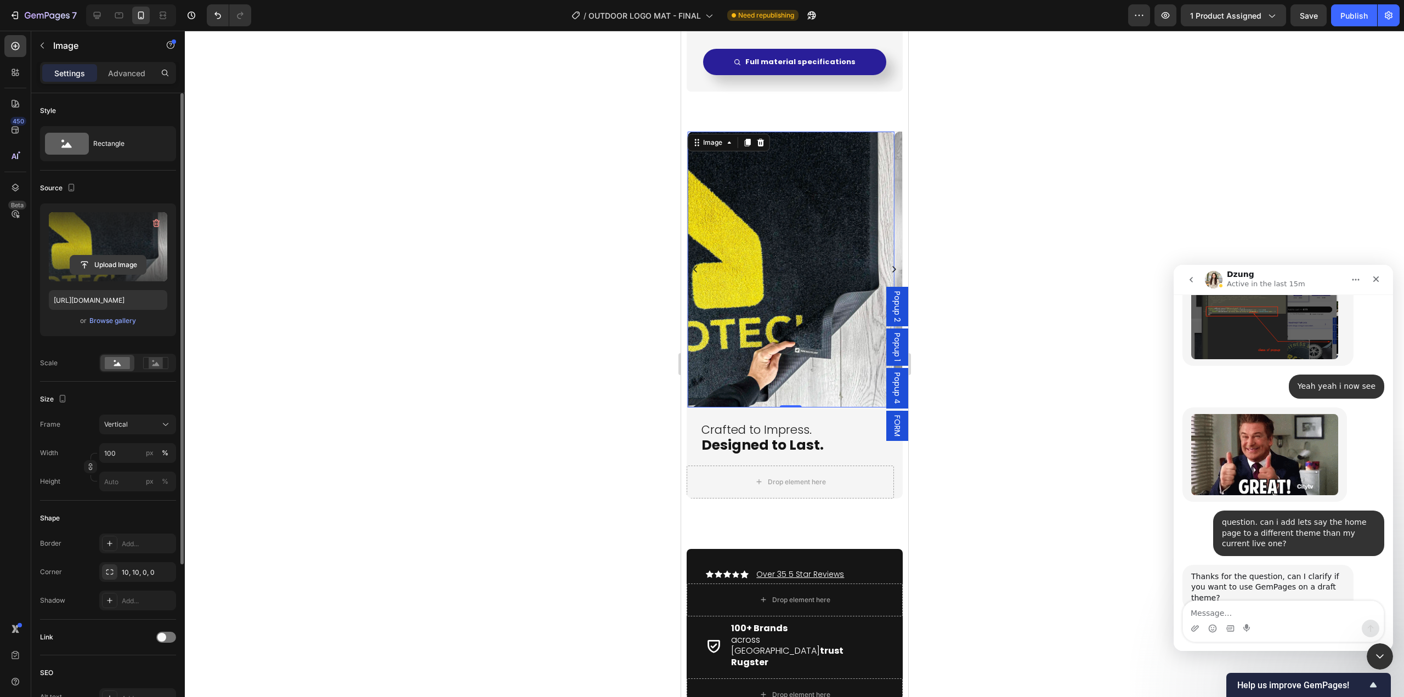
click at [116, 265] on input "file" at bounding box center [108, 265] width 76 height 19
type input "[URL][DOMAIN_NAME]"
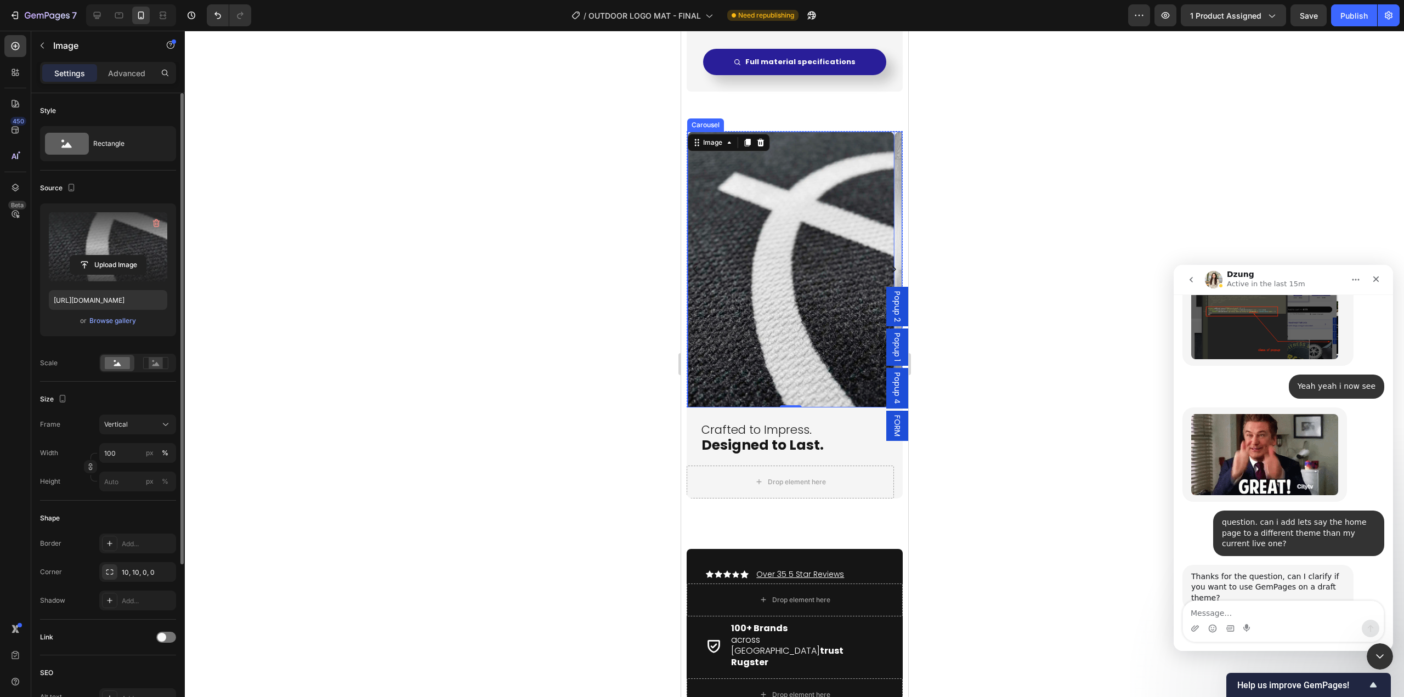
click at [889, 269] on icon "Carousel Next Arrow" at bounding box center [893, 269] width 9 height 9
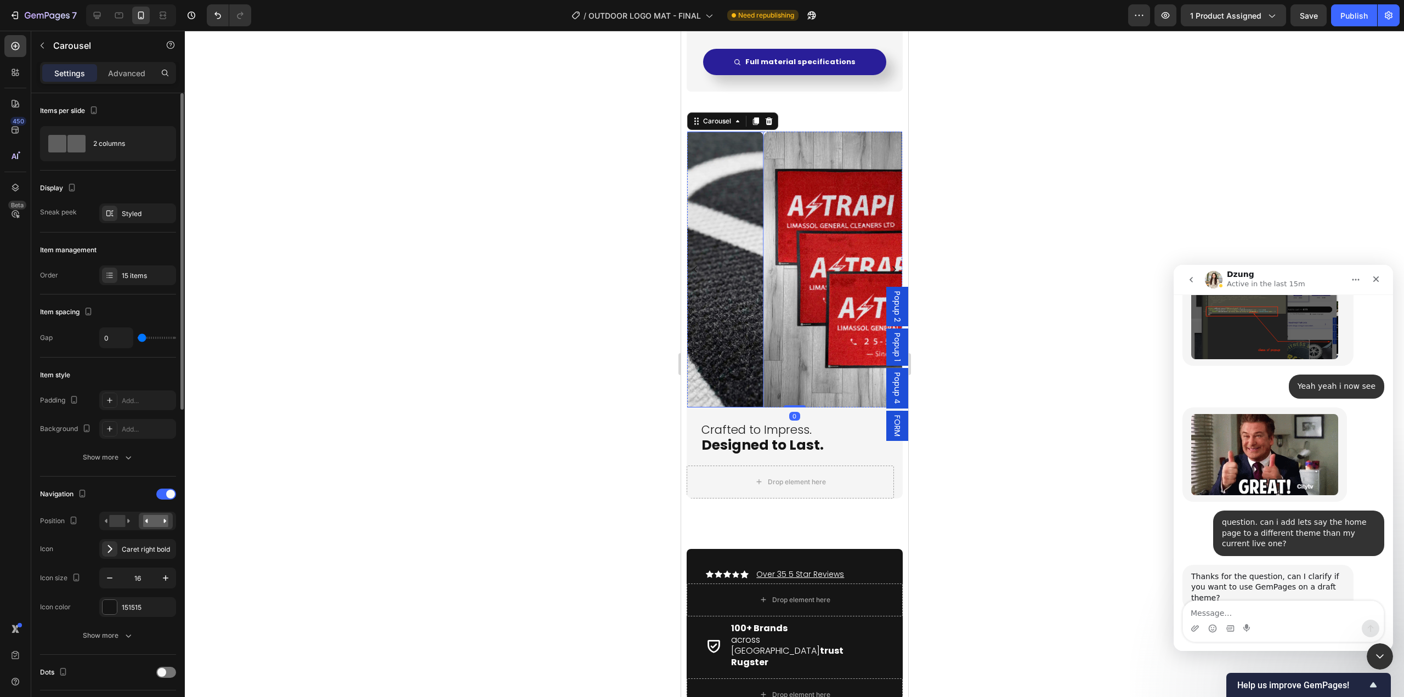
click at [801, 316] on img at bounding box center [866, 270] width 207 height 276
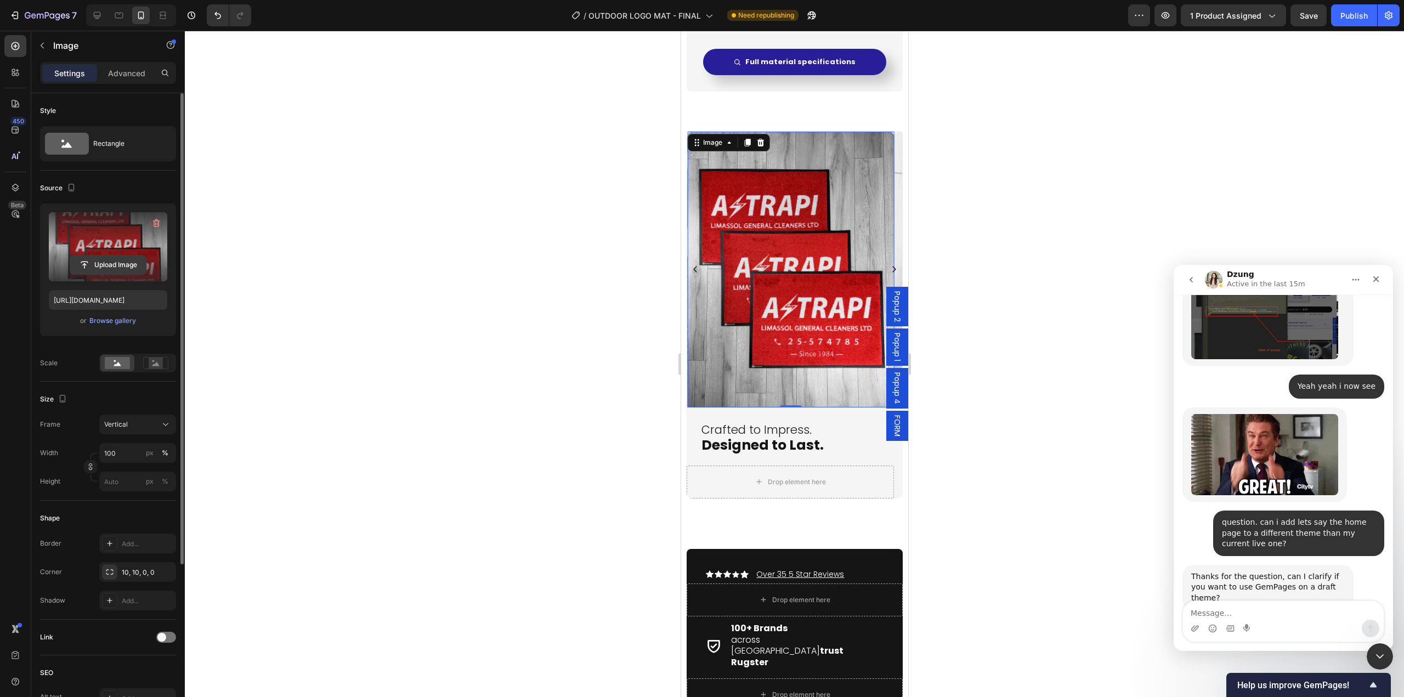
click at [124, 270] on input "file" at bounding box center [108, 265] width 76 height 19
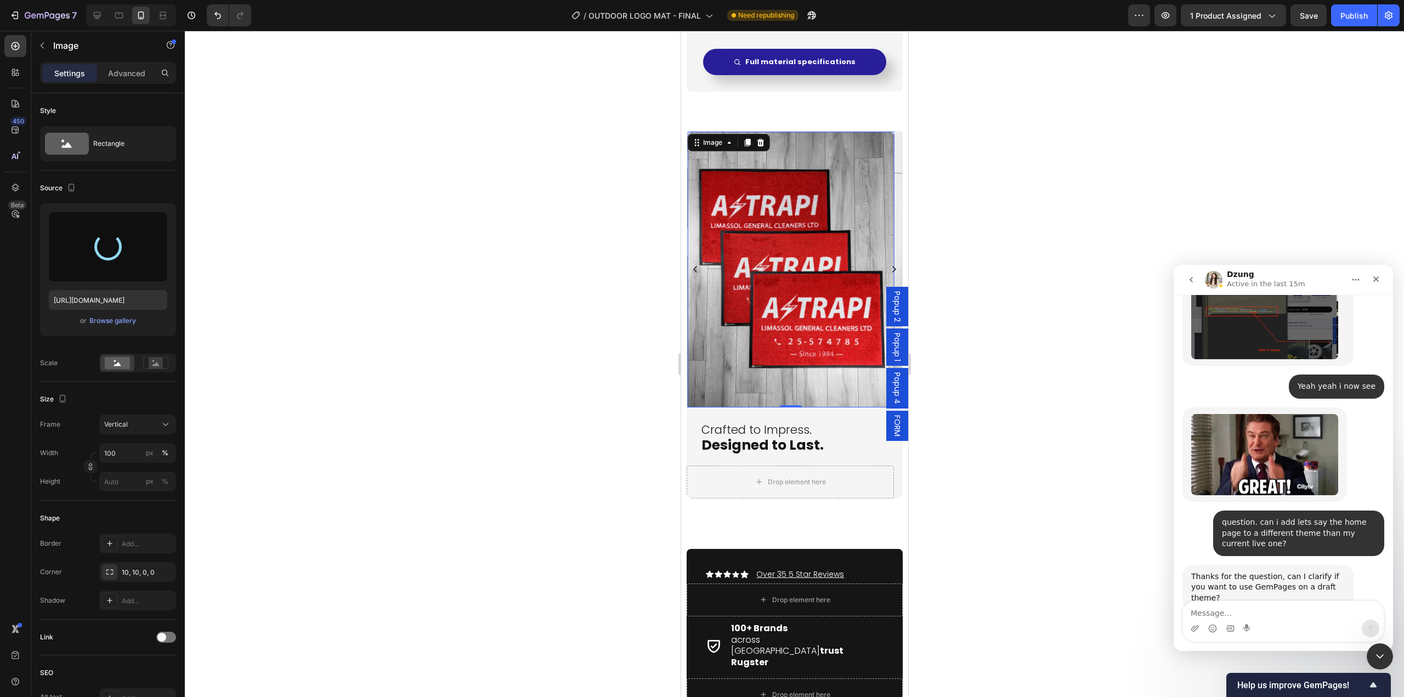
type input "[URL][DOMAIN_NAME]"
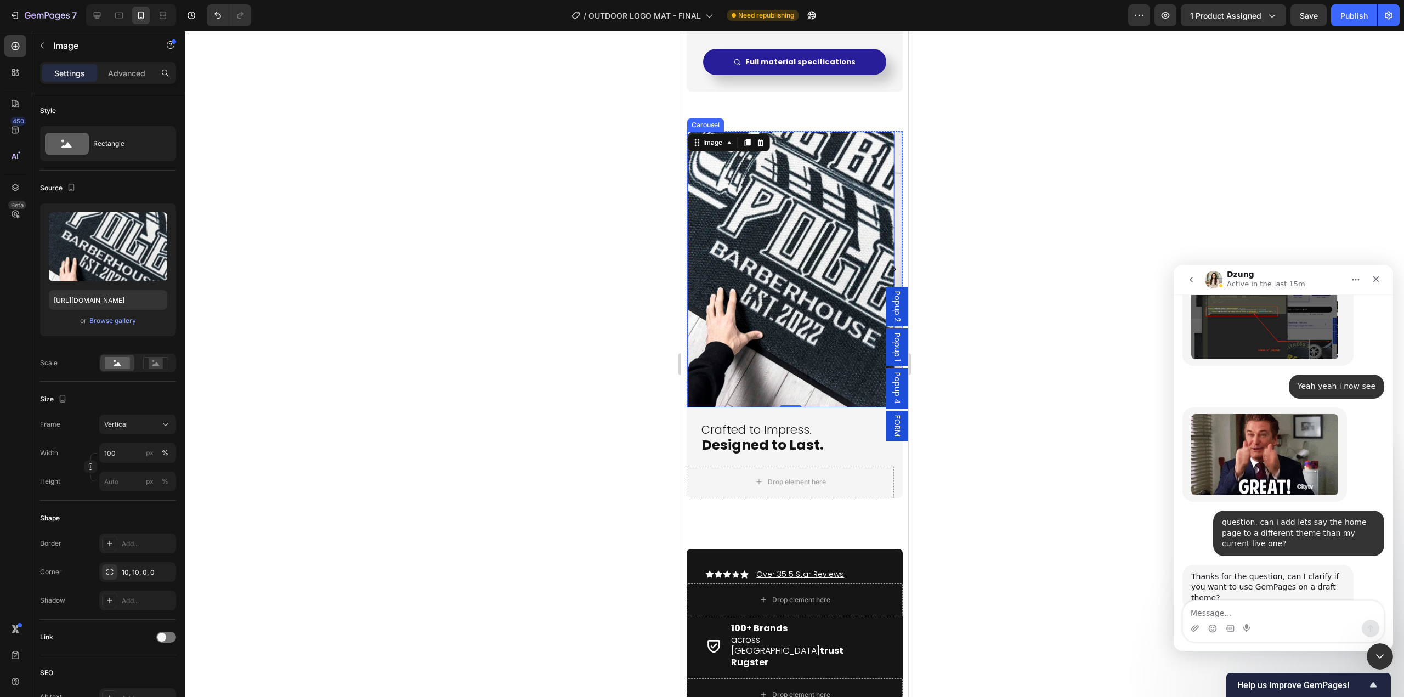
click at [892, 267] on icon "Carousel Next Arrow" at bounding box center [894, 269] width 4 height 7
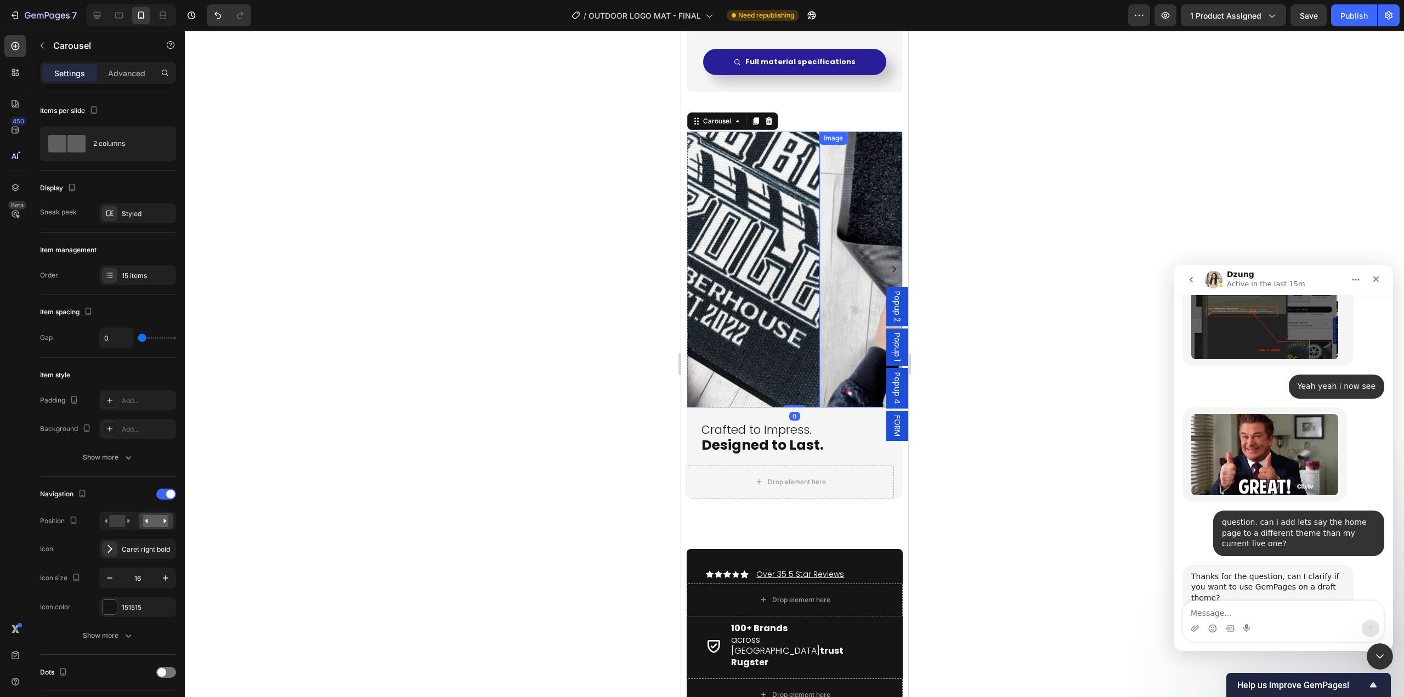
click at [819, 299] on img at bounding box center [922, 270] width 207 height 276
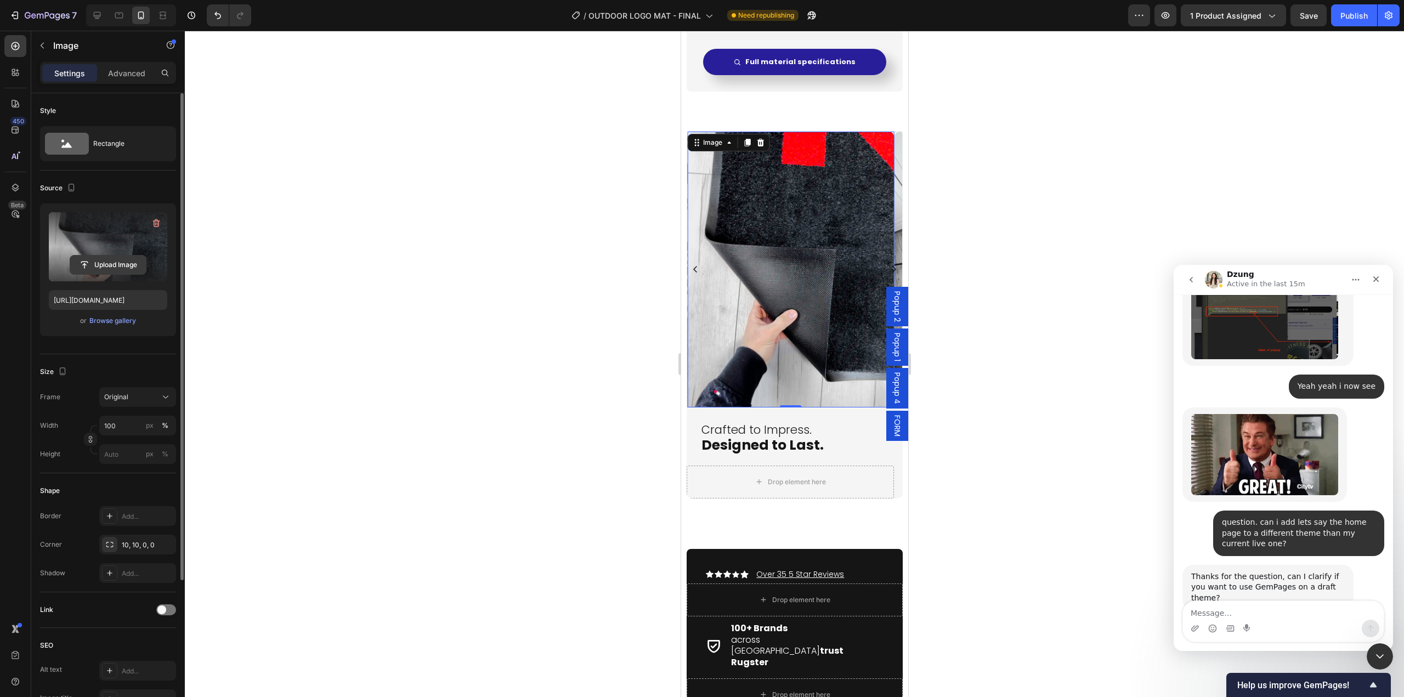
click at [125, 268] on input "file" at bounding box center [108, 265] width 76 height 19
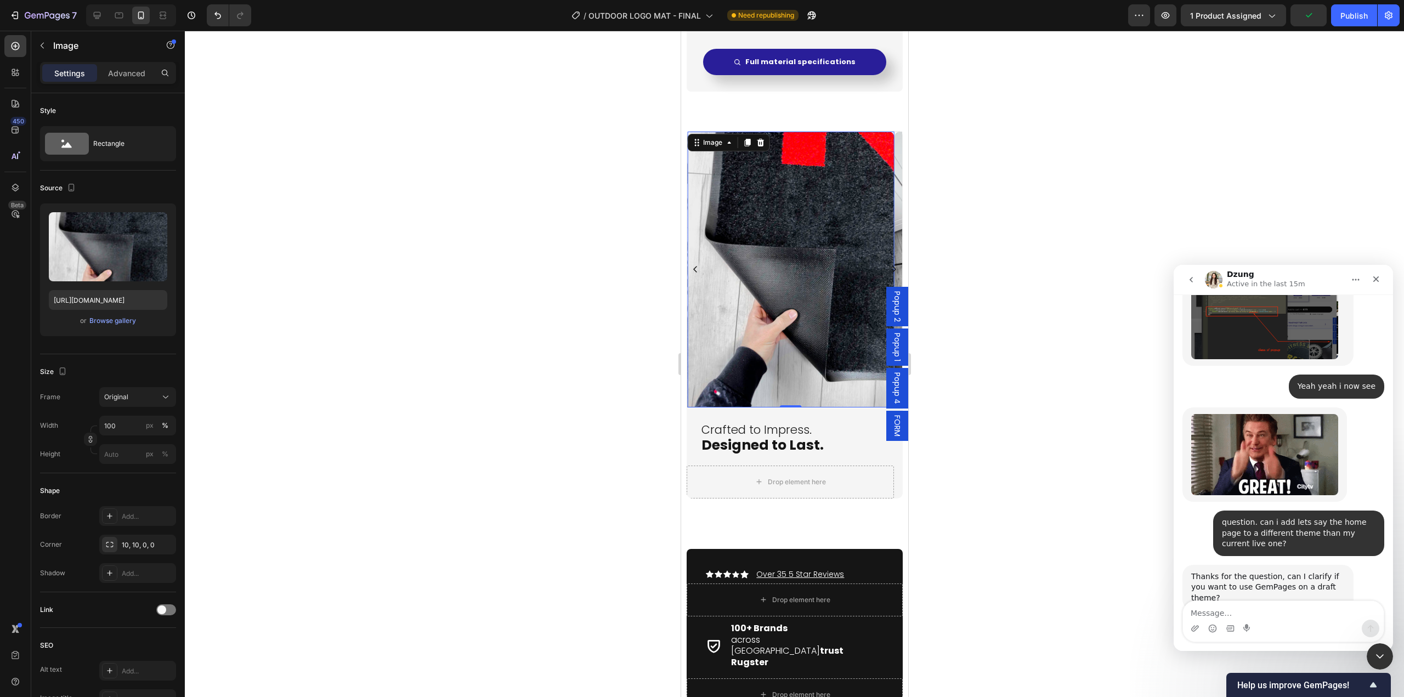
click at [805, 339] on img at bounding box center [790, 270] width 207 height 276
click at [706, 143] on div "Image" at bounding box center [712, 143] width 24 height 10
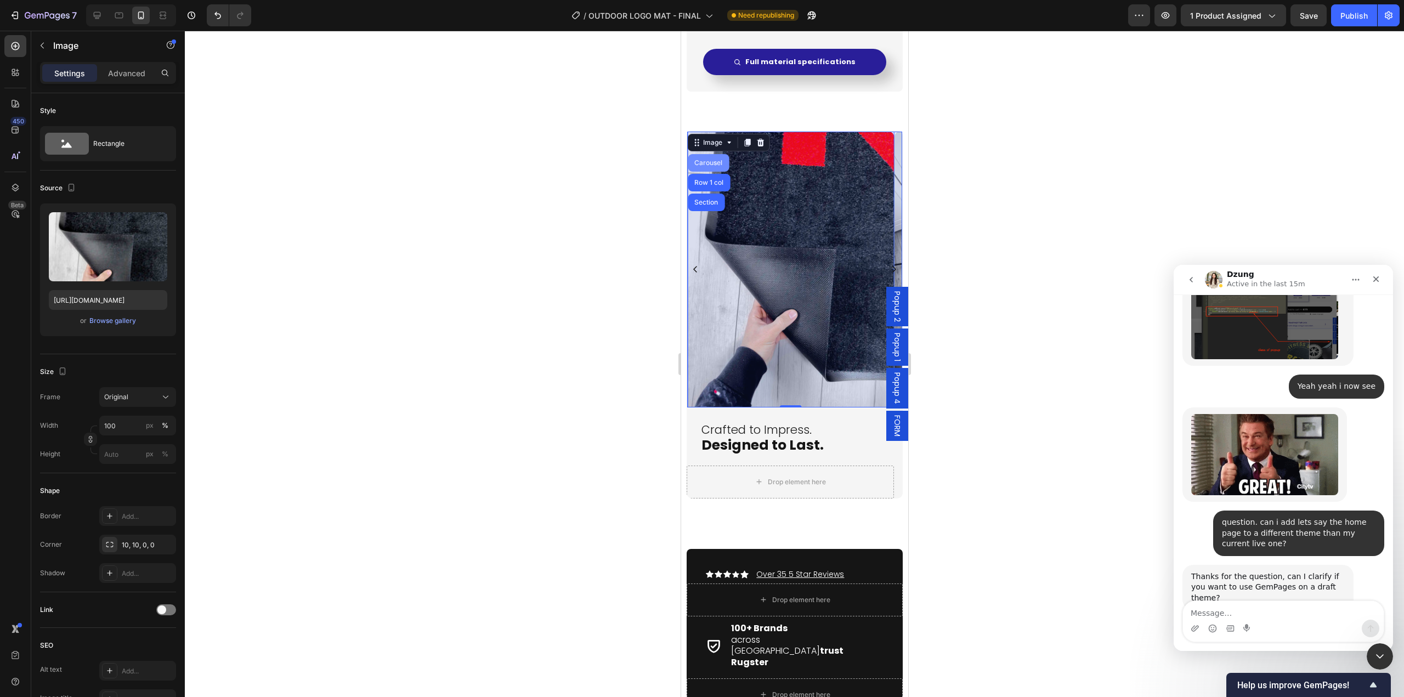
drag, startPoint x: 712, startPoint y: 162, endPoint x: 1341, endPoint y: 258, distance: 635.7
click at [712, 162] on div "Carousel" at bounding box center [708, 163] width 32 height 7
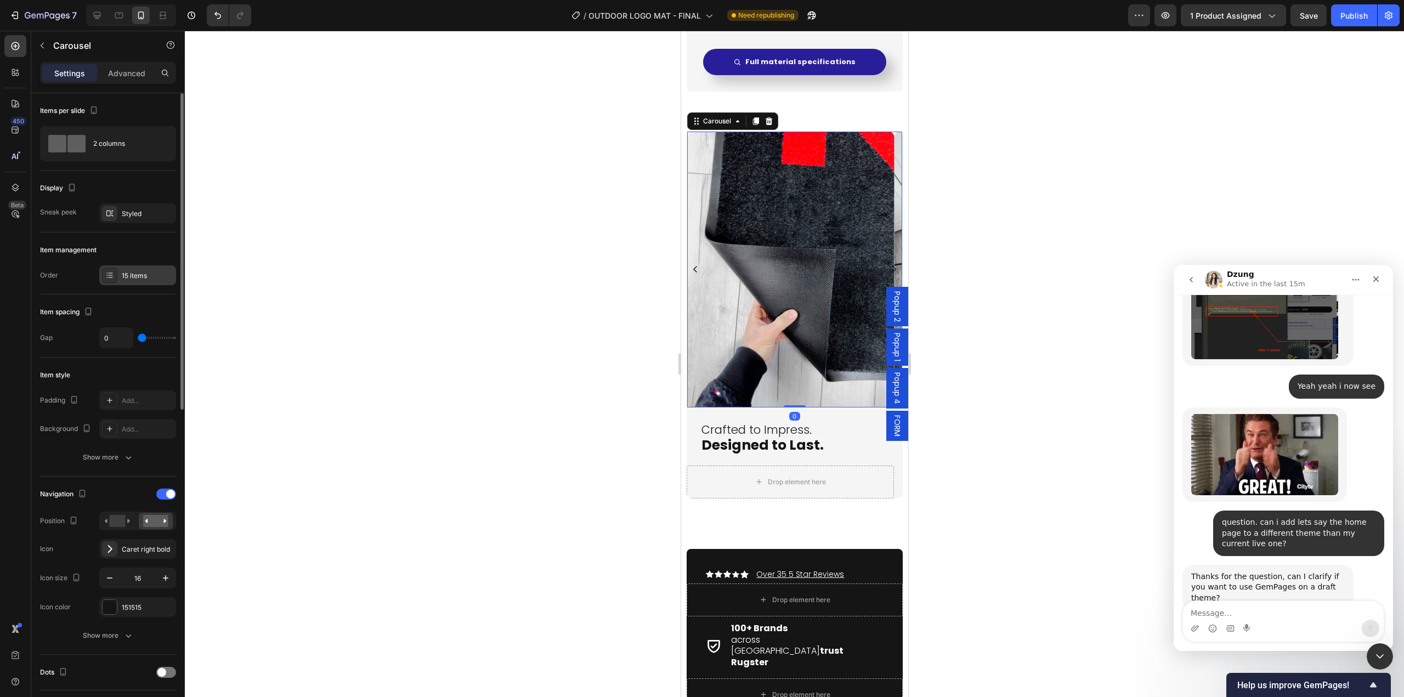
click at [123, 273] on div "15 items" at bounding box center [148, 276] width 52 height 10
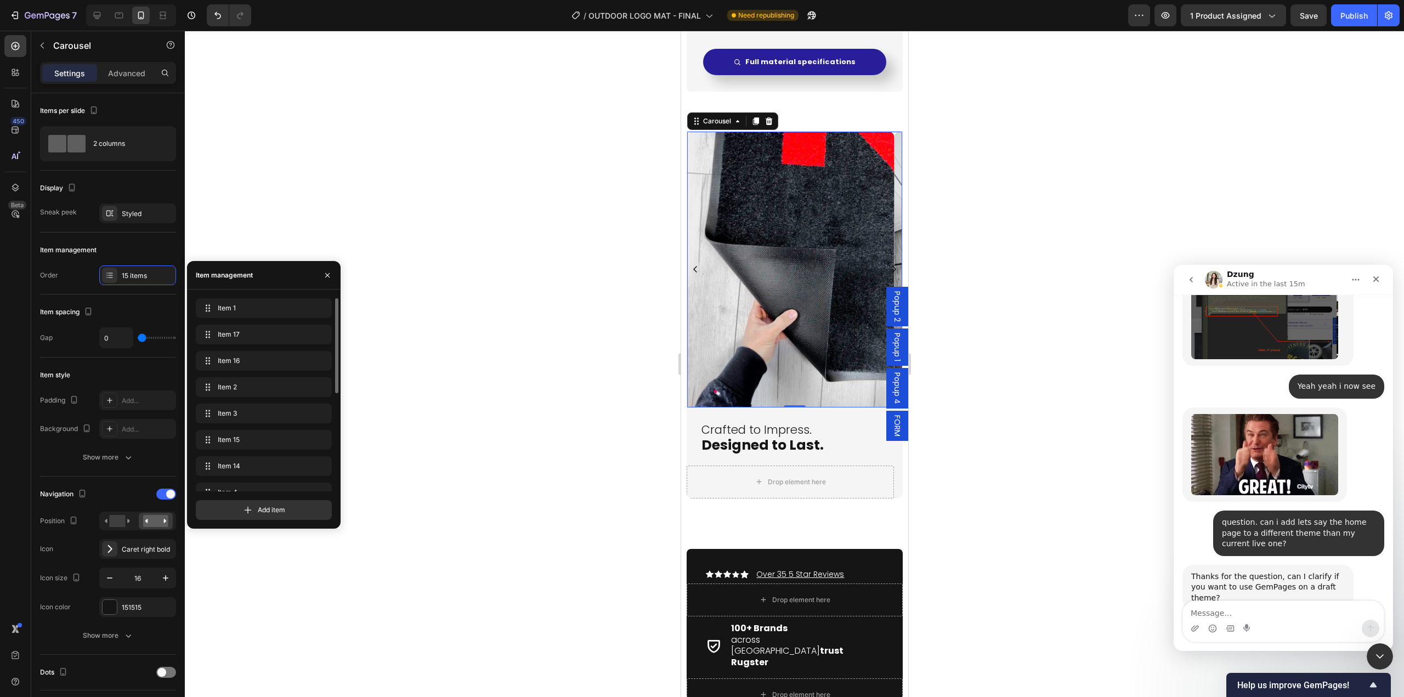
scroll to position [200, 0]
click at [320, 477] on icon "button" at bounding box center [320, 478] width 1 height 3
click at [318, 478] on div "Delete" at bounding box center [312, 477] width 20 height 10
click at [319, 478] on icon "button" at bounding box center [319, 477] width 9 height 9
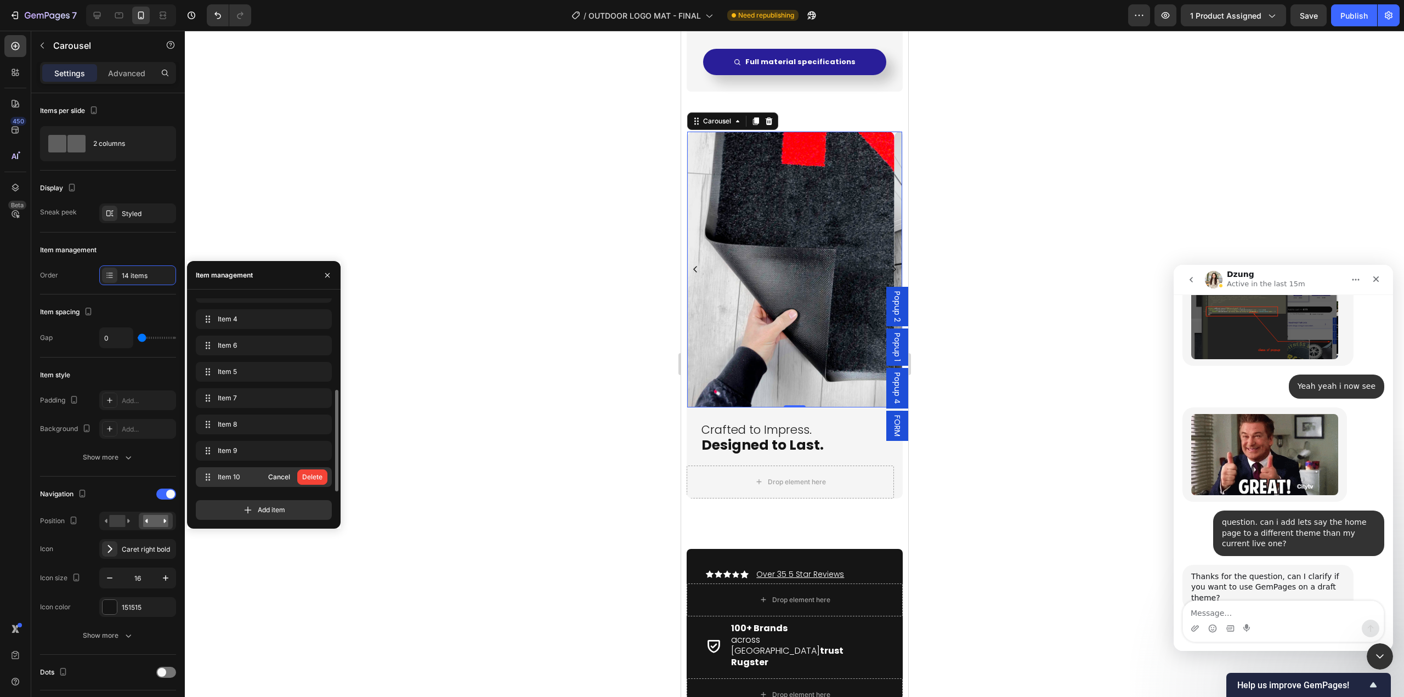
click at [319, 478] on div "Delete" at bounding box center [312, 477] width 20 height 10
click at [316, 479] on icon "button" at bounding box center [319, 477] width 9 height 9
click at [317, 479] on div "Delete" at bounding box center [312, 477] width 20 height 10
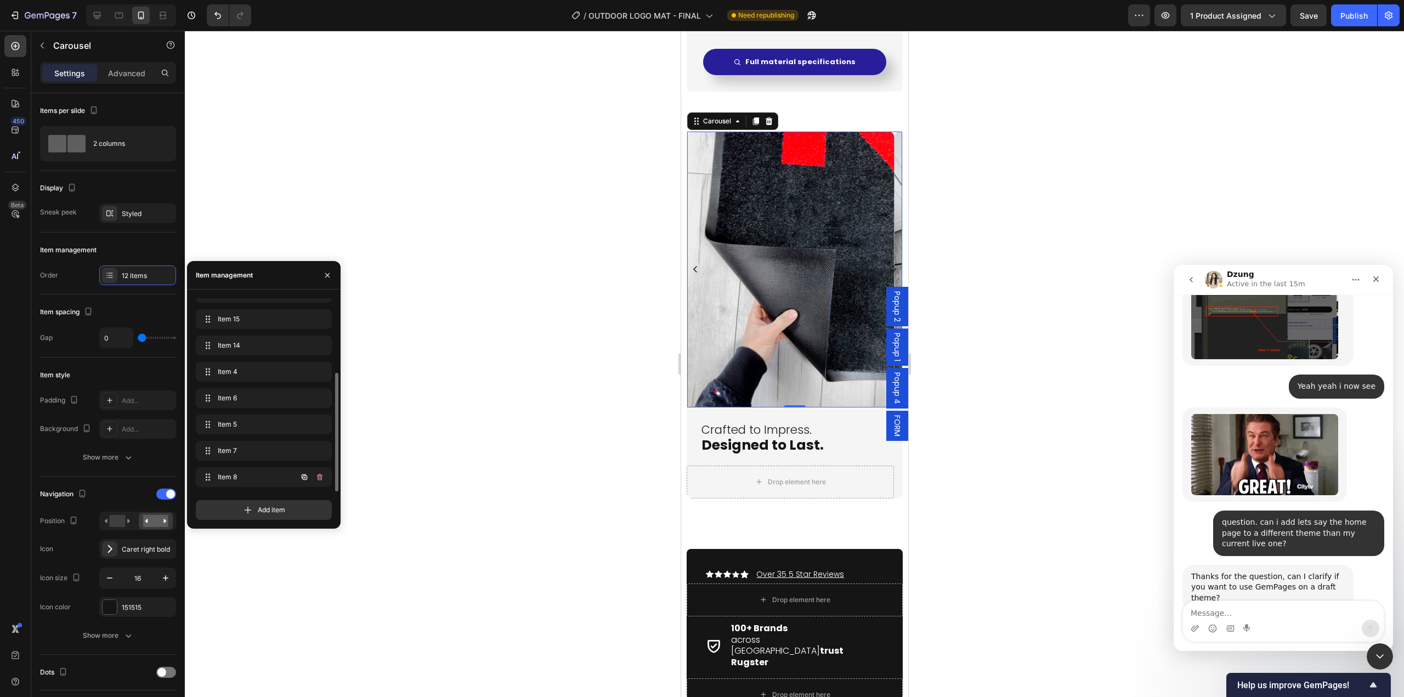
click at [318, 478] on icon "button" at bounding box center [319, 477] width 9 height 9
click at [318, 478] on div "Delete" at bounding box center [312, 477] width 20 height 10
click at [318, 478] on icon "button" at bounding box center [319, 477] width 5 height 7
click at [319, 477] on div "Delete" at bounding box center [312, 477] width 20 height 10
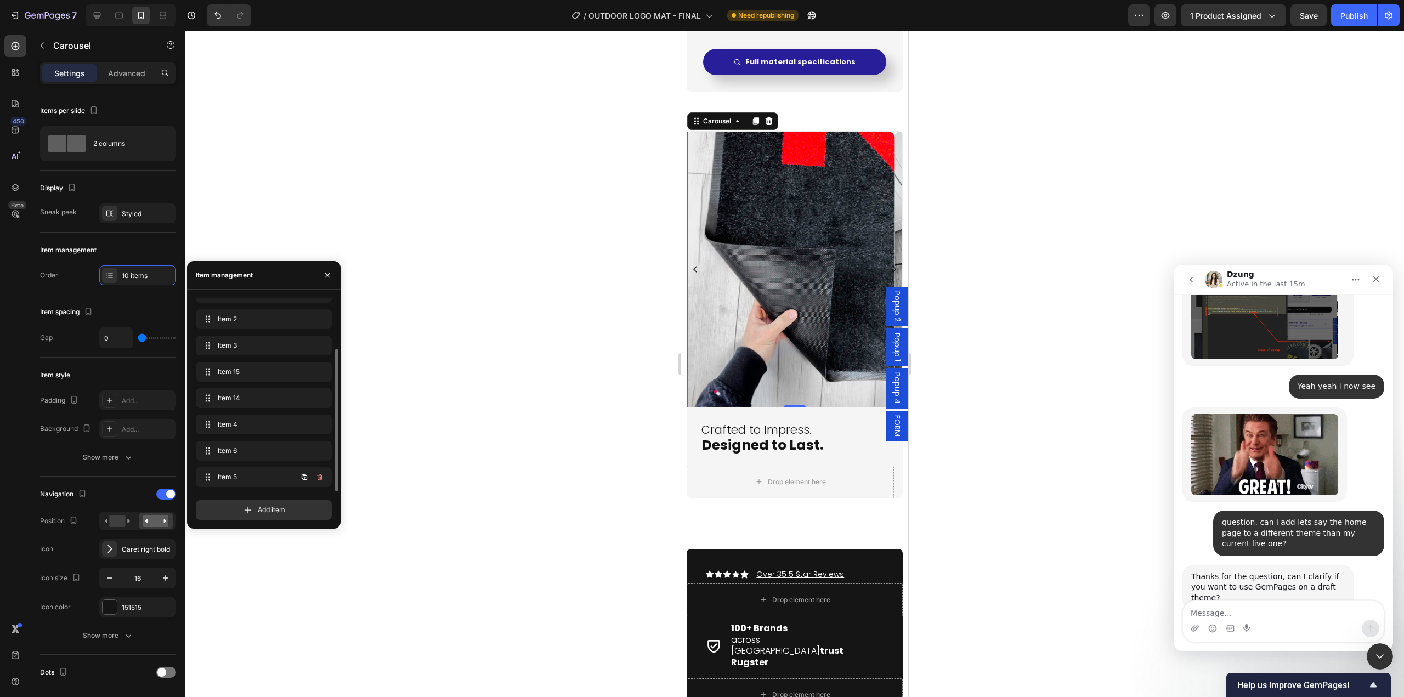
scroll to position [68, 0]
click at [319, 476] on icon "button" at bounding box center [319, 477] width 9 height 9
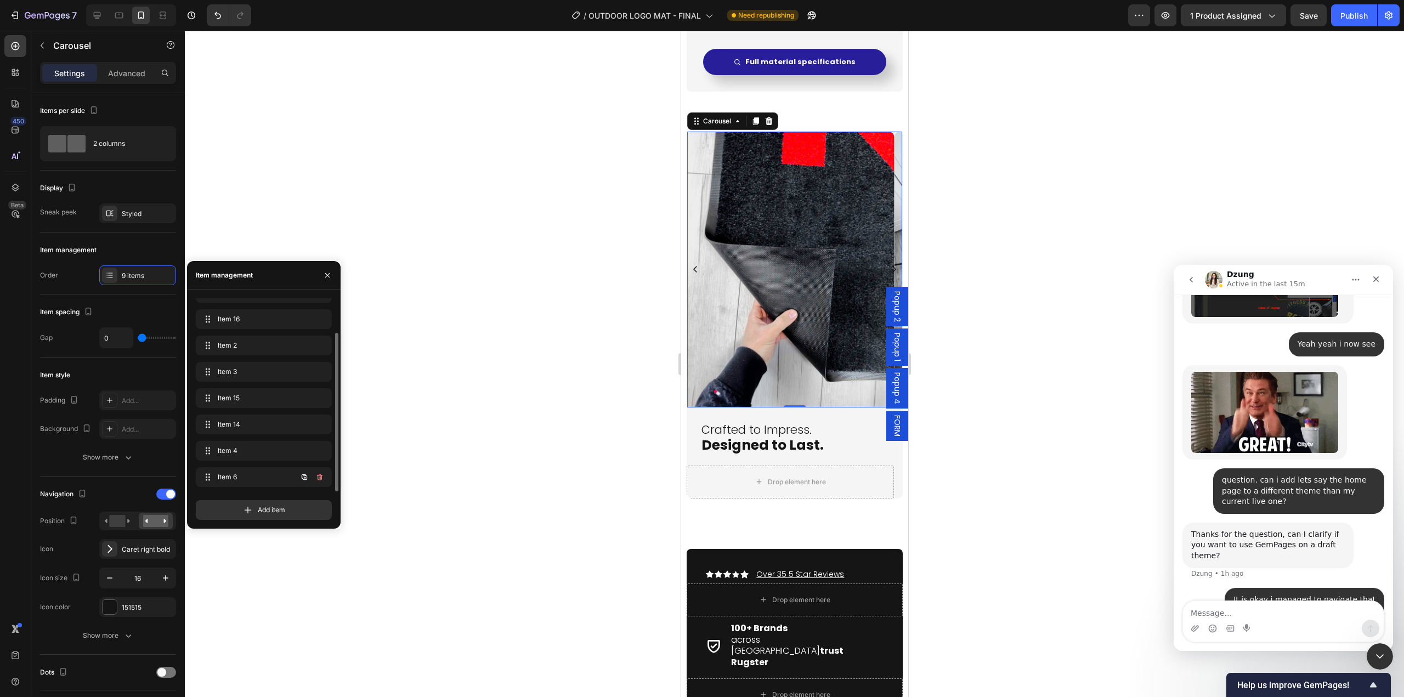
click at [319, 476] on icon "button" at bounding box center [319, 477] width 9 height 9
click at [320, 476] on icon "button" at bounding box center [319, 477] width 9 height 9
click at [320, 476] on div "Delete" at bounding box center [312, 477] width 20 height 10
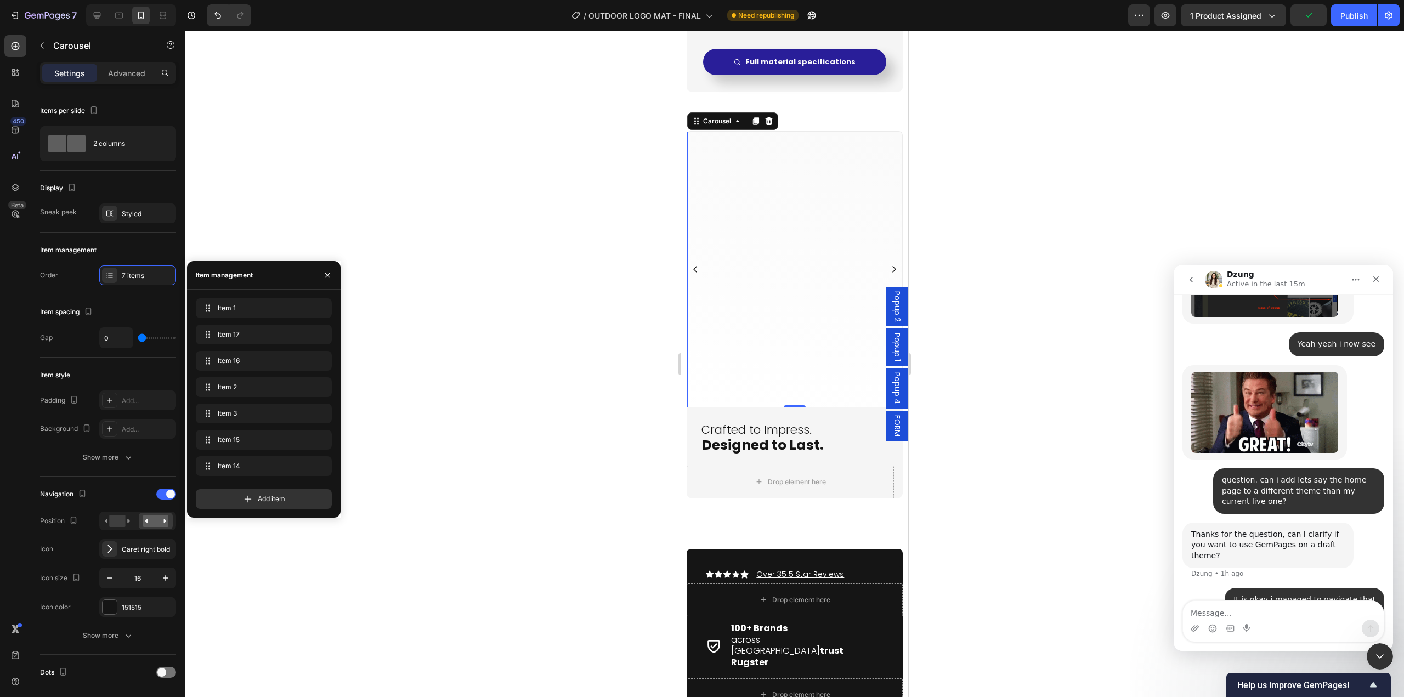
scroll to position [0, 0]
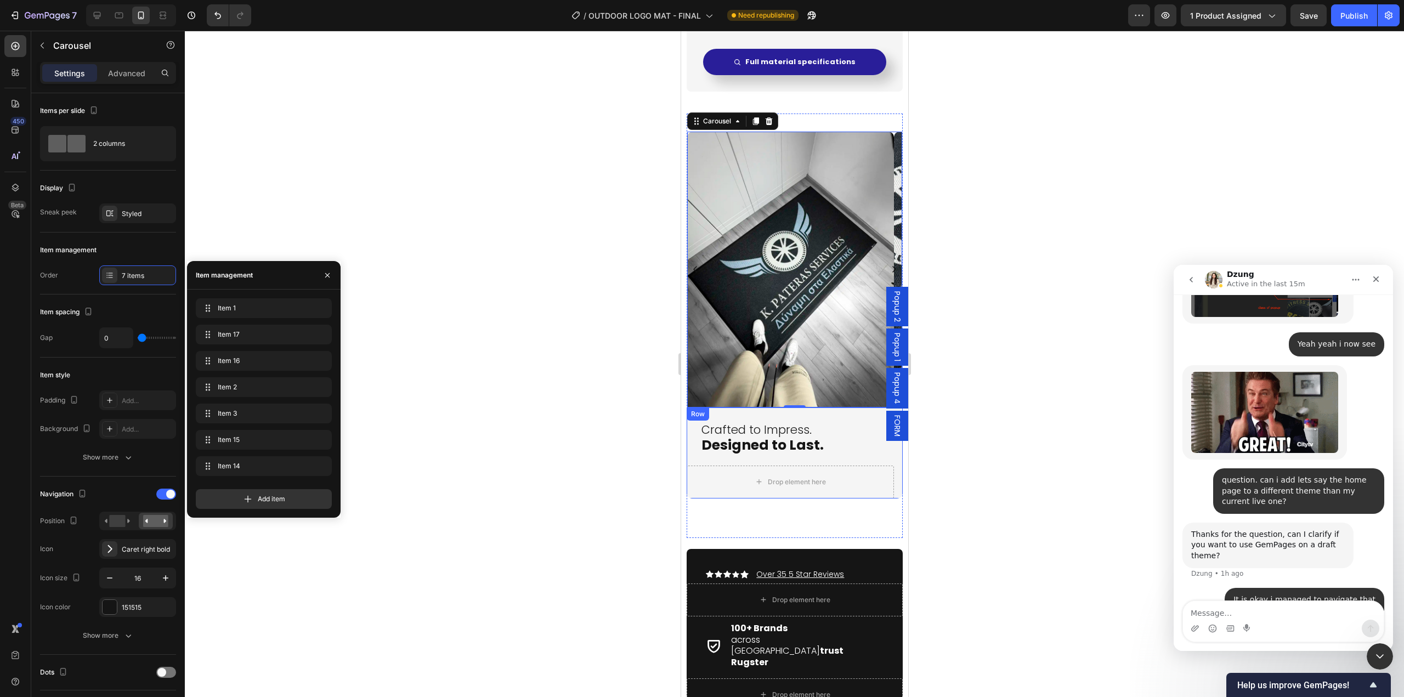
click at [983, 487] on div at bounding box center [794, 364] width 1219 height 666
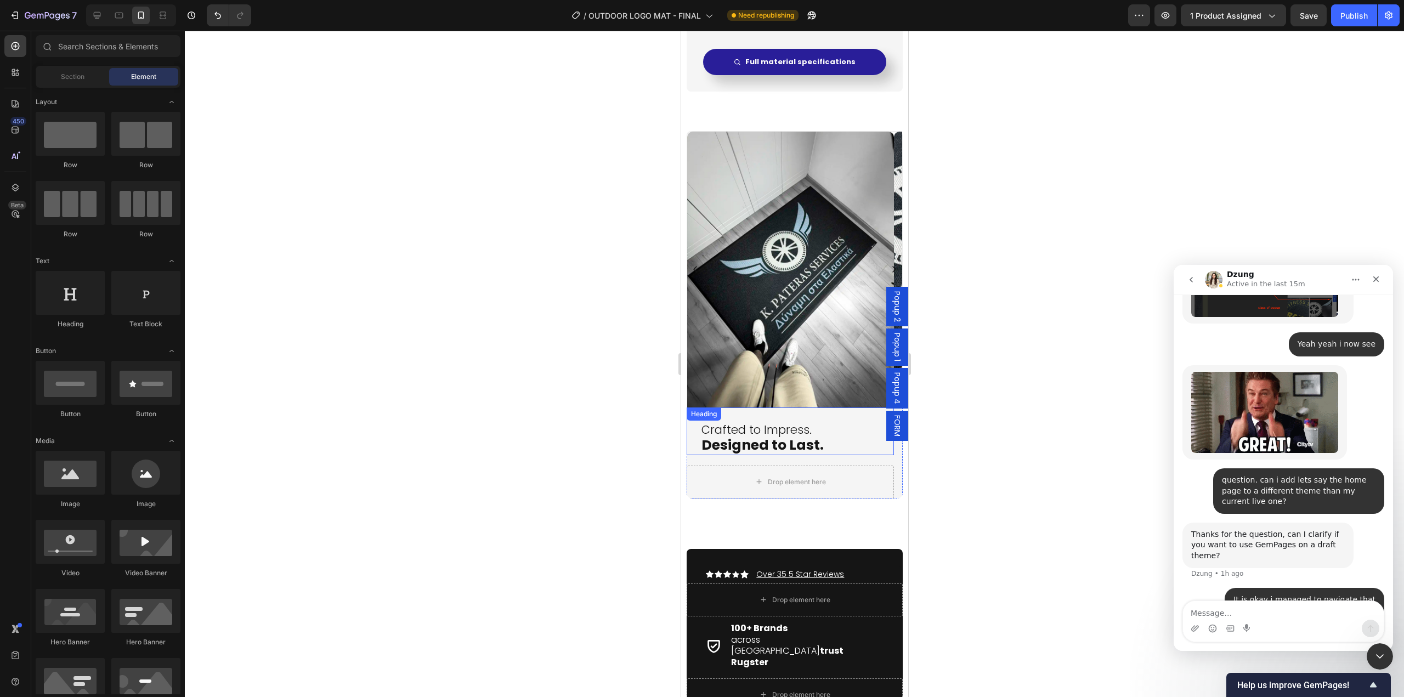
click at [856, 448] on h2 "Crafted to Impress. Designed to Last." at bounding box center [796, 438] width 193 height 34
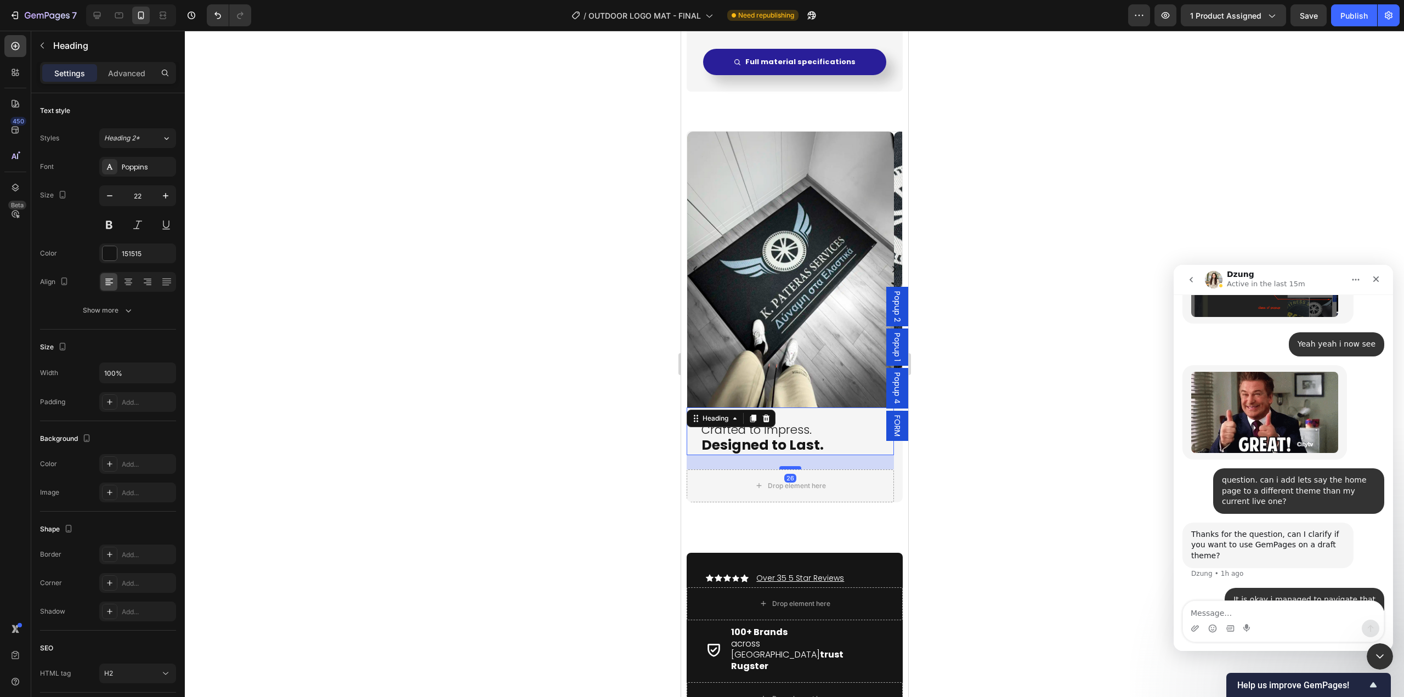
drag, startPoint x: 786, startPoint y: 466, endPoint x: 1675, endPoint y: 509, distance: 890.1
click at [788, 468] on div at bounding box center [790, 467] width 22 height 3
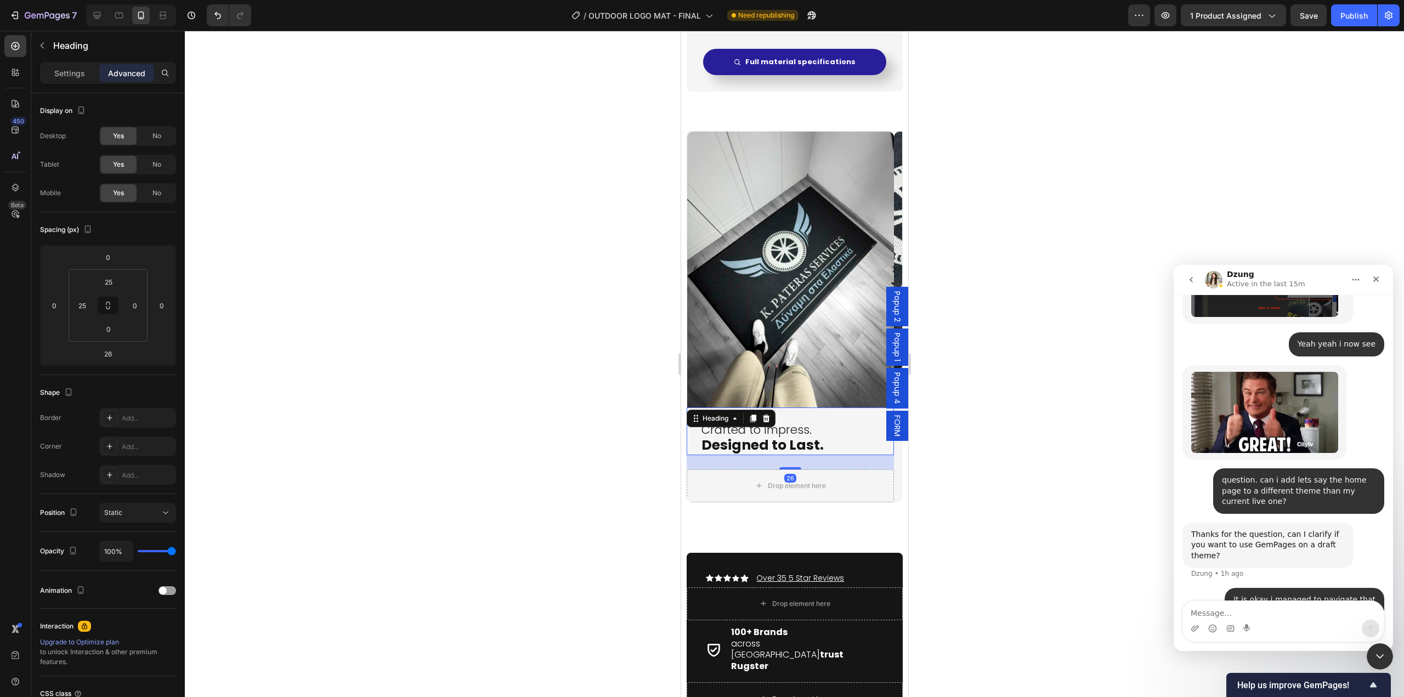
click at [1006, 477] on div at bounding box center [794, 364] width 1219 height 666
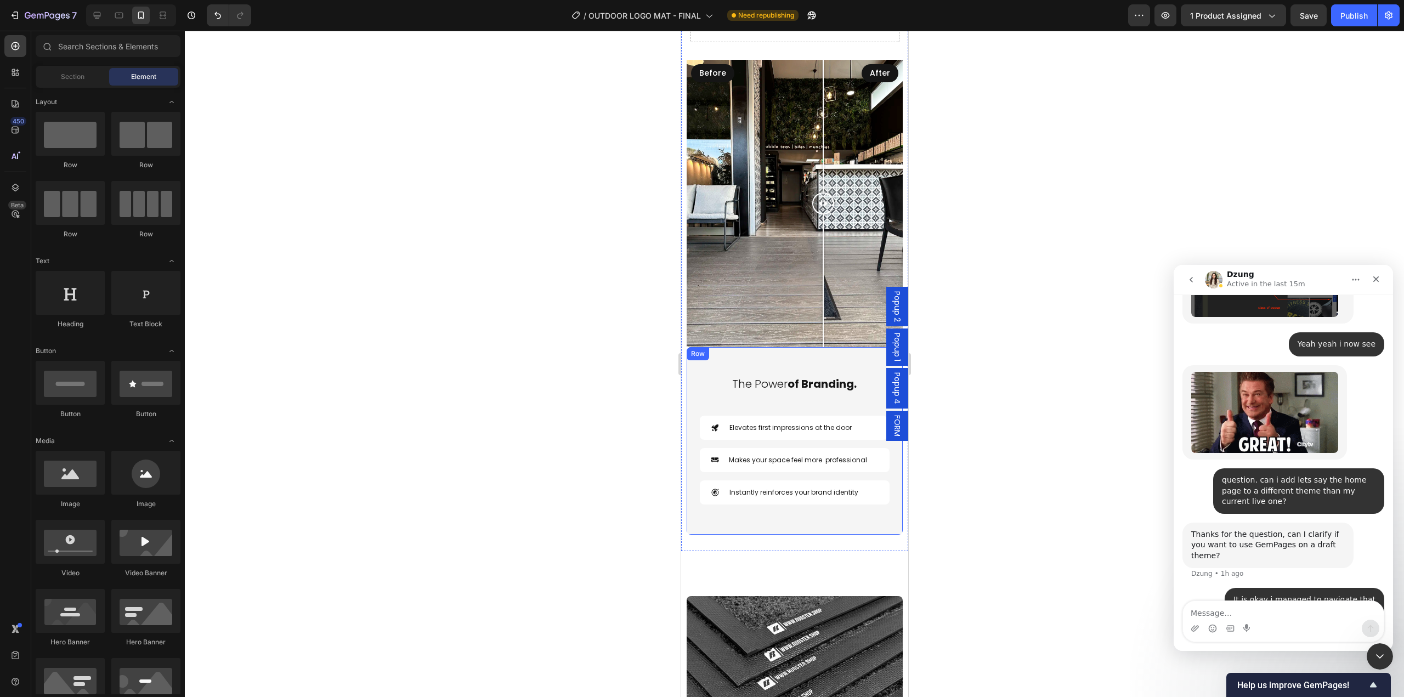
scroll to position [3181, 0]
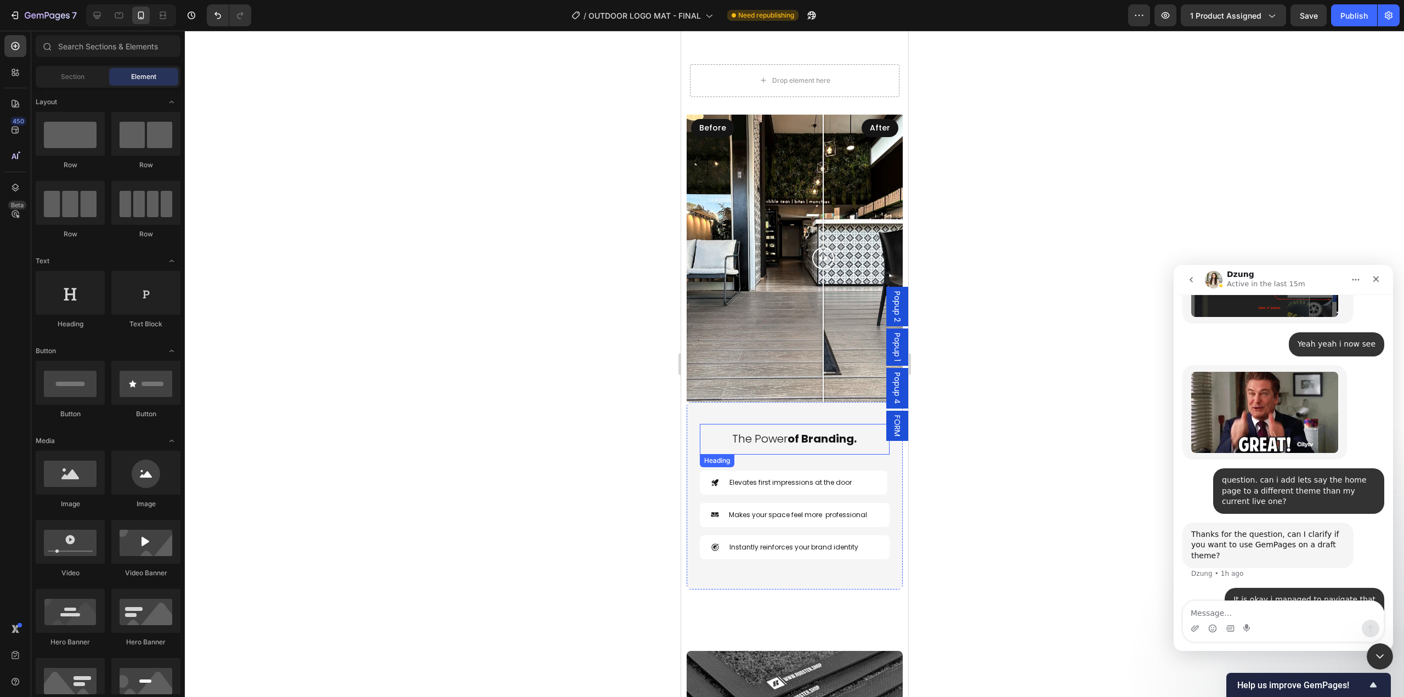
click at [822, 378] on div at bounding box center [822, 335] width 1 height 133
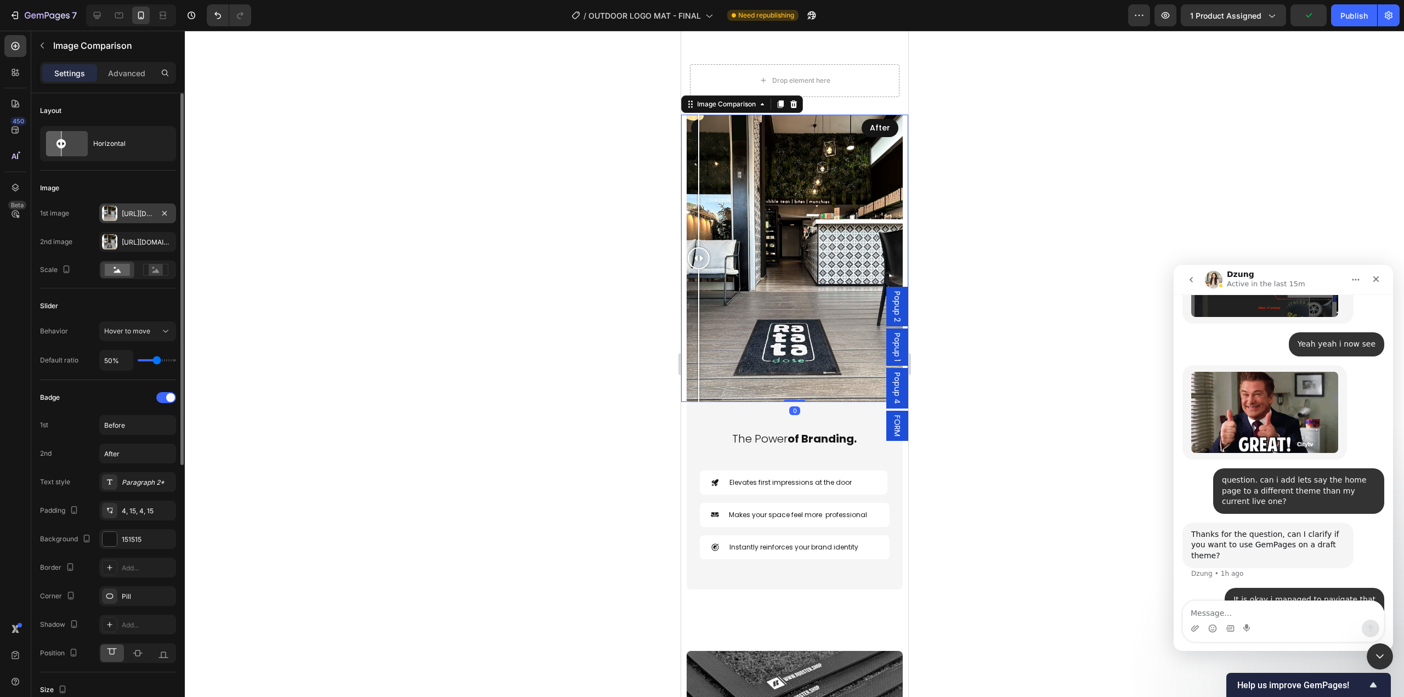
click at [124, 213] on div "[URL][DOMAIN_NAME]" at bounding box center [138, 214] width 32 height 10
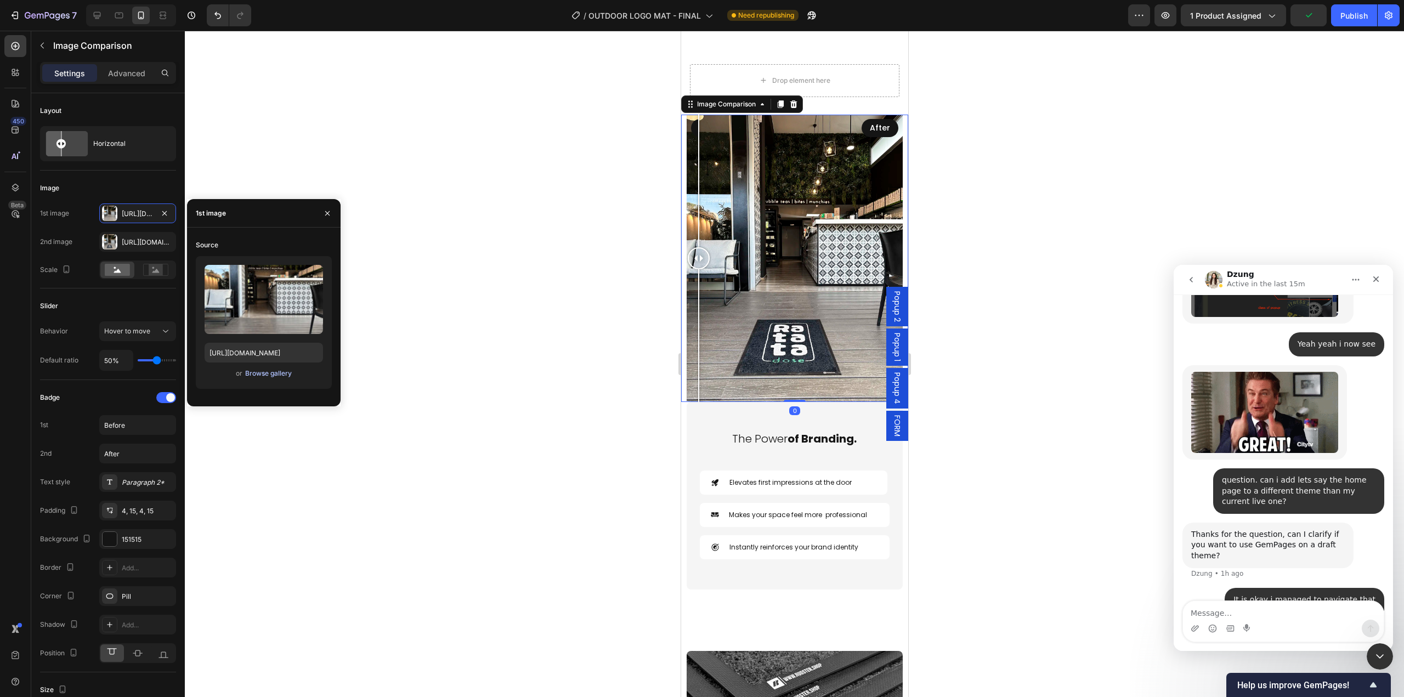
click at [252, 373] on div "Browse gallery" at bounding box center [268, 374] width 47 height 10
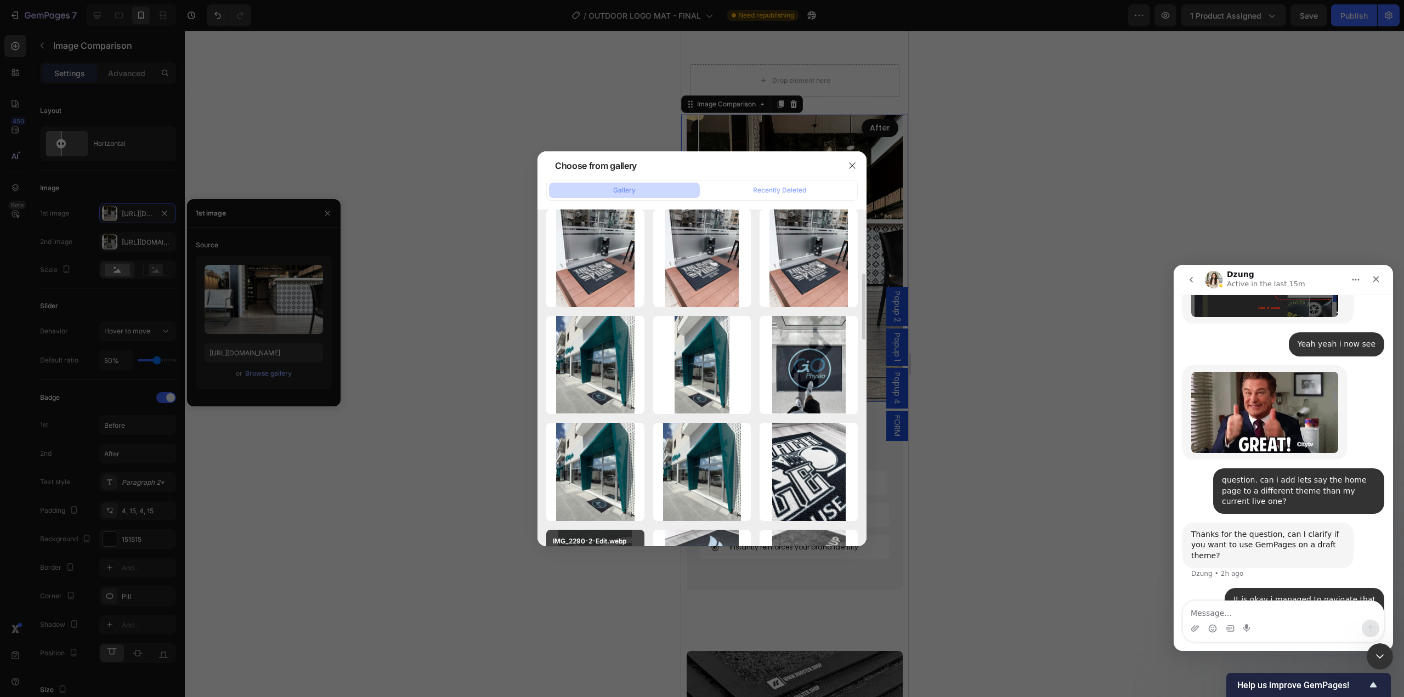
scroll to position [439, 0]
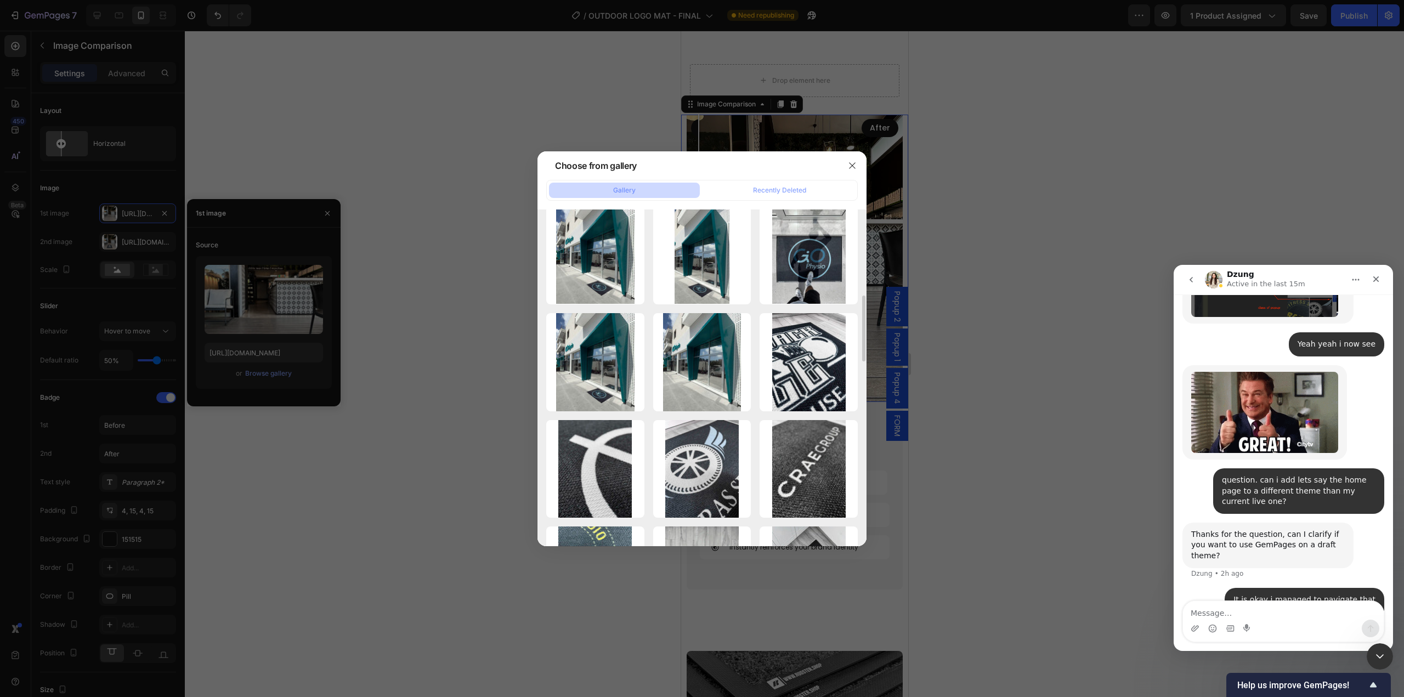
click at [0, 0] on div "BA2.webp 108.92 kb" at bounding box center [0, 0] width 0 height 0
type input "[URL][DOMAIN_NAME]"
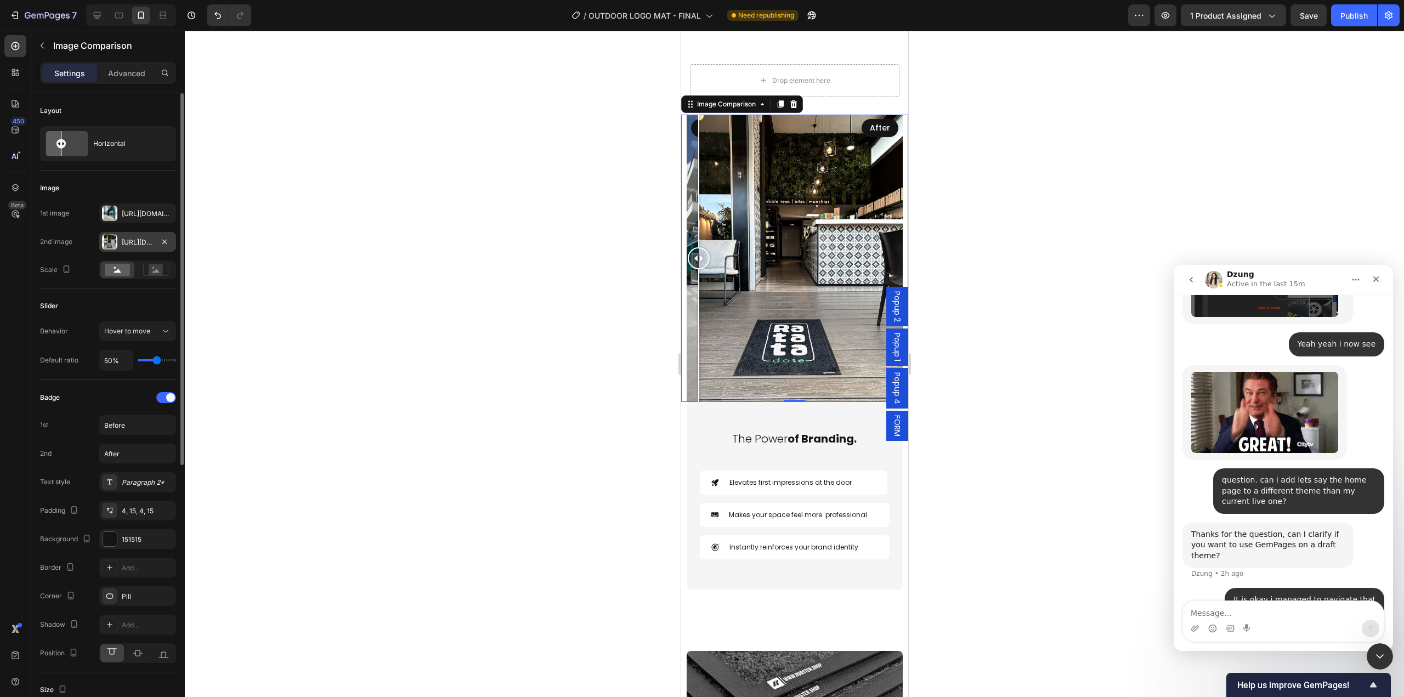
click at [126, 248] on div "[URL][DOMAIN_NAME]" at bounding box center [137, 242] width 77 height 20
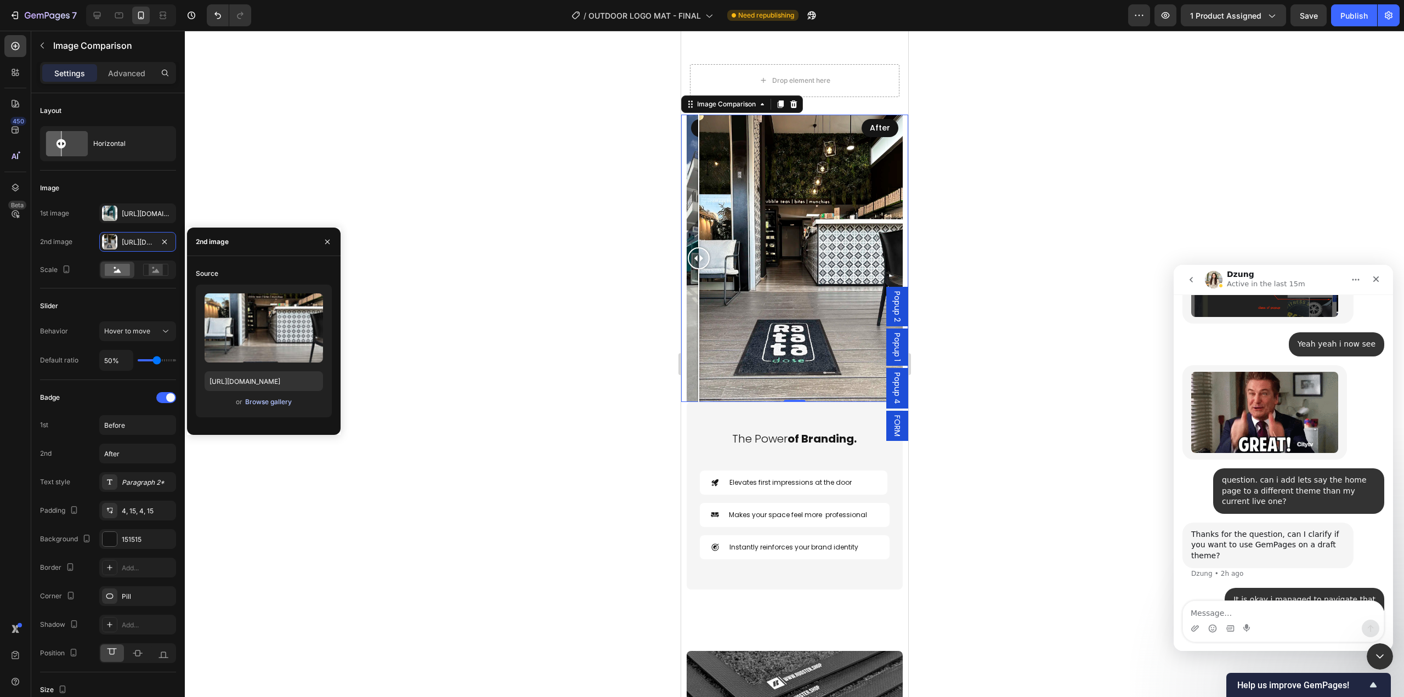
click at [258, 400] on div "Browse gallery" at bounding box center [268, 402] width 47 height 10
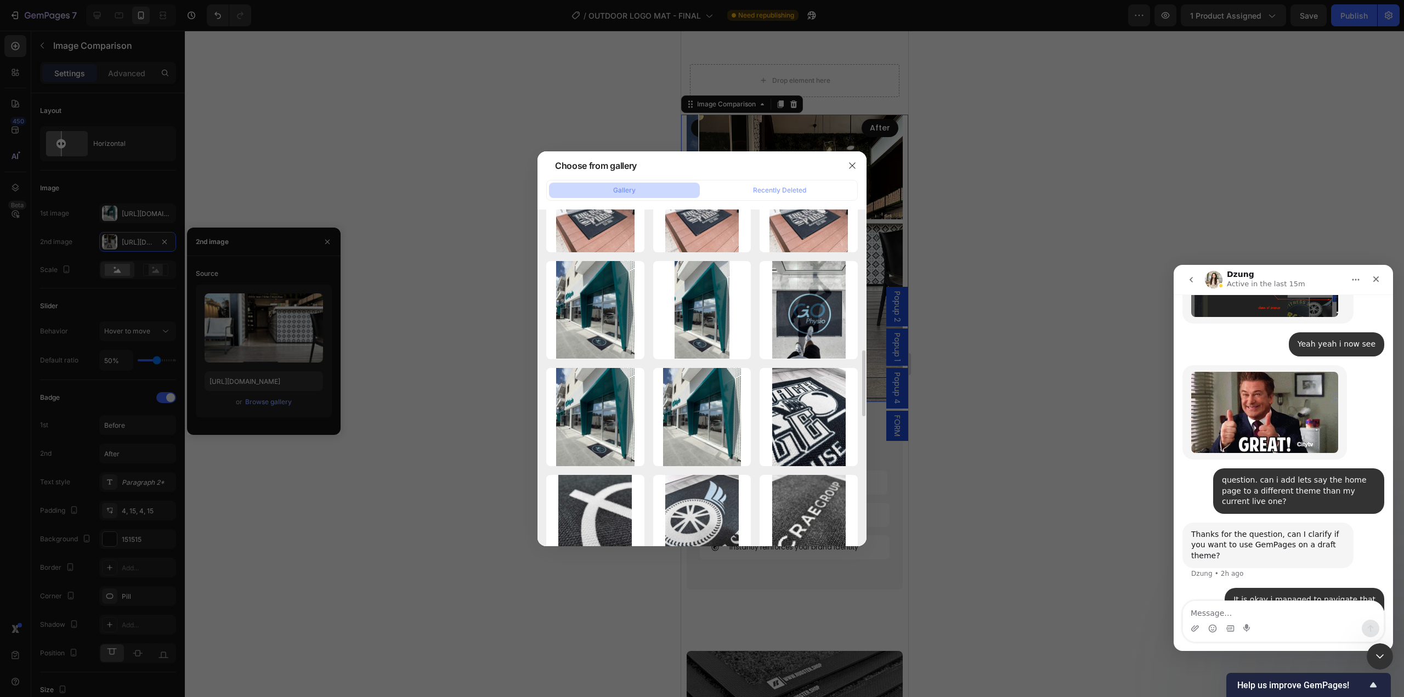
scroll to position [494, 0]
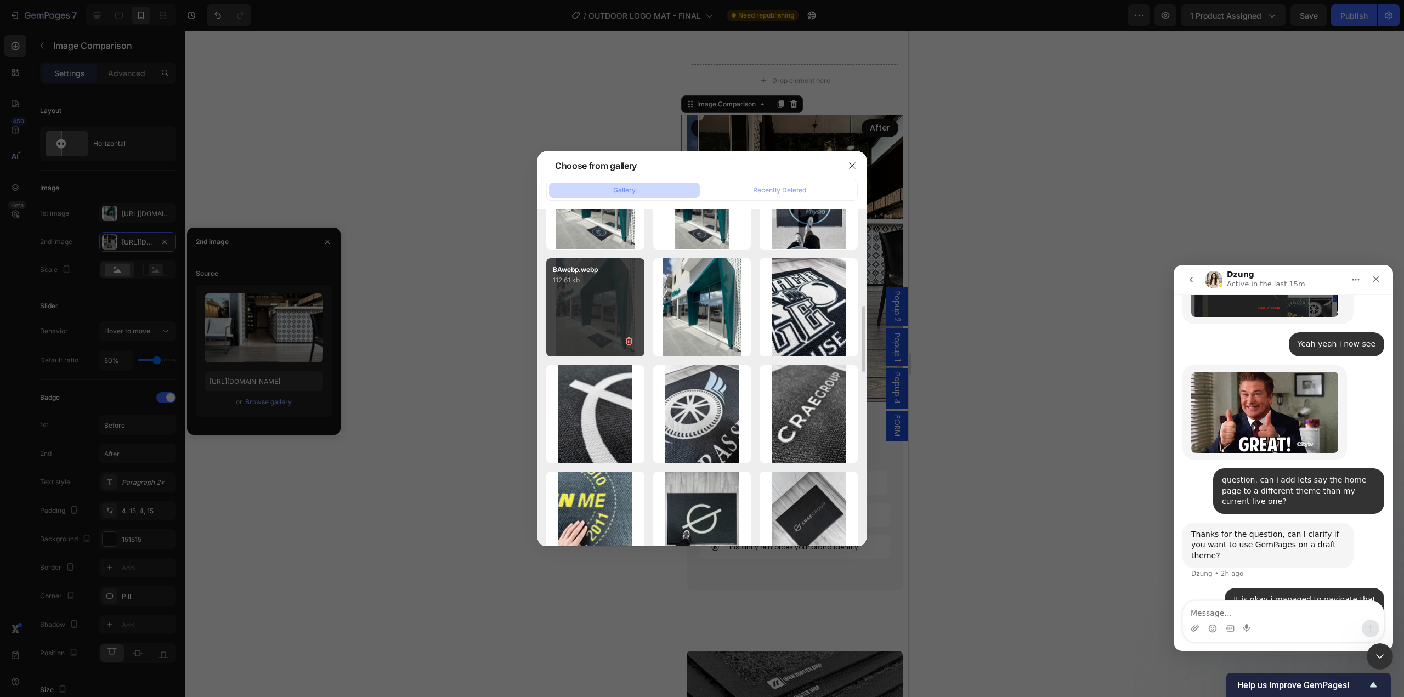
click at [569, 321] on div "BAwebp.webp 112.61 kb" at bounding box center [595, 307] width 98 height 98
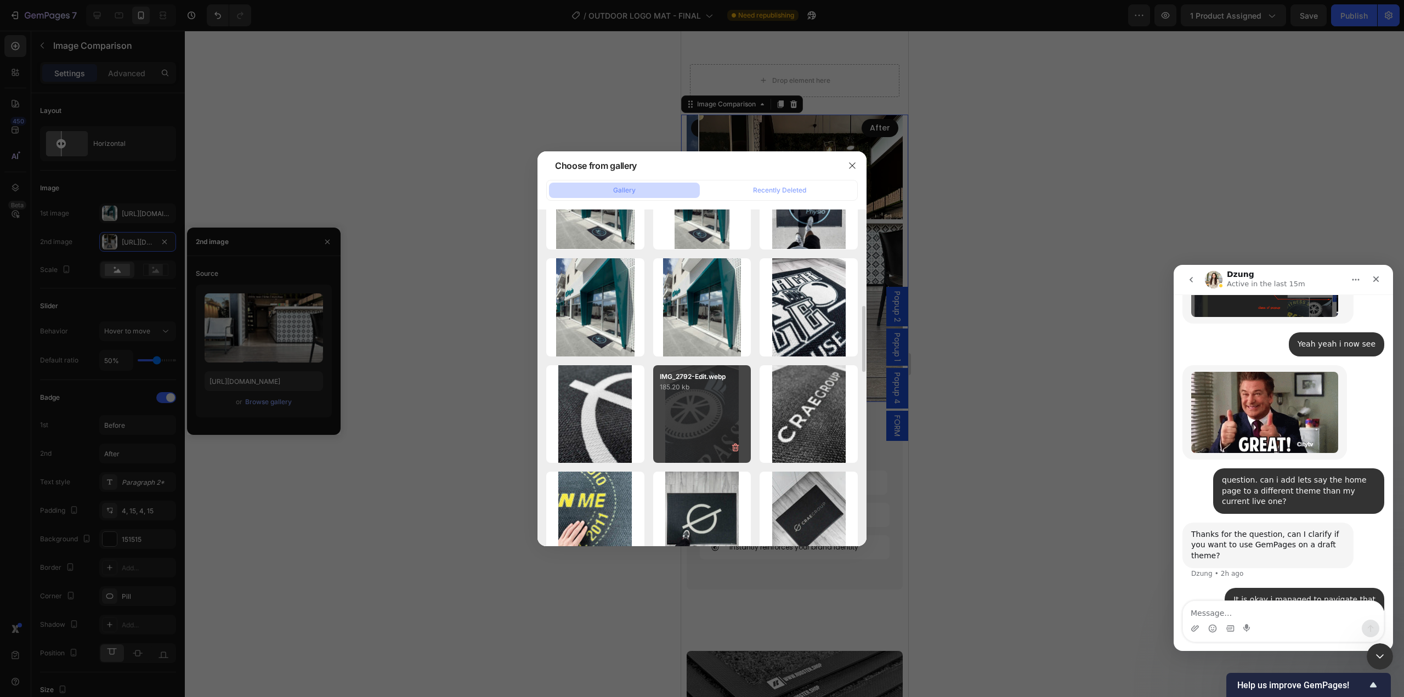
type input "[URL][DOMAIN_NAME]"
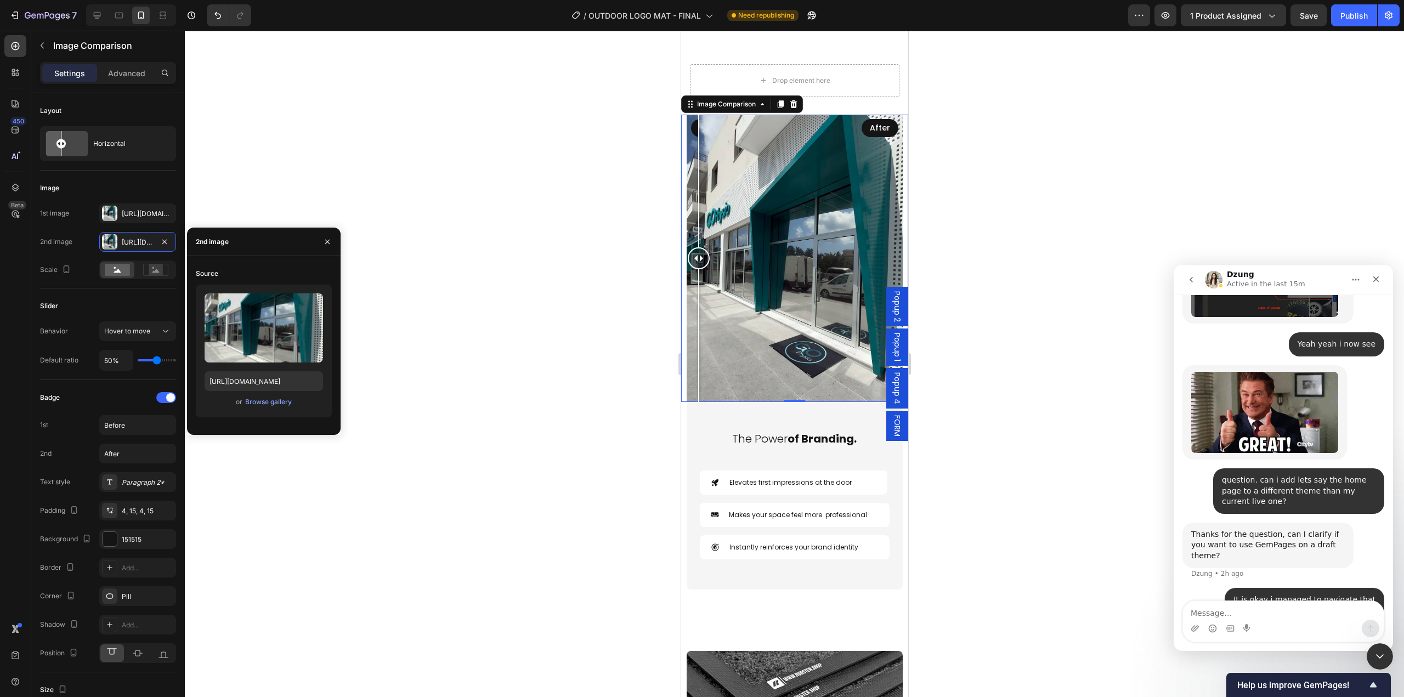
click at [1011, 491] on div at bounding box center [794, 364] width 1219 height 666
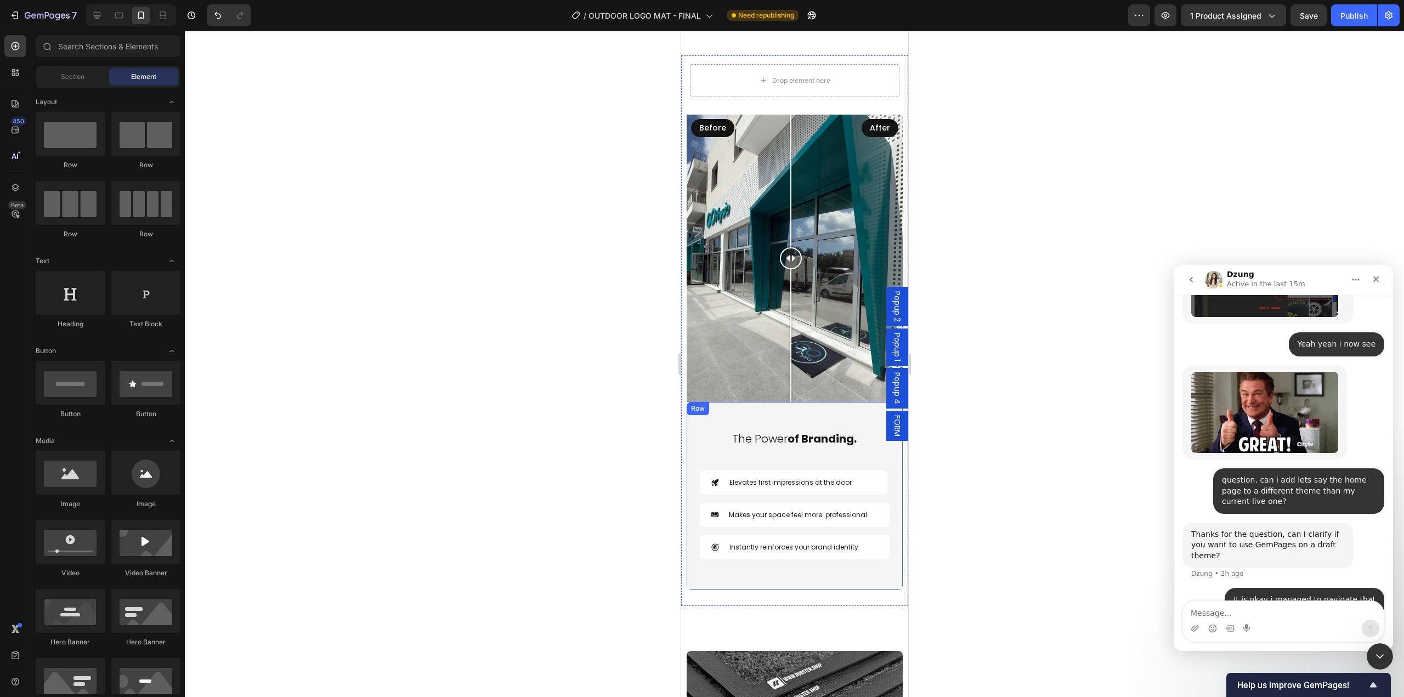
click at [791, 398] on div at bounding box center [790, 335] width 1 height 133
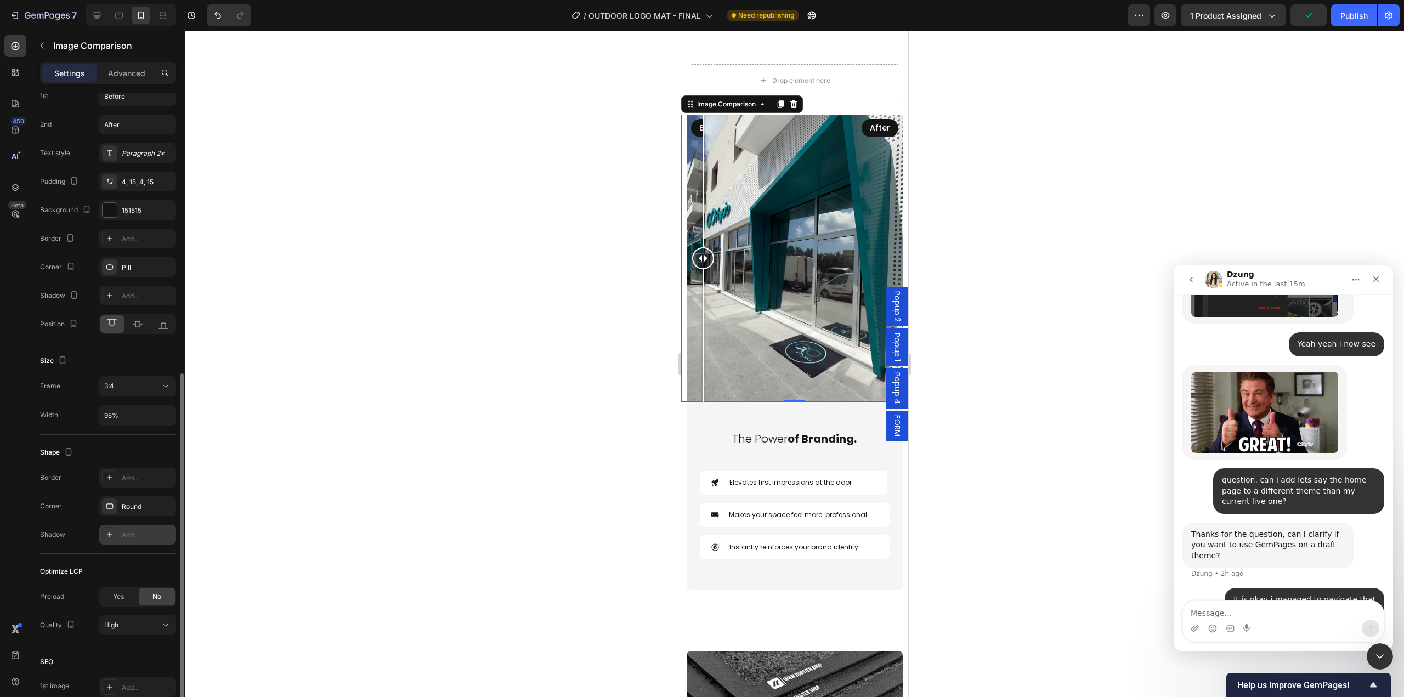
scroll to position [384, 0]
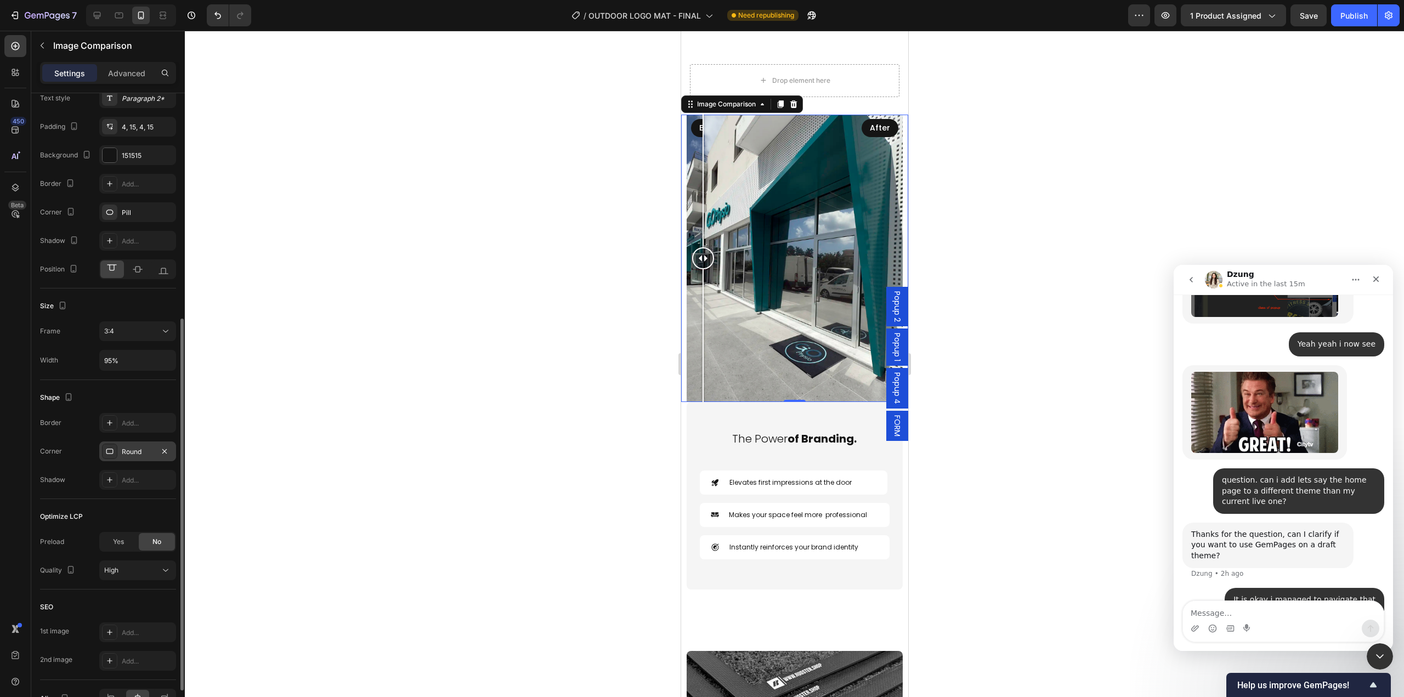
click at [132, 458] on div "Round" at bounding box center [137, 451] width 77 height 20
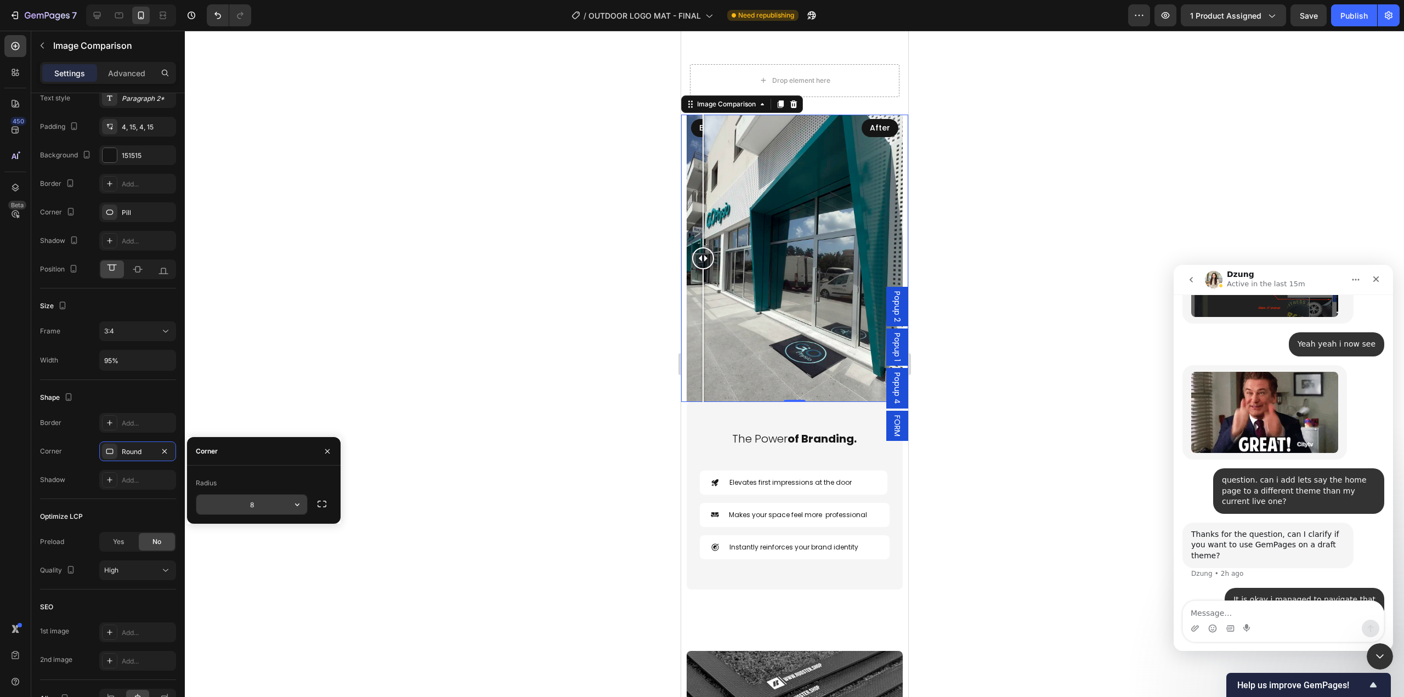
click at [263, 504] on input "8" at bounding box center [251, 505] width 111 height 20
type input "10"
click at [318, 504] on icon "button" at bounding box center [321, 504] width 11 height 11
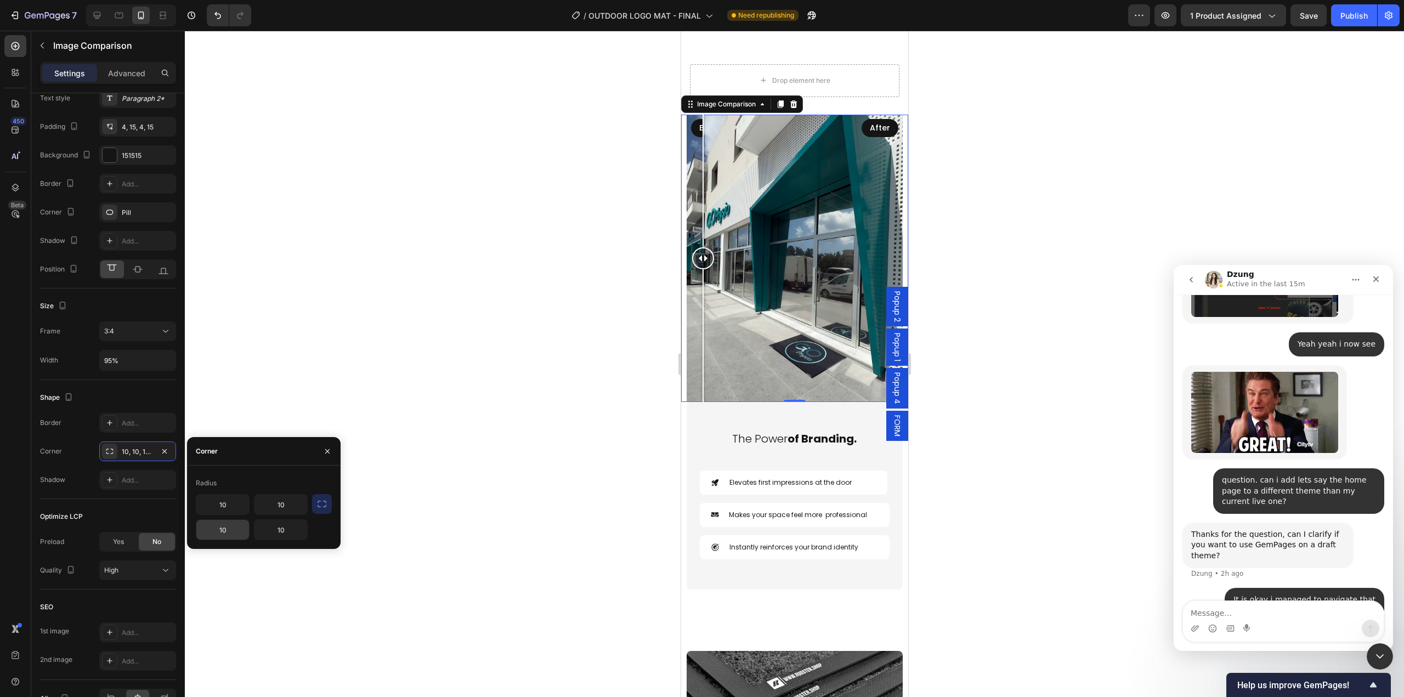
click at [228, 532] on input "10" at bounding box center [222, 530] width 53 height 20
type input "0"
click at [287, 531] on input "10" at bounding box center [280, 530] width 53 height 20
type input "0"
click at [468, 490] on div at bounding box center [794, 364] width 1219 height 666
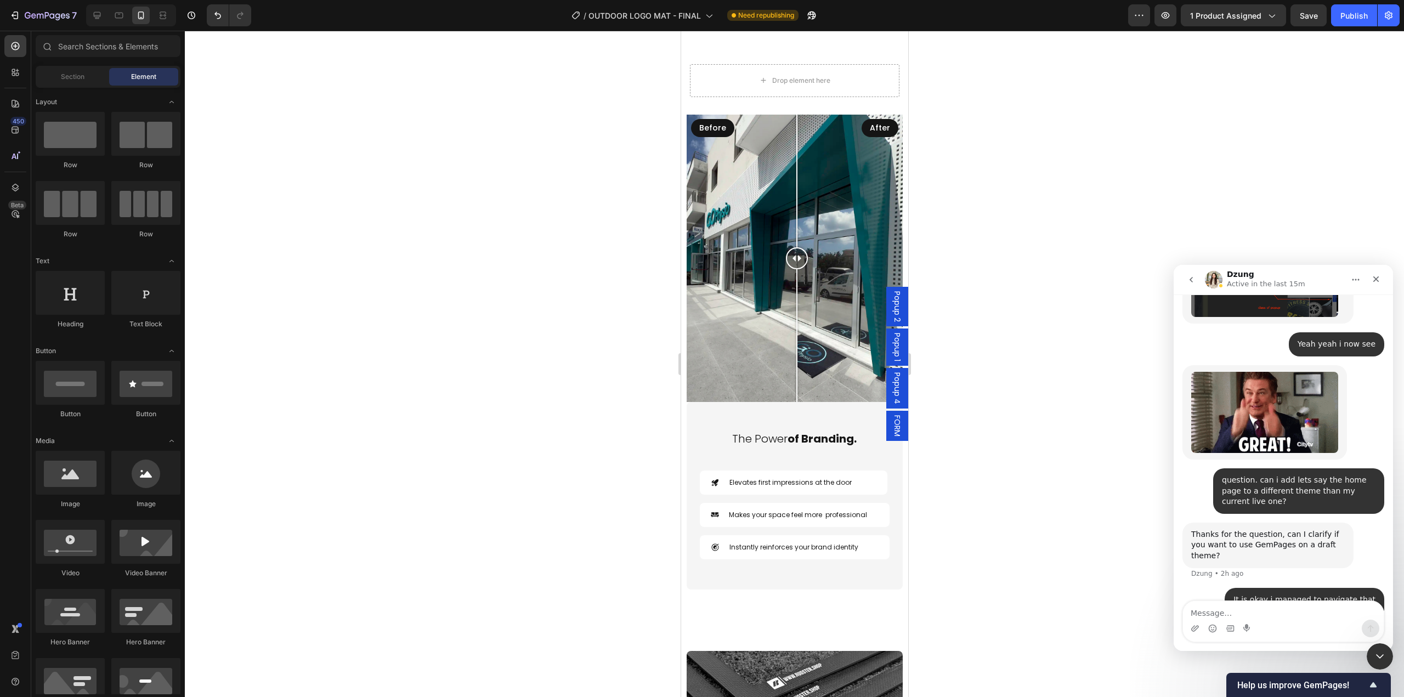
click at [796, 352] on div at bounding box center [796, 335] width 1 height 133
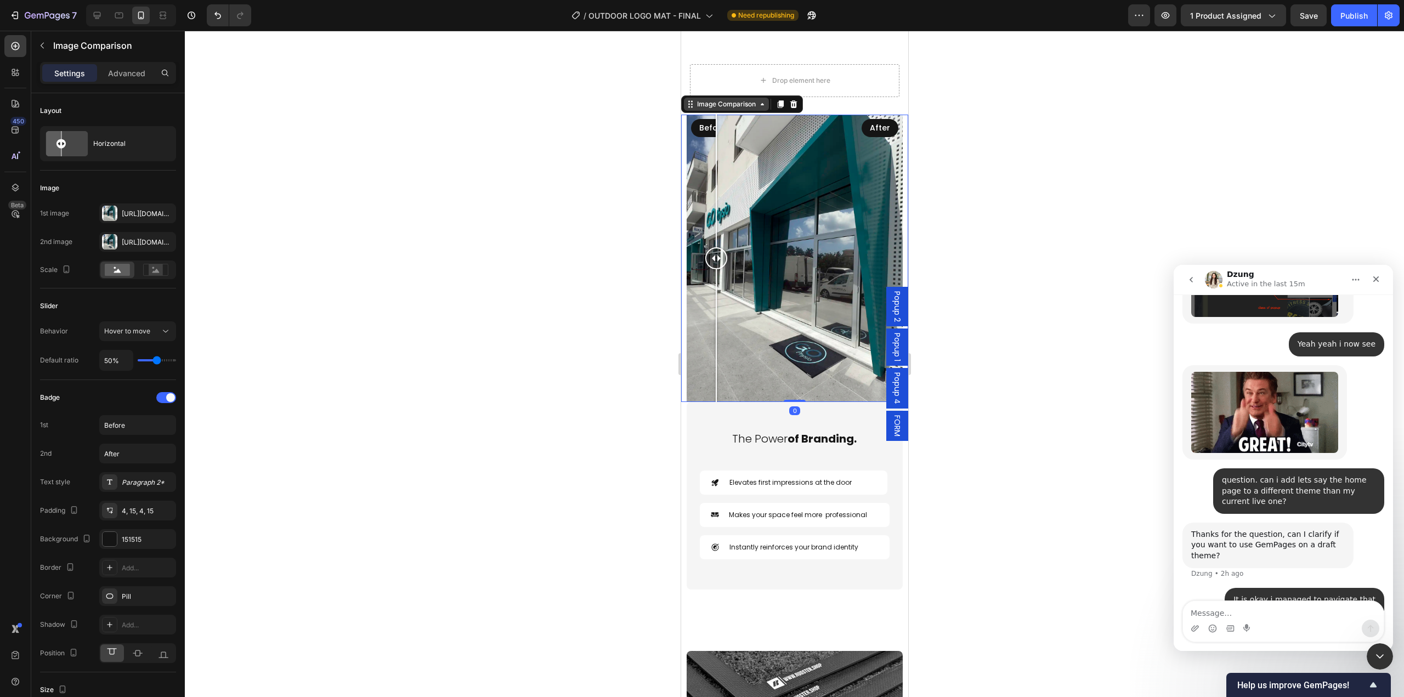
click at [725, 109] on div "Image Comparison" at bounding box center [725, 104] width 63 height 10
click at [789, 369] on div at bounding box center [788, 335] width 1 height 133
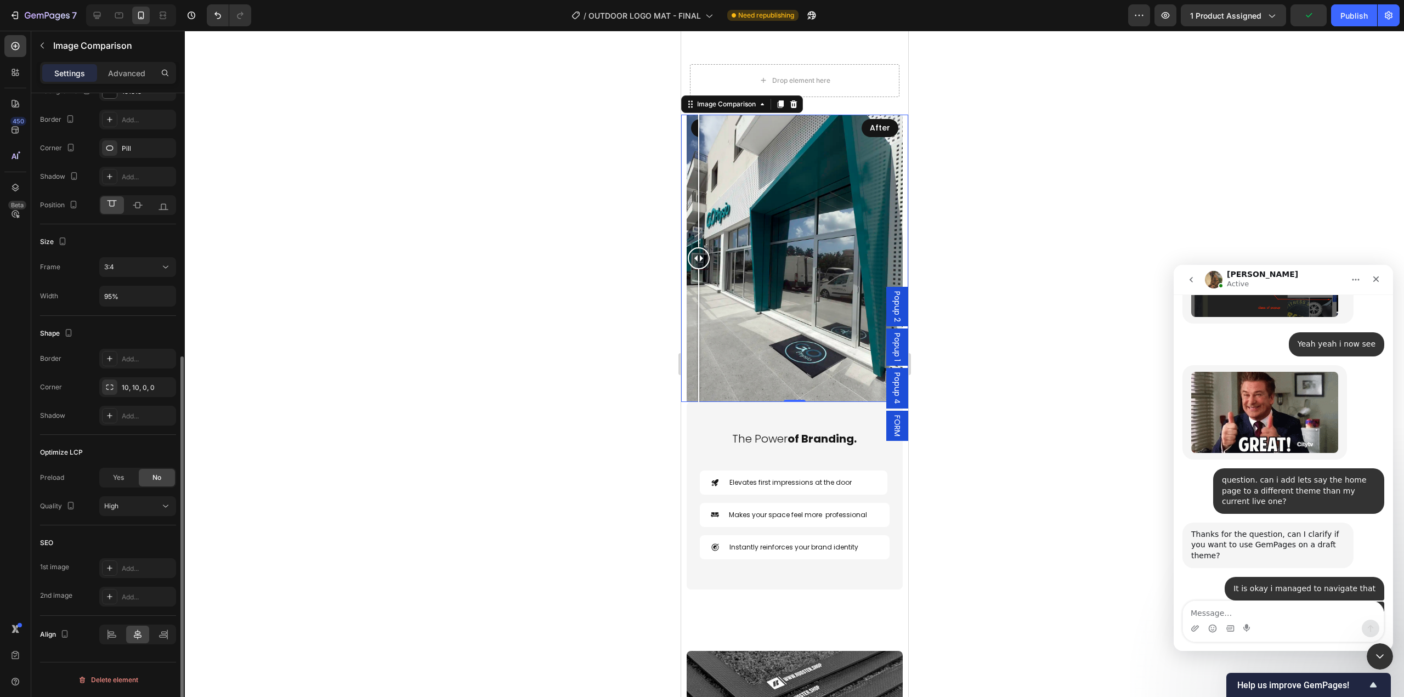
scroll to position [12724, 0]
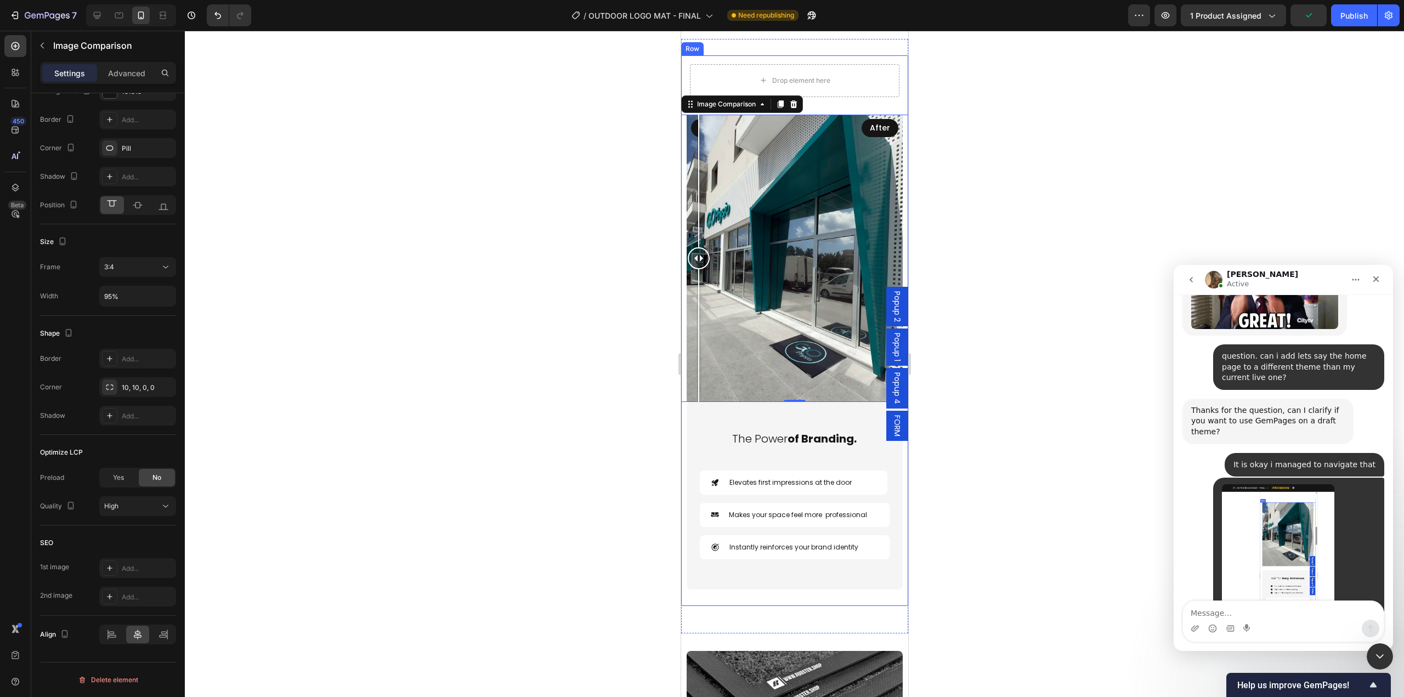
click at [1046, 468] on div at bounding box center [794, 364] width 1219 height 666
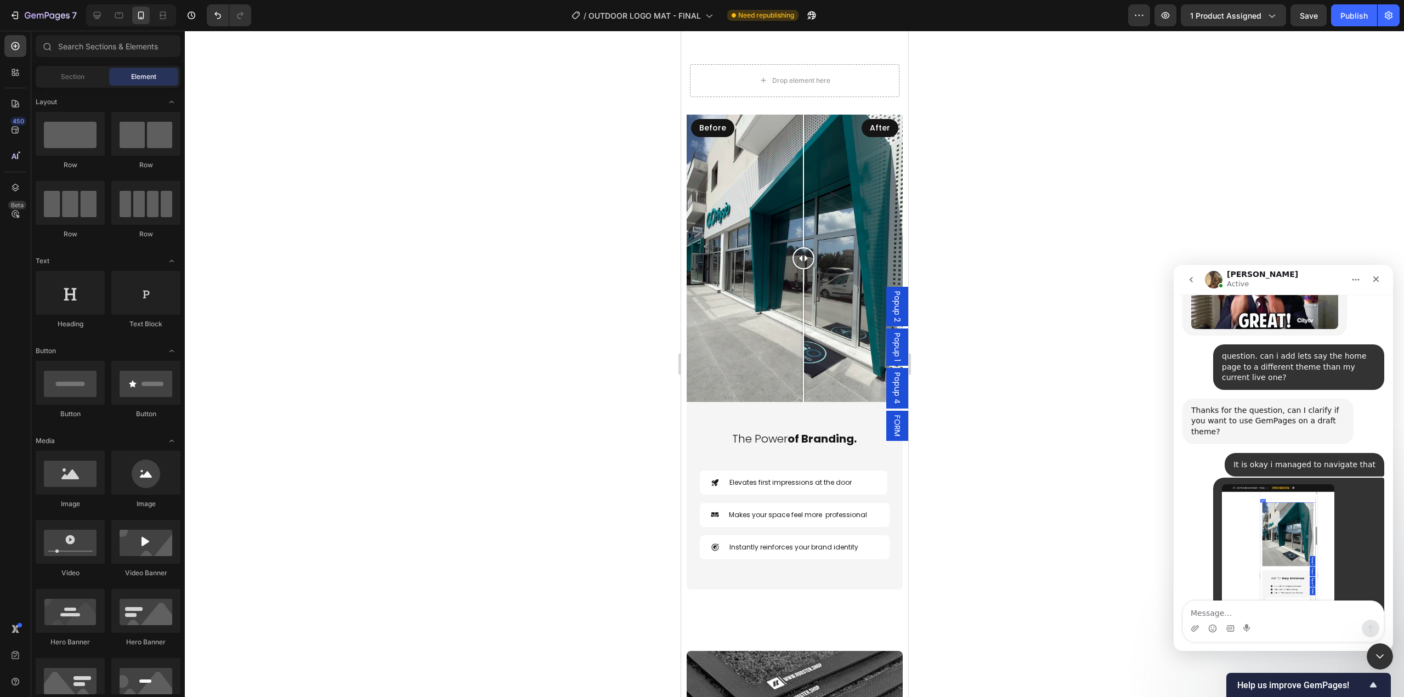
click at [802, 382] on div at bounding box center [802, 335] width 1 height 133
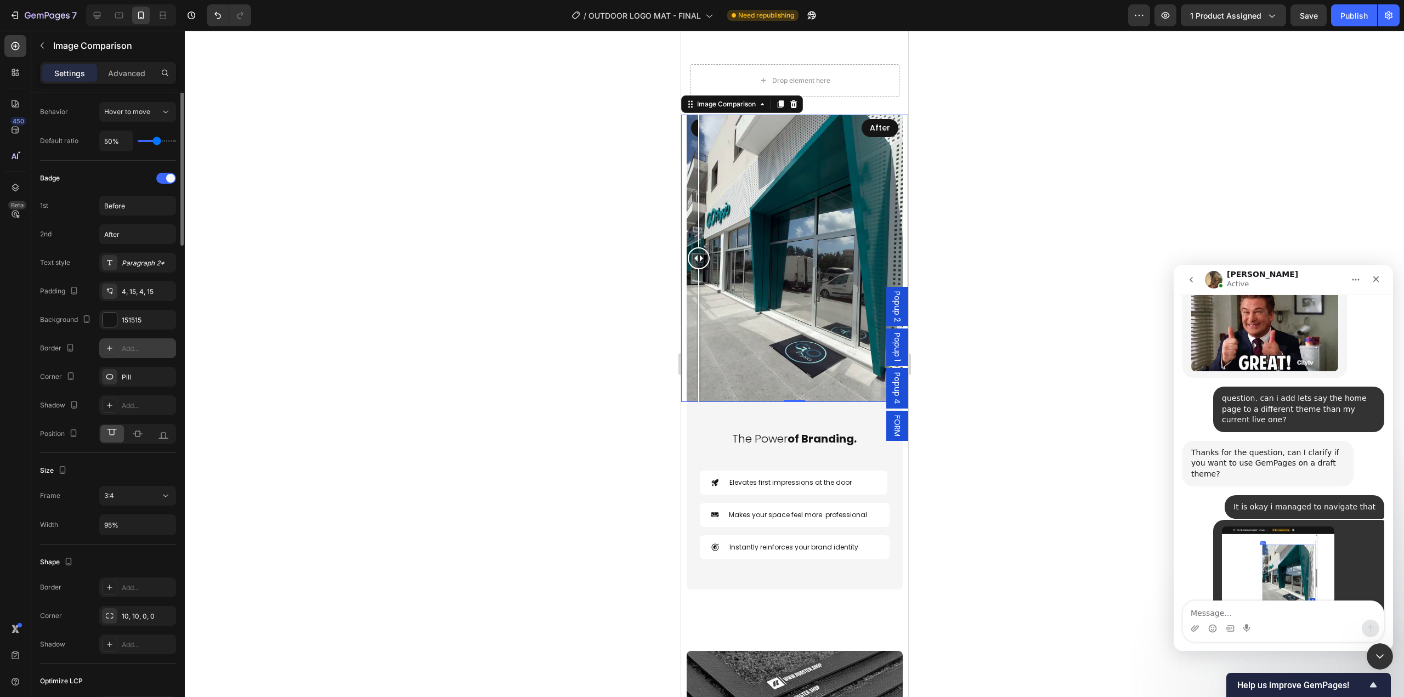
scroll to position [274, 0]
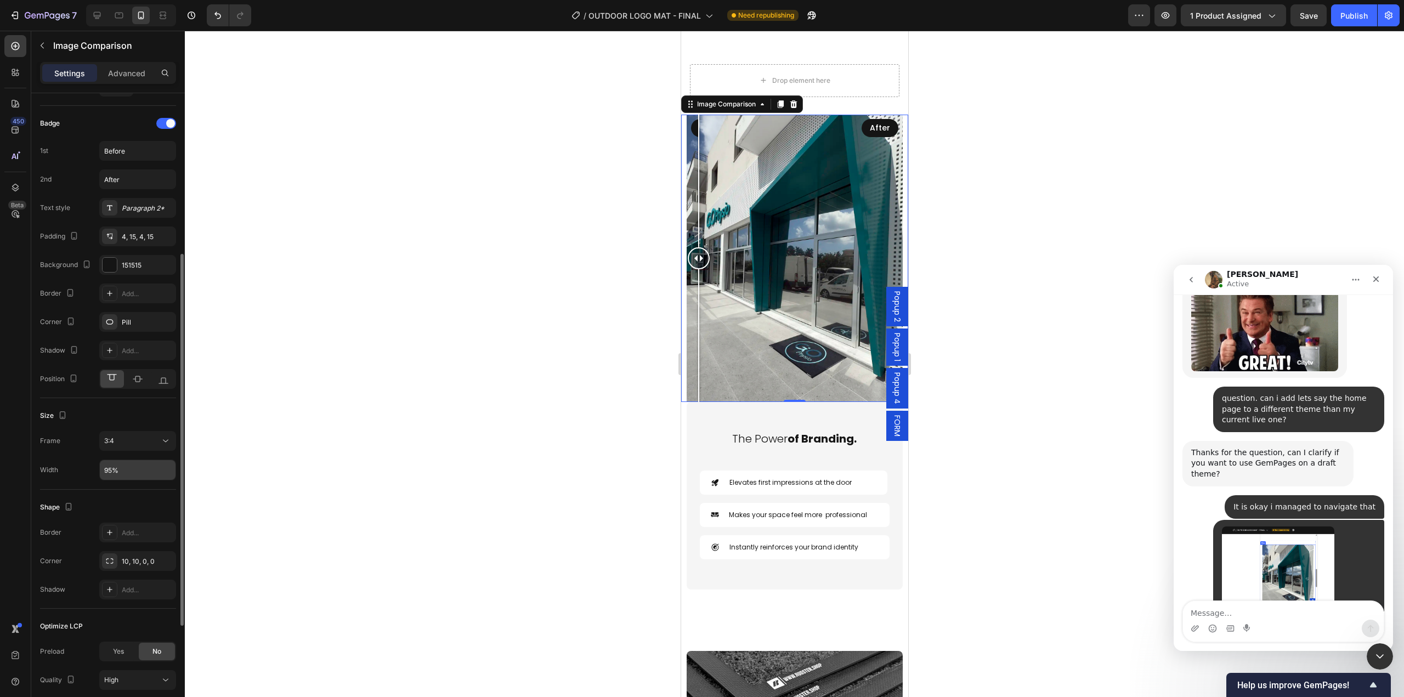
click at [134, 473] on input "95%" at bounding box center [138, 470] width 76 height 20
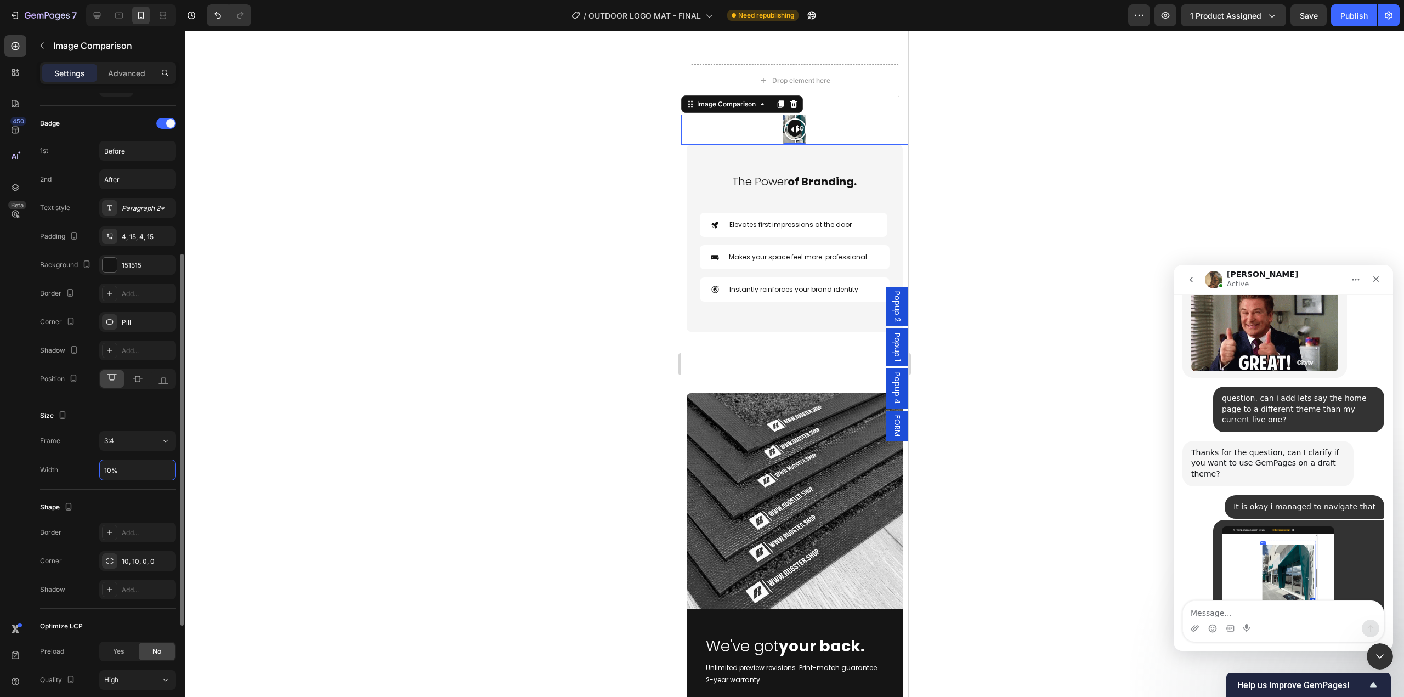
type input "100%"
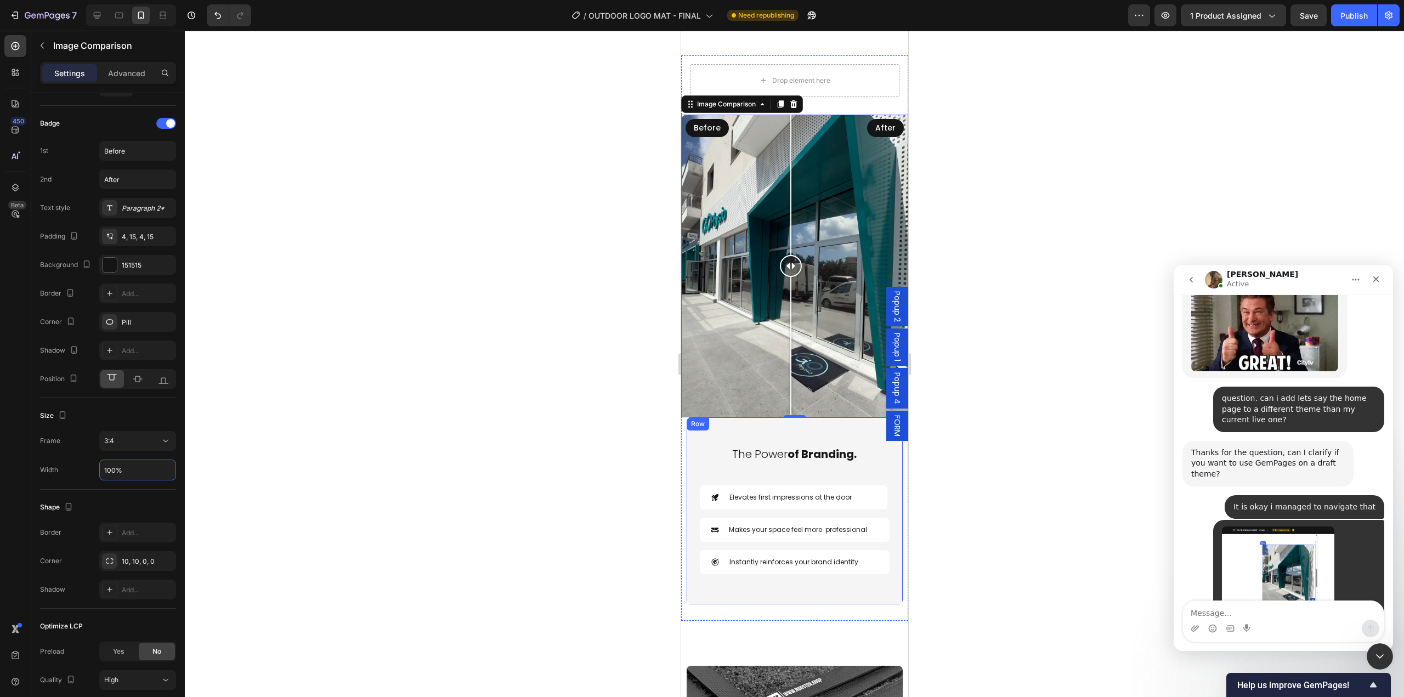
click at [993, 443] on div at bounding box center [794, 364] width 1219 height 666
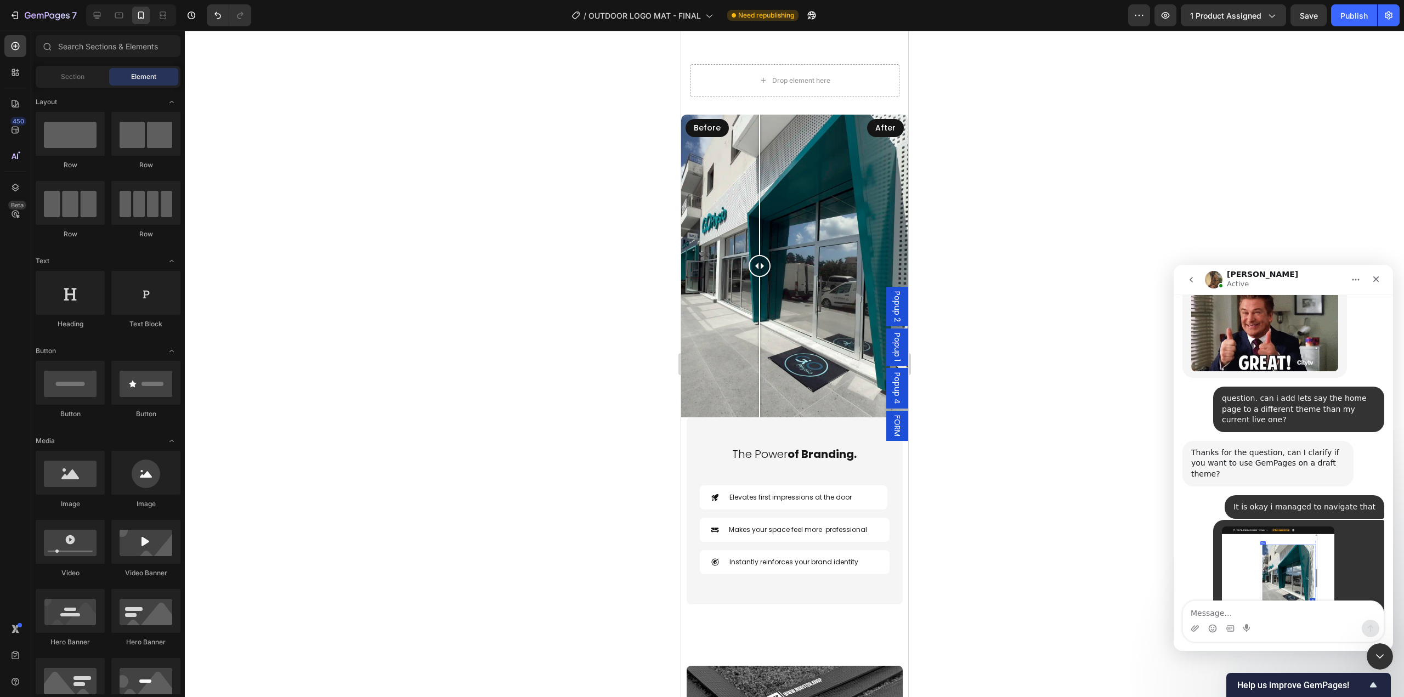
click at [759, 404] on div at bounding box center [758, 347] width 1 height 140
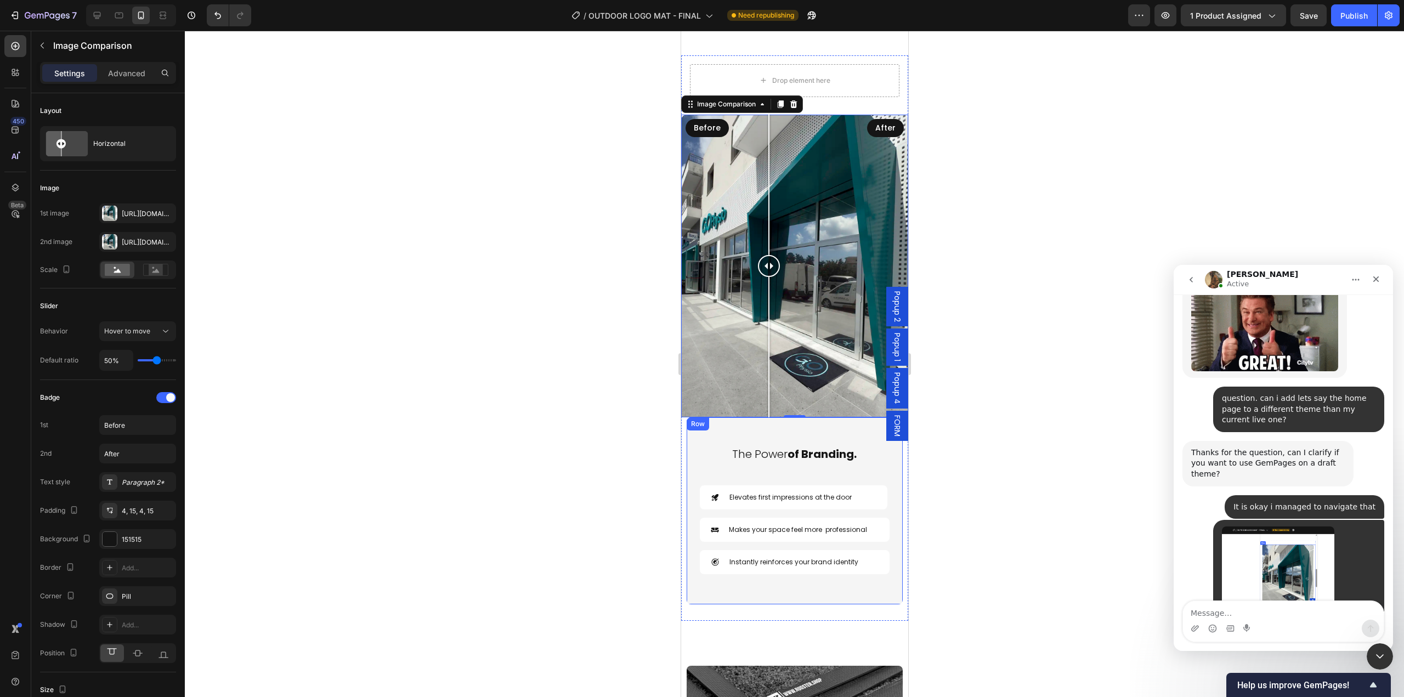
click at [692, 491] on div "The Power of Branding. Heading Elevates first impressions at the door Item List…" at bounding box center [794, 510] width 216 height 187
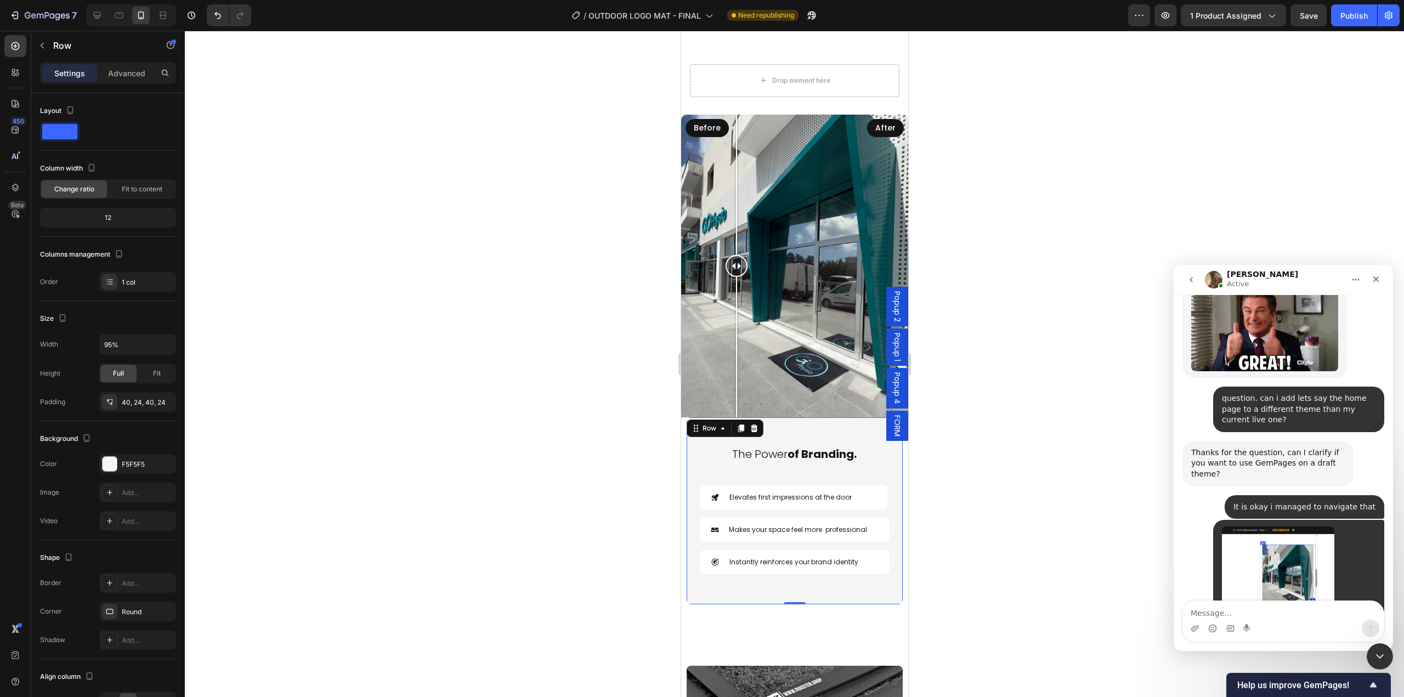
click at [735, 417] on div at bounding box center [735, 347] width 1 height 140
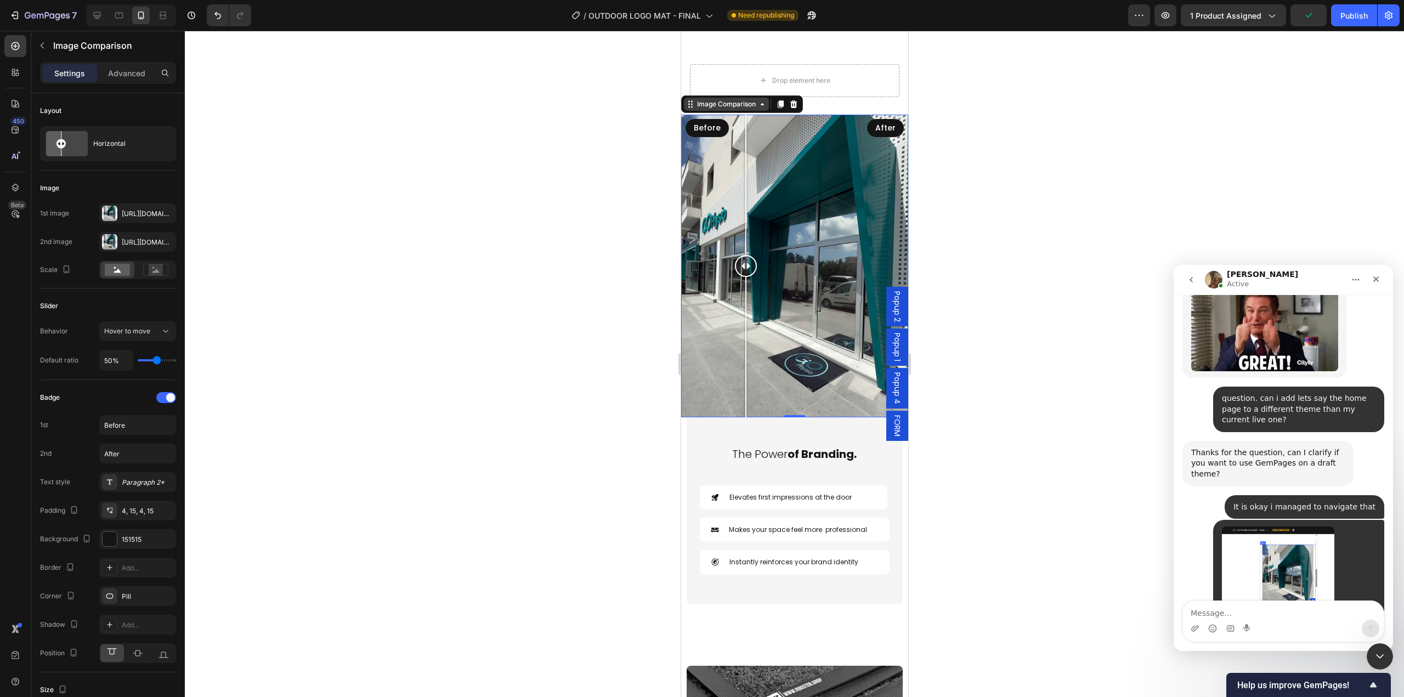
click at [751, 109] on div "Image Comparison" at bounding box center [725, 104] width 63 height 10
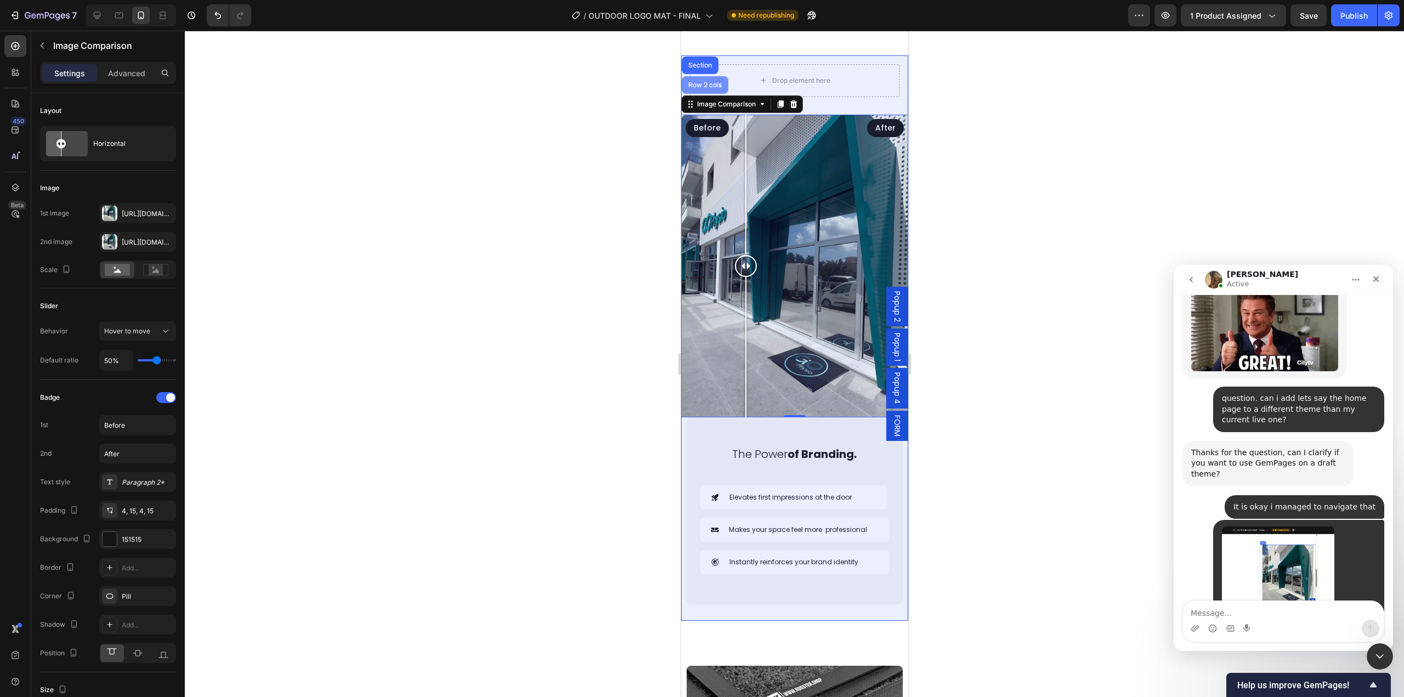
click at [711, 94] on div "Row 2 cols" at bounding box center [704, 85] width 47 height 18
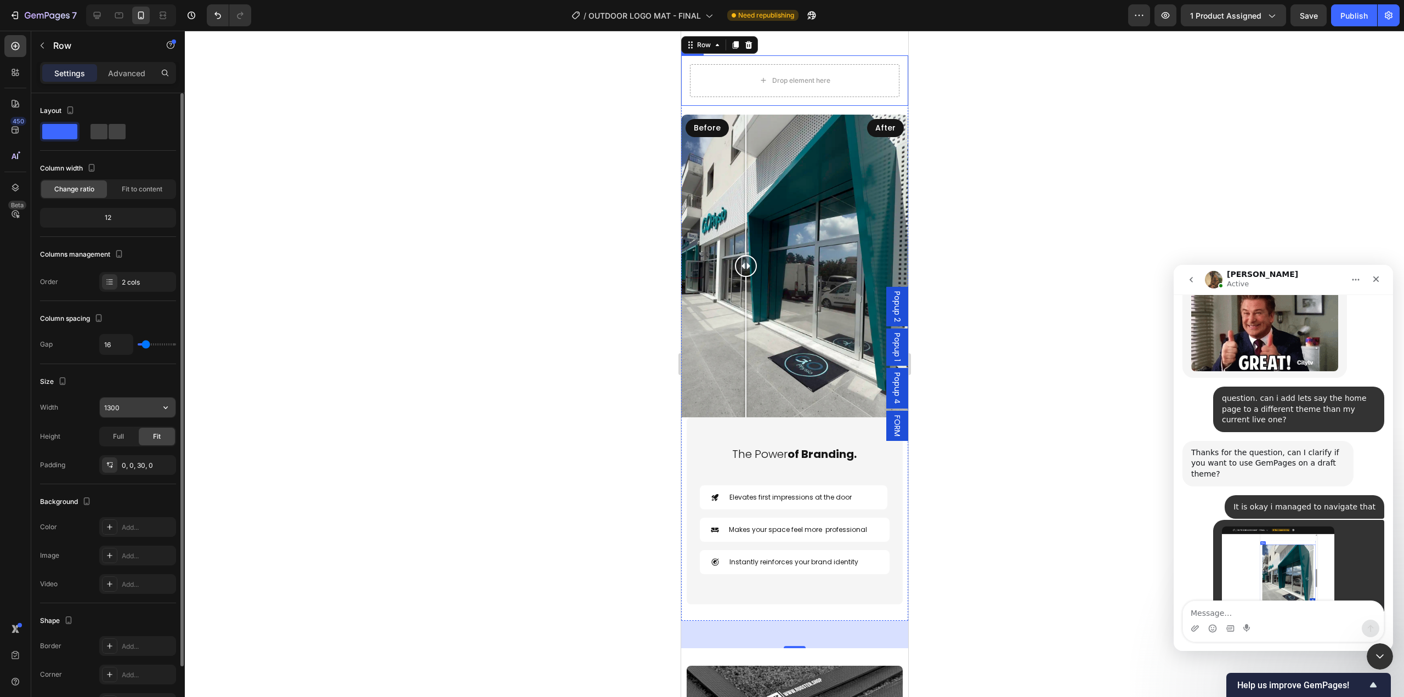
click at [132, 405] on input "1300" at bounding box center [138, 408] width 76 height 20
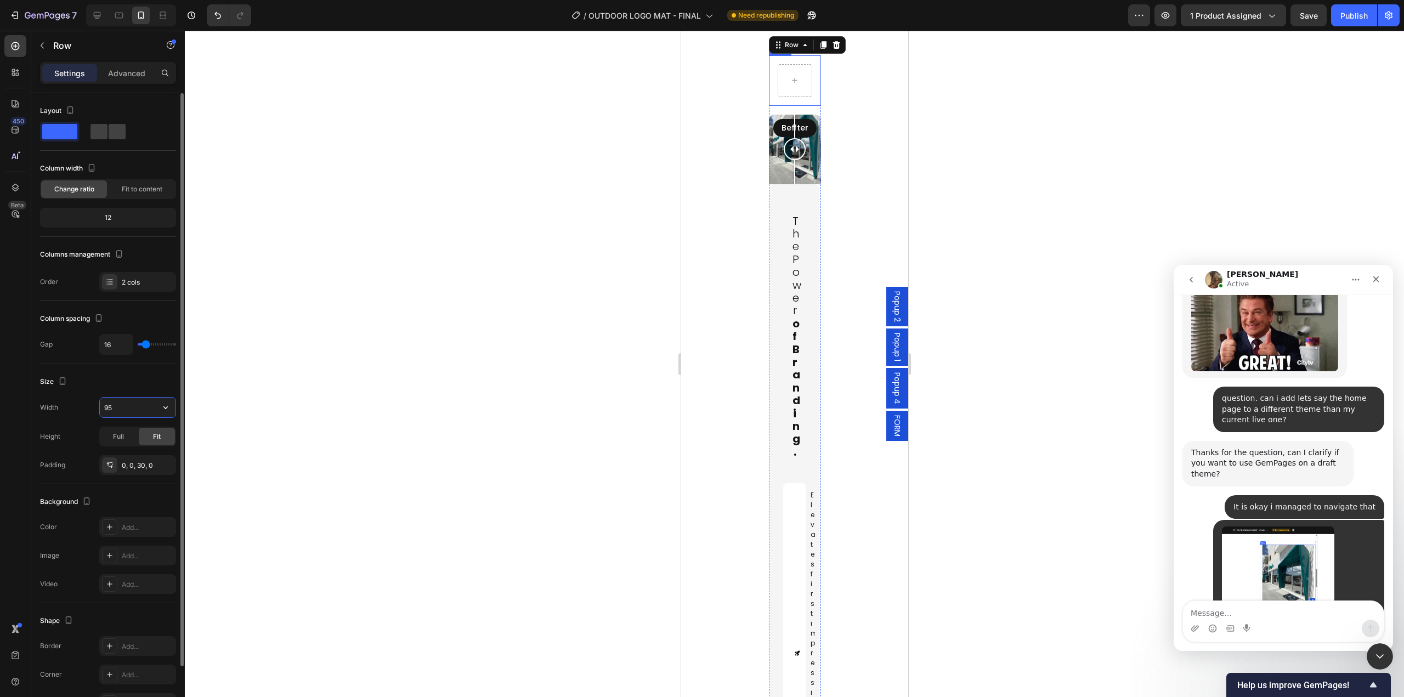
type input "95%"
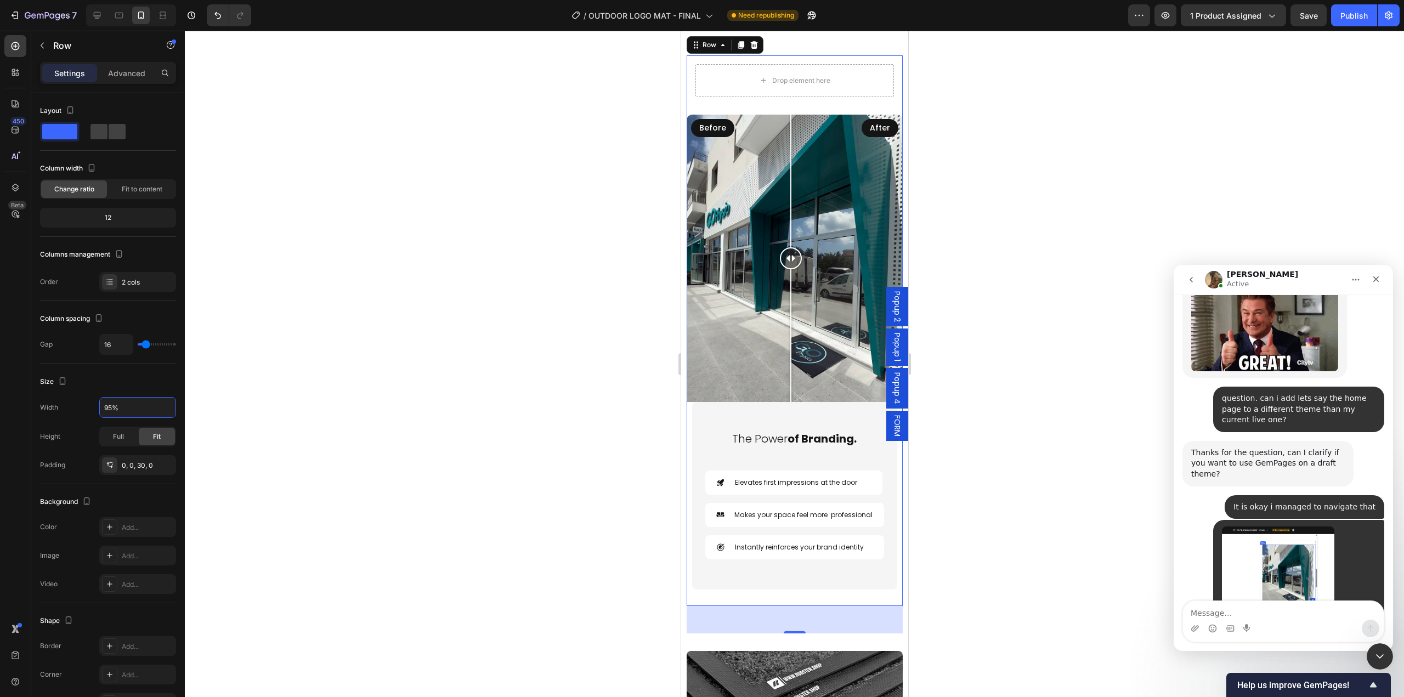
click at [1030, 503] on div at bounding box center [794, 364] width 1219 height 666
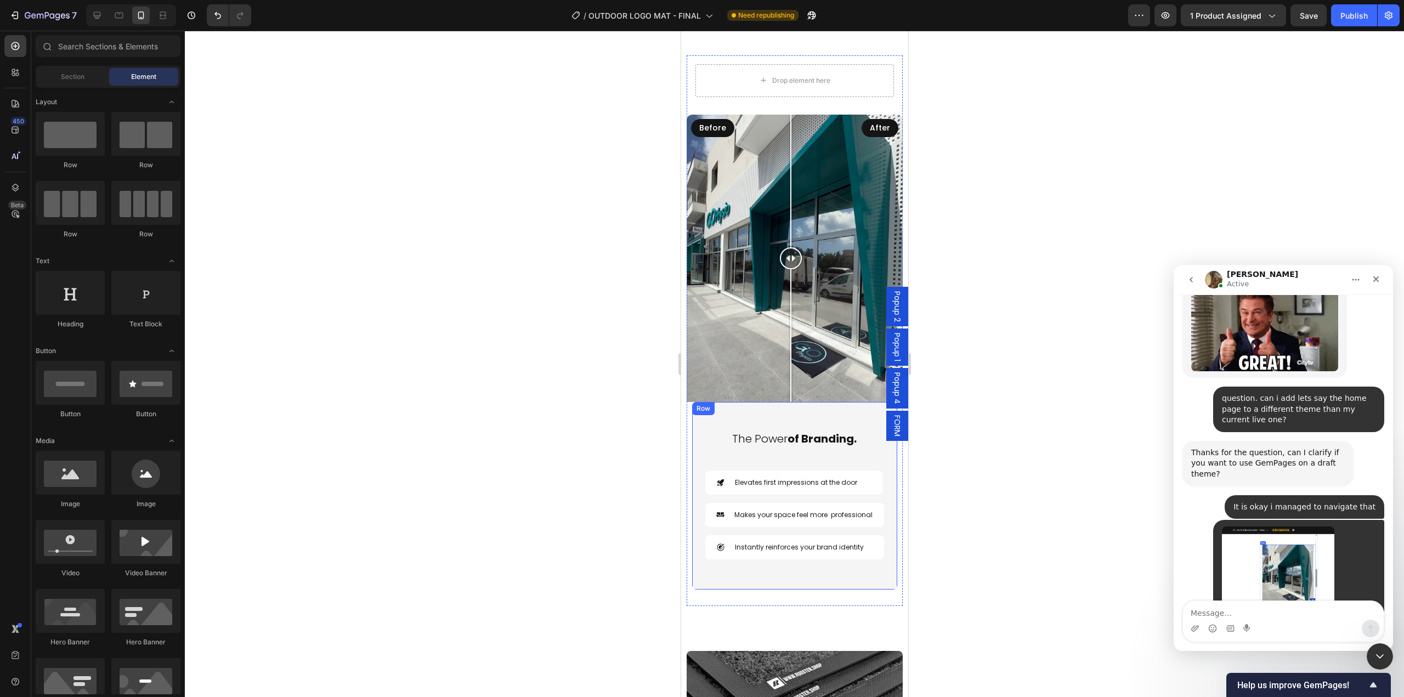
click at [705, 415] on div "Row" at bounding box center [703, 408] width 22 height 13
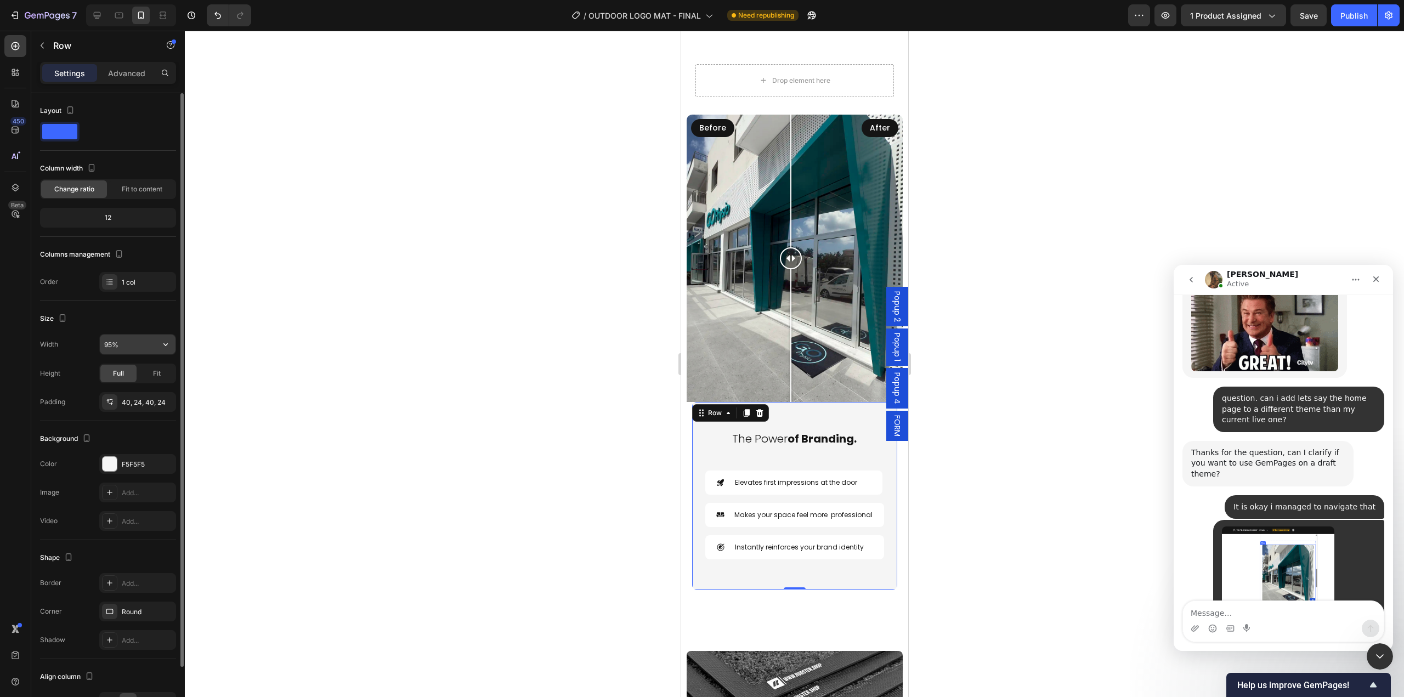
click at [132, 346] on input "95%" at bounding box center [138, 345] width 76 height 20
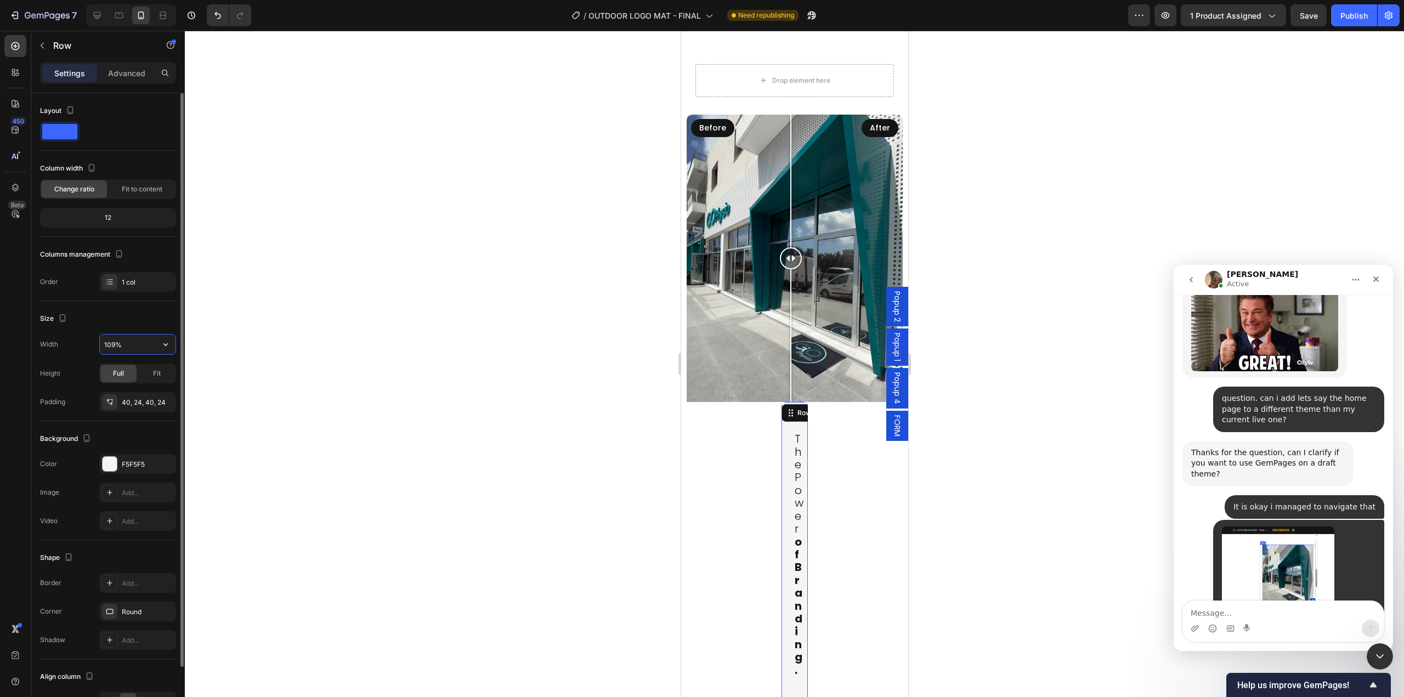
type input "1090%"
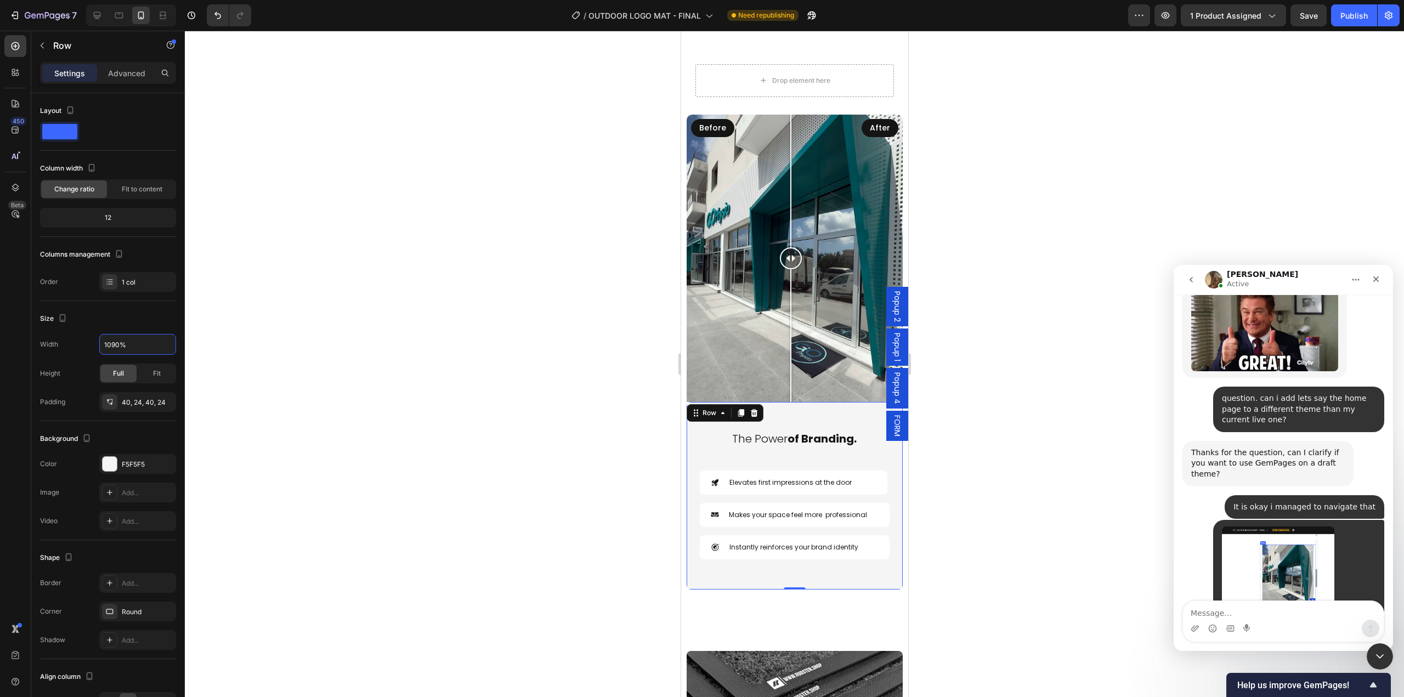
click at [986, 463] on div at bounding box center [794, 364] width 1219 height 666
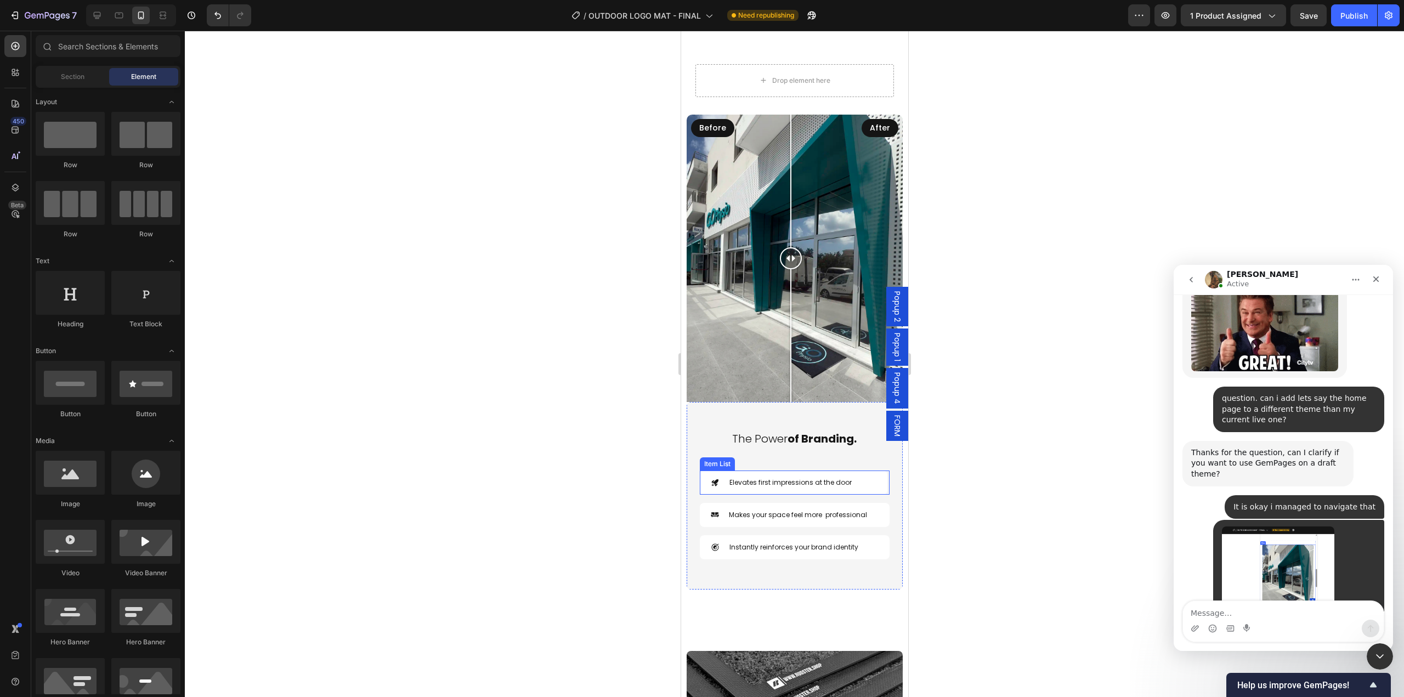
click at [868, 495] on div "Elevates first impressions at the door" at bounding box center [793, 483] width 188 height 24
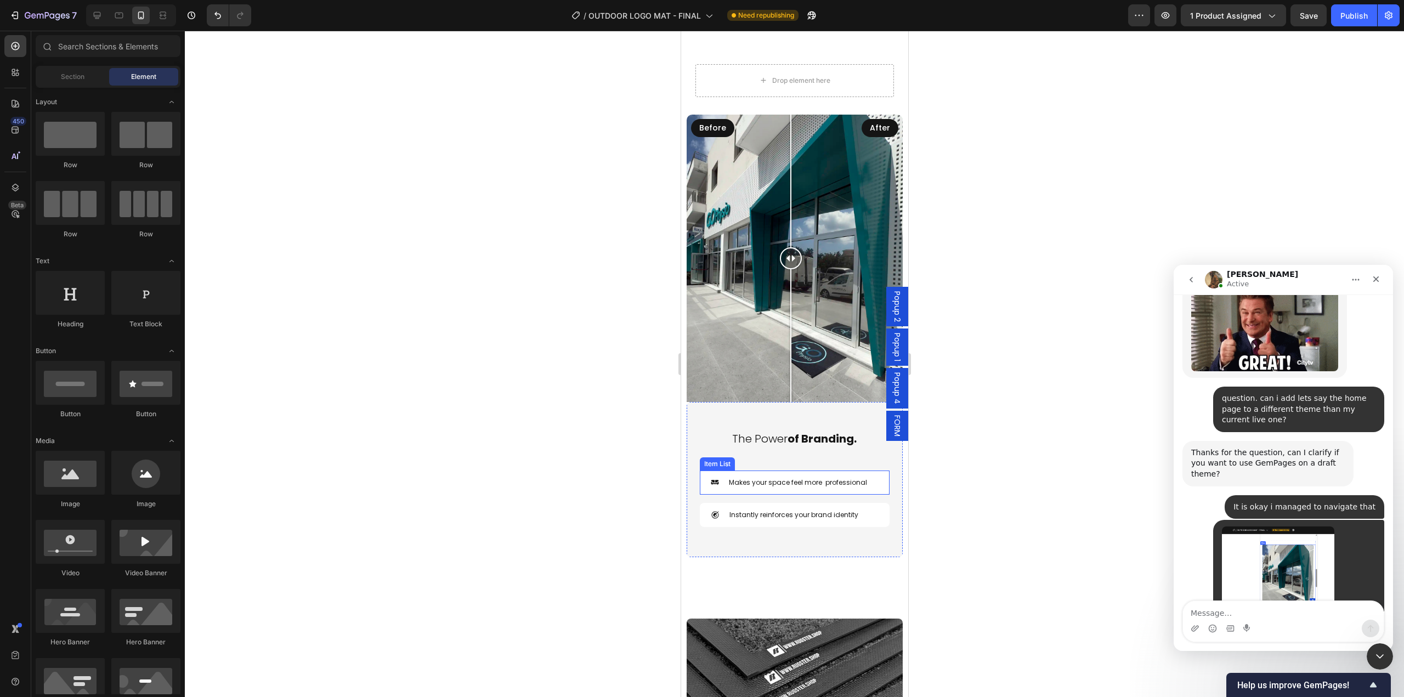
click at [870, 495] on div "Makes your space feel more professional" at bounding box center [793, 483] width 189 height 24
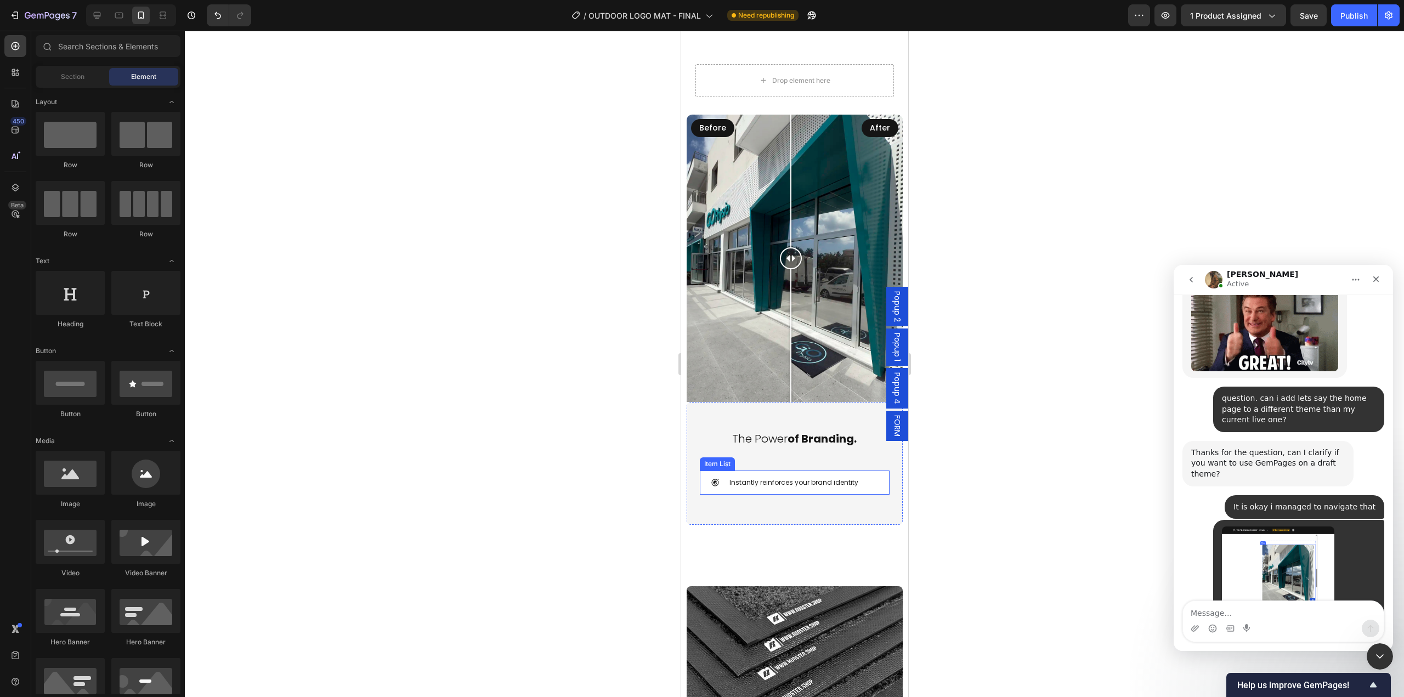
click at [867, 495] on div "Instantly reinforces your brand identity" at bounding box center [793, 483] width 189 height 24
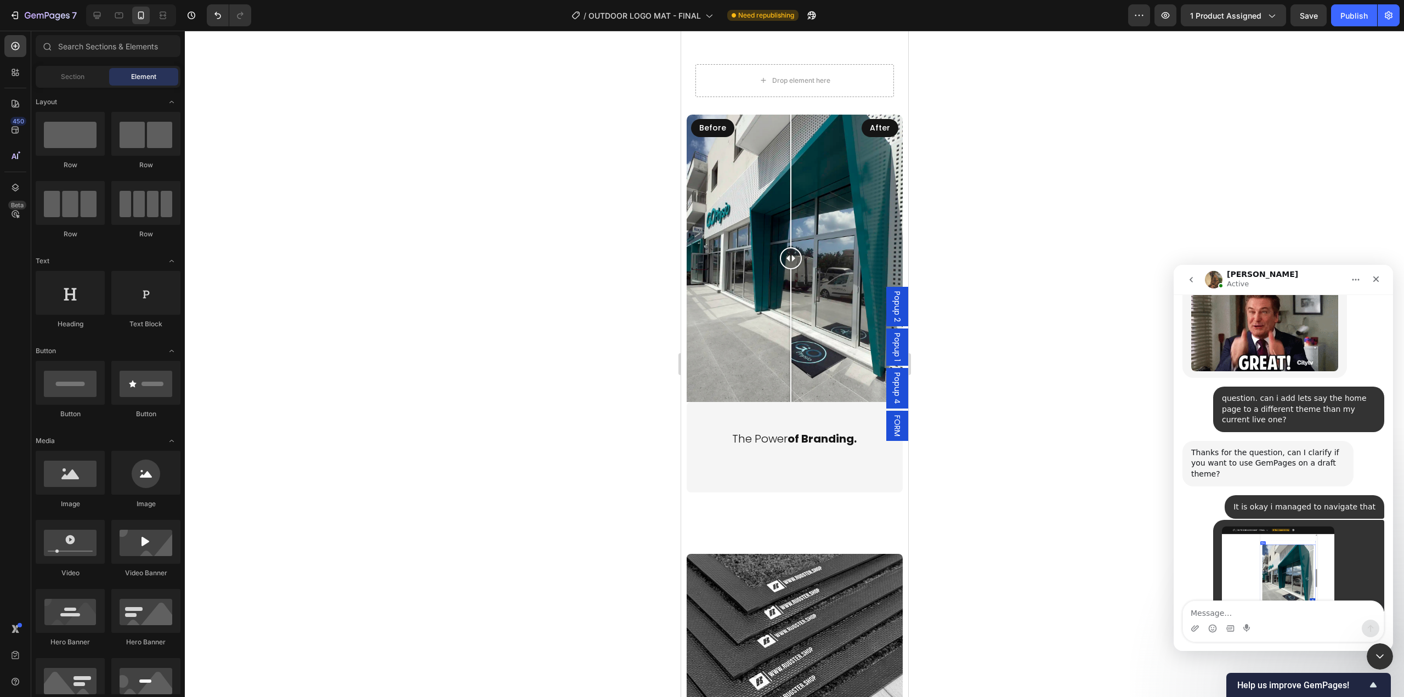
drag, startPoint x: 1020, startPoint y: 524, endPoint x: 956, endPoint y: 513, distance: 64.0
click at [1018, 524] on div at bounding box center [794, 364] width 1219 height 666
click at [94, 15] on icon at bounding box center [97, 15] width 7 height 7
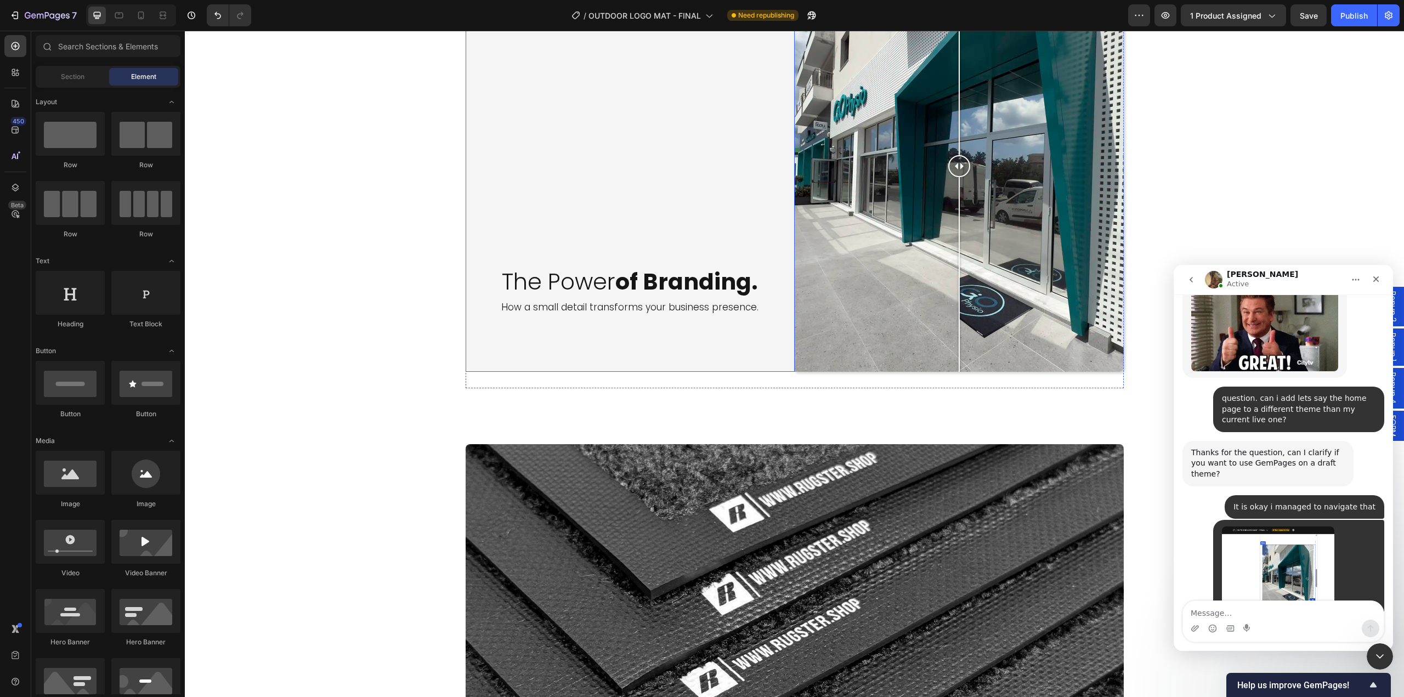
scroll to position [3236, 0]
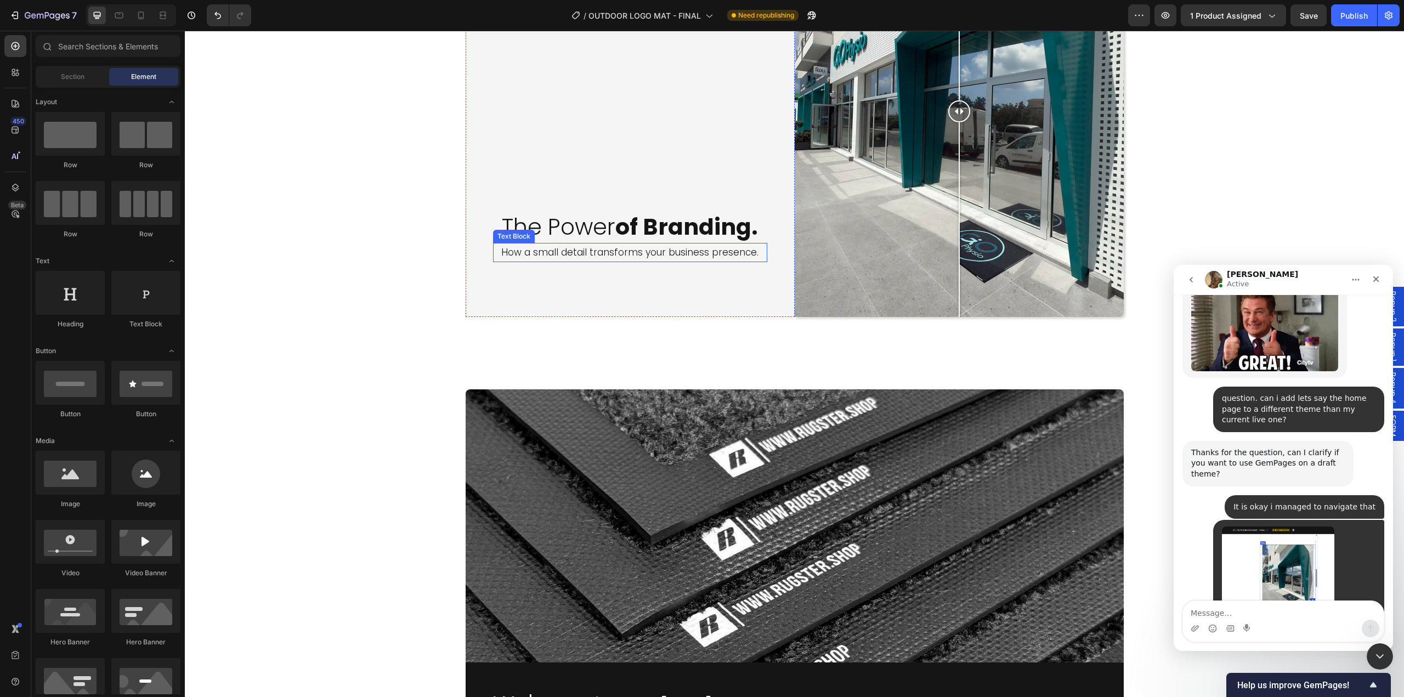
click at [648, 257] on p "How a small detail transforms your business presence." at bounding box center [630, 252] width 272 height 17
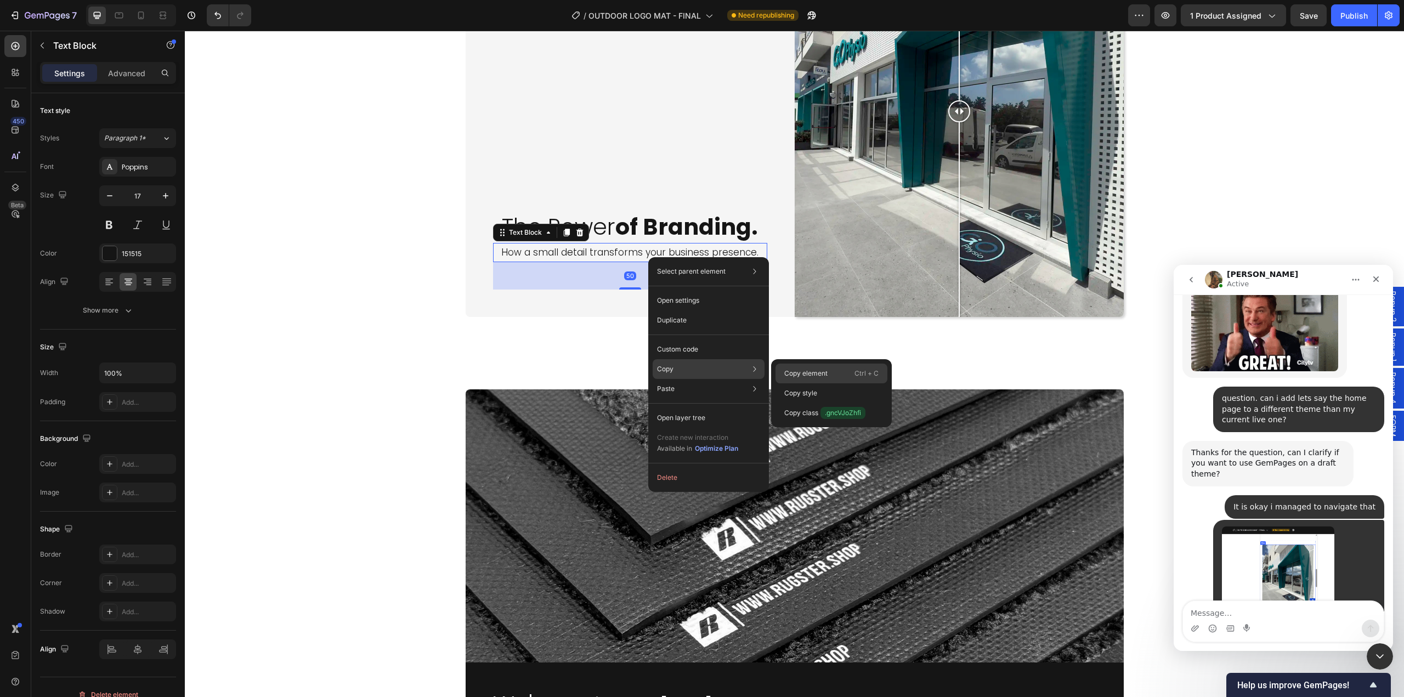
click at [812, 370] on p "Copy element" at bounding box center [805, 374] width 43 height 10
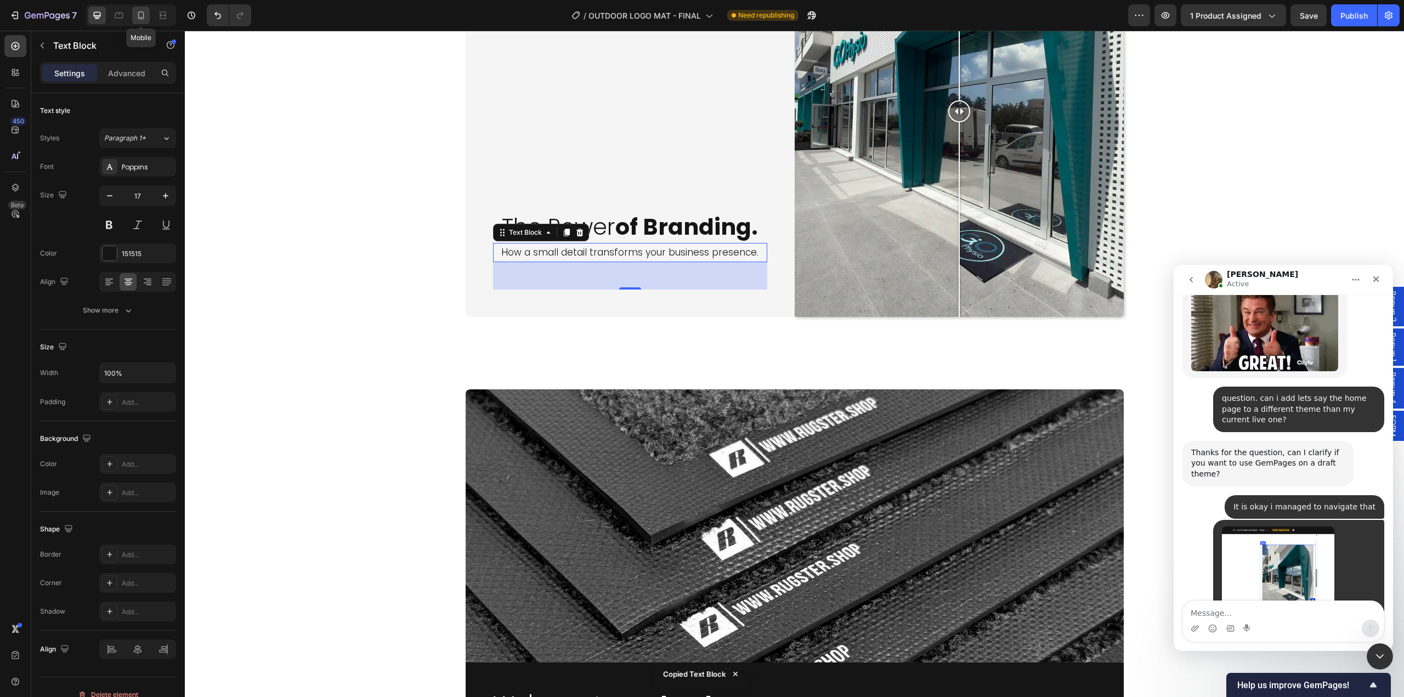
drag, startPoint x: 139, startPoint y: 18, endPoint x: 213, endPoint y: 398, distance: 387.9
click at [139, 18] on icon at bounding box center [141, 16] width 6 height 8
type input "15"
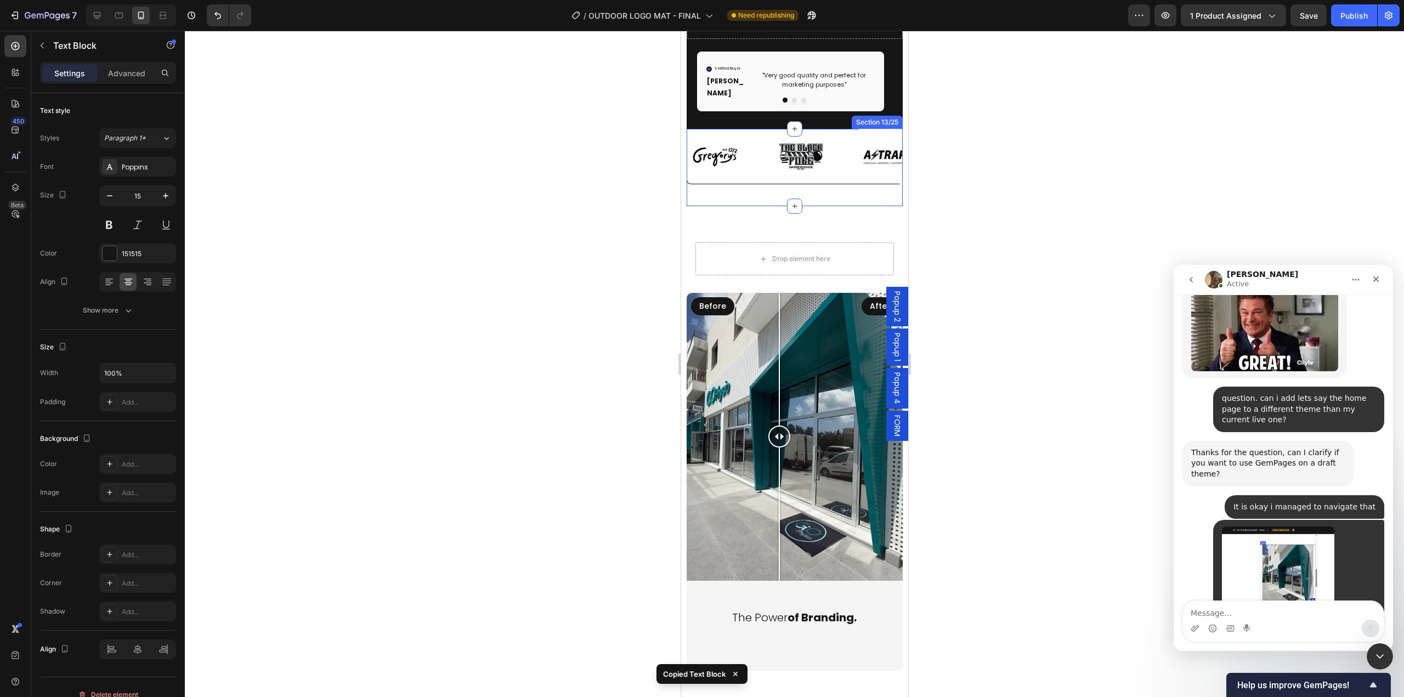
scroll to position [3586, 0]
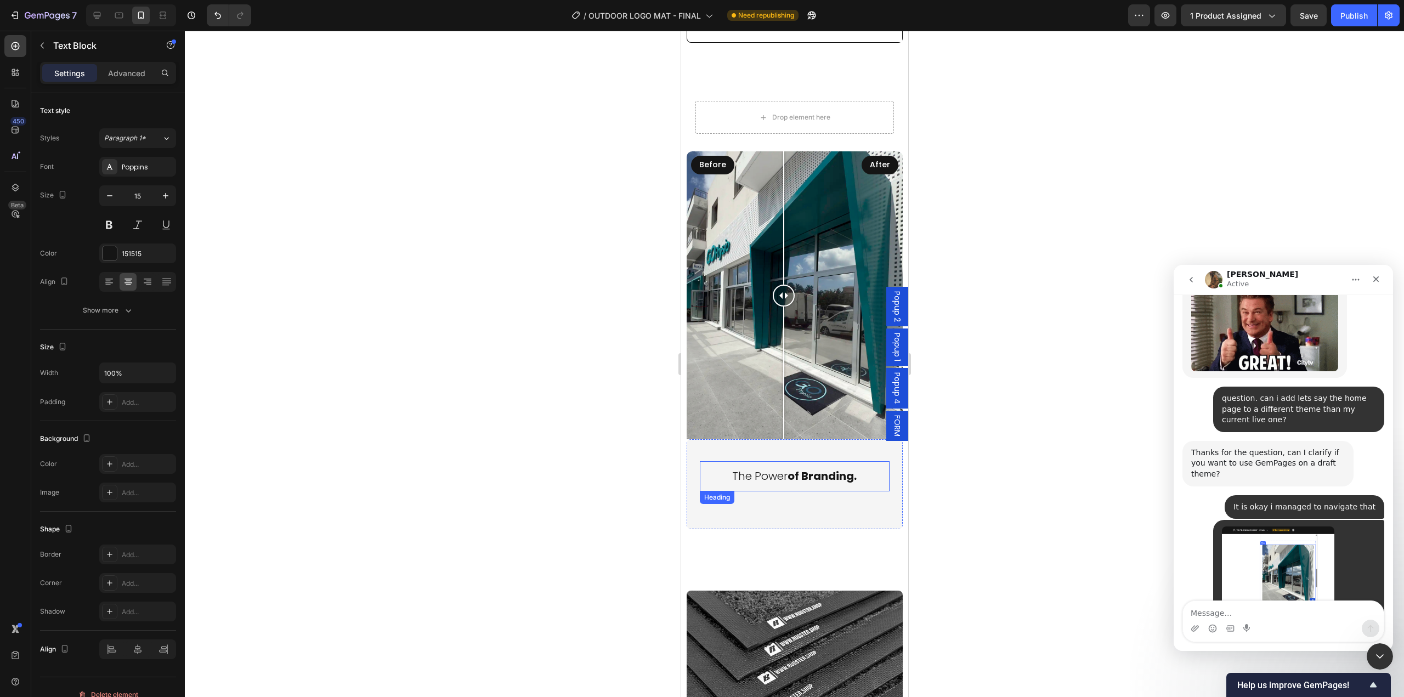
click at [790, 469] on strong "of Branding." at bounding box center [821, 475] width 69 height 15
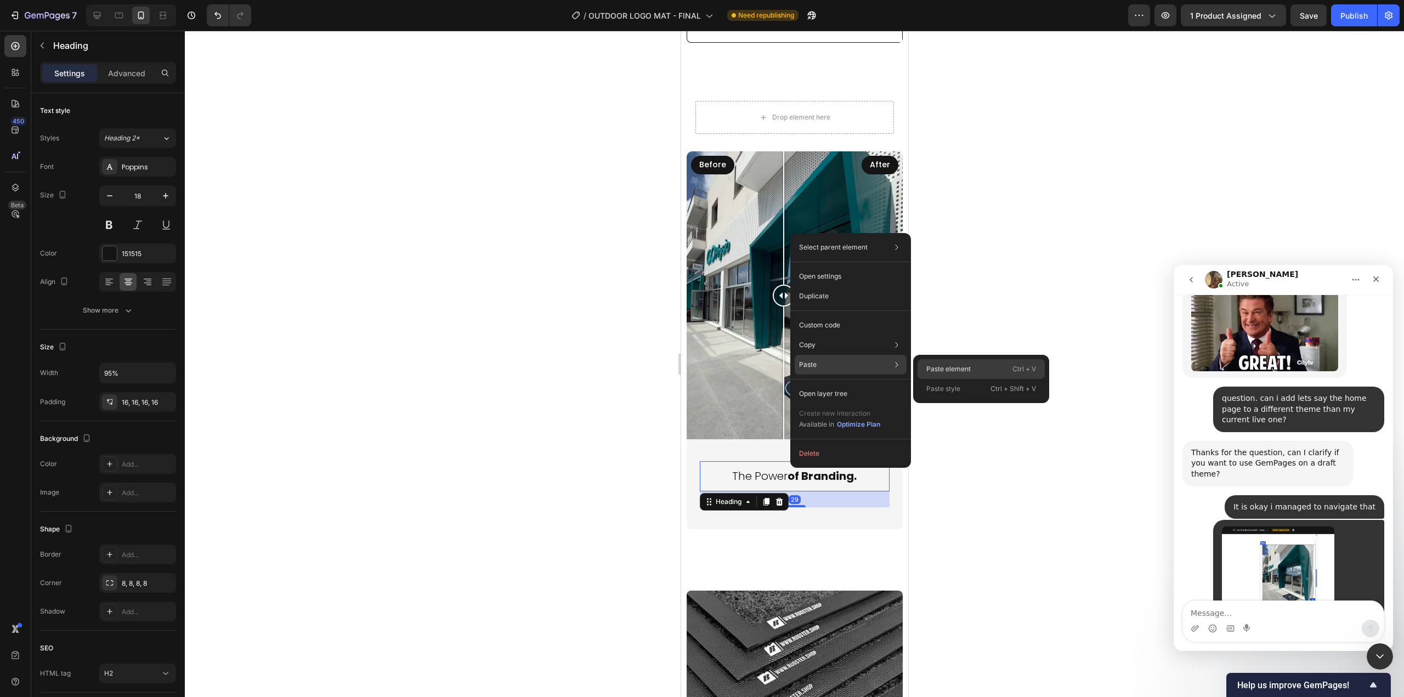
click at [952, 366] on p "Paste element" at bounding box center [948, 369] width 44 height 10
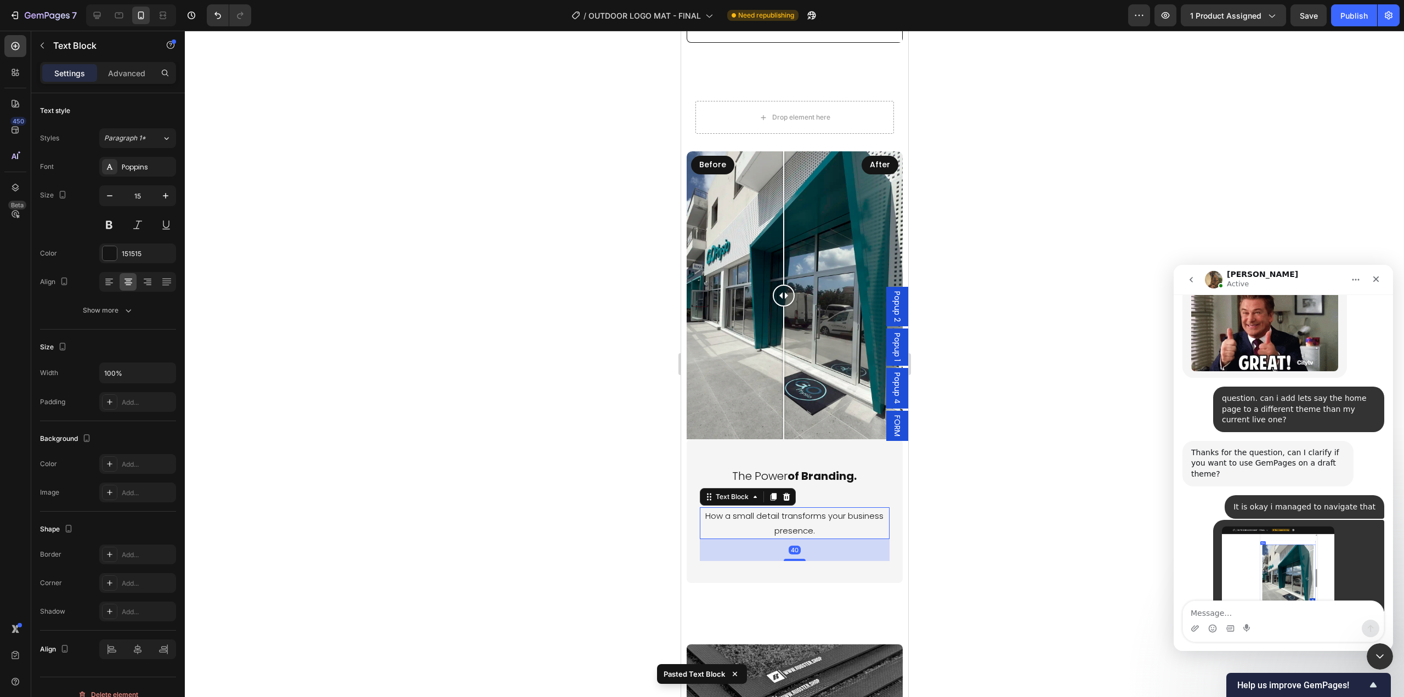
click at [1018, 527] on div at bounding box center [794, 364] width 1219 height 666
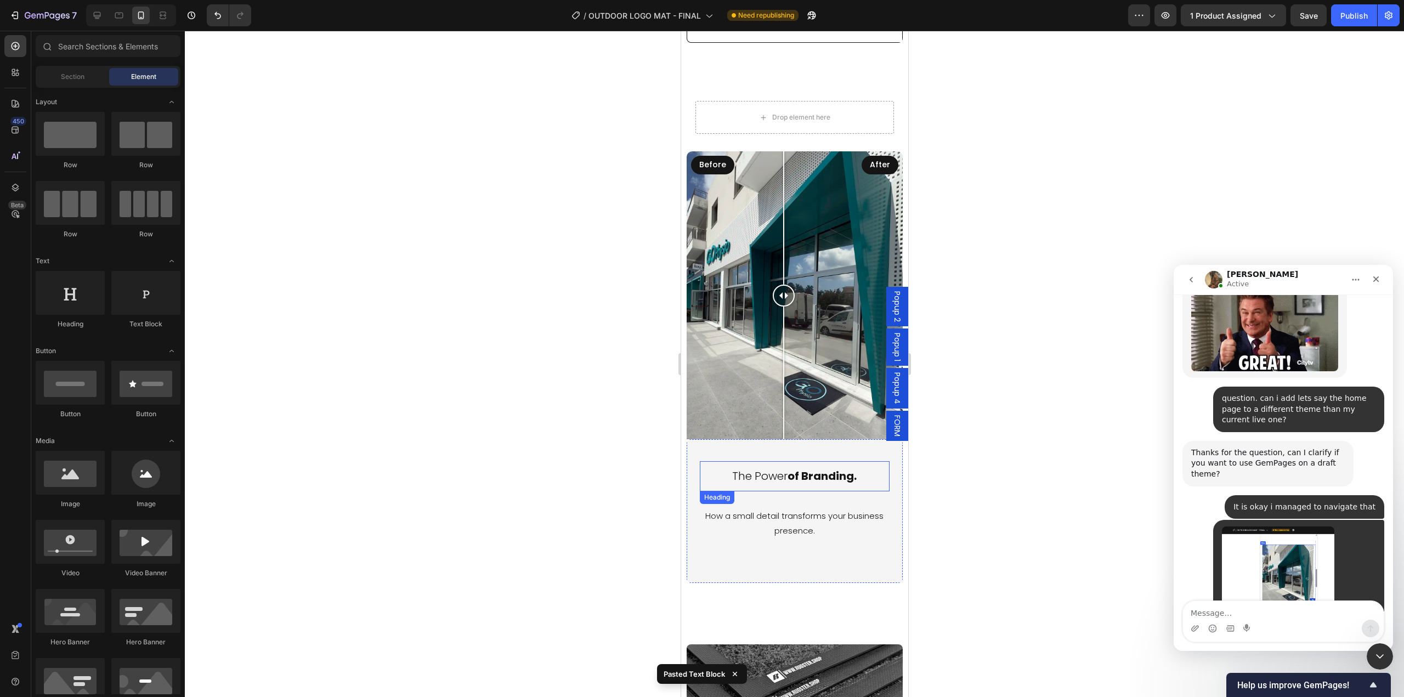
click at [818, 468] on strong "of Branding." at bounding box center [821, 475] width 69 height 15
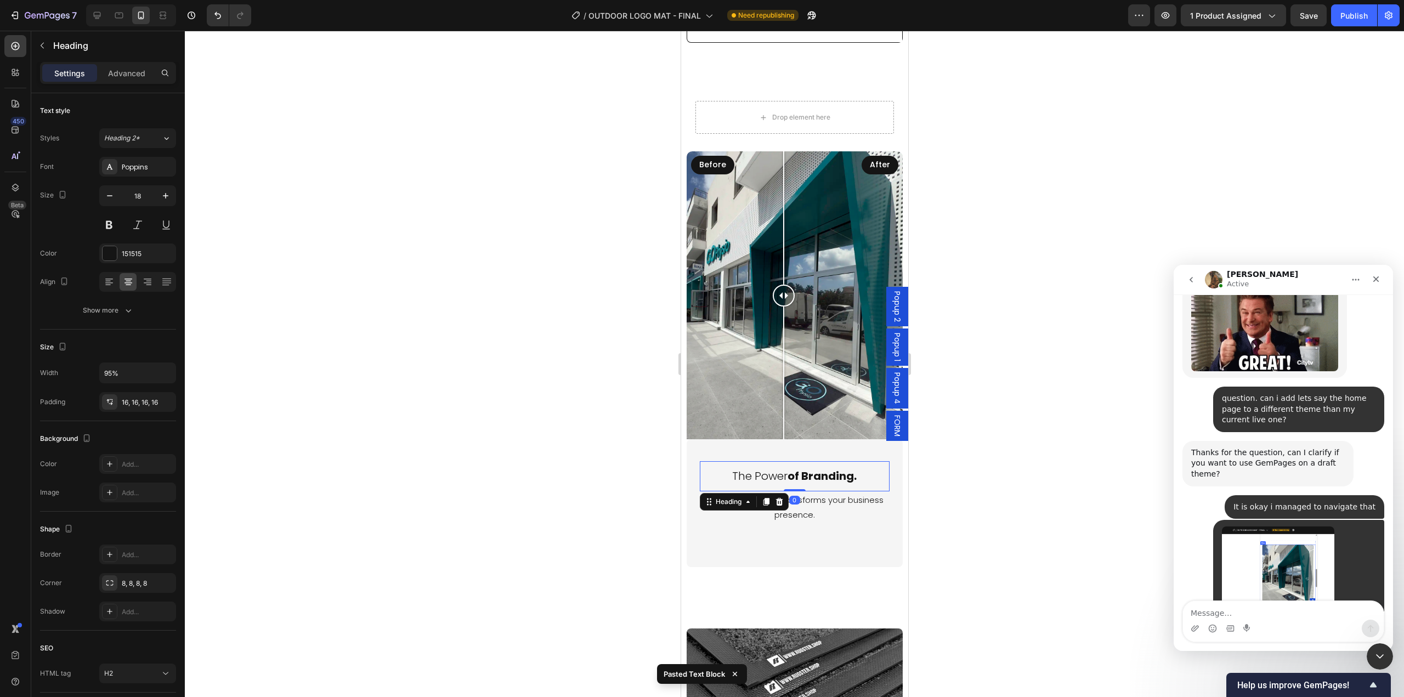
drag, startPoint x: 798, startPoint y: 495, endPoint x: 806, endPoint y: 457, distance: 38.7
click at [806, 461] on div "The Power of Branding. Heading 0" at bounding box center [793, 476] width 189 height 30
click at [992, 467] on div at bounding box center [794, 364] width 1219 height 666
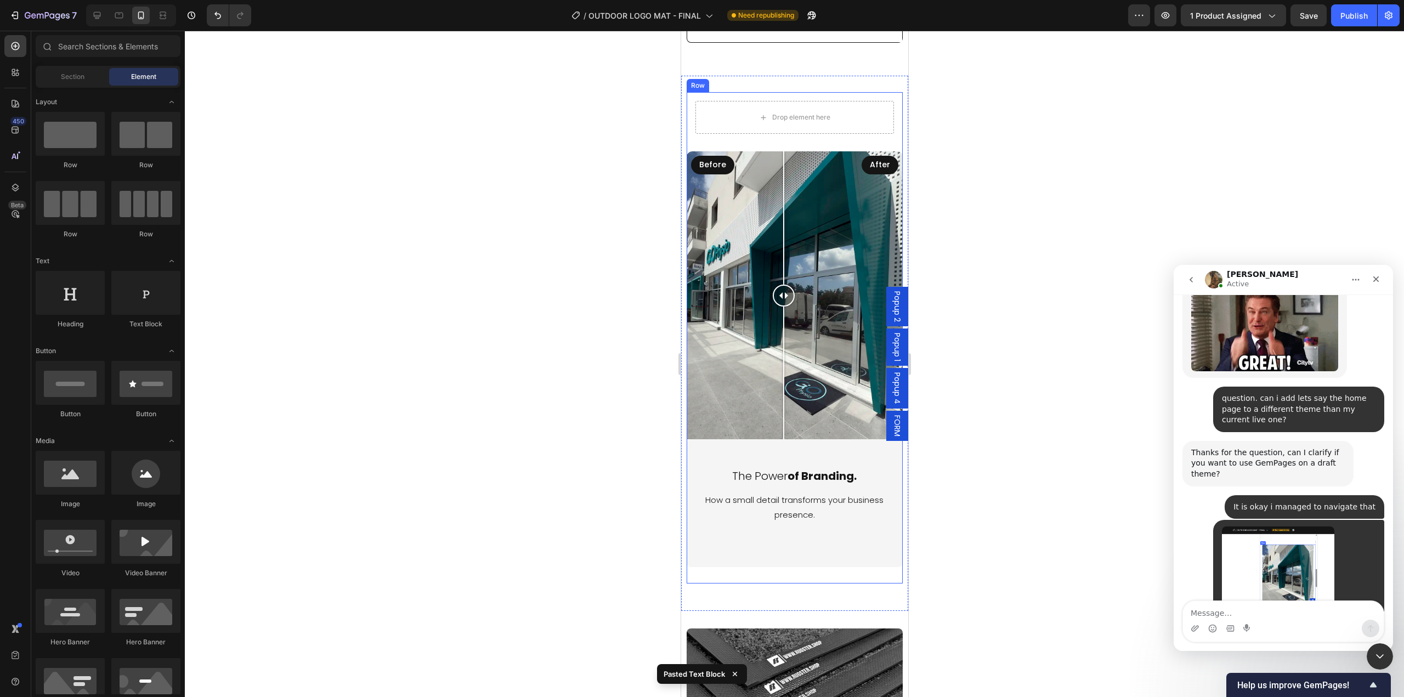
click at [825, 499] on p "How a small detail transforms your business presence." at bounding box center [793, 507] width 187 height 30
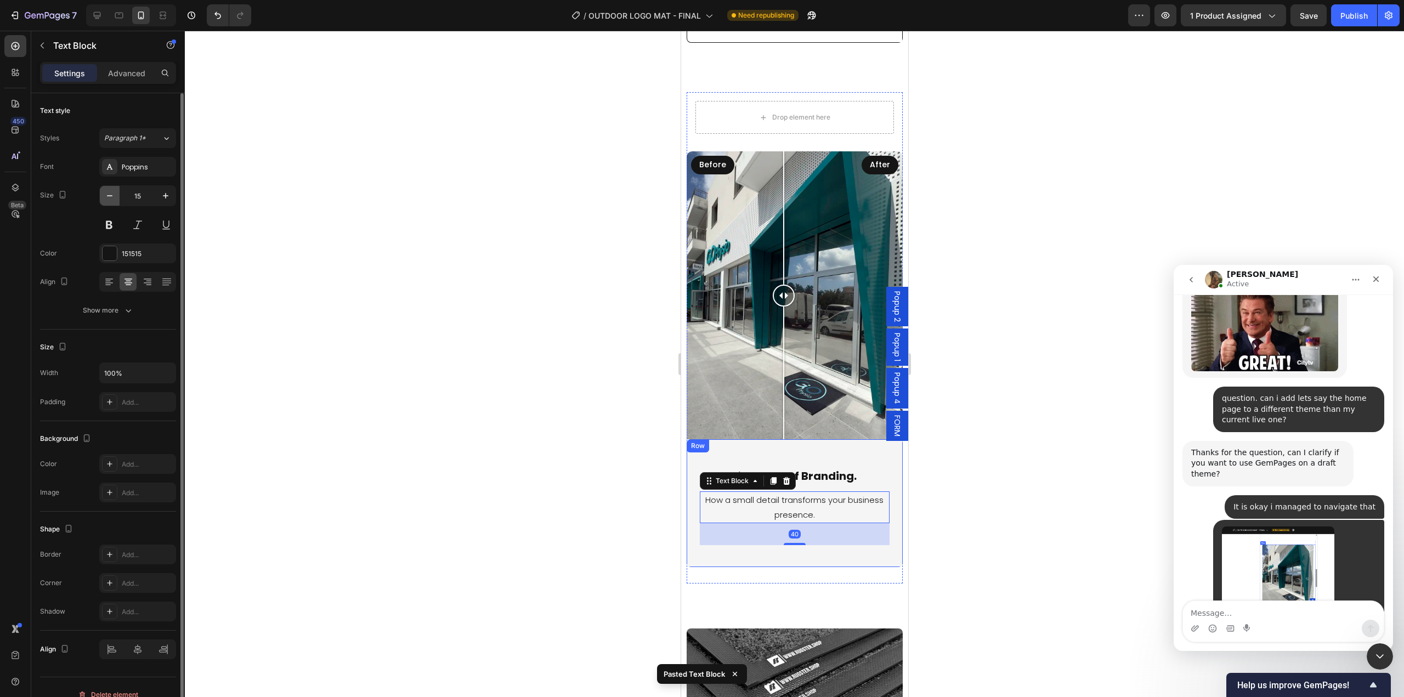
click at [116, 200] on button "button" at bounding box center [110, 196] width 20 height 20
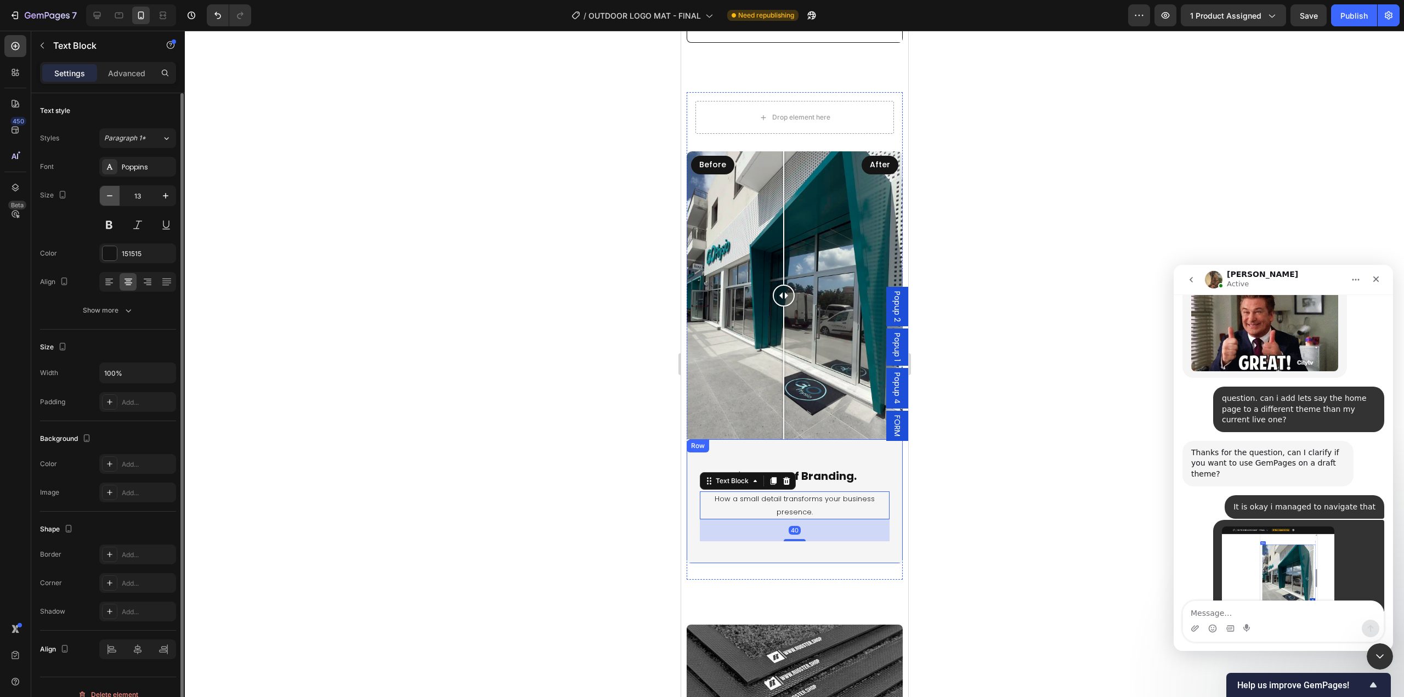
click at [116, 200] on button "button" at bounding box center [110, 196] width 20 height 20
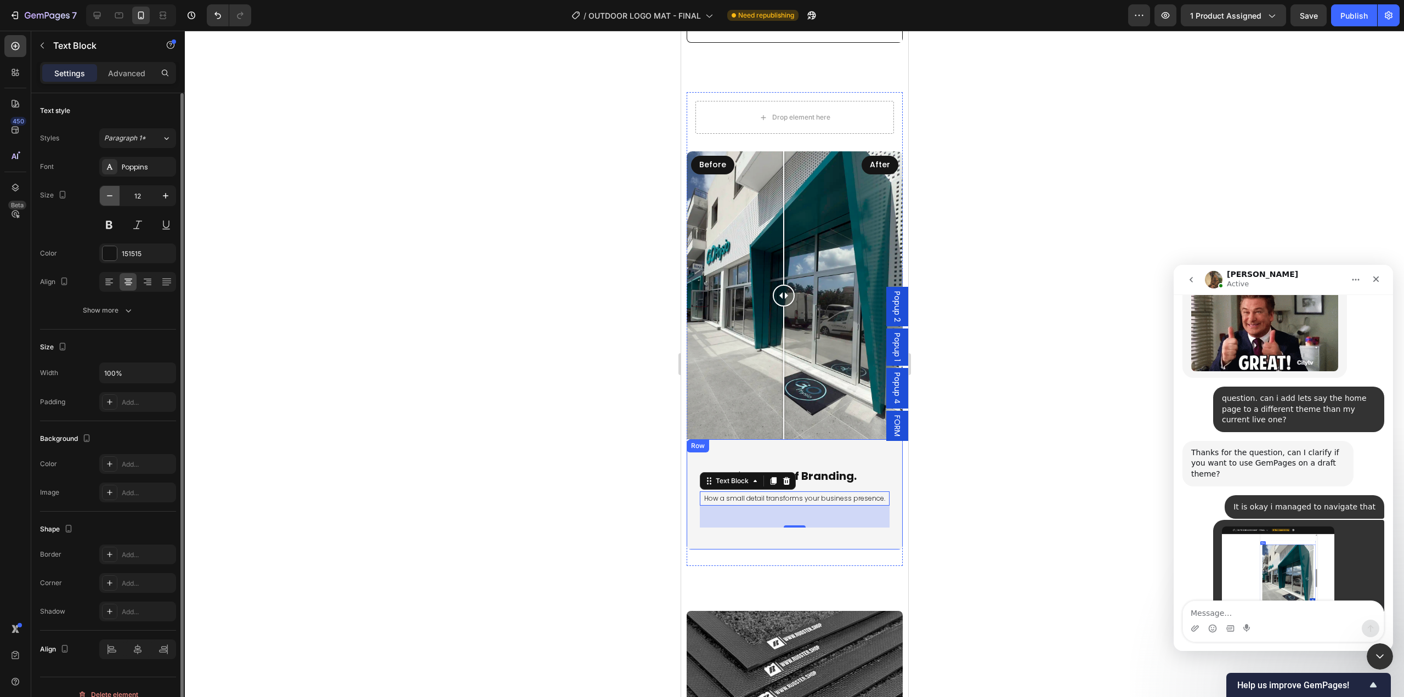
click at [116, 200] on button "button" at bounding box center [110, 196] width 20 height 20
type input "11"
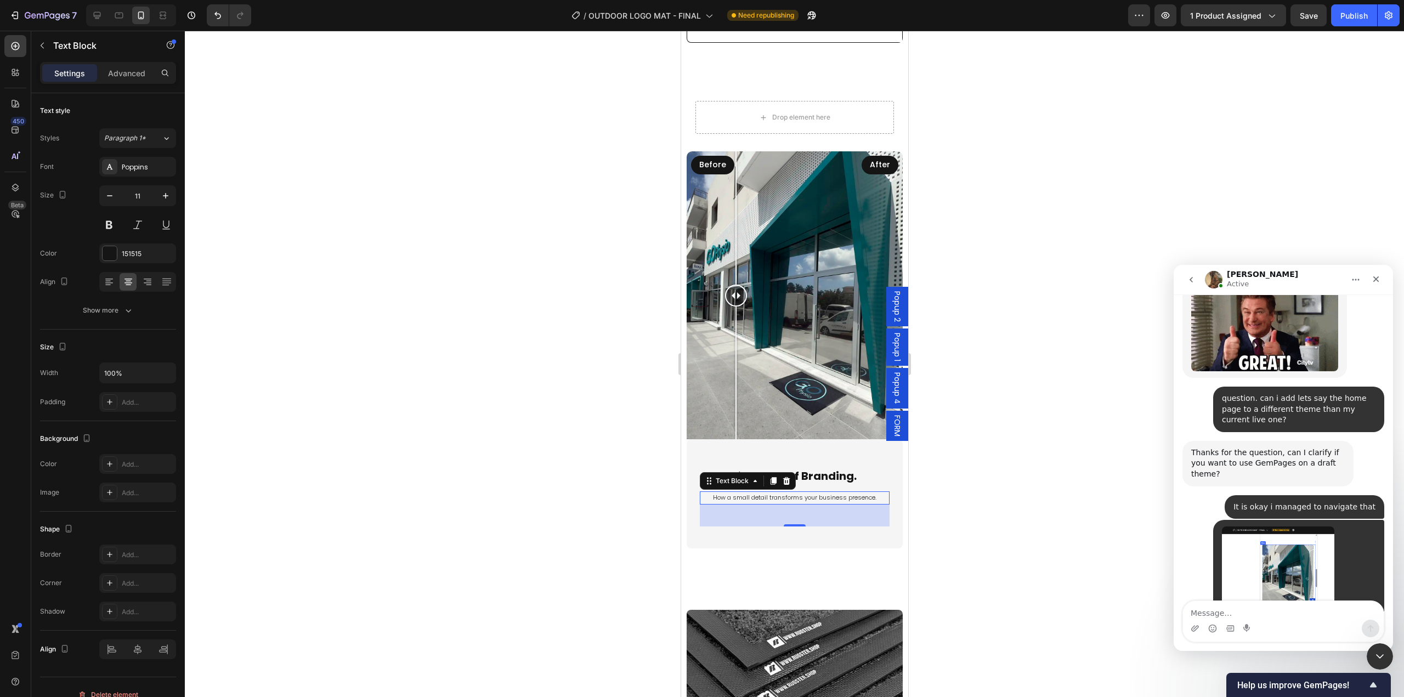
click at [983, 451] on div at bounding box center [794, 364] width 1219 height 666
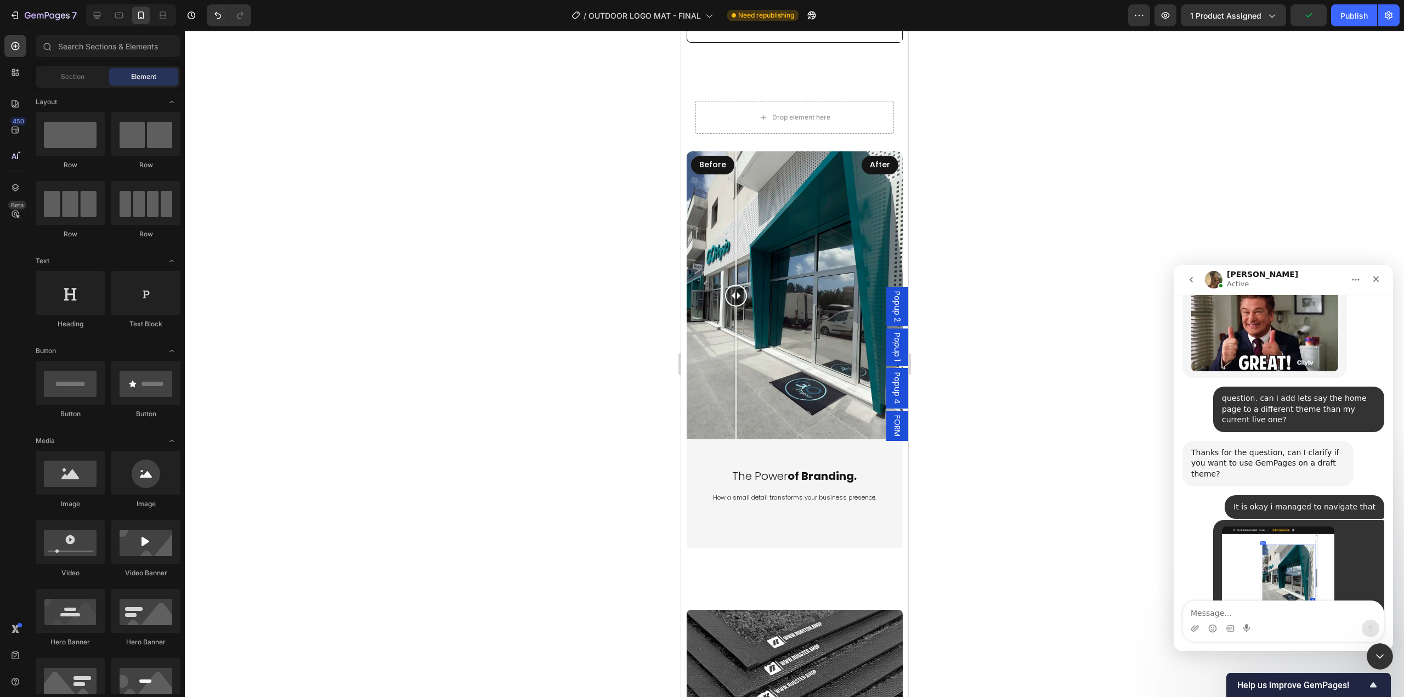
click at [1077, 545] on div at bounding box center [794, 364] width 1219 height 666
click at [834, 492] on p "How a small detail transforms your business presence." at bounding box center [793, 497] width 187 height 11
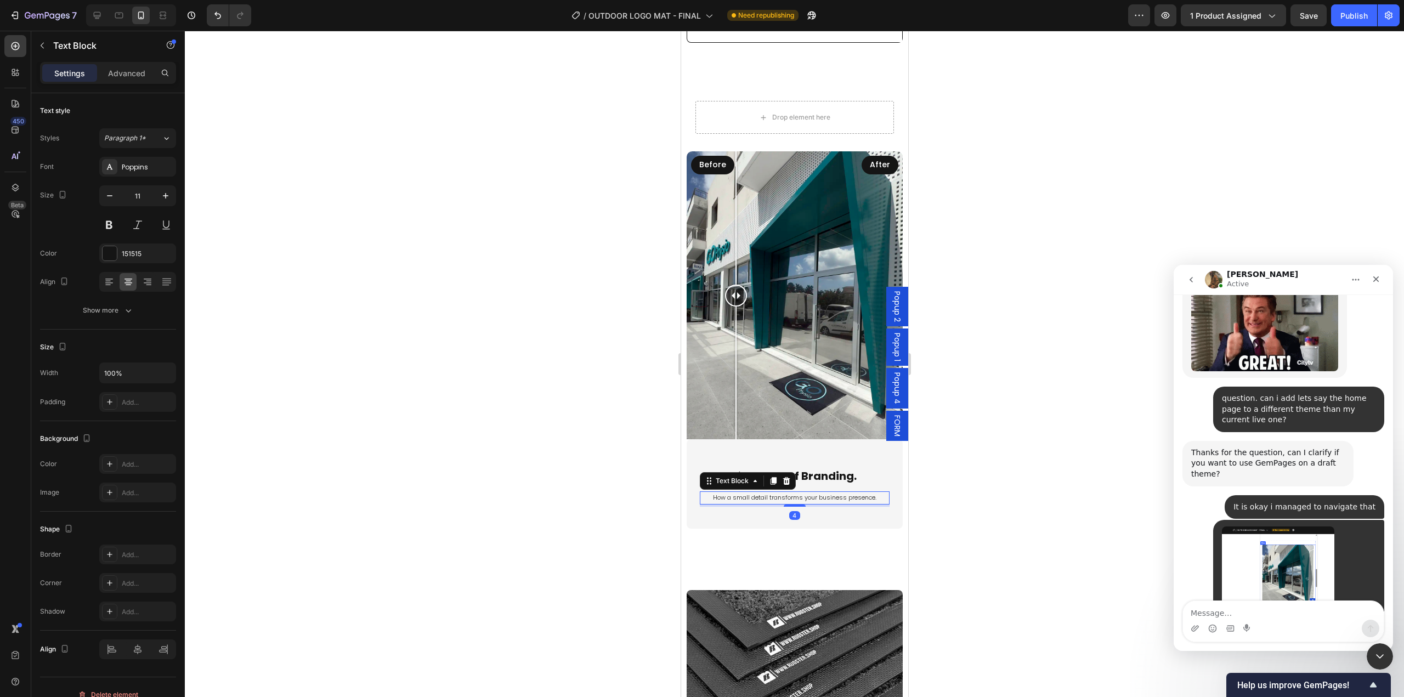
click at [787, 491] on div "How a small detail transforms your business presence. Text Block 4" at bounding box center [793, 497] width 189 height 13
click at [1021, 495] on div at bounding box center [794, 364] width 1219 height 666
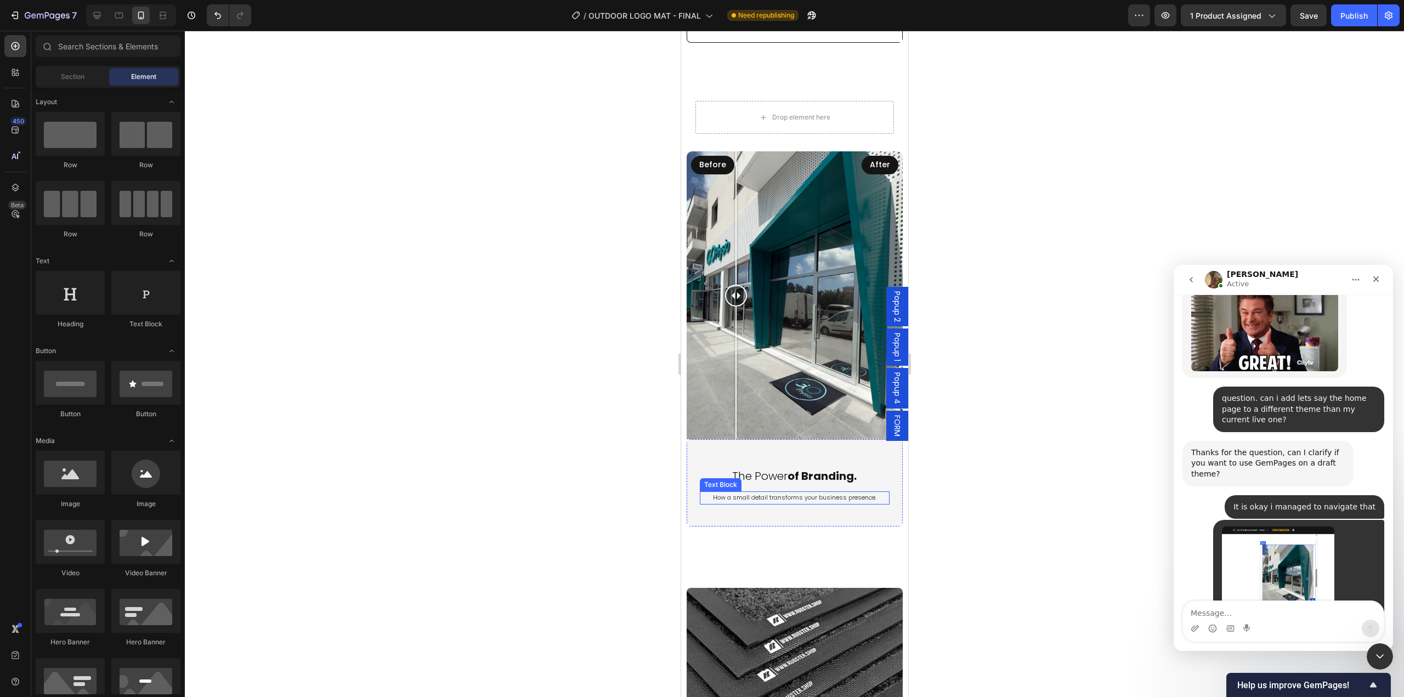
click at [817, 492] on p "How a small detail transforms your business presence." at bounding box center [793, 497] width 187 height 11
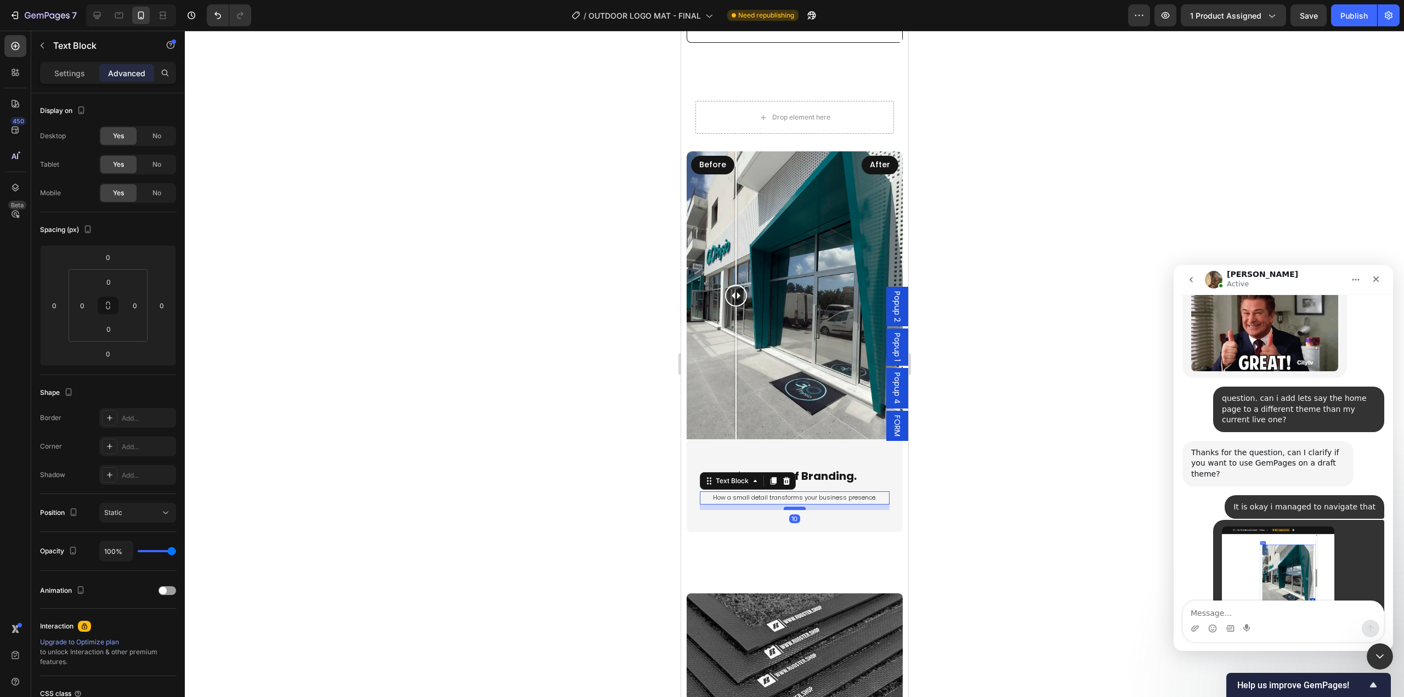
drag, startPoint x: 797, startPoint y: 493, endPoint x: 1699, endPoint y: 529, distance: 902.3
click at [797, 507] on div at bounding box center [794, 508] width 22 height 3
type input "10"
click at [1027, 500] on div at bounding box center [794, 364] width 1219 height 666
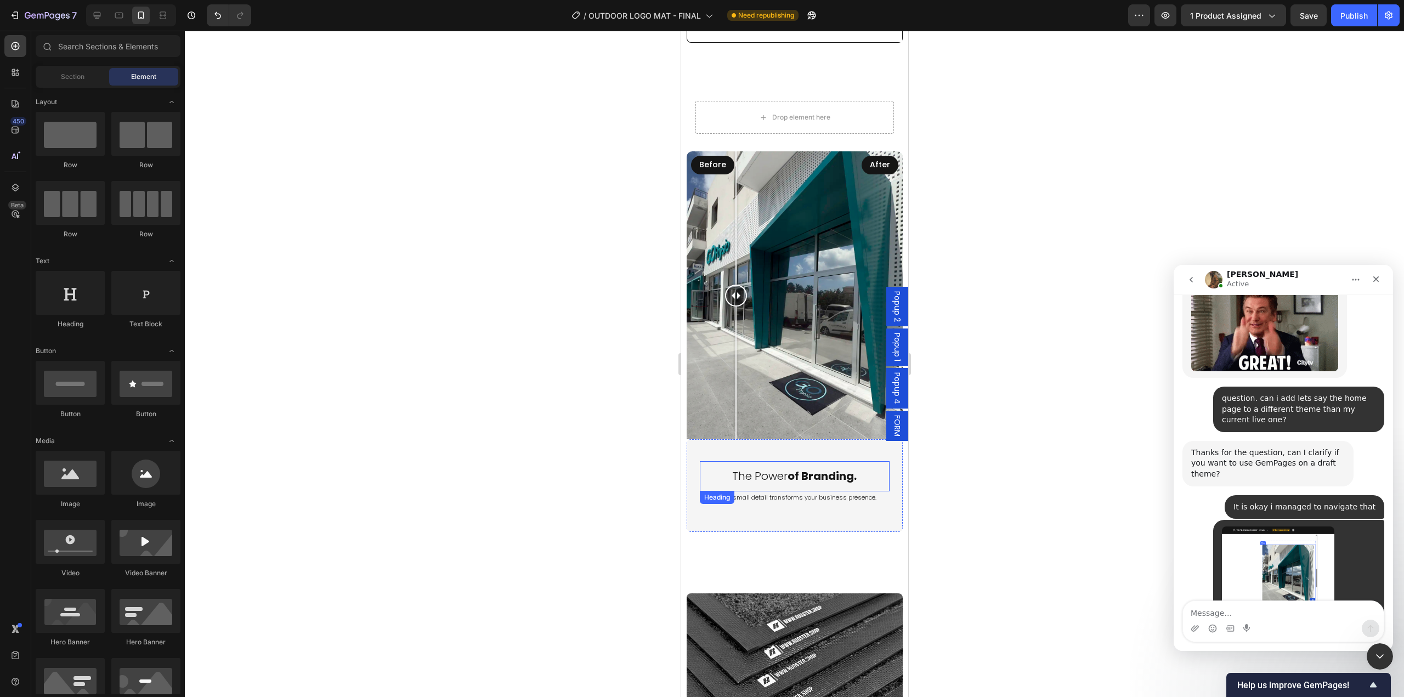
click at [828, 470] on strong "of Branding." at bounding box center [821, 475] width 69 height 15
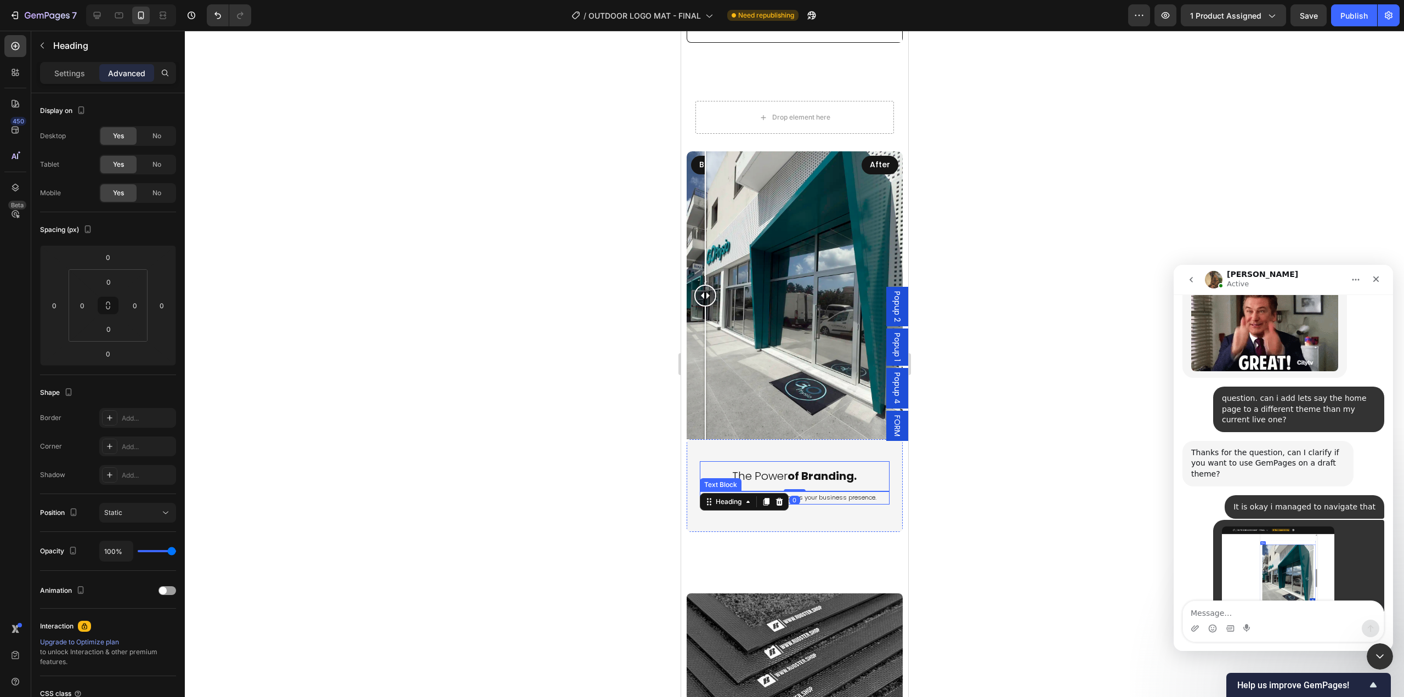
drag, startPoint x: 1071, startPoint y: 531, endPoint x: 1059, endPoint y: 529, distance: 12.3
click at [1070, 531] on div at bounding box center [794, 364] width 1219 height 666
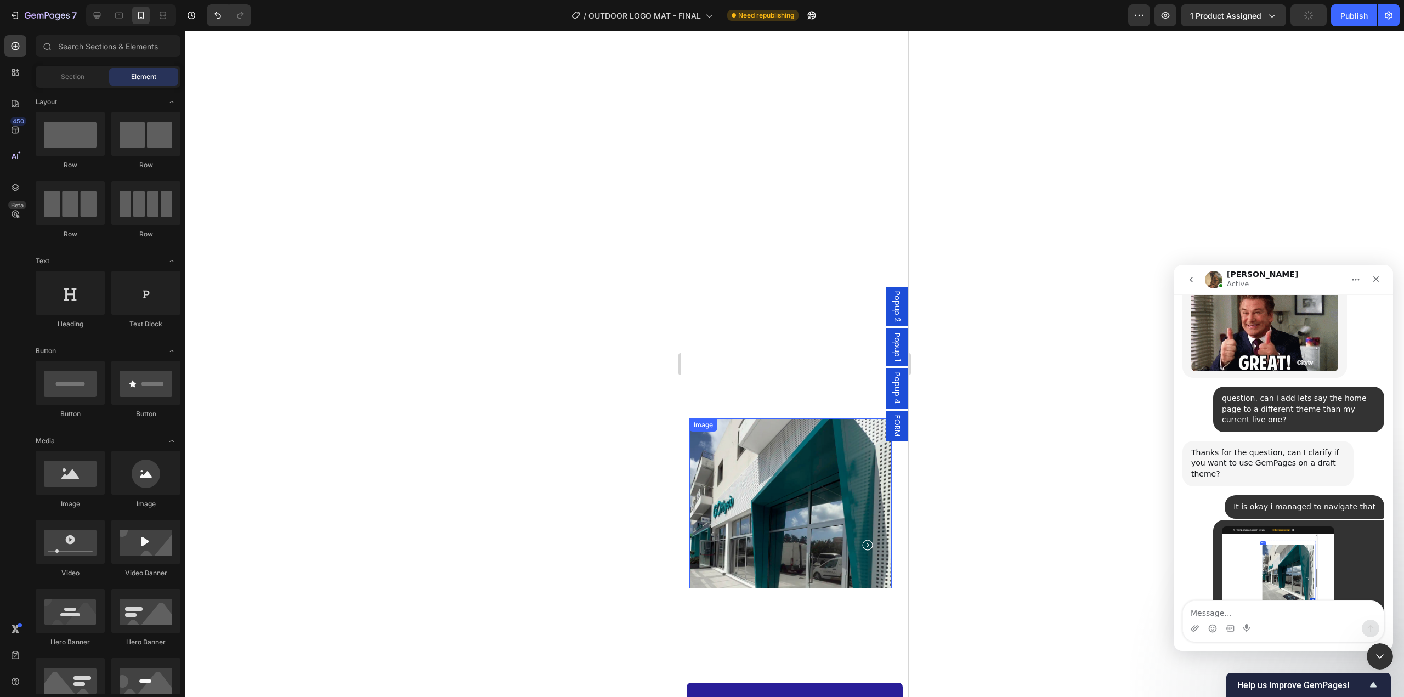
scroll to position [1228, 0]
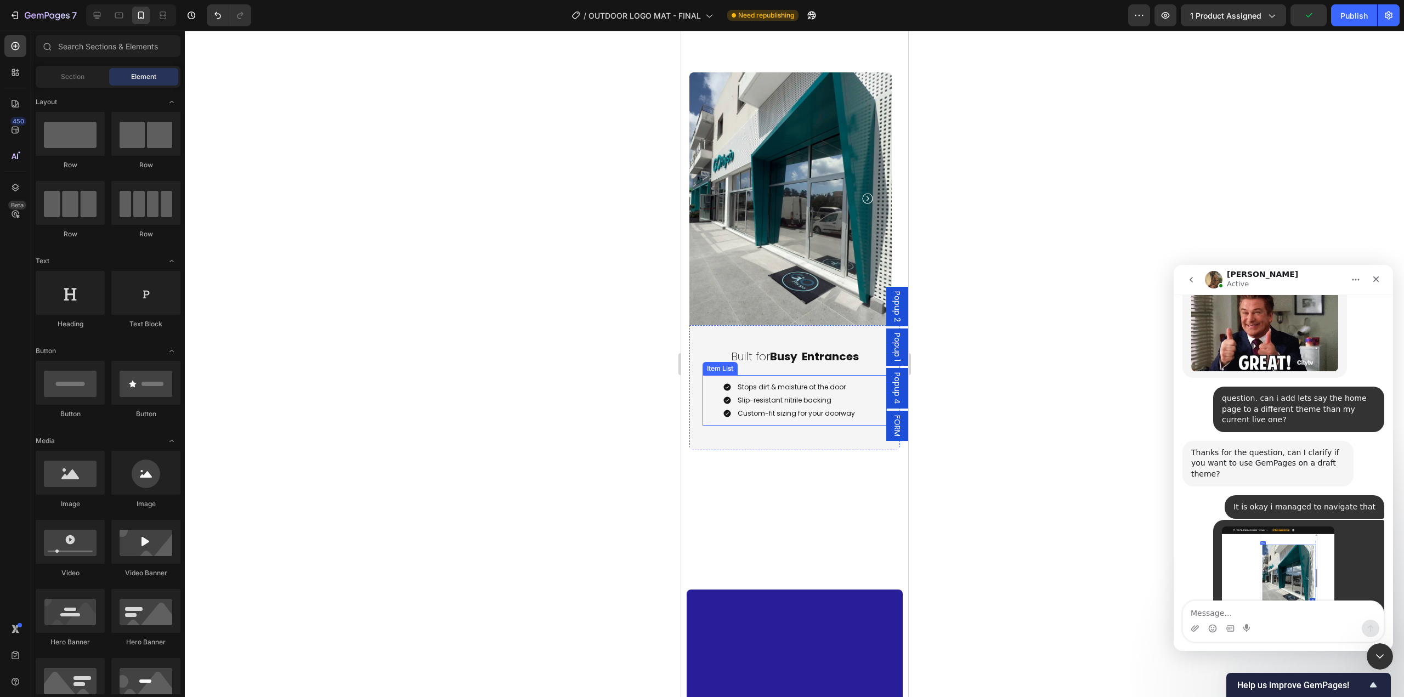
click at [795, 395] on p "Slip-resistant nitrile backing" at bounding box center [795, 400] width 117 height 10
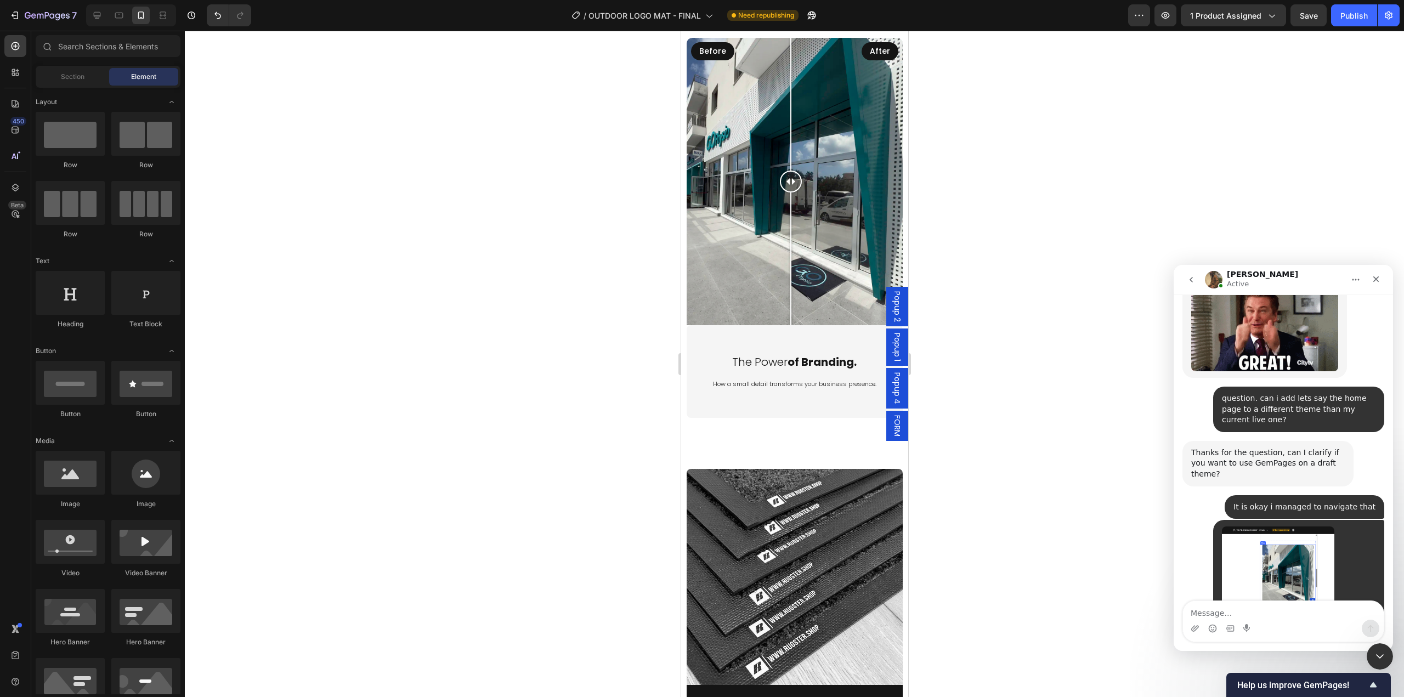
scroll to position [3322, 0]
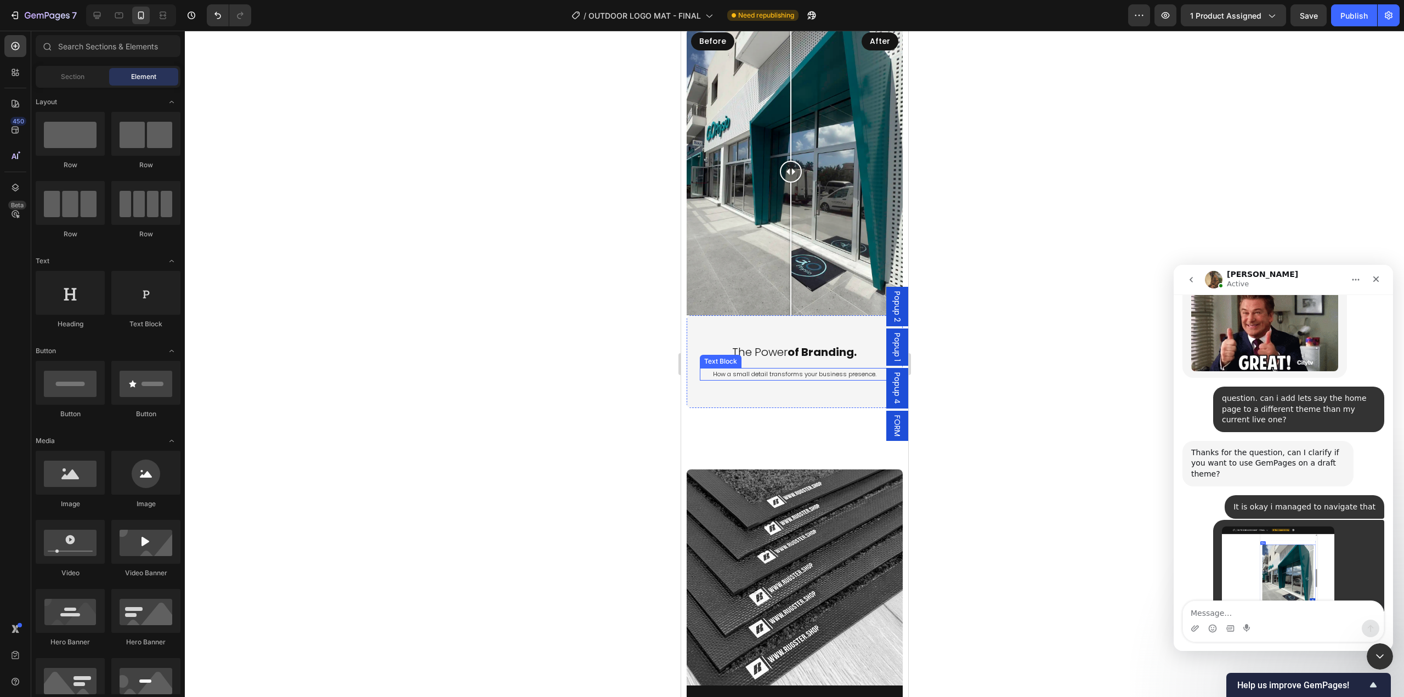
click at [817, 369] on p "How a small detail transforms your business presence." at bounding box center [793, 374] width 187 height 11
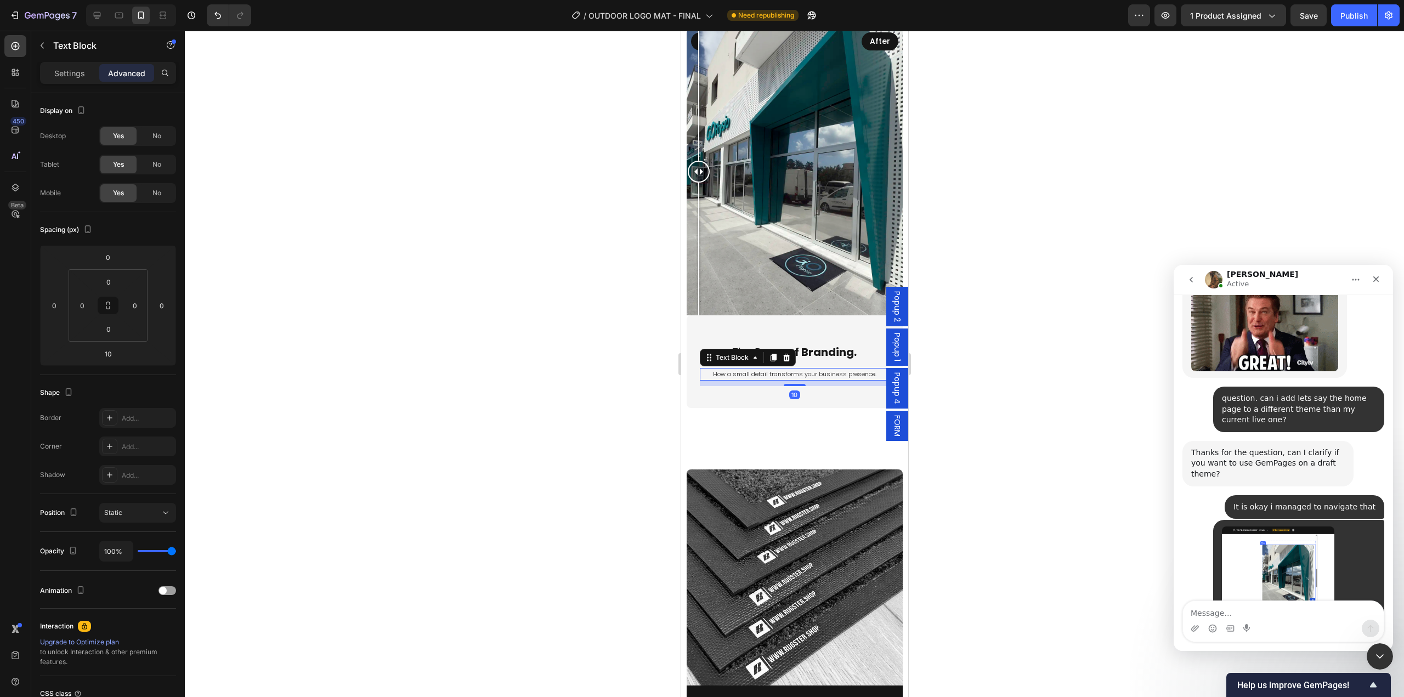
drag, startPoint x: 1092, startPoint y: 355, endPoint x: 1071, endPoint y: 352, distance: 21.6
click at [1091, 354] on div at bounding box center [794, 364] width 1219 height 666
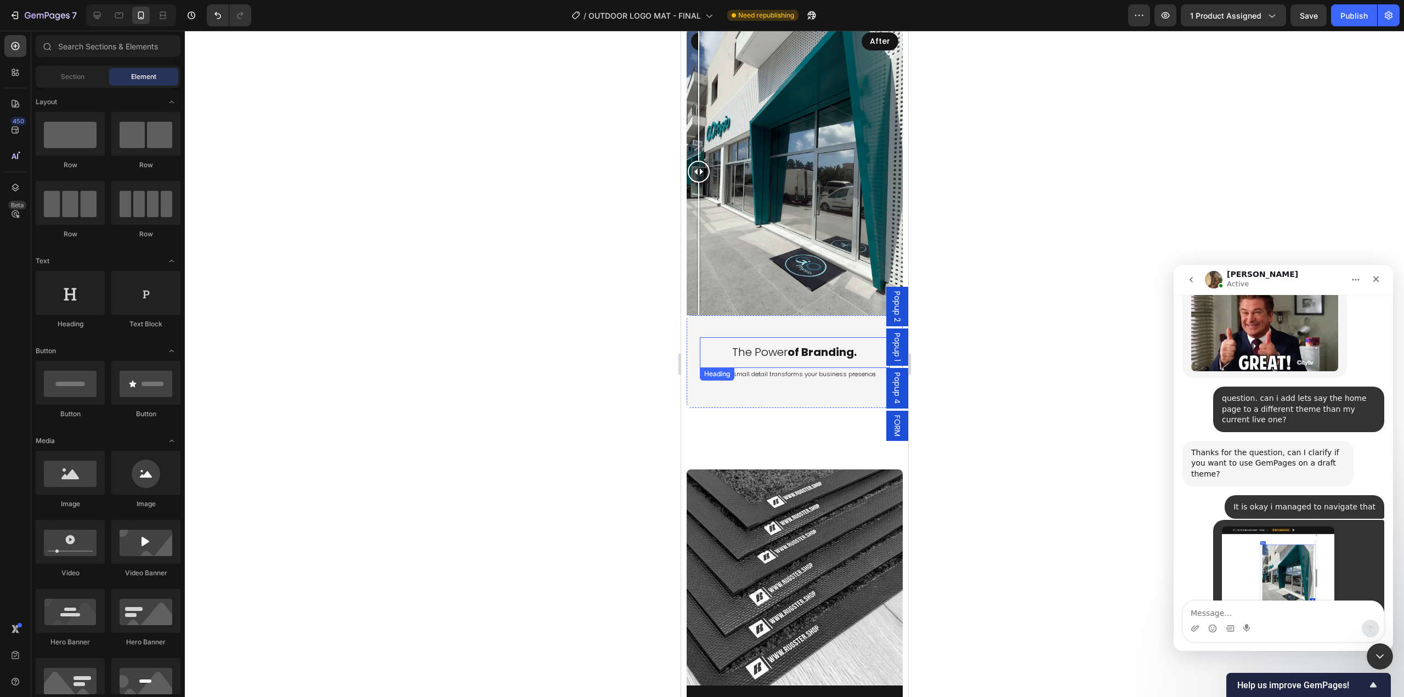
click at [819, 344] on strong "of Branding." at bounding box center [821, 351] width 69 height 15
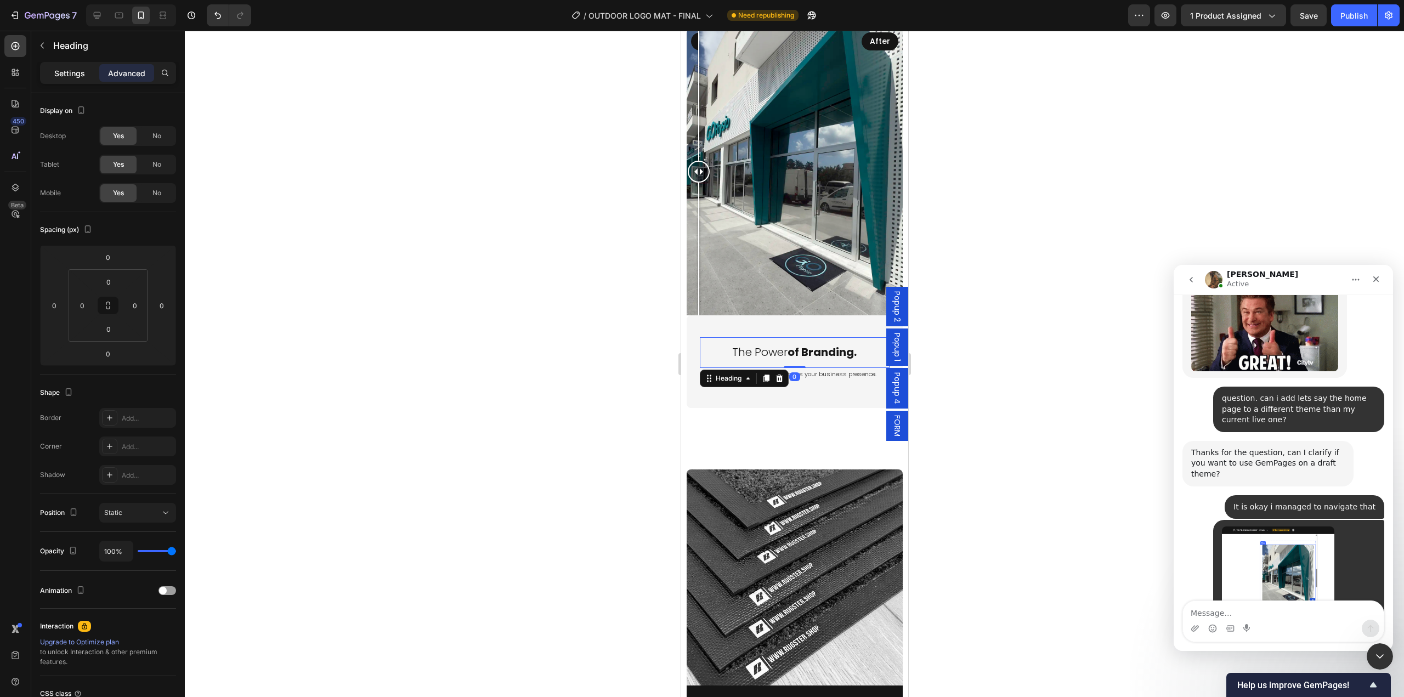
click at [74, 73] on p "Settings" at bounding box center [69, 73] width 31 height 12
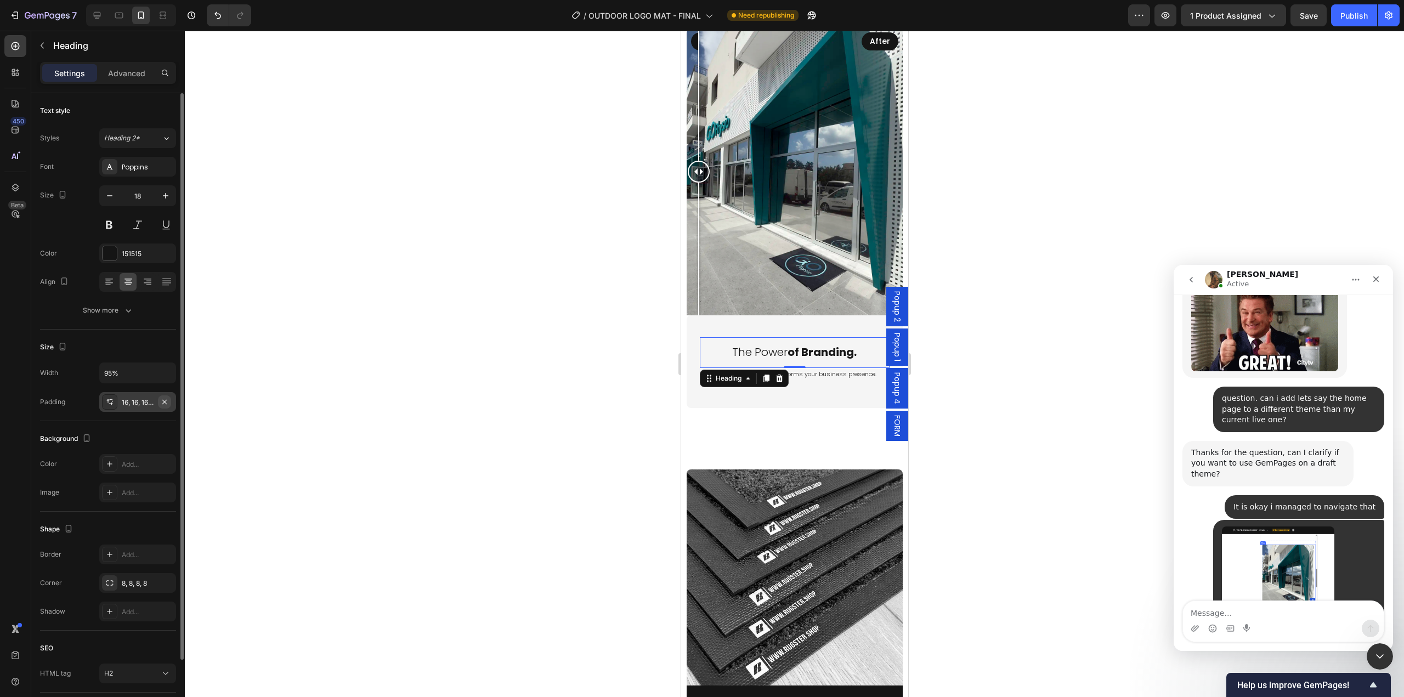
click at [162, 403] on icon "button" at bounding box center [164, 402] width 9 height 9
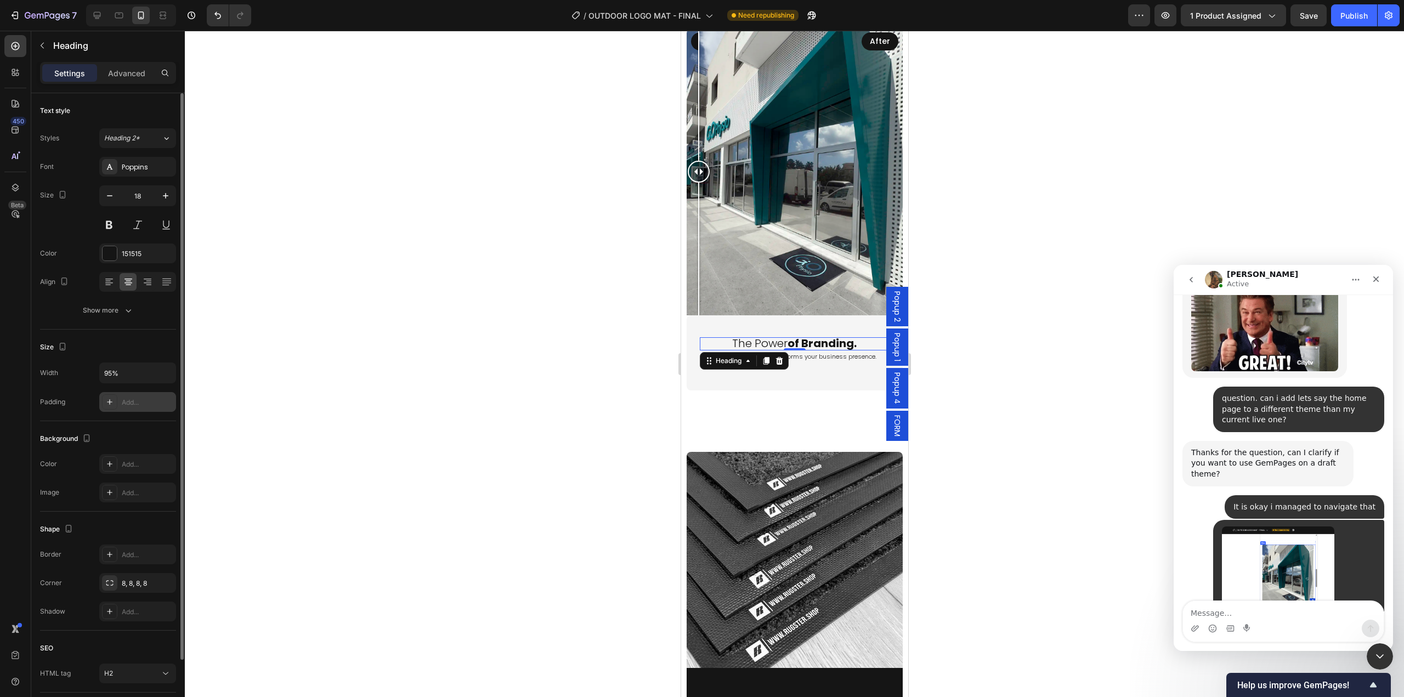
click at [1008, 420] on div at bounding box center [794, 364] width 1219 height 666
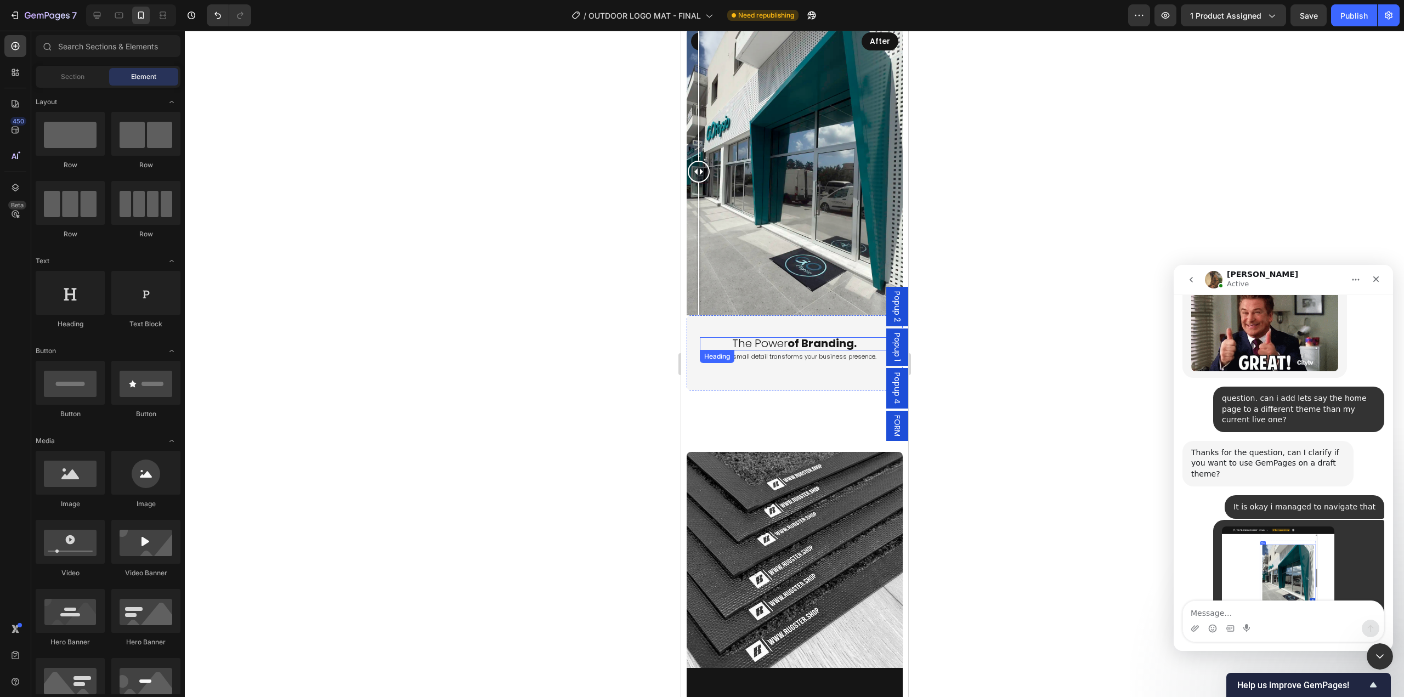
click at [796, 336] on strong "of Branding." at bounding box center [821, 343] width 69 height 15
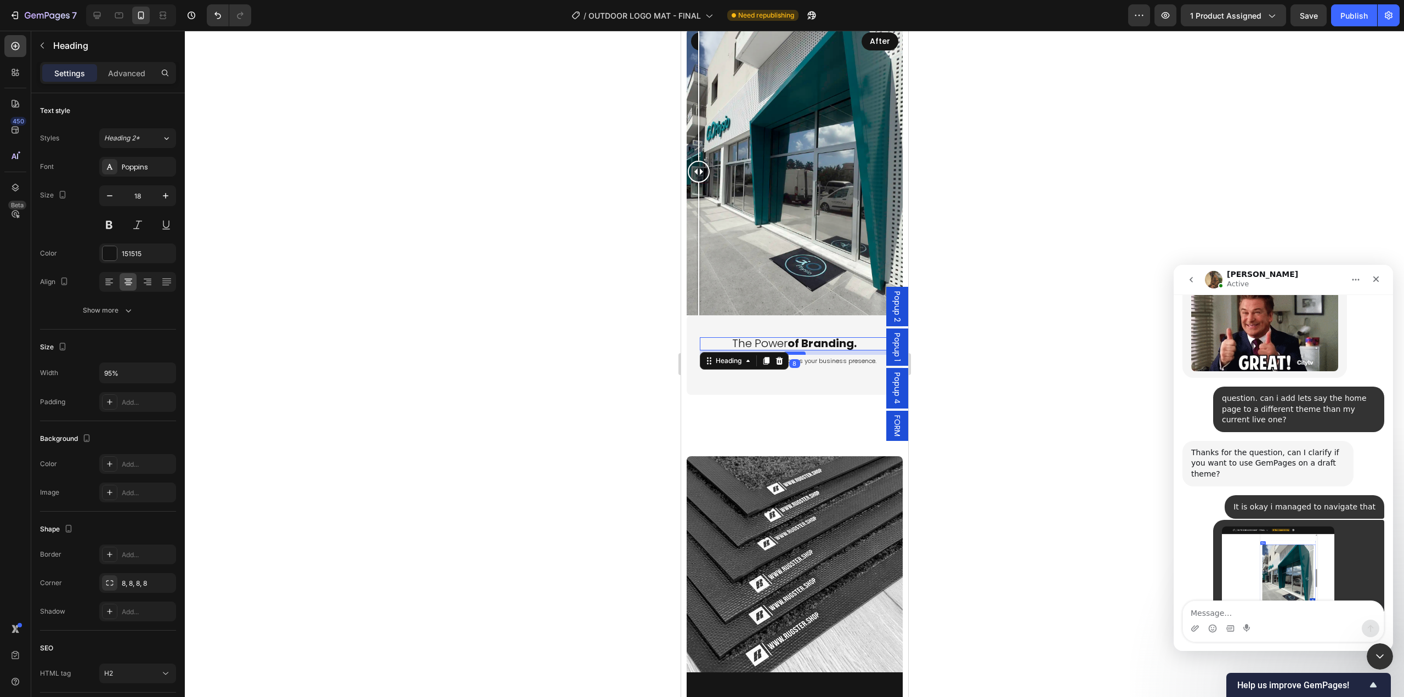
click at [790, 352] on div at bounding box center [794, 353] width 22 height 3
click at [1015, 337] on div at bounding box center [794, 364] width 1219 height 666
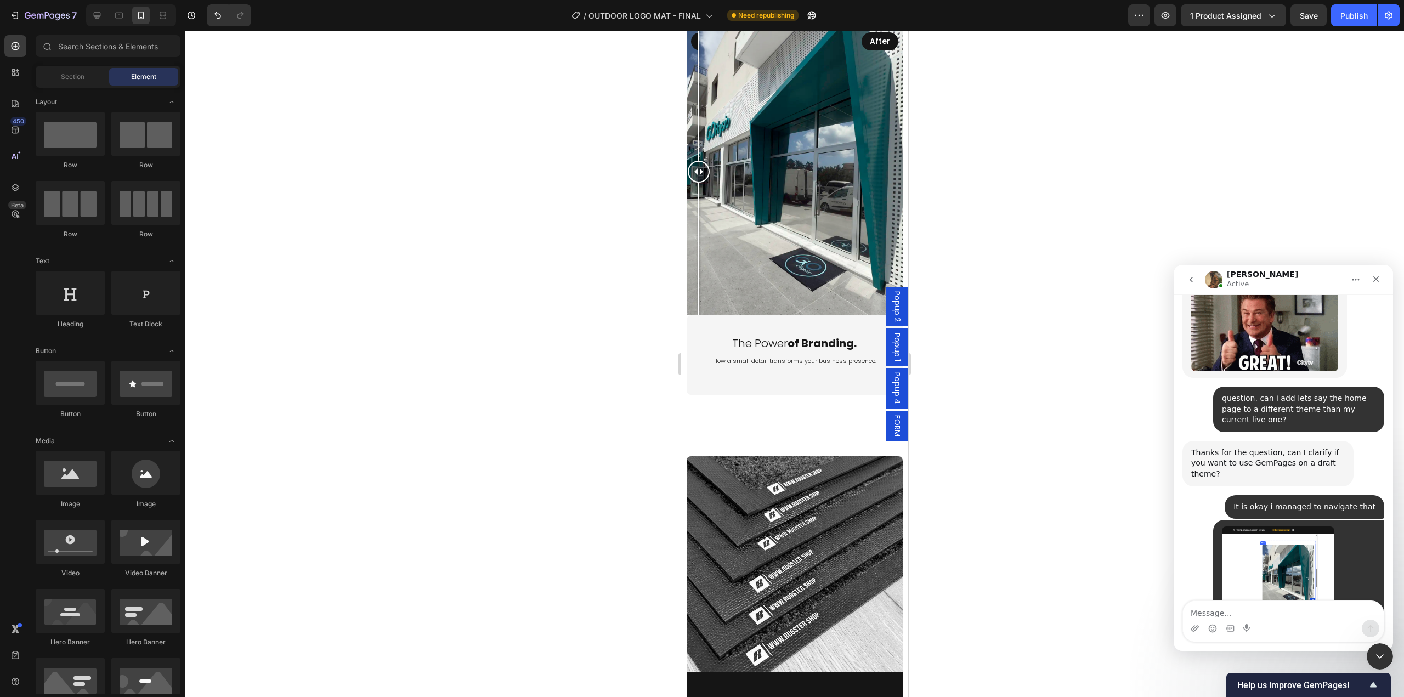
click at [1073, 523] on div at bounding box center [794, 364] width 1219 height 666
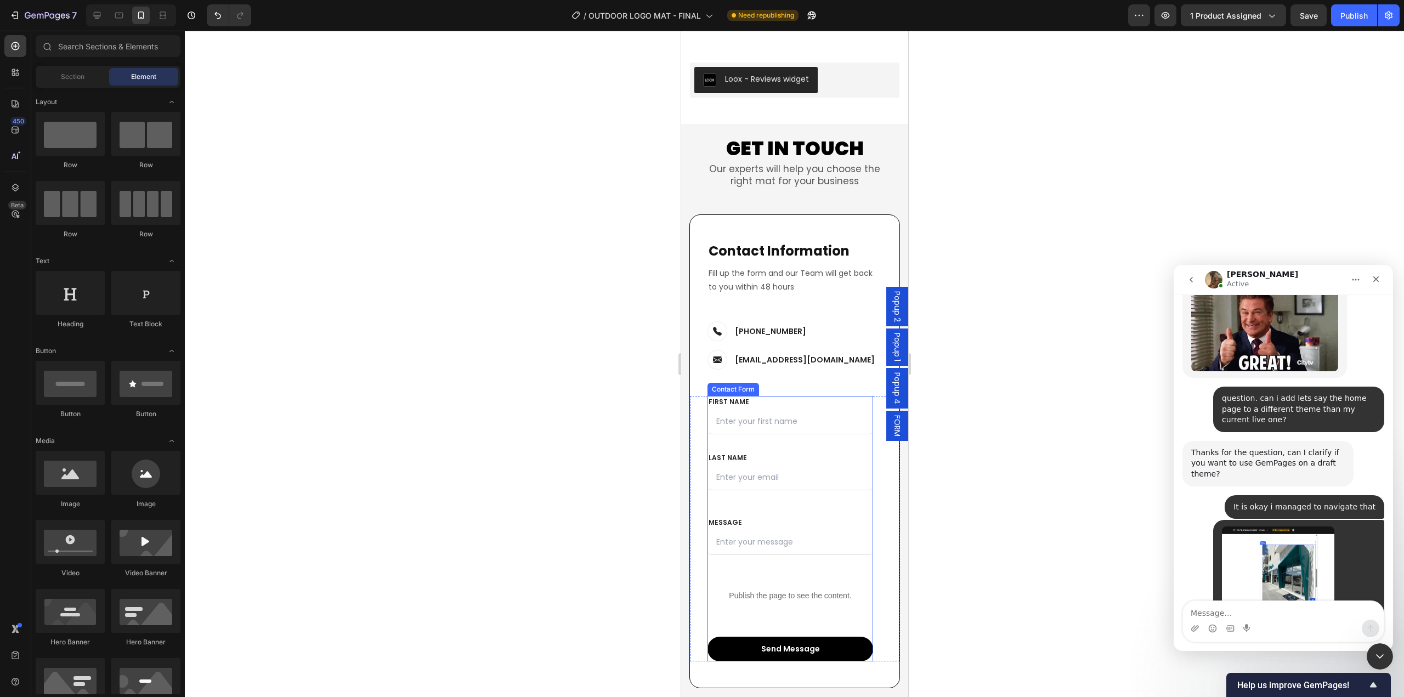
scroll to position [5077, 0]
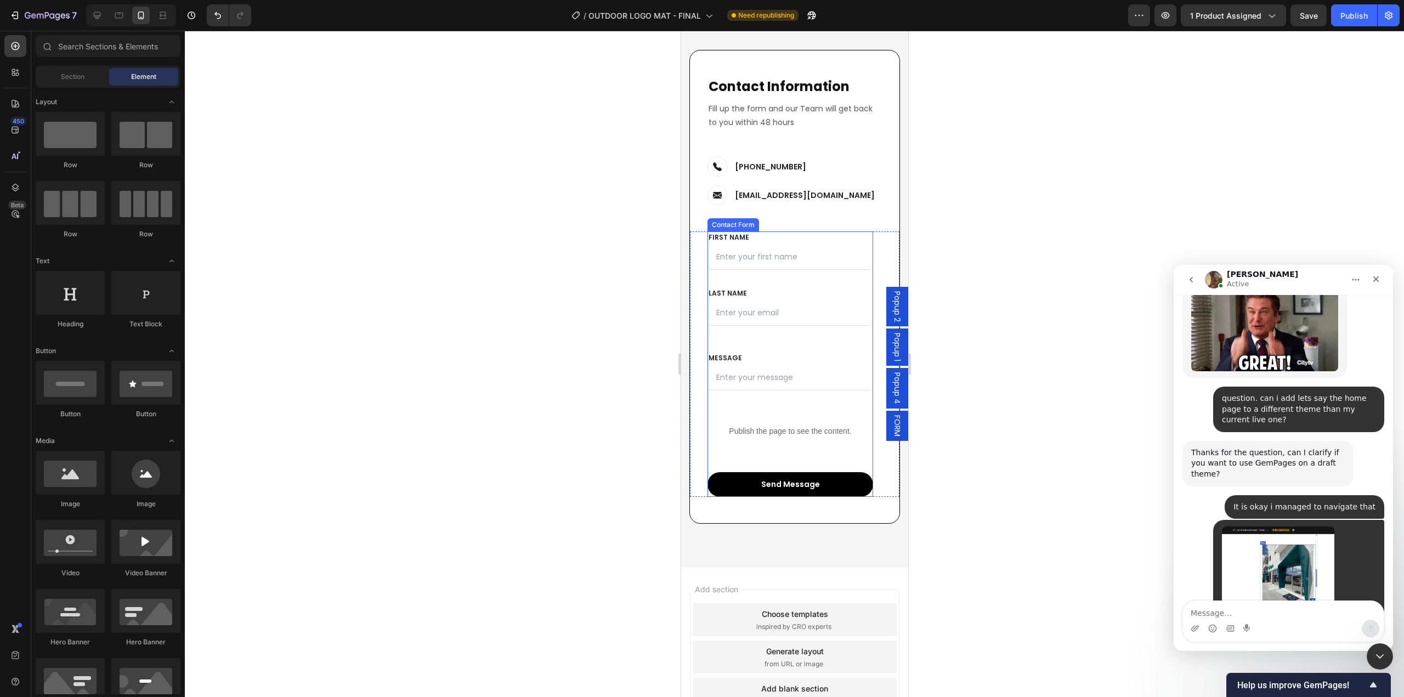
click at [855, 335] on div "FIRST NAME Text block NAME Text block Text Field LAST NAME Text block Email Tex…" at bounding box center [790, 363] width 166 height 265
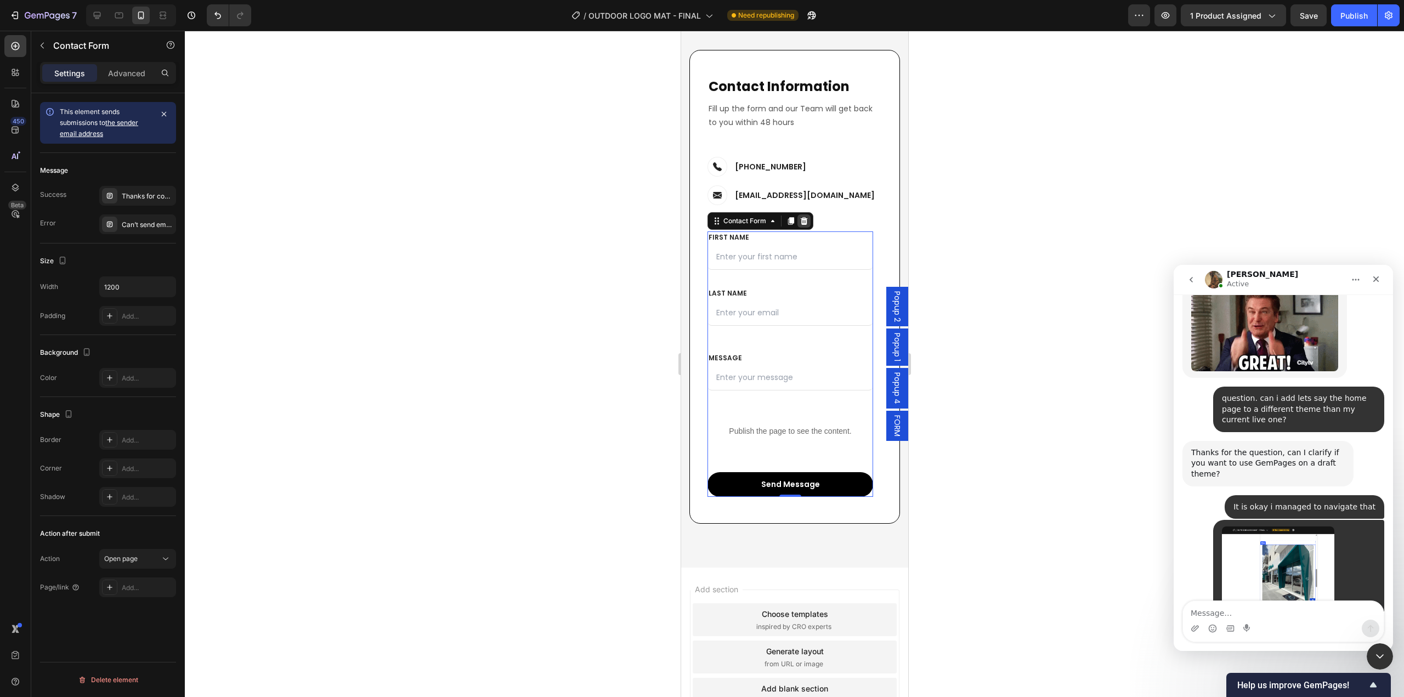
drag, startPoint x: 805, startPoint y: 222, endPoint x: 1285, endPoint y: 331, distance: 492.7
click at [805, 222] on icon at bounding box center [803, 221] width 7 height 8
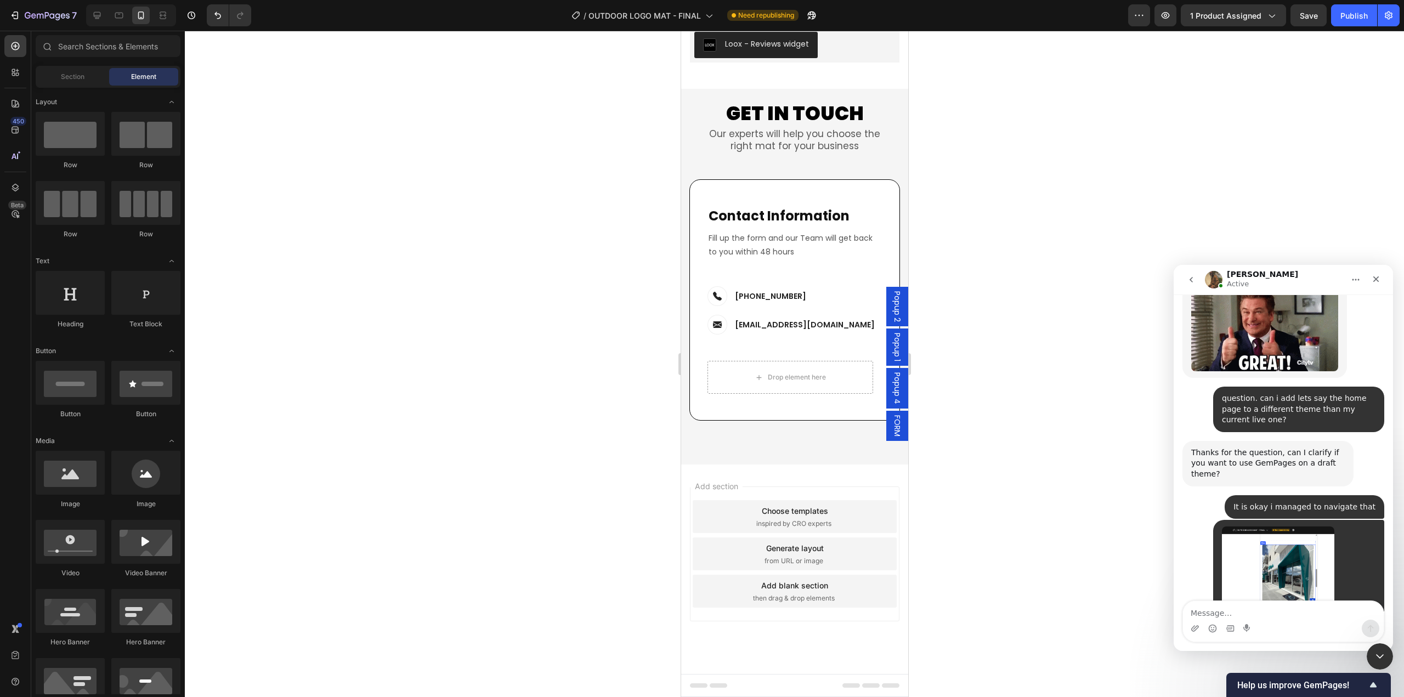
scroll to position [4948, 0]
click at [891, 426] on span "FORM" at bounding box center [896, 425] width 11 height 21
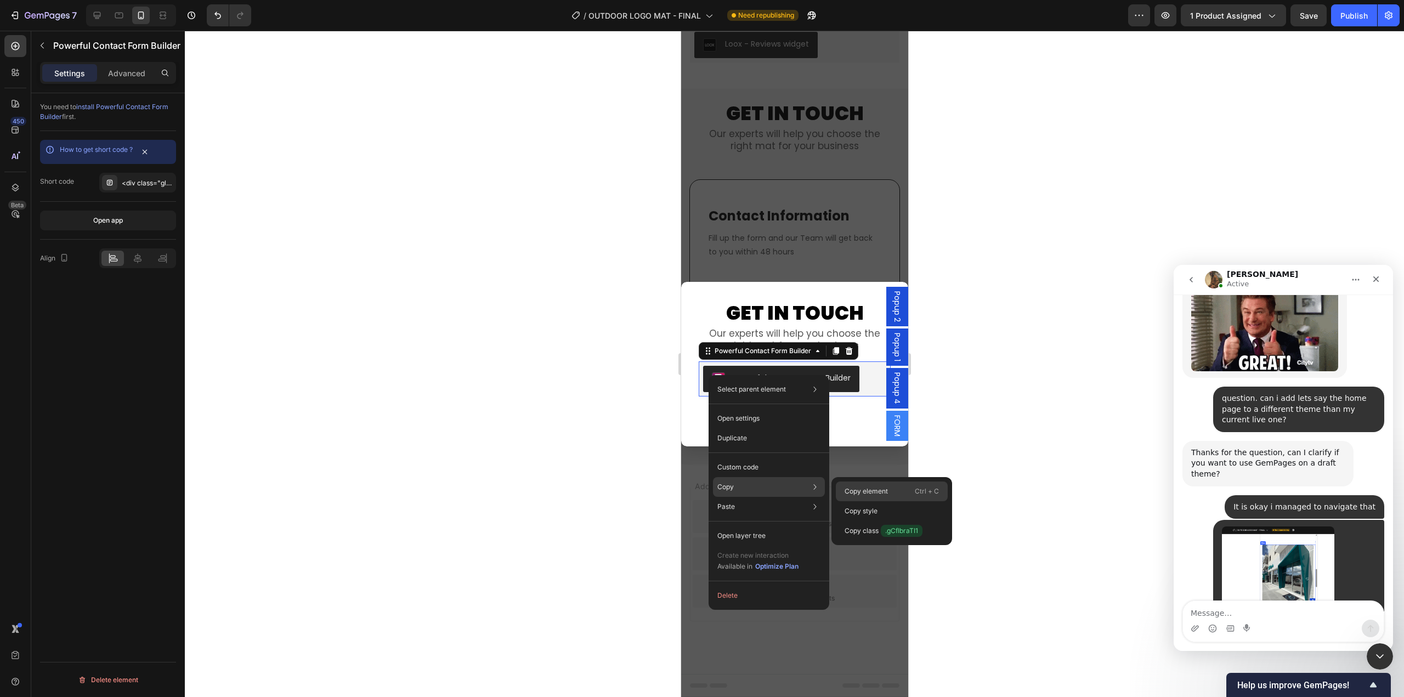
drag, startPoint x: 854, startPoint y: 486, endPoint x: 173, endPoint y: 455, distance: 681.9
click at [854, 485] on div "Copy element Ctrl + C" at bounding box center [892, 492] width 112 height 20
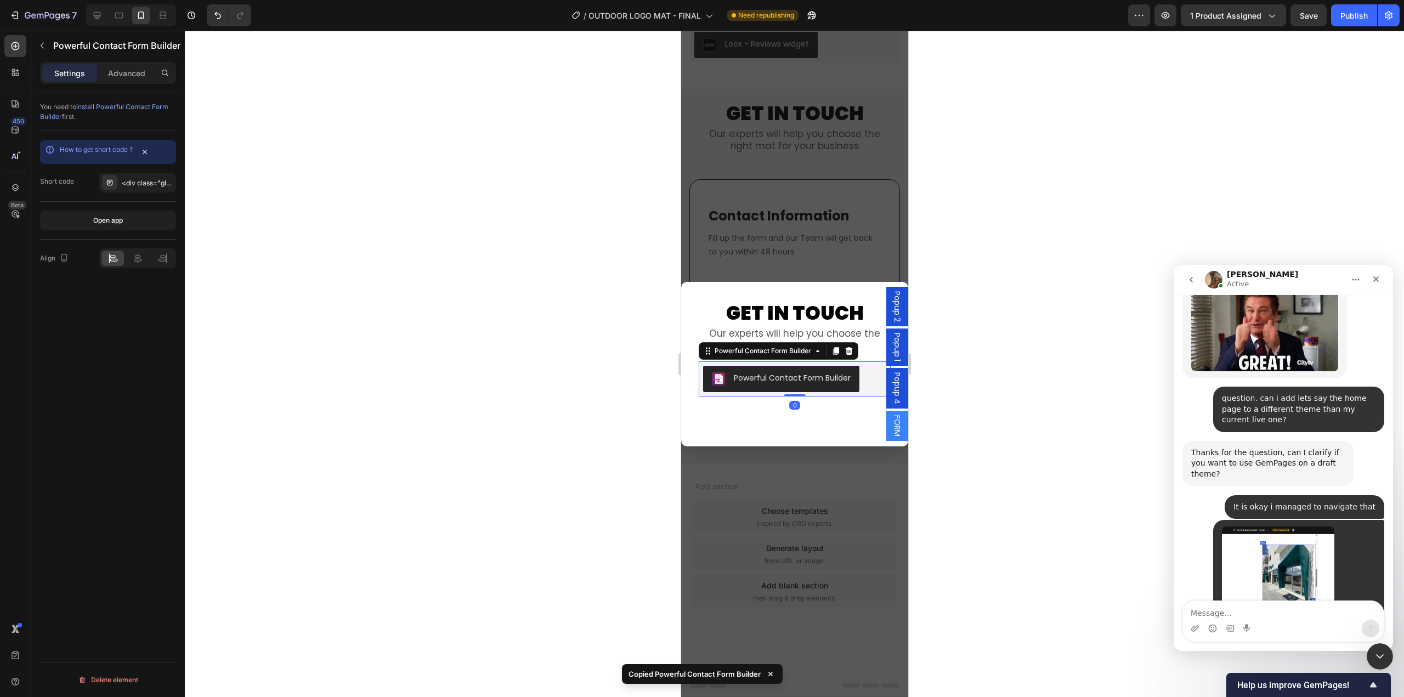
click at [831, 502] on div "Backdrop" at bounding box center [794, 364] width 227 height 666
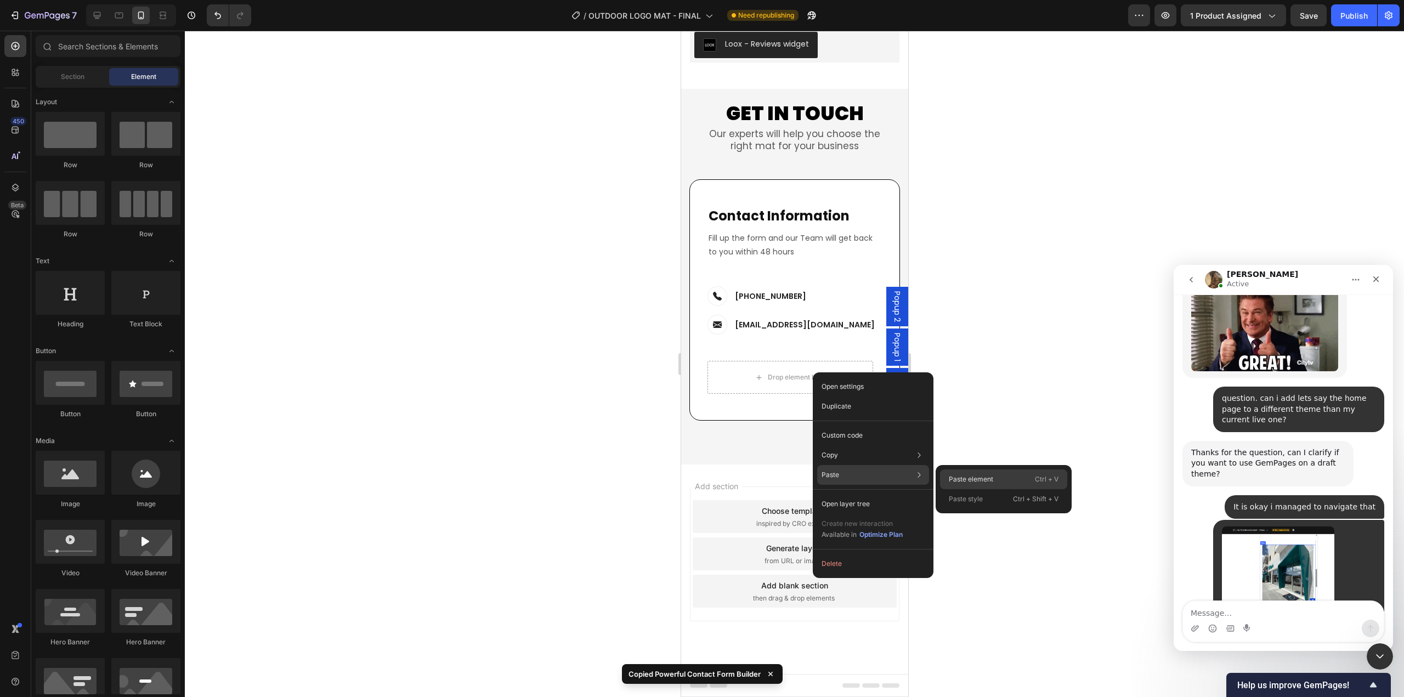
click at [976, 478] on p "Paste element" at bounding box center [971, 479] width 44 height 10
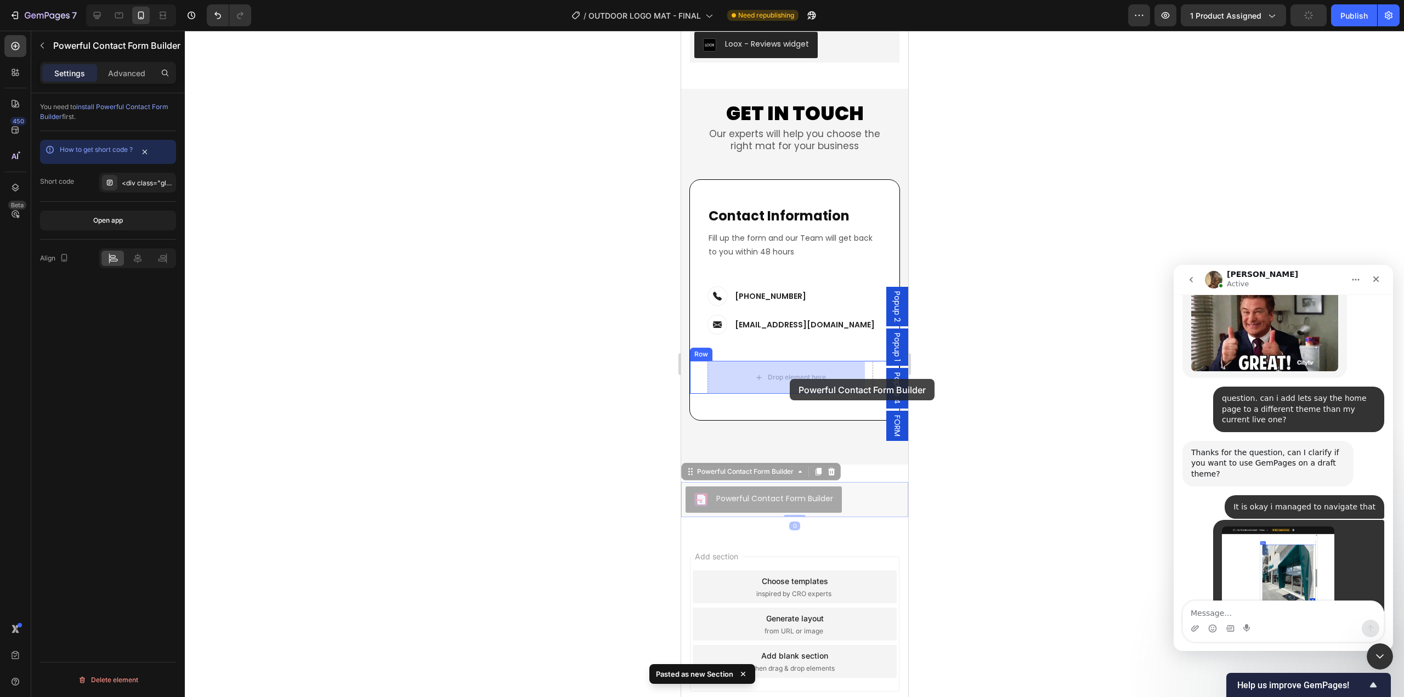
drag, startPoint x: 689, startPoint y: 474, endPoint x: 821, endPoint y: 428, distance: 139.5
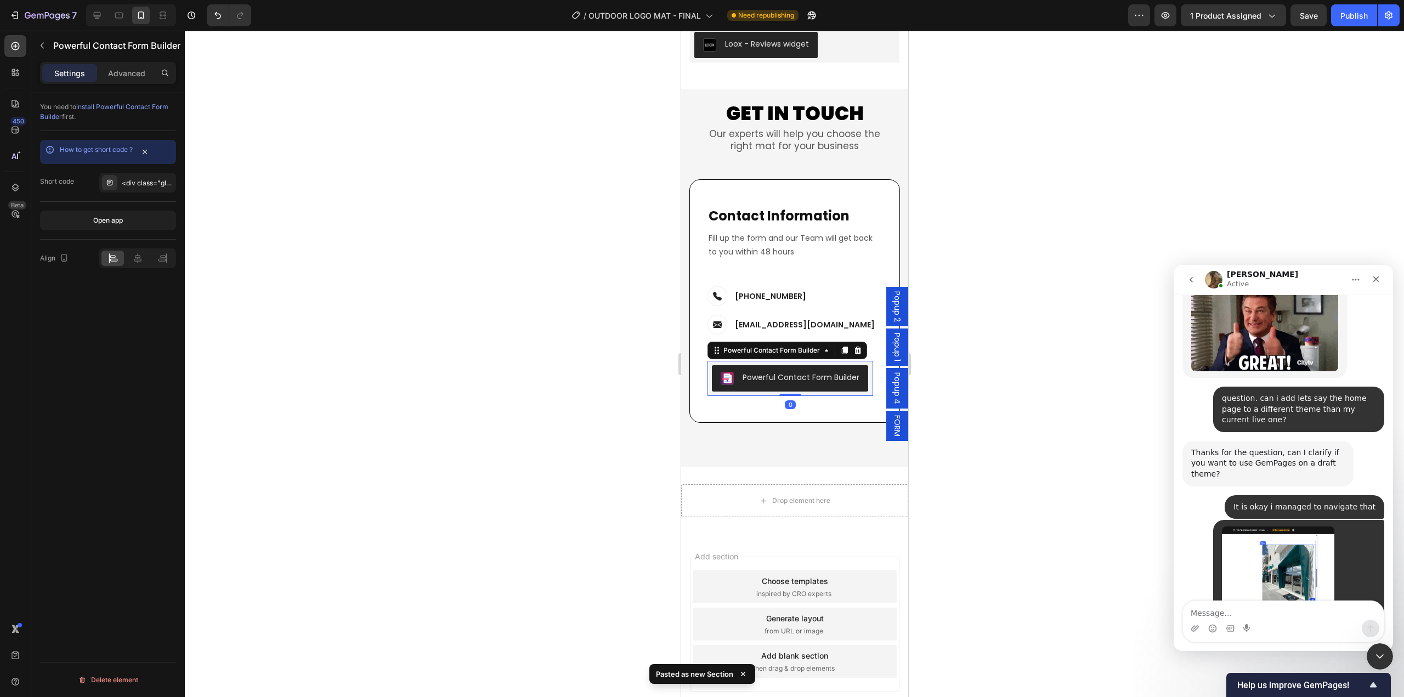
click at [1031, 444] on div at bounding box center [794, 364] width 1219 height 666
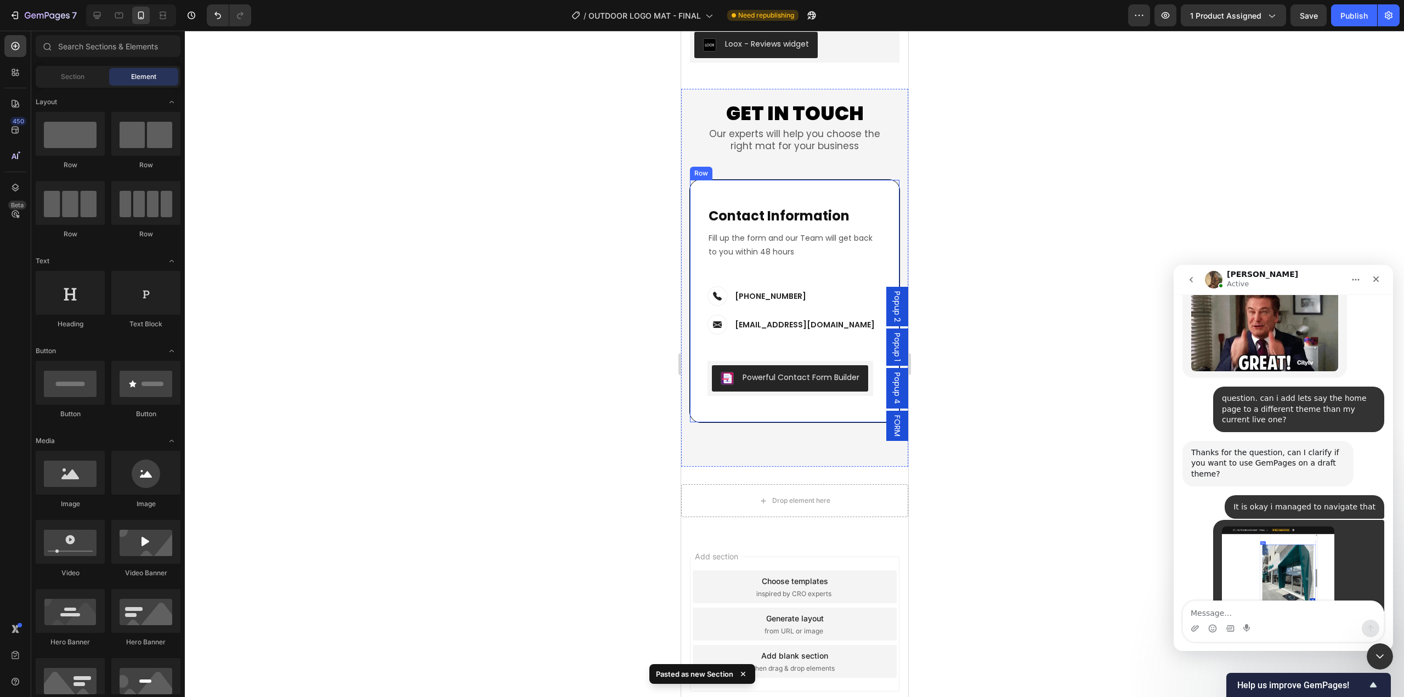
click at [695, 406] on div "Contact Info Heading Contact Information Heading Fill up the form and our Team …" at bounding box center [794, 301] width 211 height 244
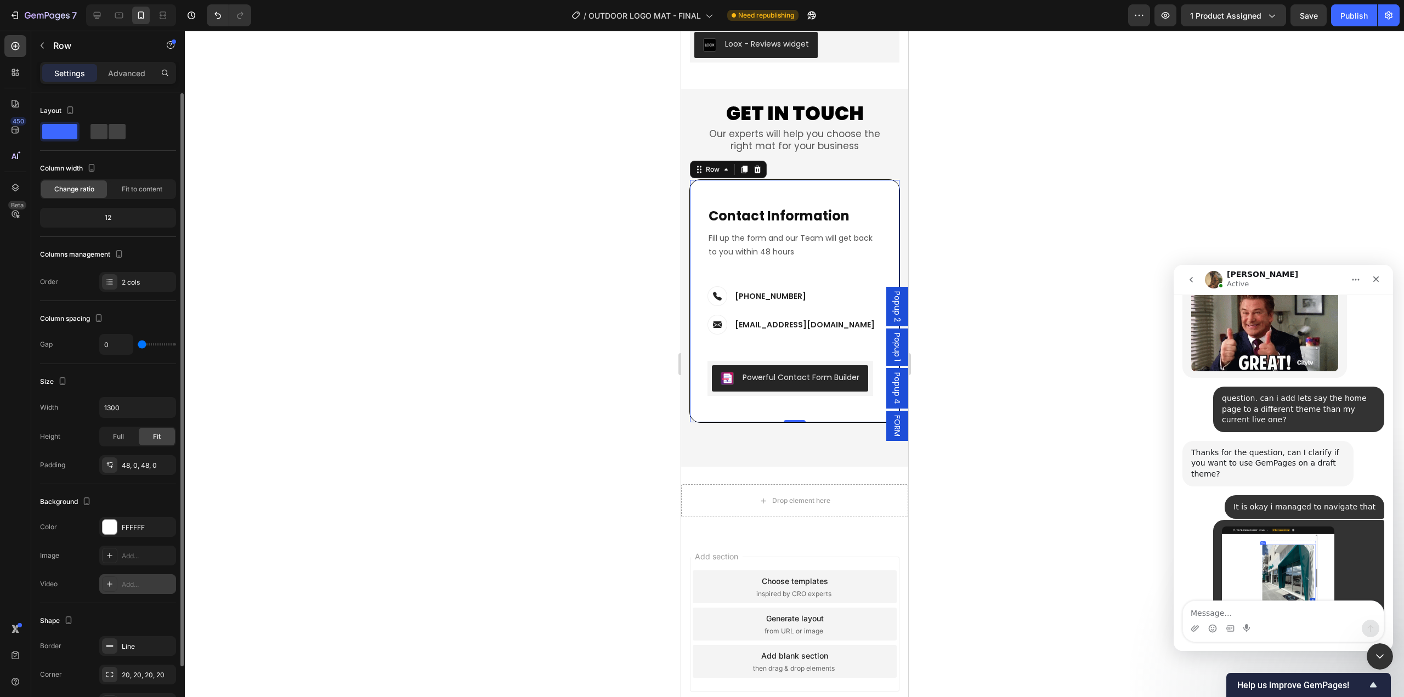
scroll to position [69, 0]
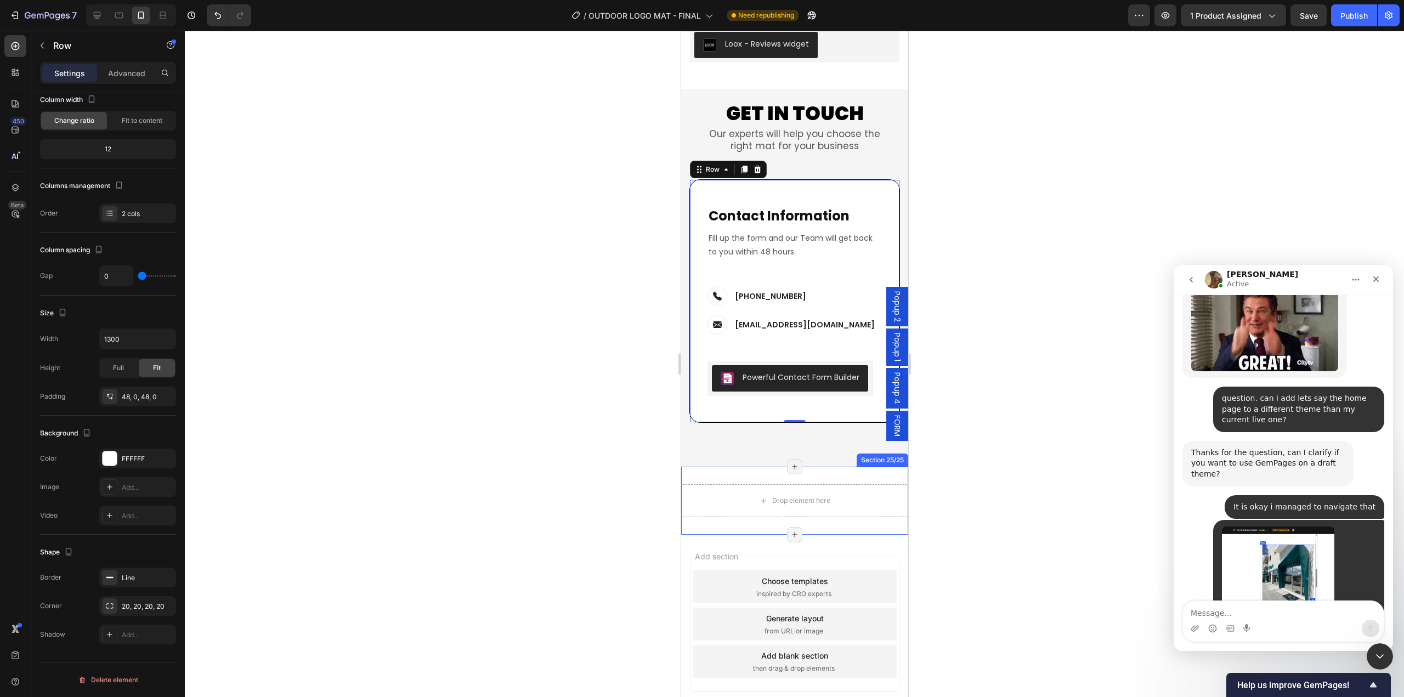
drag, startPoint x: 164, startPoint y: 581, endPoint x: 671, endPoint y: 554, distance: 507.4
click at [0, 0] on icon "button" at bounding box center [0, 0] width 0 height 0
click at [999, 559] on div at bounding box center [794, 364] width 1219 height 666
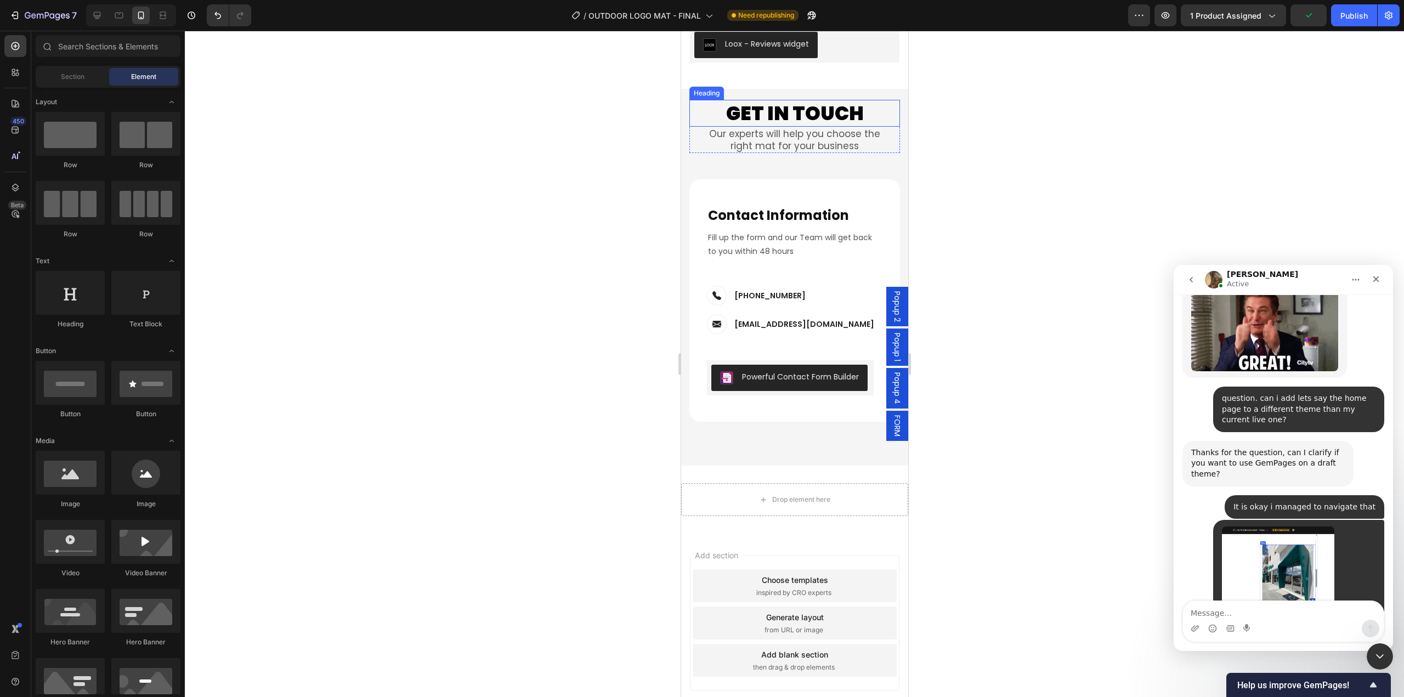
click at [789, 109] on h2 "GET IN TOUCH" at bounding box center [794, 113] width 211 height 27
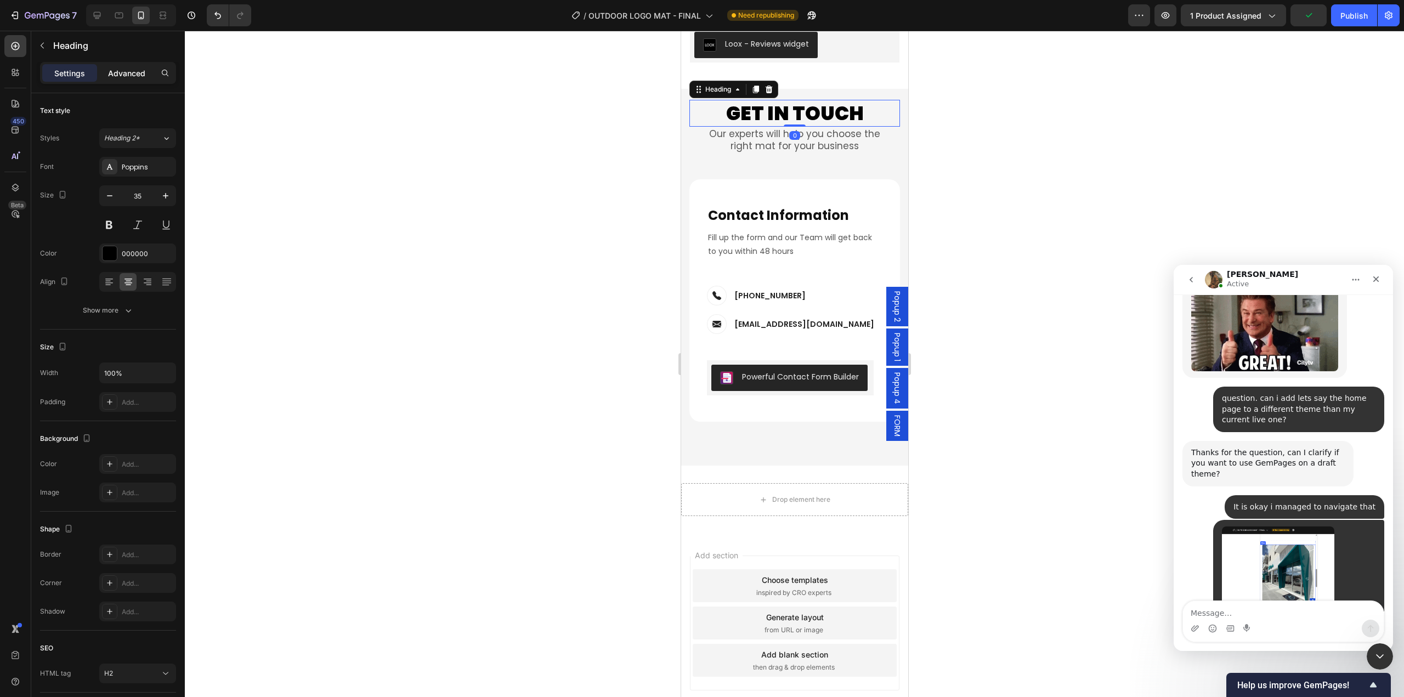
click at [135, 69] on p "Advanced" at bounding box center [126, 73] width 37 height 12
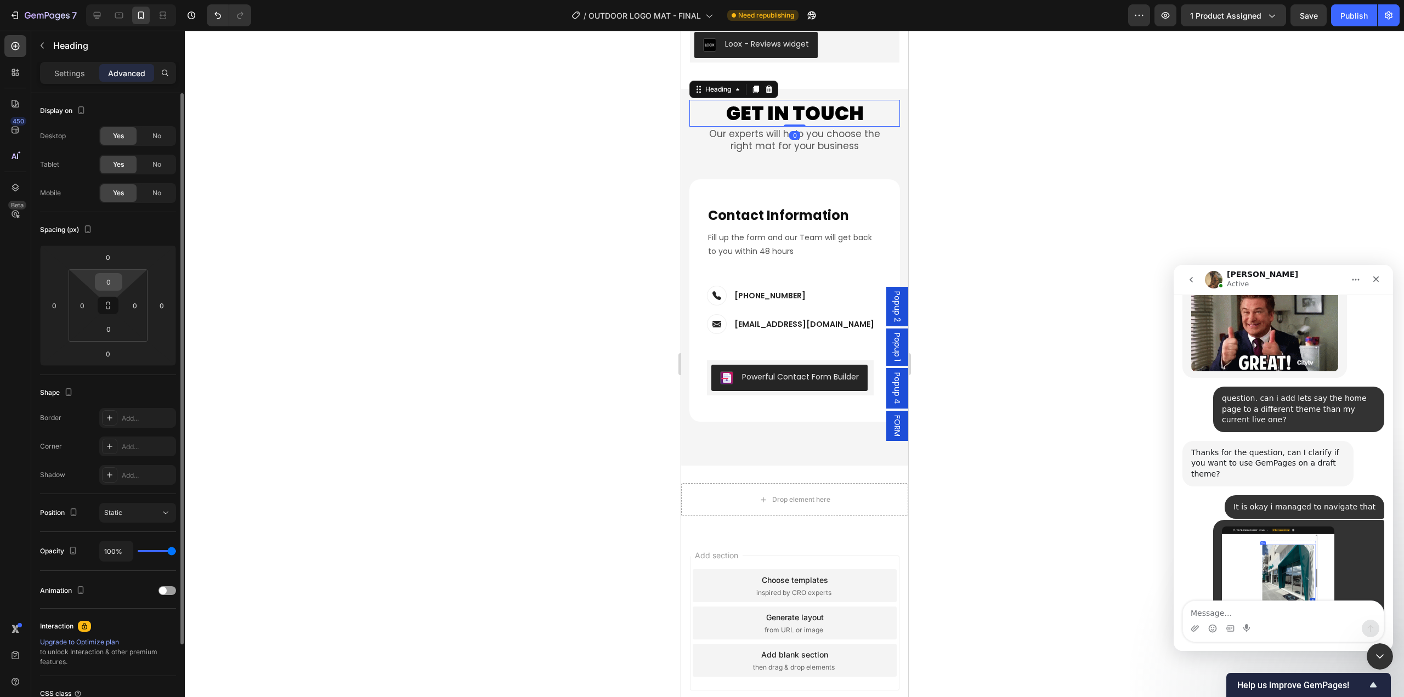
click at [110, 287] on input "0" at bounding box center [109, 282] width 22 height 16
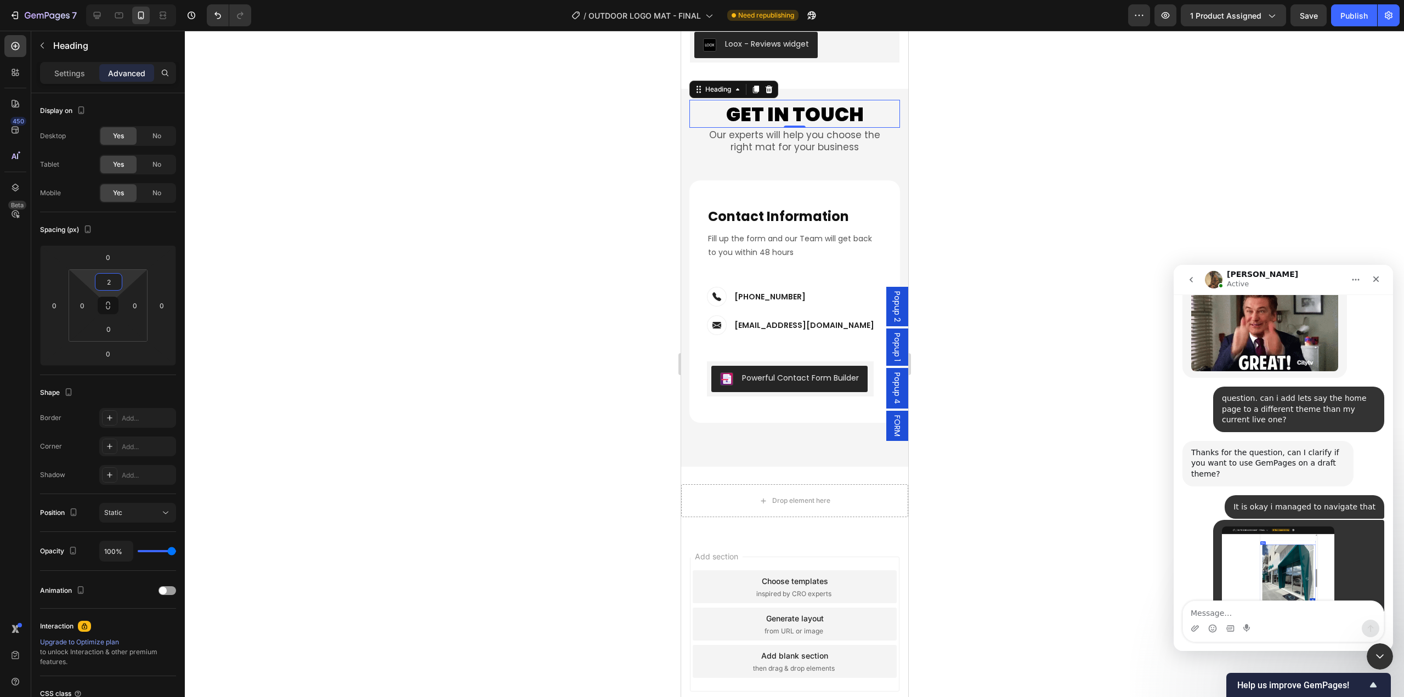
type input "25"
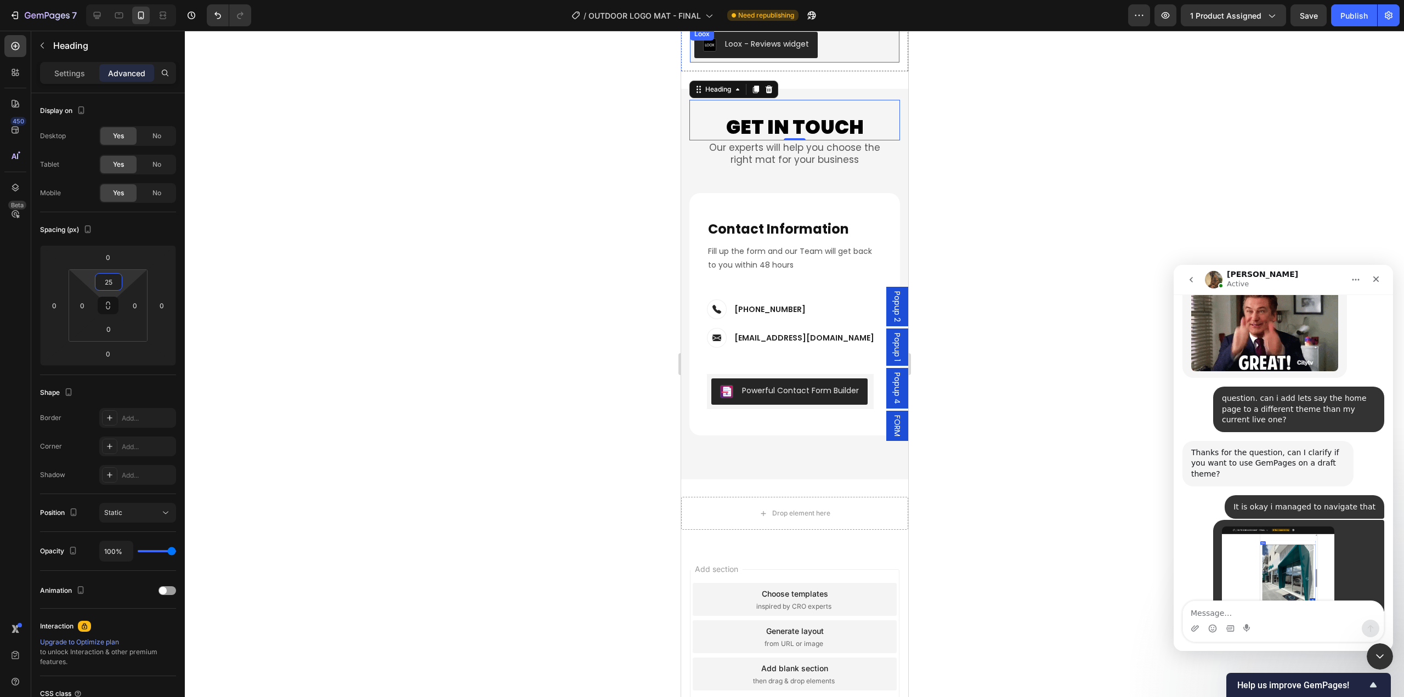
click at [972, 156] on div at bounding box center [794, 364] width 1219 height 666
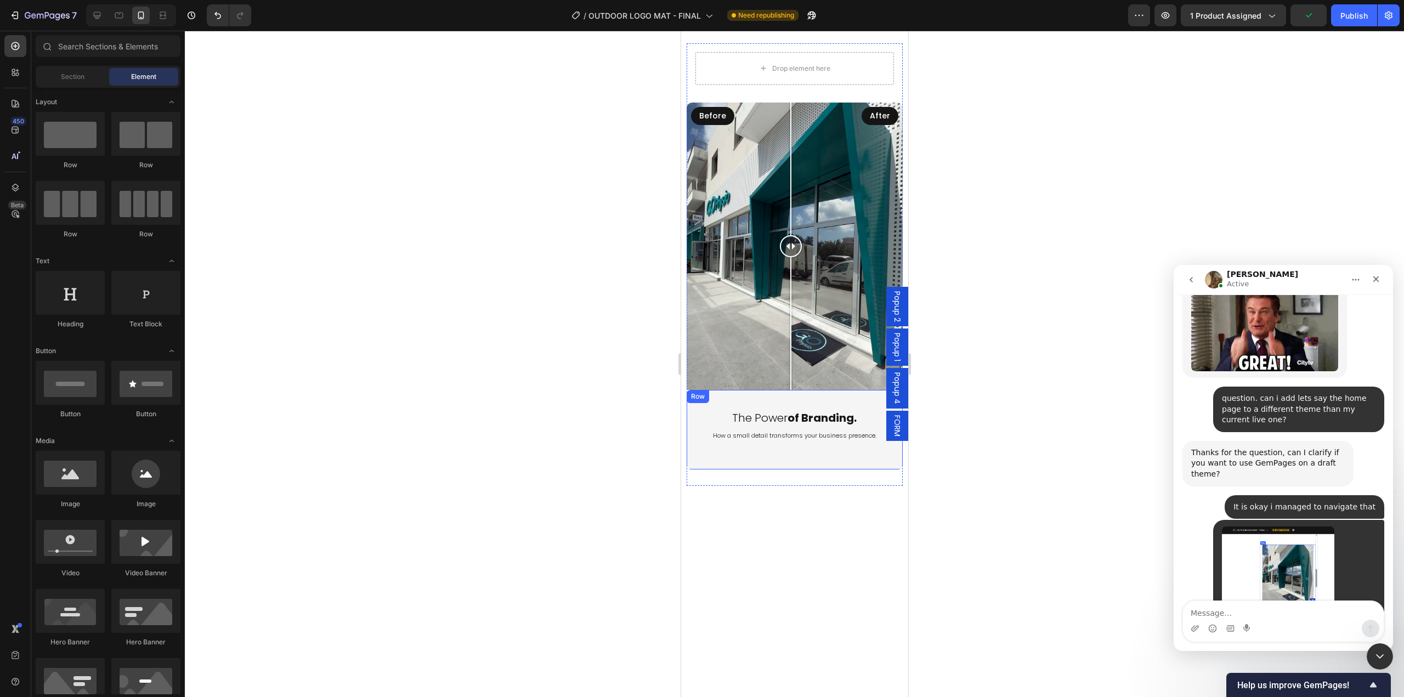
scroll to position [3028, 0]
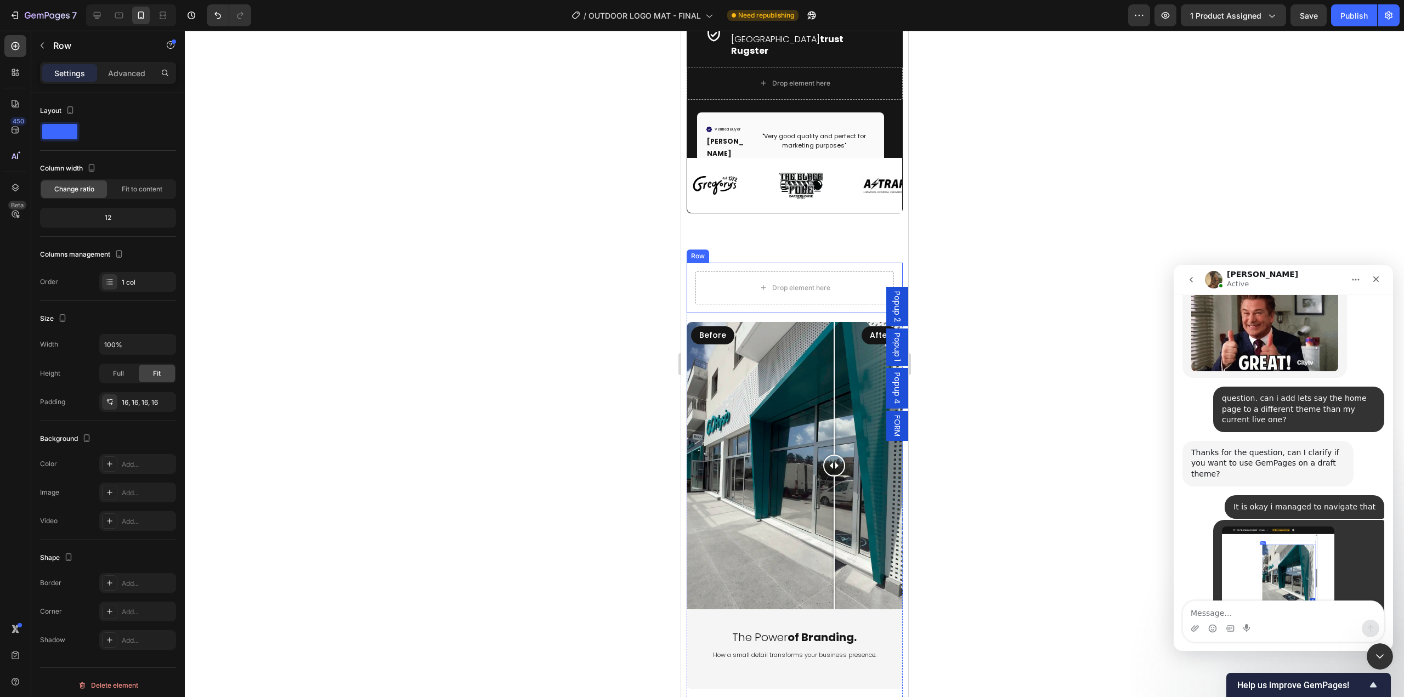
click at [836, 267] on div "Drop element here Row" at bounding box center [794, 288] width 216 height 50
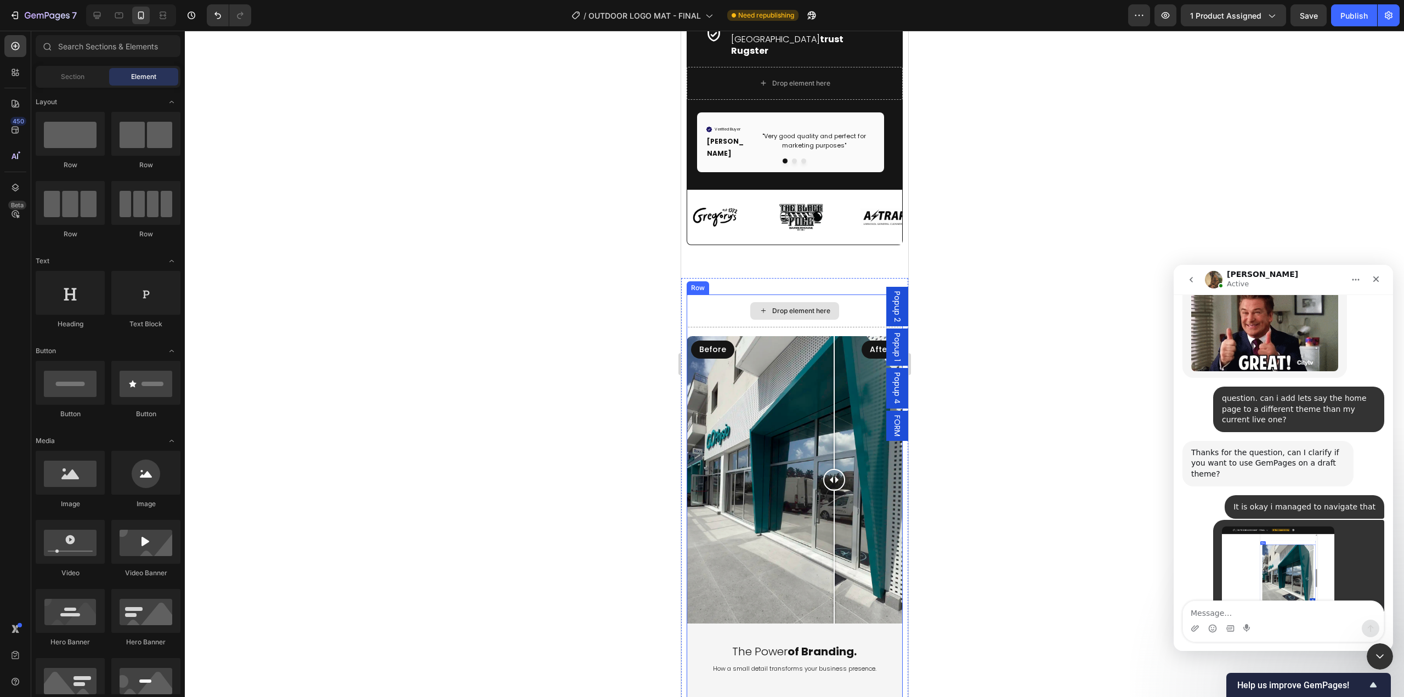
click at [885, 295] on div "Drop element here" at bounding box center [794, 311] width 216 height 33
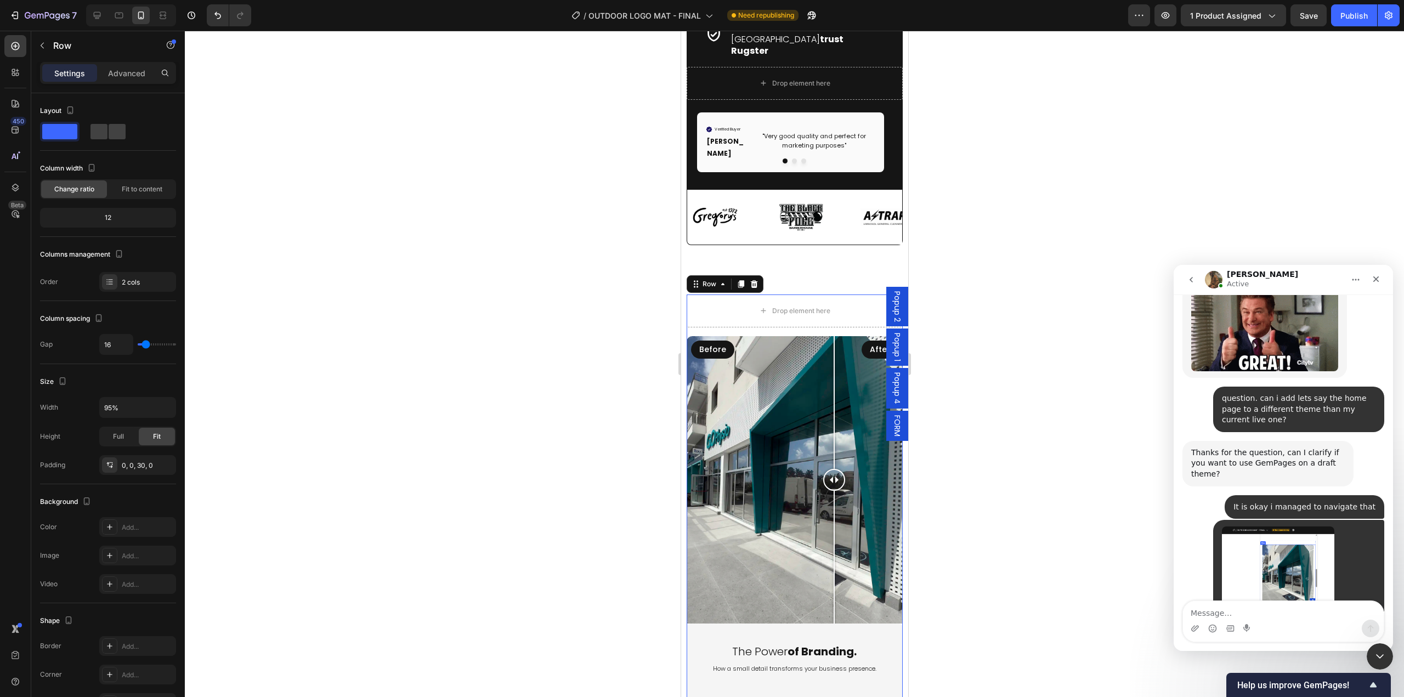
click at [1052, 282] on div at bounding box center [794, 364] width 1219 height 666
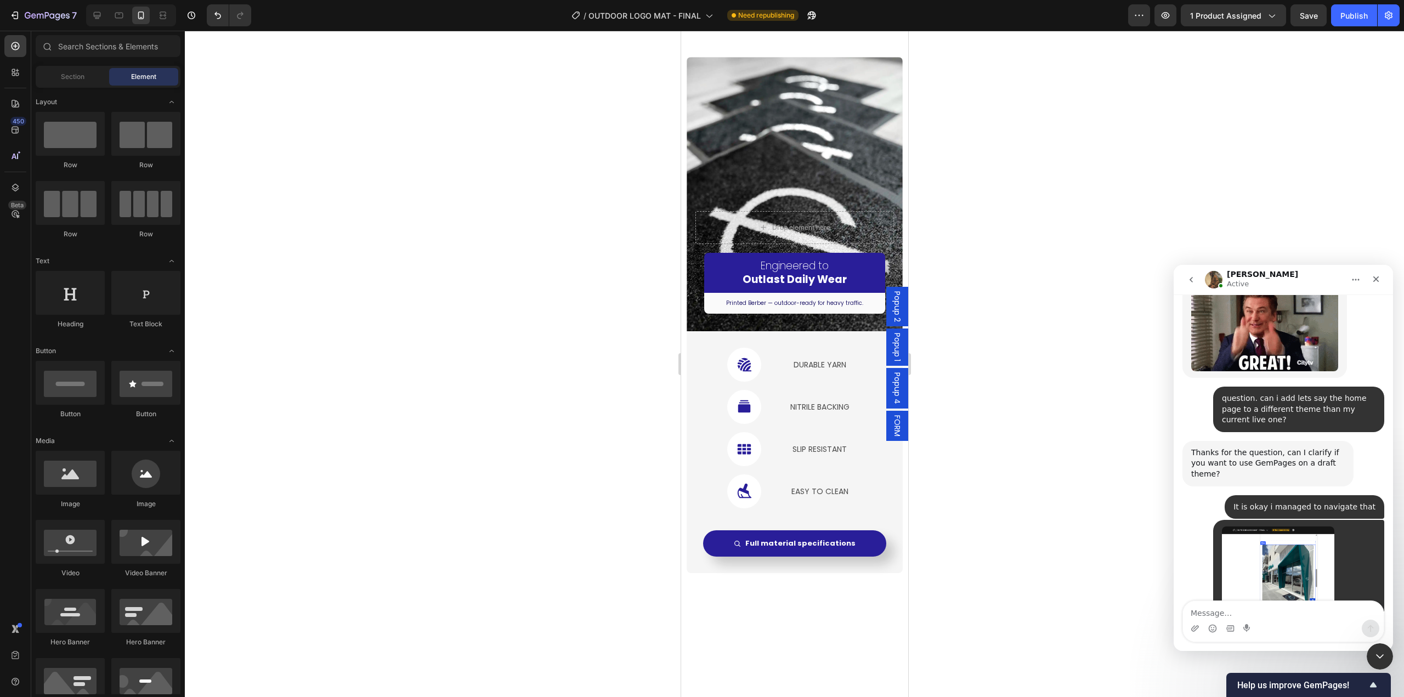
scroll to position [1712, 0]
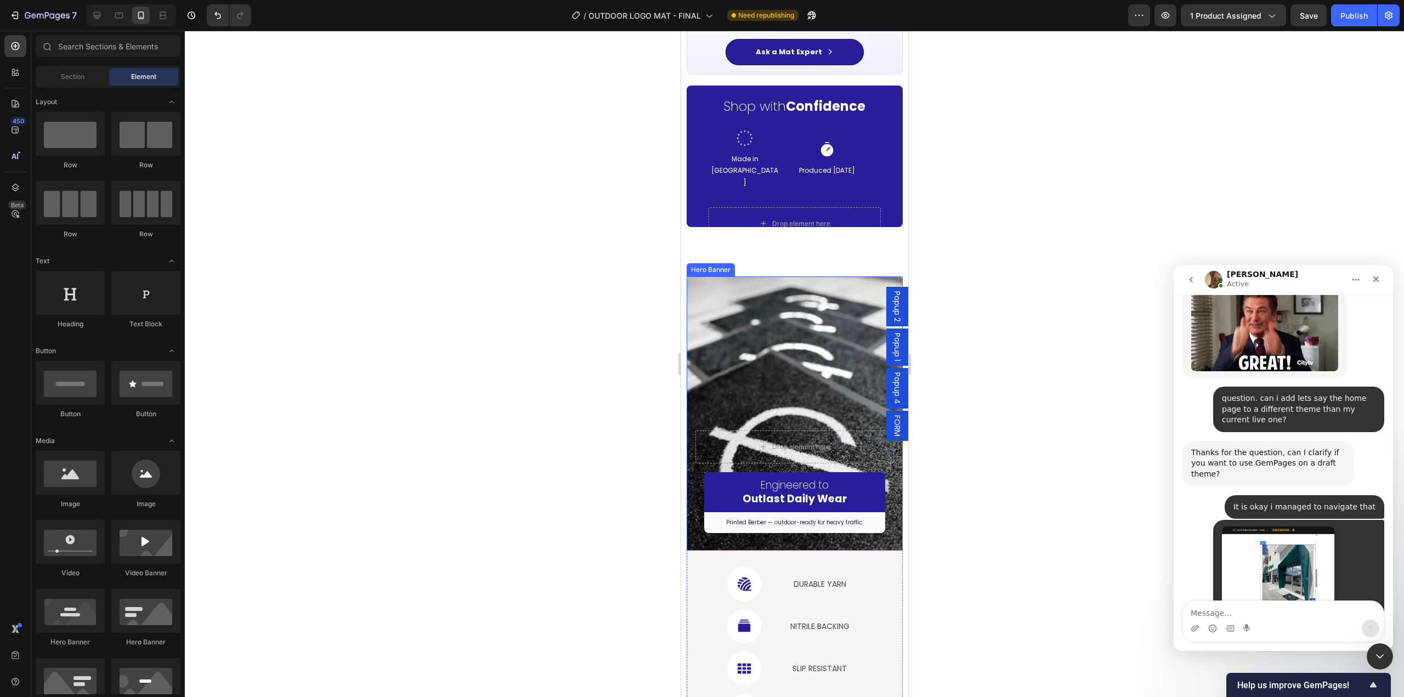
click at [757, 363] on div "Overlay" at bounding box center [794, 413] width 216 height 274
